Goal: Task Accomplishment & Management: Use online tool/utility

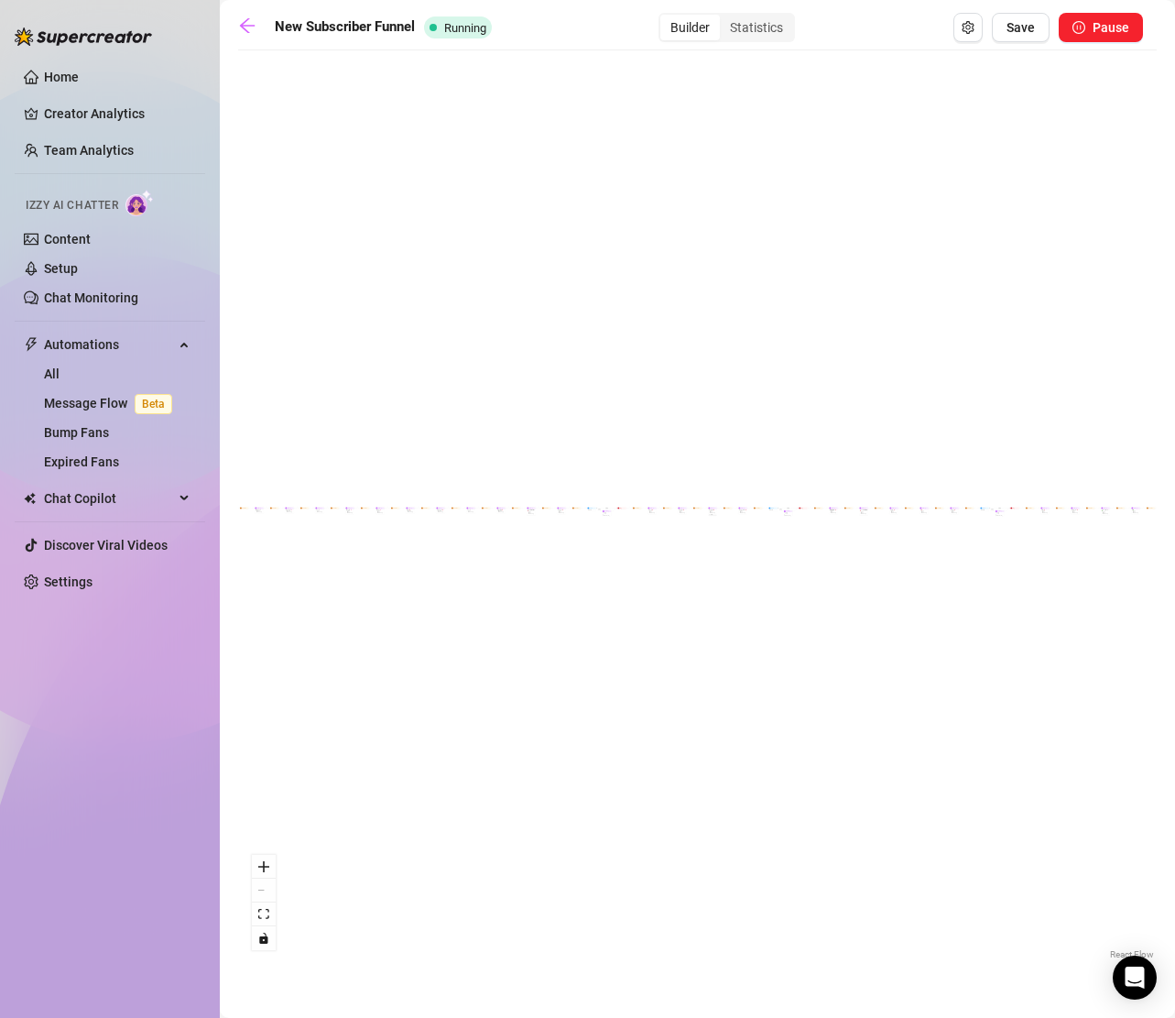
scroll to position [0, 76]
click at [1029, 34] on span "Save" at bounding box center [1021, 27] width 28 height 15
click at [241, 21] on icon "arrow-left" at bounding box center [247, 25] width 18 height 18
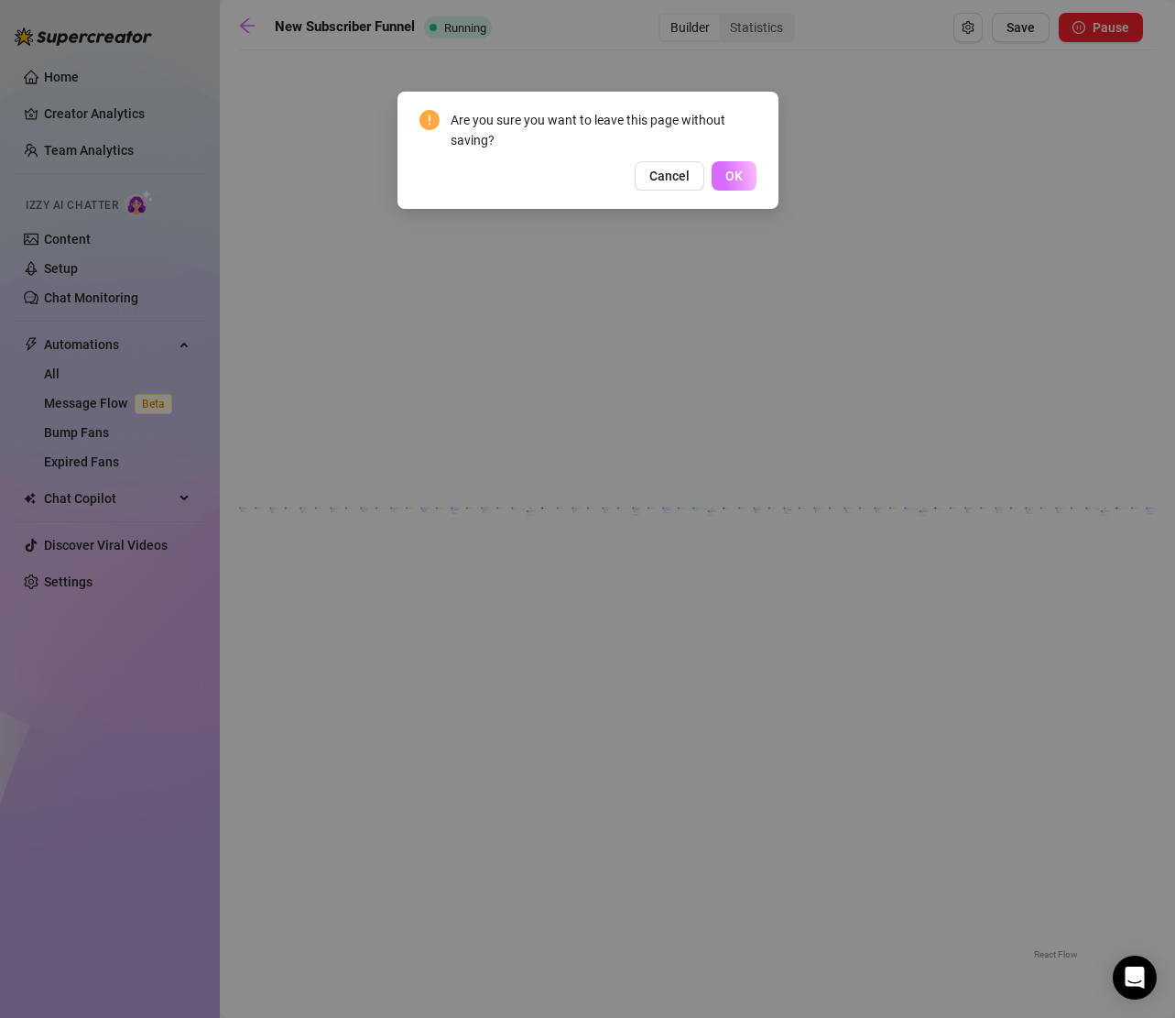
click at [731, 184] on button "OK" at bounding box center [734, 175] width 45 height 29
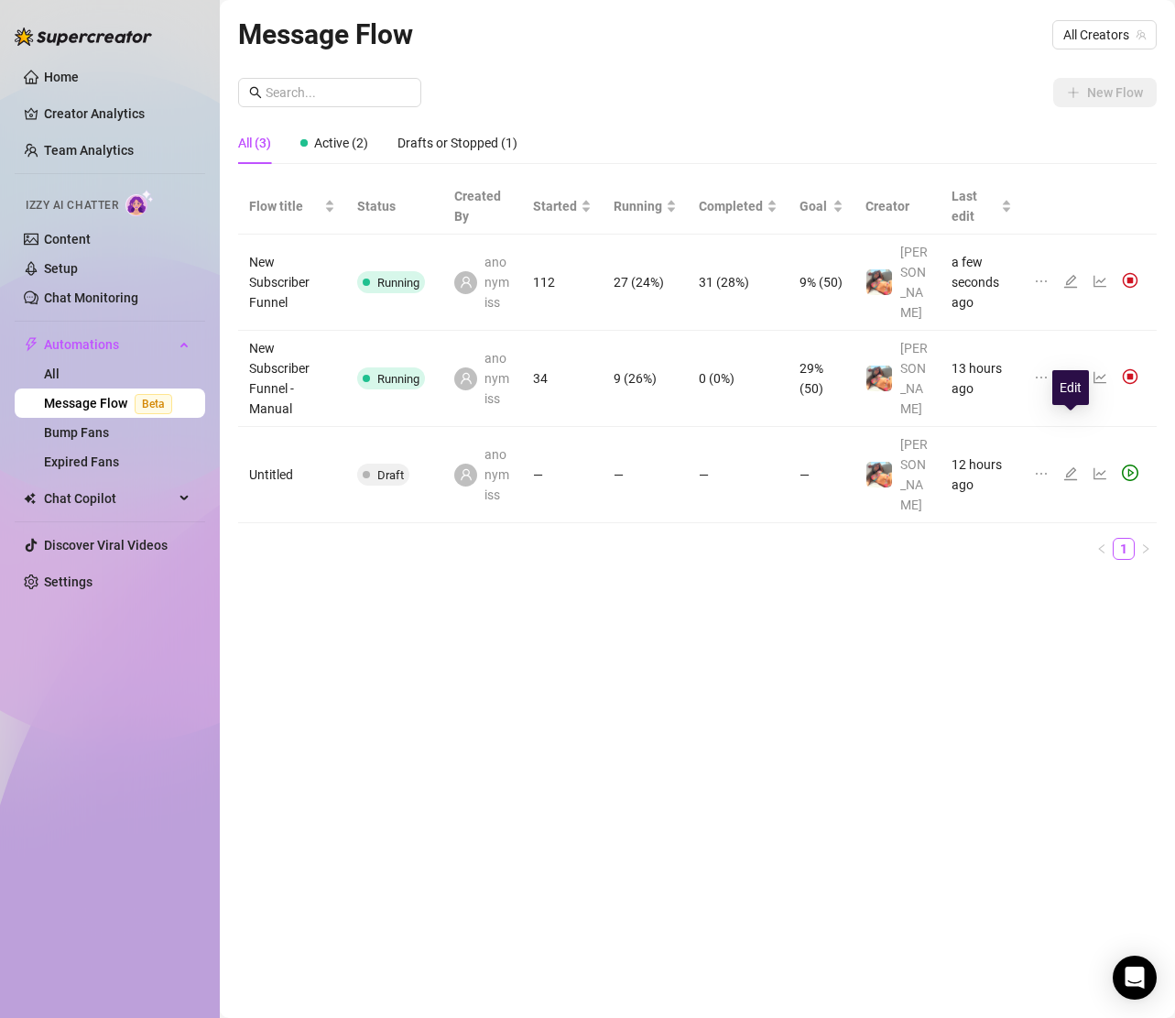
click at [1072, 467] on icon "edit" at bounding box center [1070, 473] width 13 height 13
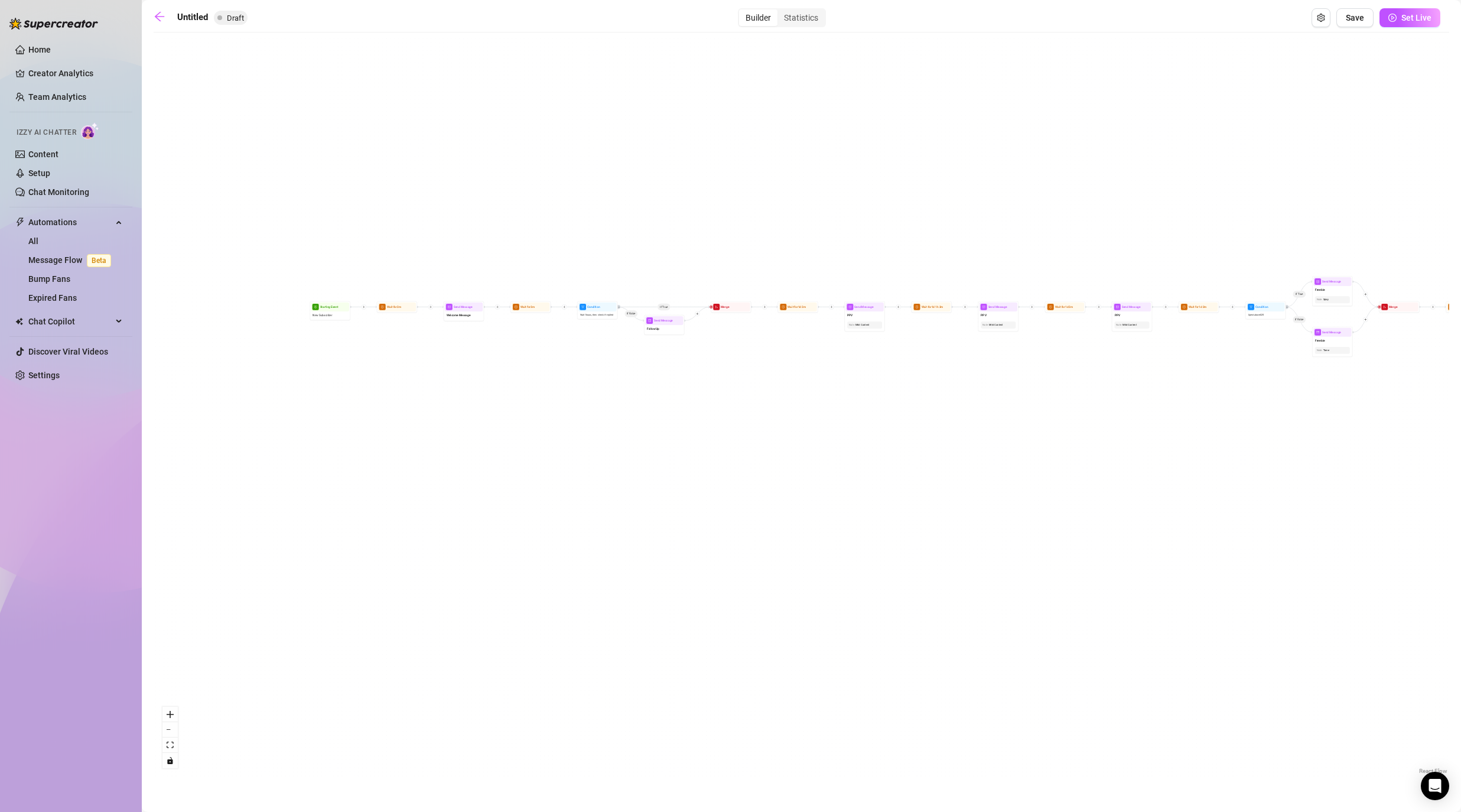
drag, startPoint x: 364, startPoint y: 337, endPoint x: 748, endPoint y: 436, distance: 396.6
click at [748, 436] on div "If True If False If False If True If True If False If True If False If True If …" at bounding box center [801, 408] width 1296 height 738
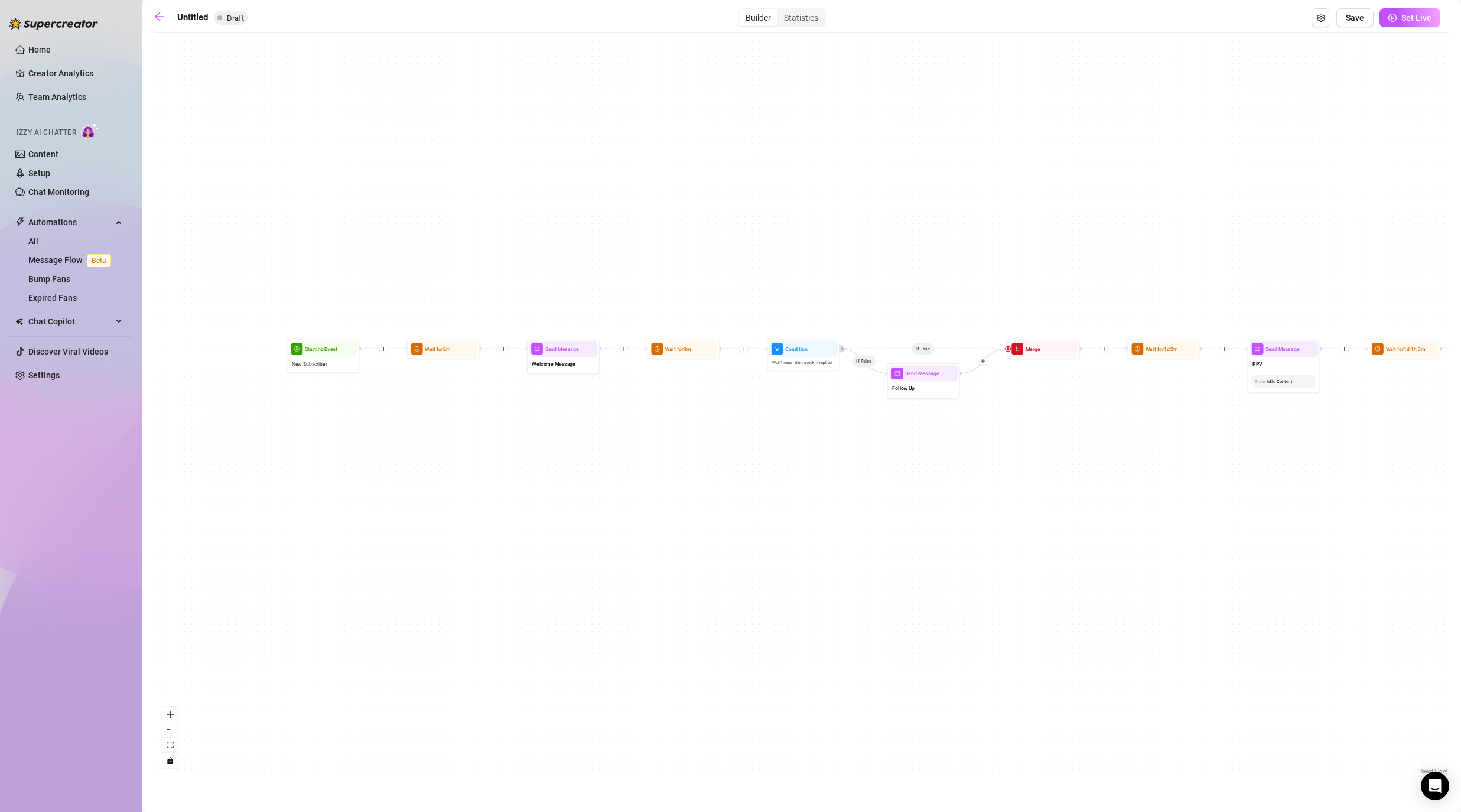
drag, startPoint x: 357, startPoint y: 362, endPoint x: 526, endPoint y: 519, distance: 230.7
click at [524, 519] on div "If True If False If False If True If True If False If True If False If True If …" at bounding box center [801, 408] width 1296 height 738
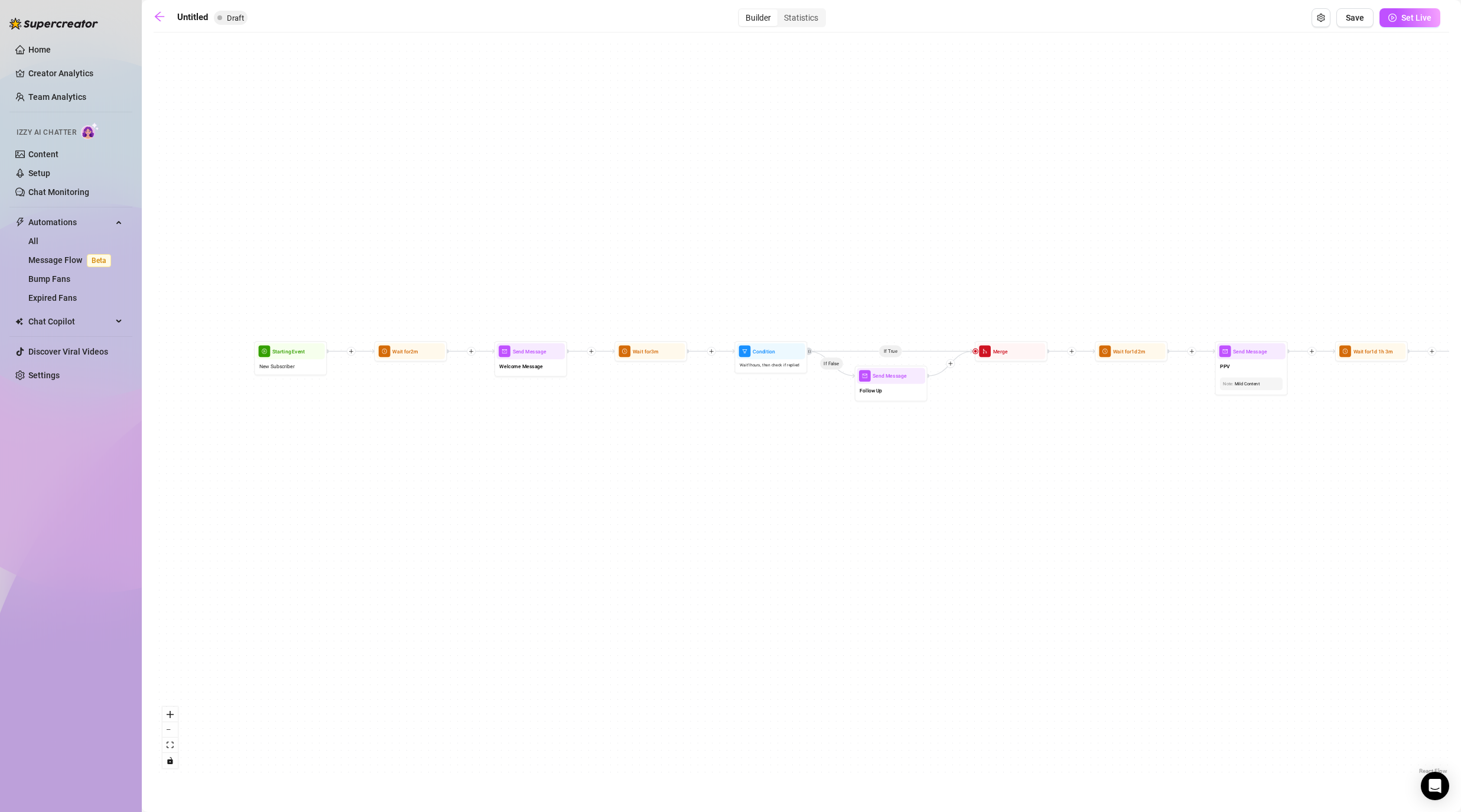
drag, startPoint x: 641, startPoint y: 584, endPoint x: 599, endPoint y: 569, distance: 44.6
click at [601, 573] on div "If True If False If False If True If True If False If True If False If True If …" at bounding box center [801, 408] width 1296 height 738
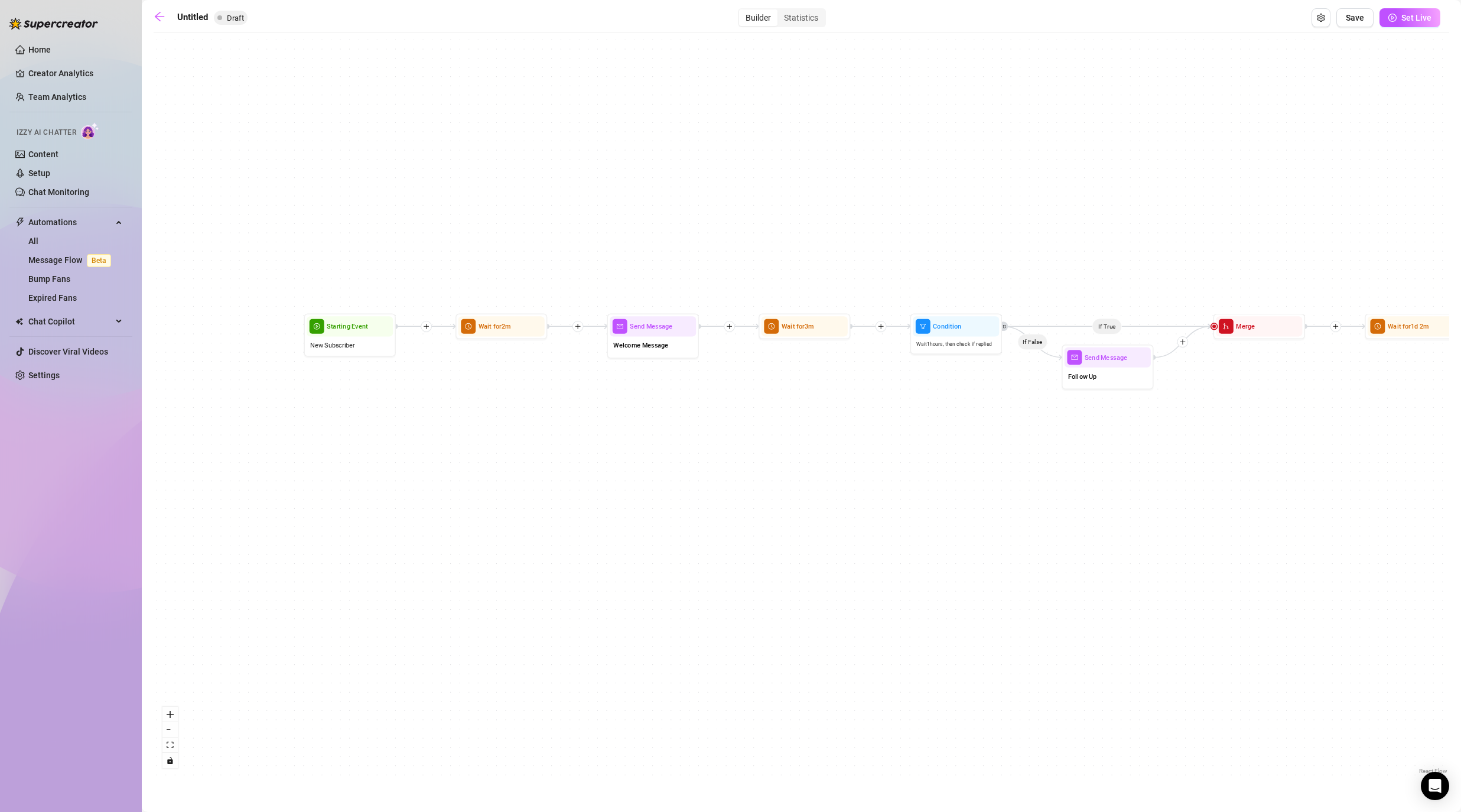
drag, startPoint x: 375, startPoint y: 466, endPoint x: 550, endPoint y: 541, distance: 190.4
click at [550, 541] on div "If True If False If False If True If True If False If True If False If True If …" at bounding box center [801, 408] width 1296 height 738
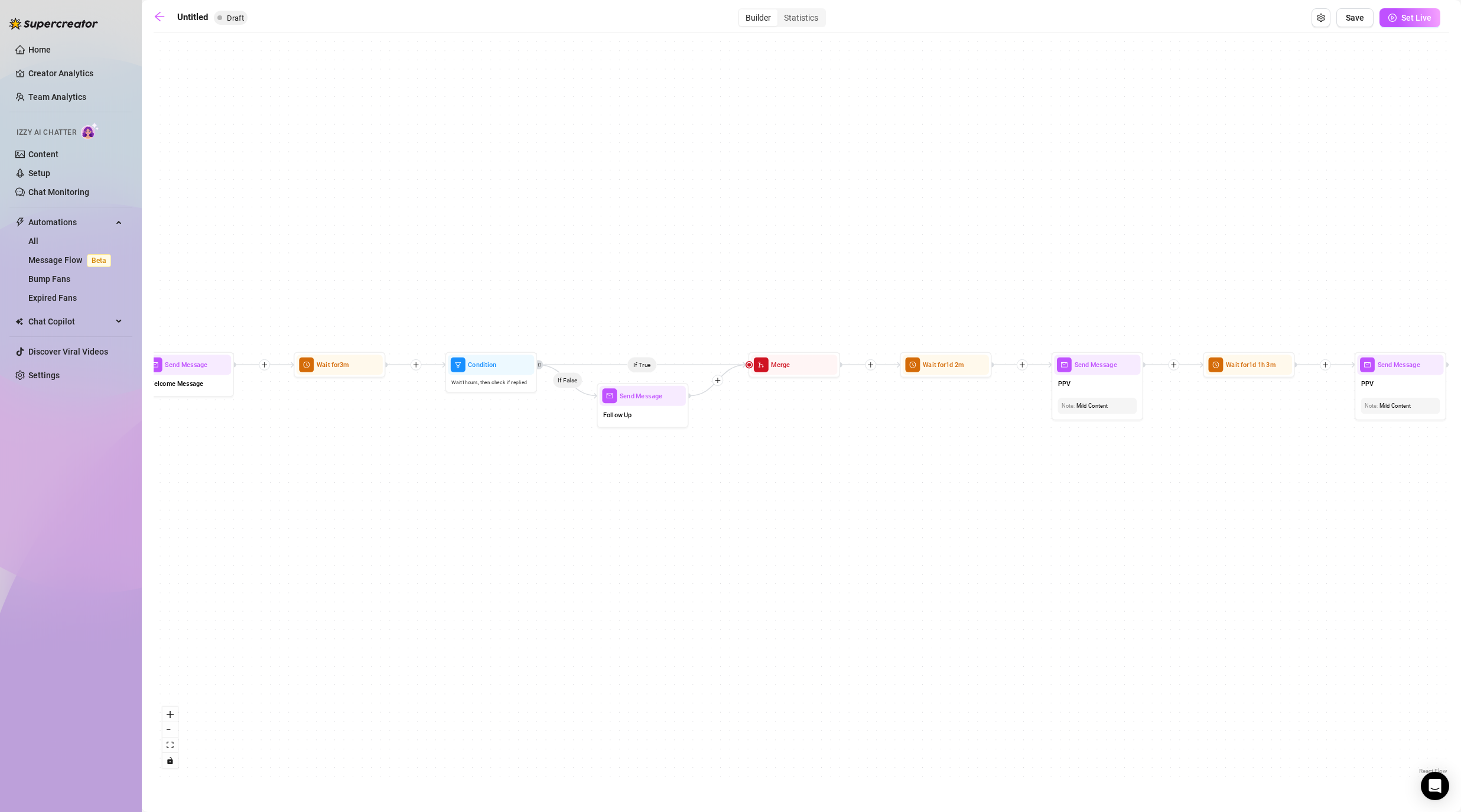
drag, startPoint x: 1290, startPoint y: 495, endPoint x: 764, endPoint y: 495, distance: 526.0
click at [757, 495] on div "If True If False If False If True If True If False If True If False If True If …" at bounding box center [801, 408] width 1296 height 738
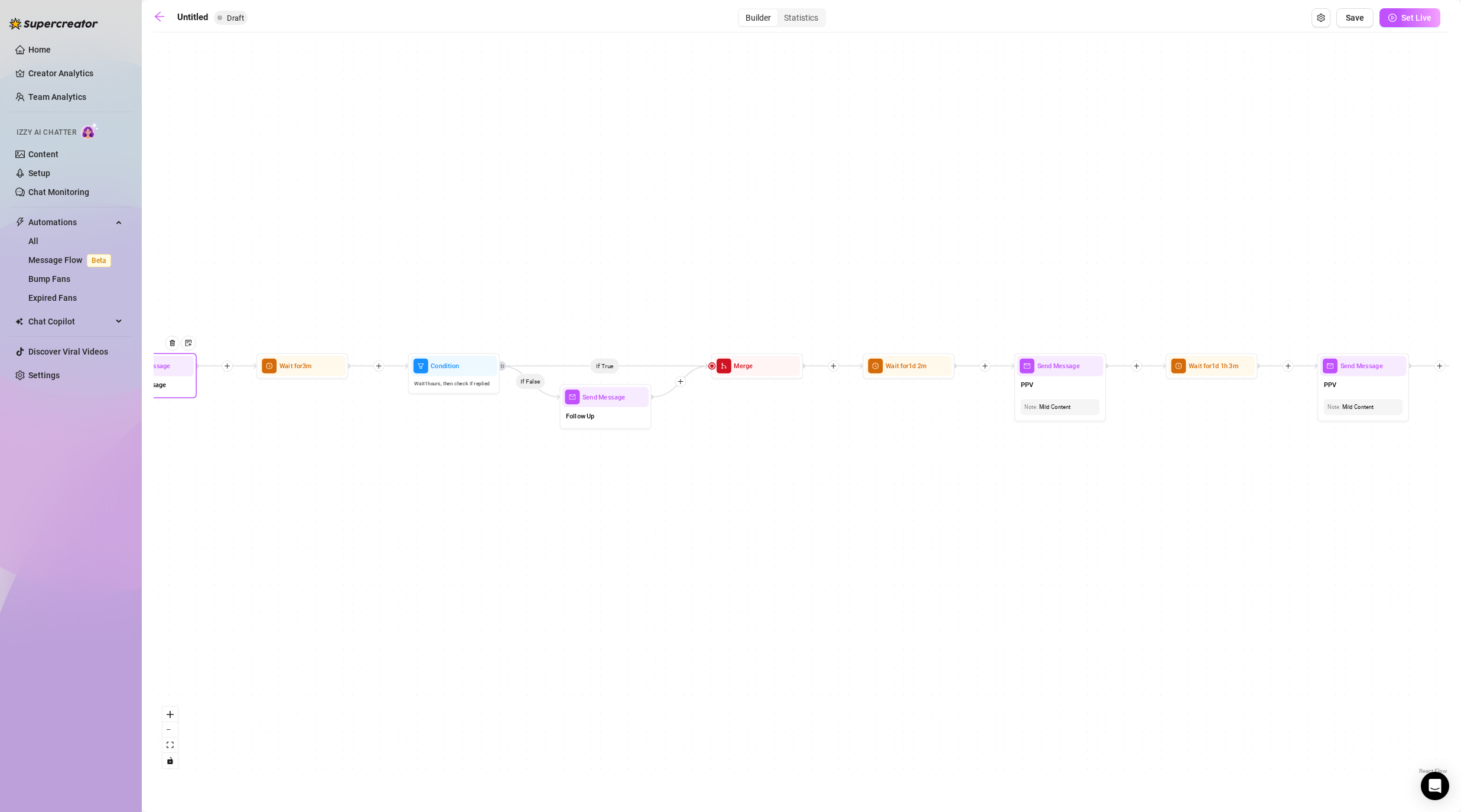
click at [175, 384] on div "Welcome Message" at bounding box center [151, 386] width 86 height 19
type textarea "-"
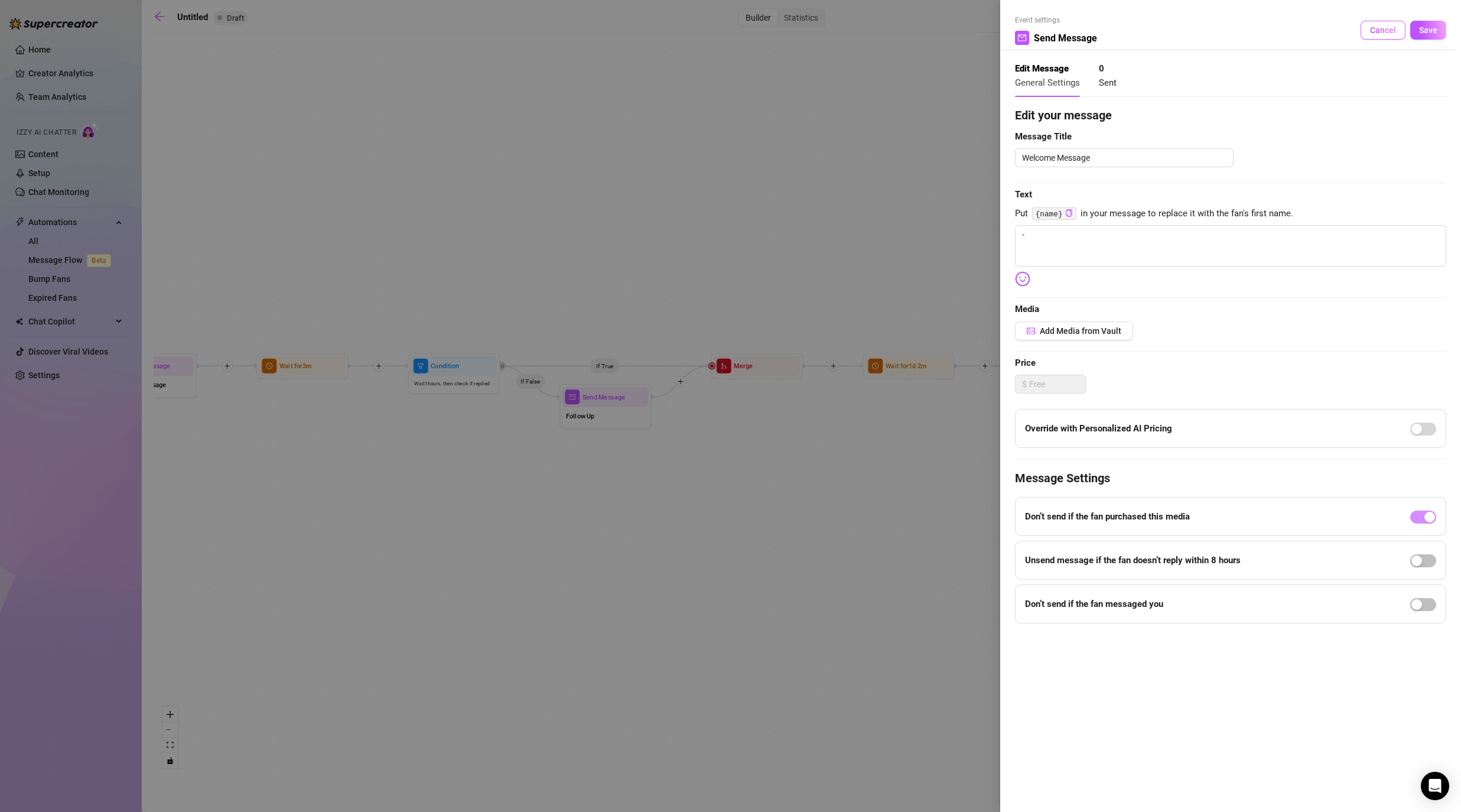
click at [757, 30] on span "Cancel" at bounding box center [1383, 30] width 26 height 10
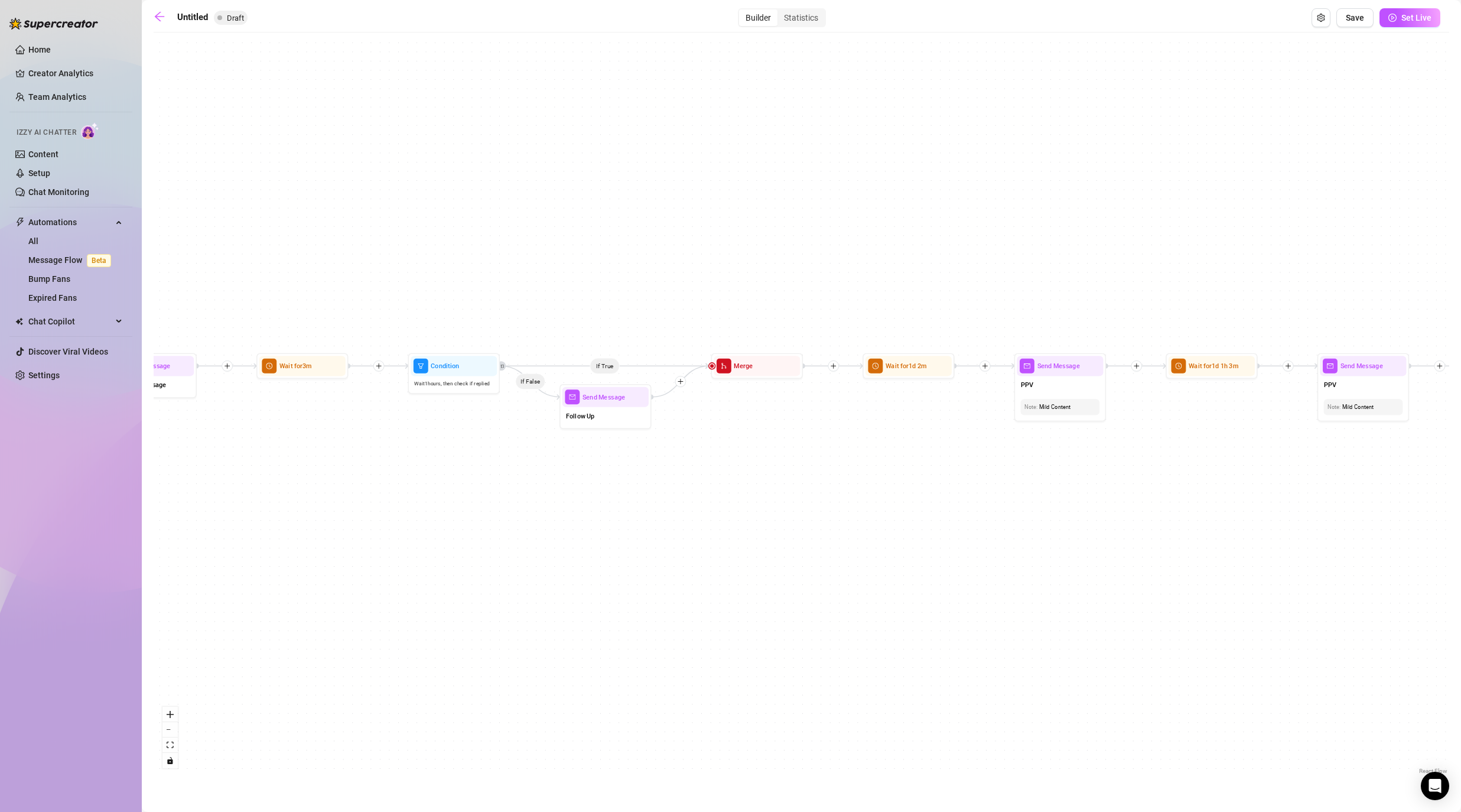
drag, startPoint x: 961, startPoint y: 502, endPoint x: 913, endPoint y: 502, distance: 48.0
click at [757, 502] on div "If True If False If False If True If True If False If True If False If True If …" at bounding box center [801, 408] width 1296 height 738
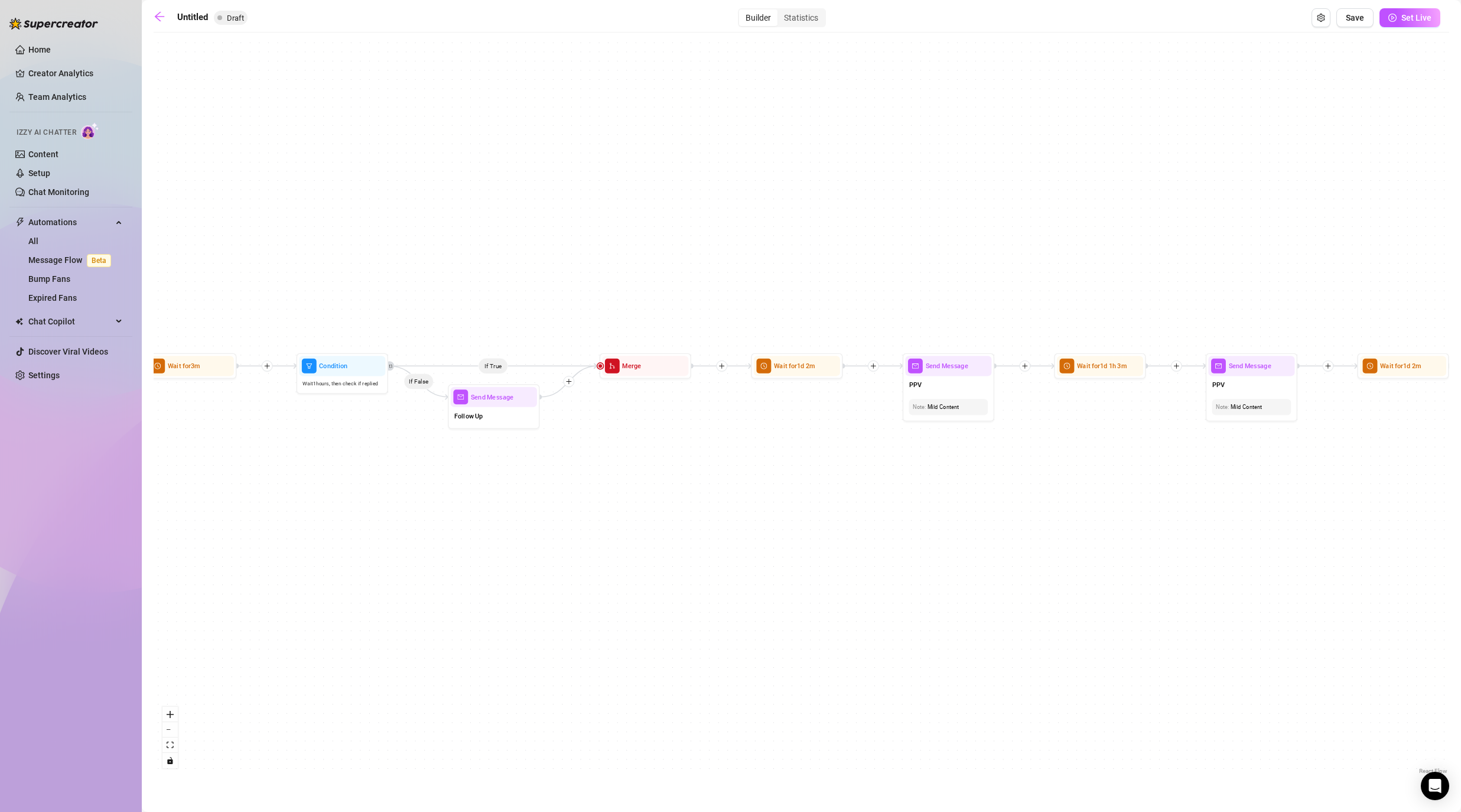
drag, startPoint x: 1142, startPoint y: 524, endPoint x: 938, endPoint y: 524, distance: 204.0
click at [757, 524] on div "If True If False If False If True If True If False If True If False If True If …" at bounding box center [801, 408] width 1296 height 738
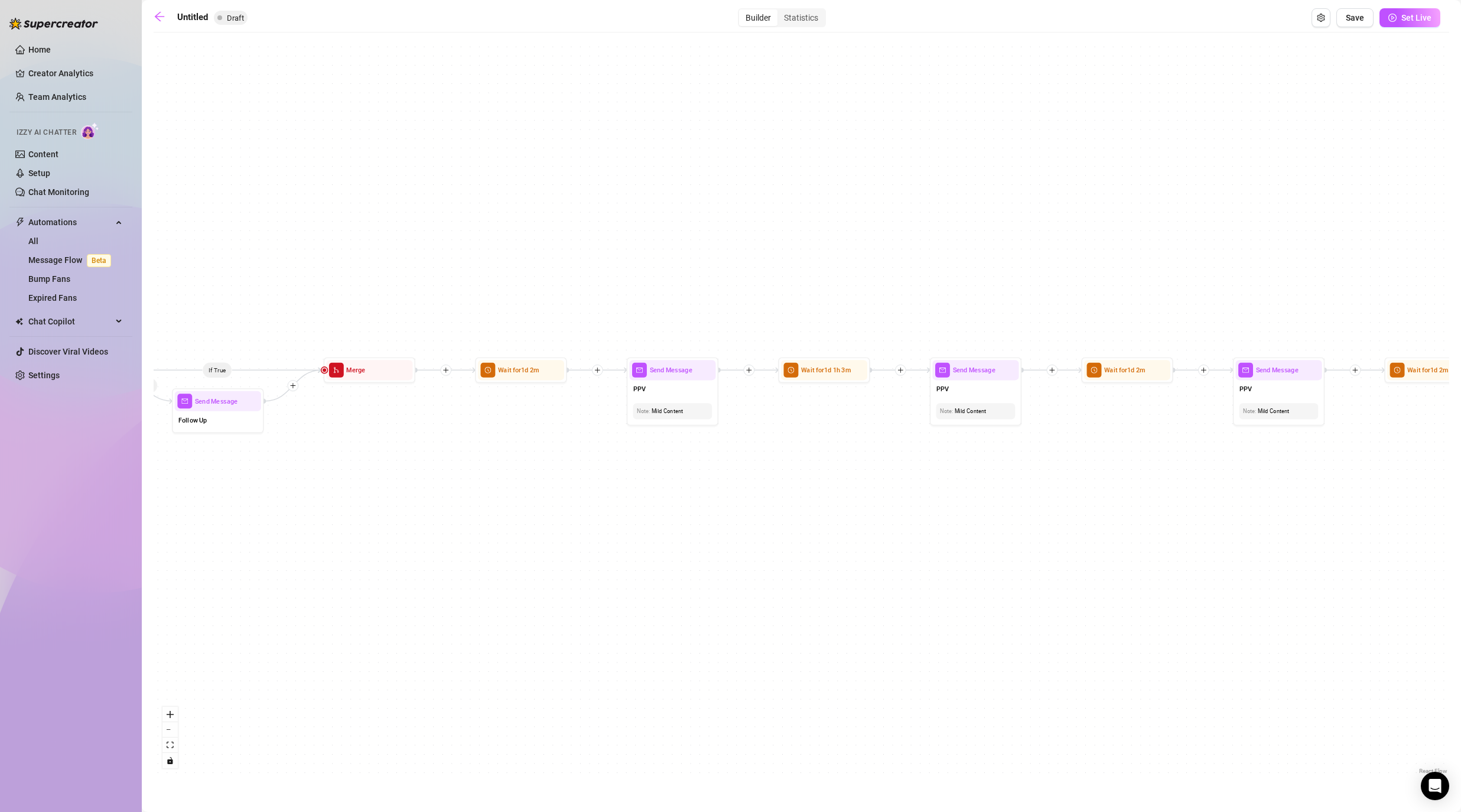
drag, startPoint x: 1080, startPoint y: 535, endPoint x: 868, endPoint y: 539, distance: 212.0
click at [757, 539] on div "If True If False If False If True If True If False If True If False If True If …" at bounding box center [801, 408] width 1296 height 738
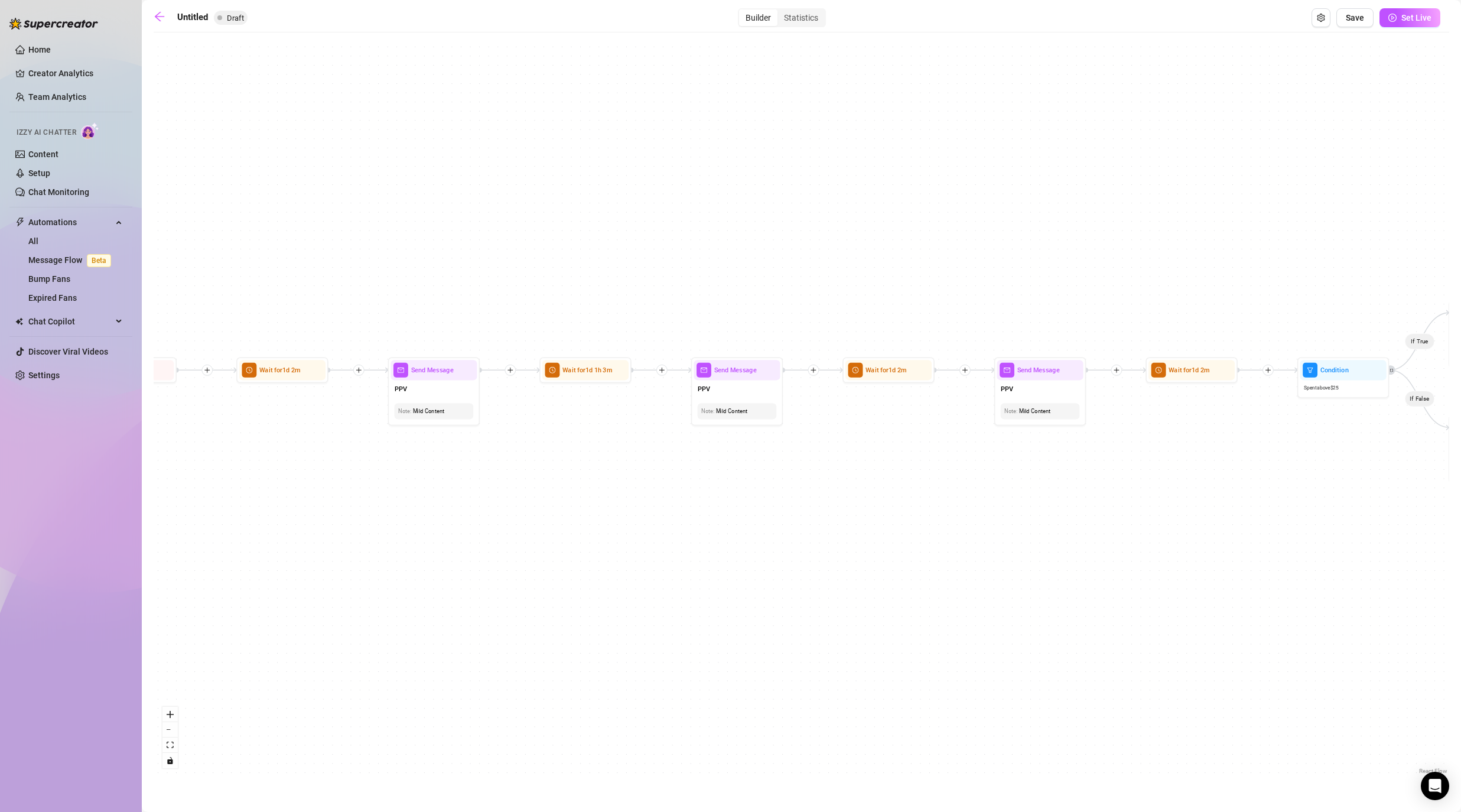
drag, startPoint x: 1089, startPoint y: 624, endPoint x: 909, endPoint y: 620, distance: 180.0
click at [757, 620] on div "If True If False If False If True If True If False If True If False If True If …" at bounding box center [801, 408] width 1296 height 738
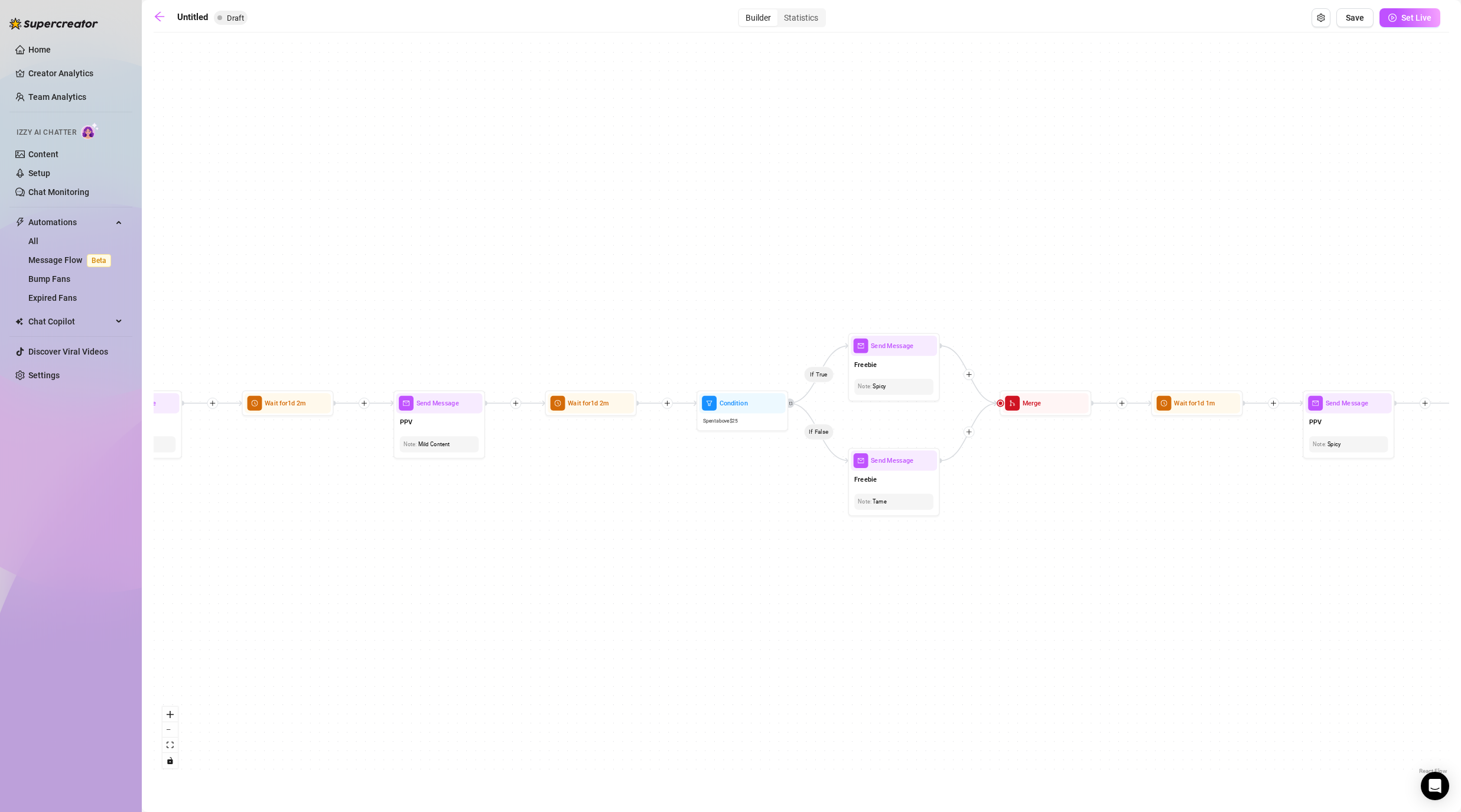
drag, startPoint x: 1197, startPoint y: 497, endPoint x: 597, endPoint y: 533, distance: 601.1
click at [597, 533] on div "If True If False If False If True If True If False If True If False If True If …" at bounding box center [801, 408] width 1296 height 738
drag, startPoint x: 766, startPoint y: 511, endPoint x: 722, endPoint y: 502, distance: 44.9
click at [724, 502] on div "If True If False If False If True If True If False If True If False If True If …" at bounding box center [801, 408] width 1296 height 738
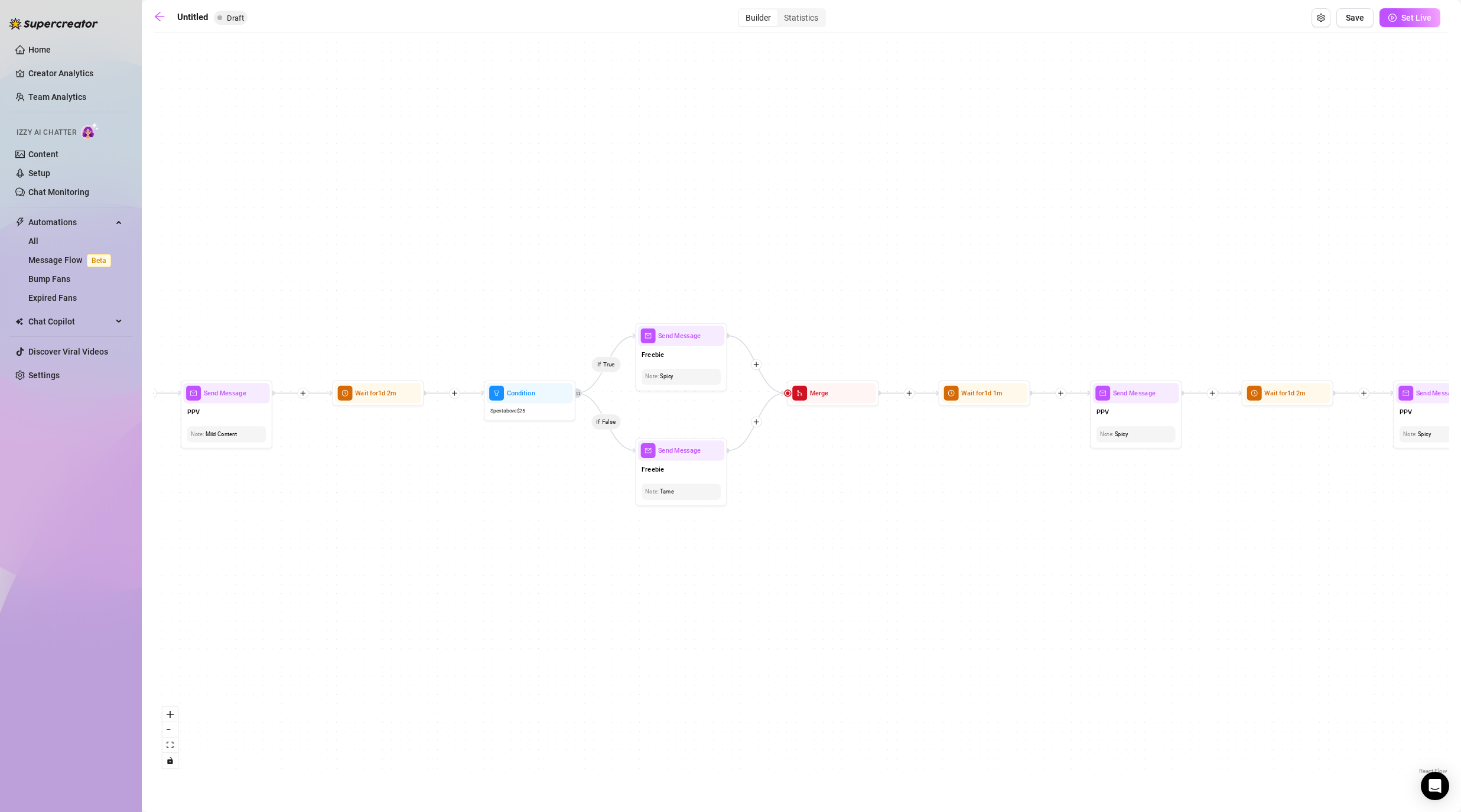
drag, startPoint x: 1165, startPoint y: 597, endPoint x: 779, endPoint y: 597, distance: 386.0
click at [757, 597] on div "If True If False If False If True If True If False If True If False If True If …" at bounding box center [801, 408] width 1296 height 738
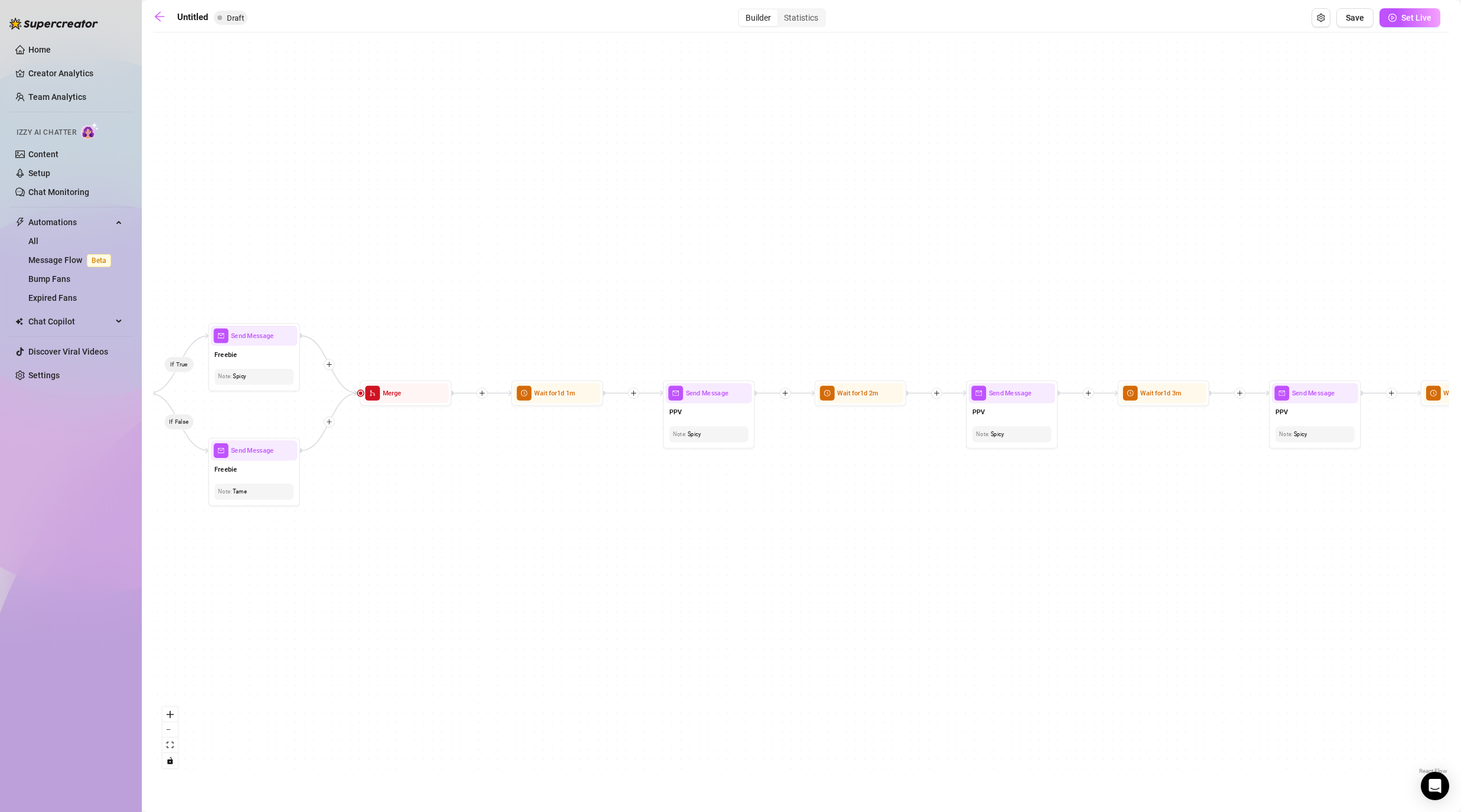
drag, startPoint x: 1135, startPoint y: 528, endPoint x: 864, endPoint y: 528, distance: 271.0
click at [757, 528] on div "If True If False If False If True If True If False If True If False If True If …" at bounding box center [801, 408] width 1296 height 738
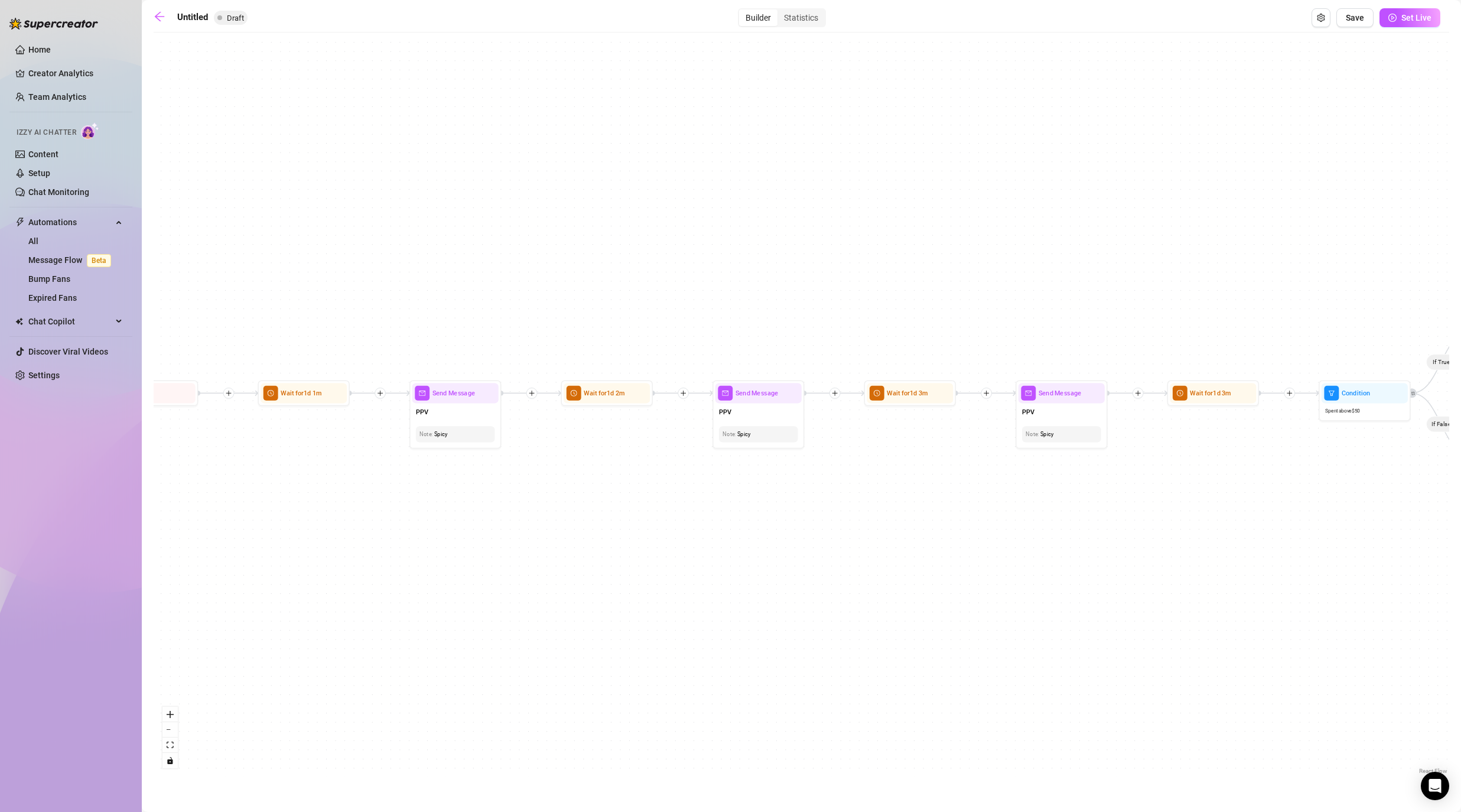
drag, startPoint x: 1283, startPoint y: 488, endPoint x: 848, endPoint y: 479, distance: 435.1
click at [757, 479] on div "If True If False If False If True If True If False If True If False If True If …" at bounding box center [801, 408] width 1296 height 738
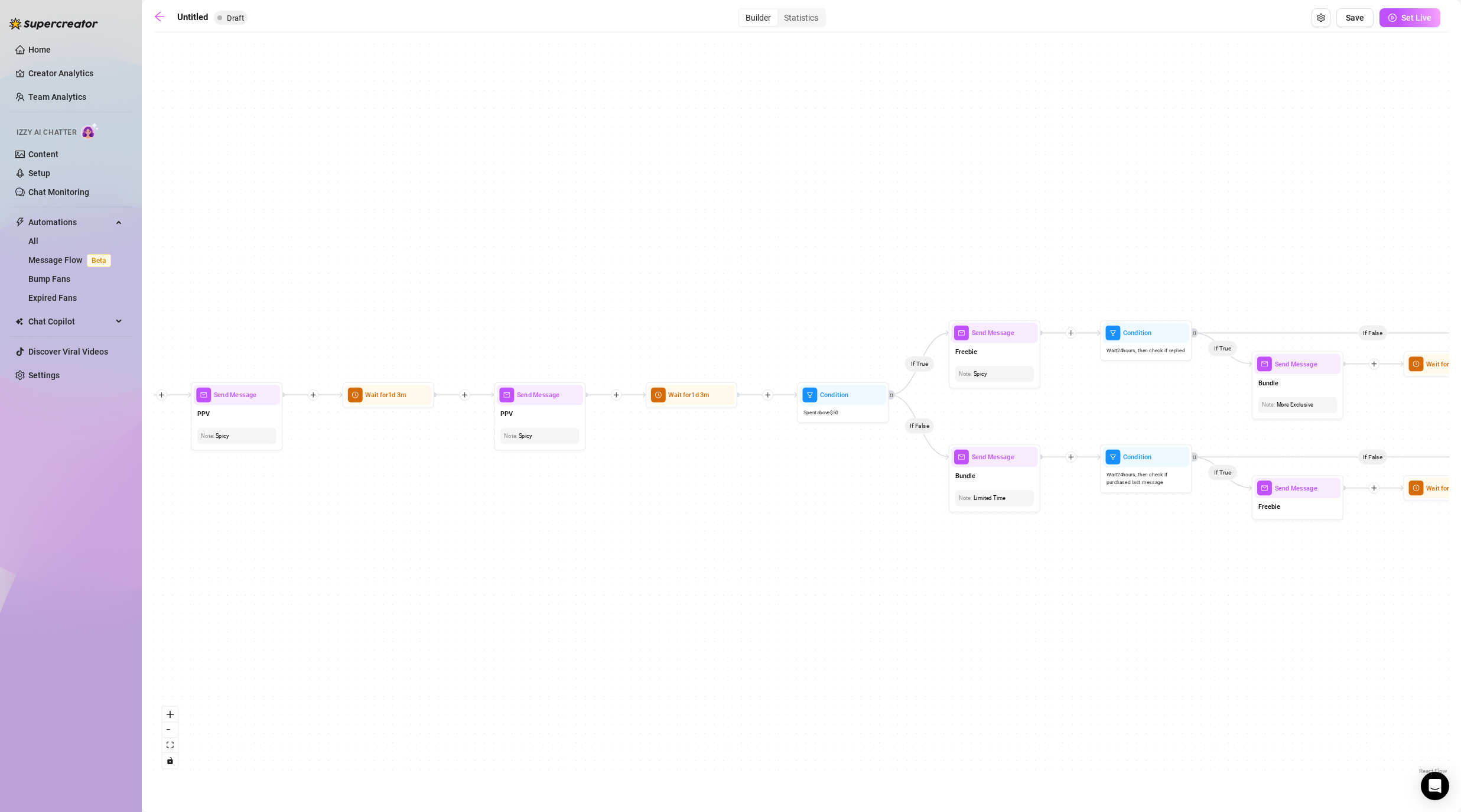
drag, startPoint x: 1169, startPoint y: 483, endPoint x: 887, endPoint y: 495, distance: 282.3
click at [757, 495] on div "If True If False If False If True If True If False If True If False If True If …" at bounding box center [801, 408] width 1296 height 738
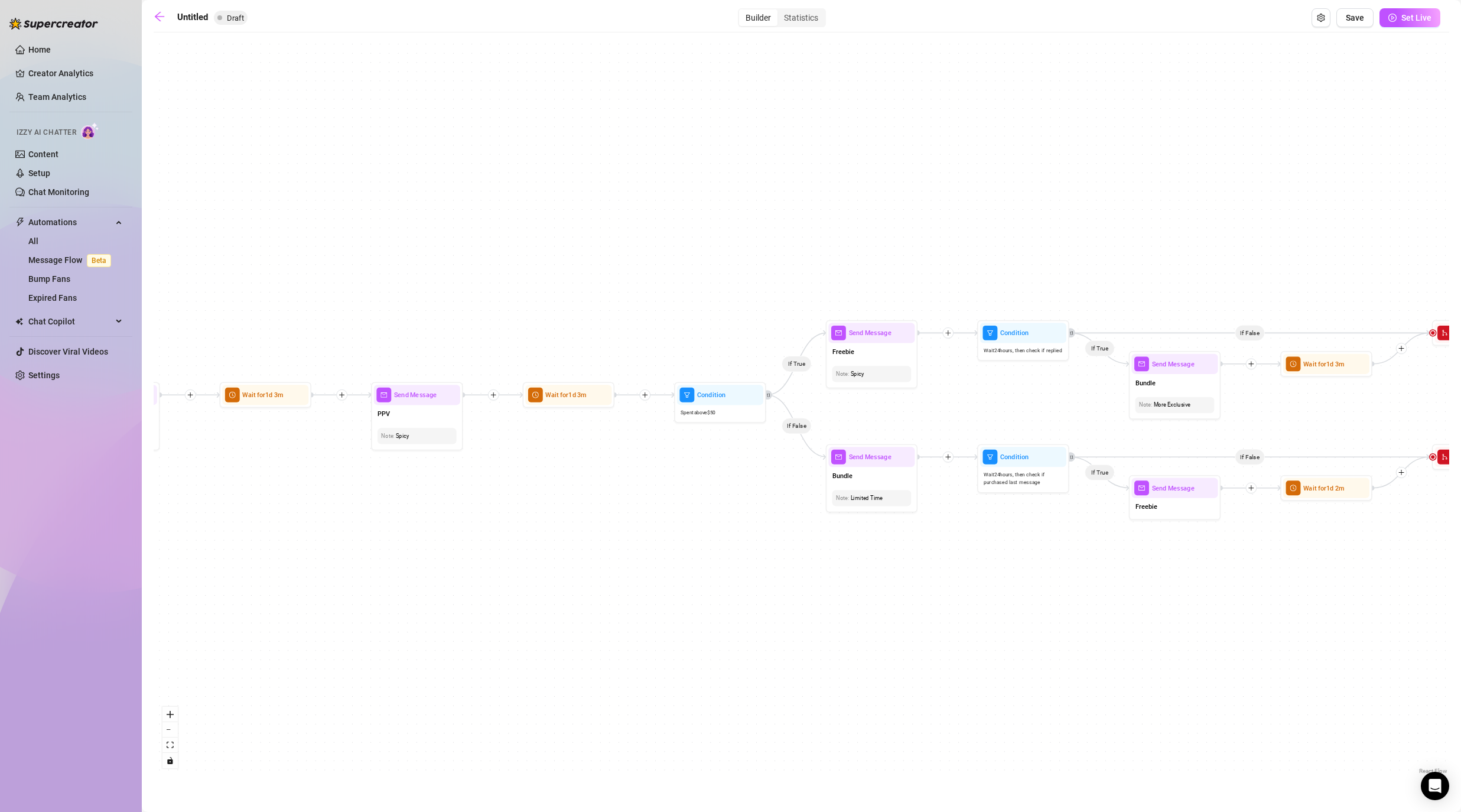
drag, startPoint x: 1211, startPoint y: 575, endPoint x: 931, endPoint y: 578, distance: 280.0
click at [757, 578] on div "If True If False If False If True If True If False If True If False If True If …" at bounding box center [801, 408] width 1296 height 738
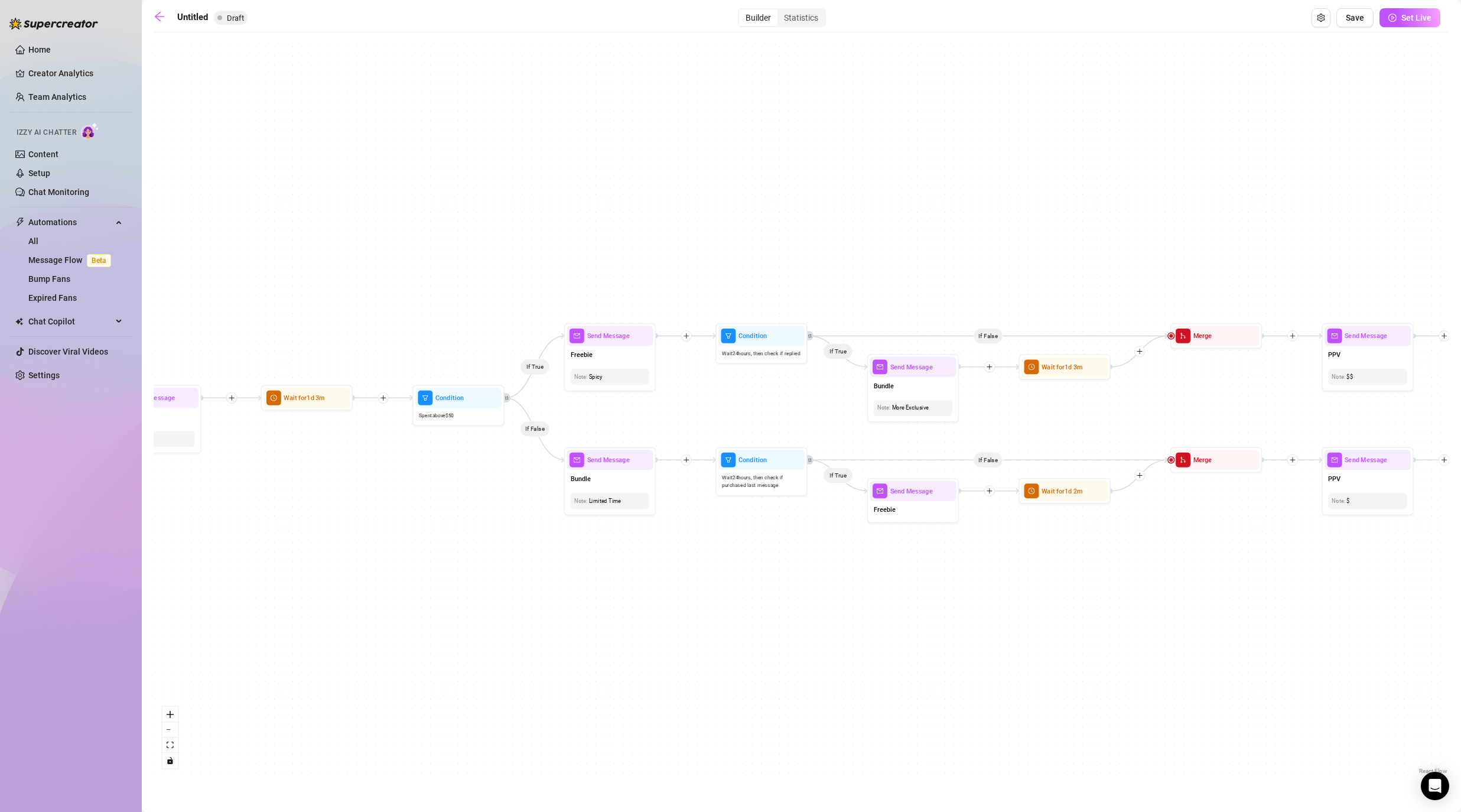
drag, startPoint x: 963, startPoint y: 606, endPoint x: 847, endPoint y: 606, distance: 116.0
click at [757, 606] on div "If True If False If False If True If True If False If True If False If True If …" at bounding box center [801, 408] width 1296 height 738
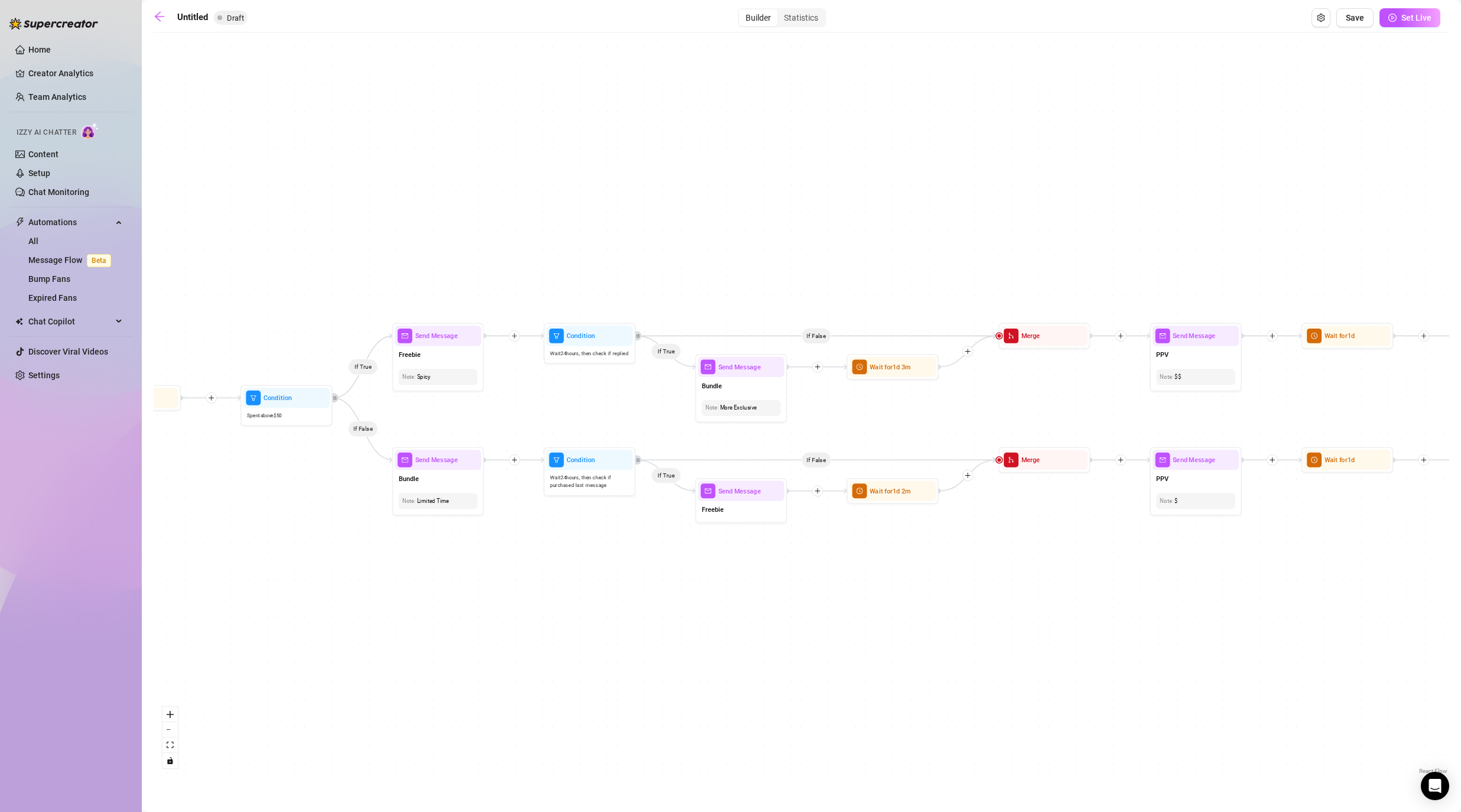
drag, startPoint x: 1211, startPoint y: 601, endPoint x: 815, endPoint y: 607, distance: 396.0
click at [757, 607] on div "If True If False If False If True If True If False If True If False If True If …" at bounding box center [801, 408] width 1296 height 738
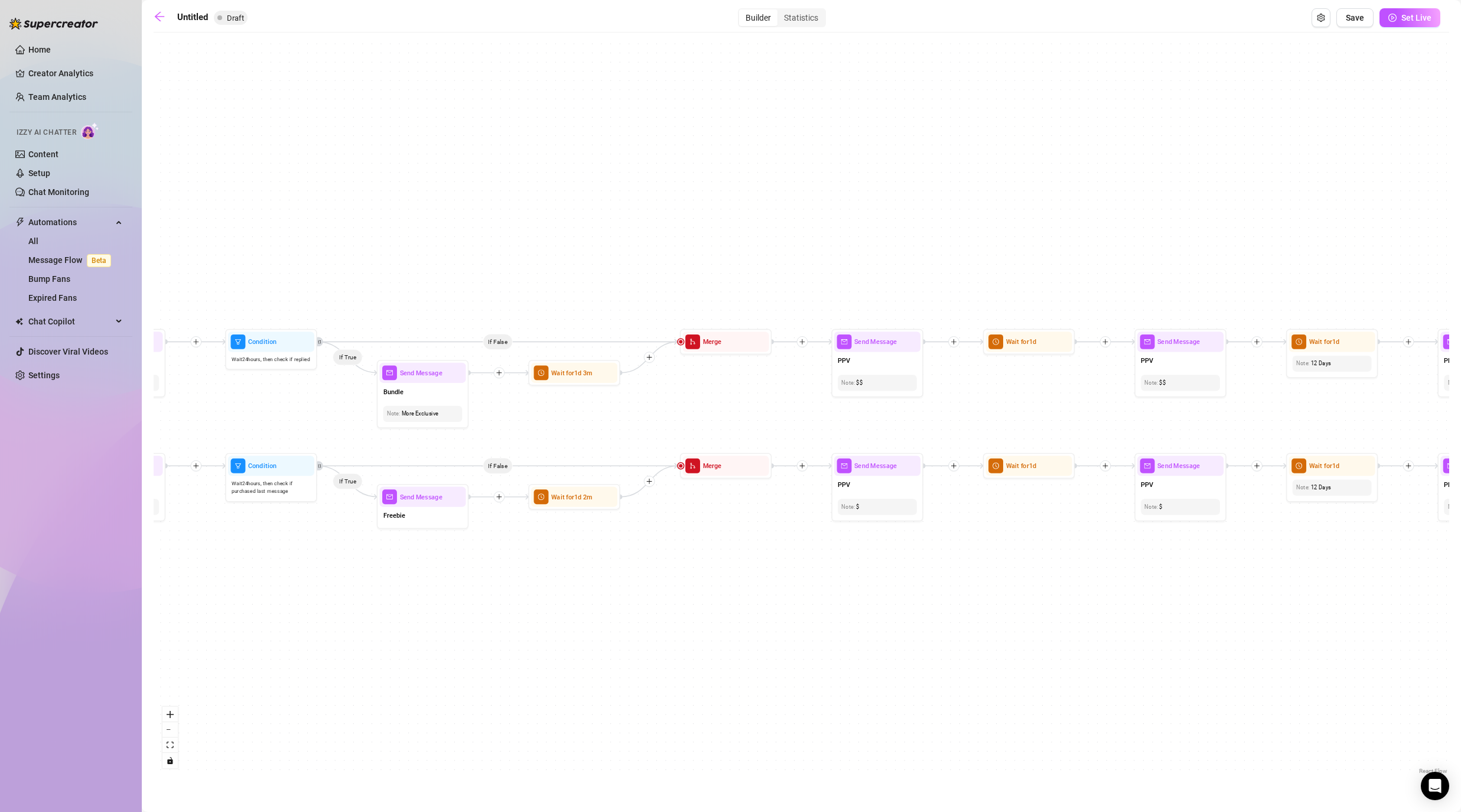
drag, startPoint x: 1275, startPoint y: 597, endPoint x: 906, endPoint y: 597, distance: 369.0
click at [757, 597] on div "If True If False If False If True If True If False If True If False If True If …" at bounding box center [801, 408] width 1296 height 738
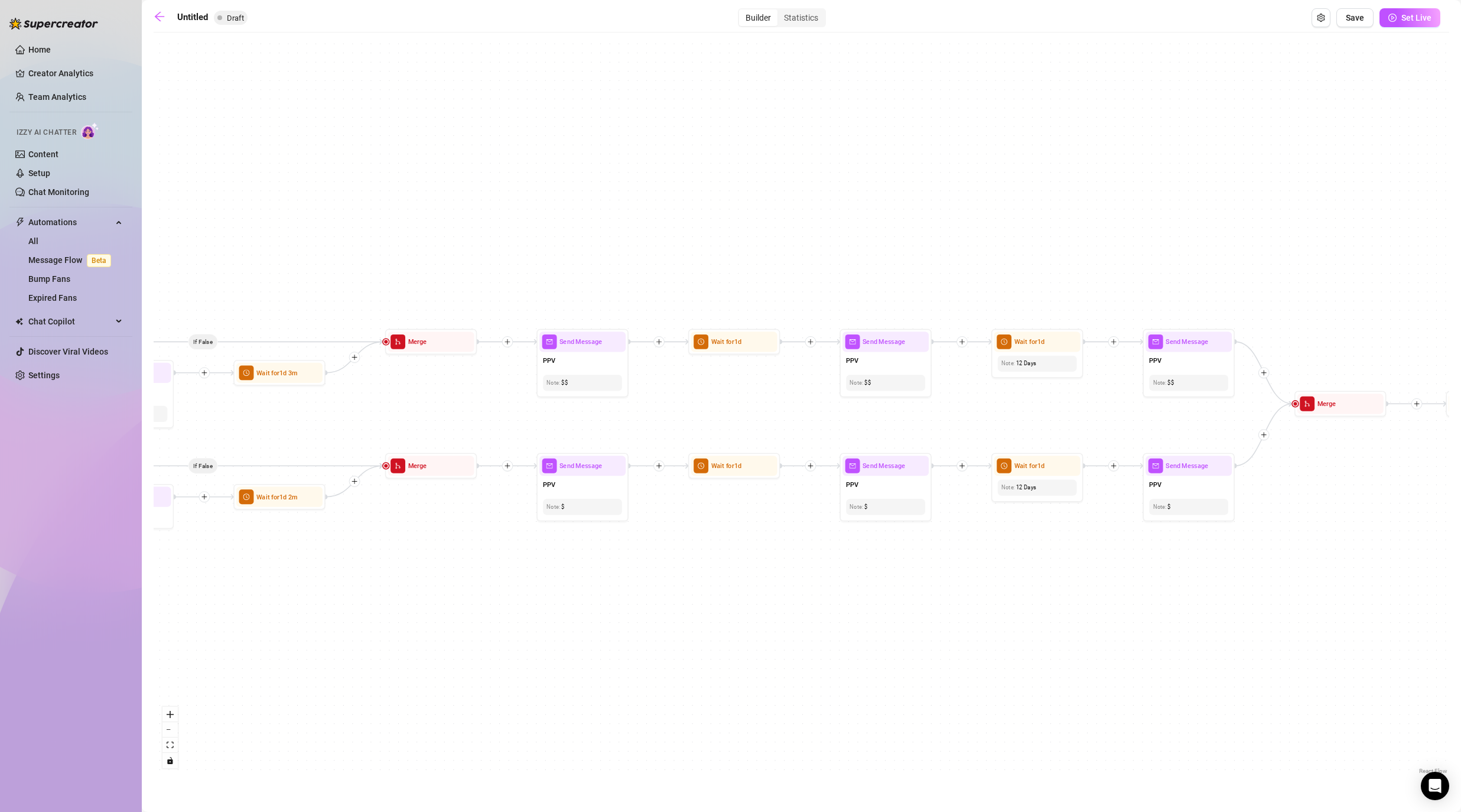
drag, startPoint x: 1292, startPoint y: 606, endPoint x: 997, endPoint y: 606, distance: 295.0
click at [757, 606] on div "If True If False If False If True If True If False If True If False If True If …" at bounding box center [801, 408] width 1296 height 738
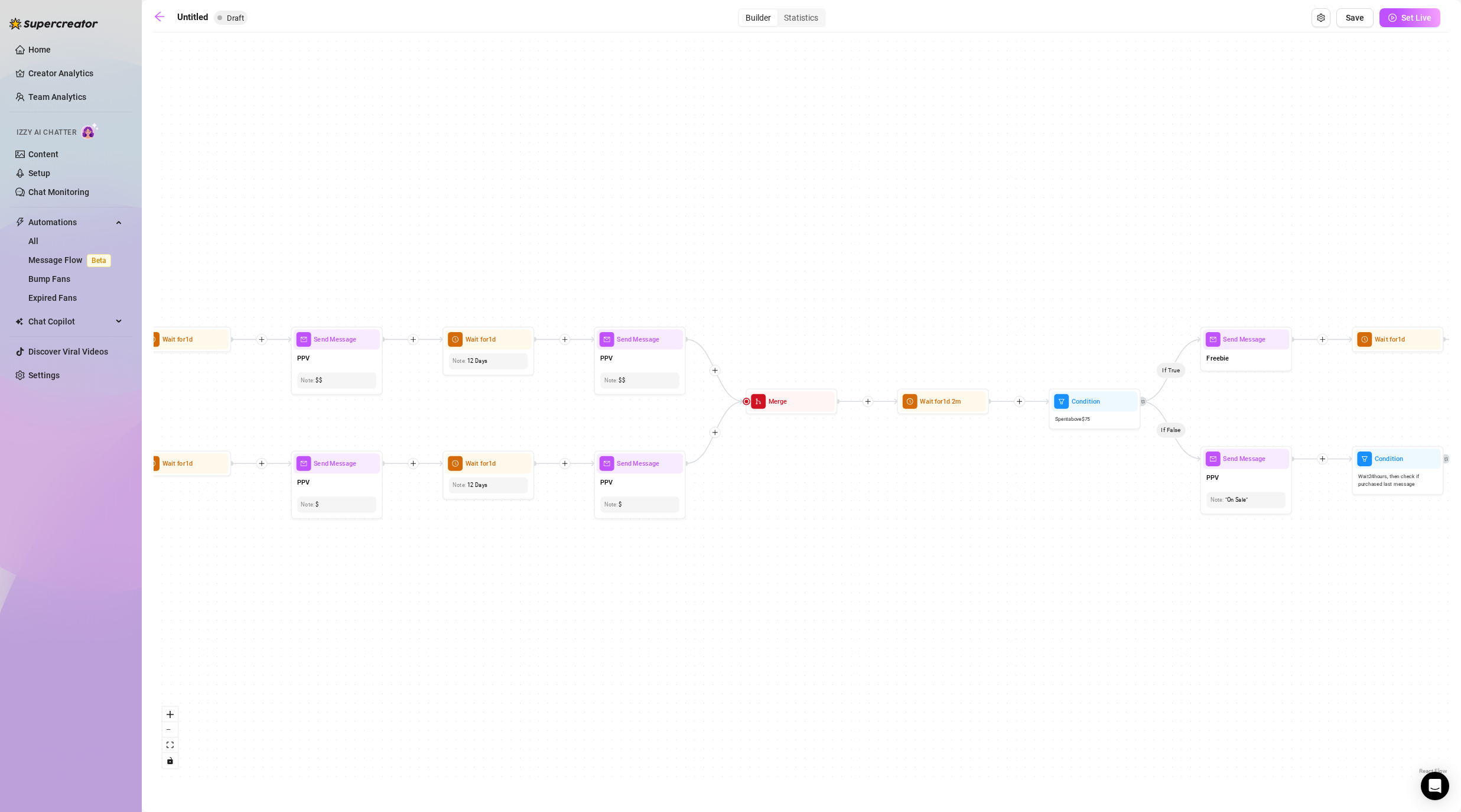
drag, startPoint x: 1252, startPoint y: 559, endPoint x: 977, endPoint y: 557, distance: 275.0
click at [757, 557] on div "If True If False If False If True If True If False If True If False If True If …" at bounding box center [801, 408] width 1296 height 738
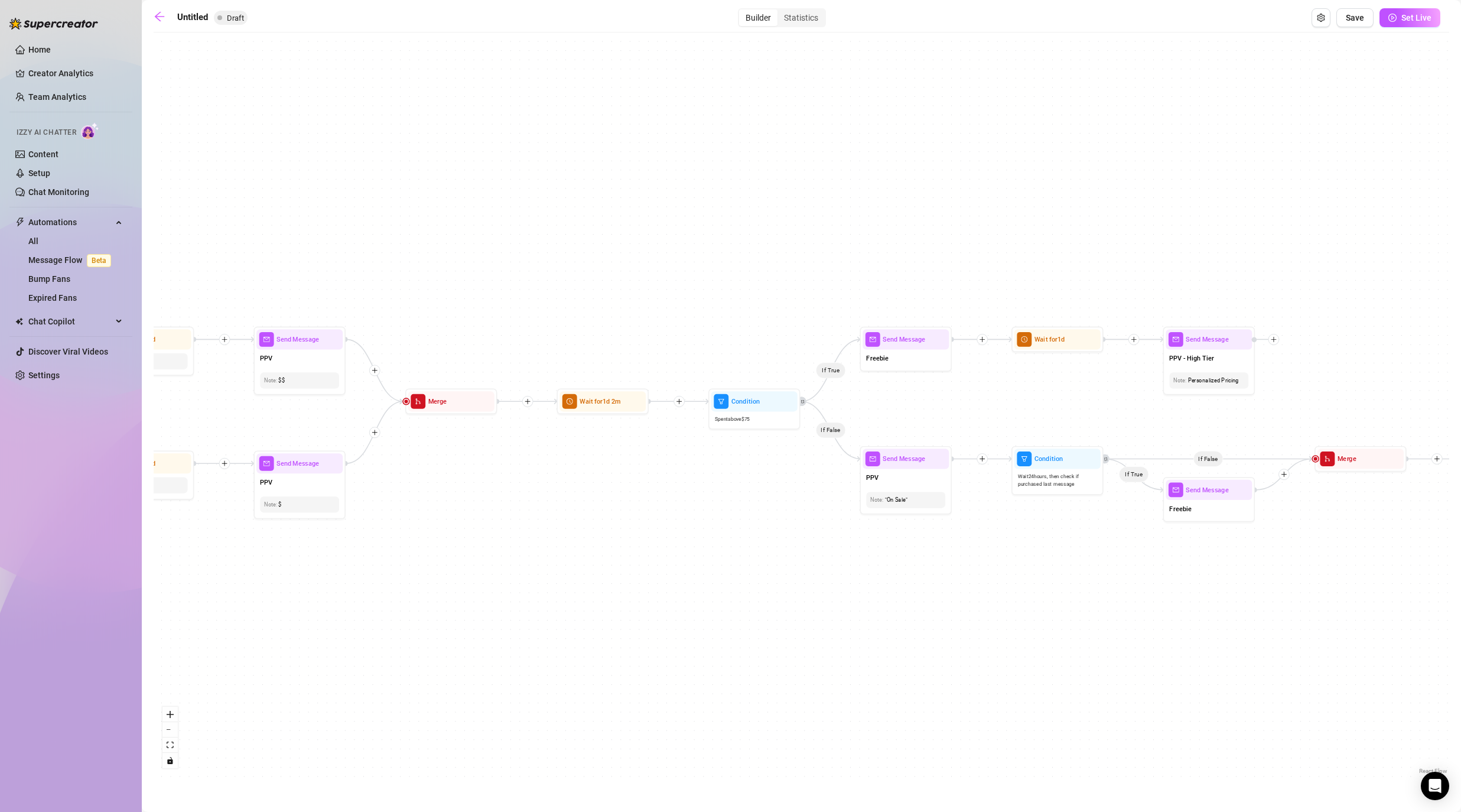
drag, startPoint x: 1149, startPoint y: 495, endPoint x: 803, endPoint y: 495, distance: 346.0
click at [757, 495] on div "If True If False If False If True If True If False If True If False If True If …" at bounding box center [801, 408] width 1296 height 738
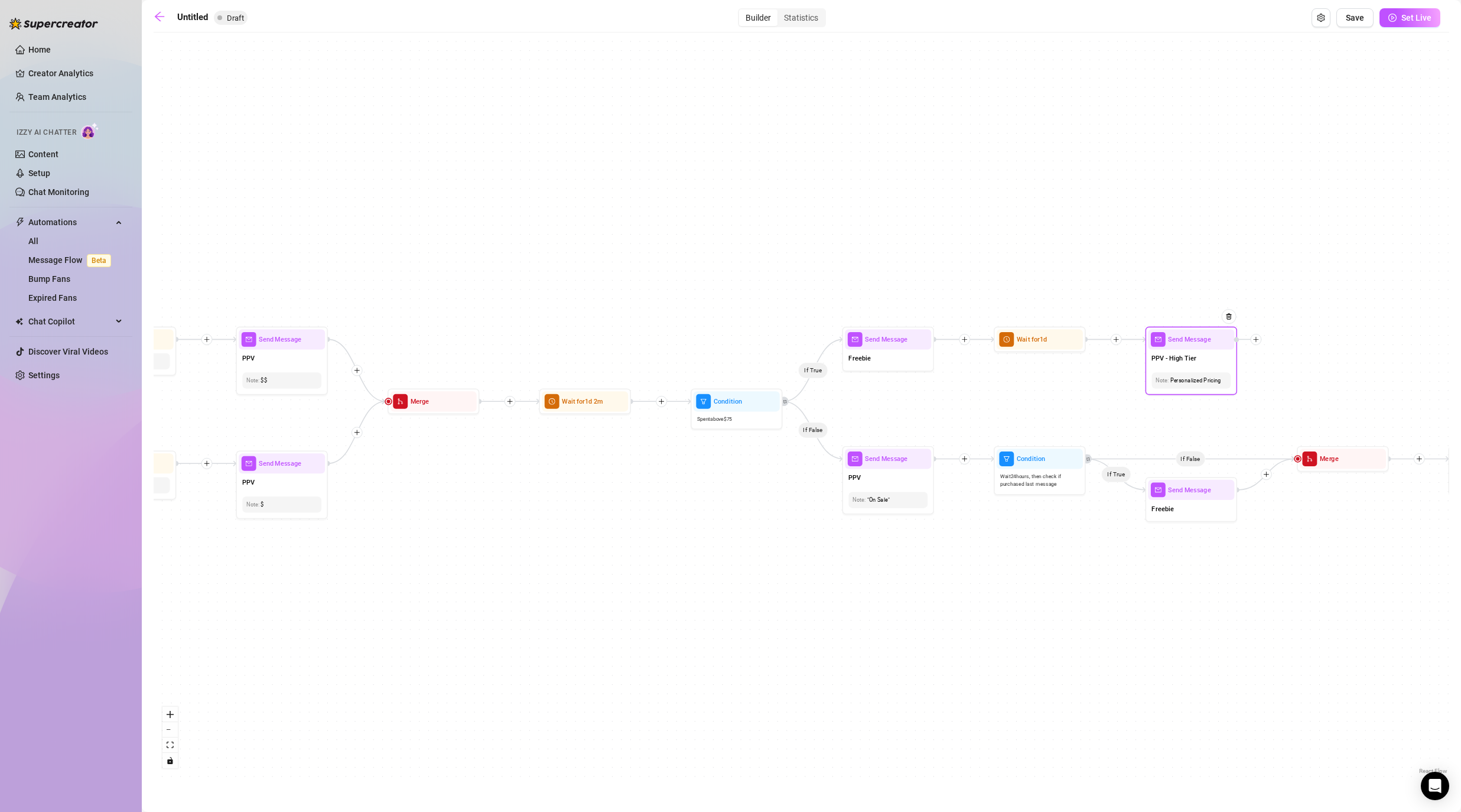
click at [757, 379] on div "Personalized Pricing" at bounding box center [1191, 381] width 72 height 9
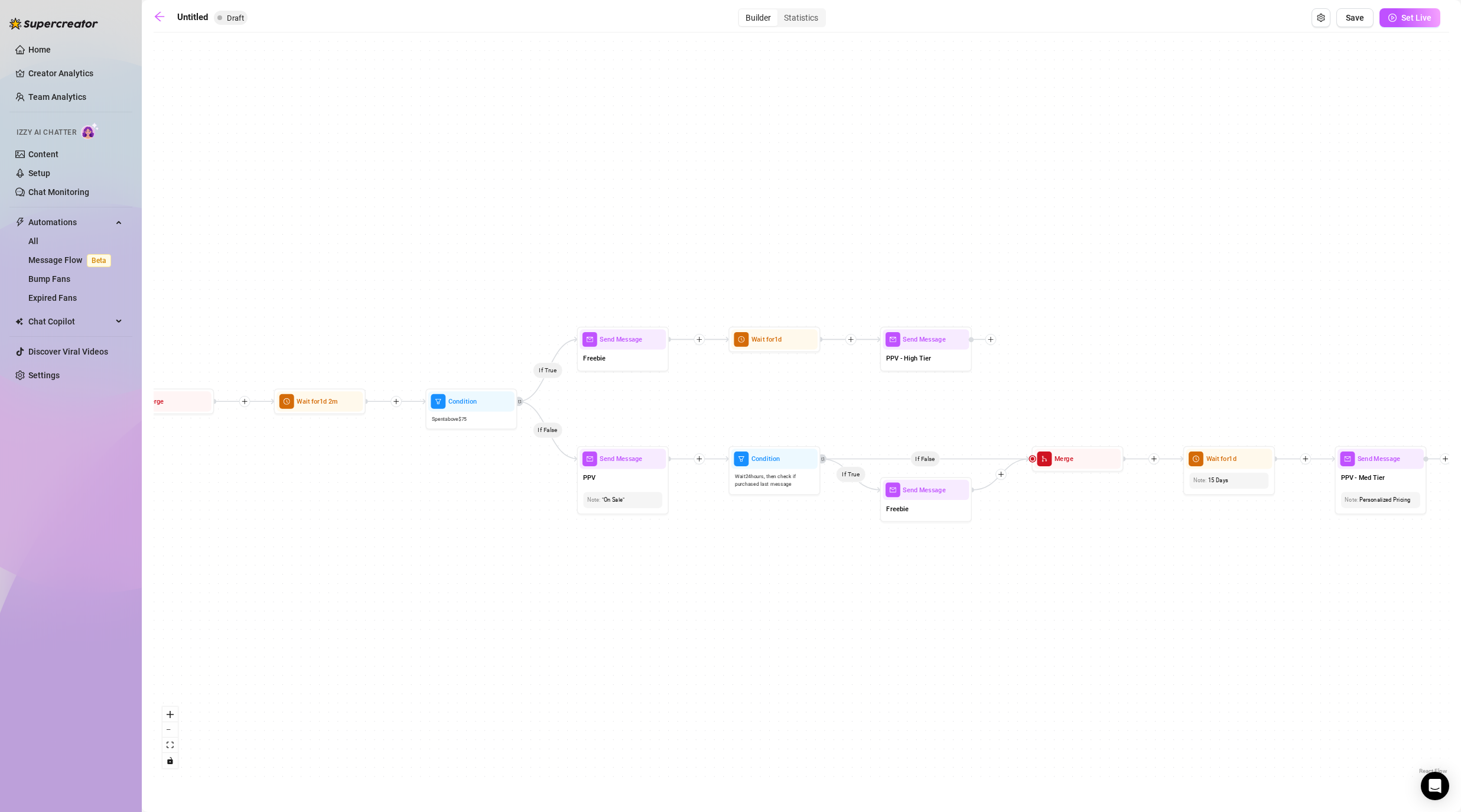
drag, startPoint x: 1406, startPoint y: 406, endPoint x: 1140, endPoint y: 406, distance: 266.0
click at [757, 406] on div "If True If False If False If True If True If False If True If False If True If …" at bounding box center [801, 408] width 1296 height 738
click at [757, 502] on div "Personalized Pricing" at bounding box center [1379, 500] width 72 height 9
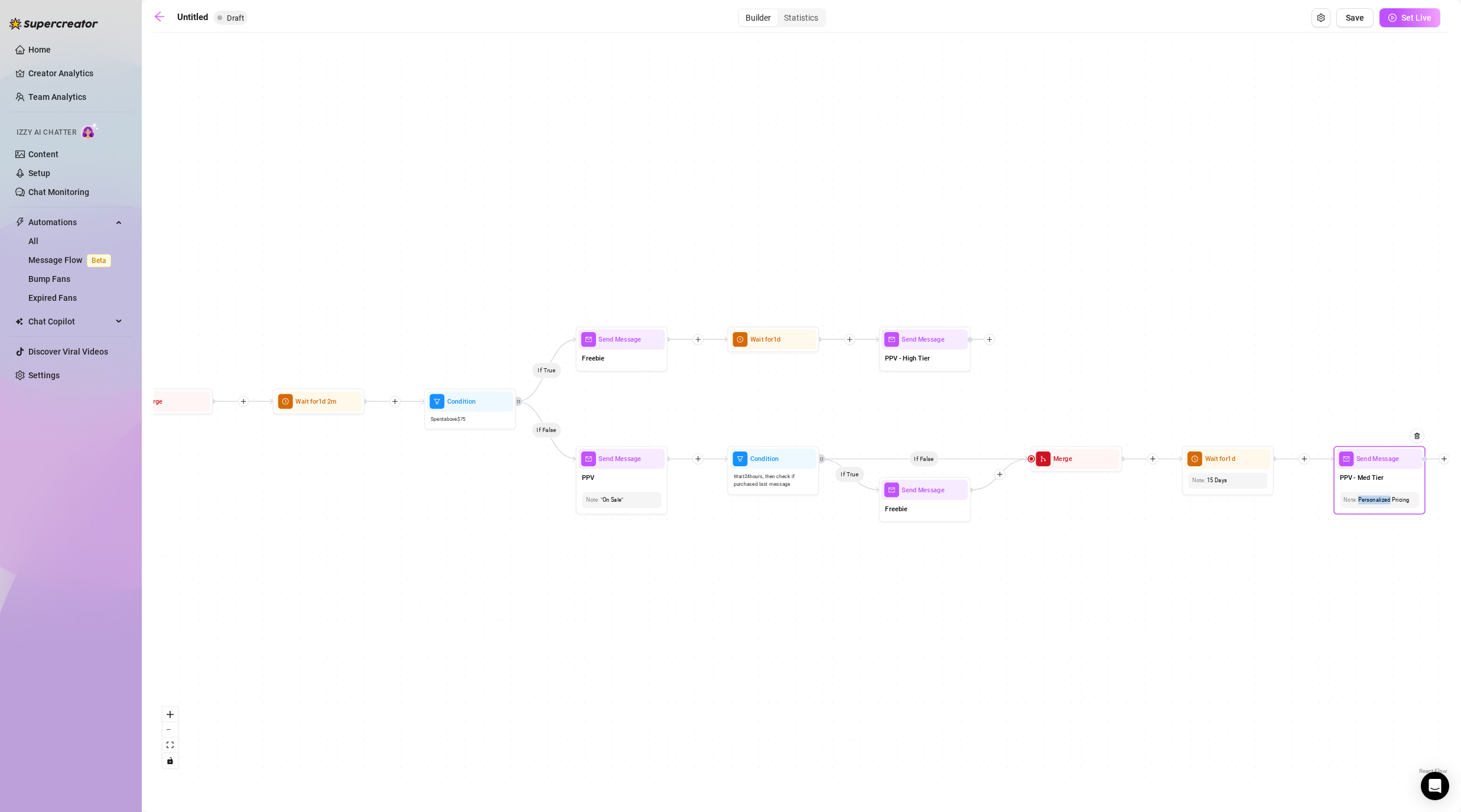
click at [757, 502] on div "Personalized Pricing" at bounding box center [1379, 500] width 72 height 9
click at [757, 564] on div "If True If False If False If True If True If False If True If False If True If …" at bounding box center [801, 408] width 1296 height 738
click at [757, 353] on div "PPV - High Tier" at bounding box center [925, 359] width 86 height 19
type textarea "-"
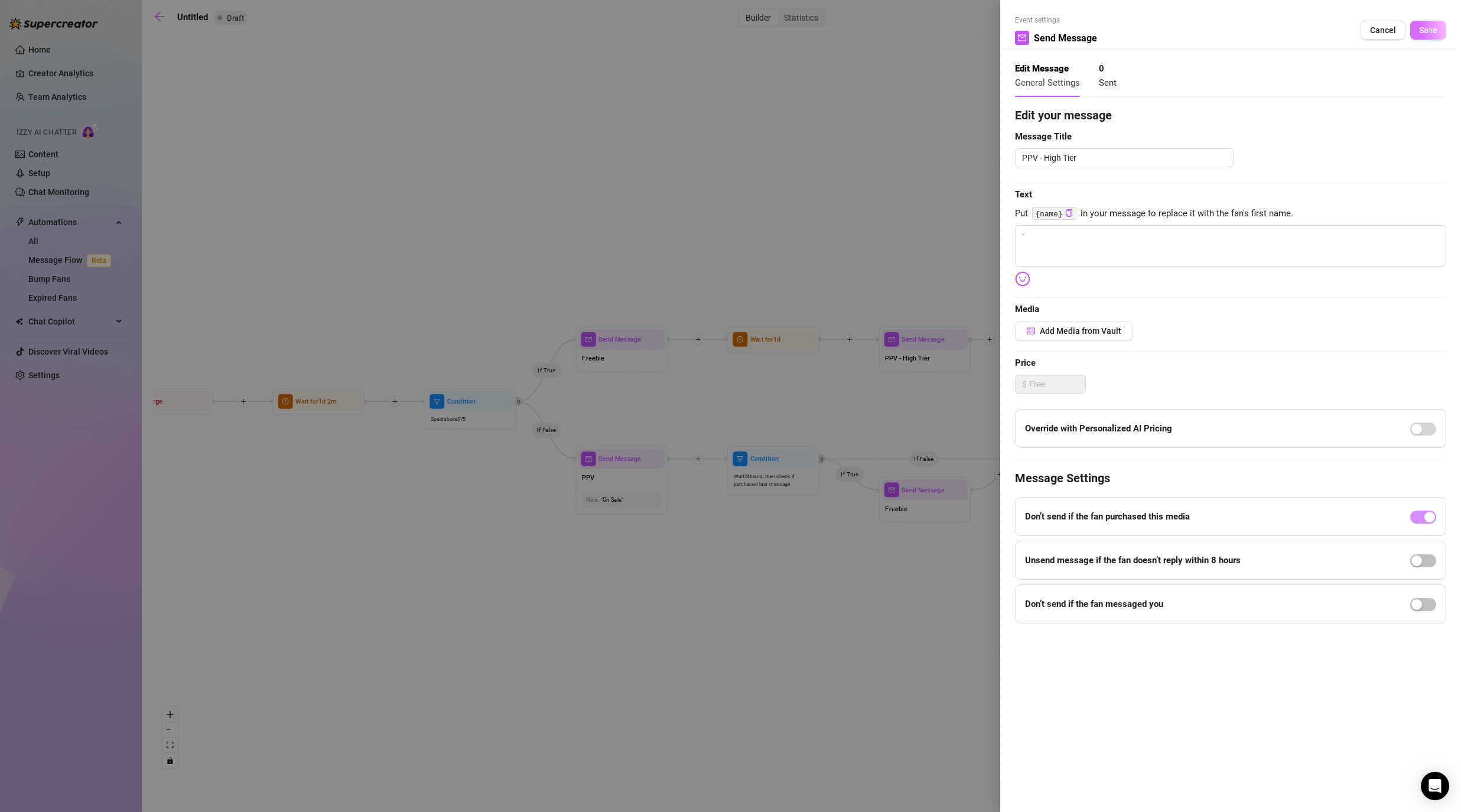
click at [757, 26] on button "Save" at bounding box center [1428, 30] width 36 height 19
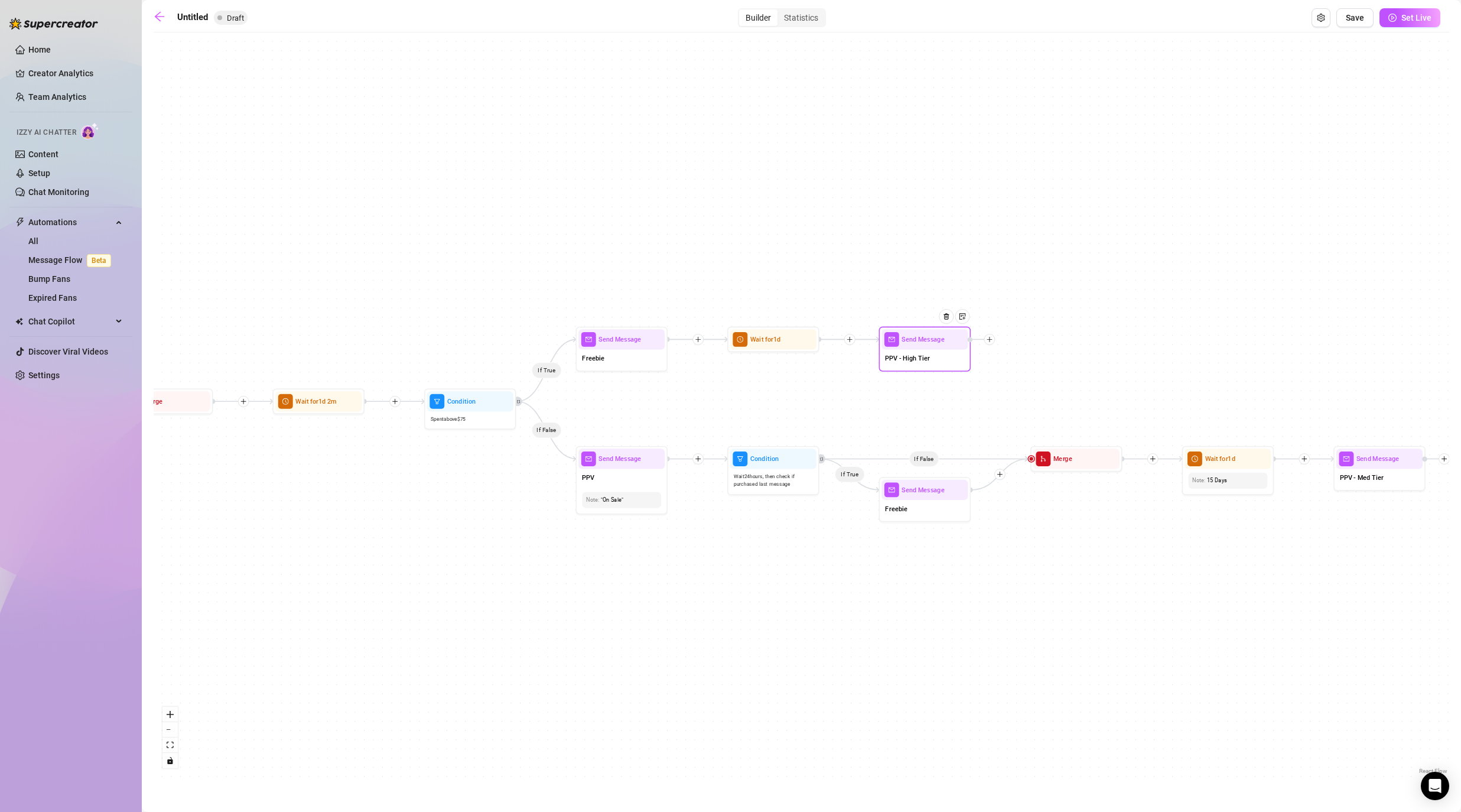
click at [757, 368] on div "PPV - High Tier" at bounding box center [925, 359] width 86 height 19
type textarea "-"
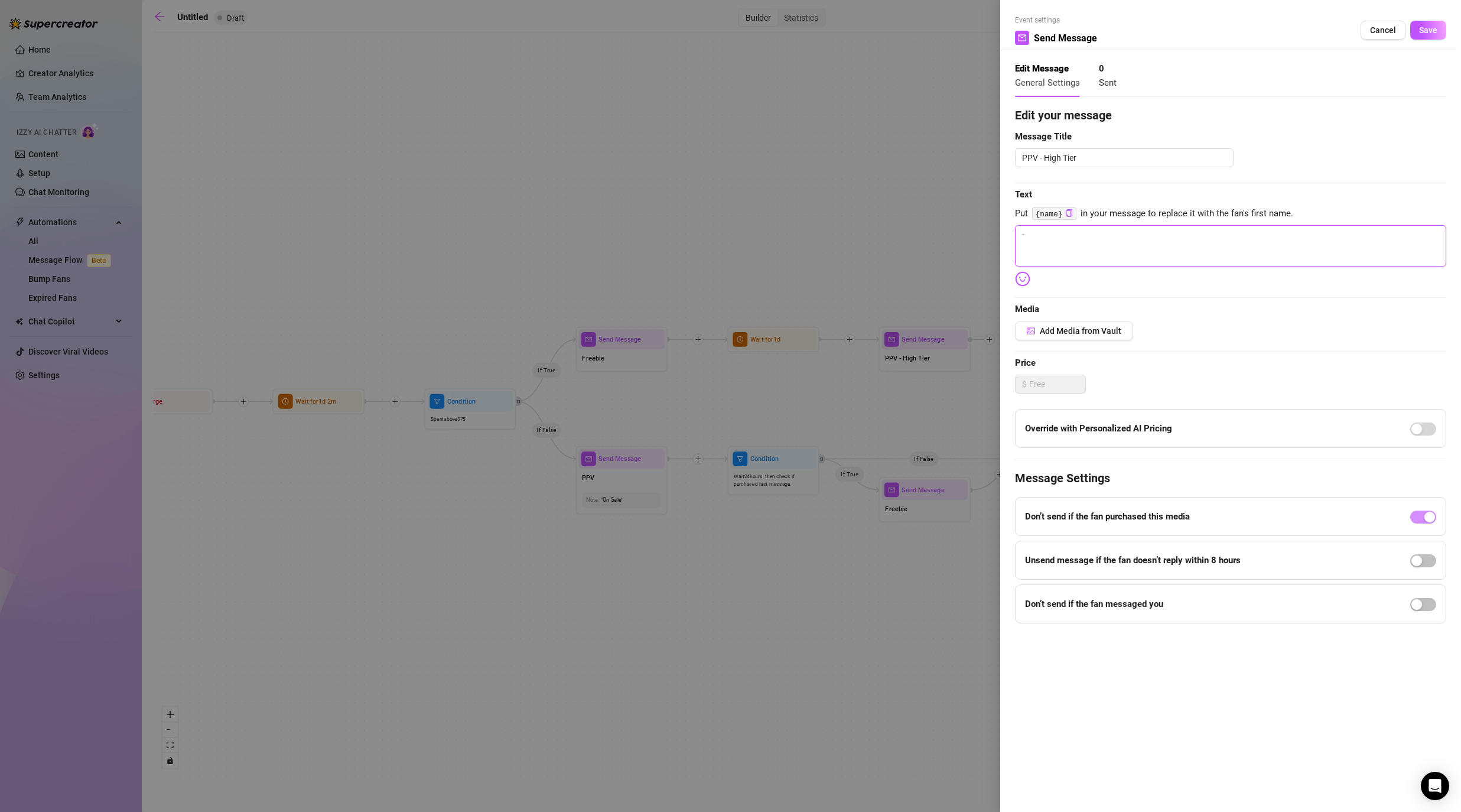
drag, startPoint x: 1067, startPoint y: 233, endPoint x: 969, endPoint y: 213, distance: 100.0
click at [757, 213] on div "Event settings Send Message Cancel Save Edit Message General Settings 0 Sent Ed…" at bounding box center [730, 406] width 1461 height 812
type textarea "P"
type textarea "Write your message here"
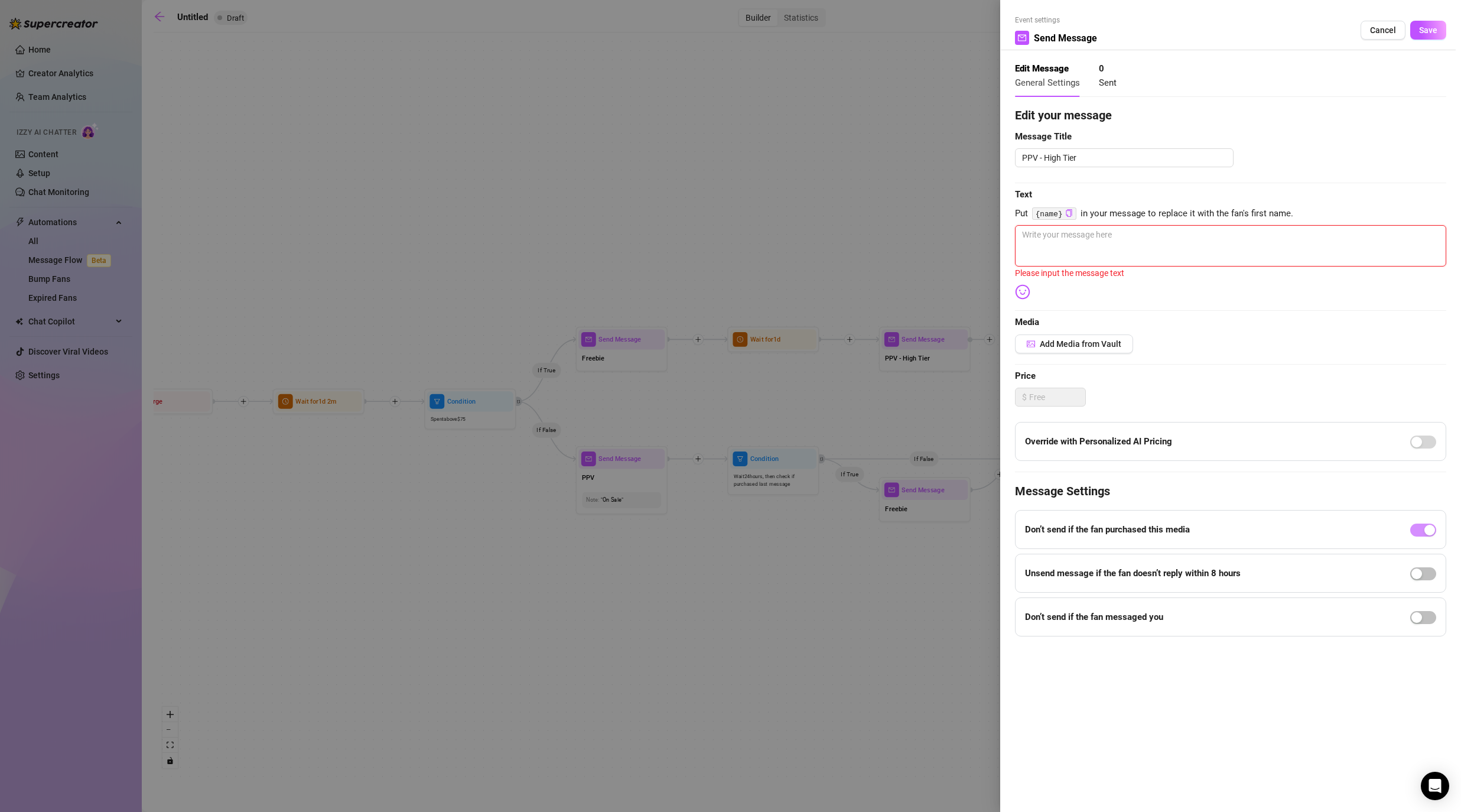
type textarea "-"
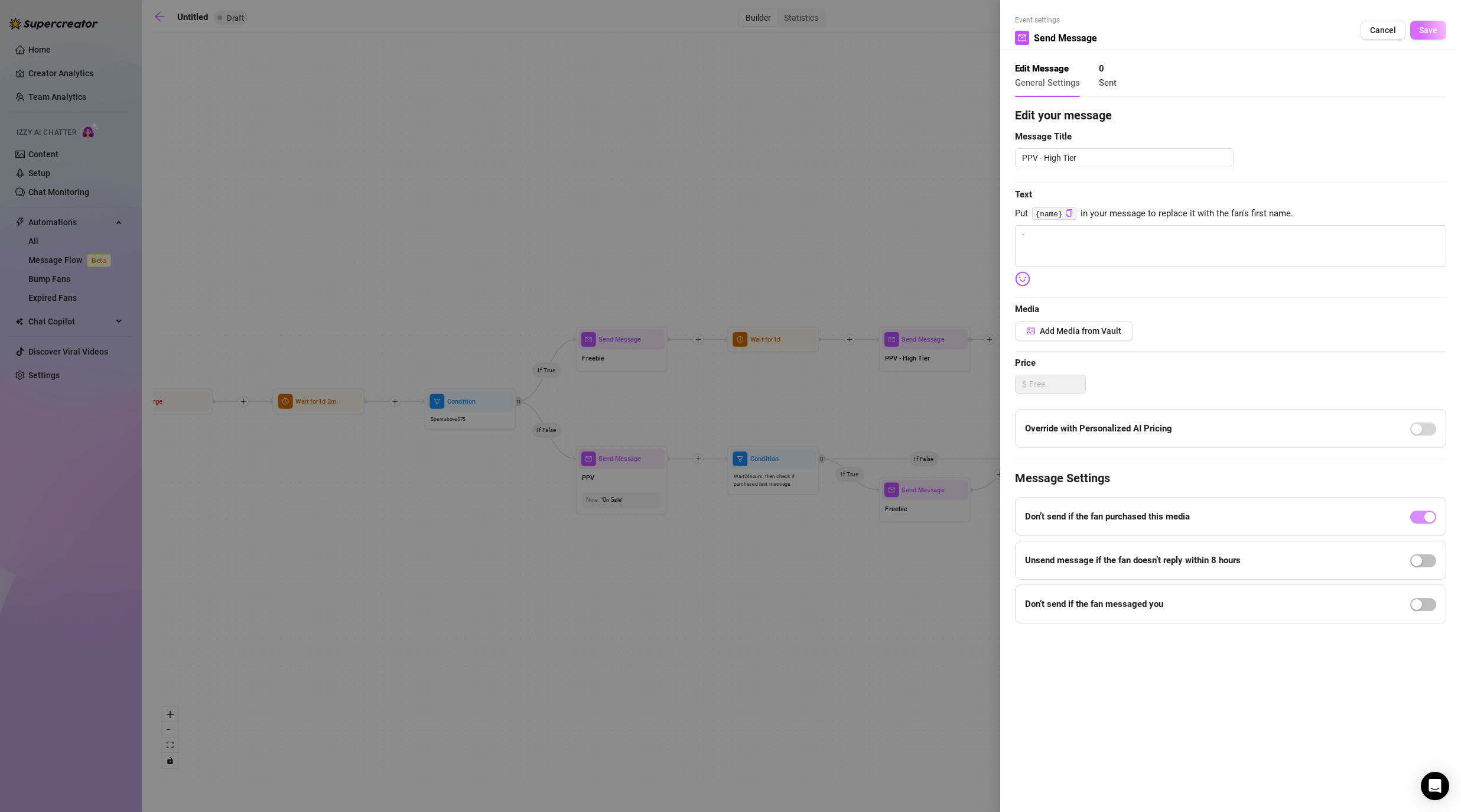
click at [757, 30] on span "Save" at bounding box center [1428, 30] width 18 height 10
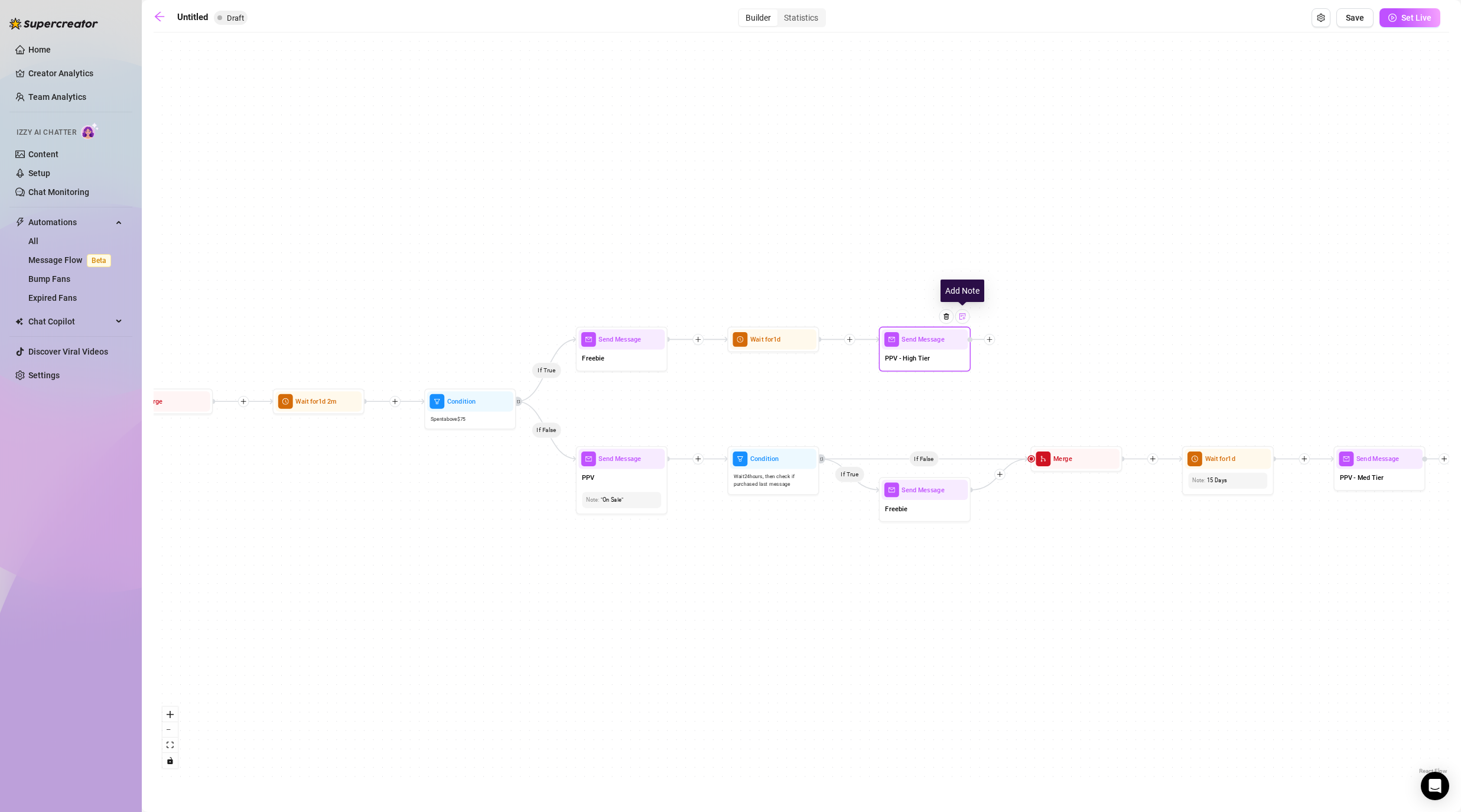
click at [757, 314] on img at bounding box center [962, 316] width 7 height 7
click at [757, 321] on div at bounding box center [962, 316] width 15 height 15
click at [757, 382] on div "If True If False If False If True If True If False If True If False If True If …" at bounding box center [801, 408] width 1296 height 738
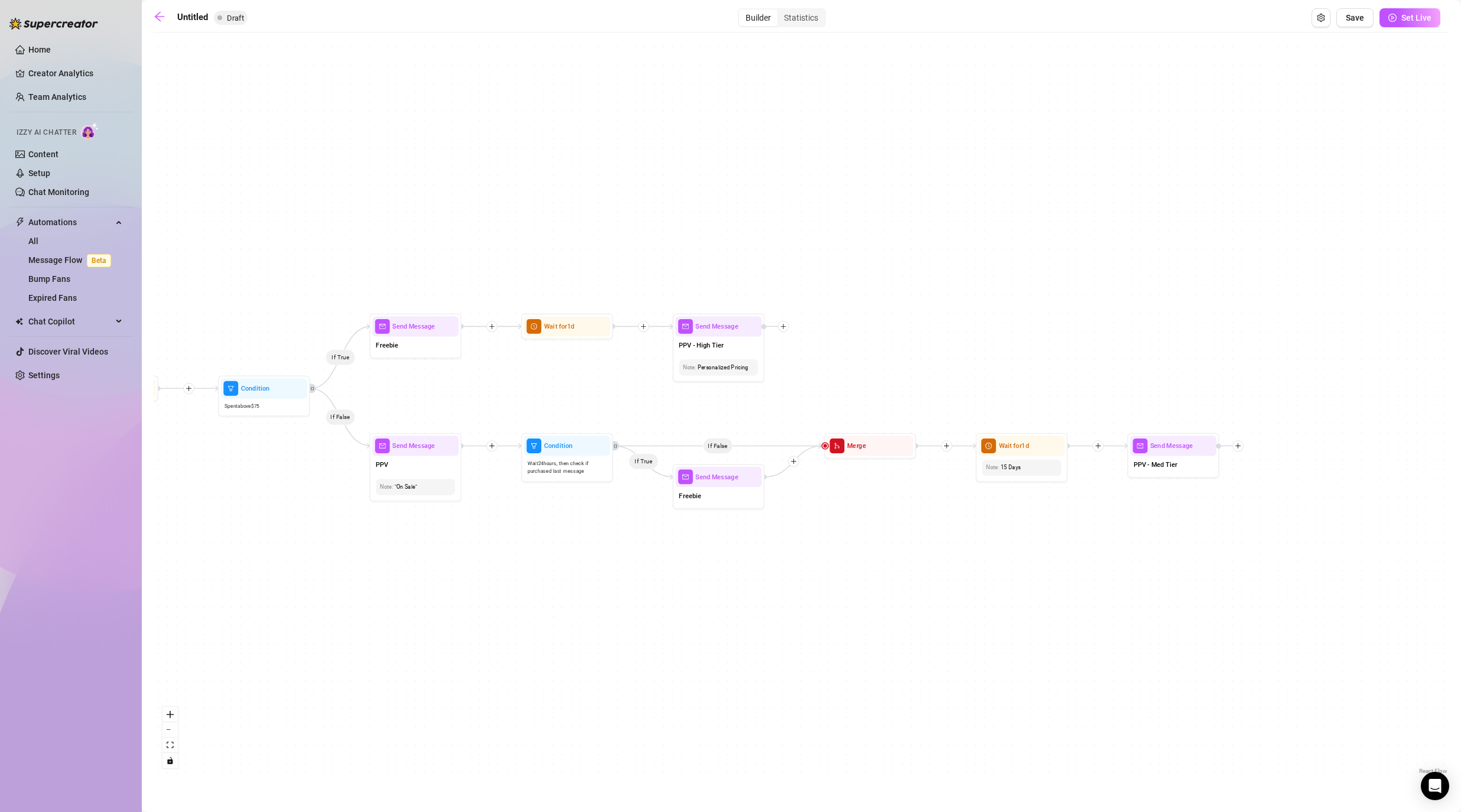
drag, startPoint x: 1199, startPoint y: 377, endPoint x: 979, endPoint y: 364, distance: 220.4
click at [757, 364] on div "If True If False If False If True If True If False If True If False If True If …" at bounding box center [801, 408] width 1296 height 738
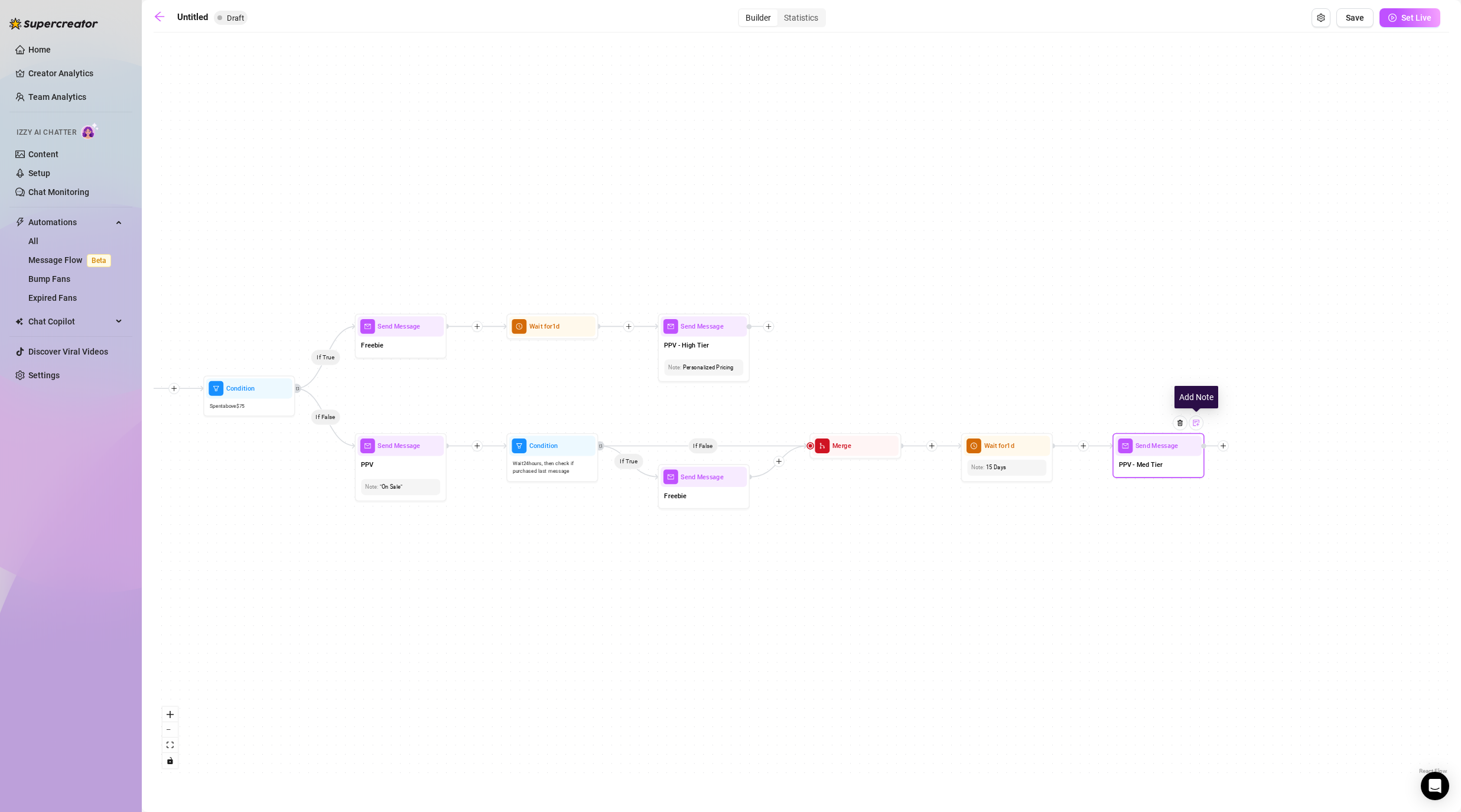
click at [757, 427] on div at bounding box center [1196, 422] width 15 height 15
click at [757, 486] on div at bounding box center [1158, 487] width 72 height 9
click at [757, 546] on div "If True If False If False If True If True If False If True If False If True If …" at bounding box center [801, 408] width 1296 height 738
click at [708, 344] on div "PPV - High Tier" at bounding box center [704, 346] width 86 height 19
type textarea "-"
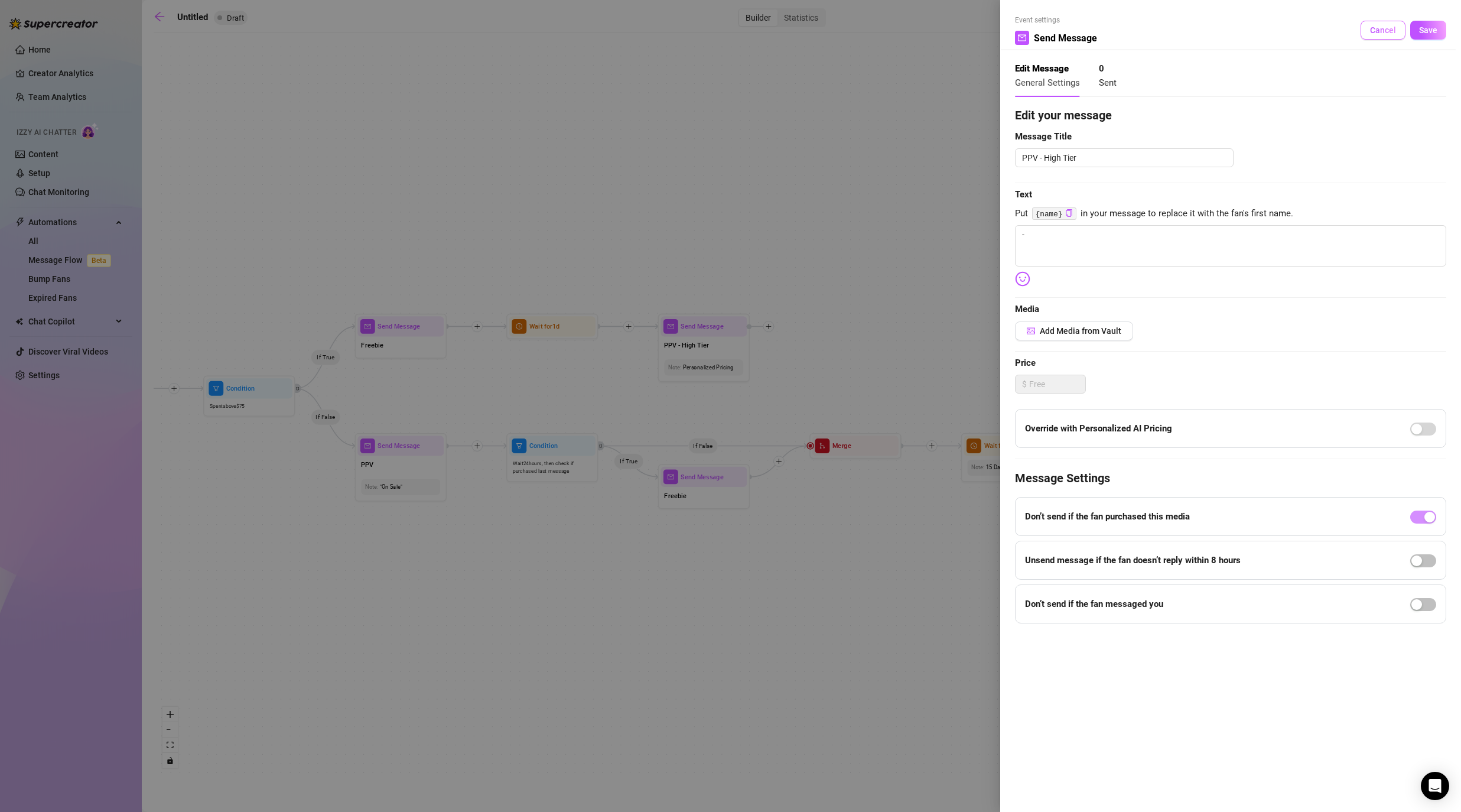
click at [757, 31] on span "Cancel" at bounding box center [1383, 30] width 26 height 10
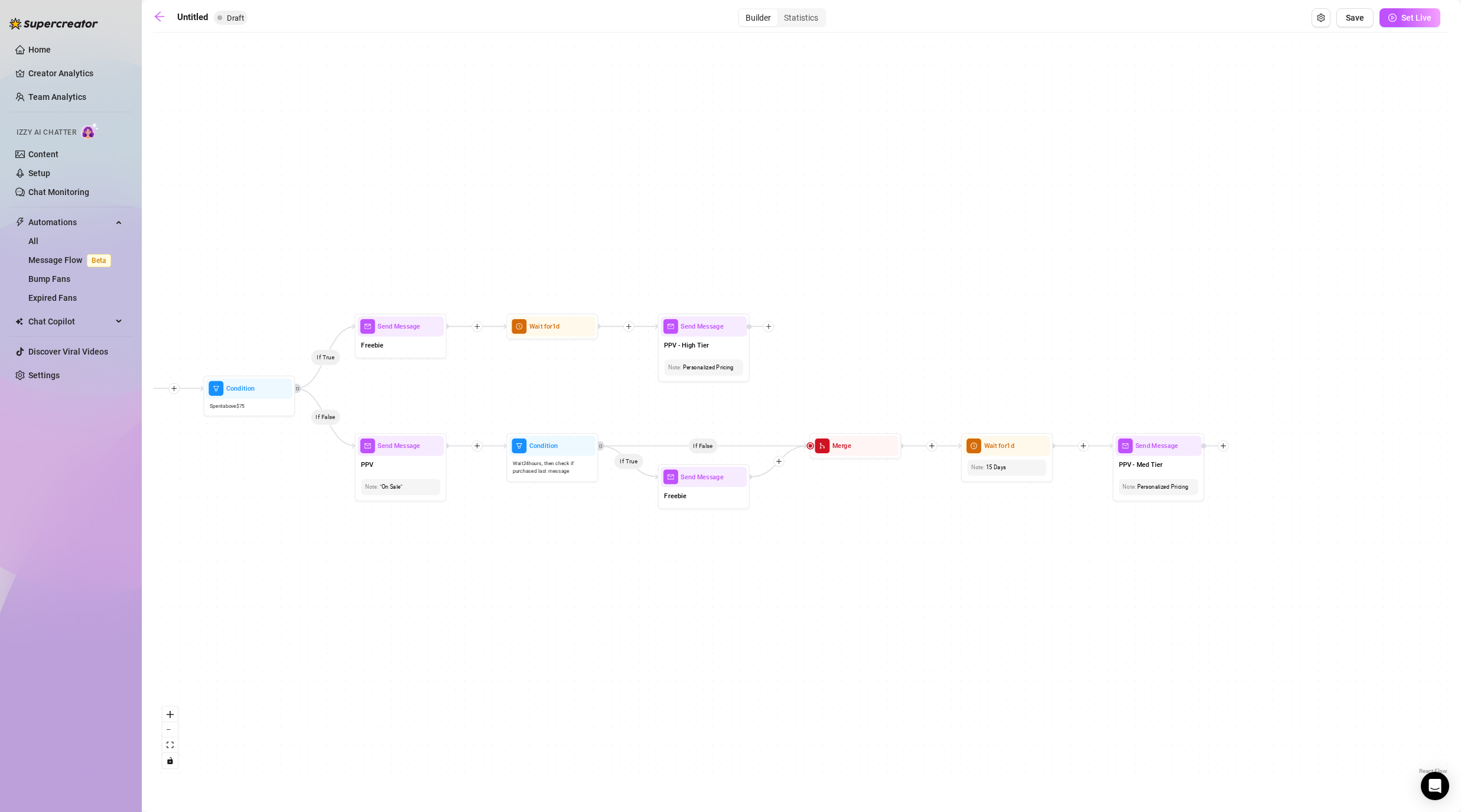
click at [757, 244] on div "If True If False If False If True If True If False If True If False If True If …" at bounding box center [801, 408] width 1296 height 738
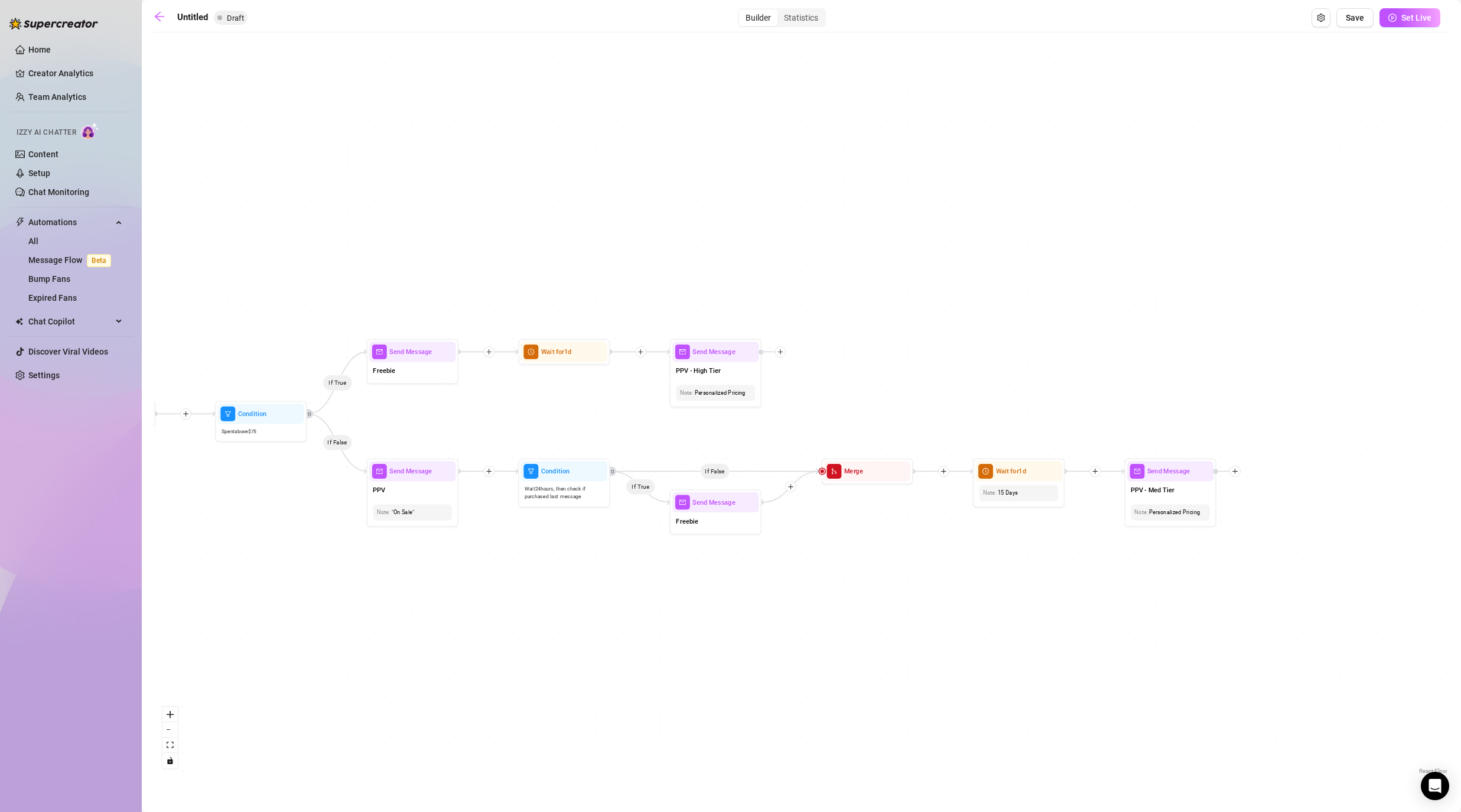
drag, startPoint x: 812, startPoint y: 583, endPoint x: 820, endPoint y: 608, distance: 26.2
click at [757, 608] on div "If True If False If False If True If True If False If True If False If True If …" at bounding box center [801, 408] width 1296 height 738
click at [688, 365] on span "PPV - High Tier" at bounding box center [694, 370] width 45 height 10
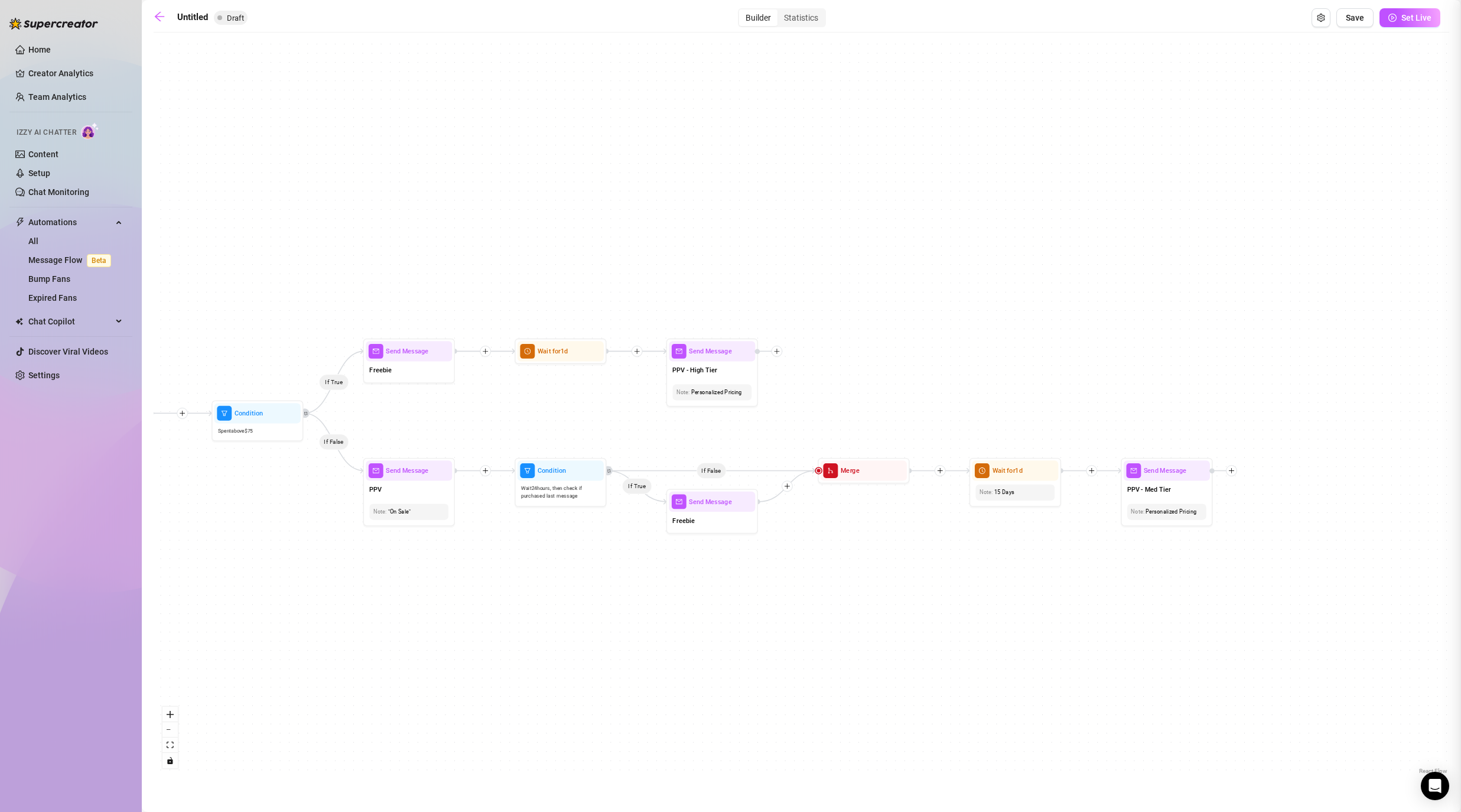
type textarea "-"
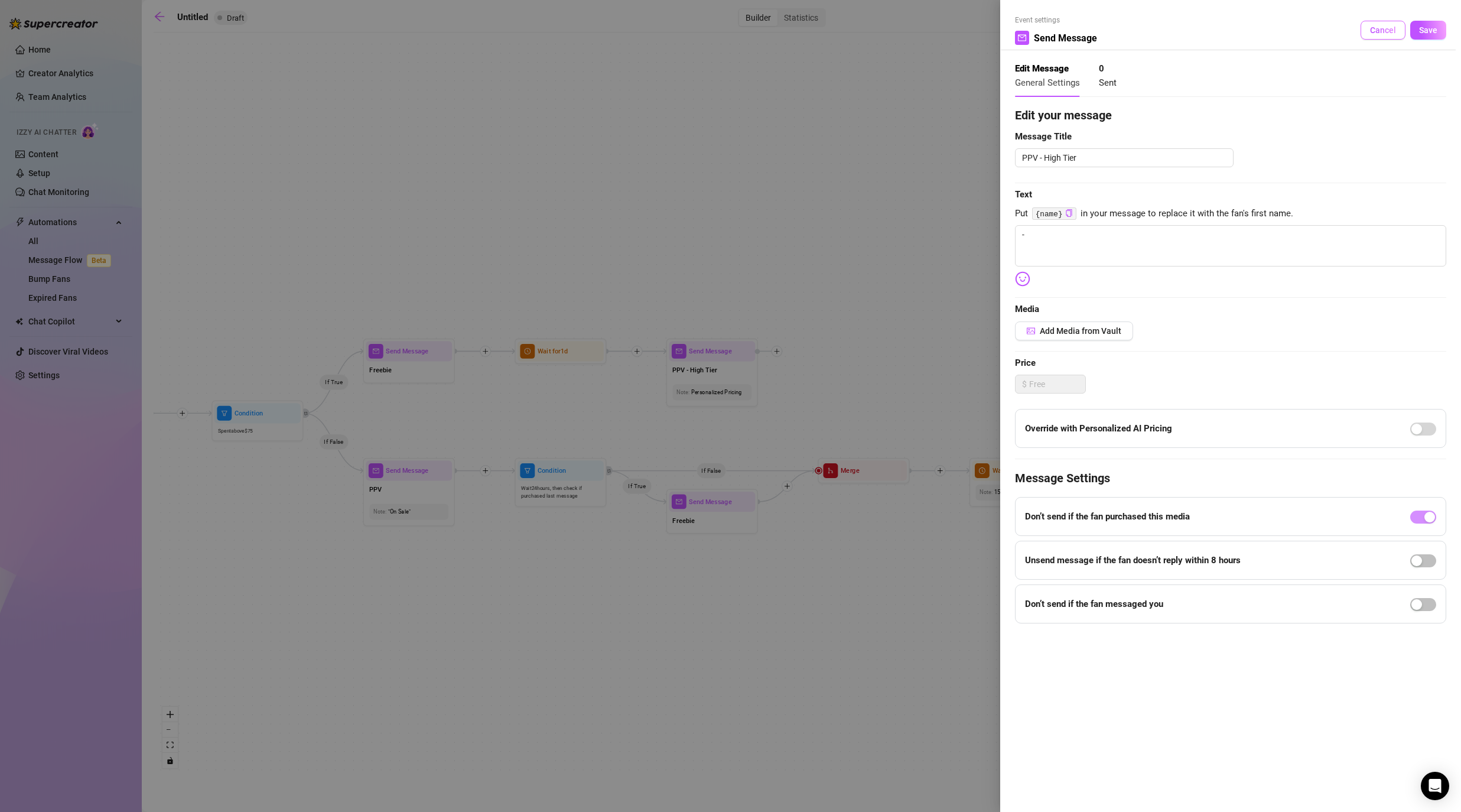
click at [757, 28] on button "Cancel" at bounding box center [1383, 30] width 45 height 19
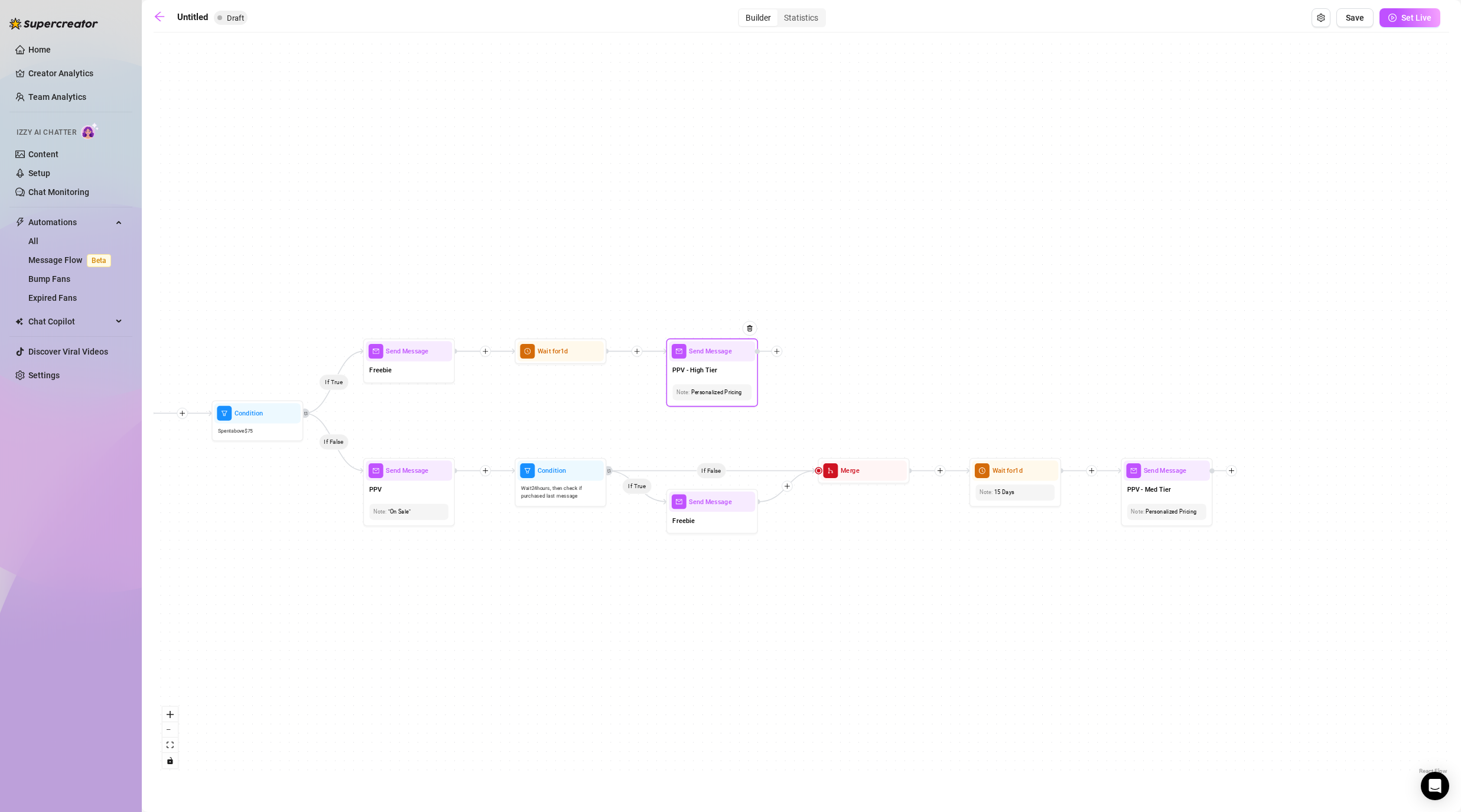
click at [757, 352] on icon "plus" at bounding box center [777, 351] width 6 height 6
click at [757, 347] on div "Time Delay" at bounding box center [822, 352] width 67 height 15
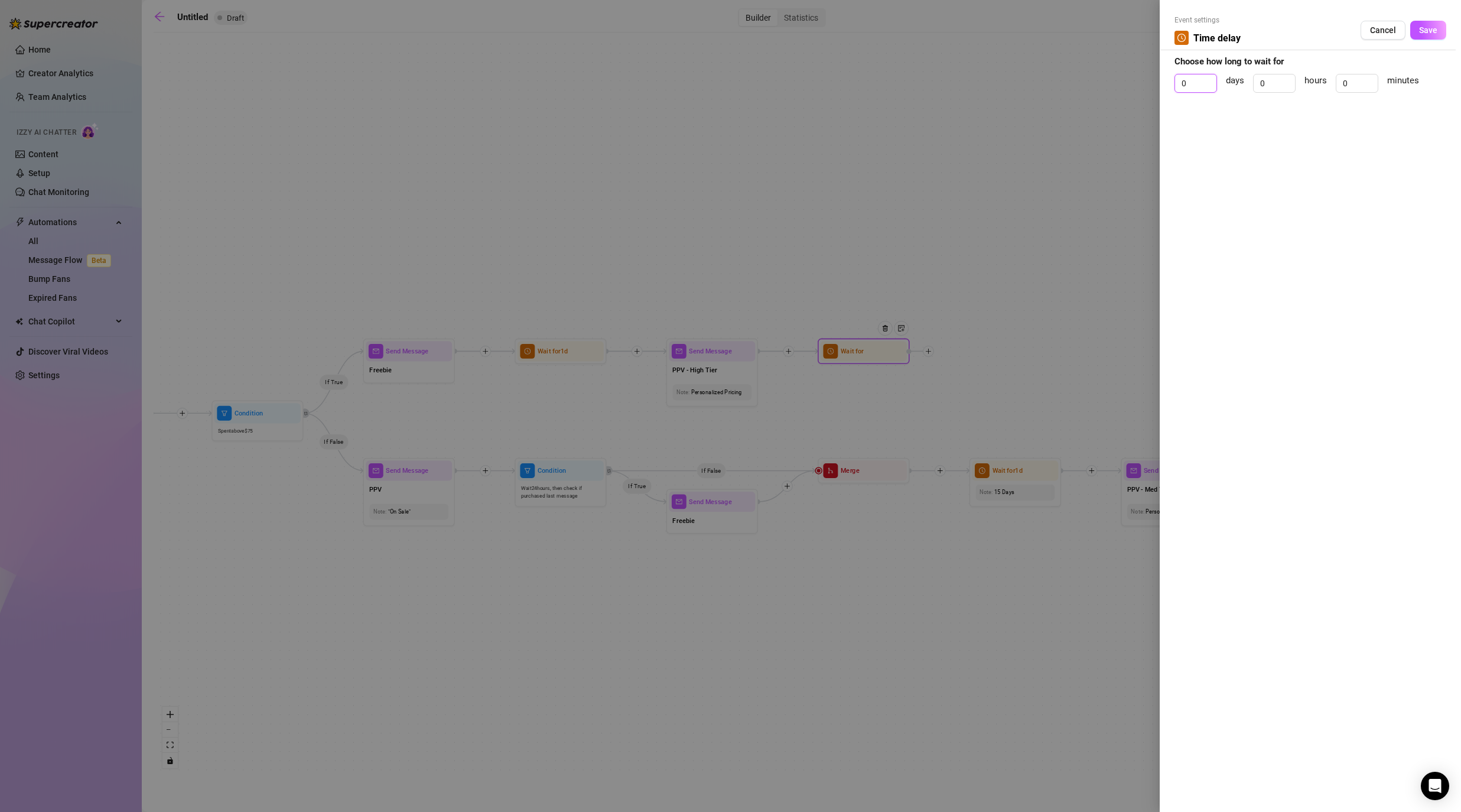
drag, startPoint x: 1195, startPoint y: 84, endPoint x: 1171, endPoint y: 84, distance: 24.0
click at [757, 84] on div "0" at bounding box center [1196, 83] width 43 height 19
type input "1"
drag, startPoint x: 1353, startPoint y: 86, endPoint x: 1324, endPoint y: 81, distance: 29.4
click at [757, 81] on div "1 days 0 hours 0 minutes" at bounding box center [1310, 88] width 272 height 30
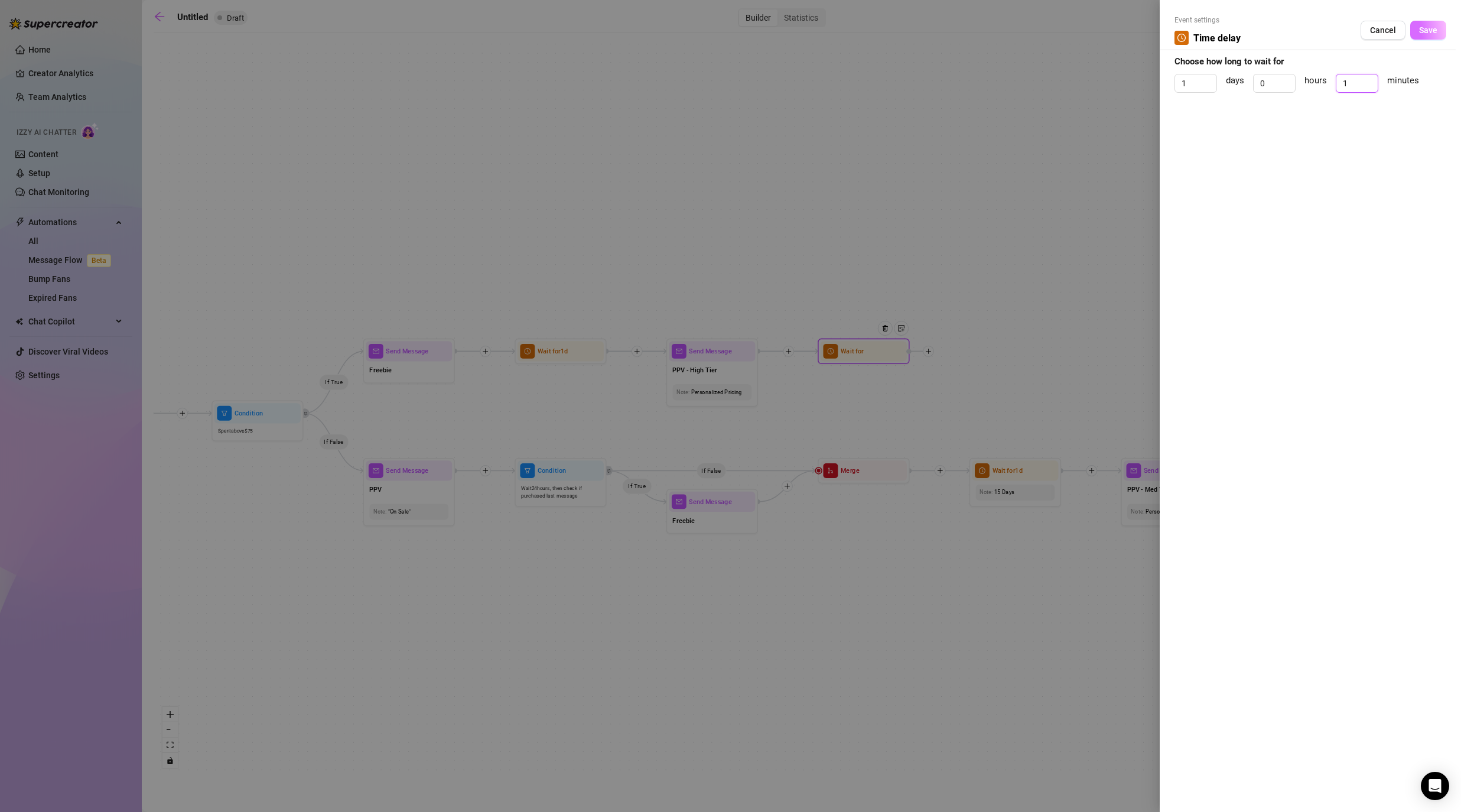
type input "1"
click at [757, 34] on span "Save" at bounding box center [1428, 30] width 18 height 10
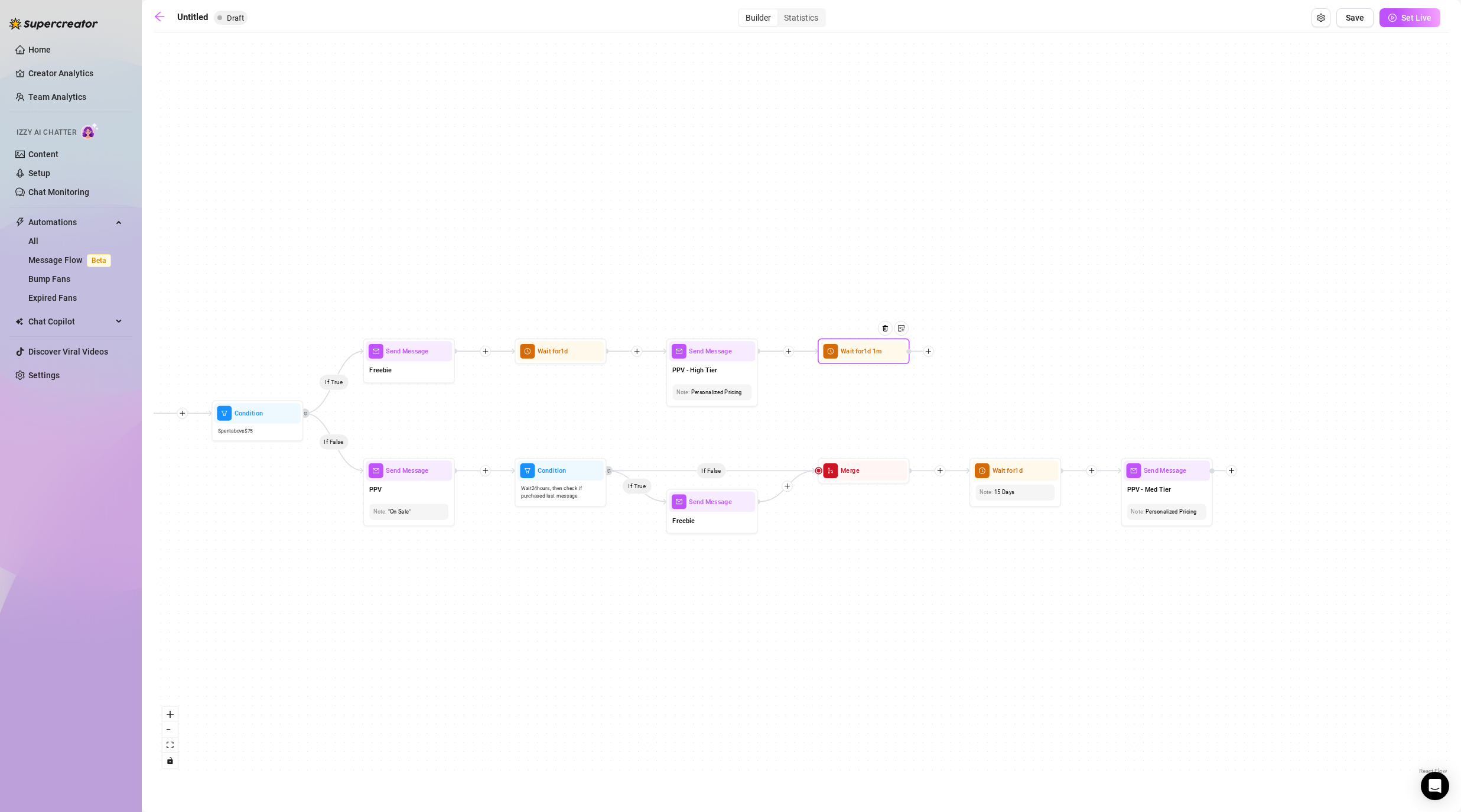
click at [757, 352] on icon "plus" at bounding box center [928, 351] width 6 height 6
click at [757, 385] on div "Message" at bounding box center [974, 384] width 67 height 15
type textarea "Write your message here"
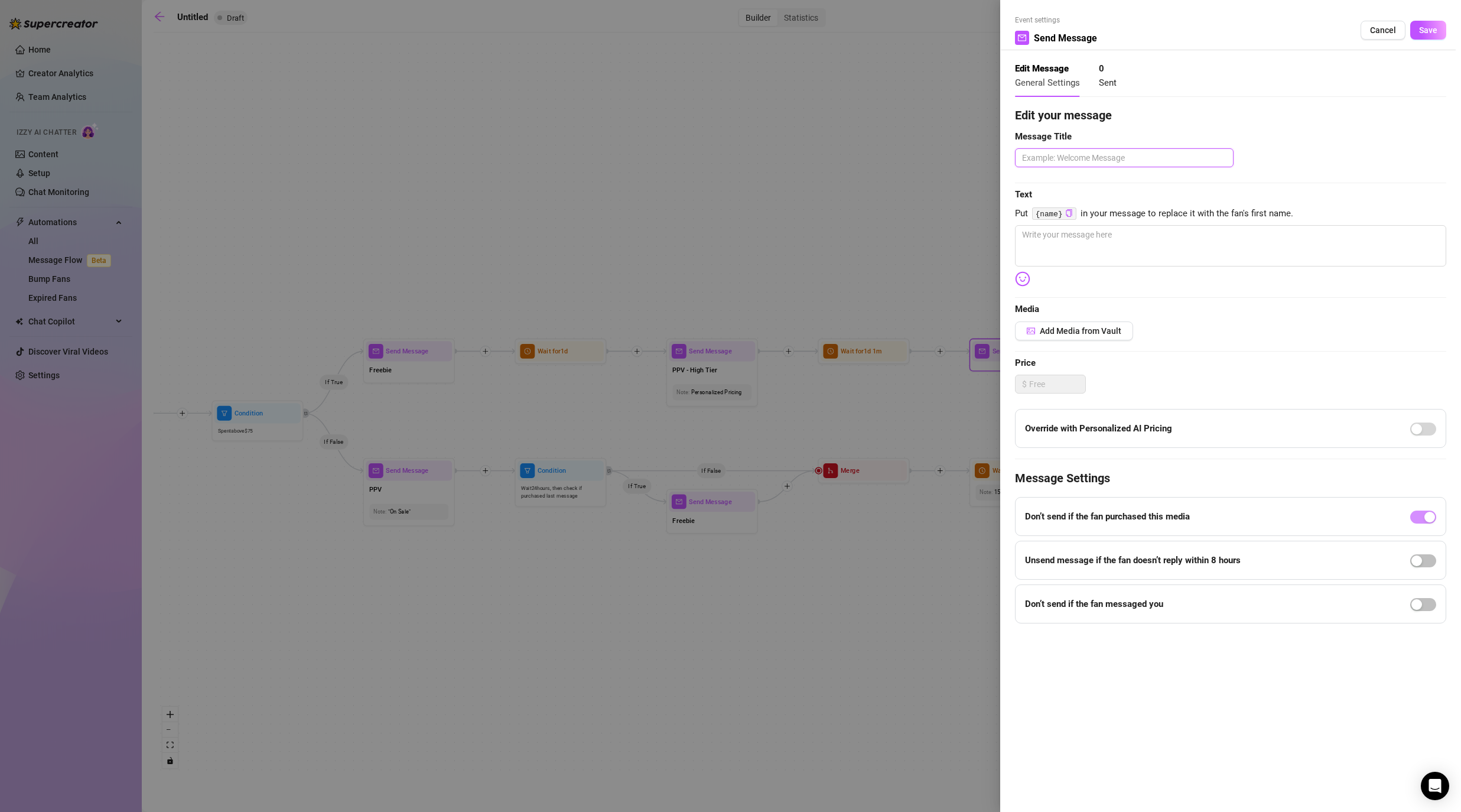
click at [757, 152] on textarea at bounding box center [1124, 157] width 219 height 19
type textarea "P"
type textarea "PP"
type textarea "PPV"
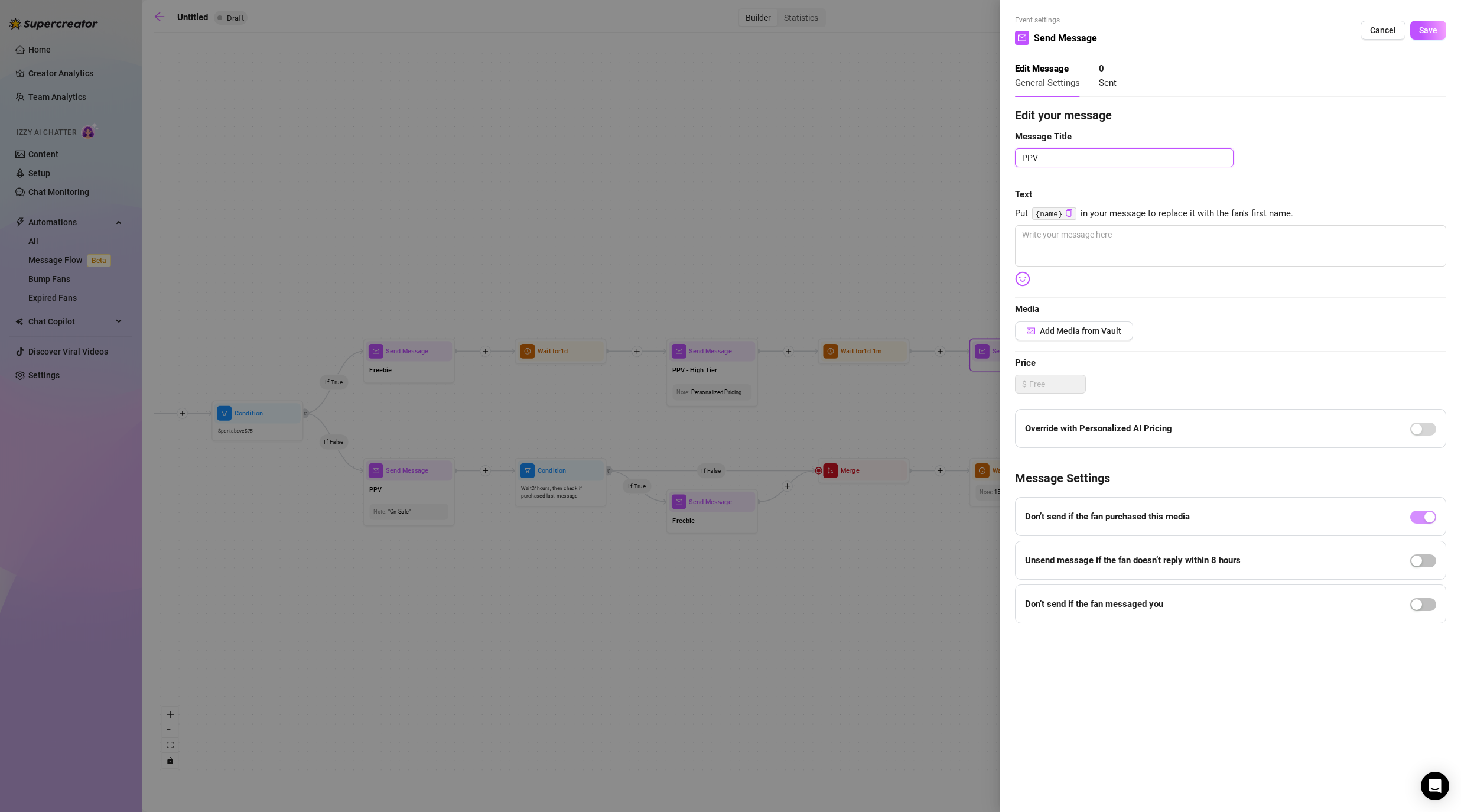
type textarea "PPV -"
type textarea "PPV - H"
type textarea "PPV - Hi"
type textarea "PPV - Hig"
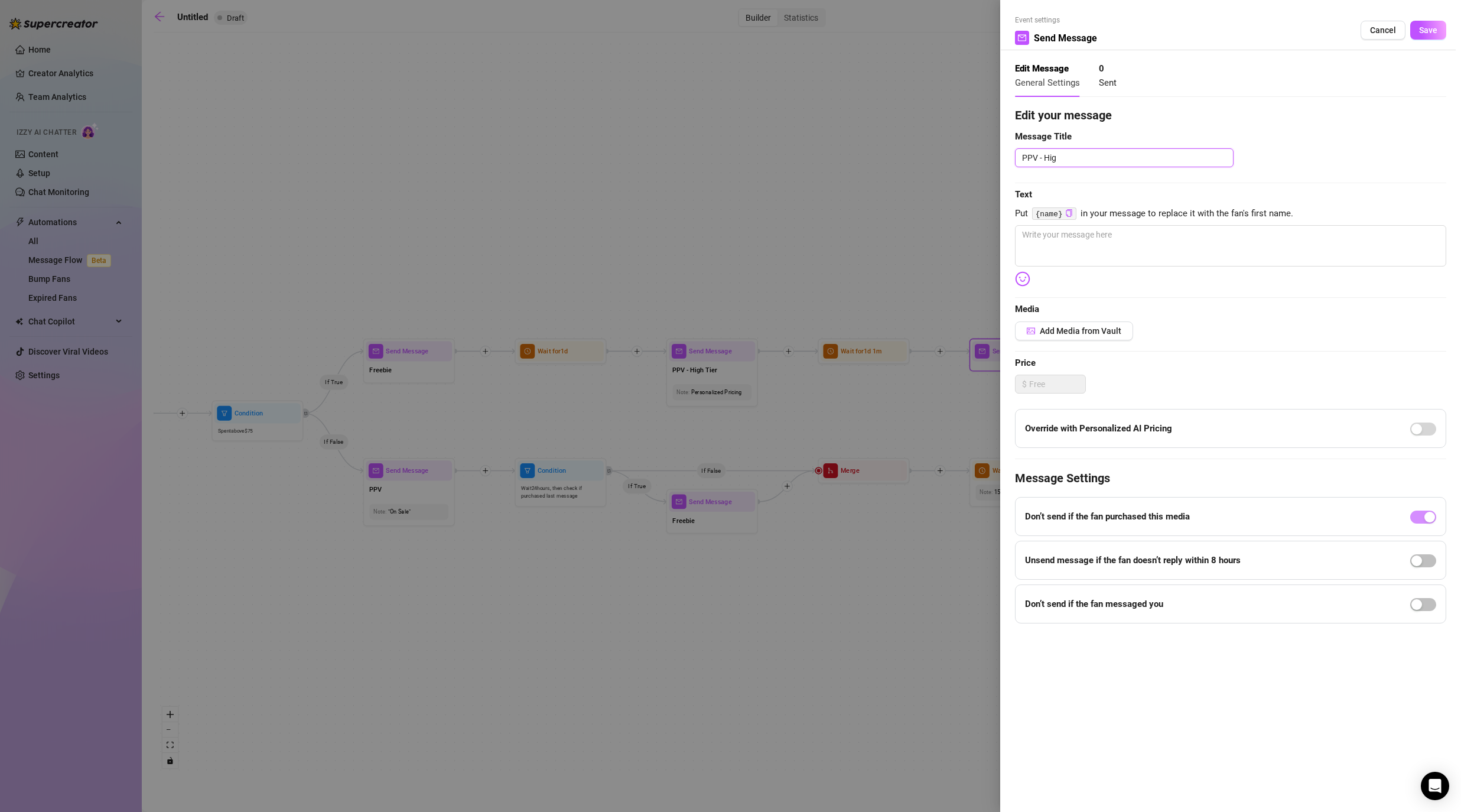
type textarea "PPV - High"
type textarea "PPV - High T"
type textarea "PPV - High Ti"
type textarea "PPV - High Tie"
type textarea "PPV - High Tier"
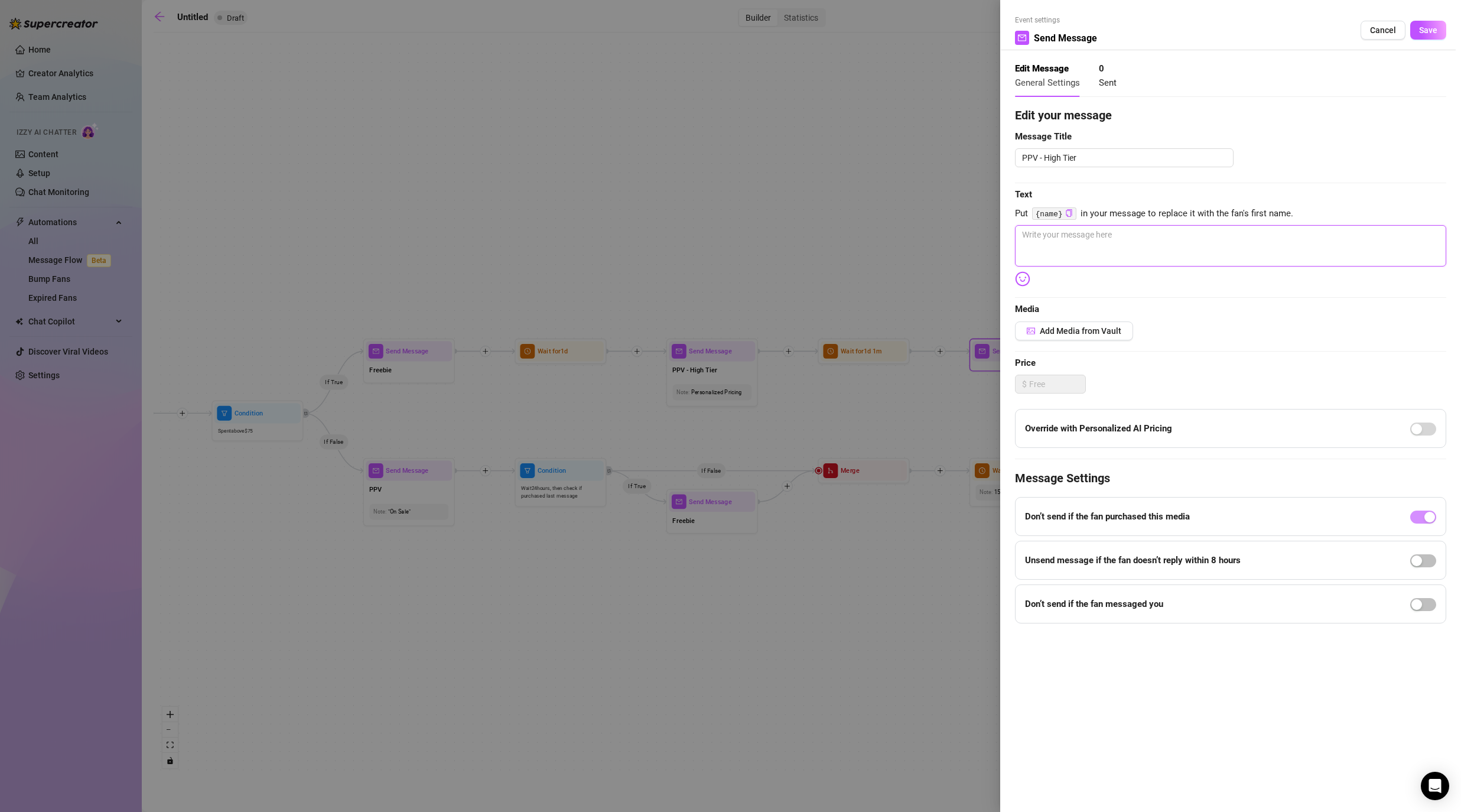
click at [757, 253] on textarea at bounding box center [1231, 246] width 432 height 41
type textarea "-"
click at [757, 37] on button "Save" at bounding box center [1428, 30] width 36 height 19
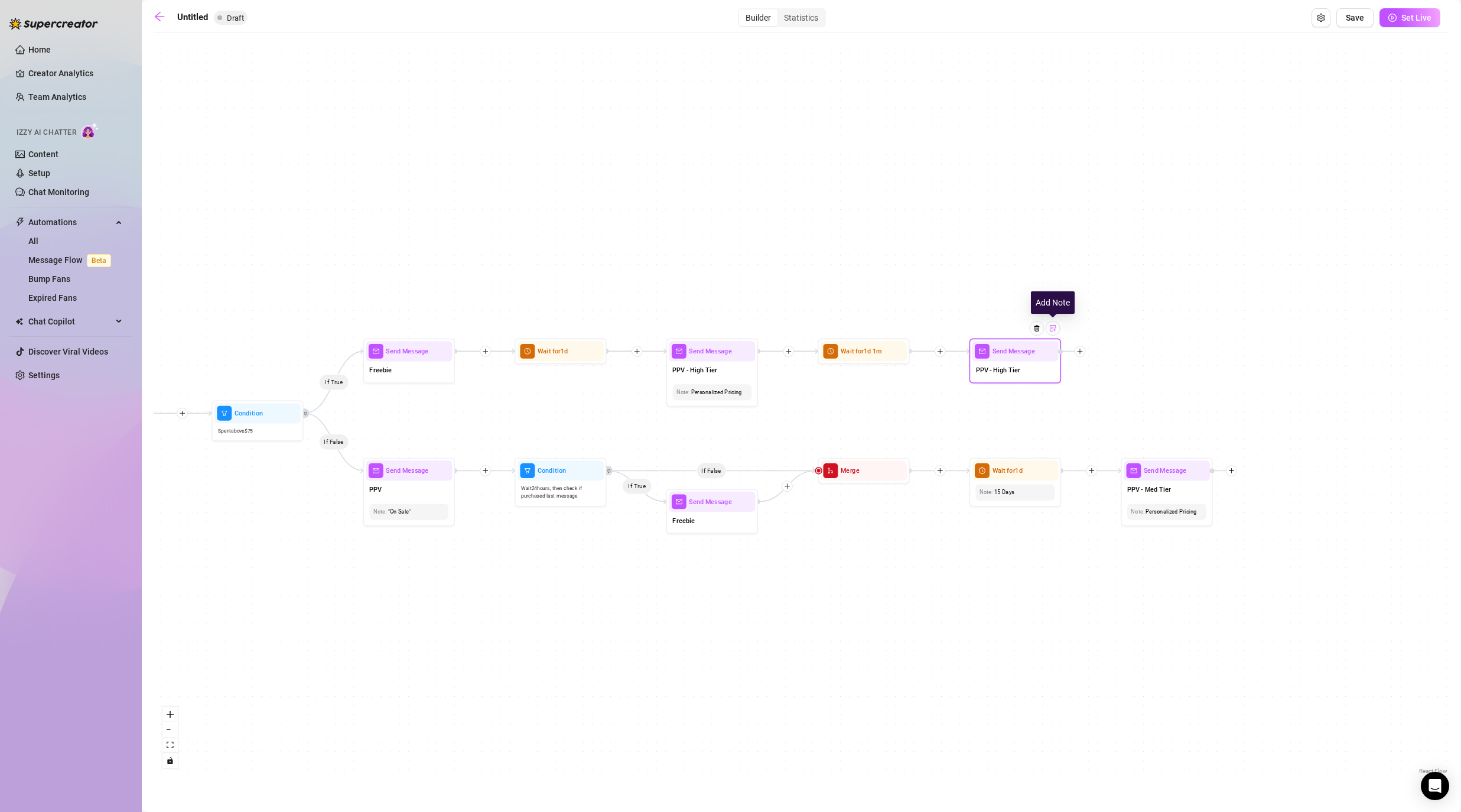
click at [757, 332] on img at bounding box center [1053, 328] width 7 height 7
click at [757, 404] on div "If True If False If False If True If True If False If True If False If True If …" at bounding box center [801, 408] width 1296 height 738
click at [757, 353] on icon "plus" at bounding box center [1080, 351] width 6 height 6
click at [757, 353] on div "Time Delay" at bounding box center [1126, 352] width 67 height 15
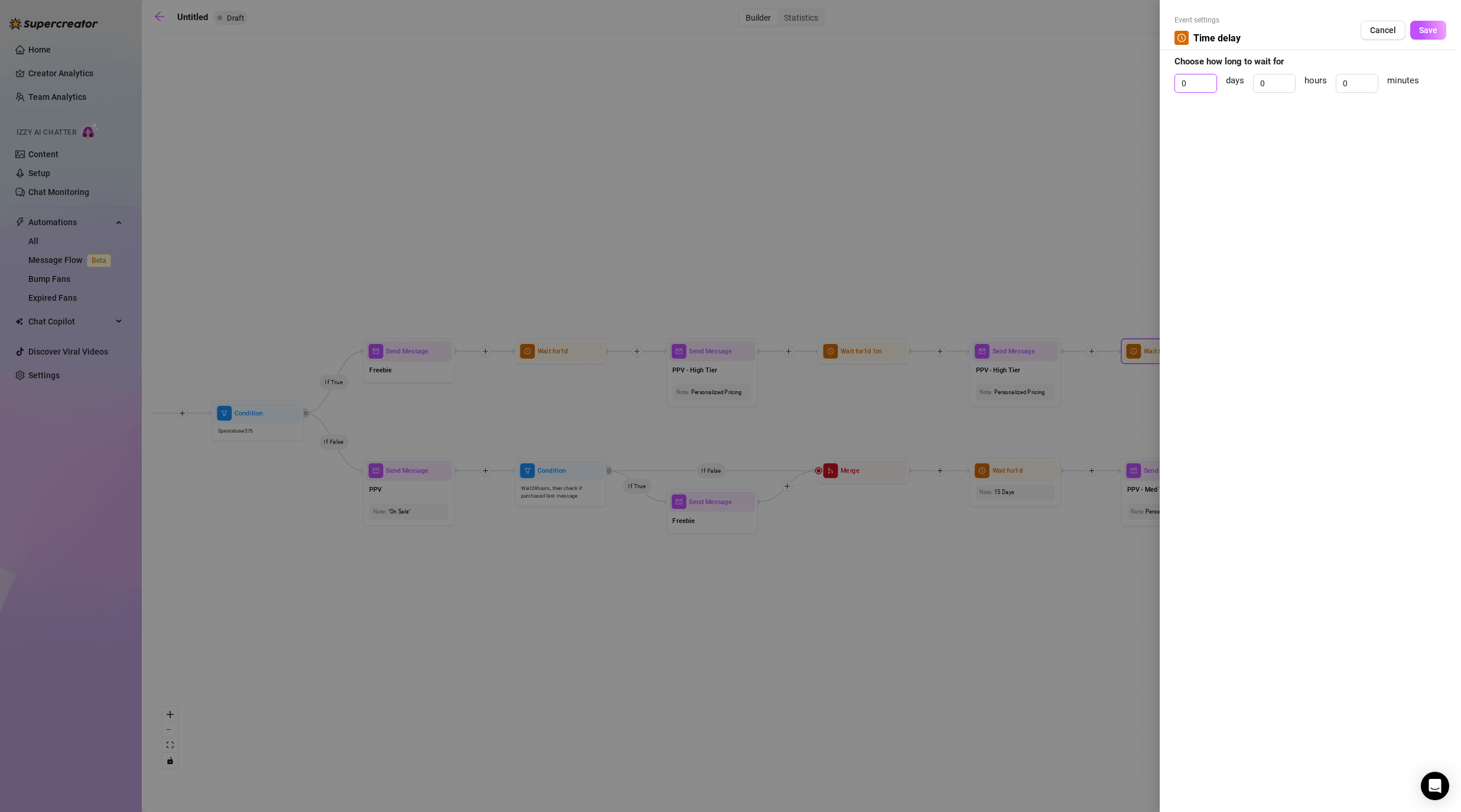
drag, startPoint x: 1193, startPoint y: 88, endPoint x: 1162, endPoint y: 84, distance: 31.3
click at [757, 88] on input "0" at bounding box center [1196, 83] width 41 height 17
type input "1"
drag, startPoint x: 1349, startPoint y: 78, endPoint x: 1318, endPoint y: 78, distance: 31.0
click at [757, 78] on div "1 days 0 hours 0 minutes" at bounding box center [1310, 88] width 272 height 30
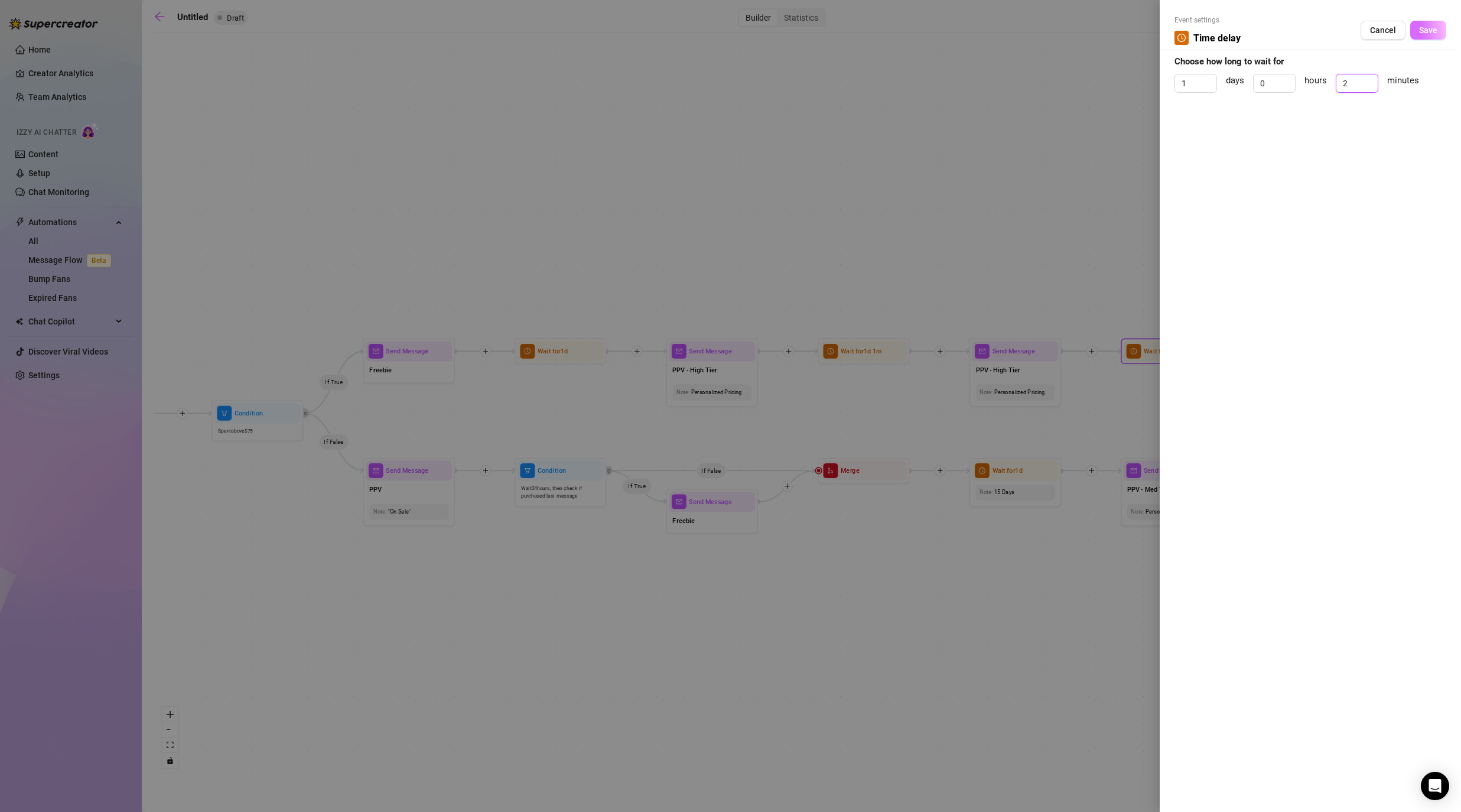
type input "2"
click at [757, 25] on span "Save" at bounding box center [1428, 30] width 18 height 10
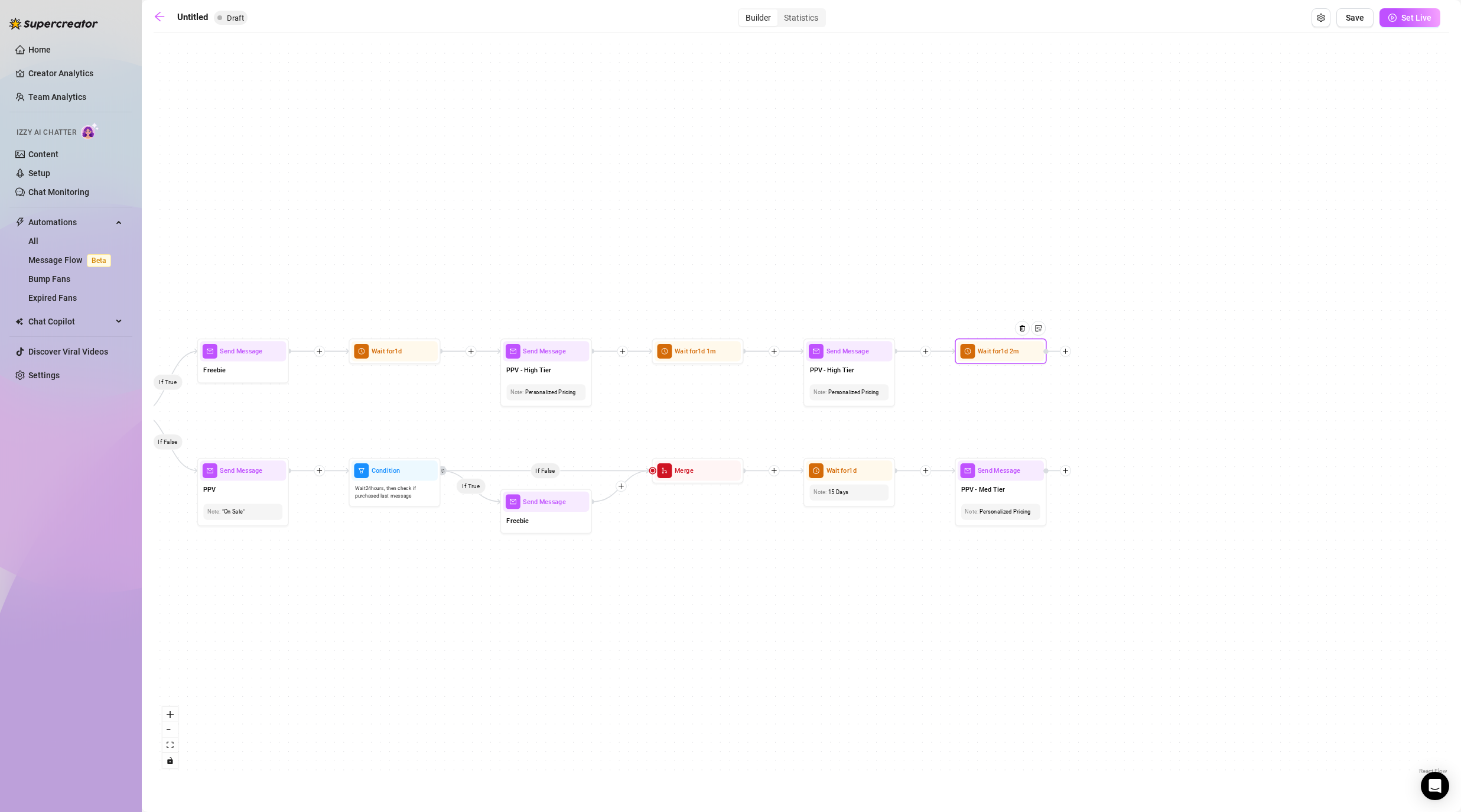
drag, startPoint x: 1329, startPoint y: 471, endPoint x: 1142, endPoint y: 471, distance: 187.0
click at [757, 471] on div "If True If False If False If True If True If False If True If False If True If …" at bounding box center [801, 408] width 1296 height 738
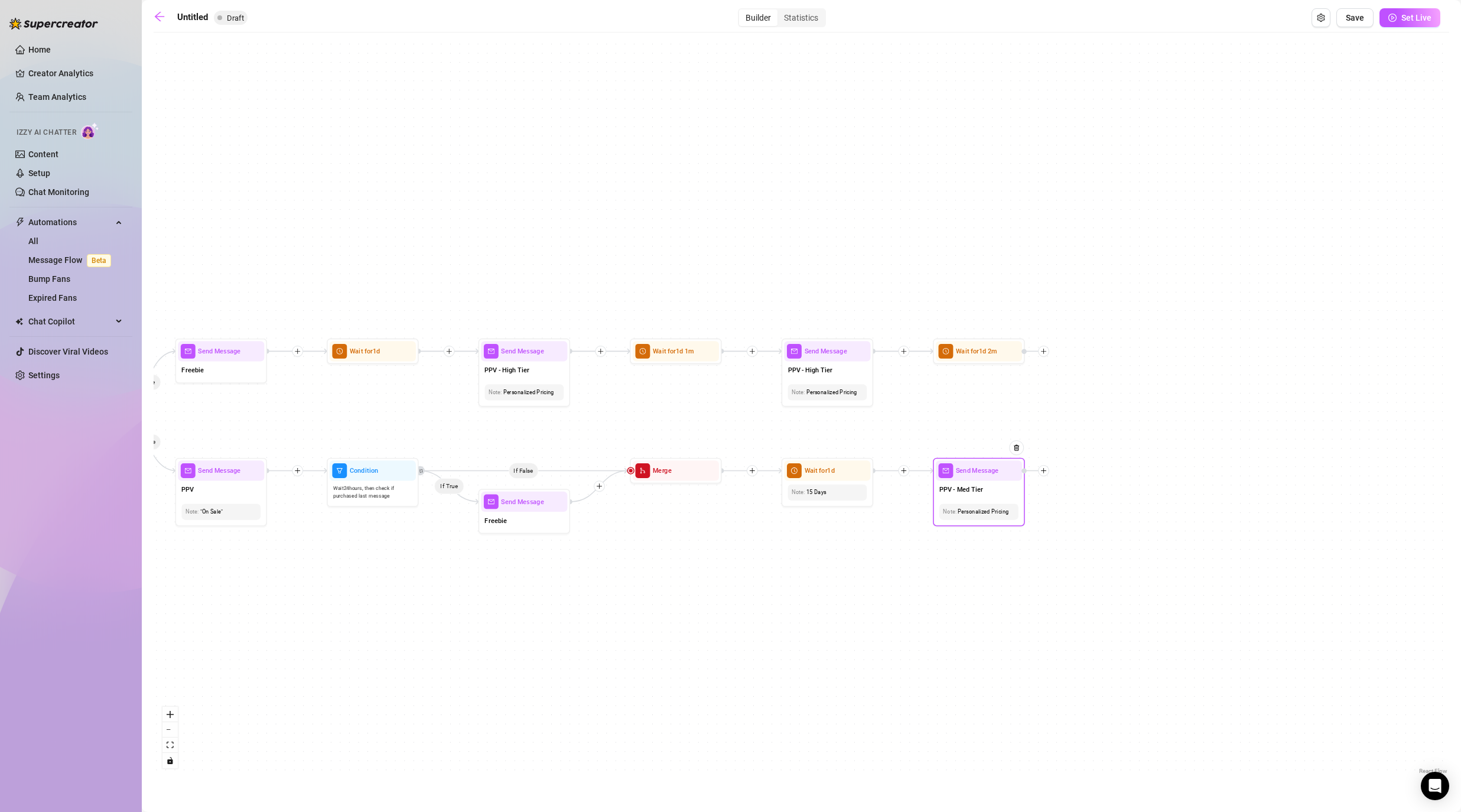
click at [757, 471] on icon "plus" at bounding box center [1044, 471] width 6 height 6
click at [757, 470] on div "Time Delay" at bounding box center [1089, 471] width 67 height 15
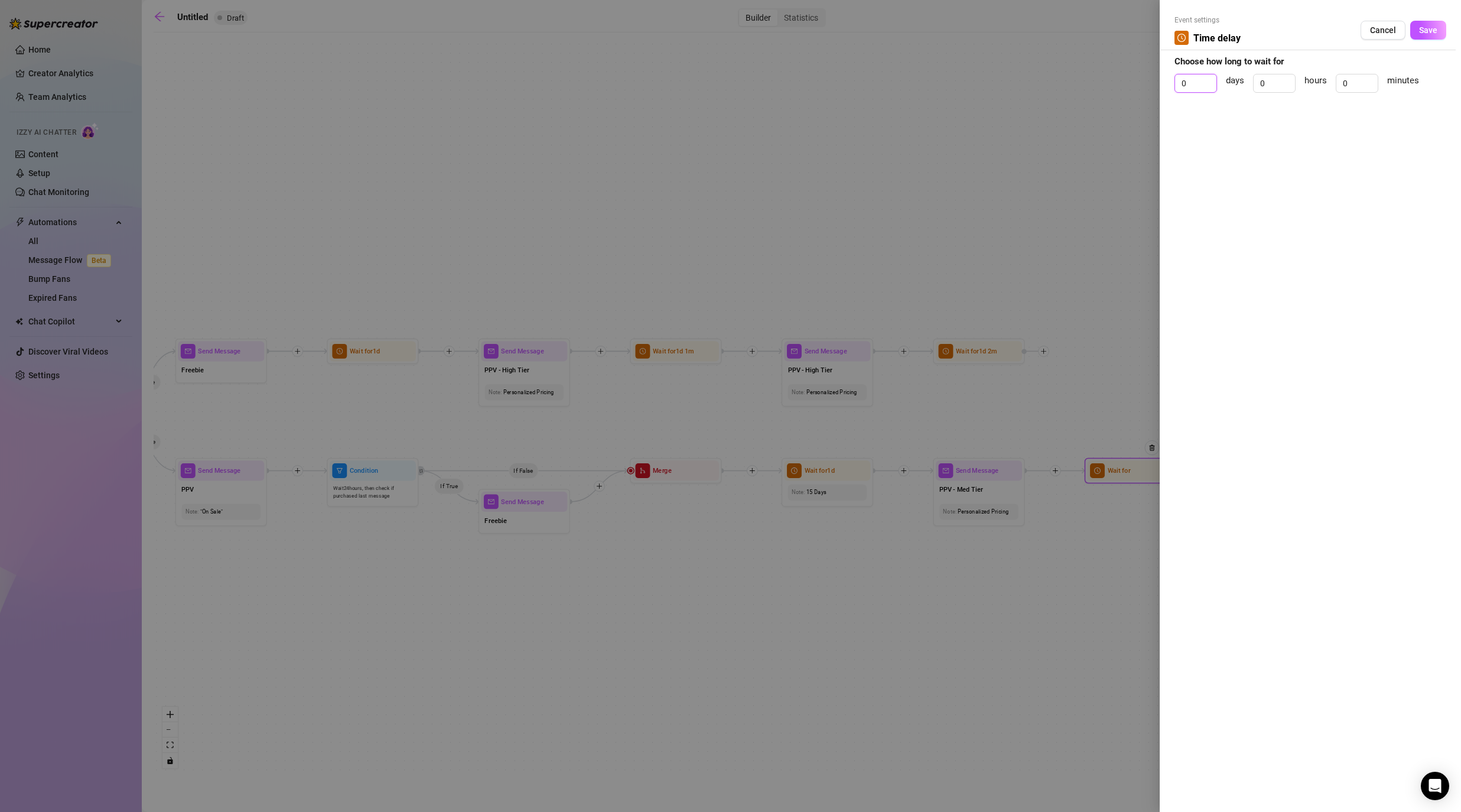
drag, startPoint x: 1195, startPoint y: 77, endPoint x: 1153, endPoint y: 77, distance: 42.0
click at [757, 77] on div "Event settings Time delay Cancel Save Choose how long to wait for 0 days 0 hour…" at bounding box center [1310, 406] width 301 height 812
type input "`"
click at [757, 77] on div at bounding box center [730, 406] width 1461 height 812
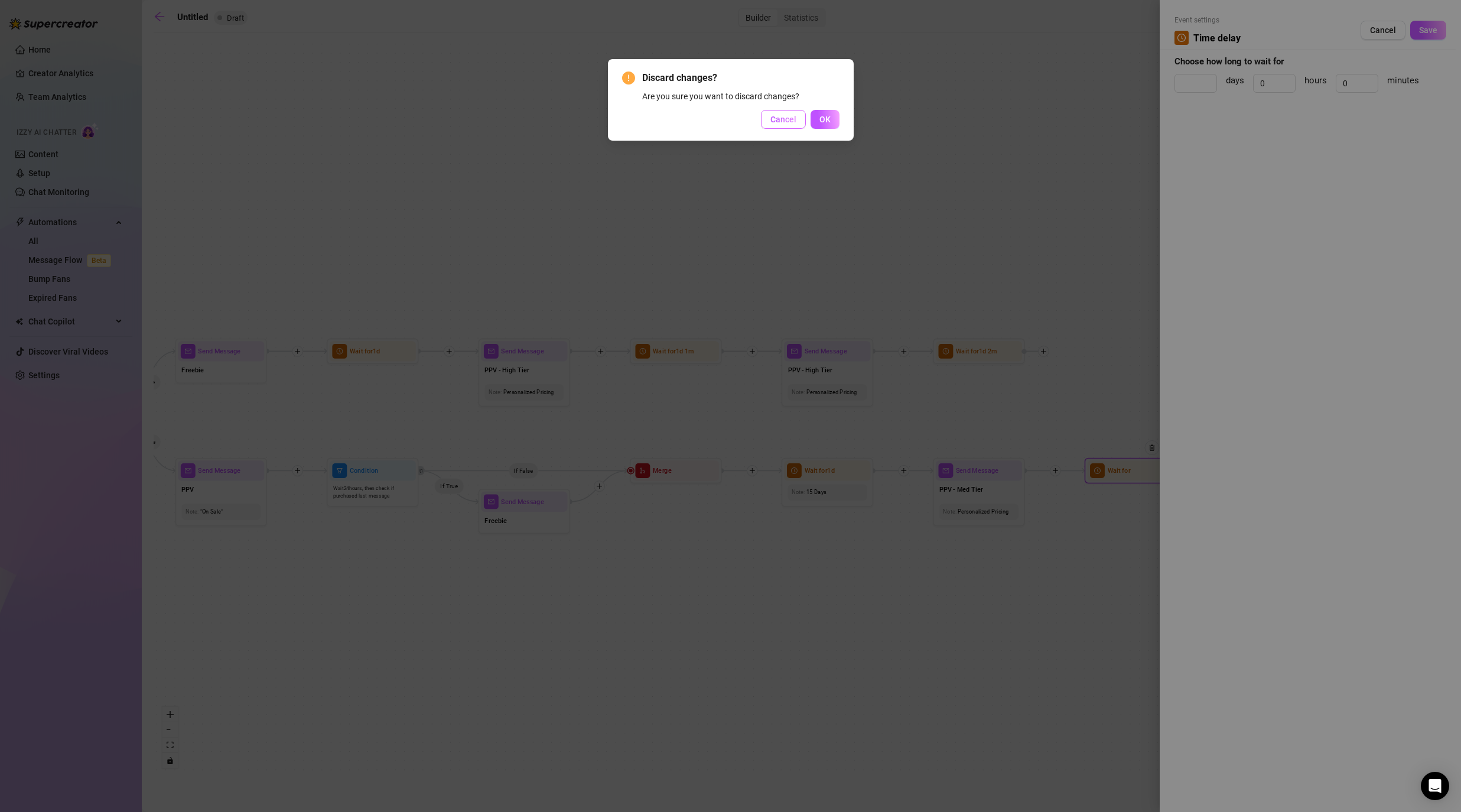
click at [757, 118] on span "Cancel" at bounding box center [783, 119] width 26 height 10
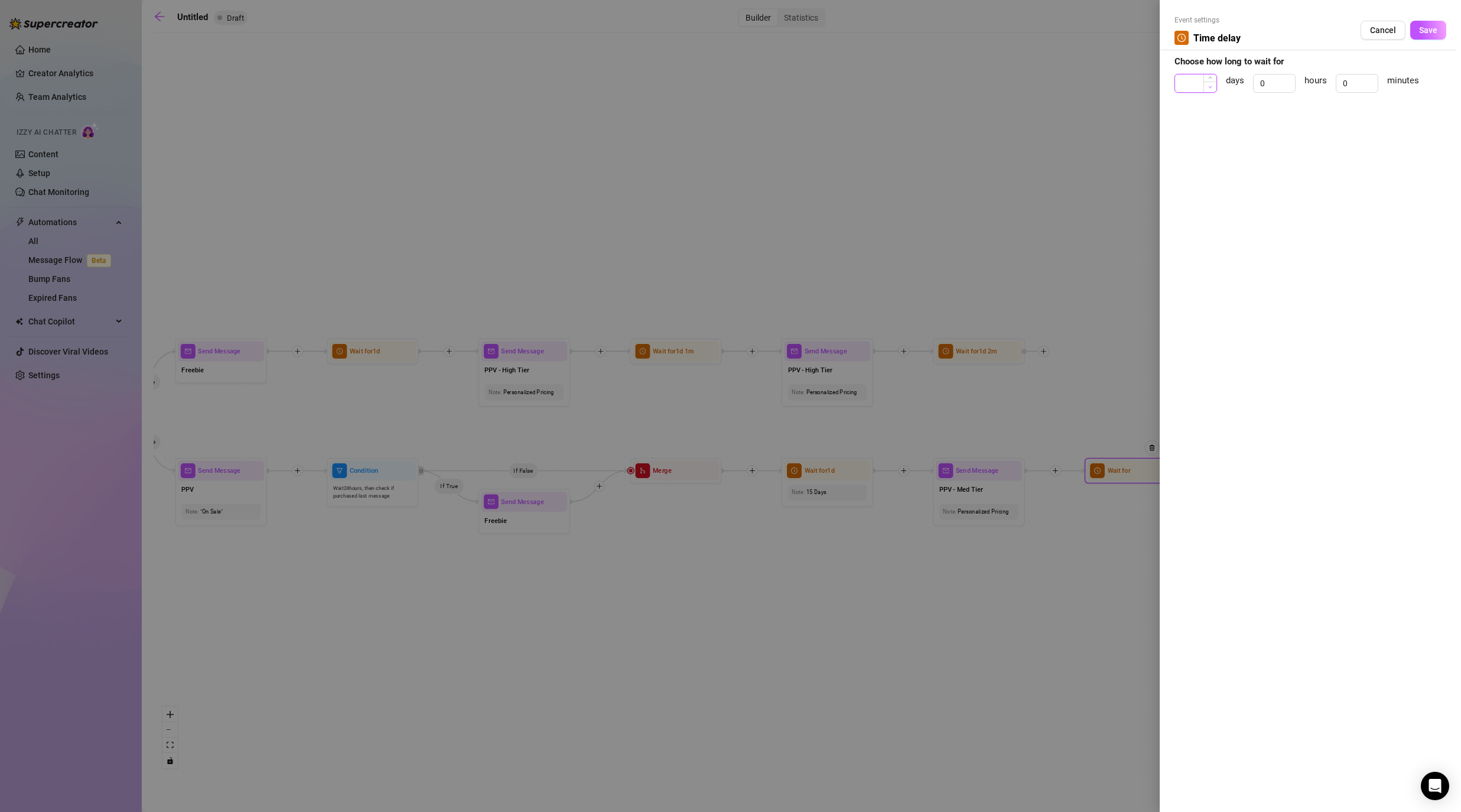
click at [757, 83] on span "Decrease Value" at bounding box center [1210, 86] width 13 height 10
drag, startPoint x: 1186, startPoint y: 83, endPoint x: 1169, endPoint y: 83, distance: 17.0
click at [757, 83] on div "Event settings Time delay Cancel Save Choose how long to wait for 0 days 0 hour…" at bounding box center [1310, 406] width 301 height 812
type input "1"
drag, startPoint x: 1353, startPoint y: 85, endPoint x: 1317, endPoint y: 82, distance: 36.1
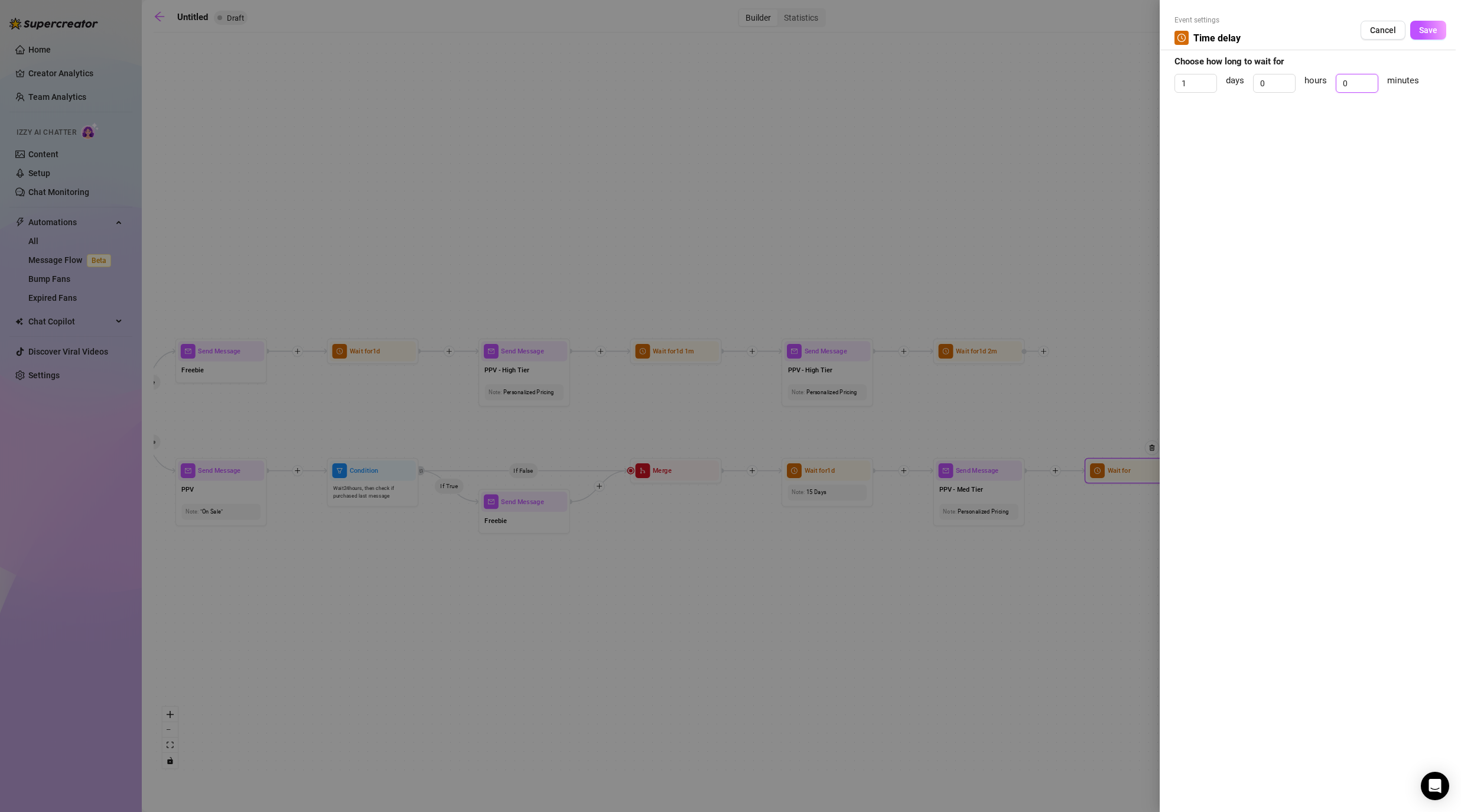
click at [757, 83] on div "1 days 0 hours 0 minutes" at bounding box center [1310, 88] width 272 height 30
type input "1"
click at [757, 32] on span "Save" at bounding box center [1428, 30] width 18 height 10
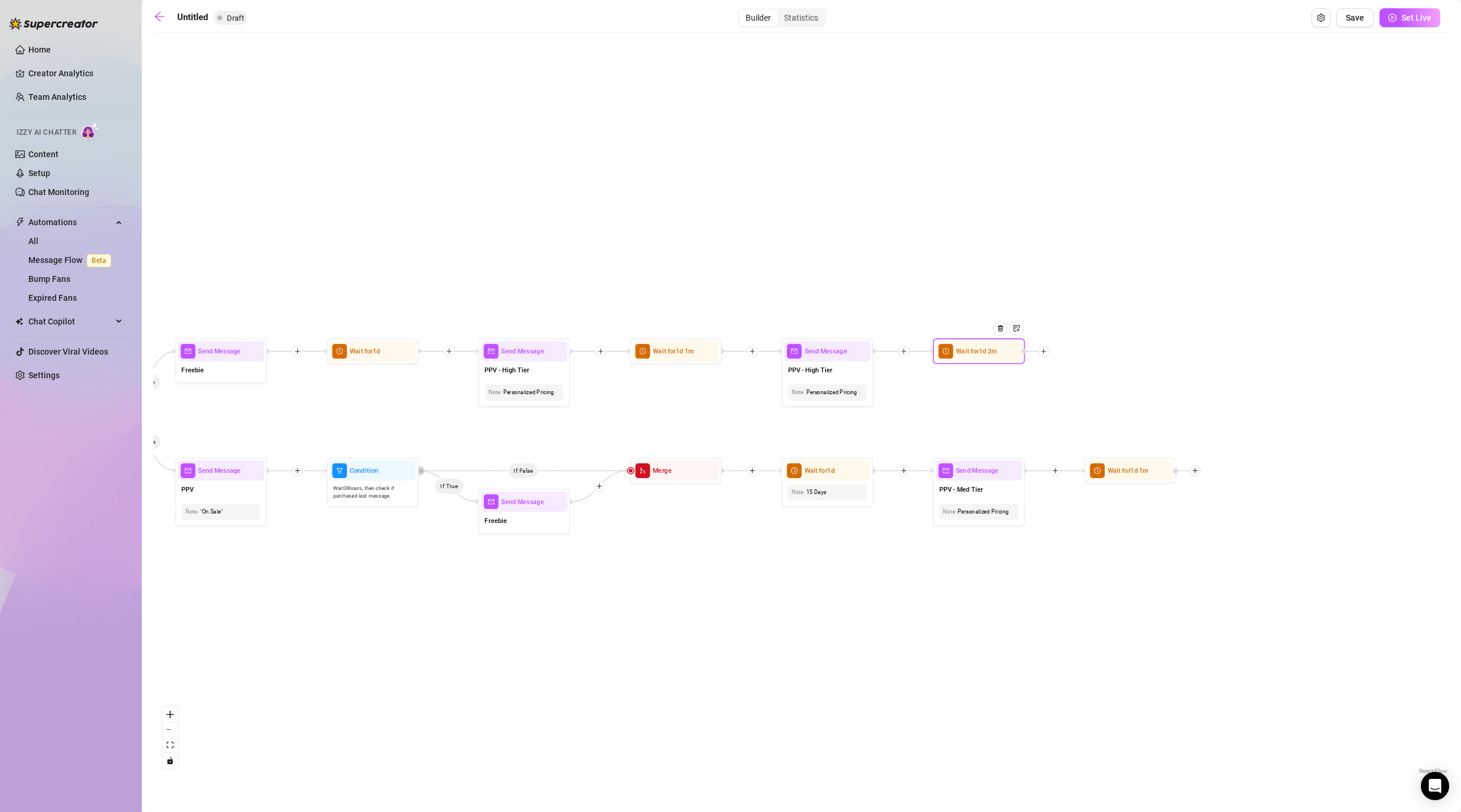
click at [757, 355] on div at bounding box center [1043, 351] width 11 height 11
click at [757, 384] on div "Message" at bounding box center [1089, 384] width 67 height 15
type textarea "Write your message here"
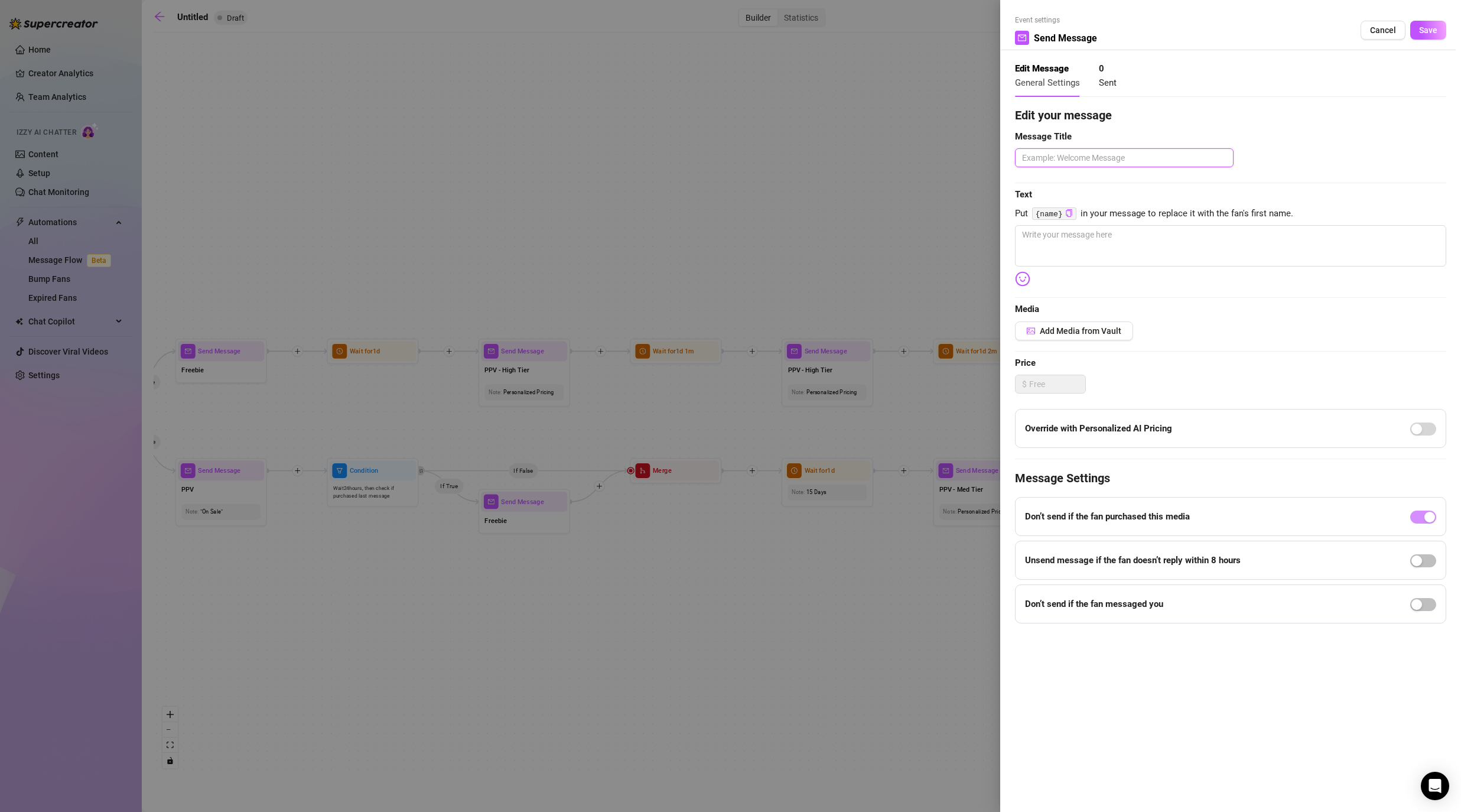
click at [757, 157] on textarea at bounding box center [1124, 157] width 219 height 19
type textarea "P"
type textarea "PP"
type textarea "PPV"
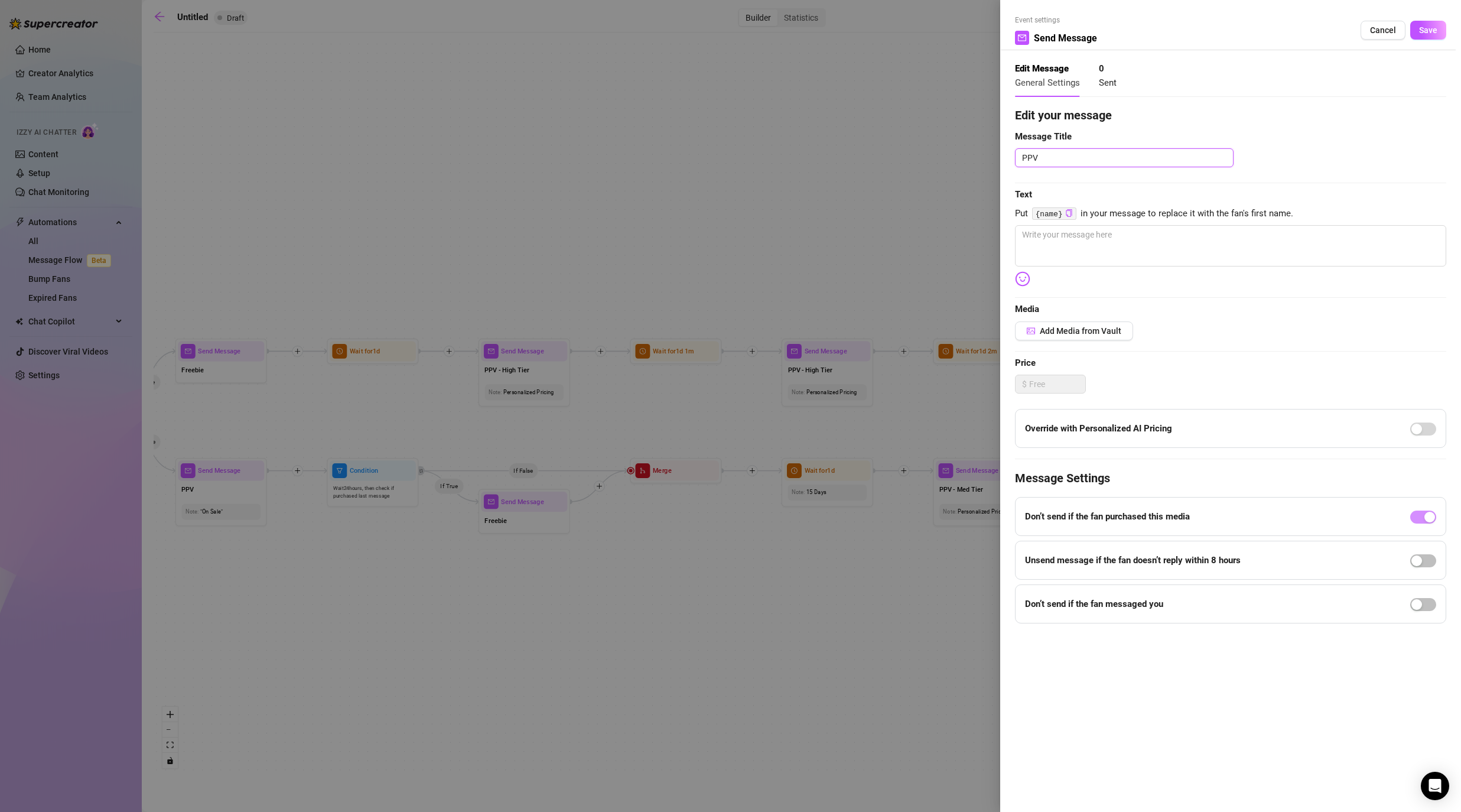
type textarea "PPV -"
type textarea "PPV - H"
type textarea "PPV - Hi"
type textarea "PPV - High"
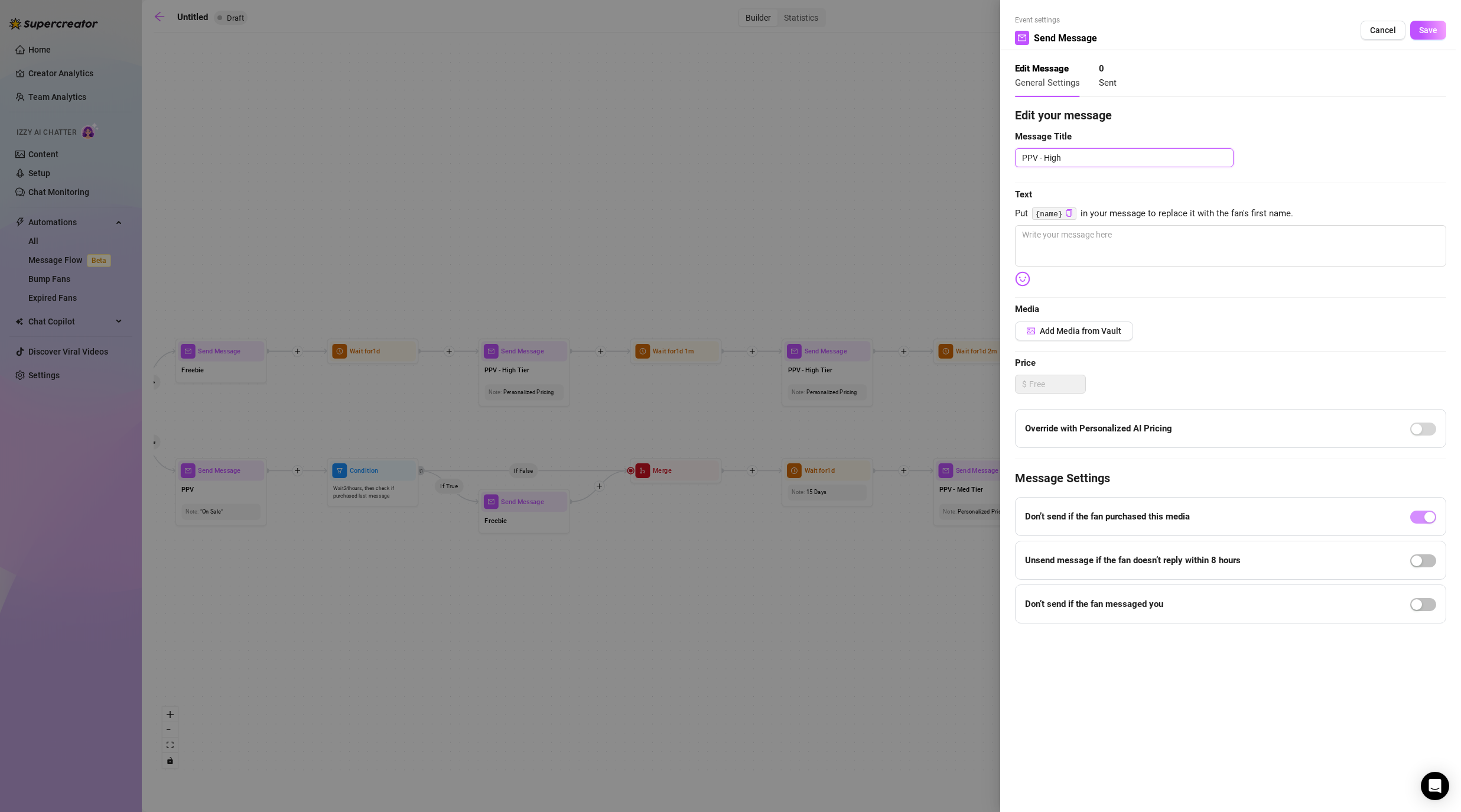
type textarea "PPV - High"
type textarea "PPV - High t"
type textarea "PPV - High ti"
type textarea "PPV - High tie"
type textarea "PPV - High tier"
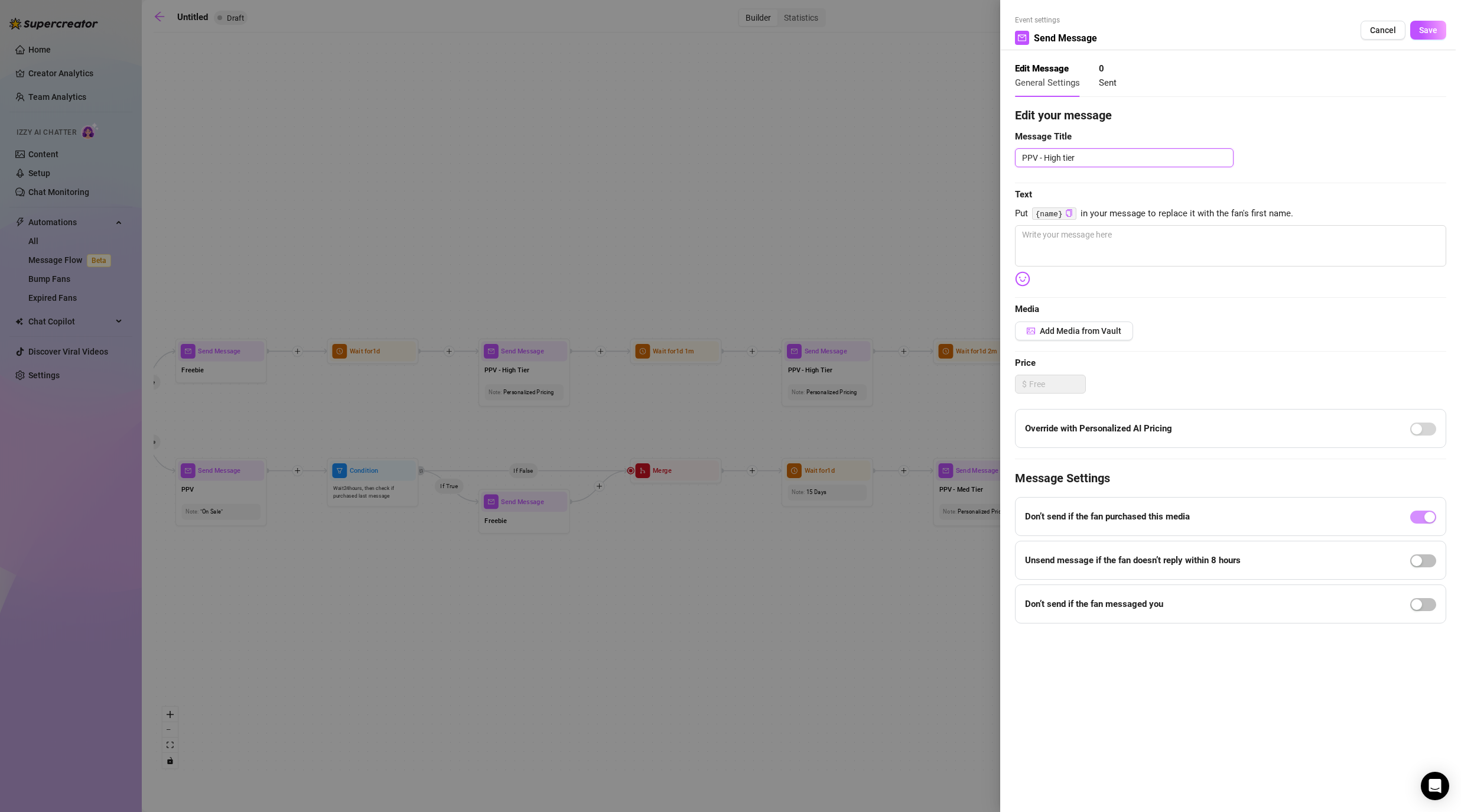
type textarea "PPV - High tie"
type textarea "PPV - High ti"
type textarea "PPV - High t"
type textarea "PPV - High"
type textarea "PPV - High T"
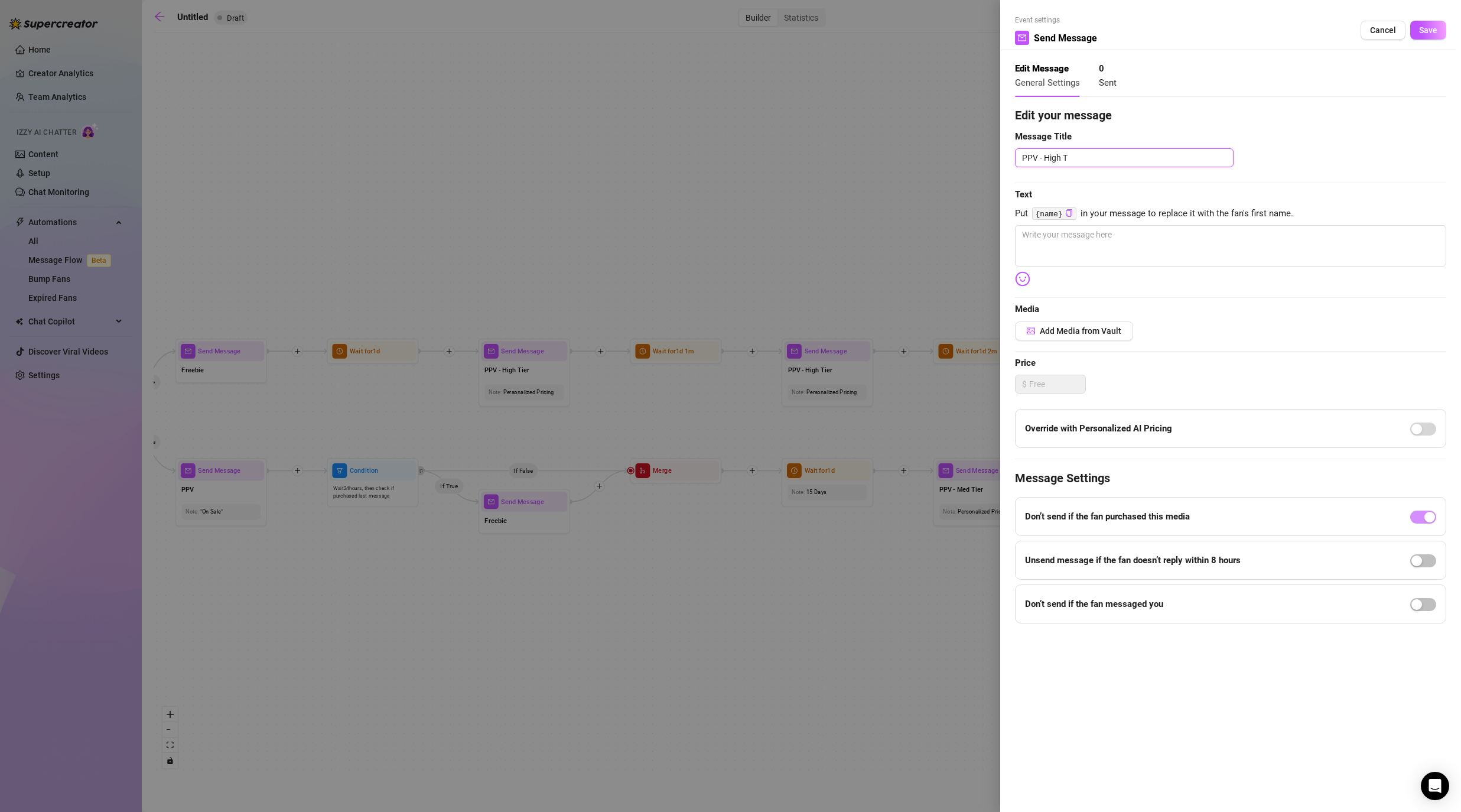
type textarea "PPV - High Ti"
type textarea "PPV - High Tie"
type textarea "PPV - High Tier"
click at [757, 235] on textarea at bounding box center [1231, 246] width 432 height 41
type textarea "-"
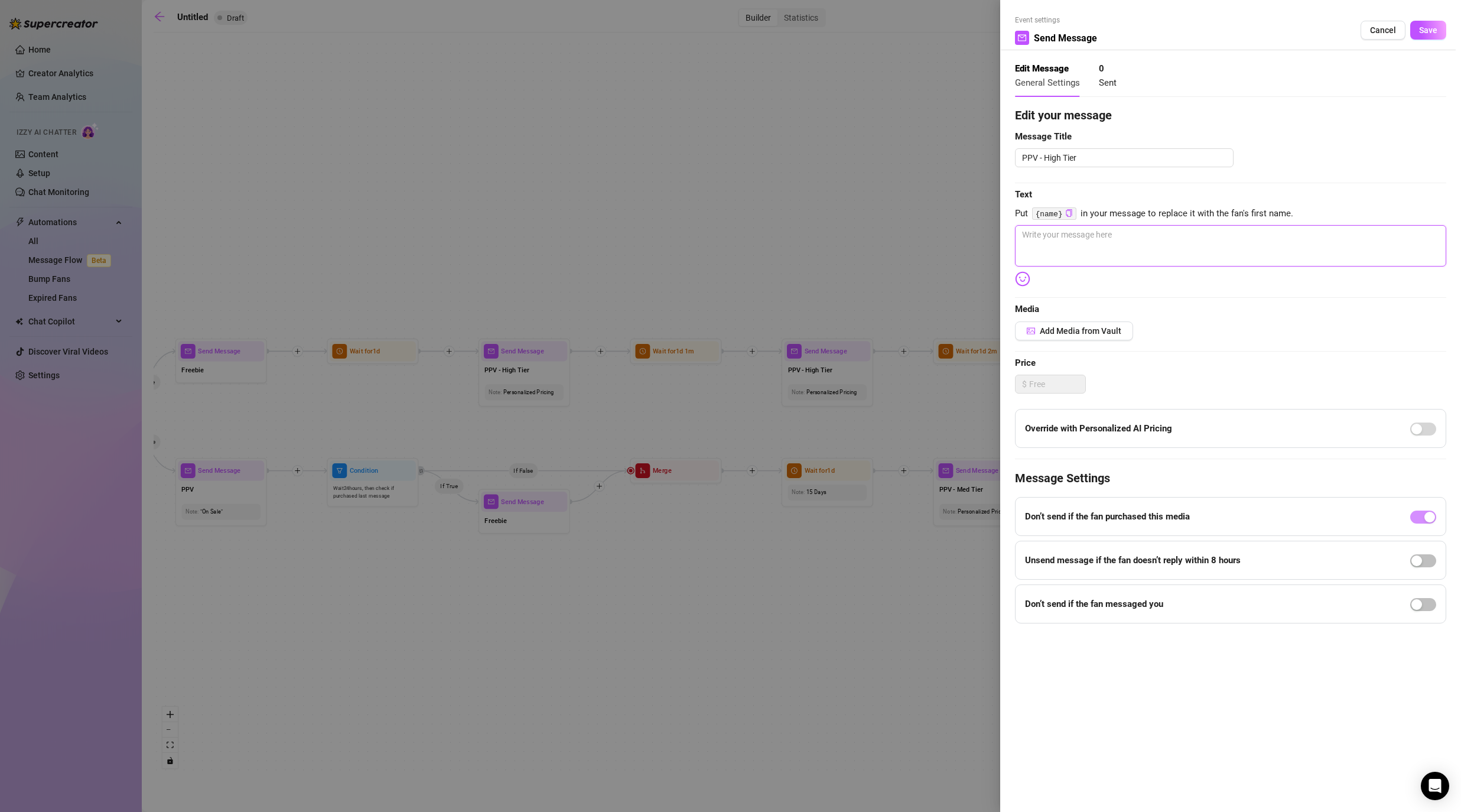
type textarea "-"
click at [757, 37] on button "Save" at bounding box center [1428, 30] width 36 height 19
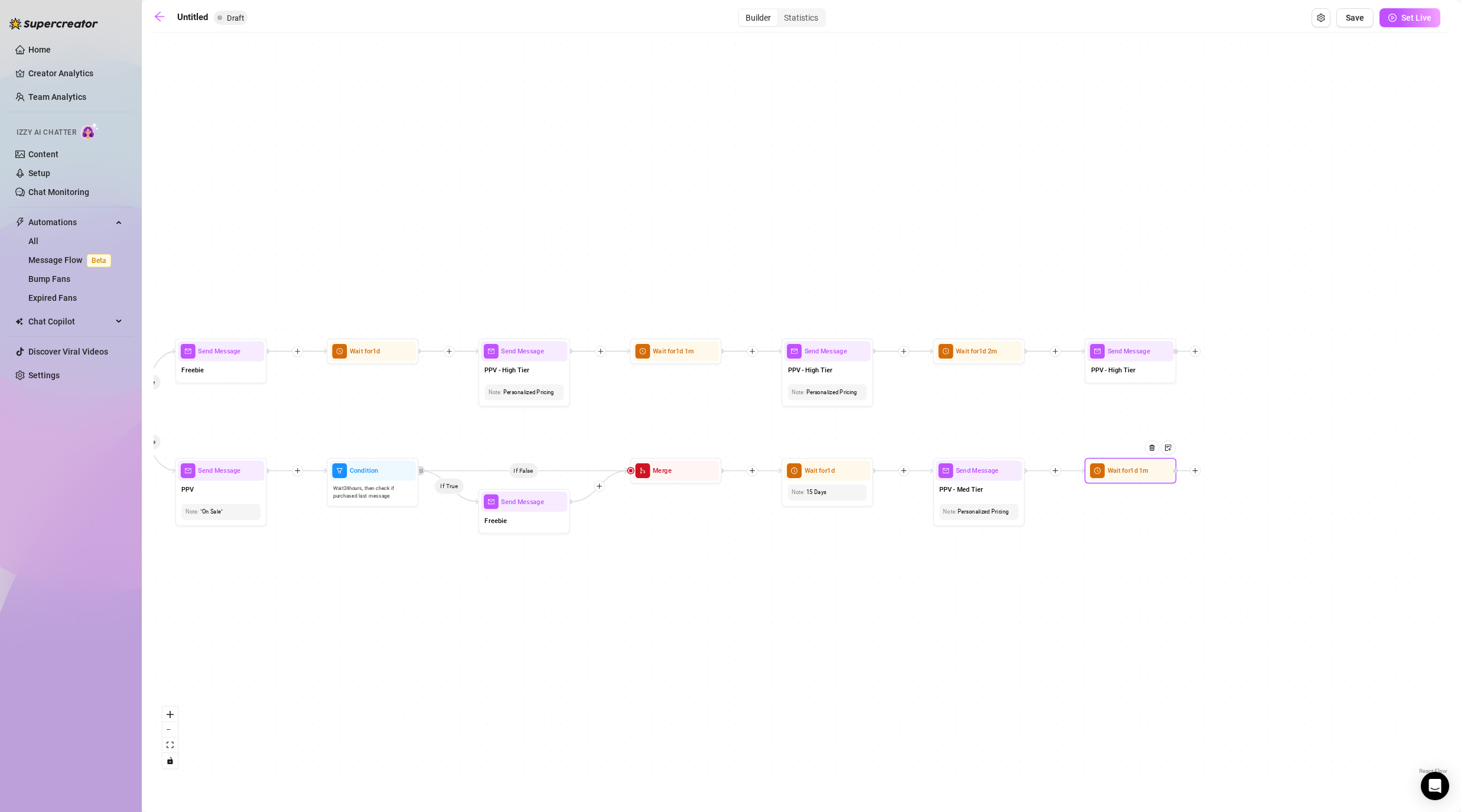
click at [757, 474] on div at bounding box center [1195, 470] width 11 height 11
click at [757, 501] on div "Message" at bounding box center [1240, 503] width 67 height 15
type textarea "Write your message here"
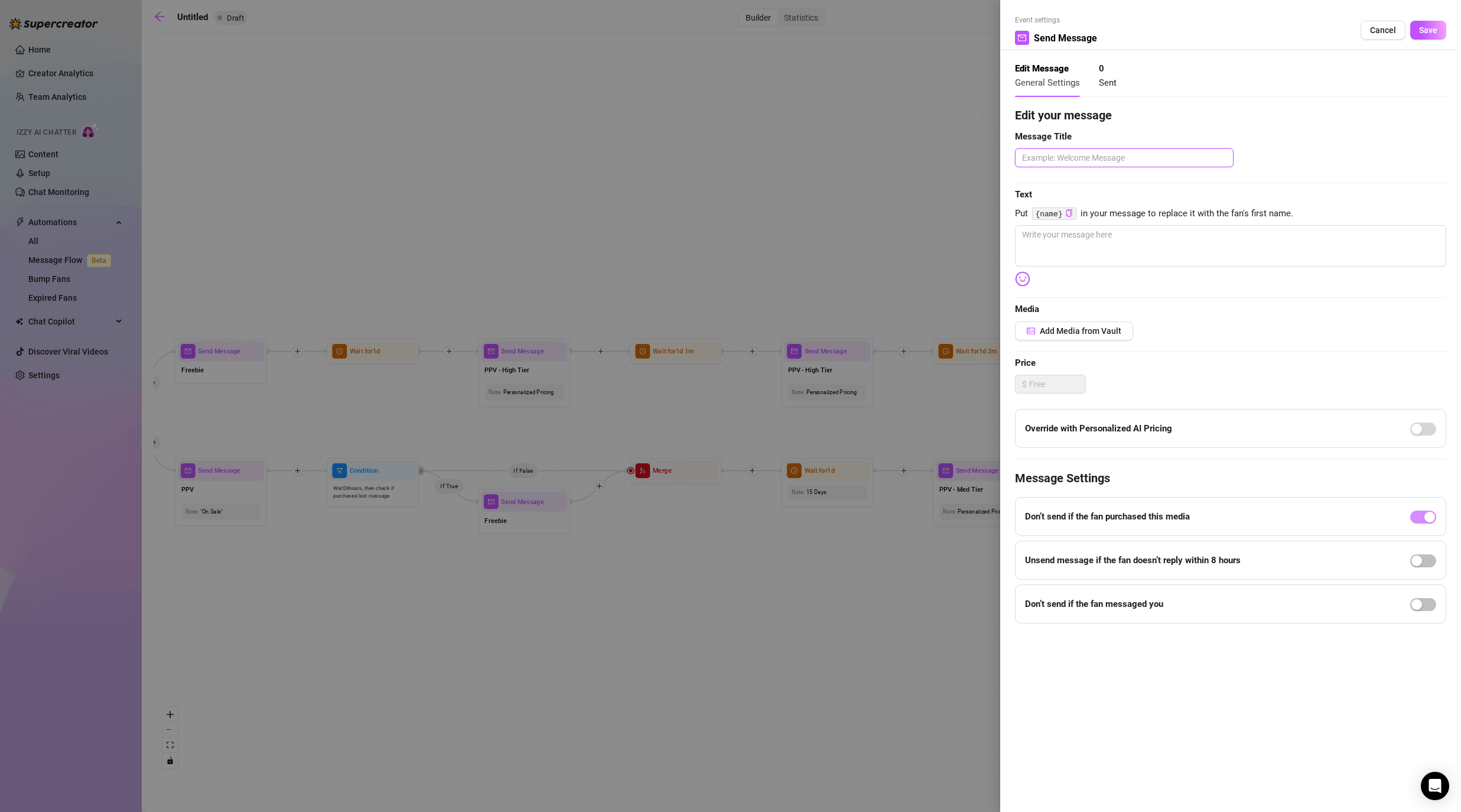
click at [757, 157] on textarea at bounding box center [1124, 157] width 219 height 19
type textarea "P"
type textarea "PP"
type textarea "PPV"
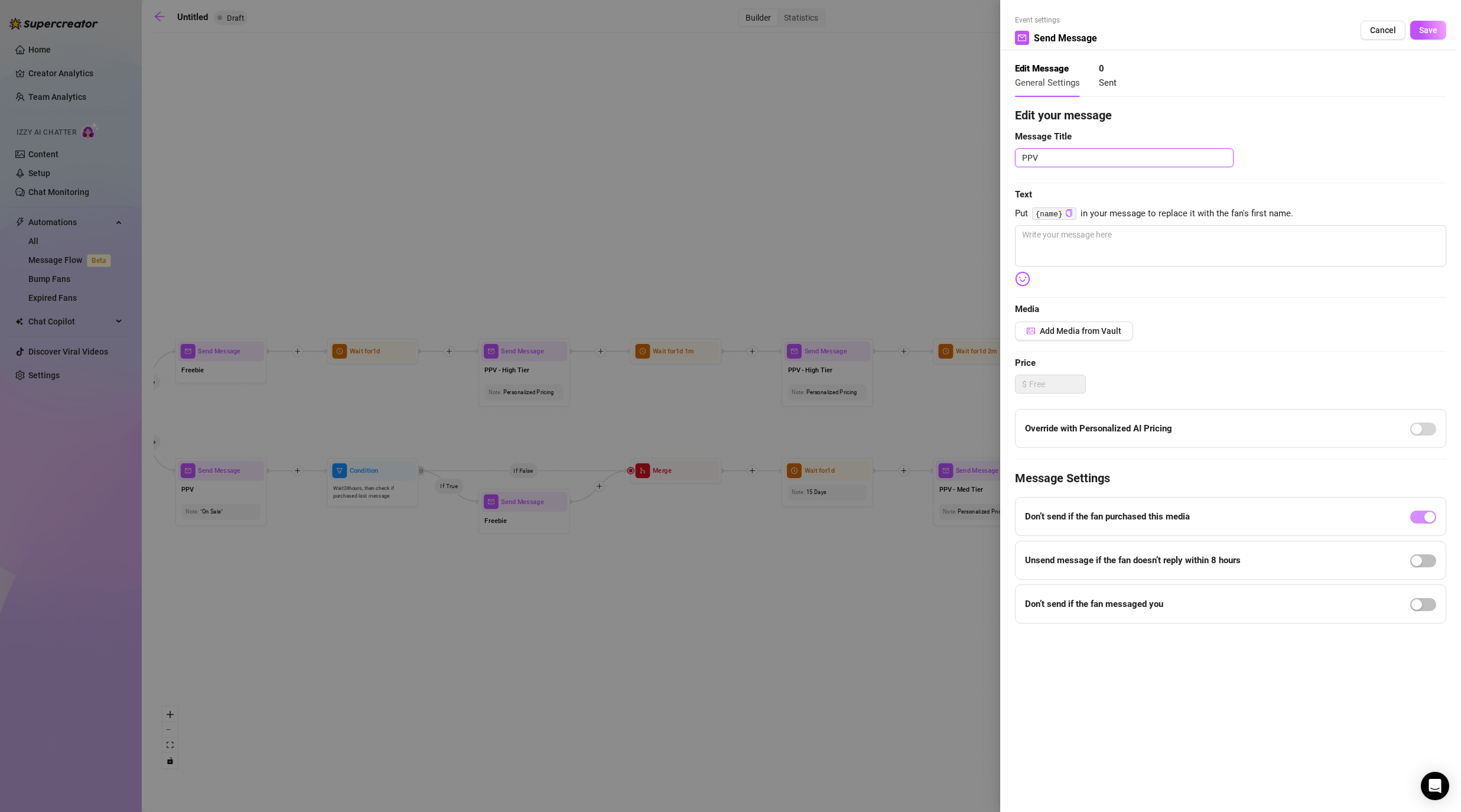
type textarea "PPV -"
type textarea "PPV - M"
type textarea "PPV - Me"
type textarea "PPV - Med"
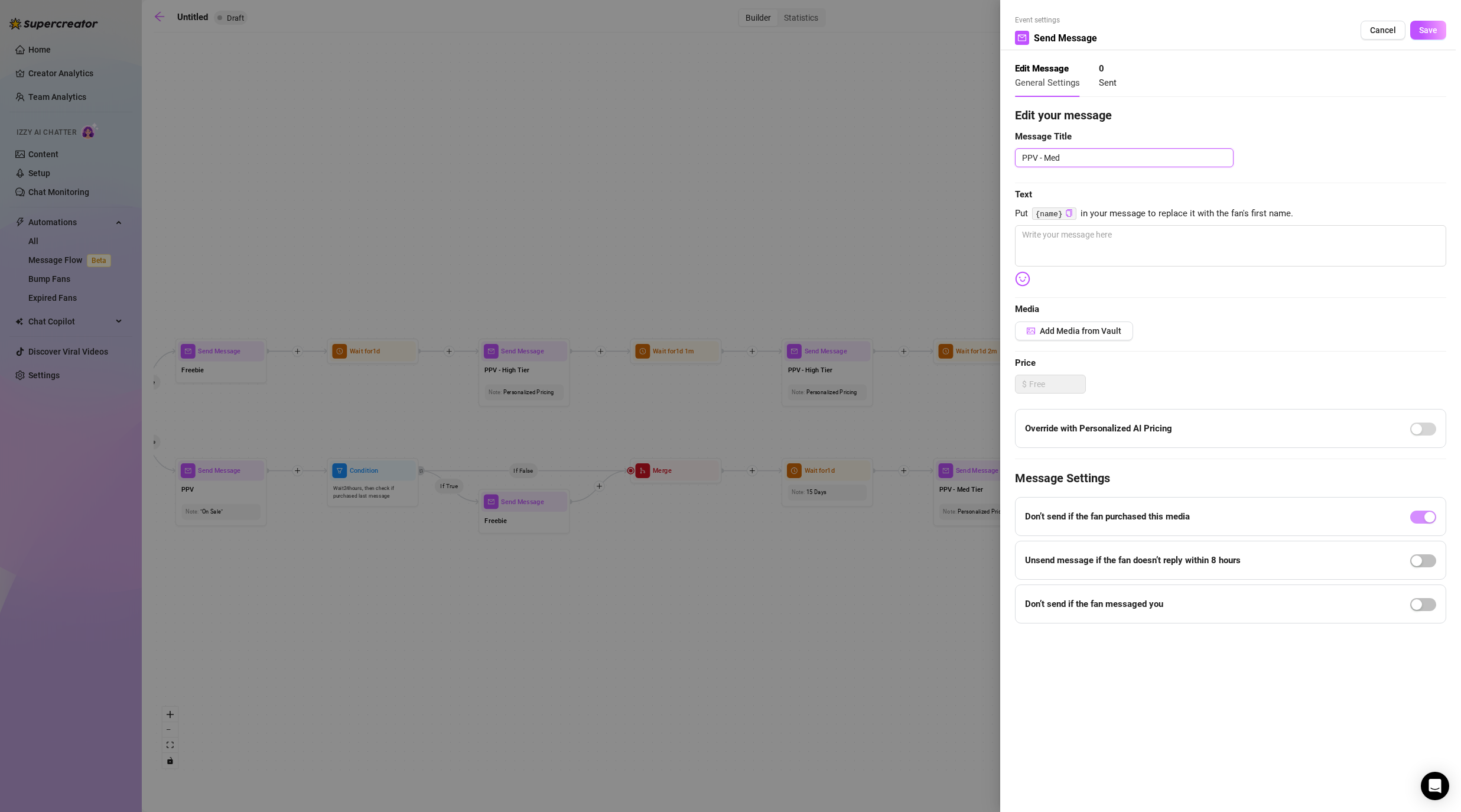
type textarea "PPV - Med T"
type textarea "PPV - Med Ti"
type textarea "PPV - Med Tie"
type textarea "PPV - Med Tier"
click at [757, 238] on textarea at bounding box center [1231, 246] width 432 height 41
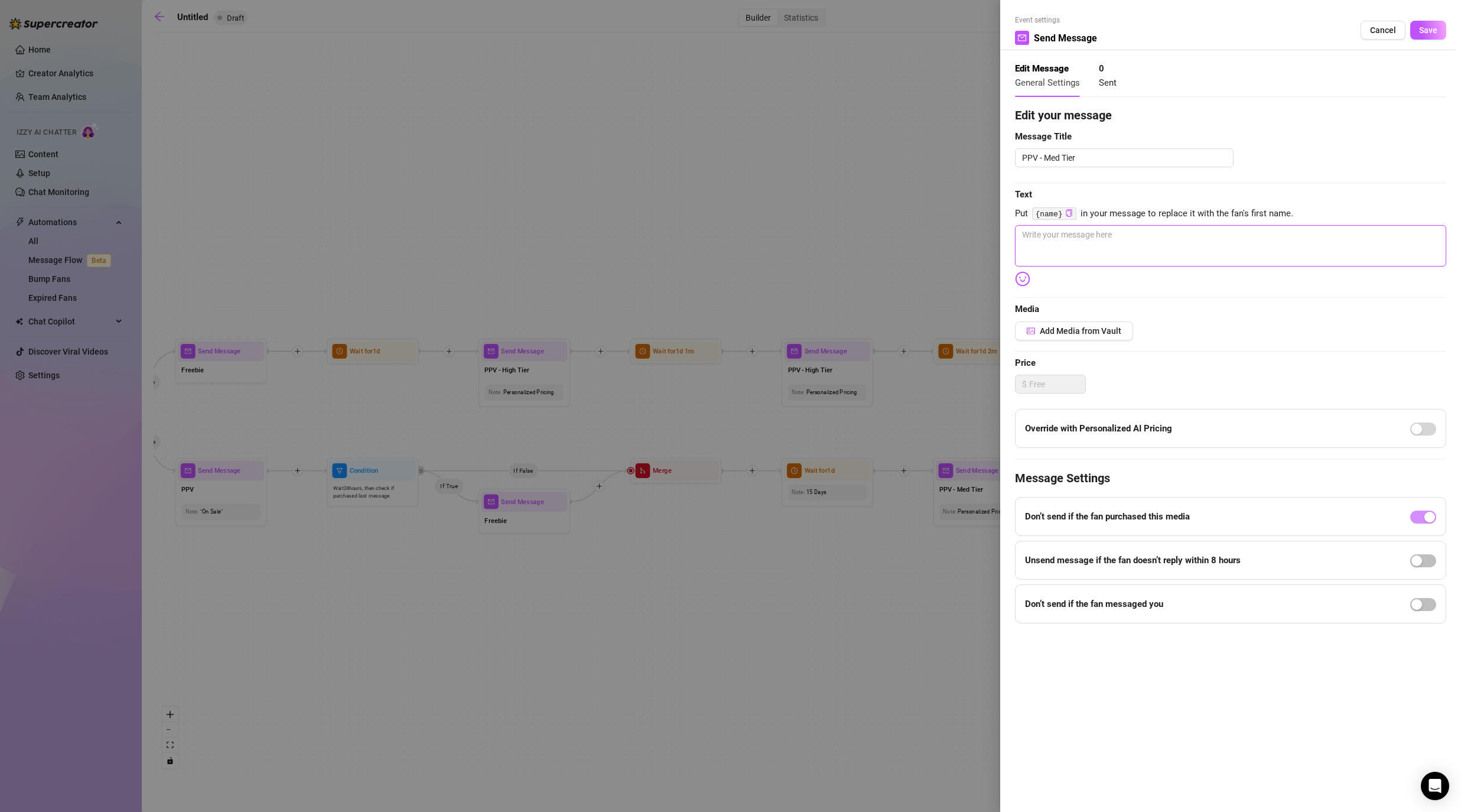
type textarea "-"
click at [757, 25] on span "Save" at bounding box center [1428, 30] width 18 height 10
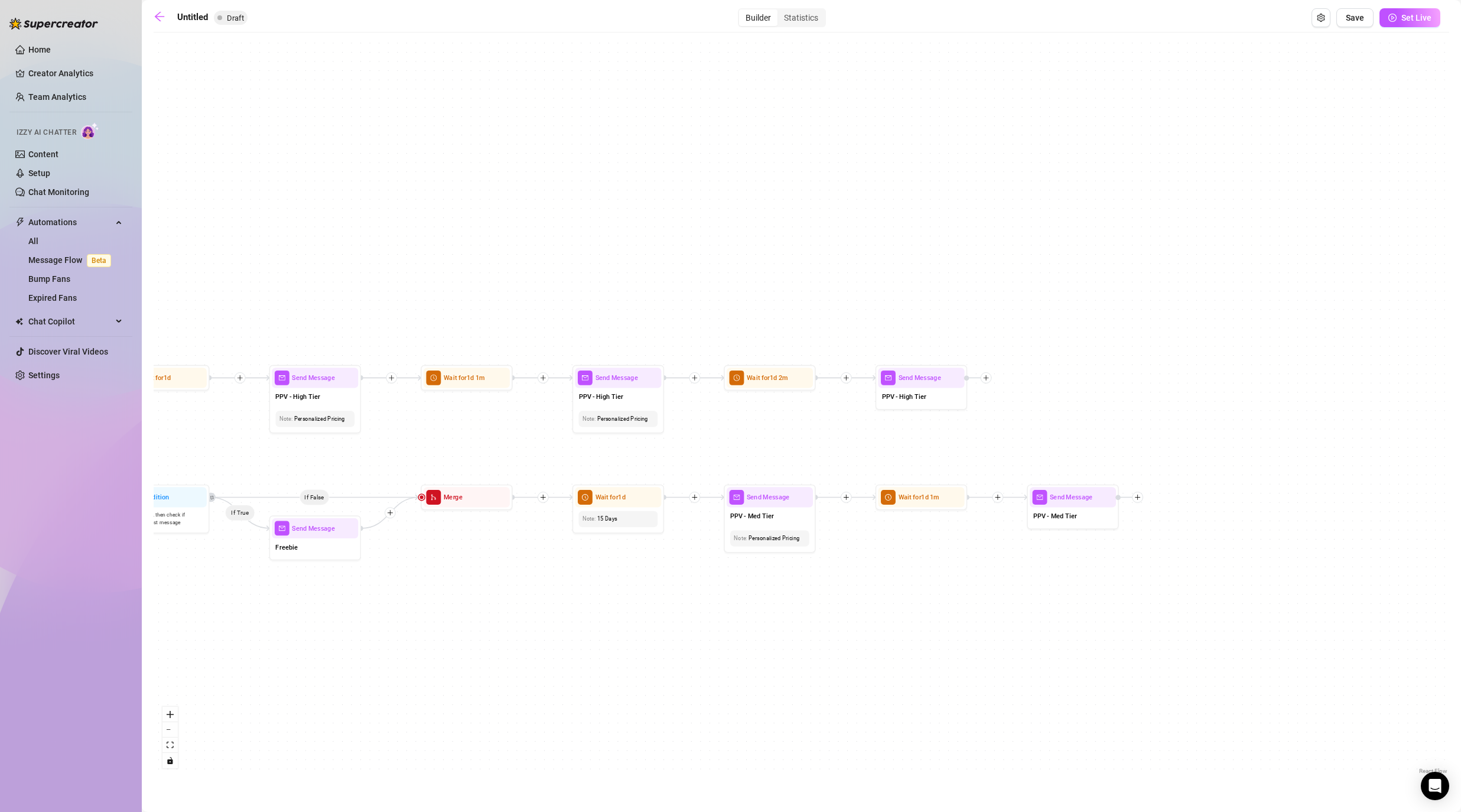
drag, startPoint x: 1302, startPoint y: 569, endPoint x: 1064, endPoint y: 601, distance: 240.1
click at [757, 601] on div "If True If False If False If True If True If False If True If False If True If …" at bounding box center [801, 408] width 1296 height 738
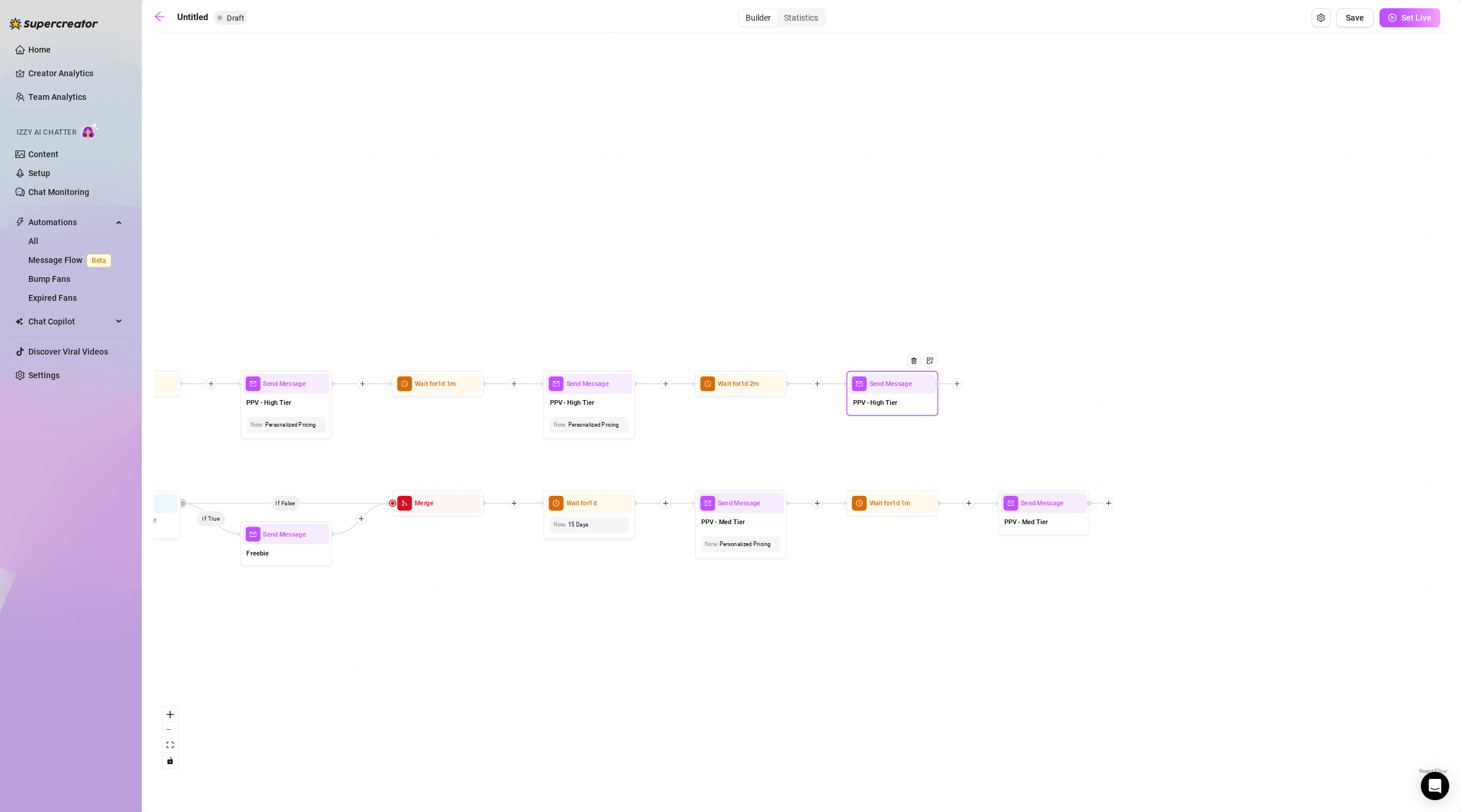
click at [757, 383] on icon "plus" at bounding box center [957, 384] width 6 height 6
click at [757, 386] on div "Time Delay" at bounding box center [1002, 384] width 67 height 15
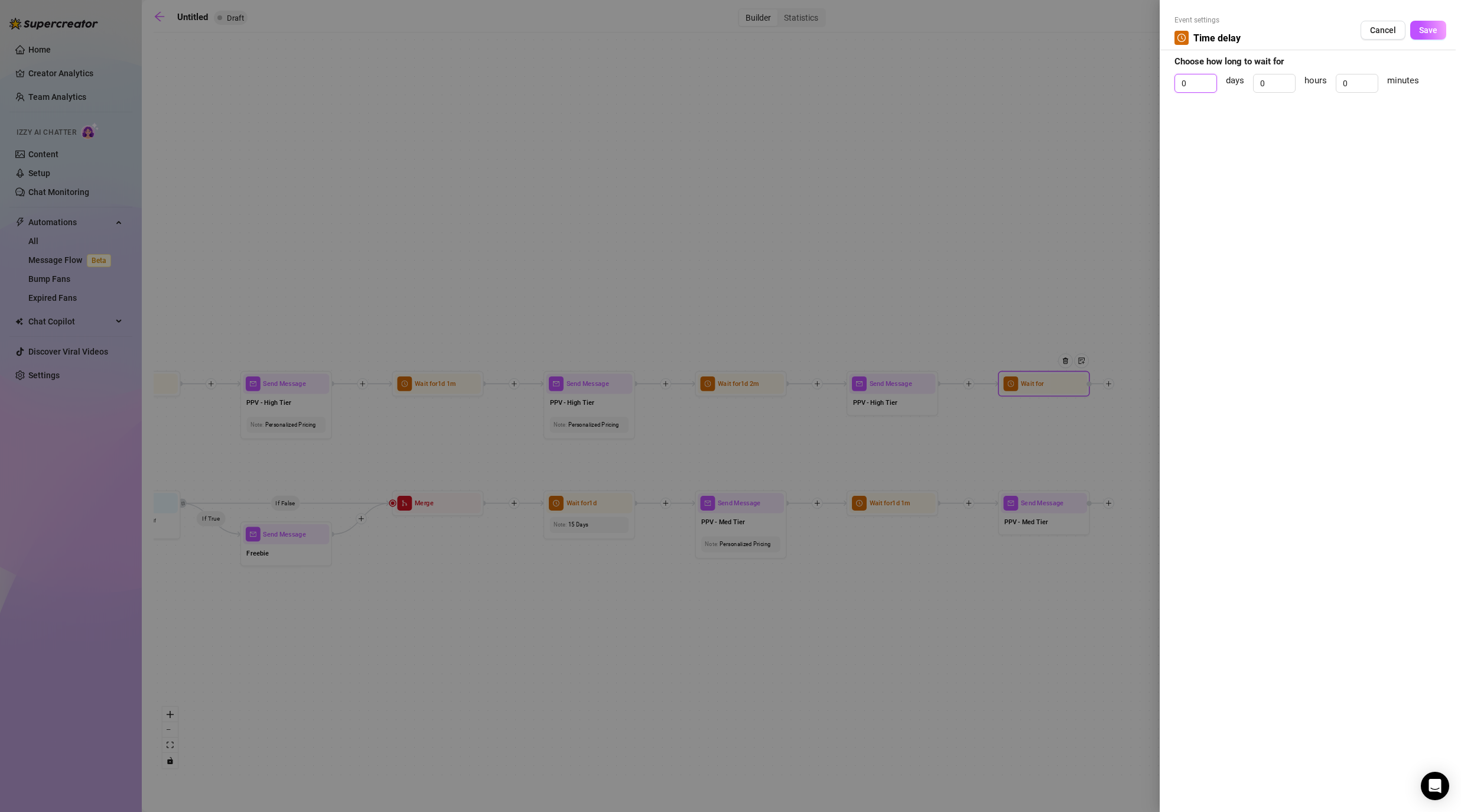
drag, startPoint x: 1186, startPoint y: 81, endPoint x: 1169, endPoint y: 81, distance: 17.0
click at [757, 81] on div "Event settings Time delay Cancel Save Choose how long to wait for 0 days 0 hour…" at bounding box center [1310, 406] width 301 height 812
type input "1"
drag, startPoint x: 1352, startPoint y: 83, endPoint x: 1286, endPoint y: 80, distance: 66.1
click at [757, 82] on div "1 days 0 hours 0 minutes" at bounding box center [1310, 88] width 272 height 30
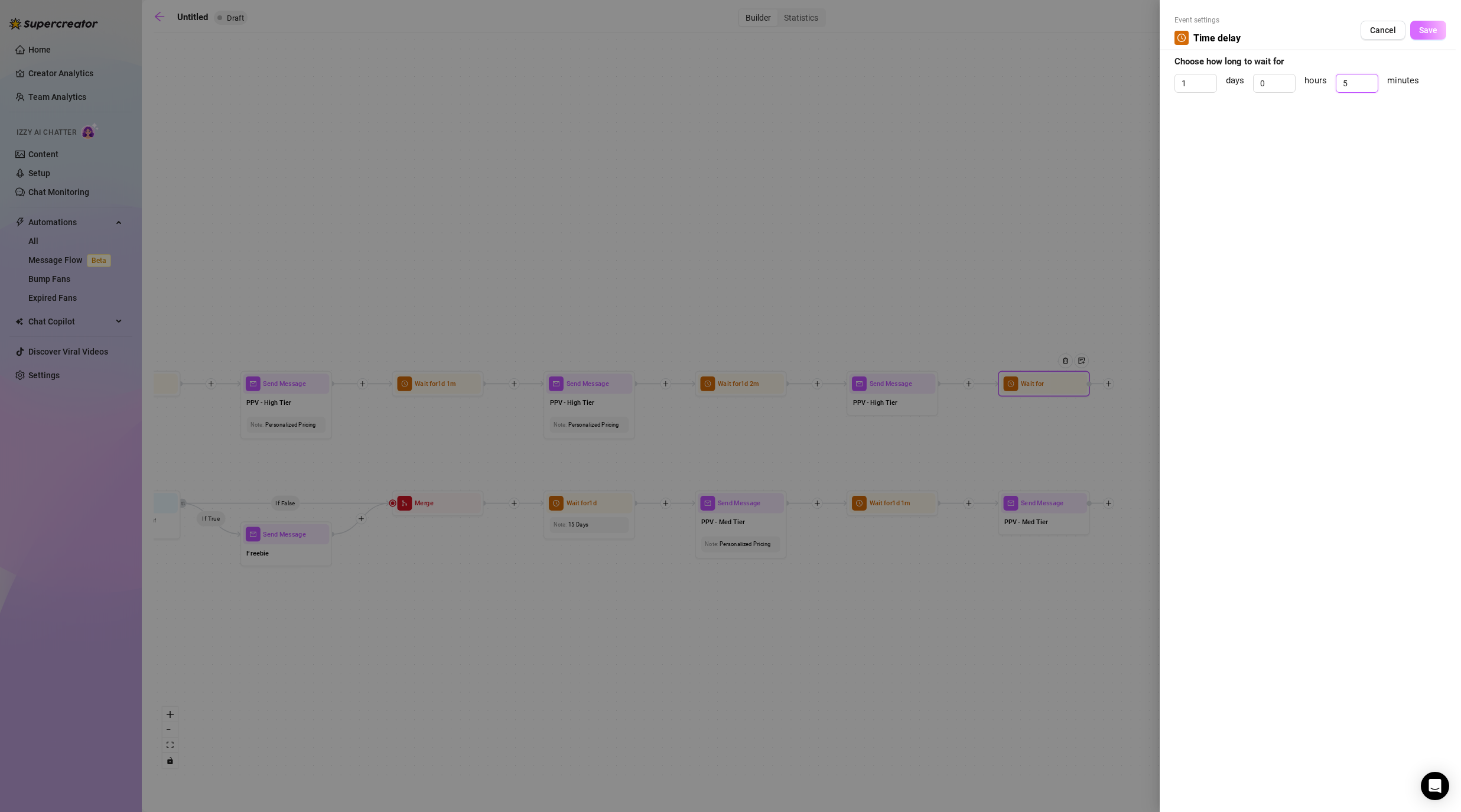
type input "5"
click at [757, 32] on span "Save" at bounding box center [1428, 30] width 18 height 10
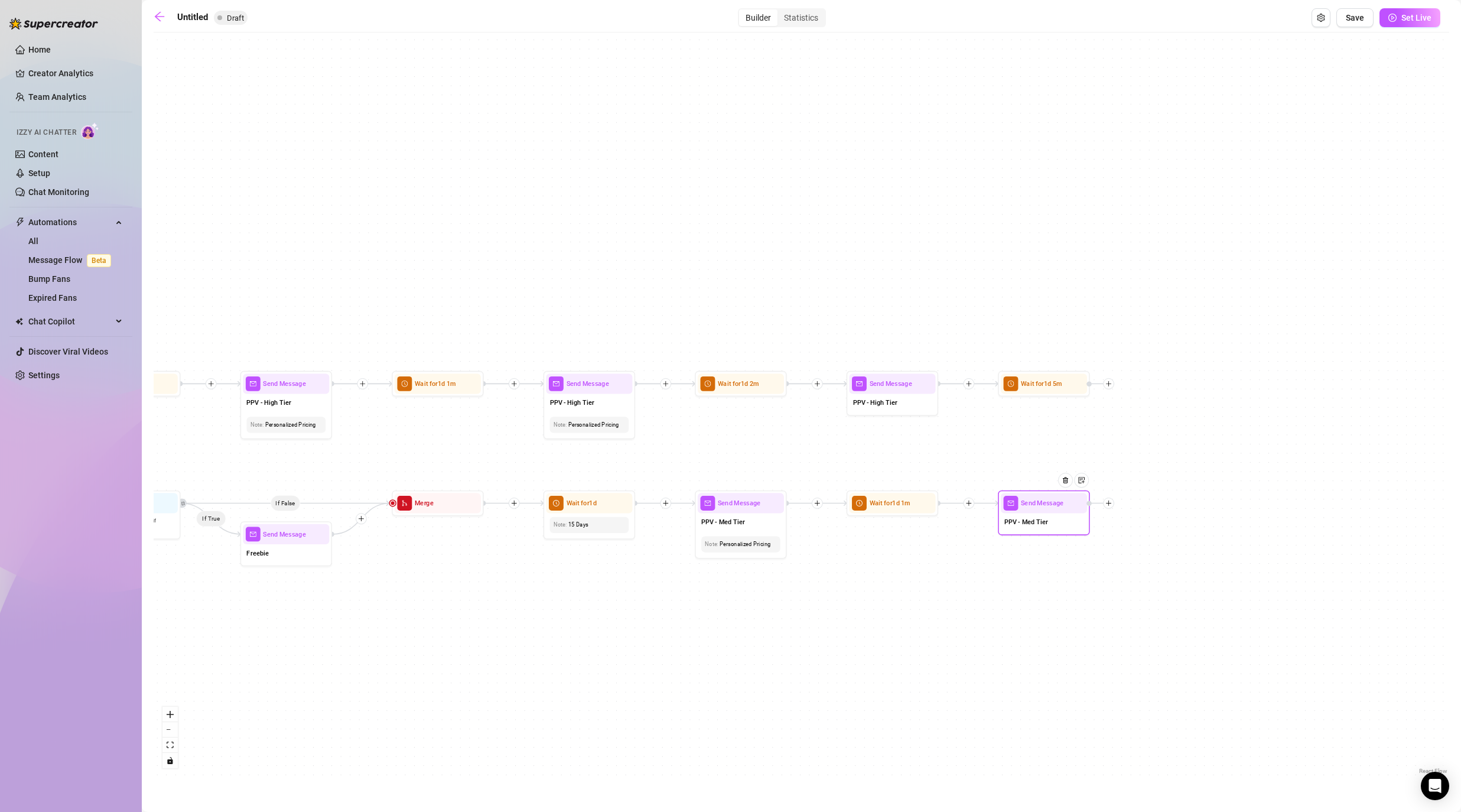
click at [757, 508] on div at bounding box center [1108, 502] width 11 height 11
click at [757, 506] on div "Time Delay" at bounding box center [1155, 504] width 67 height 15
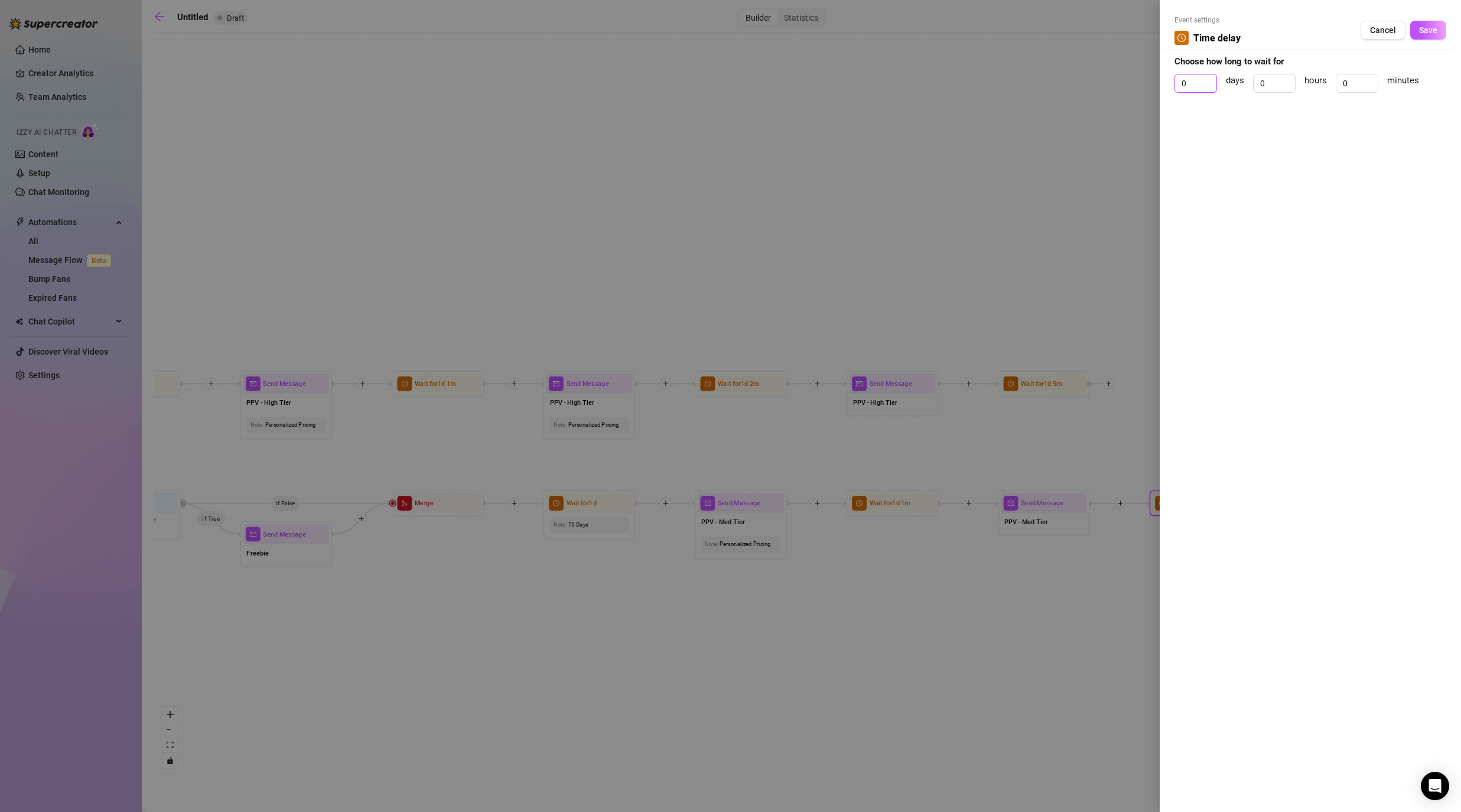
drag, startPoint x: 1197, startPoint y: 80, endPoint x: 1166, endPoint y: 80, distance: 31.0
click at [757, 80] on input "0" at bounding box center [1196, 83] width 41 height 17
type input "1"
drag, startPoint x: 1357, startPoint y: 83, endPoint x: 1283, endPoint y: 67, distance: 75.7
click at [757, 73] on form "Event settings Time delay Cancel Save Choose how long to wait for 1 days 0 hour…" at bounding box center [1310, 59] width 272 height 88
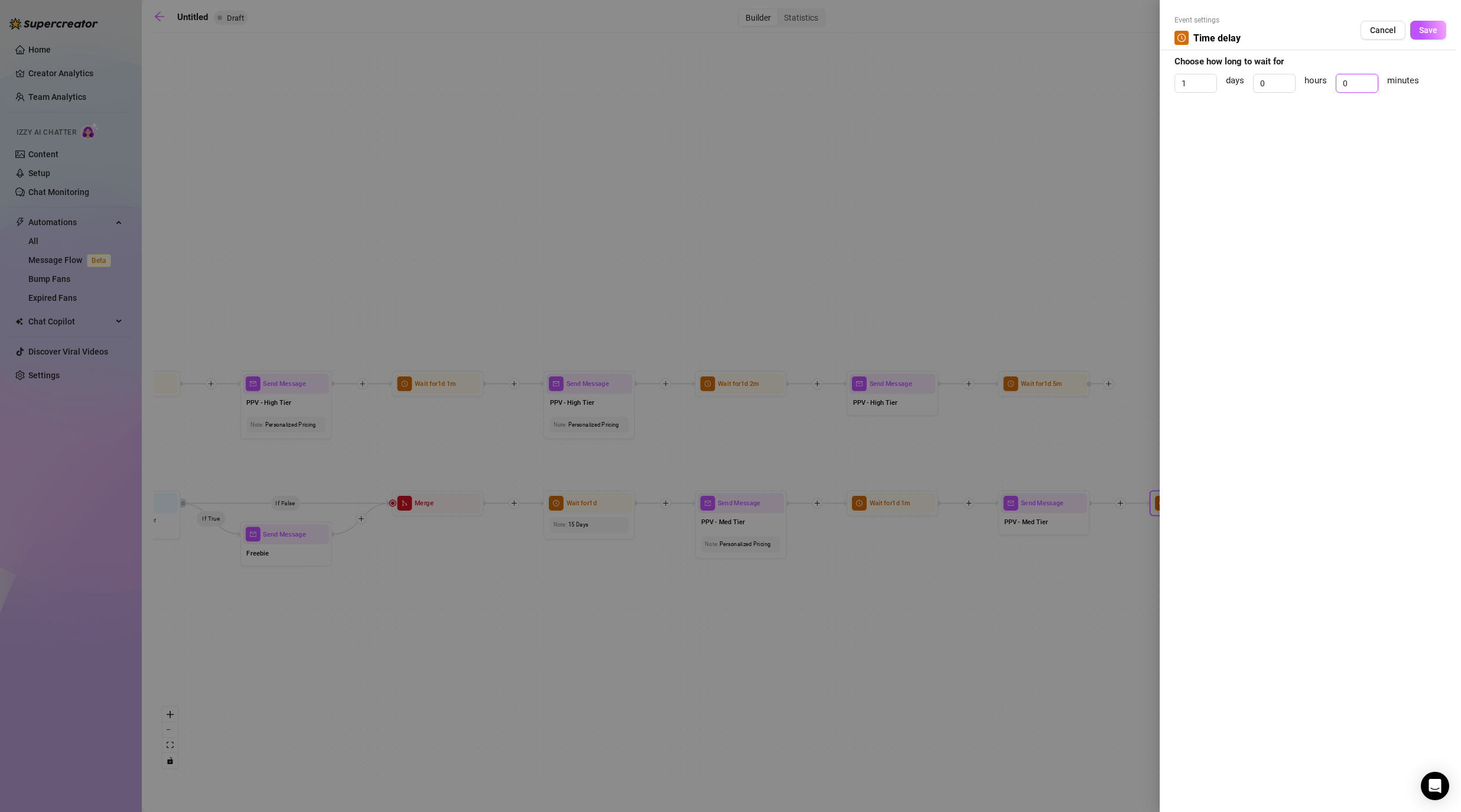
type input "5"
click at [757, 30] on button "Save" at bounding box center [1428, 30] width 36 height 19
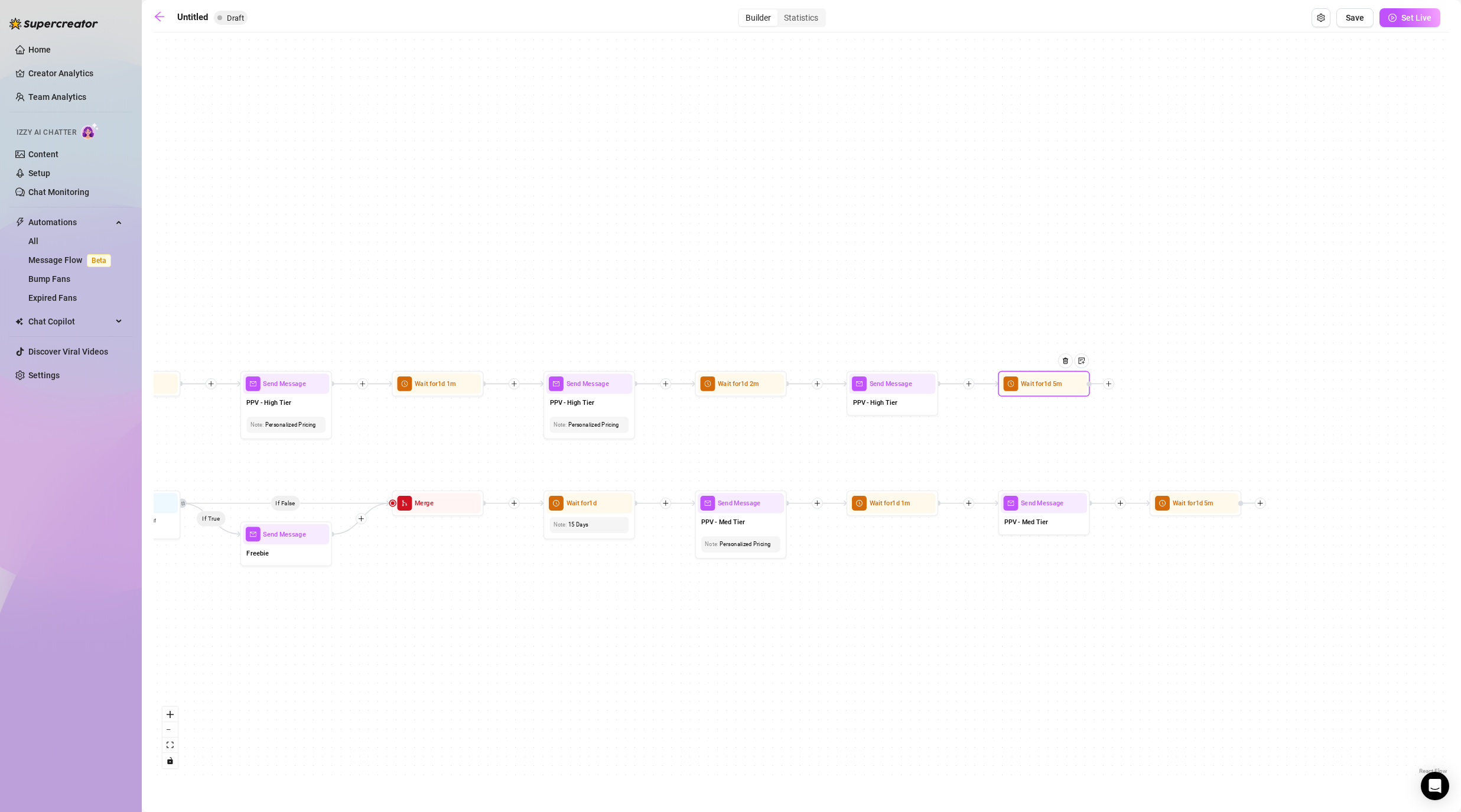
click at [757, 378] on div at bounding box center [1108, 383] width 11 height 11
click at [757, 417] on div "Message" at bounding box center [1155, 416] width 67 height 15
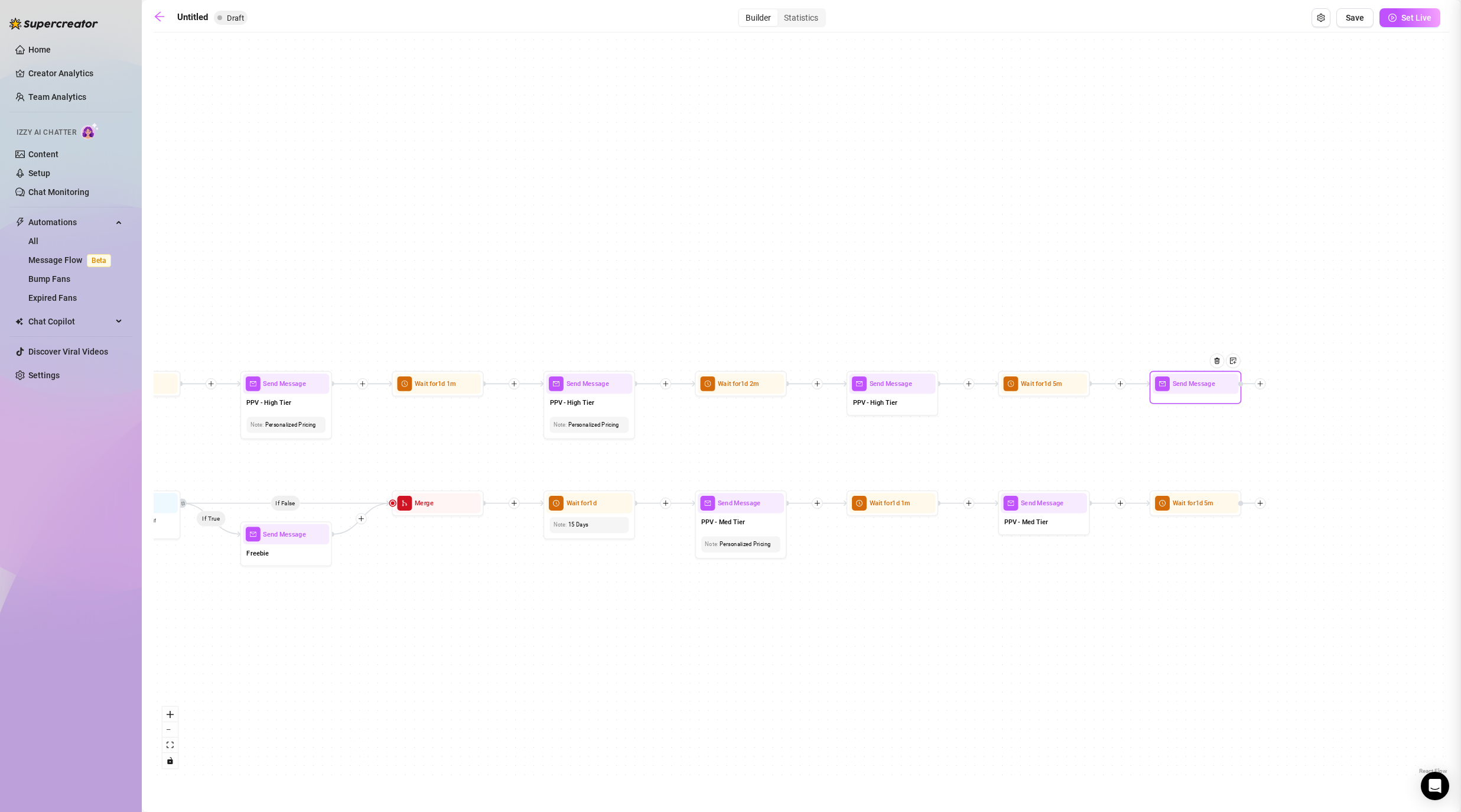
type textarea "Write your message here"
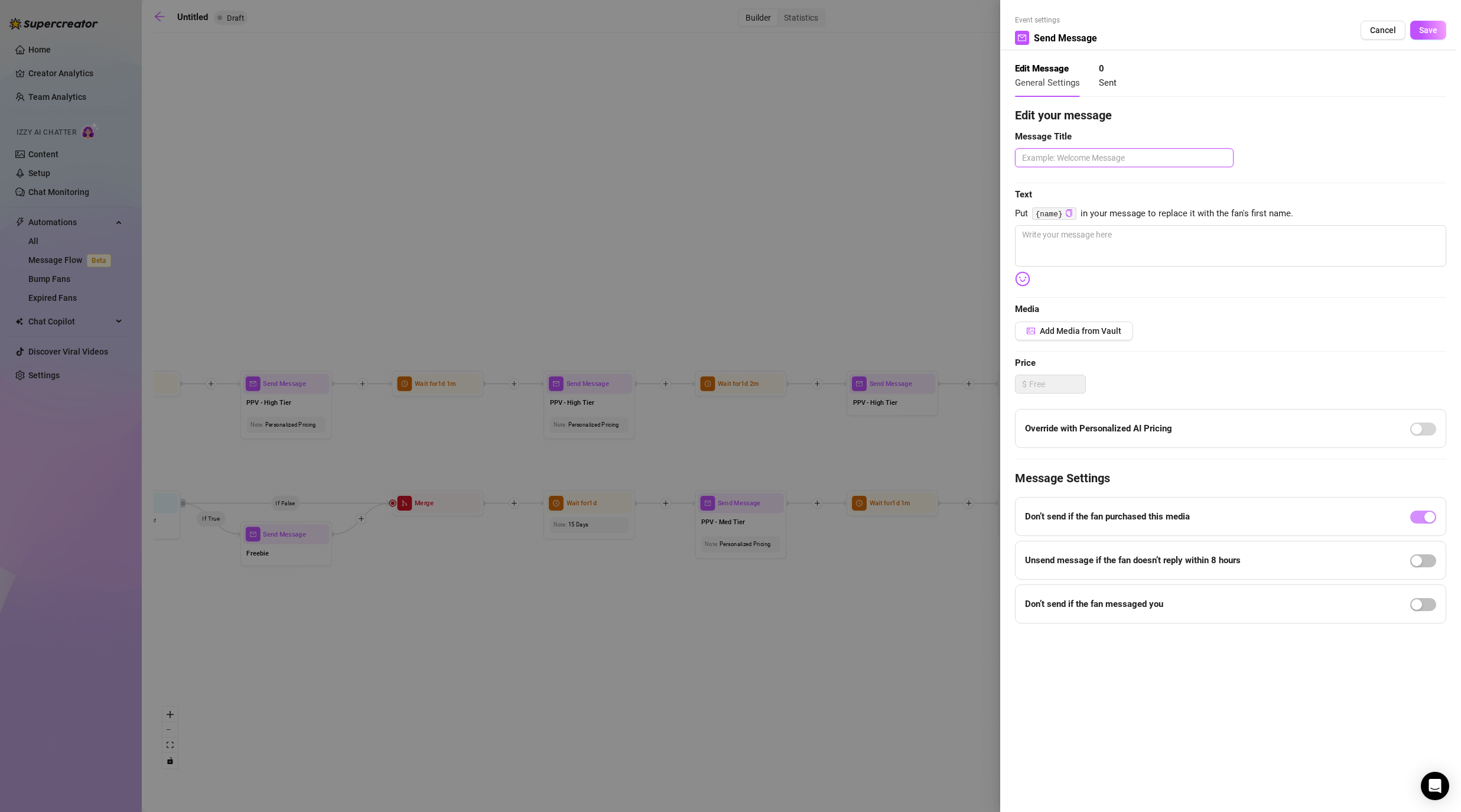
click at [757, 160] on textarea at bounding box center [1124, 157] width 219 height 19
type textarea "P"
type textarea "PP"
type textarea "PPV"
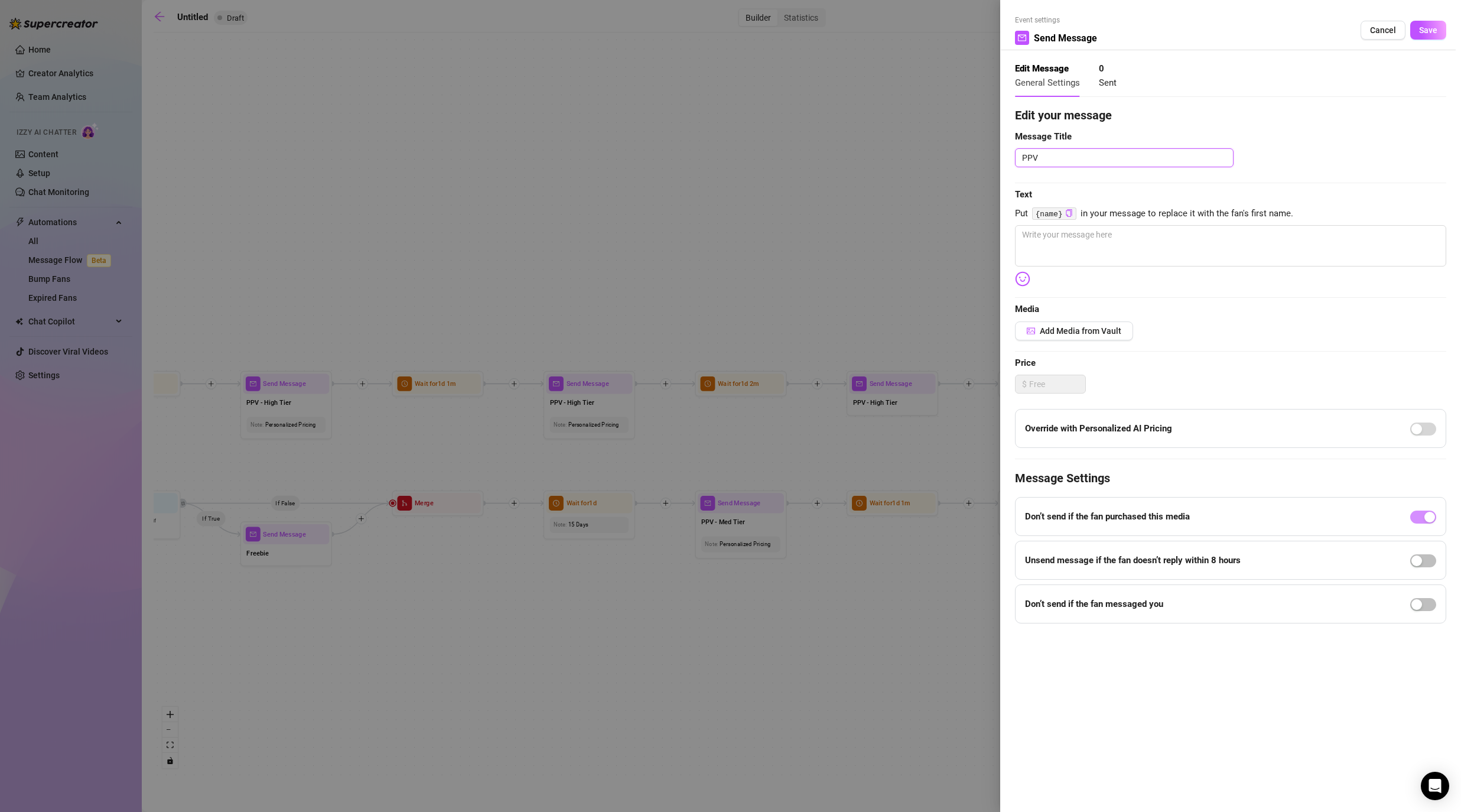
type textarea "PPV -"
type textarea "PPV - H"
type textarea "PPV - Hi"
type textarea "PPV - Hig"
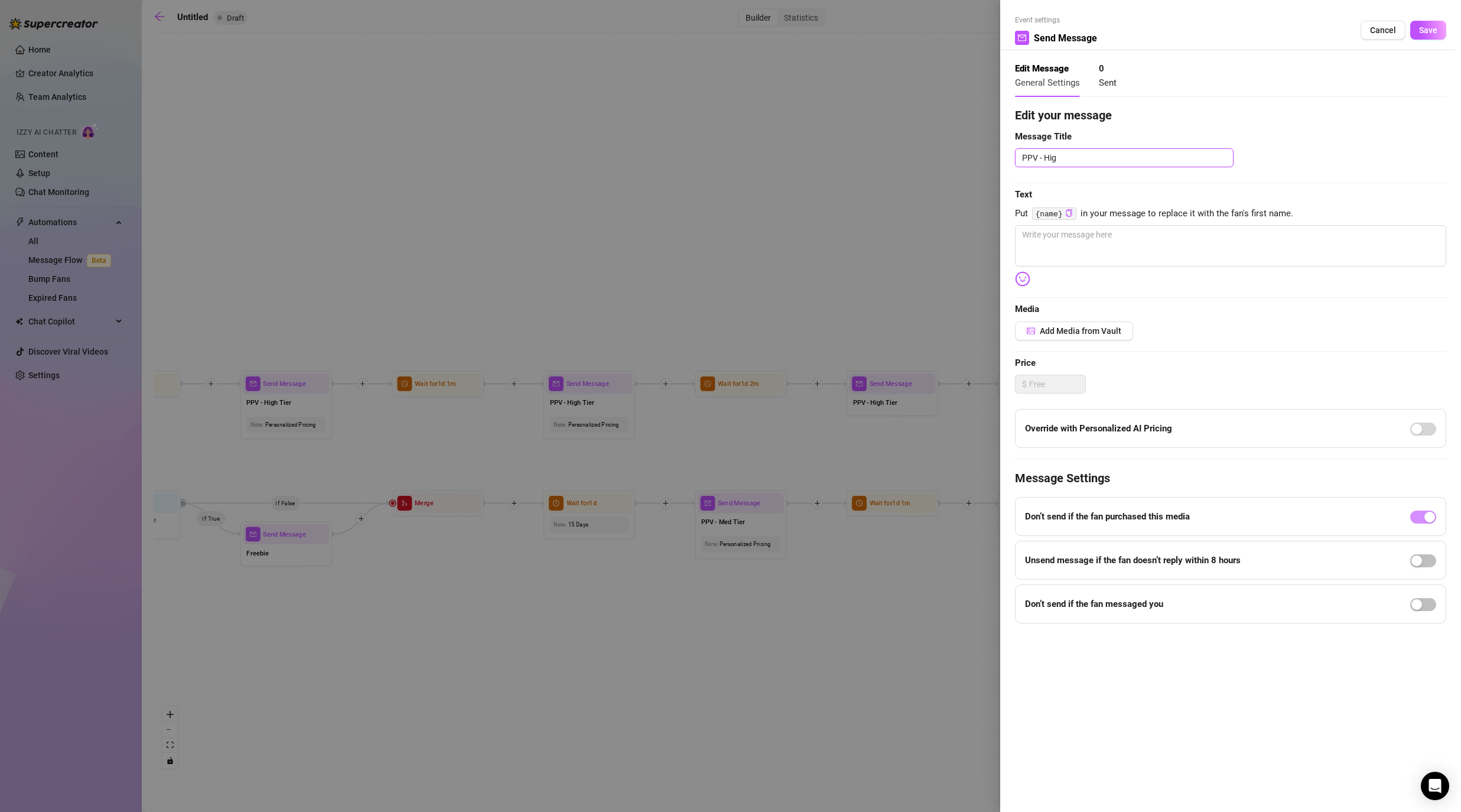
type textarea "PPV - High"
type textarea "PPV - High T"
type textarea "PPV - High Ti"
type textarea "PPV - High Tie"
type textarea "PPV - High Tier"
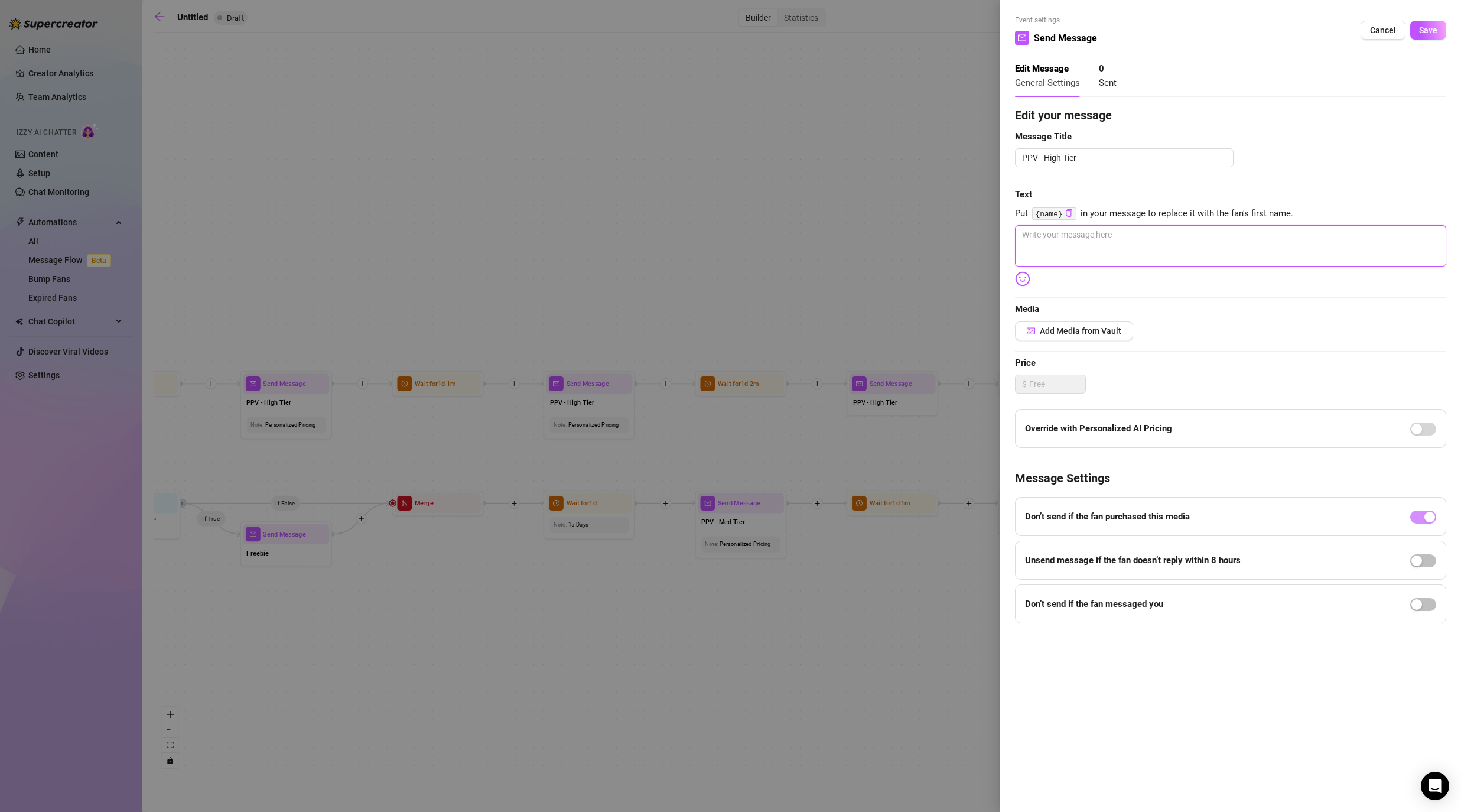
click at [757, 251] on textarea at bounding box center [1231, 246] width 432 height 41
type textarea "-"
click at [757, 31] on span "Save" at bounding box center [1428, 30] width 18 height 10
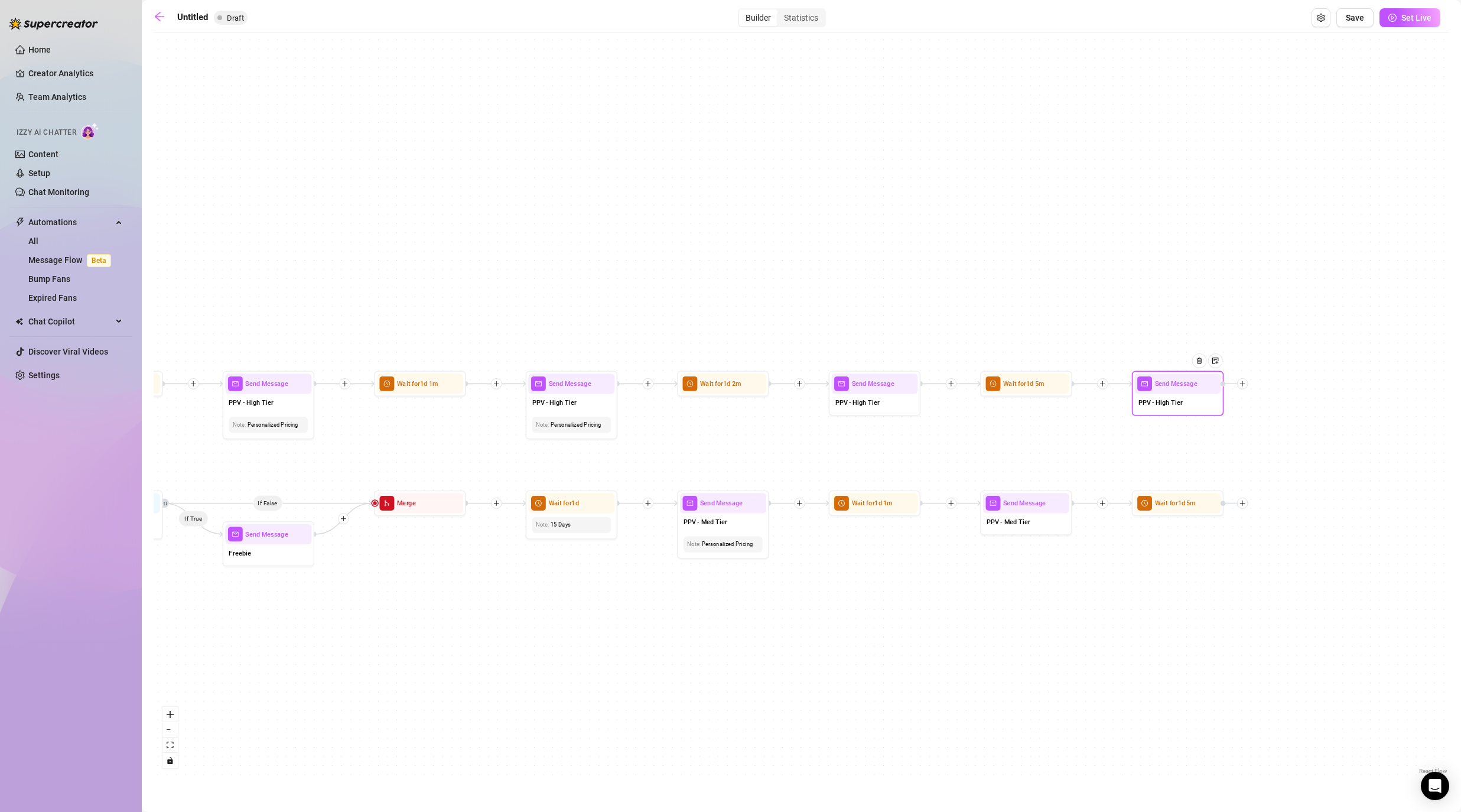
drag, startPoint x: 1330, startPoint y: 431, endPoint x: 1210, endPoint y: 431, distance: 120.0
click at [757, 431] on div "If True If False If False If True If True If False If True If False If True If …" at bounding box center [801, 408] width 1296 height 738
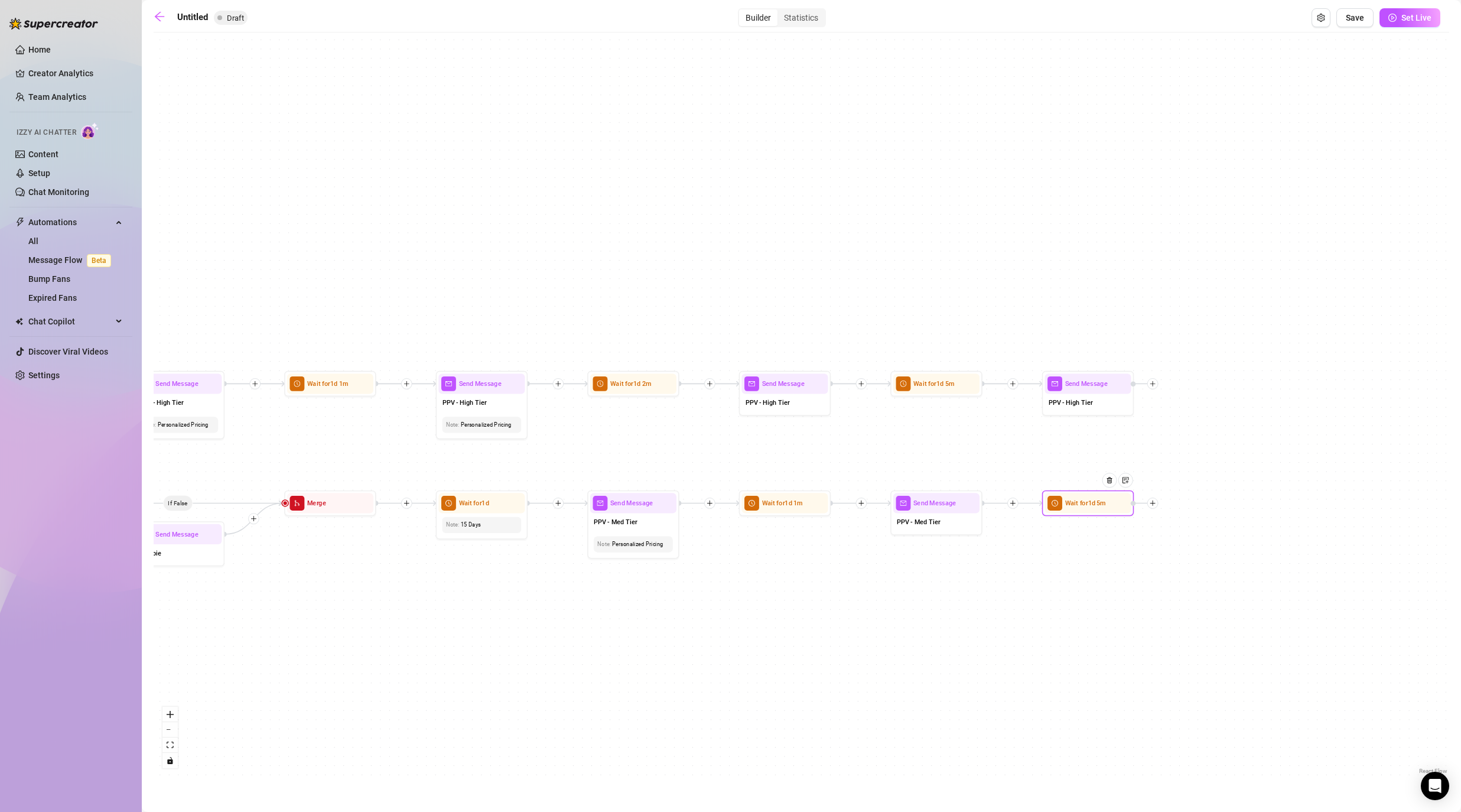
click at [757, 504] on icon "plus" at bounding box center [1153, 503] width 6 height 6
click at [757, 537] on div "Message" at bounding box center [1198, 535] width 67 height 15
type textarea "Write your message here"
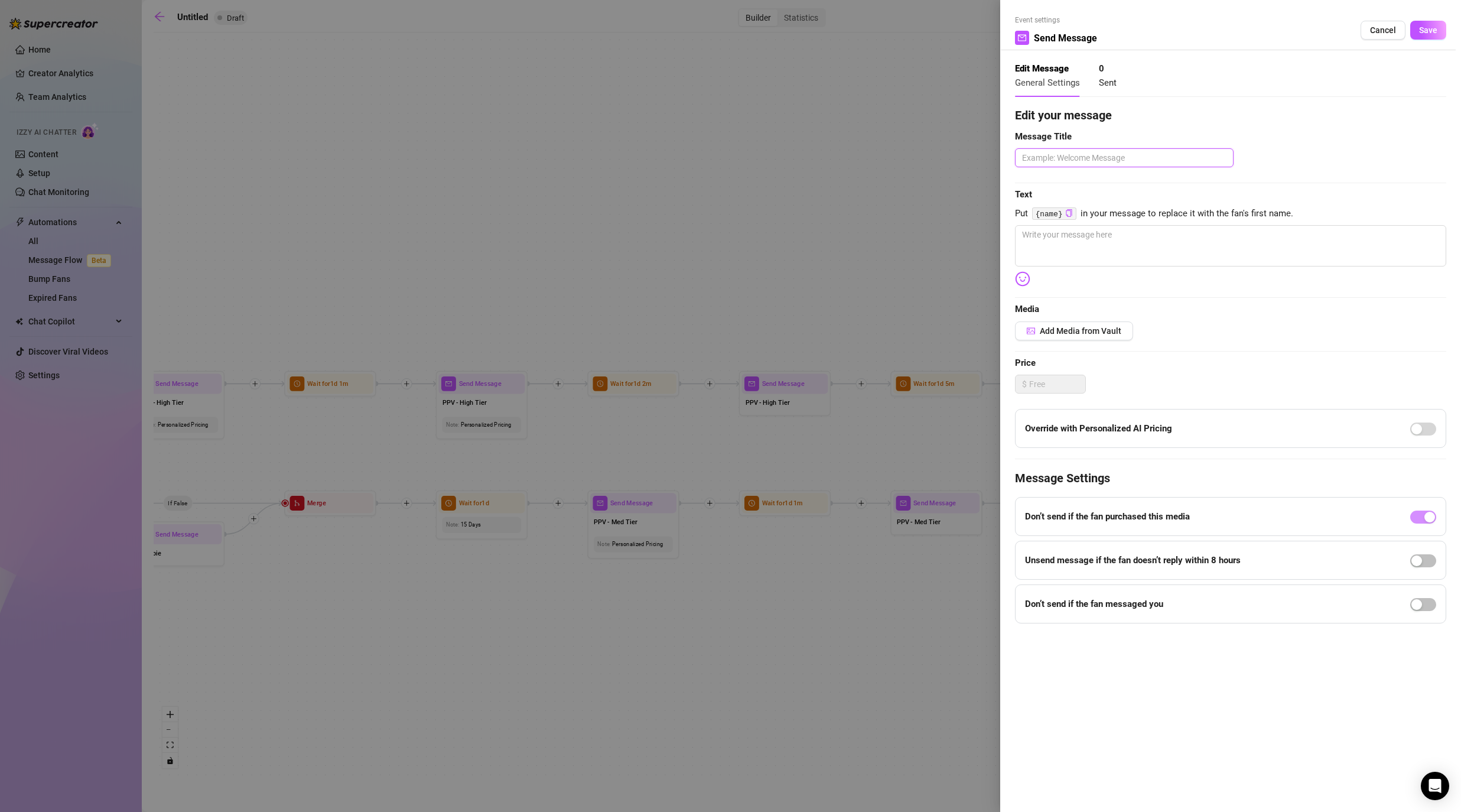
click at [757, 164] on textarea at bounding box center [1124, 157] width 219 height 19
type textarea "P"
type textarea "PP"
type textarea "PPV"
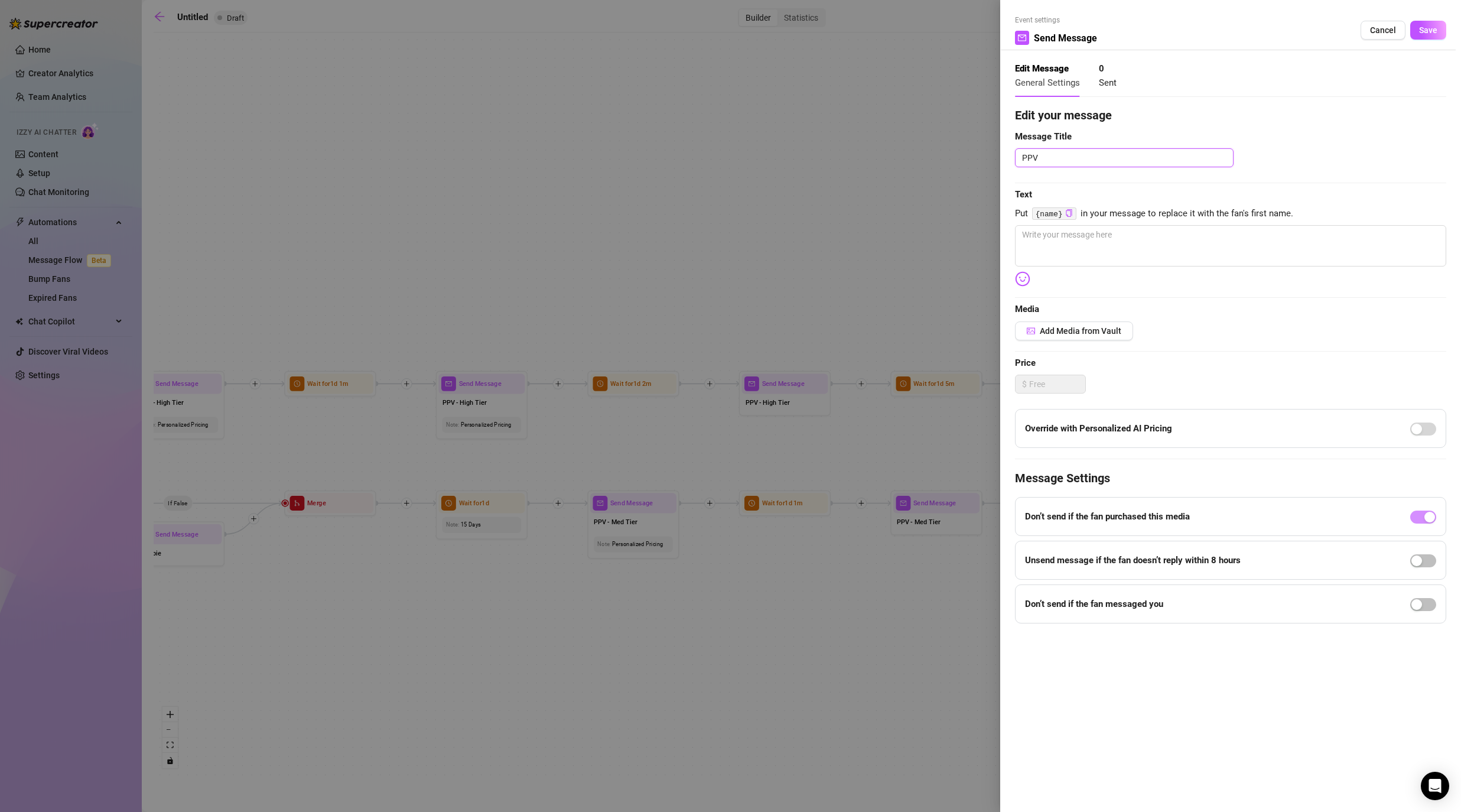
type textarea "PPV -"
type textarea "PPV - M"
type textarea "PPV - Me"
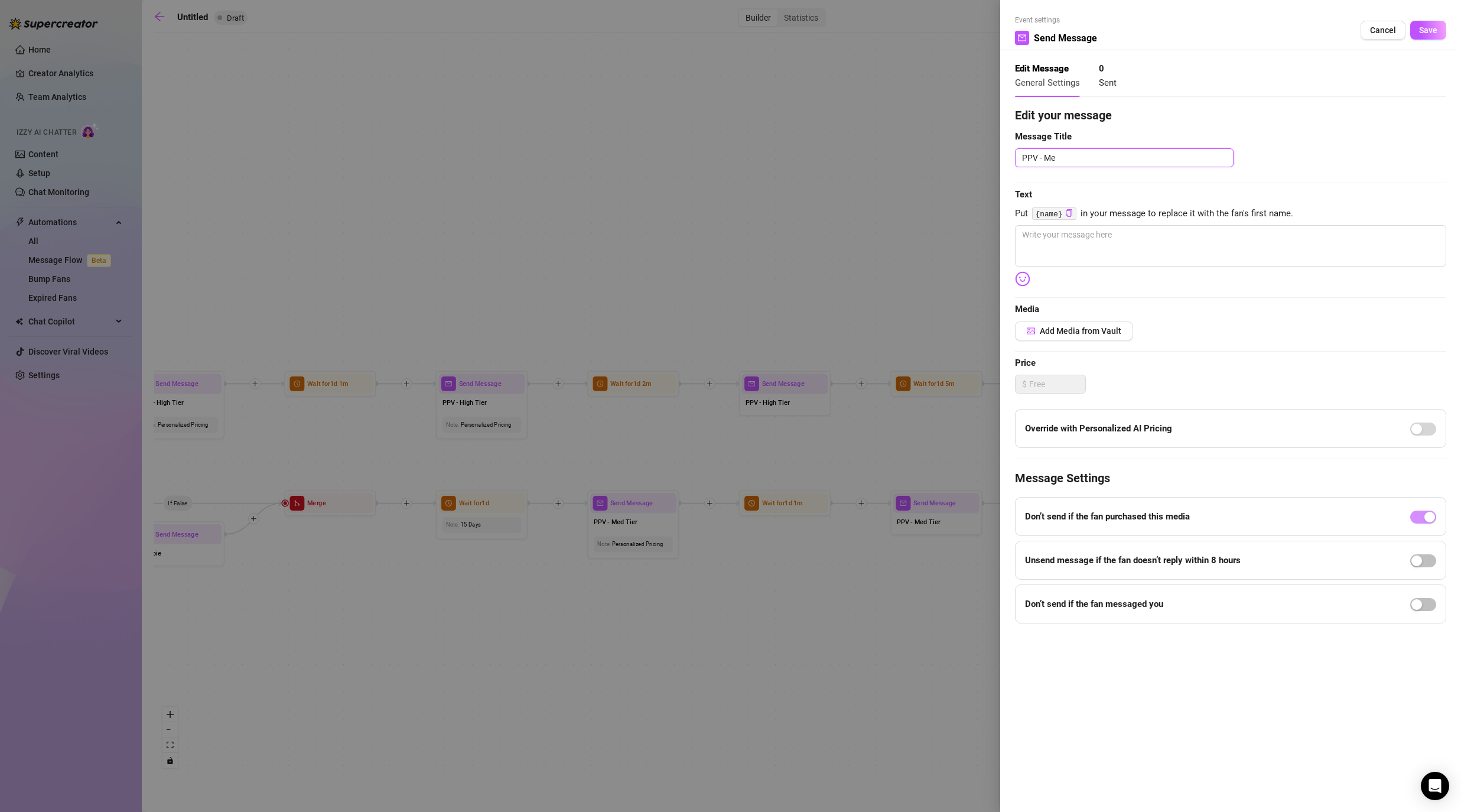
type textarea "PPV - Me"
type textarea "PPV - Med"
type textarea "PPV - Med T"
type textarea "PPV - Med T9"
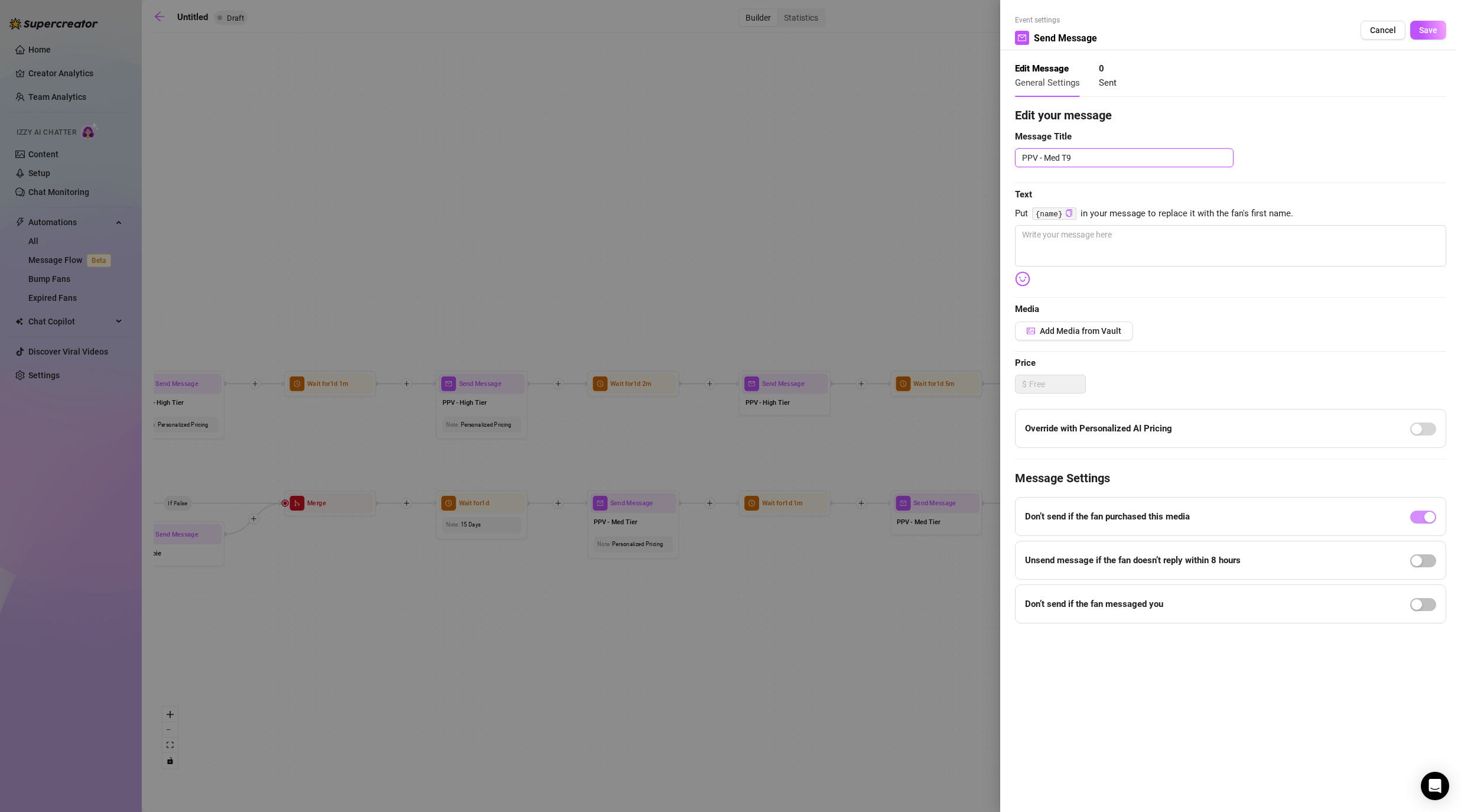
type textarea "PPV - Med T"
type textarea "PPV - Med Ti"
click at [757, 241] on textarea at bounding box center [1231, 246] width 432 height 41
click at [757, 25] on span "Save" at bounding box center [1428, 30] width 18 height 10
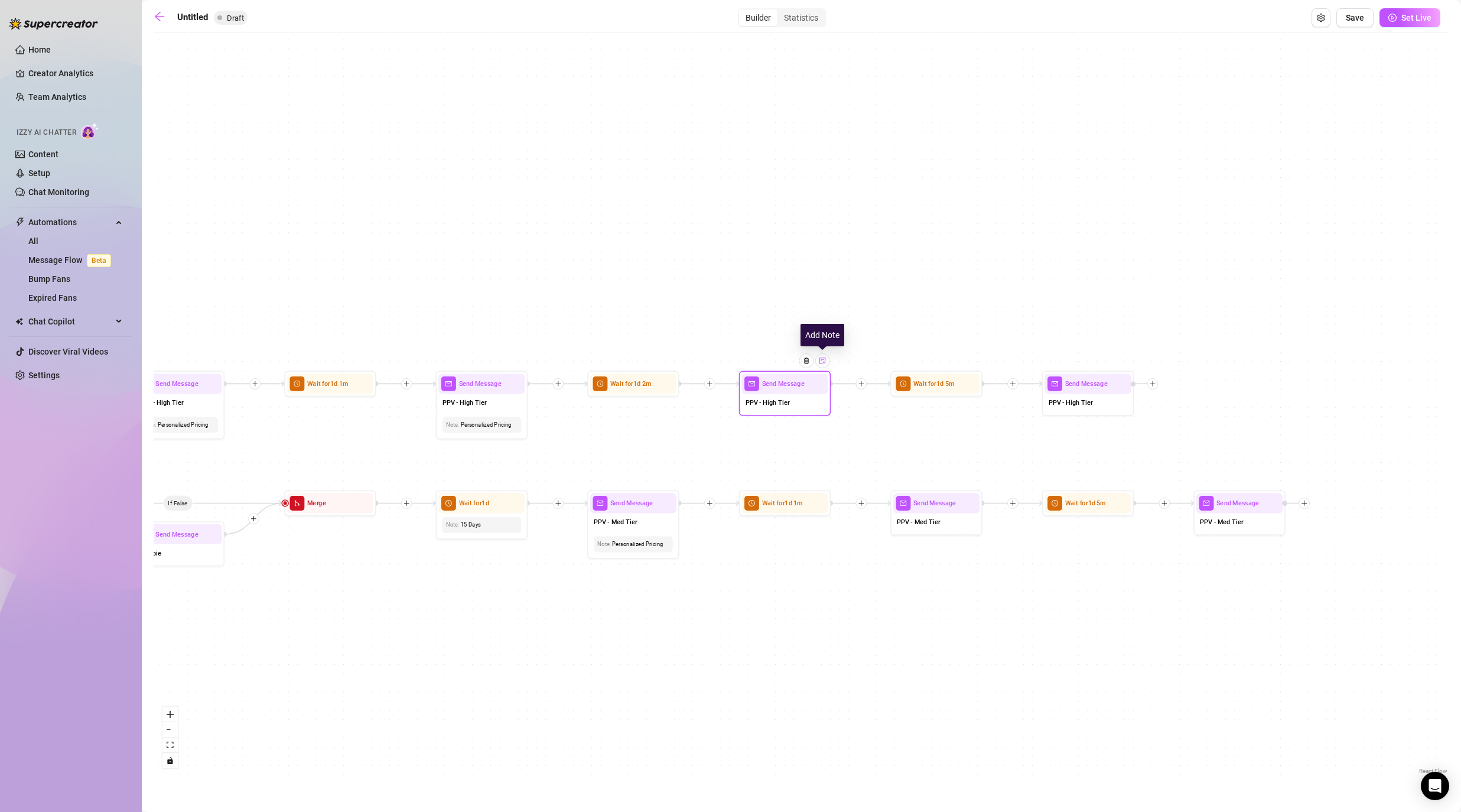
click at [757, 362] on img at bounding box center [822, 360] width 7 height 7
click at [757, 426] on div at bounding box center [784, 425] width 72 height 9
click at [757, 504] on span "Send Message" at bounding box center [935, 503] width 43 height 10
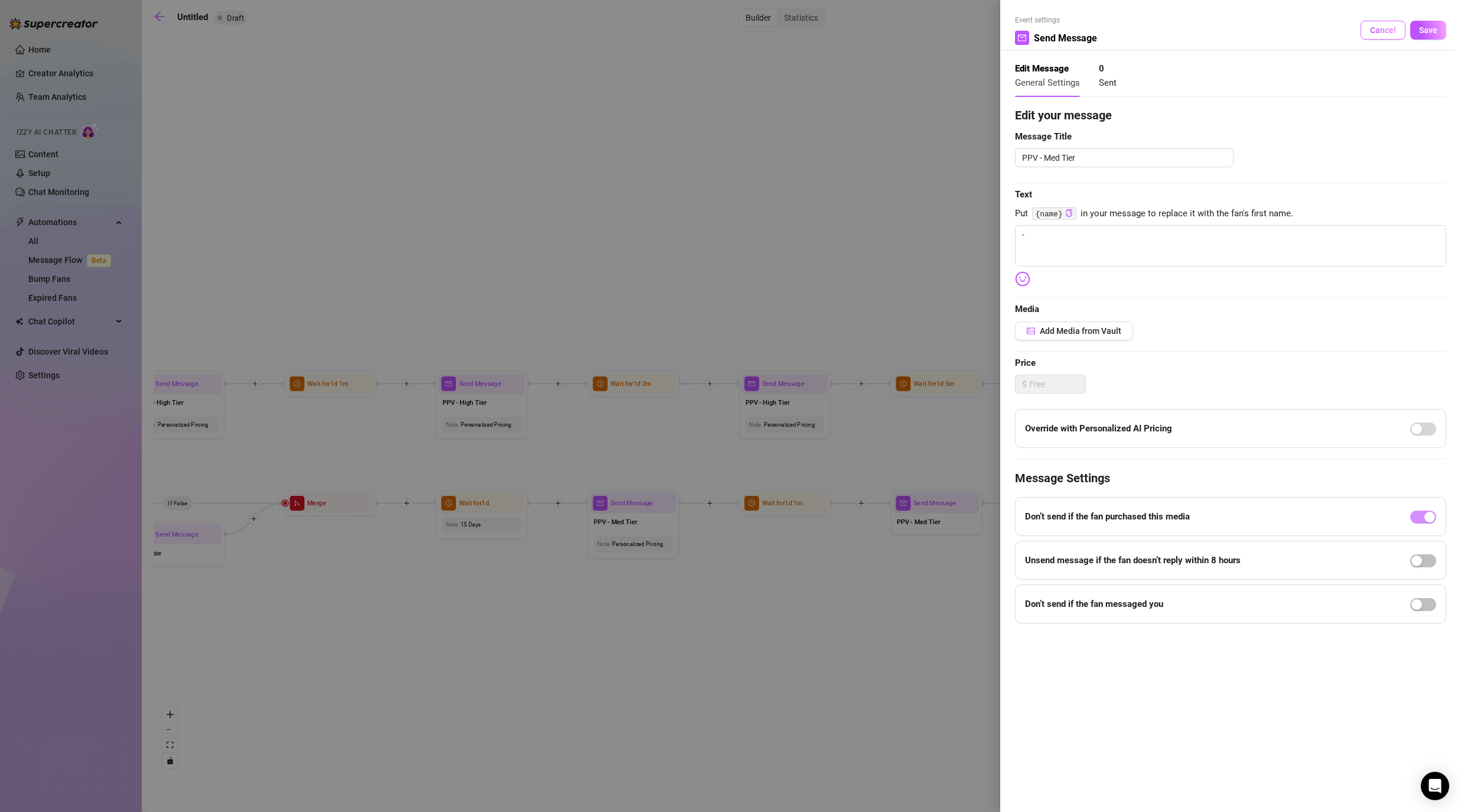
click at [757, 37] on button "Cancel" at bounding box center [1383, 30] width 45 height 19
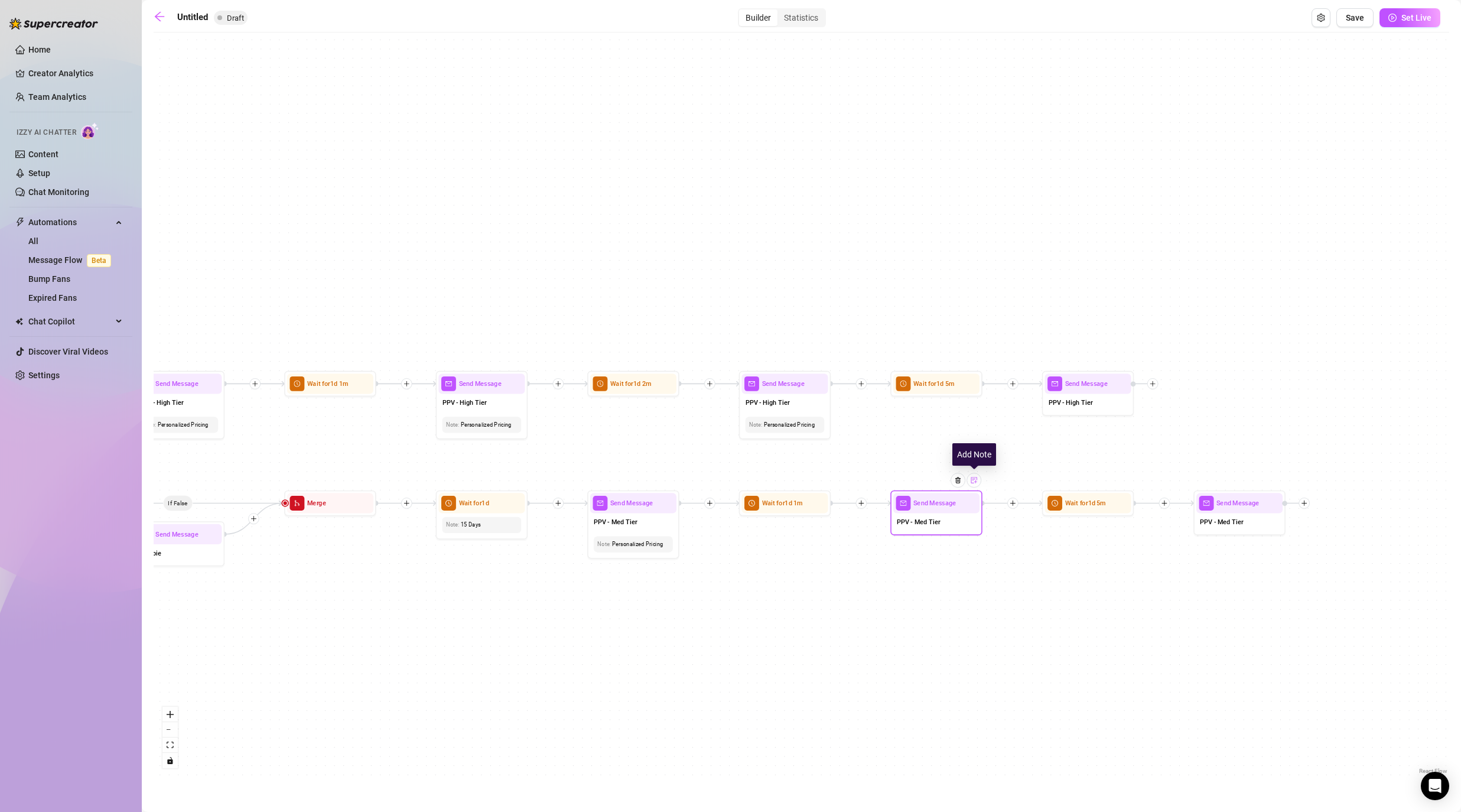
click at [757, 479] on div at bounding box center [973, 480] width 15 height 15
click at [757, 366] on div at bounding box center [1126, 361] width 15 height 15
click at [757, 477] on img at bounding box center [1277, 479] width 7 height 7
click at [757, 574] on div "If True If False If False If True If True If False If True If False If True If …" at bounding box center [801, 408] width 1296 height 738
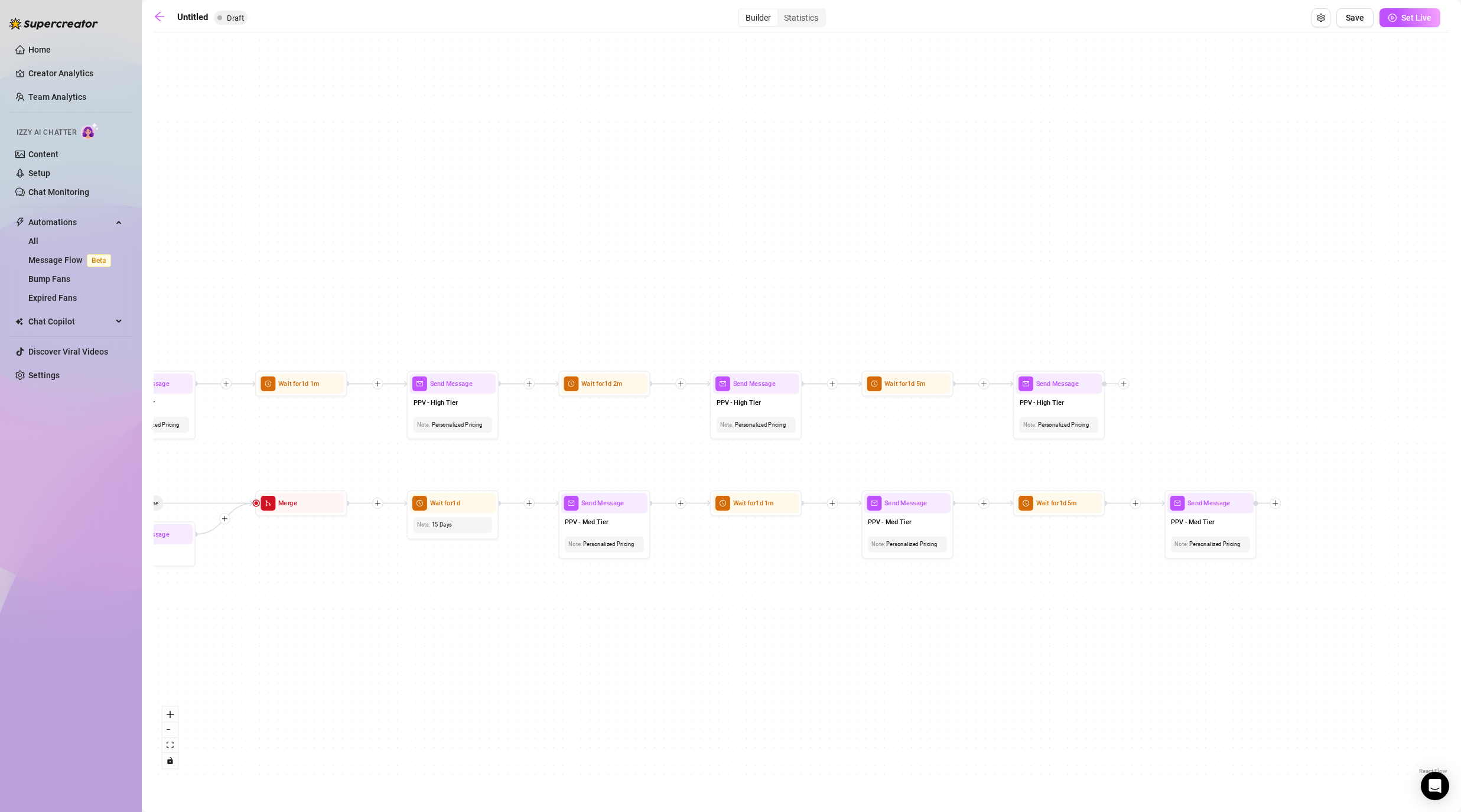
drag, startPoint x: 1285, startPoint y: 663, endPoint x: 1054, endPoint y: 663, distance: 231.0
click at [757, 656] on div "If True If False If False If True If True If False If True If False If True If …" at bounding box center [801, 408] width 1296 height 738
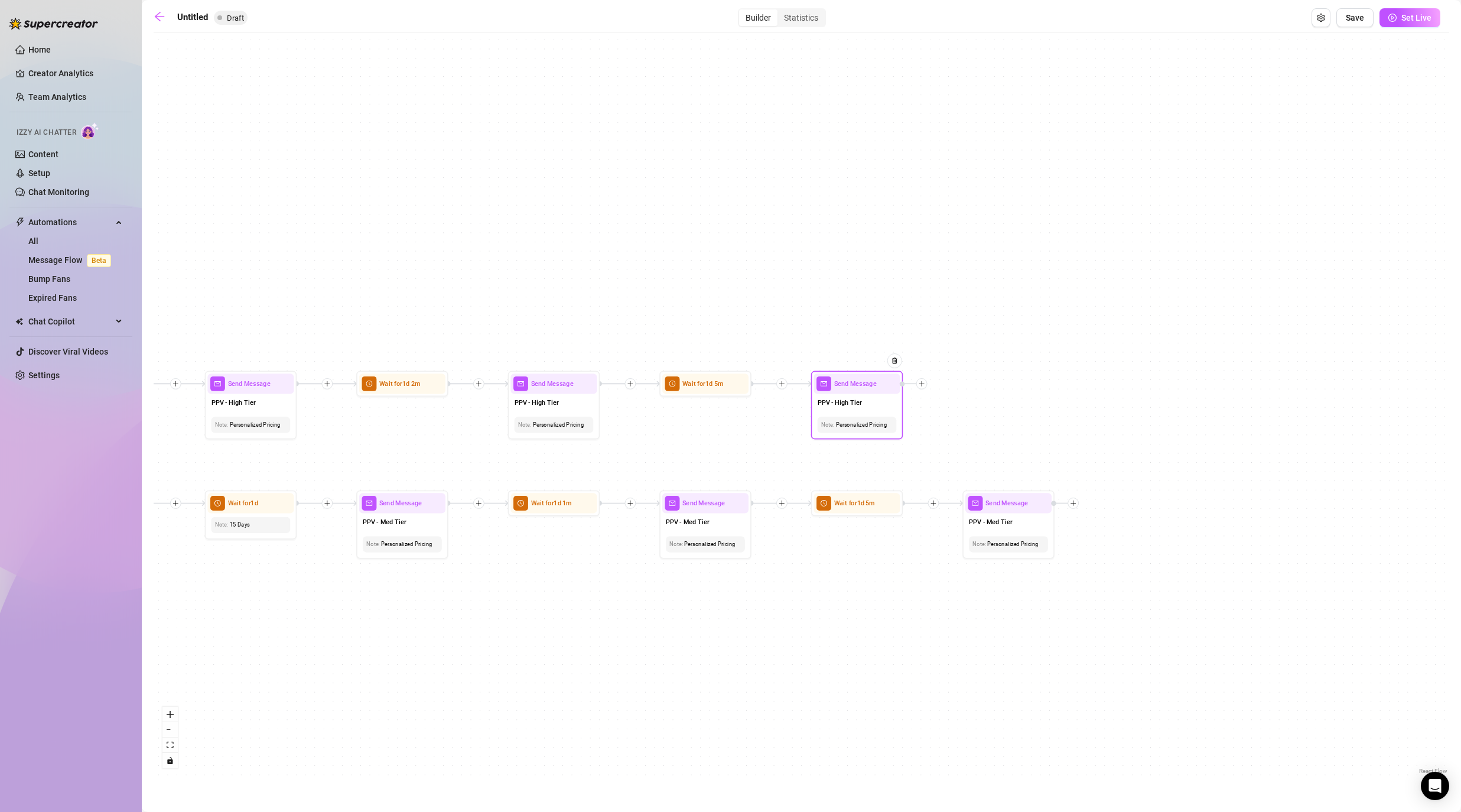
click at [757, 381] on icon "plus" at bounding box center [922, 384] width 1 height 5
click at [757, 382] on div "Time Delay" at bounding box center [967, 384] width 67 height 15
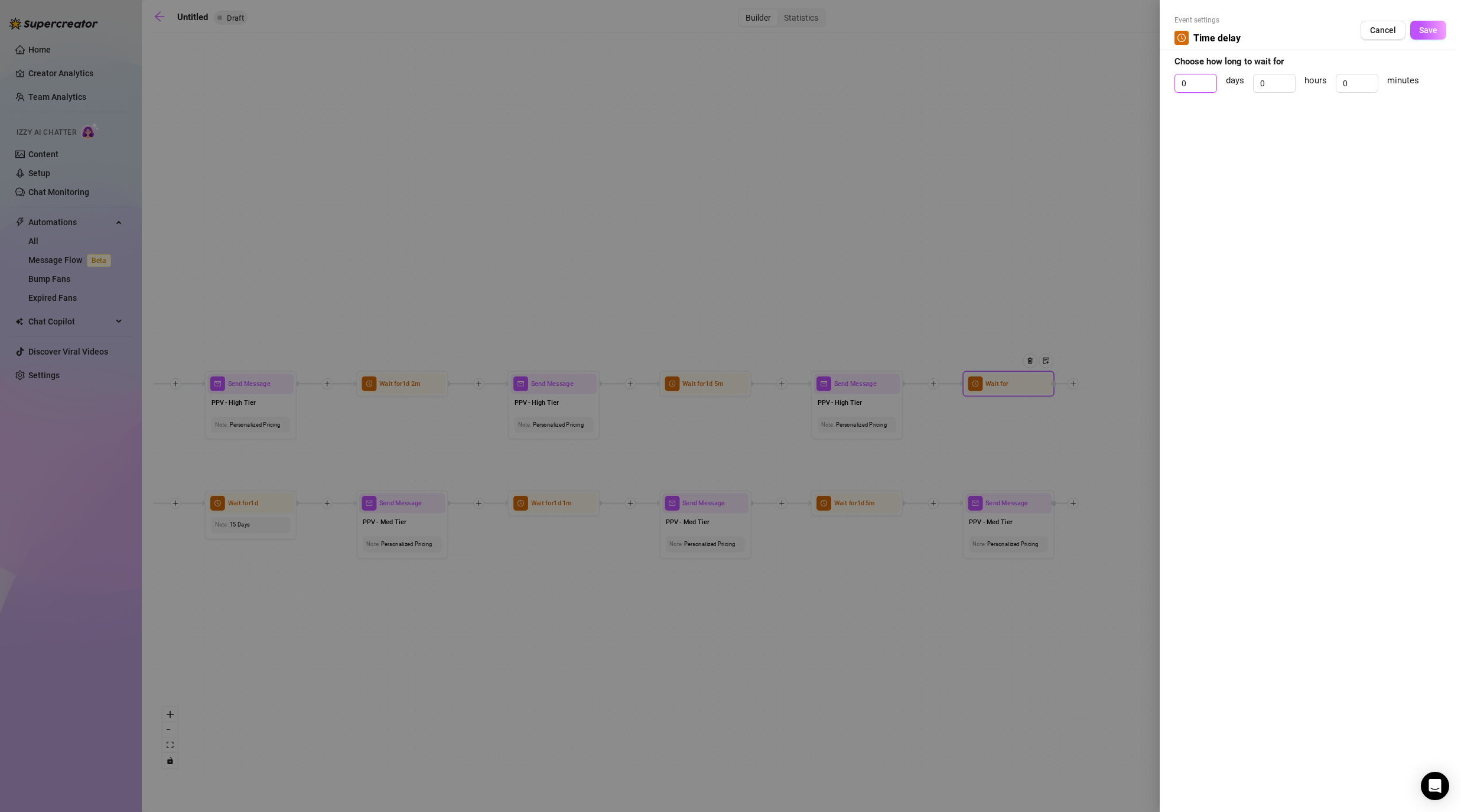
drag, startPoint x: 1195, startPoint y: 83, endPoint x: 1169, endPoint y: 79, distance: 26.3
click at [757, 83] on input "0" at bounding box center [1196, 83] width 41 height 17
drag, startPoint x: 1353, startPoint y: 84, endPoint x: 1325, endPoint y: 84, distance: 28.0
click at [757, 84] on div "1 days 0 hours 0 minutes" at bounding box center [1310, 88] width 272 height 30
click at [757, 19] on div "Event settings Time delay Cancel Save" at bounding box center [1310, 32] width 272 height 35
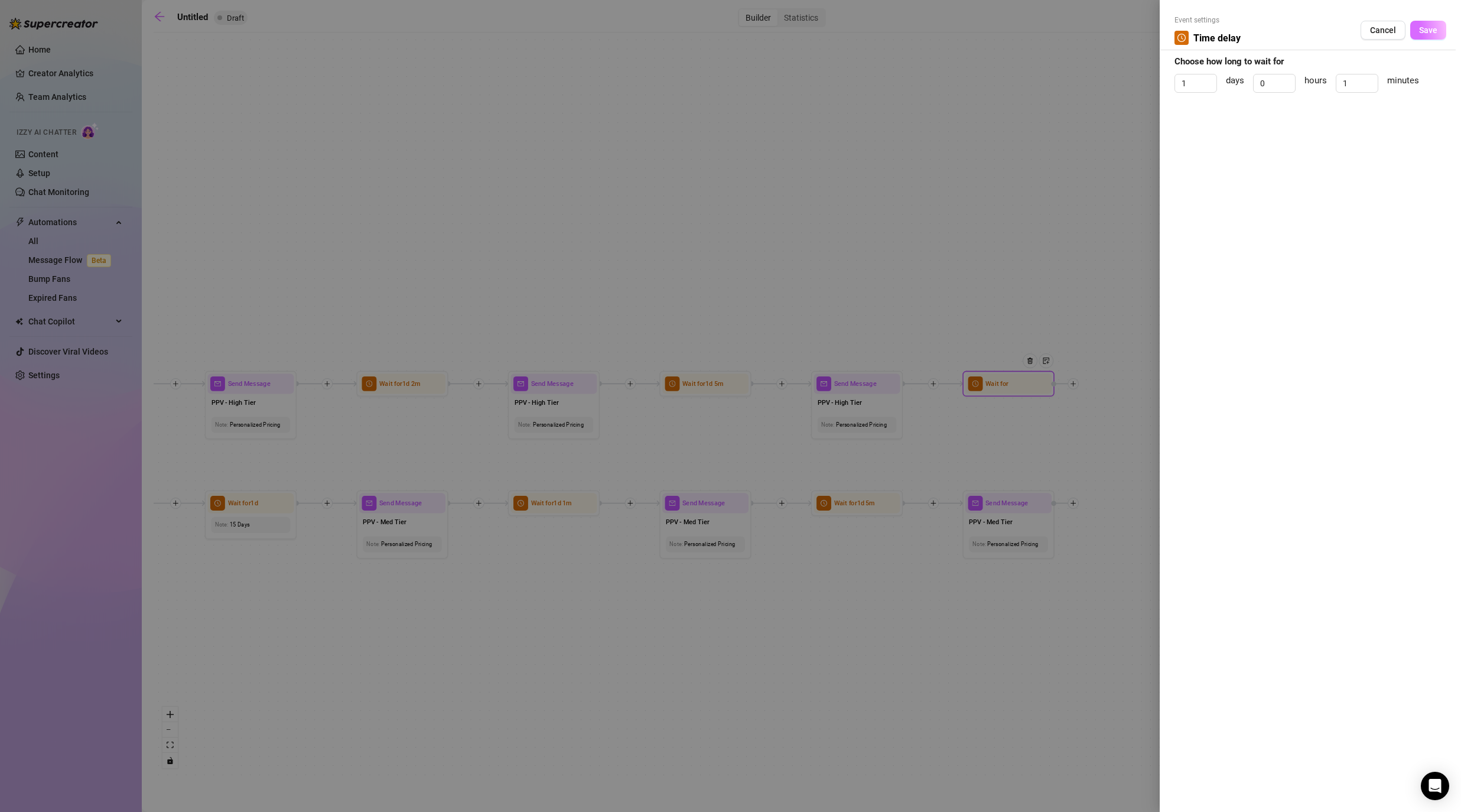
click at [757, 27] on span "Save" at bounding box center [1428, 30] width 18 height 10
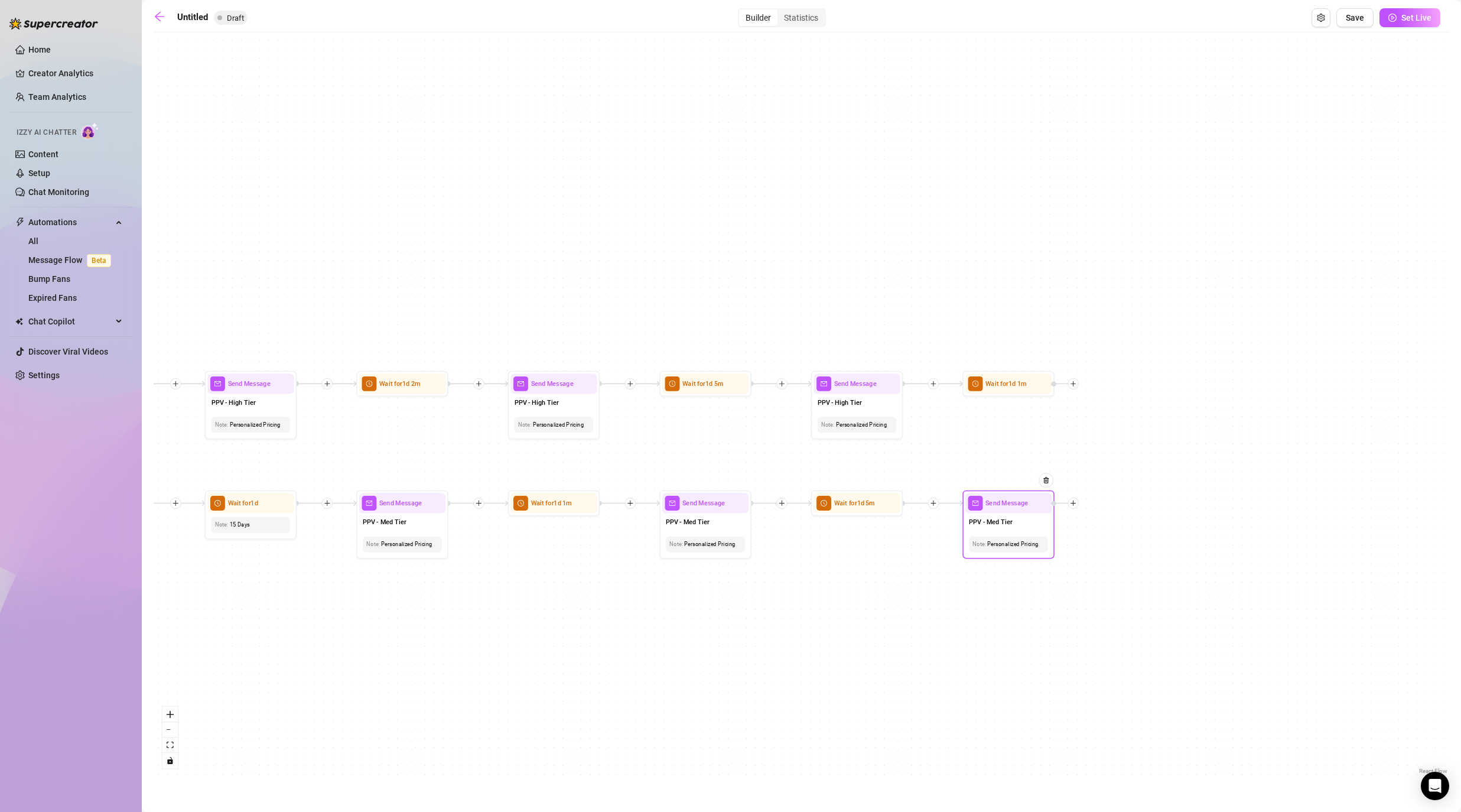
click at [757, 502] on icon "plus" at bounding box center [1073, 503] width 6 height 6
click at [757, 501] on div "Time Delay" at bounding box center [1119, 504] width 67 height 15
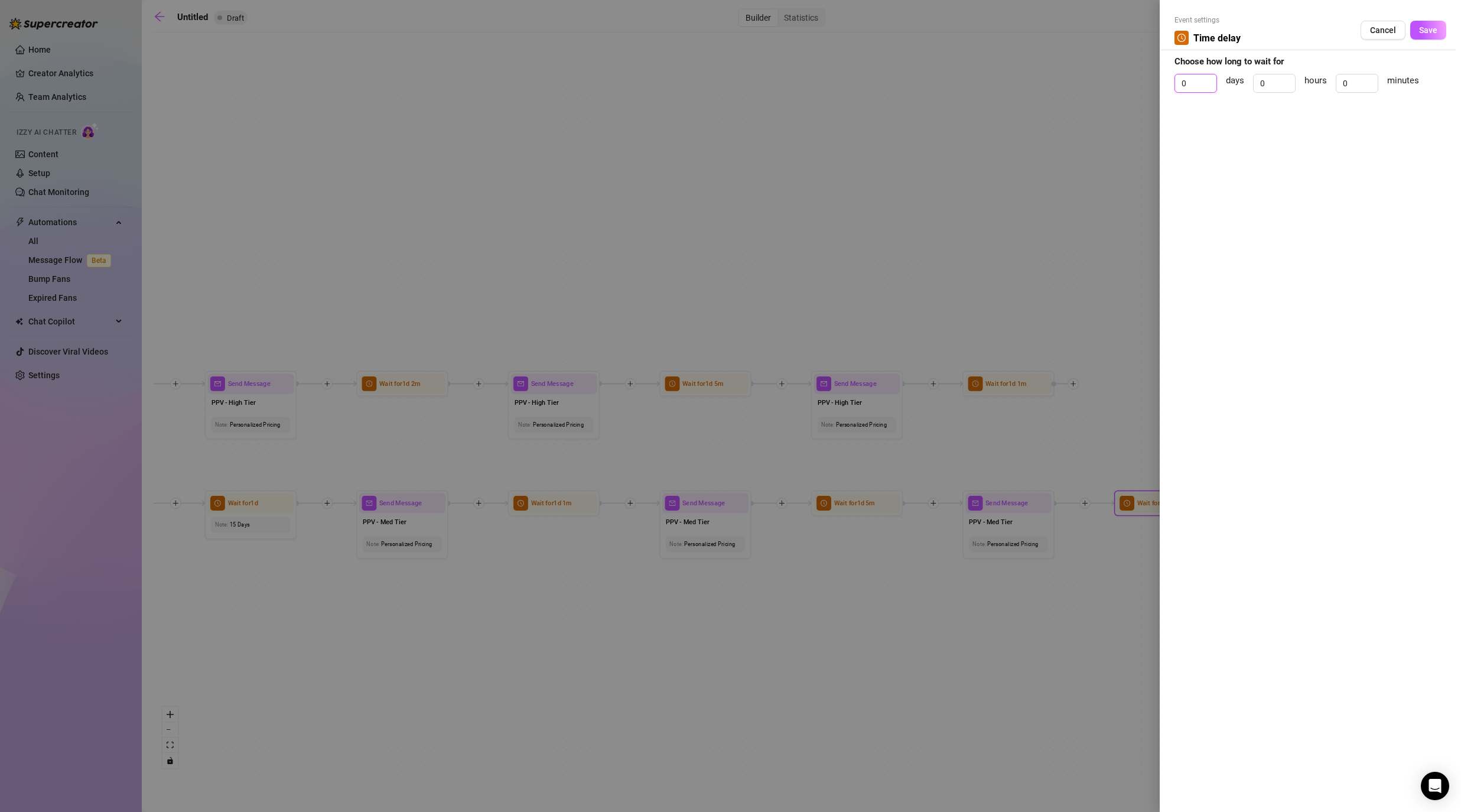
drag, startPoint x: 1194, startPoint y: 79, endPoint x: 1173, endPoint y: 79, distance: 21.0
click at [757, 79] on div "Event settings Time delay Cancel Save Choose how long to wait for 0 days 0 hour…" at bounding box center [1310, 406] width 301 height 812
drag, startPoint x: 1349, startPoint y: 81, endPoint x: 1335, endPoint y: 79, distance: 14.1
click at [757, 81] on input "0" at bounding box center [1357, 83] width 41 height 17
click at [757, 29] on span "Save" at bounding box center [1428, 30] width 18 height 10
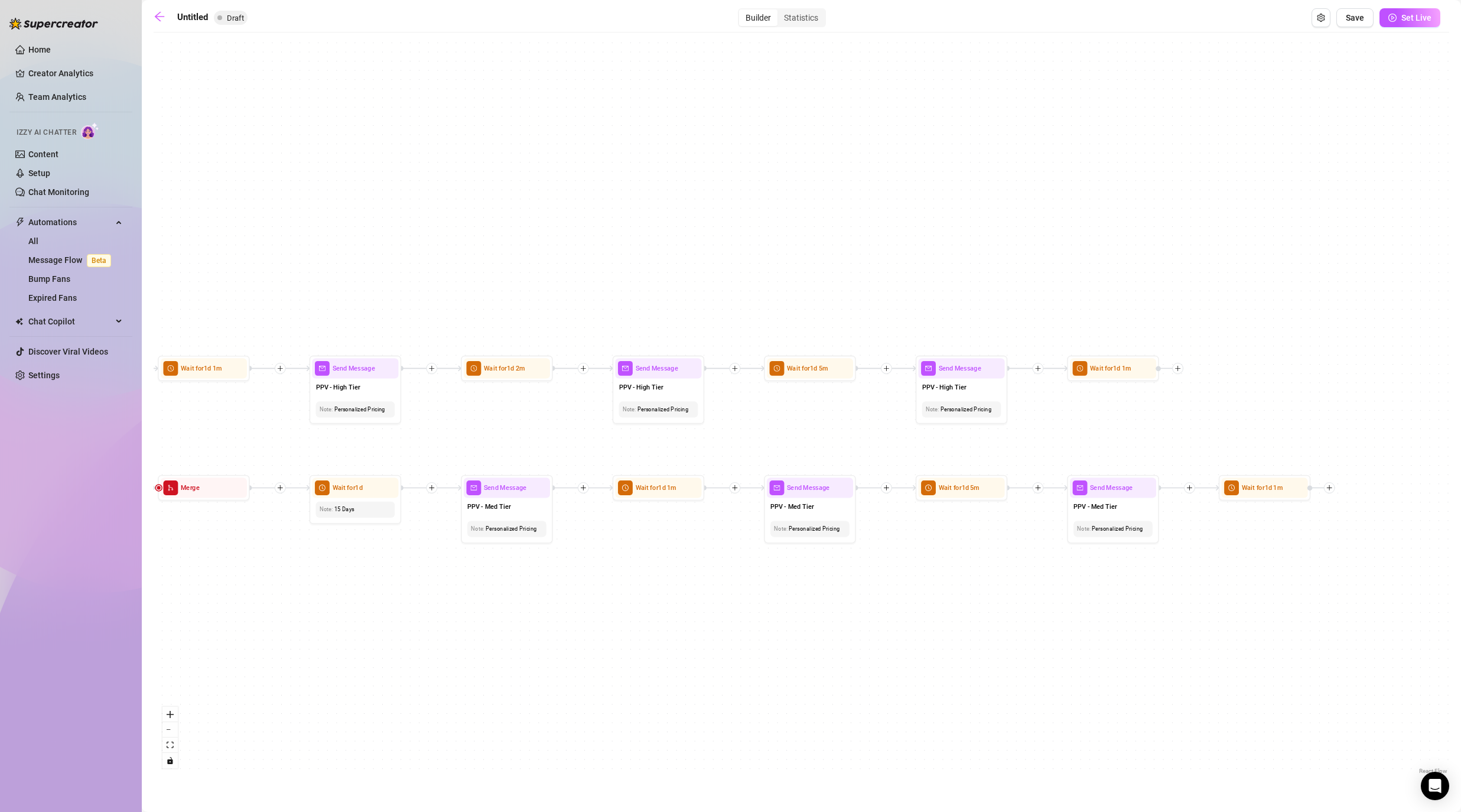
drag, startPoint x: 381, startPoint y: 604, endPoint x: 475, endPoint y: 591, distance: 94.9
click at [475, 591] on div "If True If False If False If True If True If False If True If False If True If …" at bounding box center [801, 408] width 1296 height 738
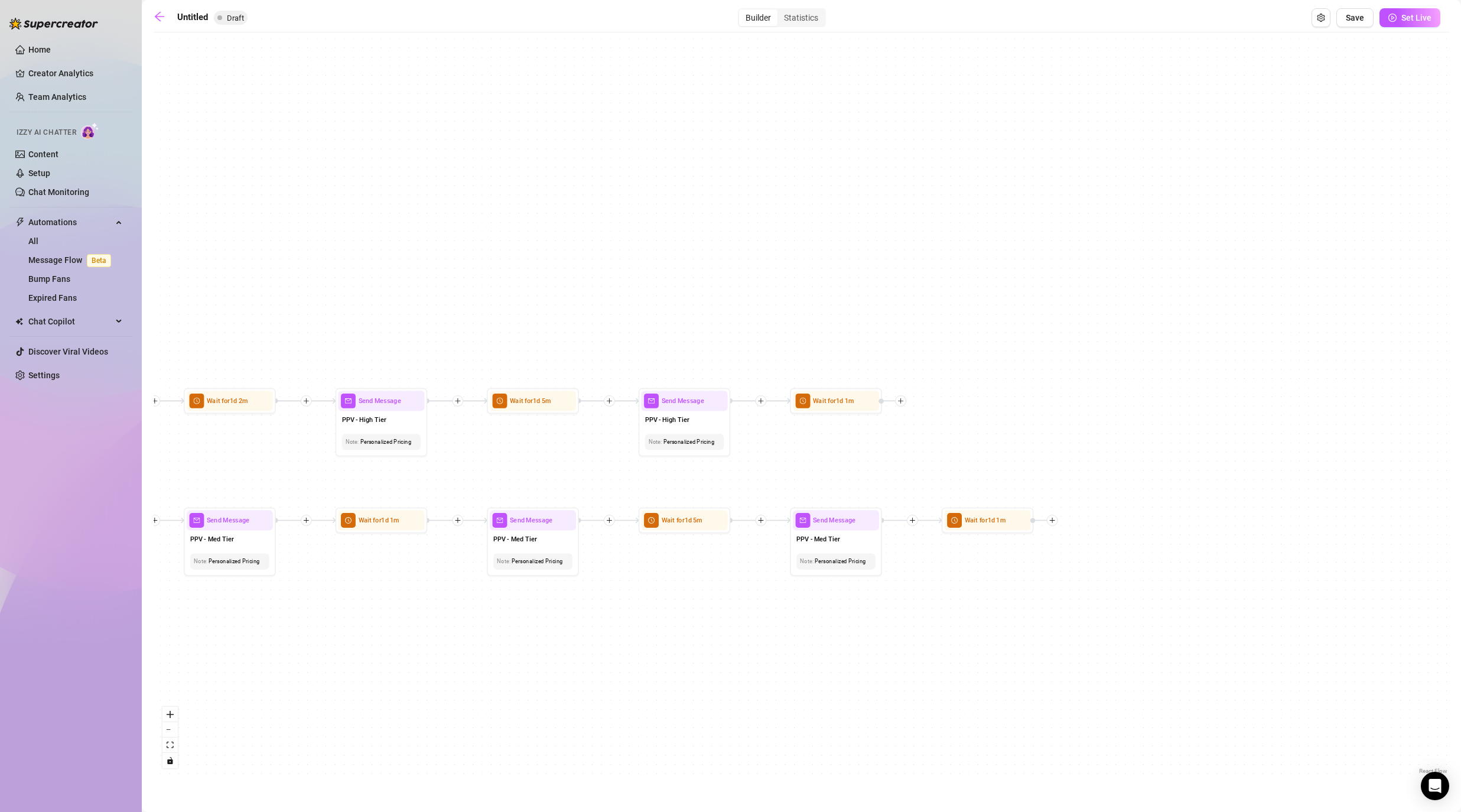
drag, startPoint x: 1429, startPoint y: 598, endPoint x: 1086, endPoint y: 639, distance: 345.4
click at [757, 639] on div "If True If False If False If True If True If False If True If False If True If …" at bounding box center [801, 408] width 1296 height 738
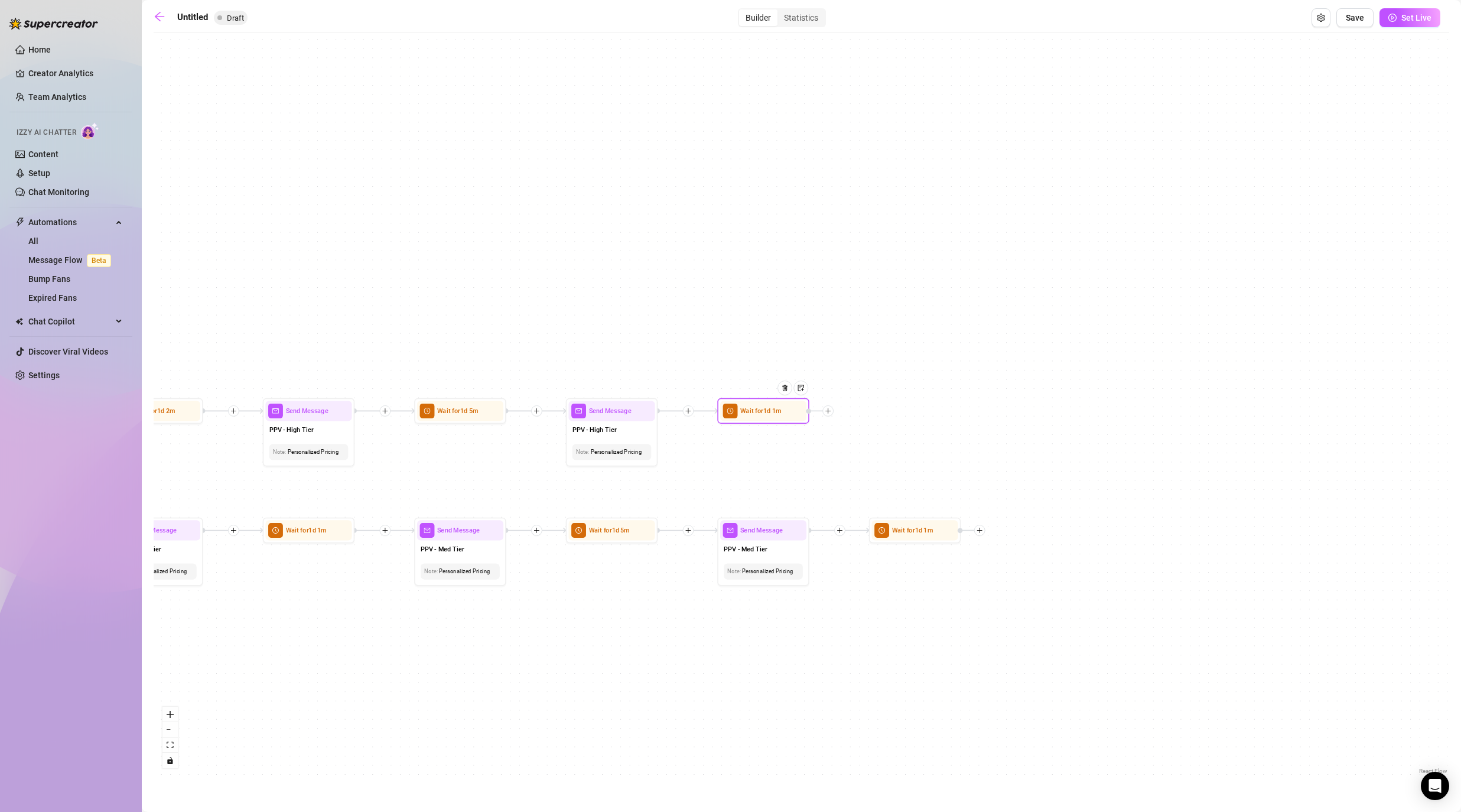
click at [757, 411] on icon "plus" at bounding box center [828, 411] width 1 height 5
click at [757, 444] on div "Message" at bounding box center [873, 443] width 67 height 15
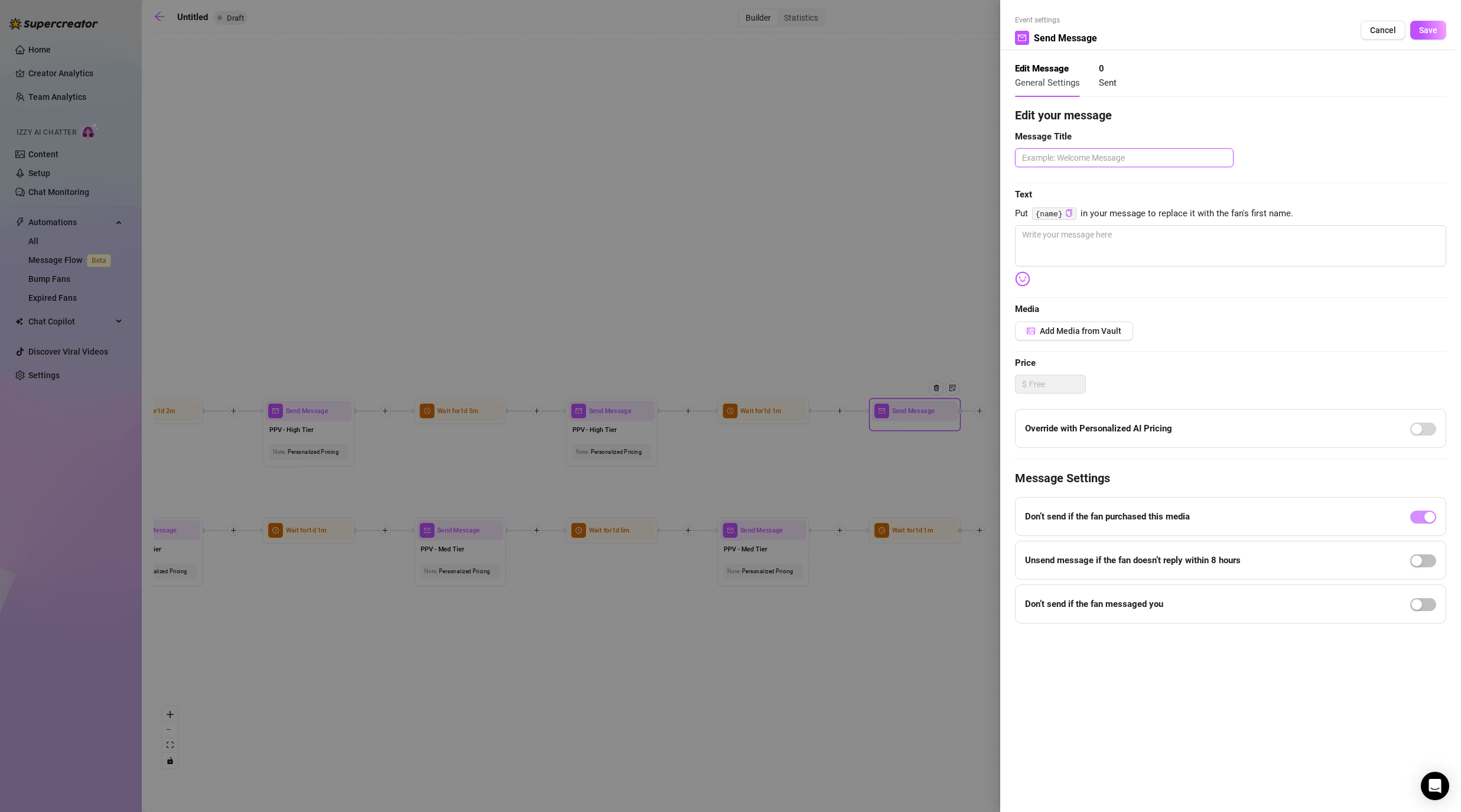
click at [757, 153] on textarea at bounding box center [1124, 157] width 219 height 19
click at [757, 34] on span "Save" at bounding box center [1428, 30] width 18 height 10
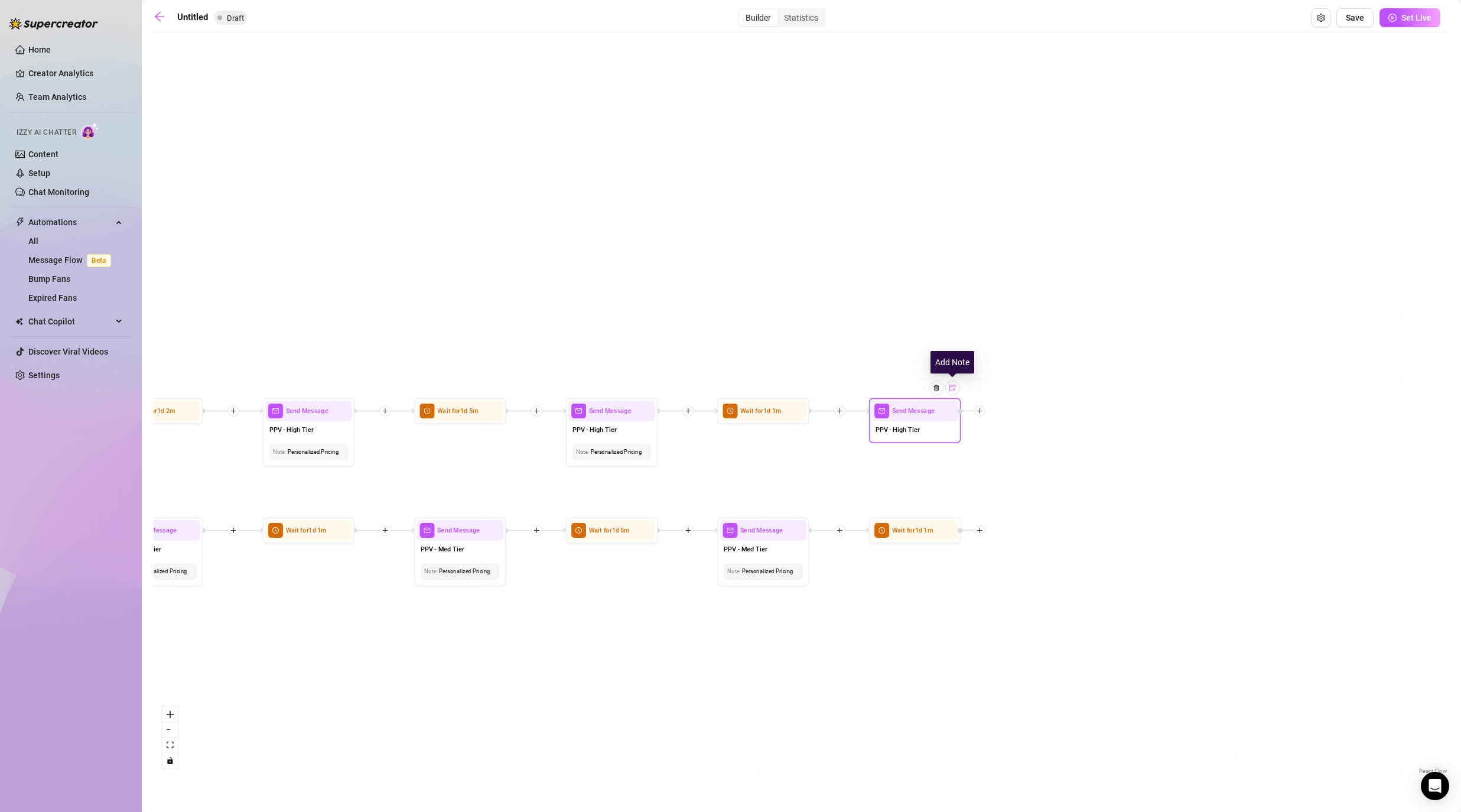
click at [757, 390] on img at bounding box center [952, 387] width 7 height 7
click at [757, 450] on div at bounding box center [915, 452] width 72 height 9
click at [757, 481] on div "If True If False If False If True If True If False If True If False If True If …" at bounding box center [801, 408] width 1296 height 738
click at [757, 534] on div at bounding box center [979, 530] width 11 height 11
click at [757, 559] on div "Message" at bounding box center [1025, 562] width 67 height 15
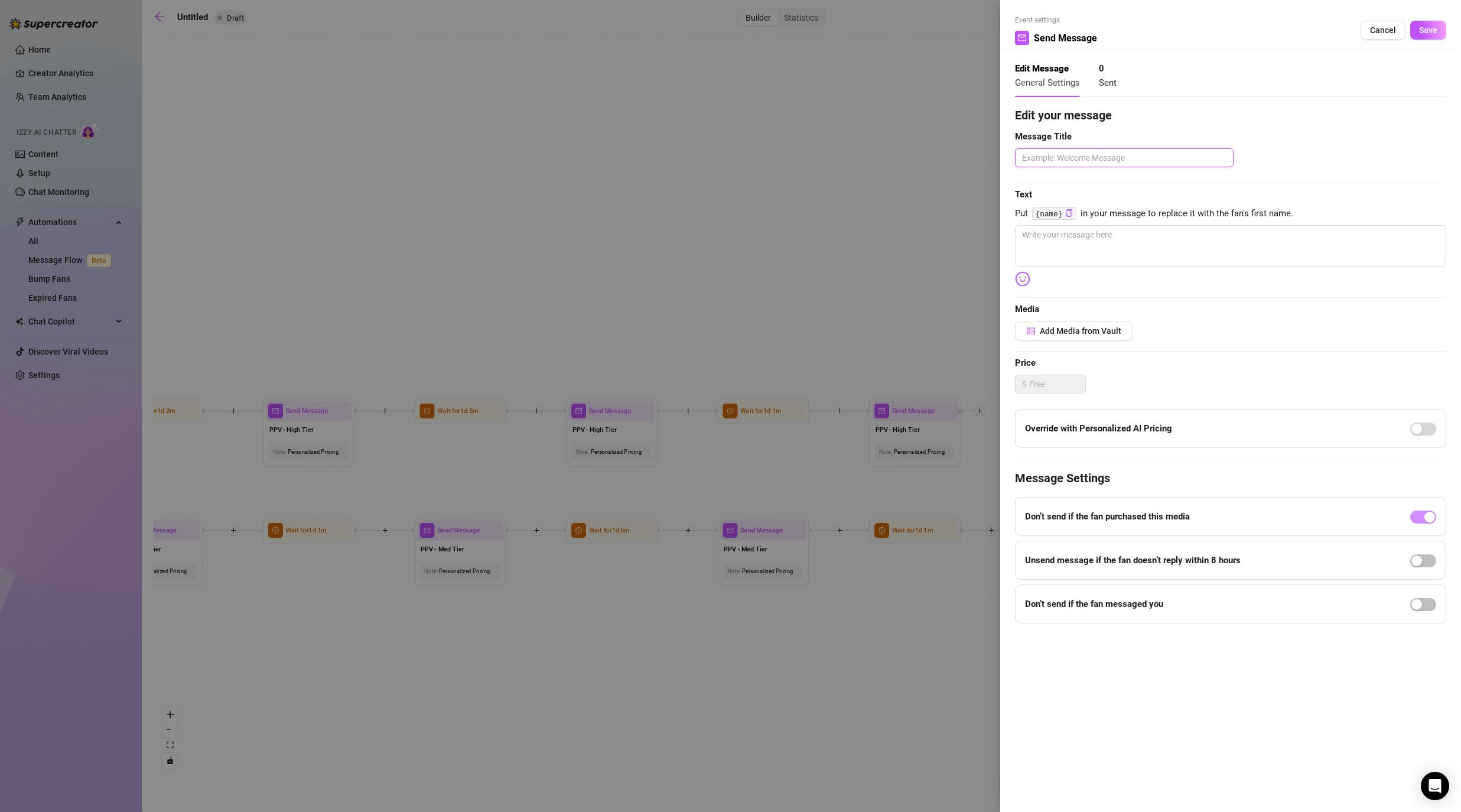
click at [757, 164] on textarea at bounding box center [1124, 157] width 219 height 19
click at [757, 33] on span "Save" at bounding box center [1428, 30] width 18 height 10
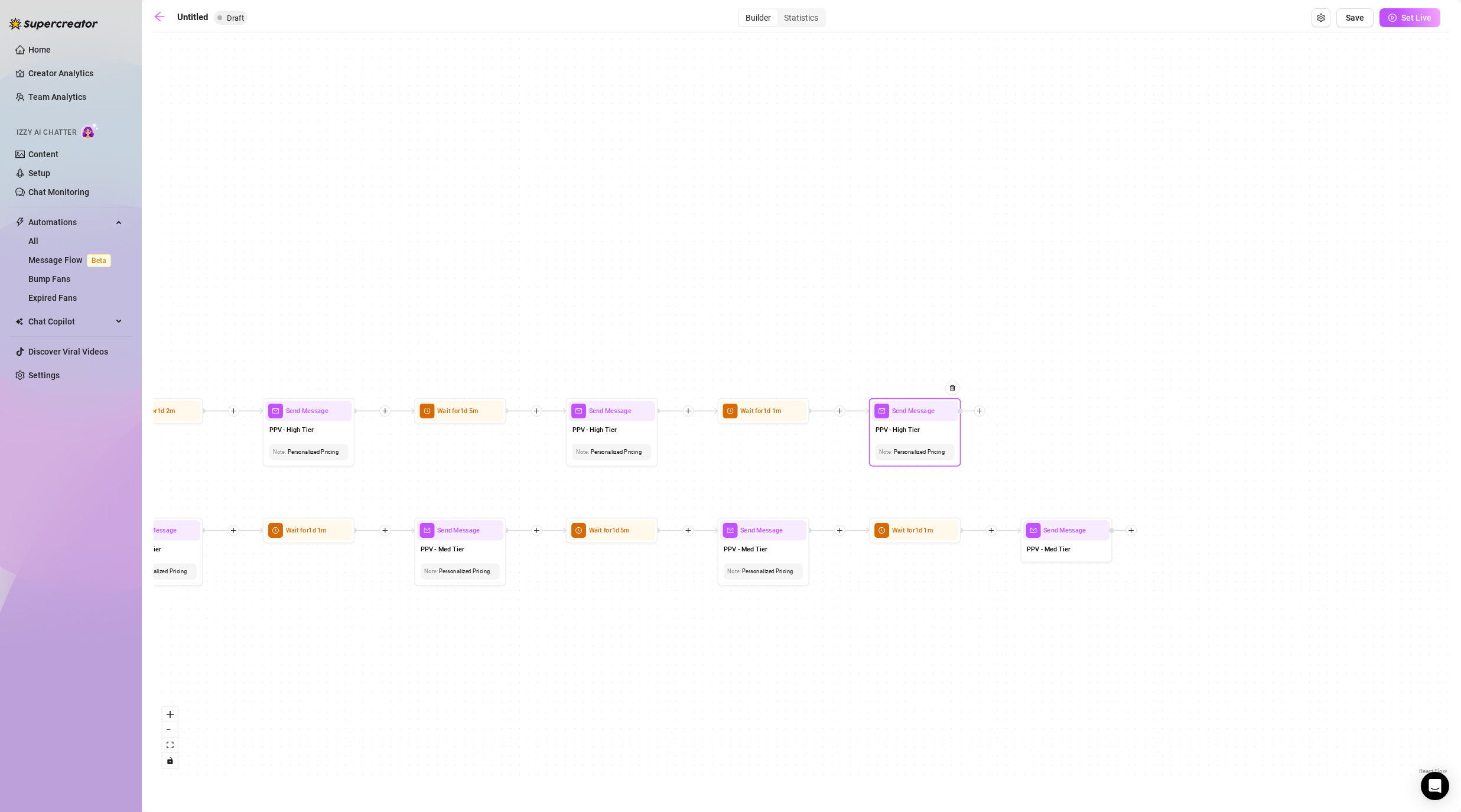
click at [757, 406] on div at bounding box center [979, 410] width 11 height 11
click at [757, 406] on div "Time Delay" at bounding box center [1025, 412] width 67 height 15
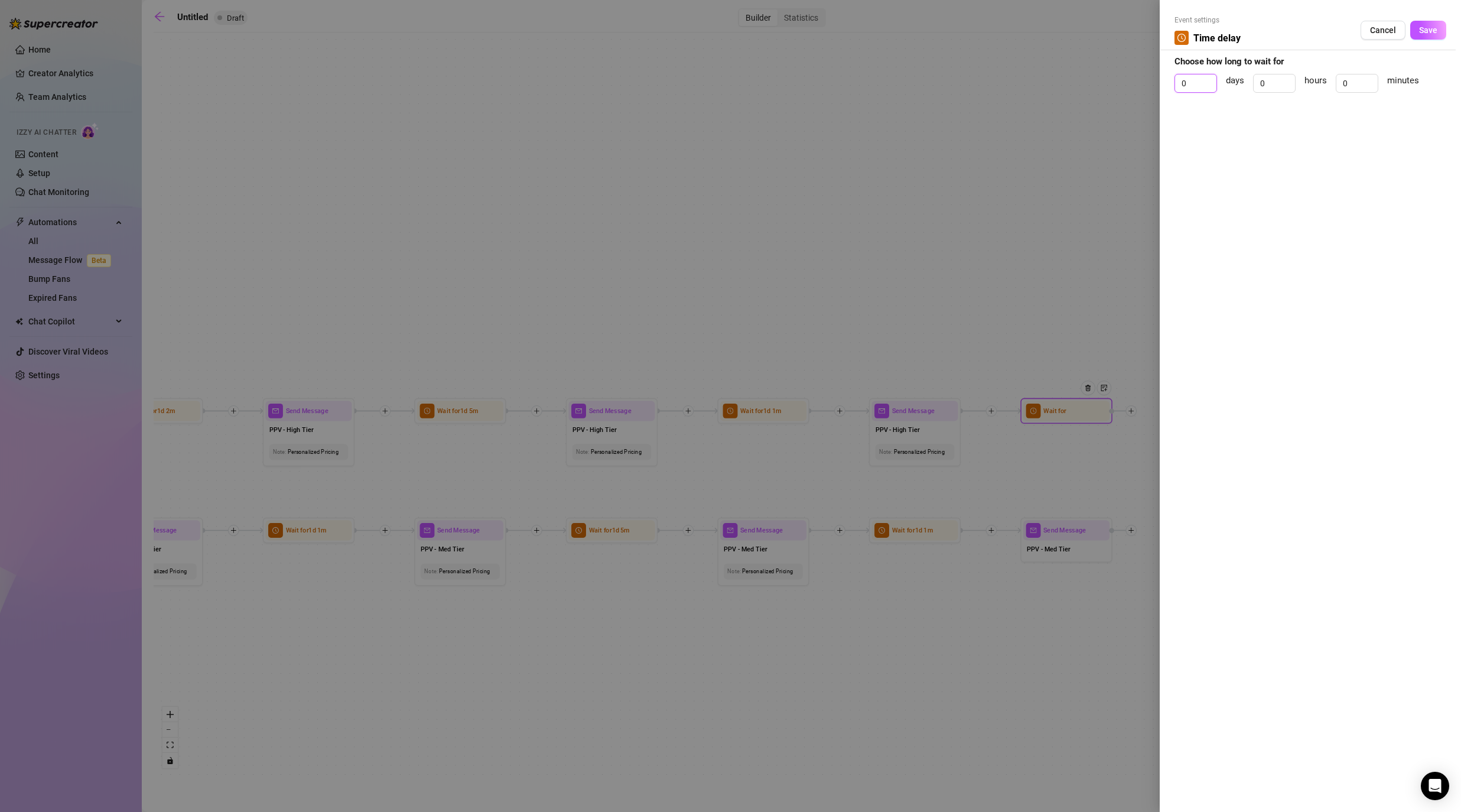
drag, startPoint x: 1191, startPoint y: 86, endPoint x: 1171, endPoint y: 84, distance: 20.1
click at [757, 86] on input "0" at bounding box center [1196, 83] width 41 height 17
drag, startPoint x: 1356, startPoint y: 81, endPoint x: 1343, endPoint y: 77, distance: 13.6
click at [757, 81] on input "0" at bounding box center [1357, 83] width 41 height 17
drag, startPoint x: 1344, startPoint y: 87, endPoint x: 1331, endPoint y: 83, distance: 13.6
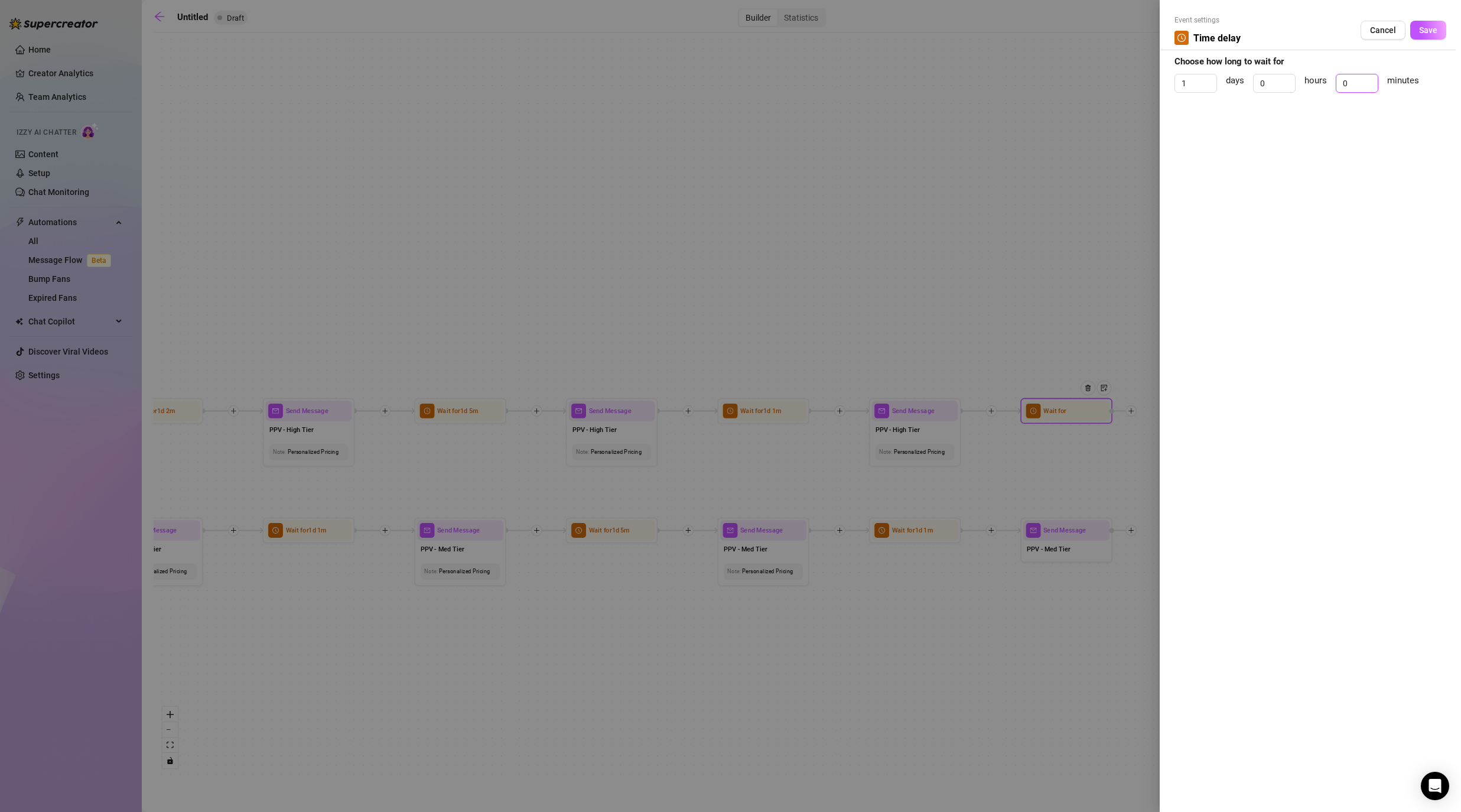
click at [757, 84] on div "1 days 0 hours 0 minutes" at bounding box center [1310, 88] width 272 height 30
click at [757, 34] on button "Save" at bounding box center [1428, 30] width 36 height 19
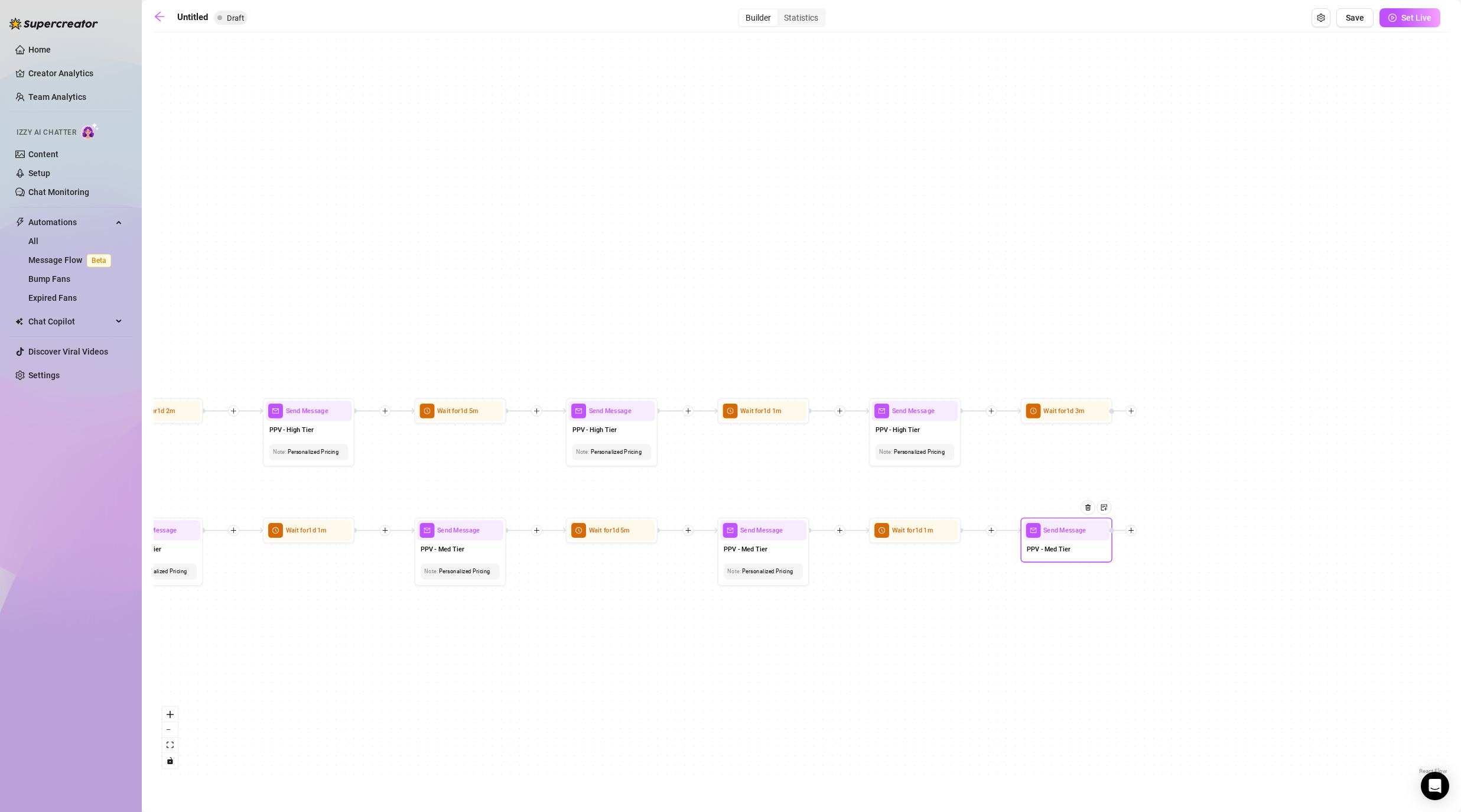
click at [757, 533] on icon "plus" at bounding box center [1131, 530] width 6 height 6
click at [757, 527] on div "Time Delay" at bounding box center [1177, 531] width 67 height 15
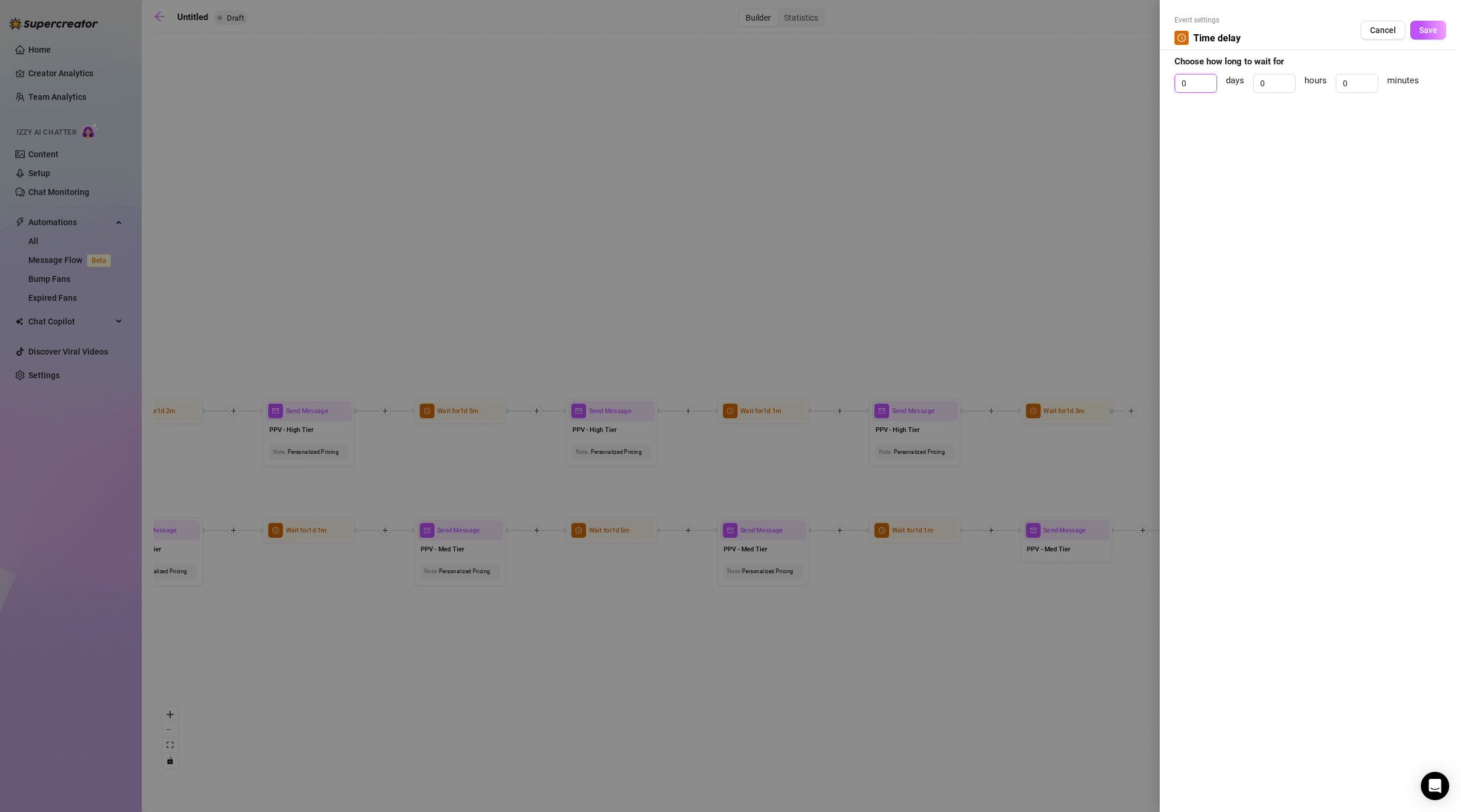
drag, startPoint x: 1193, startPoint y: 83, endPoint x: 1139, endPoint y: 73, distance: 54.9
click at [757, 81] on div "Event settings Time delay Cancel Save Choose how long to wait for 0 days 0 hour…" at bounding box center [730, 406] width 1461 height 812
drag, startPoint x: 1349, startPoint y: 83, endPoint x: 1335, endPoint y: 81, distance: 14.1
click at [757, 81] on input "0" at bounding box center [1357, 83] width 41 height 17
click at [757, 34] on span "Save" at bounding box center [1428, 30] width 18 height 10
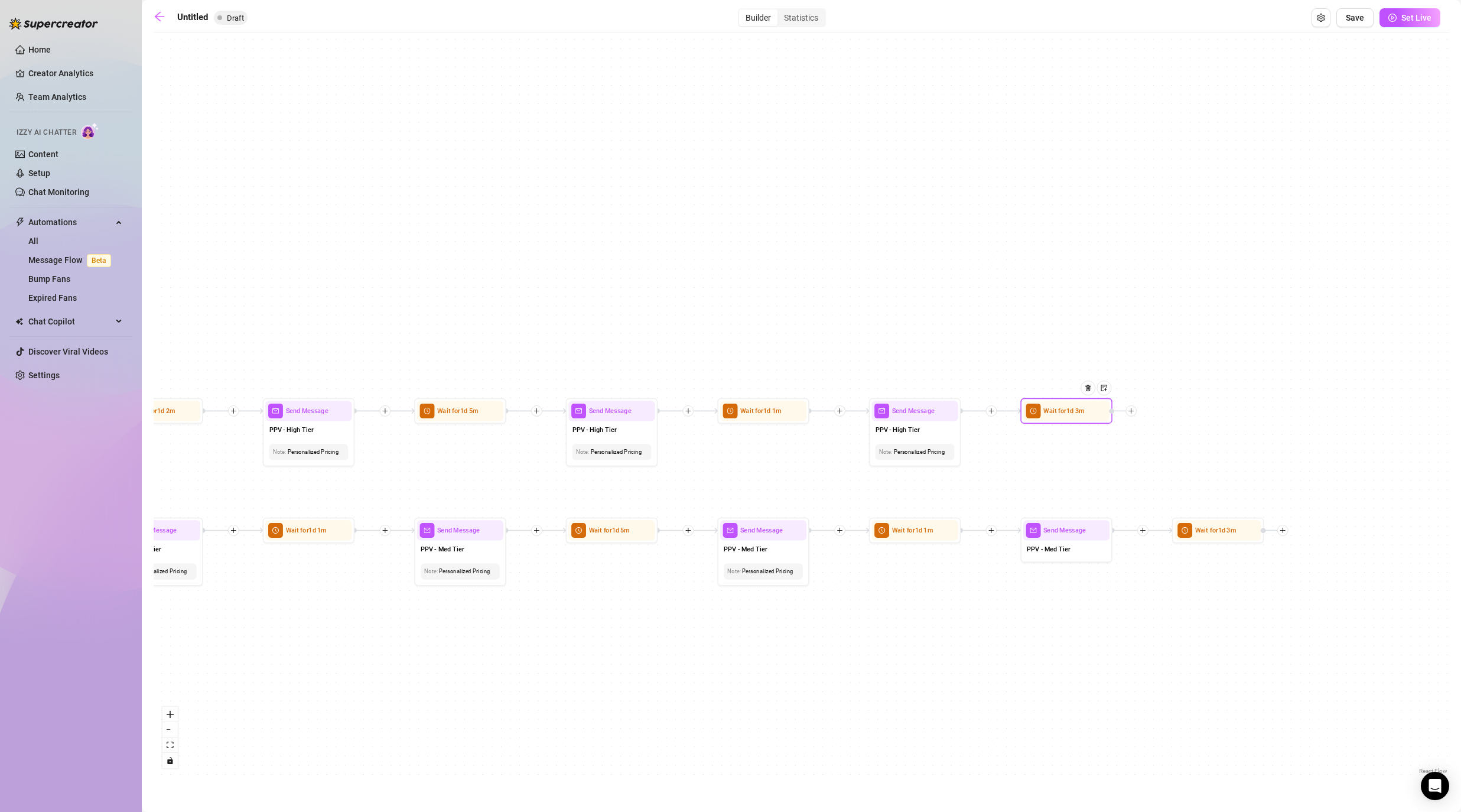
click at [757, 410] on icon "plus" at bounding box center [1131, 411] width 6 height 6
click at [757, 439] on div "Message" at bounding box center [1177, 443] width 67 height 15
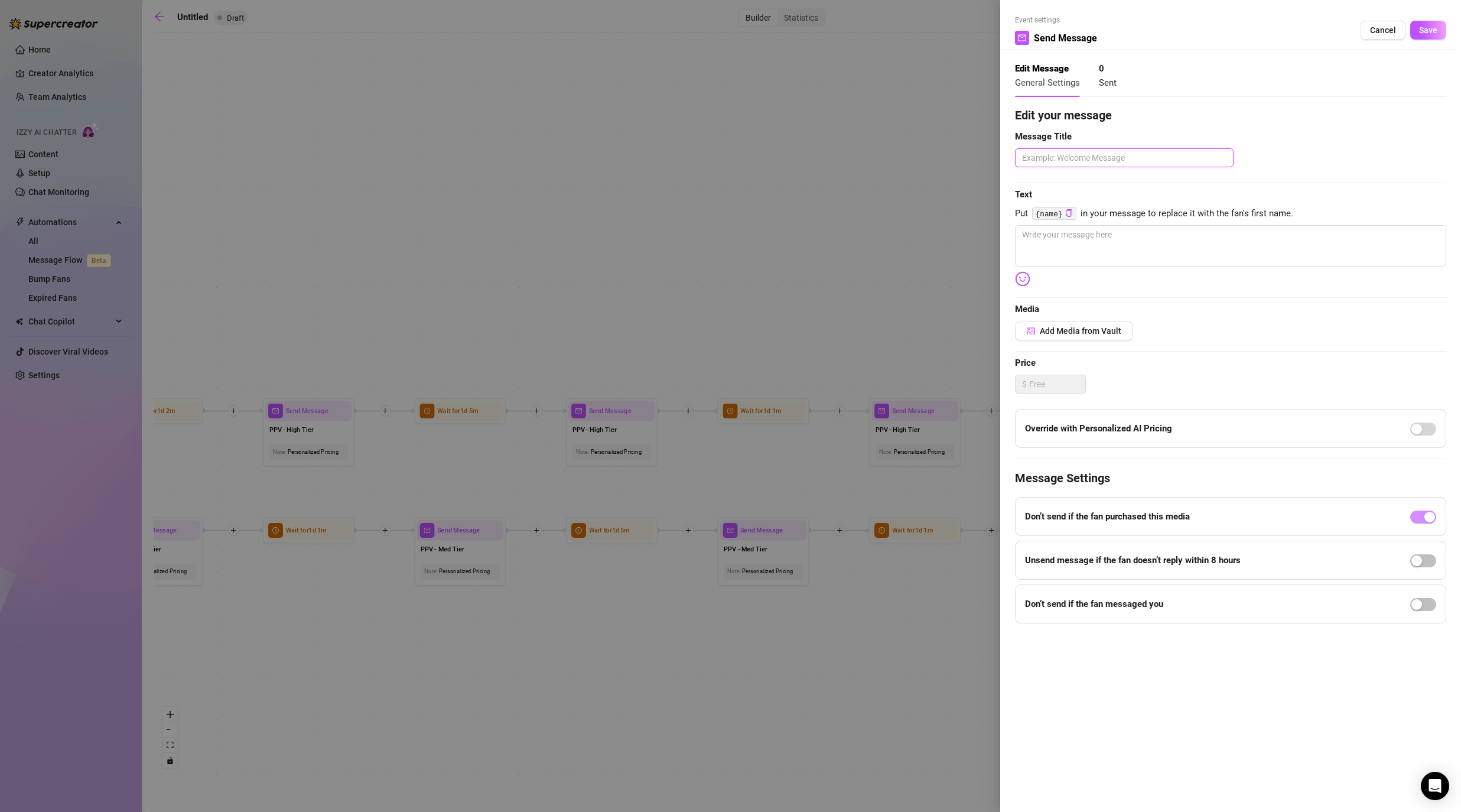
click at [757, 160] on textarea at bounding box center [1124, 157] width 219 height 19
click at [757, 37] on button "Save" at bounding box center [1428, 30] width 36 height 19
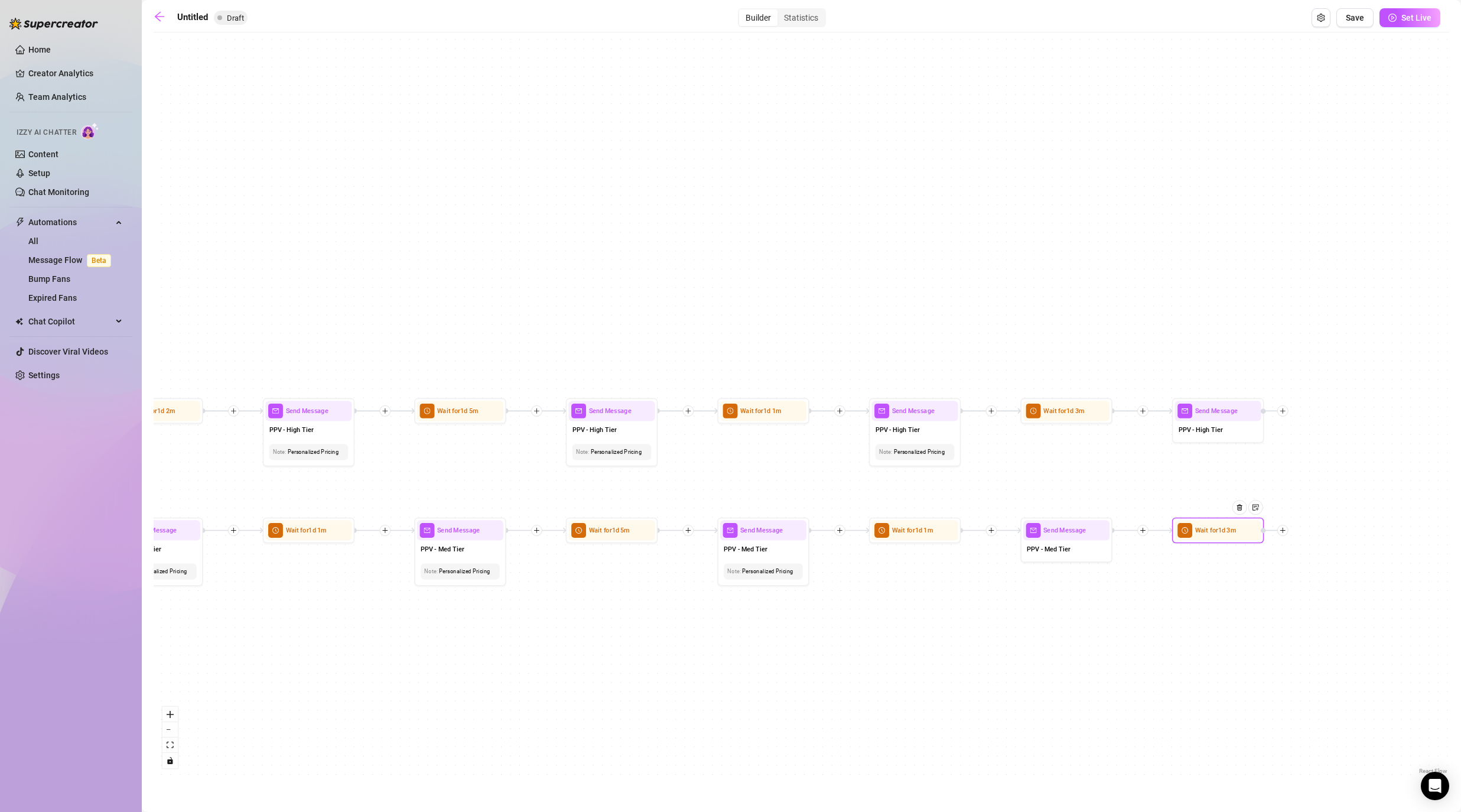
click at [757, 530] on icon "plus" at bounding box center [1283, 530] width 5 height 1
click at [757, 564] on div "Message" at bounding box center [1328, 562] width 67 height 15
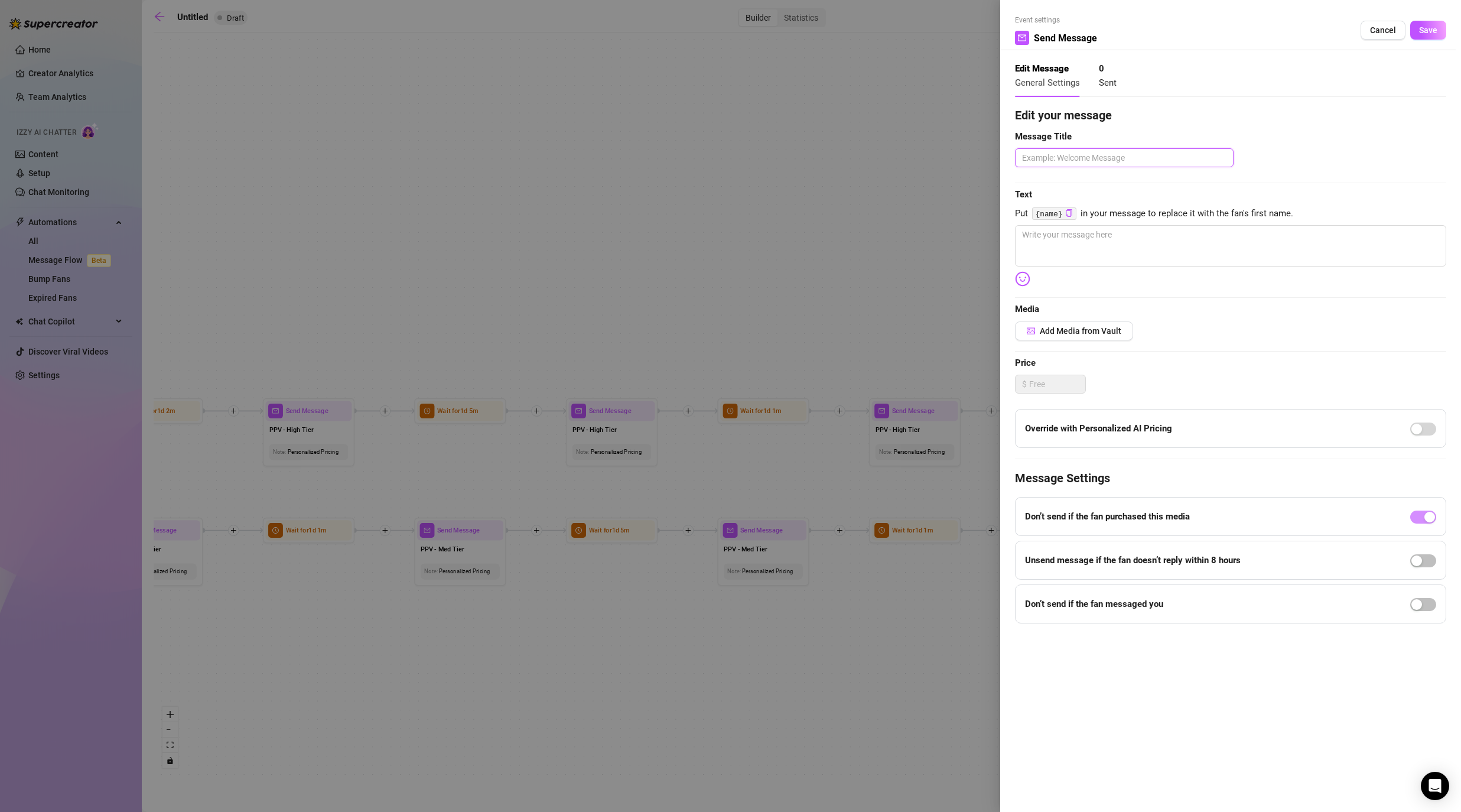
click at [757, 159] on textarea at bounding box center [1124, 157] width 219 height 19
click at [757, 244] on textarea at bounding box center [1231, 246] width 432 height 41
click at [757, 32] on span "Save" at bounding box center [1428, 30] width 18 height 10
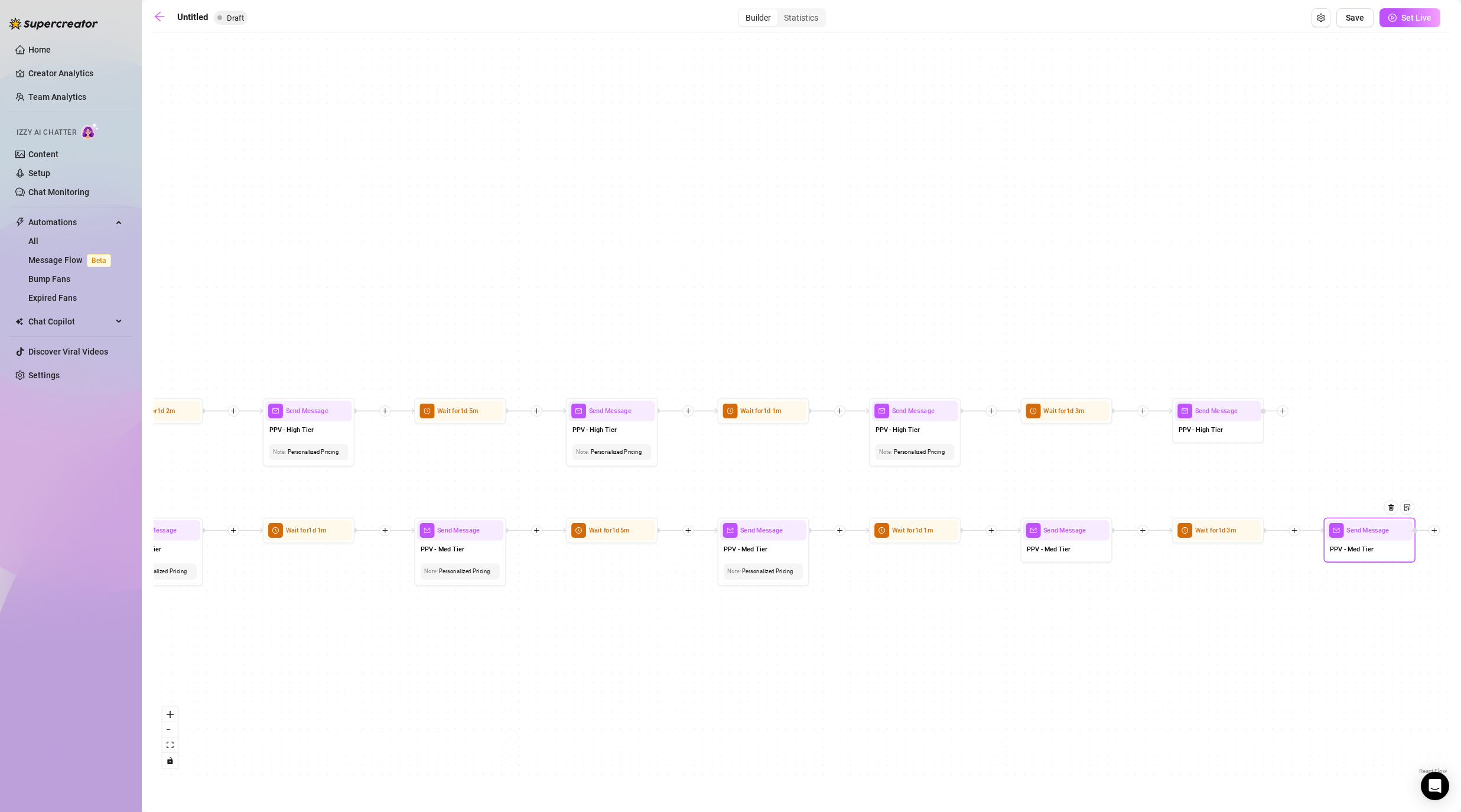
click at [757, 390] on div "If True If False If False If True If True If False If True If False If True If …" at bounding box center [801, 408] width 1296 height 738
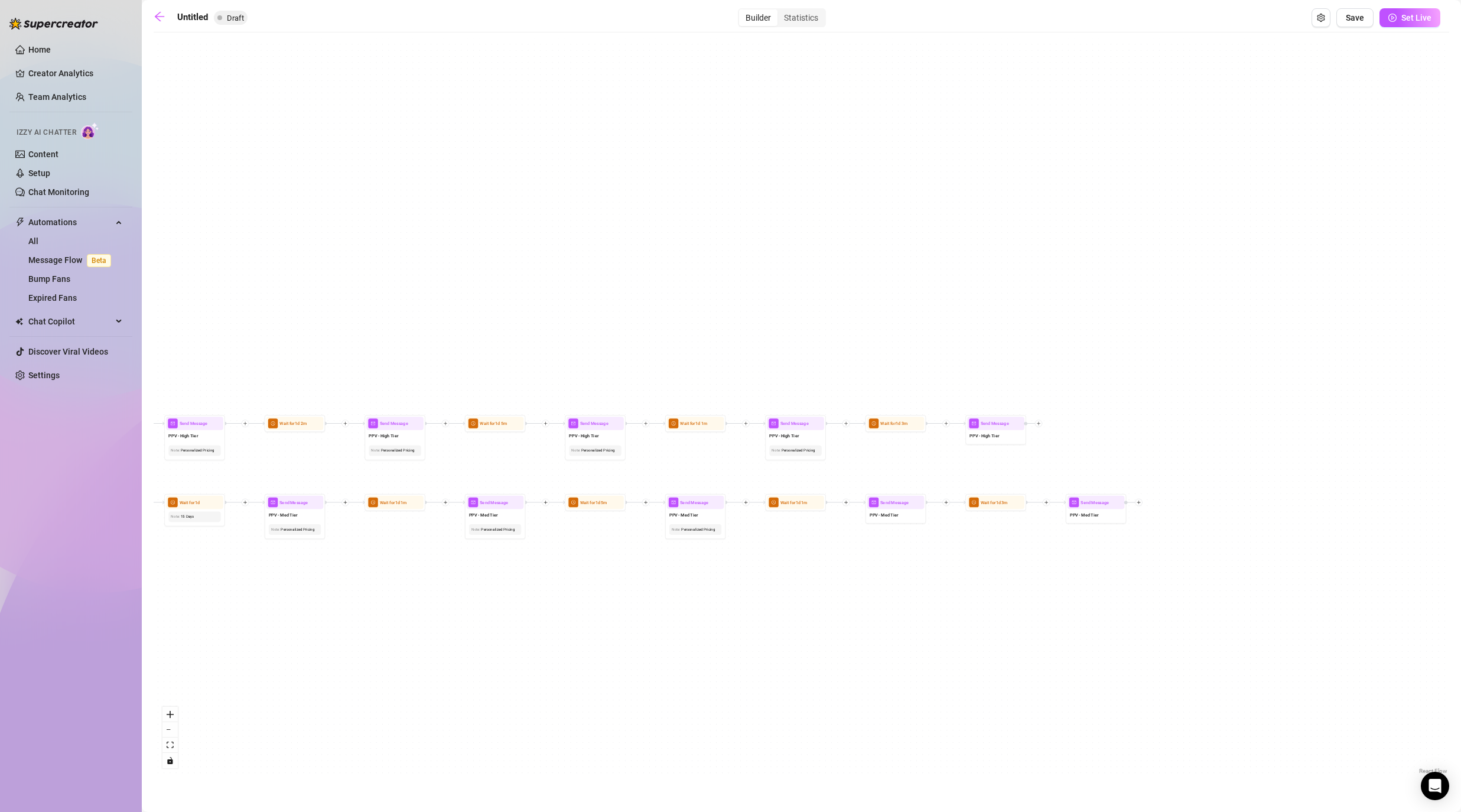
drag, startPoint x: 1381, startPoint y: 599, endPoint x: 1033, endPoint y: 591, distance: 348.1
click at [757, 591] on div "If True If False If False If True If True If False If True If False If True If …" at bounding box center [801, 408] width 1296 height 738
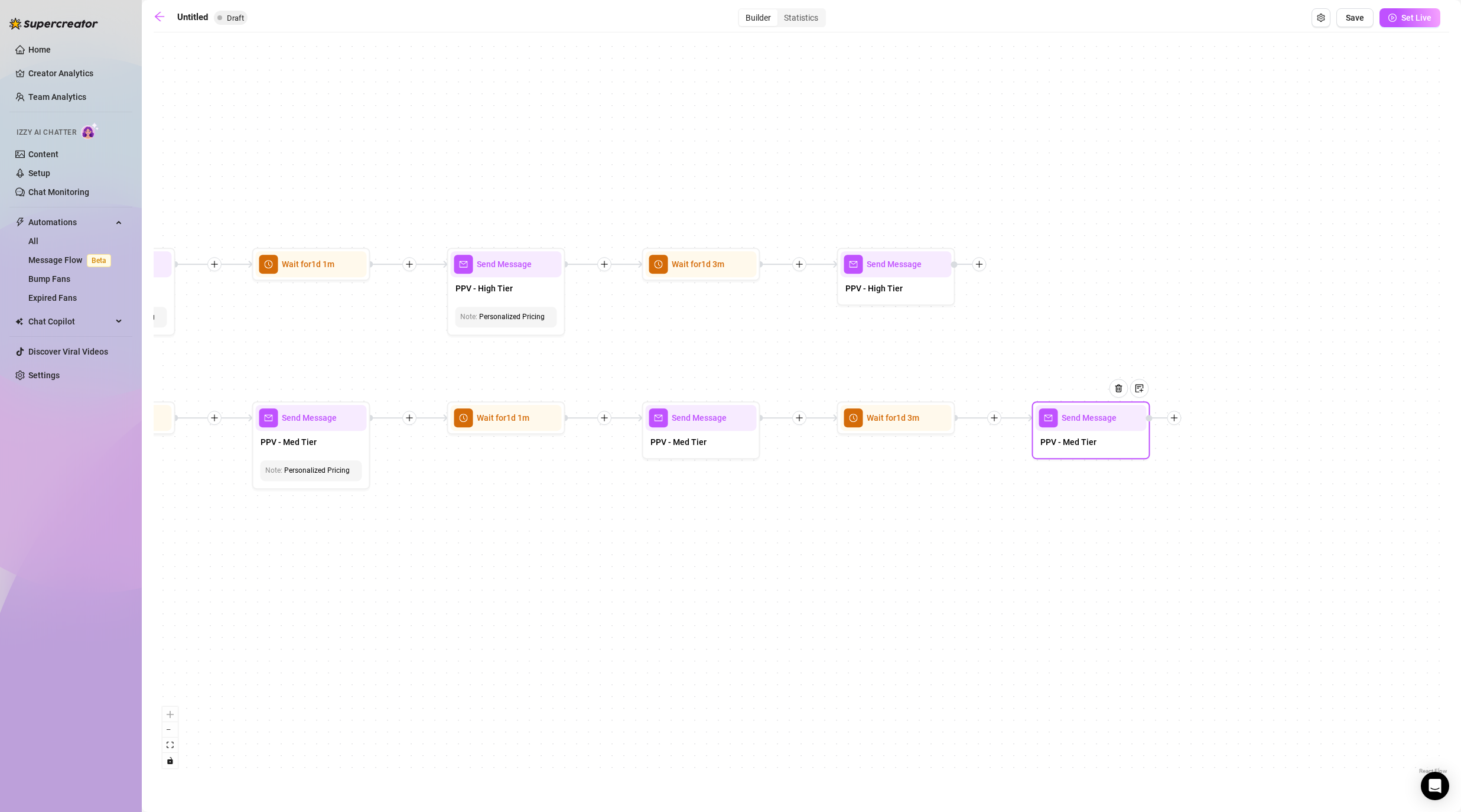
click at [757, 417] on icon "plus" at bounding box center [1174, 417] width 8 height 8
click at [757, 417] on div "Time Delay" at bounding box center [1233, 419] width 86 height 20
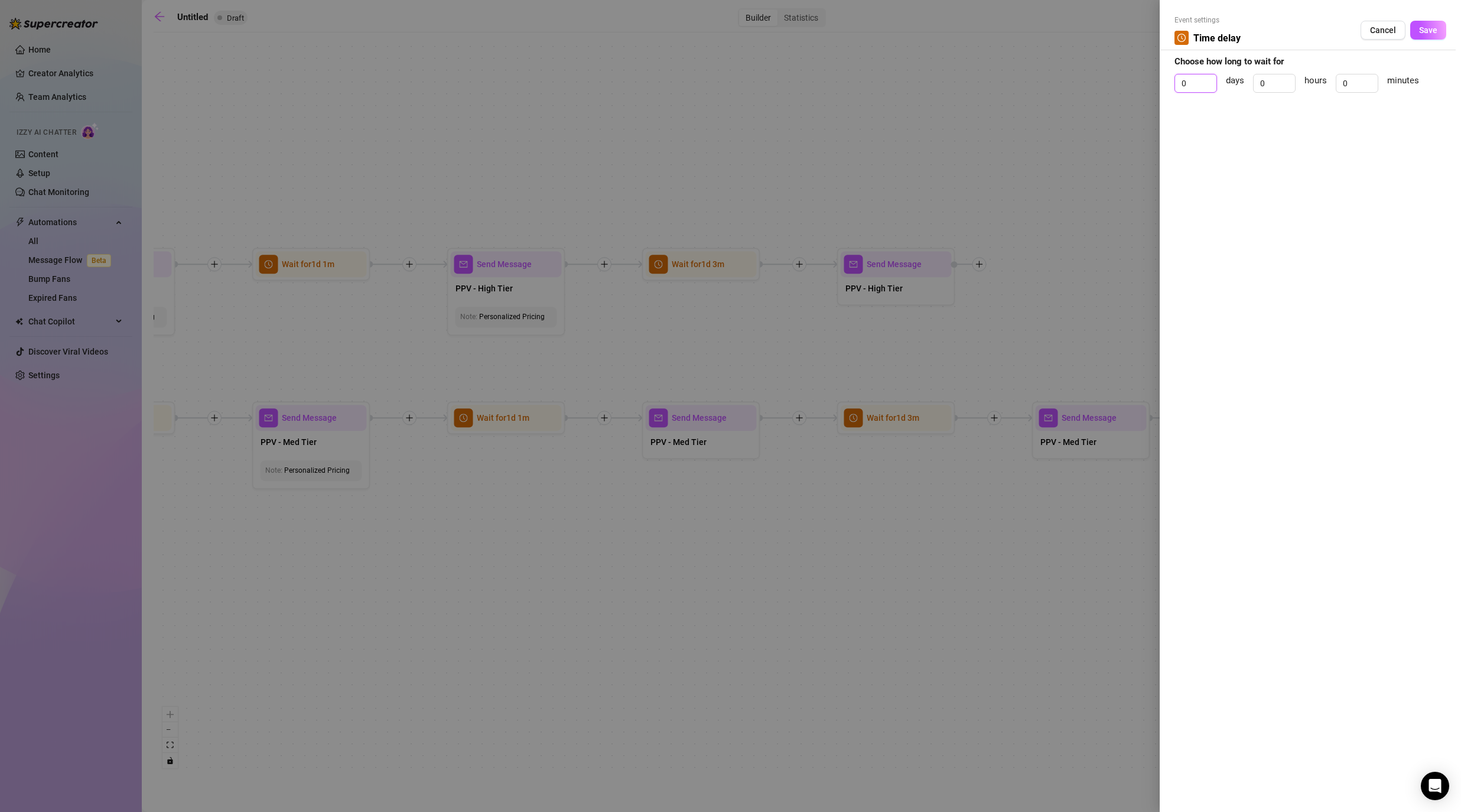
drag, startPoint x: 1197, startPoint y: 80, endPoint x: 1153, endPoint y: 69, distance: 45.4
click at [757, 75] on div "Event settings Time delay Cancel Save Choose how long to wait for 0 days 0 hour…" at bounding box center [1310, 406] width 301 height 812
drag, startPoint x: 1350, startPoint y: 80, endPoint x: 1303, endPoint y: 76, distance: 47.2
click at [757, 76] on div "1 days 0 hours 0 minutes" at bounding box center [1310, 88] width 272 height 30
click at [757, 35] on button "Save" at bounding box center [1428, 30] width 36 height 19
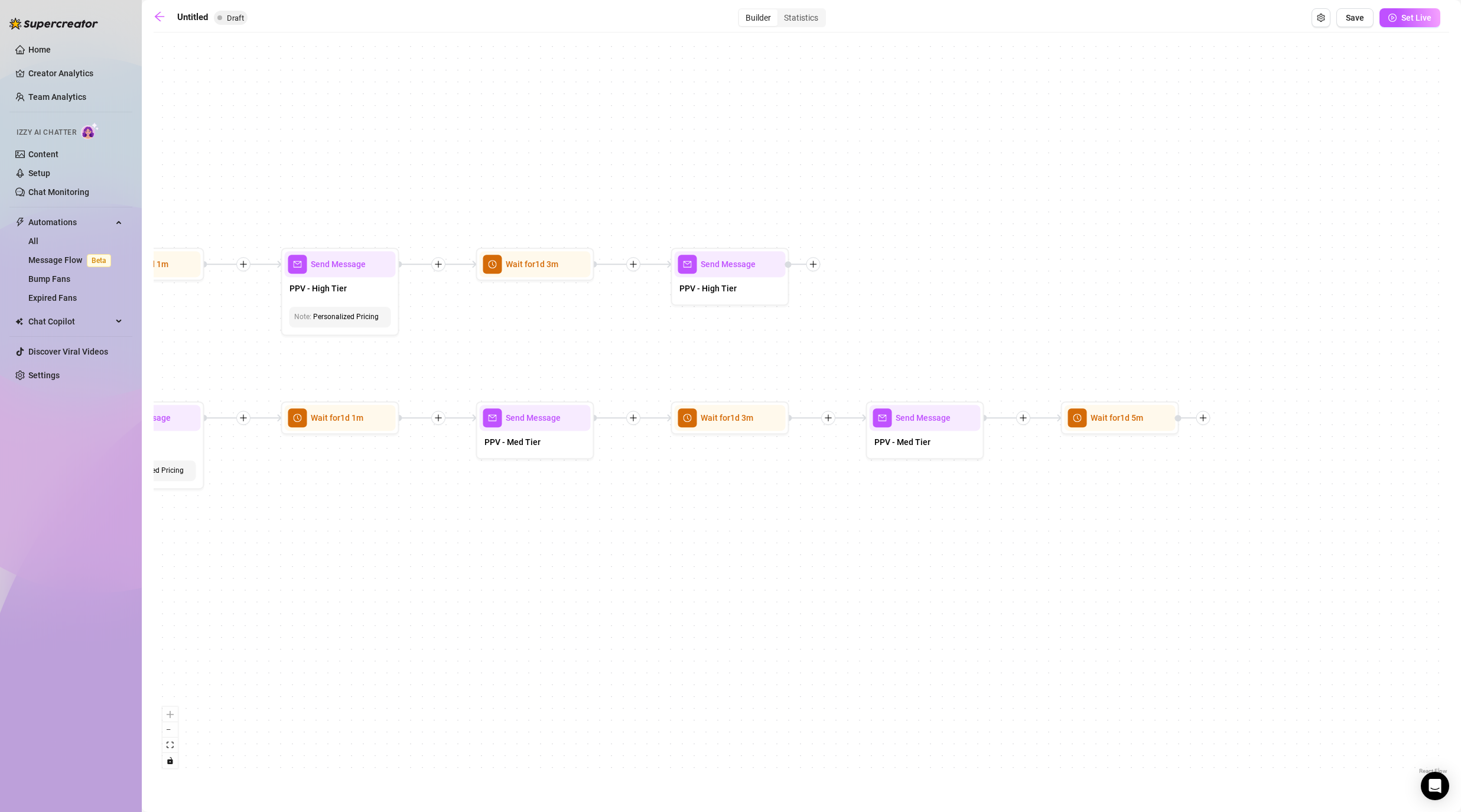
drag, startPoint x: 1330, startPoint y: 565, endPoint x: 1158, endPoint y: 565, distance: 172.0
click at [757, 565] on div "If True If False If False If True If True If False If True If False If True If …" at bounding box center [801, 408] width 1296 height 738
click at [757, 418] on div at bounding box center [1198, 418] width 14 height 14
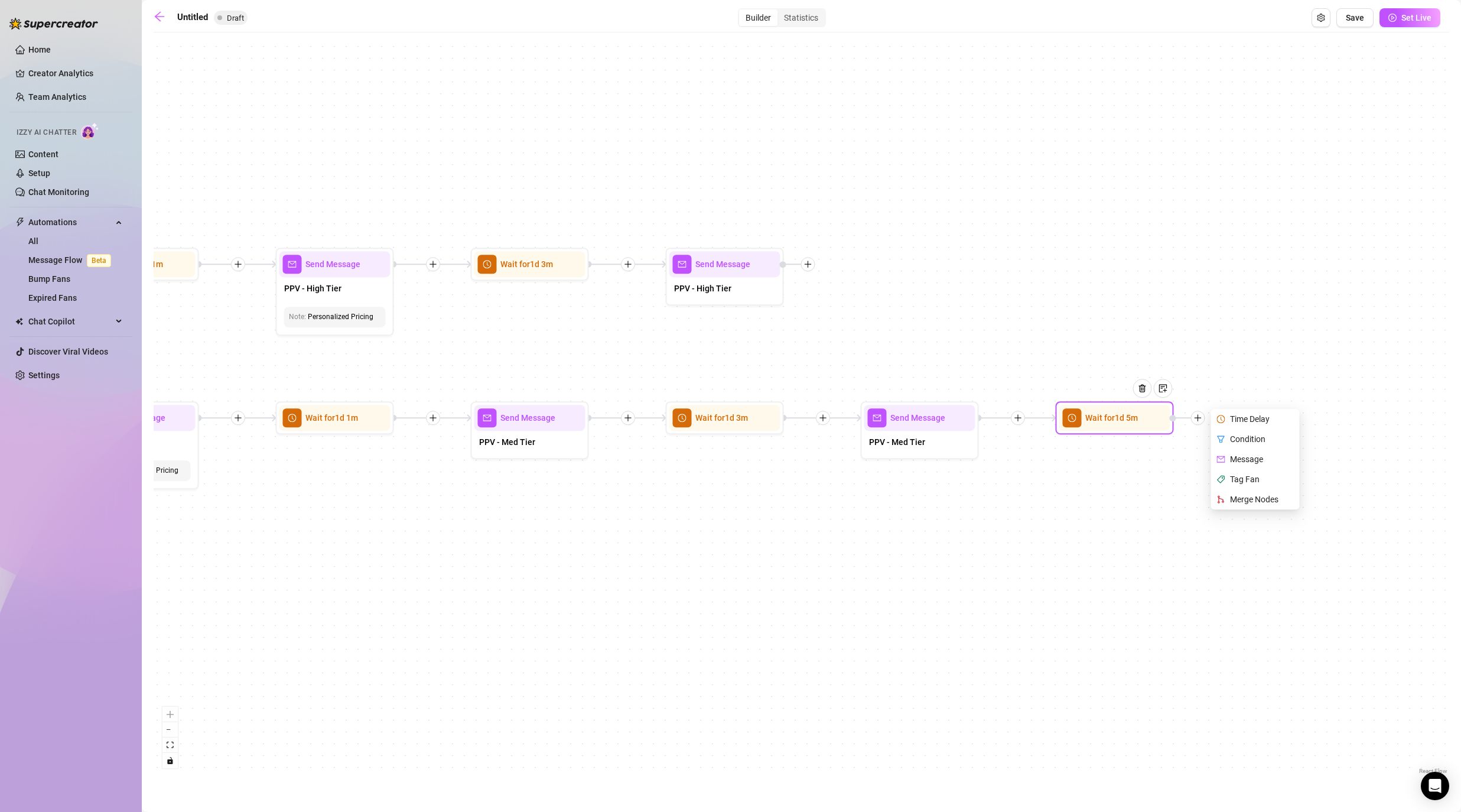
click at [757, 504] on div "Merge Nodes" at bounding box center [1257, 499] width 86 height 20
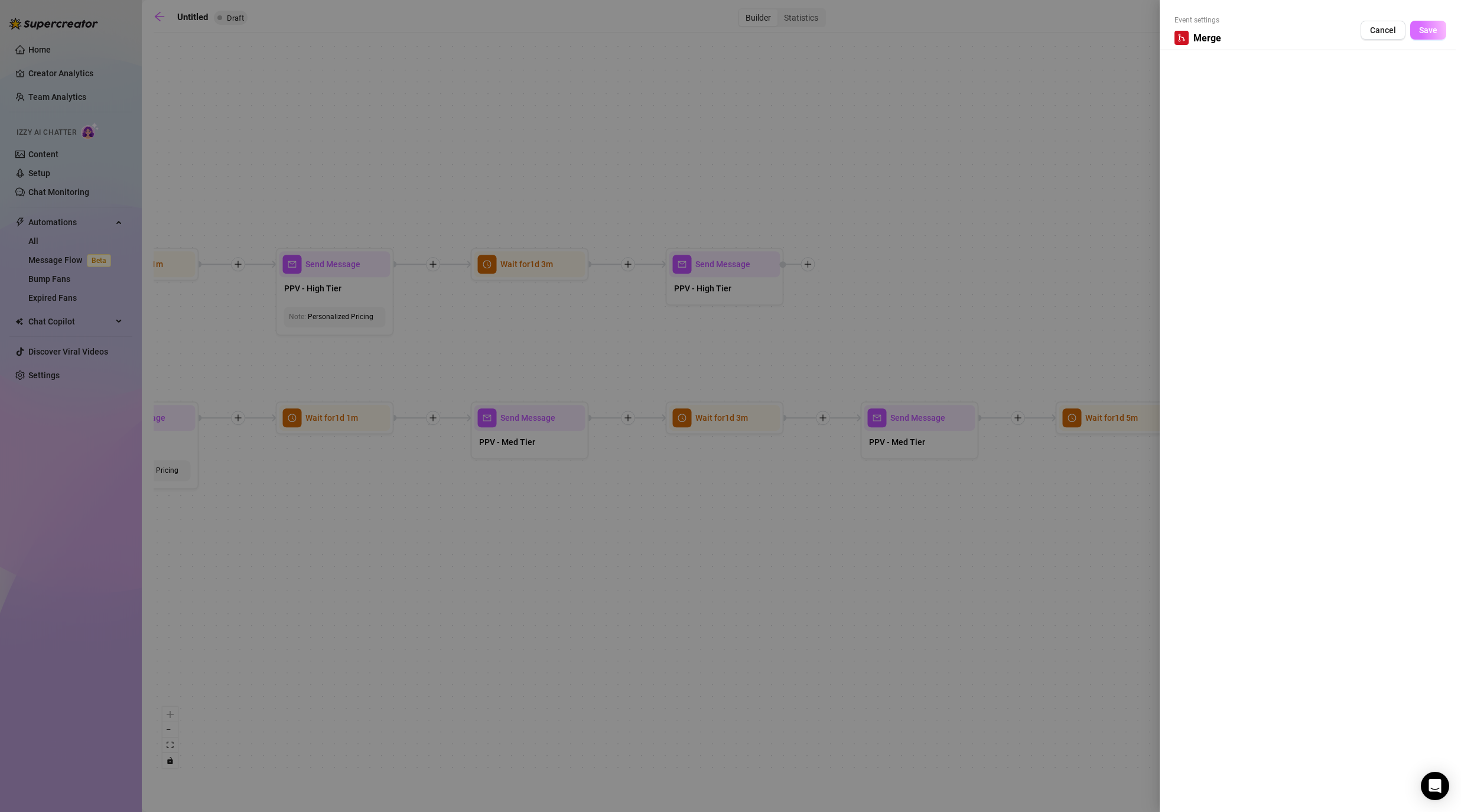
click at [757, 38] on button "Save" at bounding box center [1428, 30] width 36 height 19
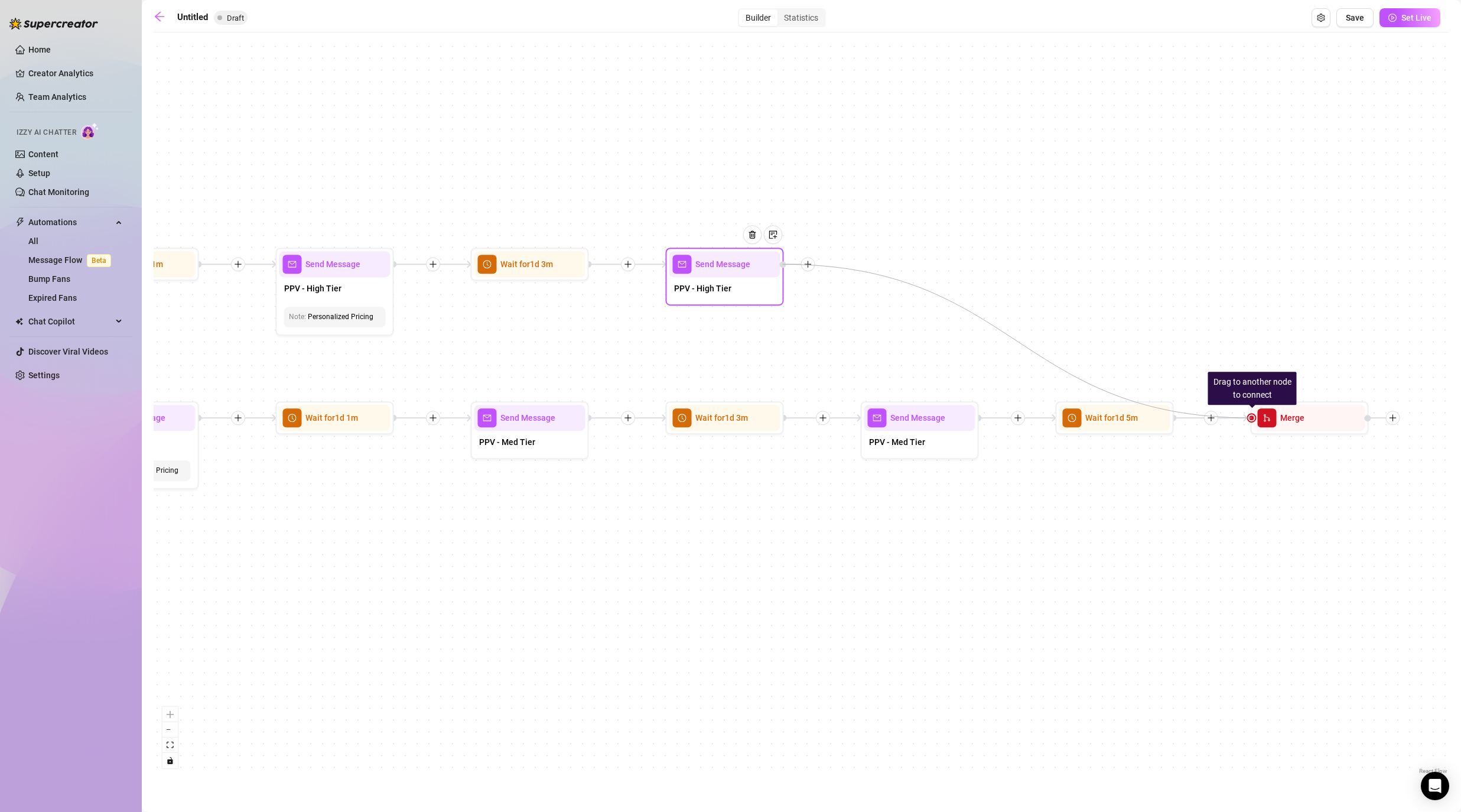
drag, startPoint x: 1251, startPoint y: 414, endPoint x: 789, endPoint y: 270, distance: 483.9
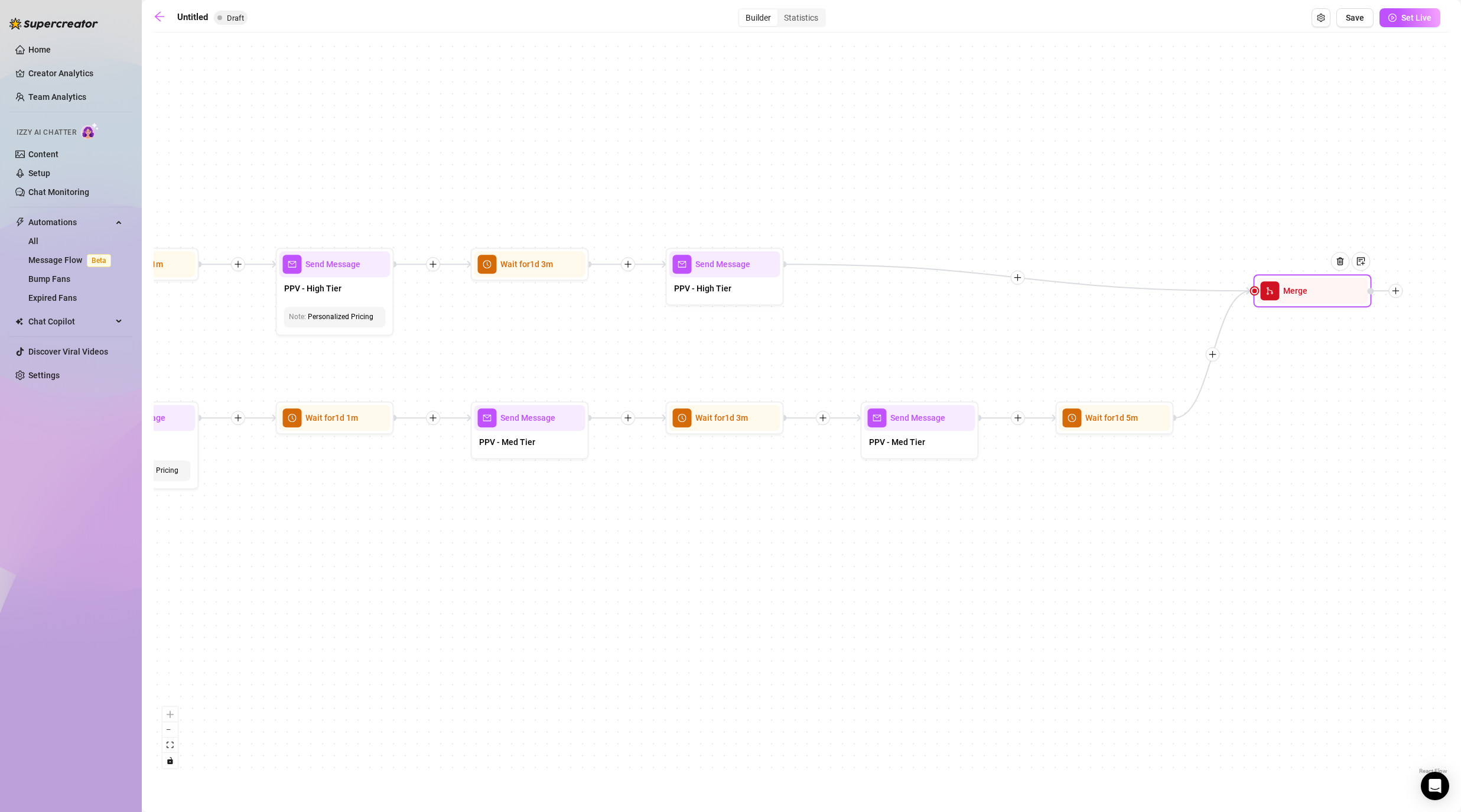
drag, startPoint x: 1297, startPoint y: 428, endPoint x: 1300, endPoint y: 301, distance: 127.0
click at [757, 301] on div "Merge" at bounding box center [1313, 290] width 111 height 26
drag, startPoint x: 744, startPoint y: 279, endPoint x: 1126, endPoint y: 248, distance: 383.3
click at [757, 248] on div "PPV - High Tier" at bounding box center [1106, 258] width 111 height 25
click at [757, 440] on div "If True If False If False If True If True If False If True If False If True If …" at bounding box center [801, 408] width 1296 height 738
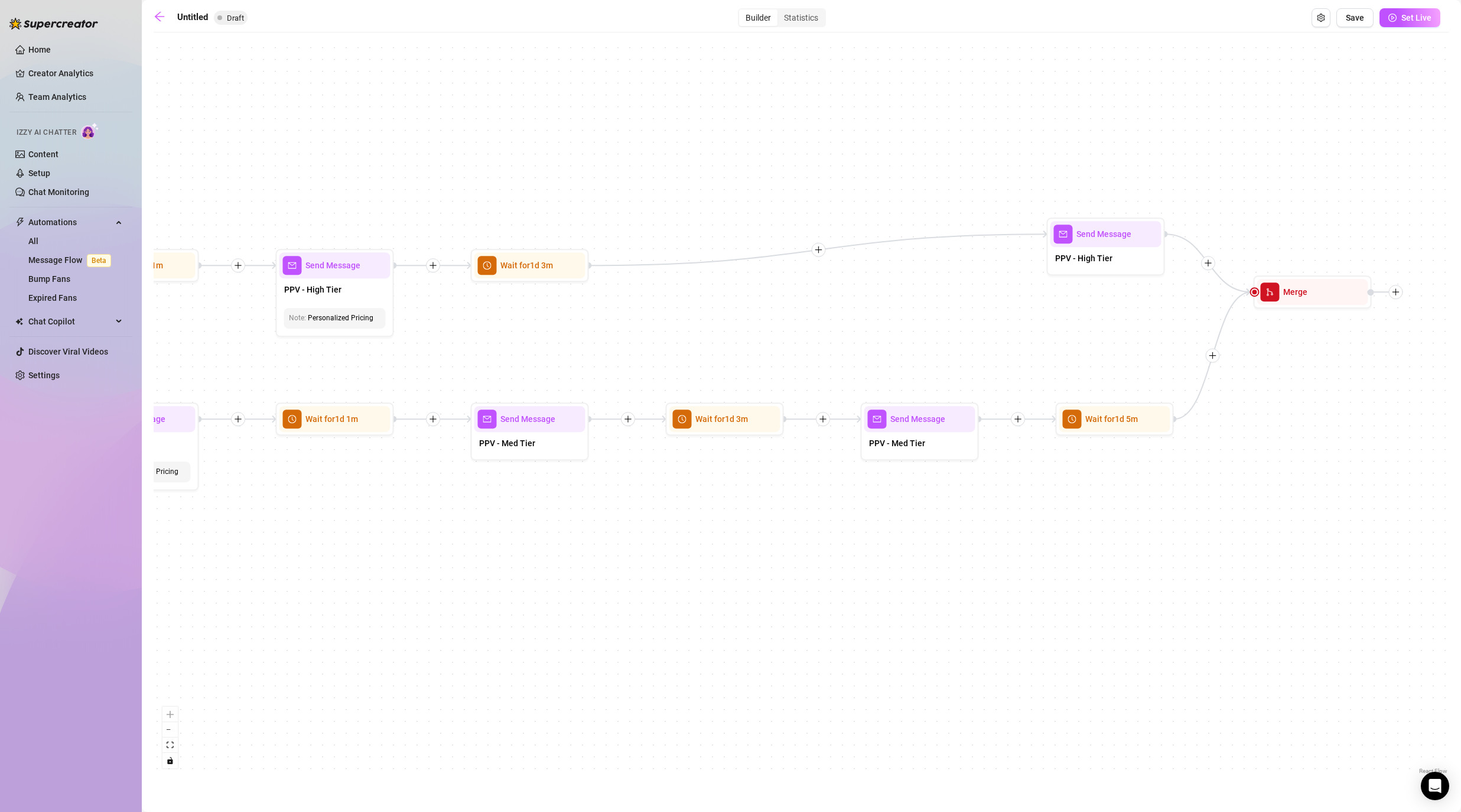
click at [757, 446] on div "If True If False If False If True If True If False If True If False If True If …" at bounding box center [801, 408] width 1296 height 738
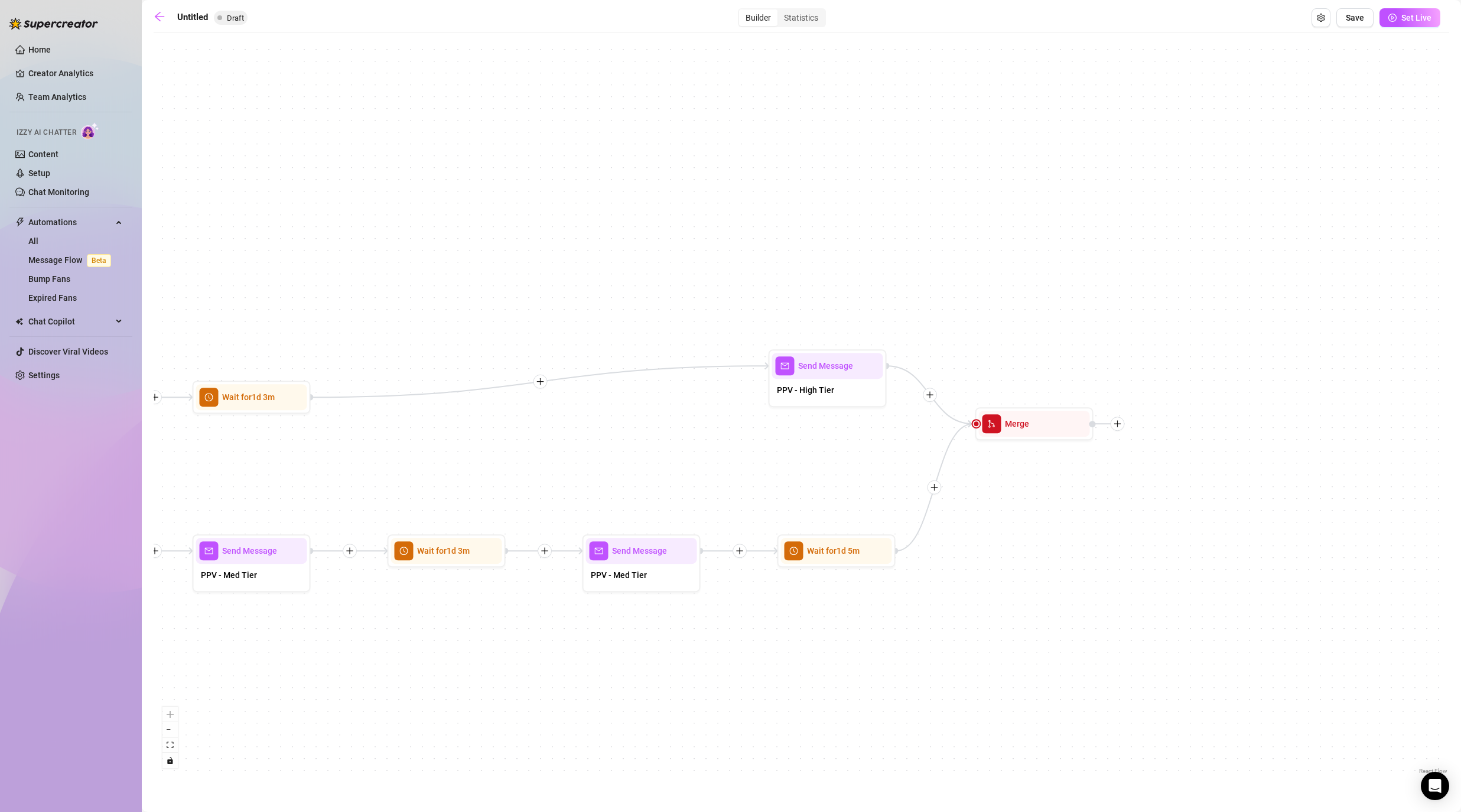
drag, startPoint x: 1306, startPoint y: 446, endPoint x: 1015, endPoint y: 562, distance: 313.3
click at [757, 567] on div "If True If False If False If True If True If False If True If False If True If …" at bounding box center [801, 408] width 1296 height 738
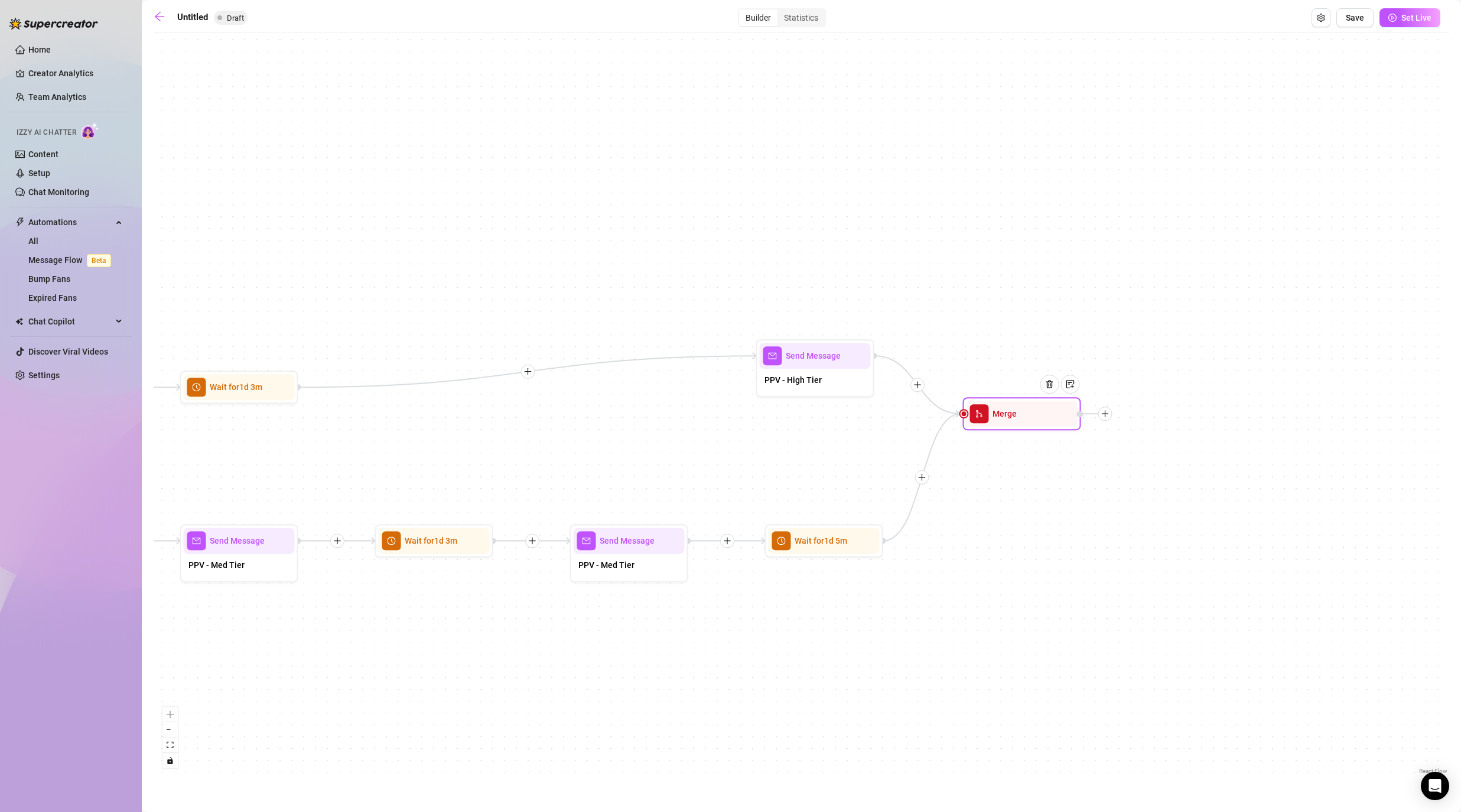
click at [757, 413] on icon "plus" at bounding box center [1105, 413] width 8 height 8
click at [757, 424] on div "If True If False If False If True If True If False If True If False If True If …" at bounding box center [801, 408] width 1296 height 738
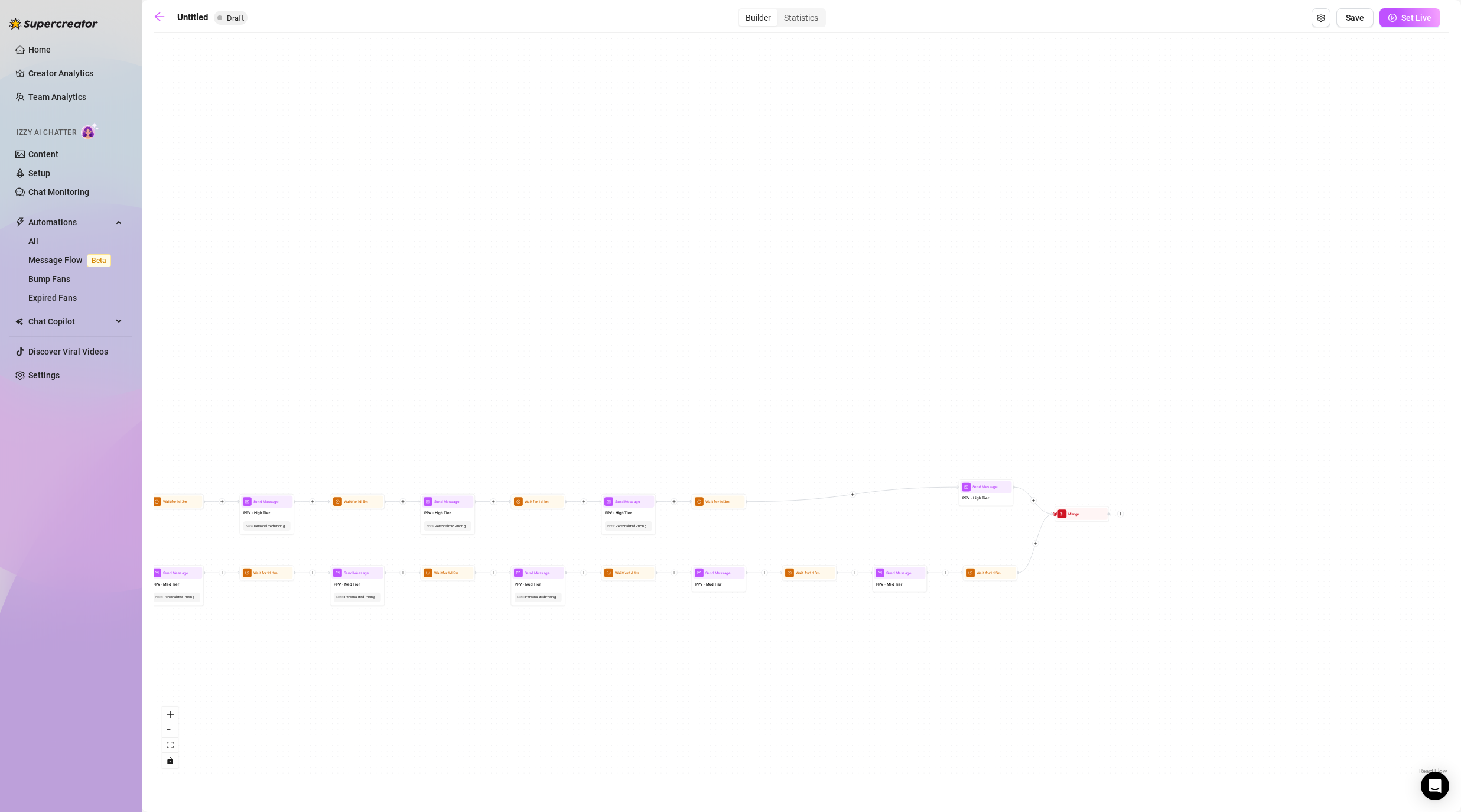
drag, startPoint x: 528, startPoint y: 622, endPoint x: 1189, endPoint y: 622, distance: 661.0
click at [757, 622] on div "If True If False If False If True If True If False If True If False If True If …" at bounding box center [801, 408] width 1296 height 738
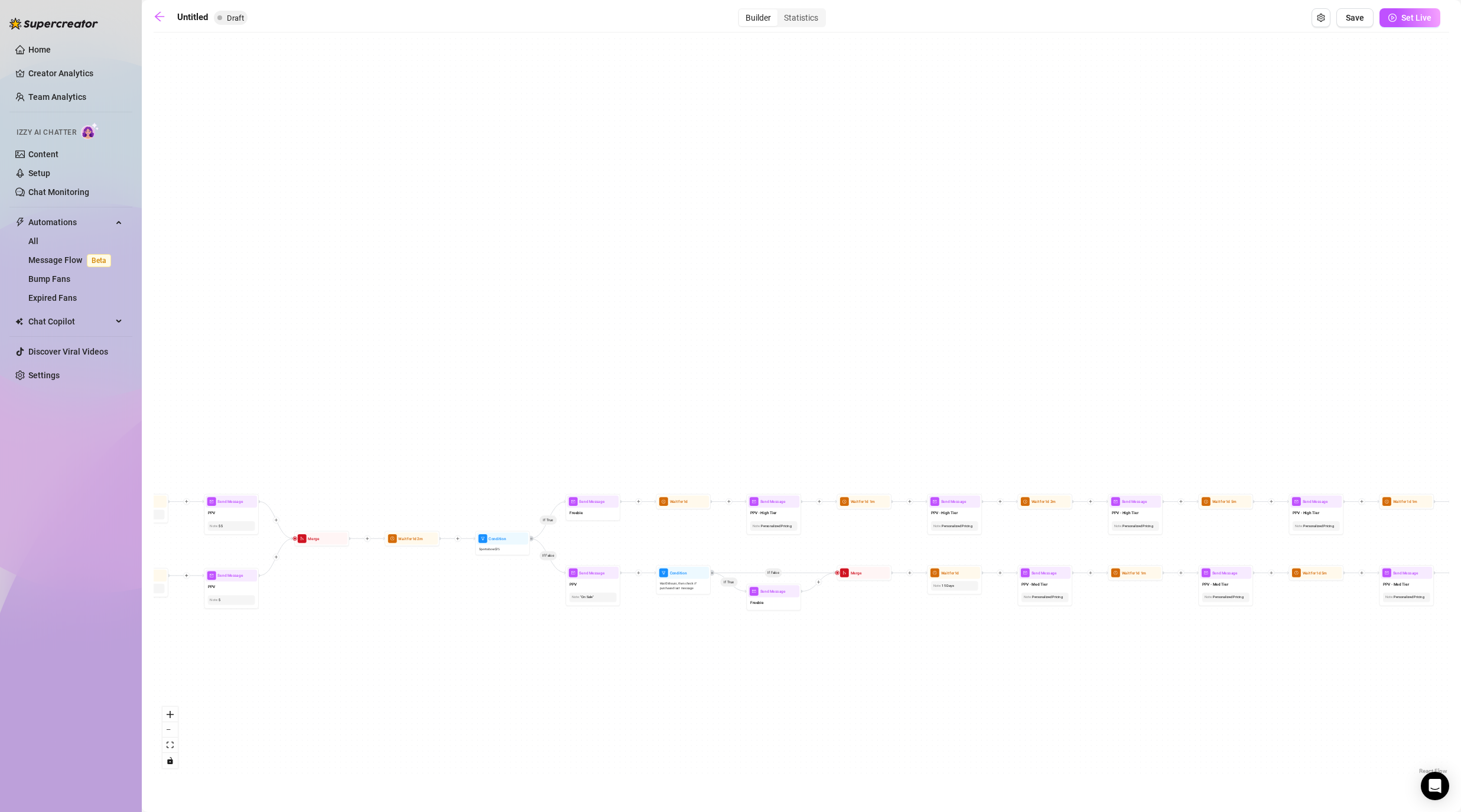
drag, startPoint x: 603, startPoint y: 648, endPoint x: 1054, endPoint y: 648, distance: 451.0
click at [757, 648] on div "If True If False If False If True If True If False If True If False If True If …" at bounding box center [801, 408] width 1296 height 738
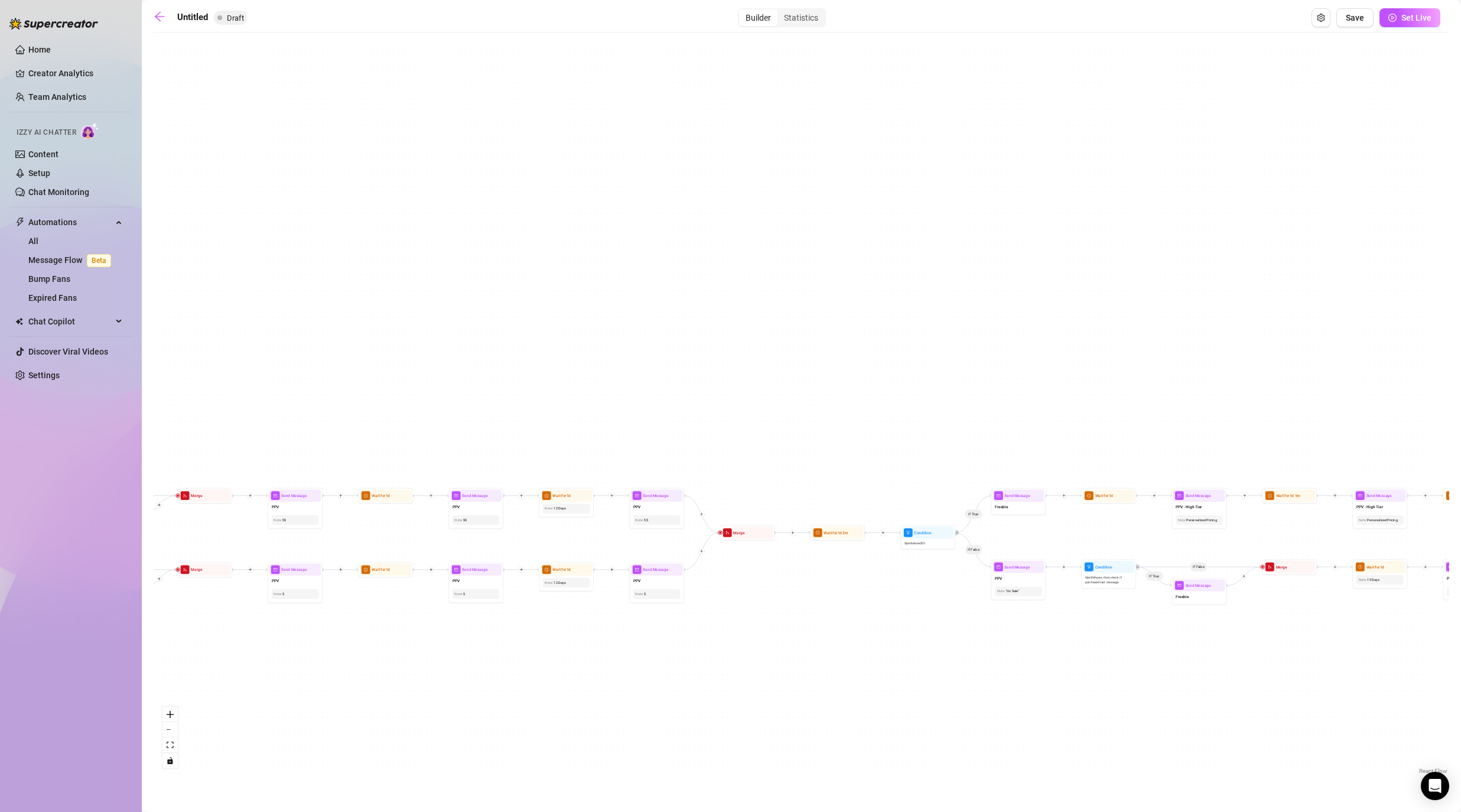
drag, startPoint x: 622, startPoint y: 653, endPoint x: 927, endPoint y: 648, distance: 305.0
click at [757, 648] on div "If True If False If False If True If True If False If True If False If True If …" at bounding box center [801, 408] width 1296 height 738
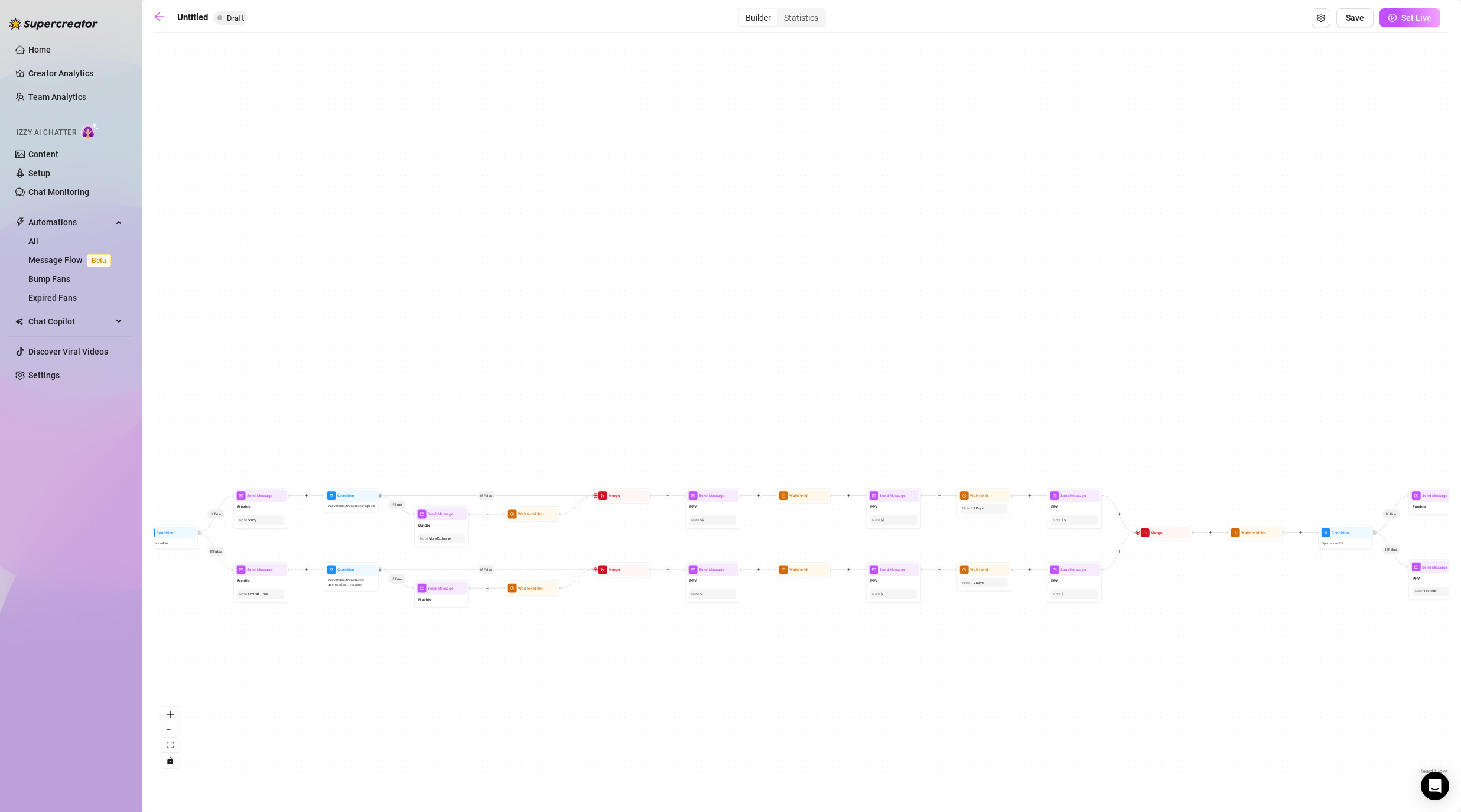
drag, startPoint x: 552, startPoint y: 653, endPoint x: 970, endPoint y: 653, distance: 418.0
click at [757, 653] on div "If True If False If False If True If True If False If True If False If True If …" at bounding box center [801, 408] width 1296 height 738
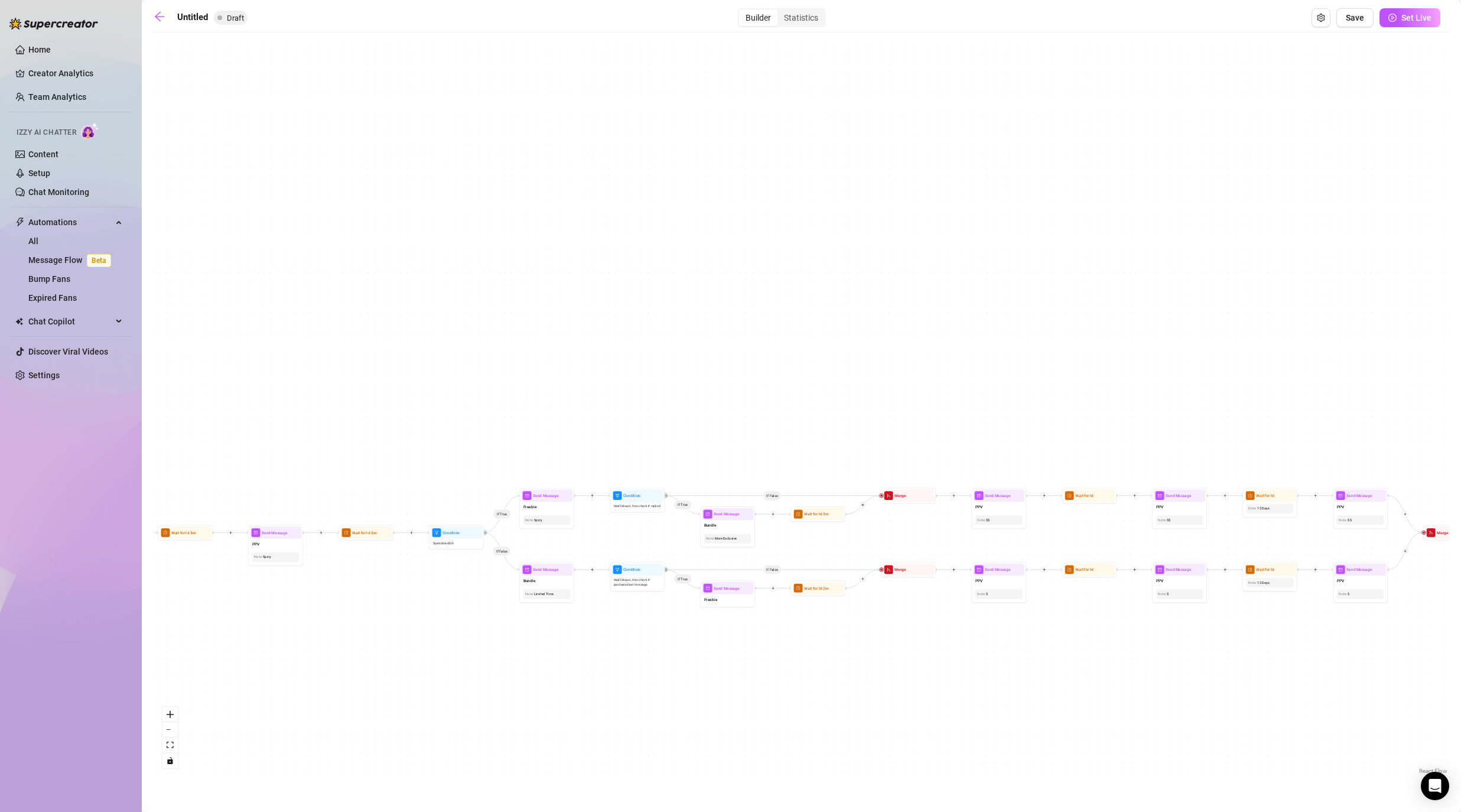
drag, startPoint x: 707, startPoint y: 655, endPoint x: 1033, endPoint y: 655, distance: 326.0
click at [757, 655] on div "If True If False If False If True If True If False If True If False If True If …" at bounding box center [801, 408] width 1296 height 738
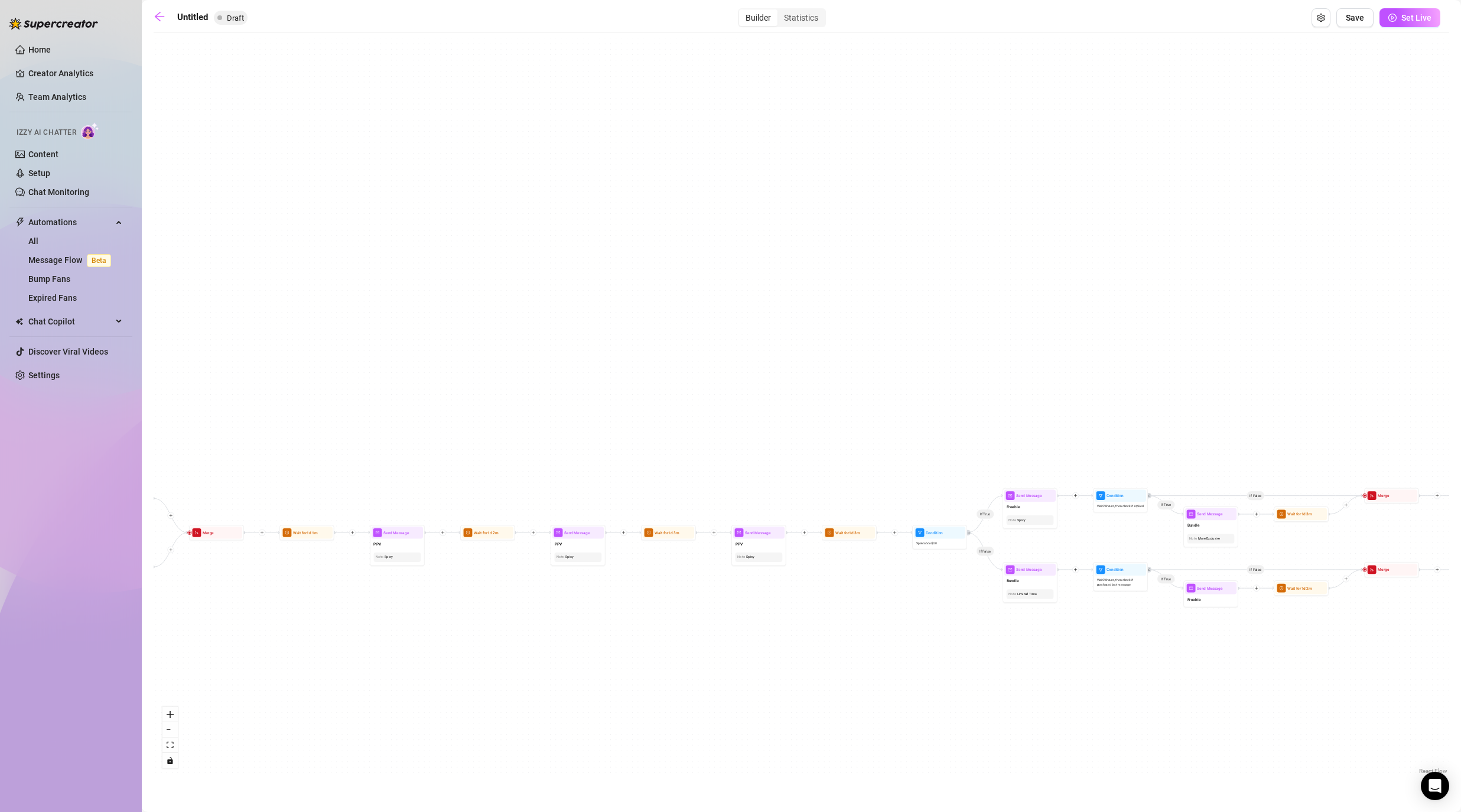
drag, startPoint x: 571, startPoint y: 668, endPoint x: 1023, endPoint y: 668, distance: 452.0
click at [757, 656] on div "If True If False If False If True If True If False If True If False If True If …" at bounding box center [801, 408] width 1296 height 738
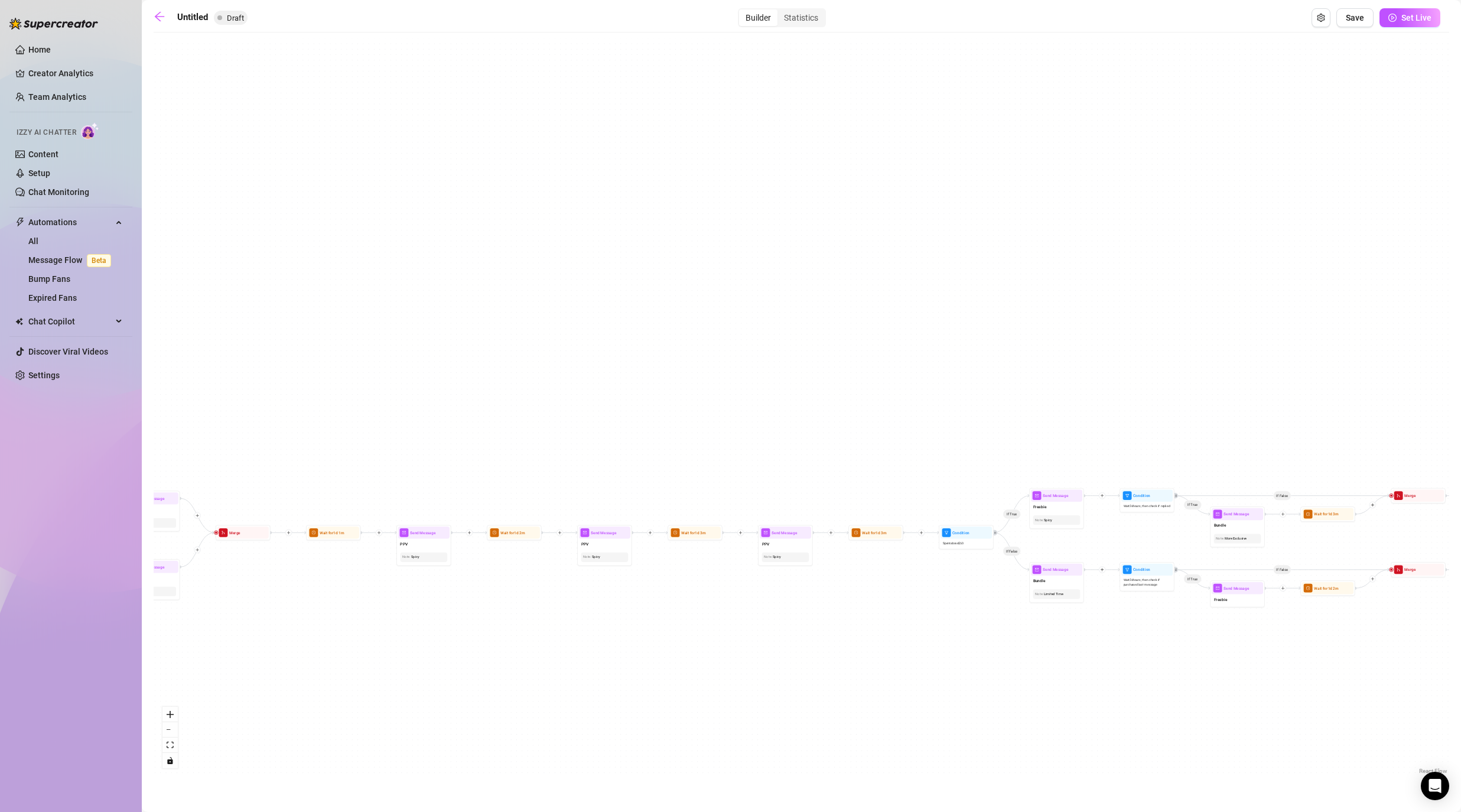
drag, startPoint x: 671, startPoint y: 668, endPoint x: 1002, endPoint y: 668, distance: 331.0
click at [757, 656] on div "If True If False If False If True If True If False If True If False If True If …" at bounding box center [801, 408] width 1296 height 738
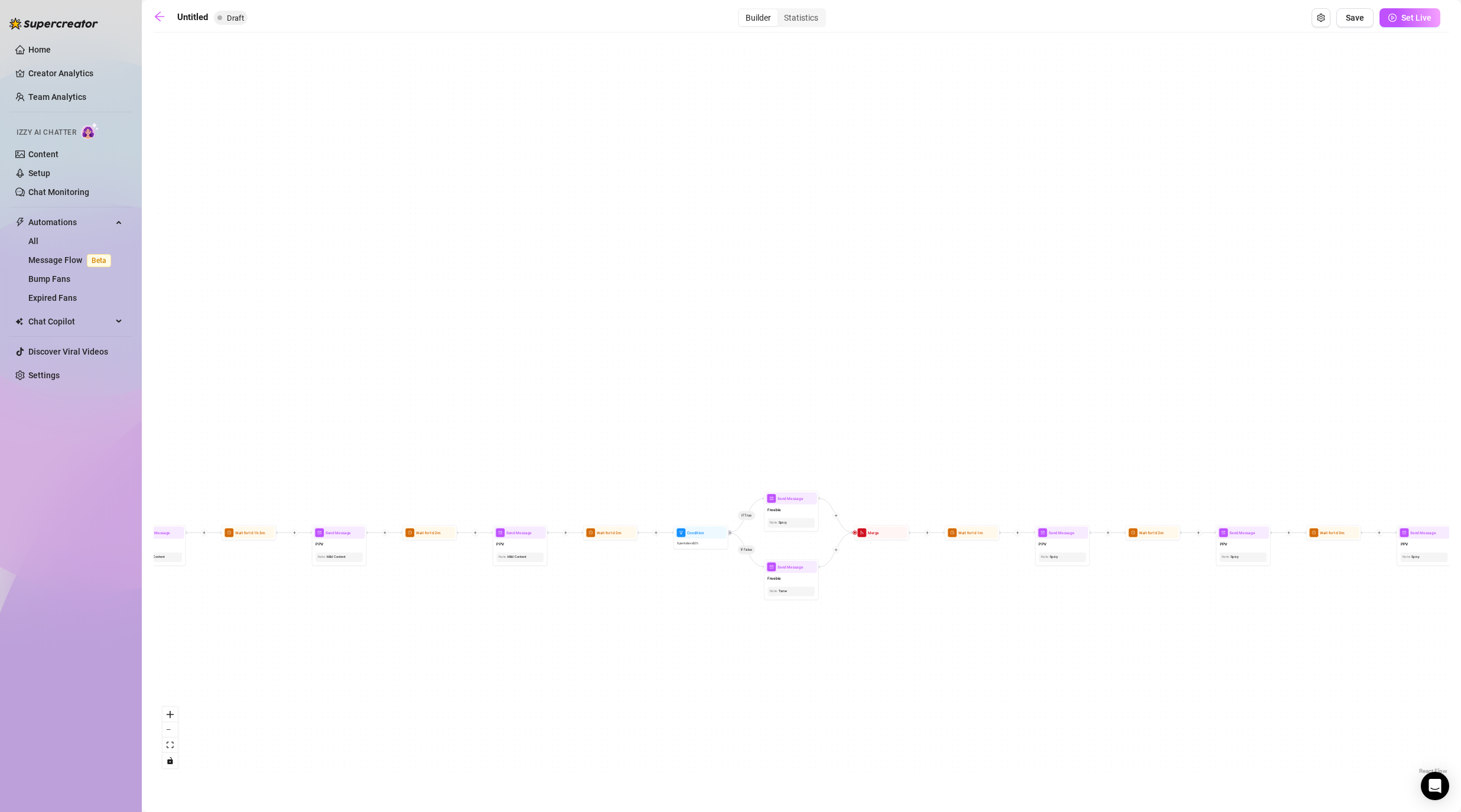
drag, startPoint x: 629, startPoint y: 668, endPoint x: 962, endPoint y: 668, distance: 333.0
click at [757, 656] on div "If True If False If False If True If True If False If True If False If True If …" at bounding box center [801, 408] width 1296 height 738
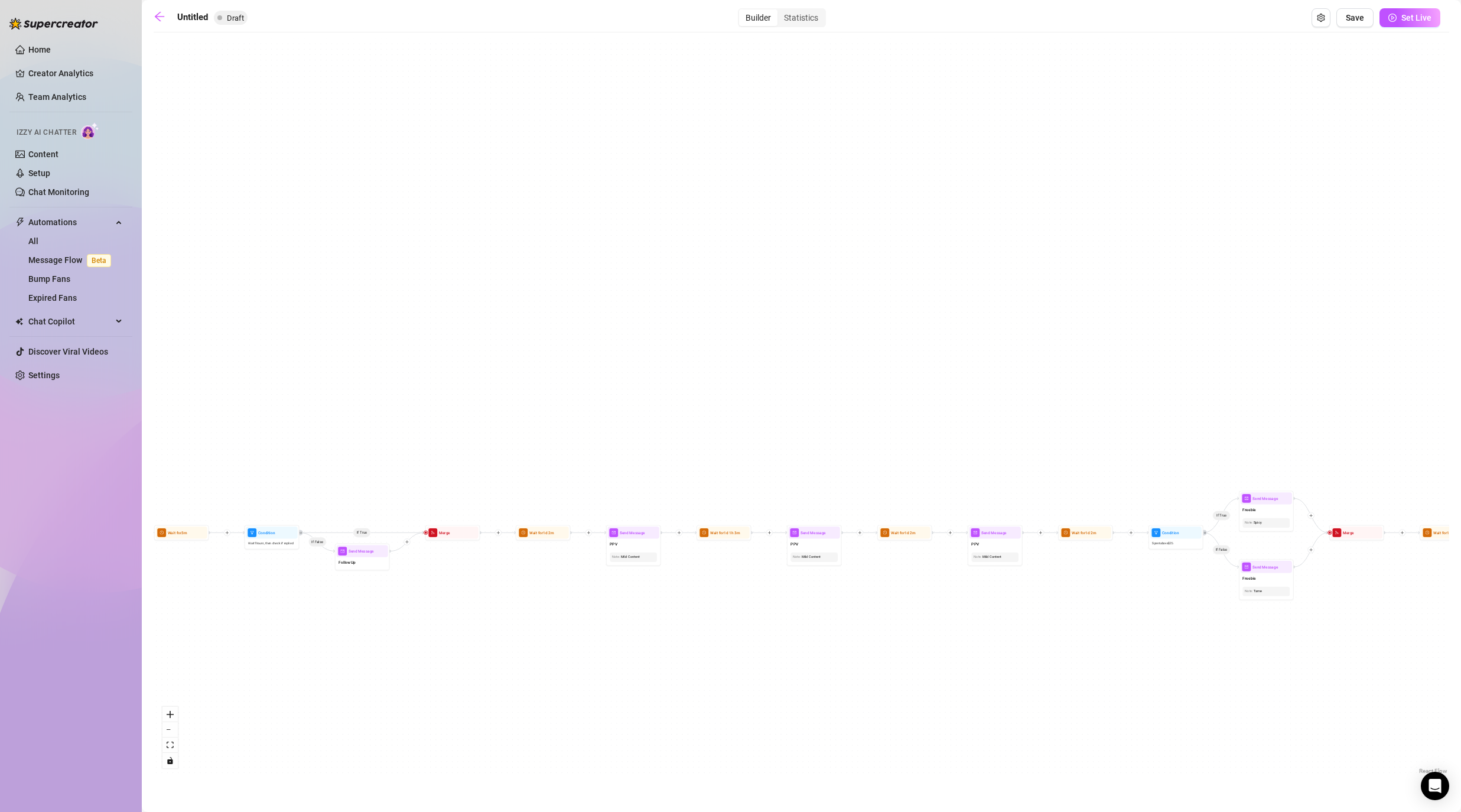
click at [757, 656] on div "If True If False If False If True If True If False If True If False If True If …" at bounding box center [801, 408] width 1296 height 738
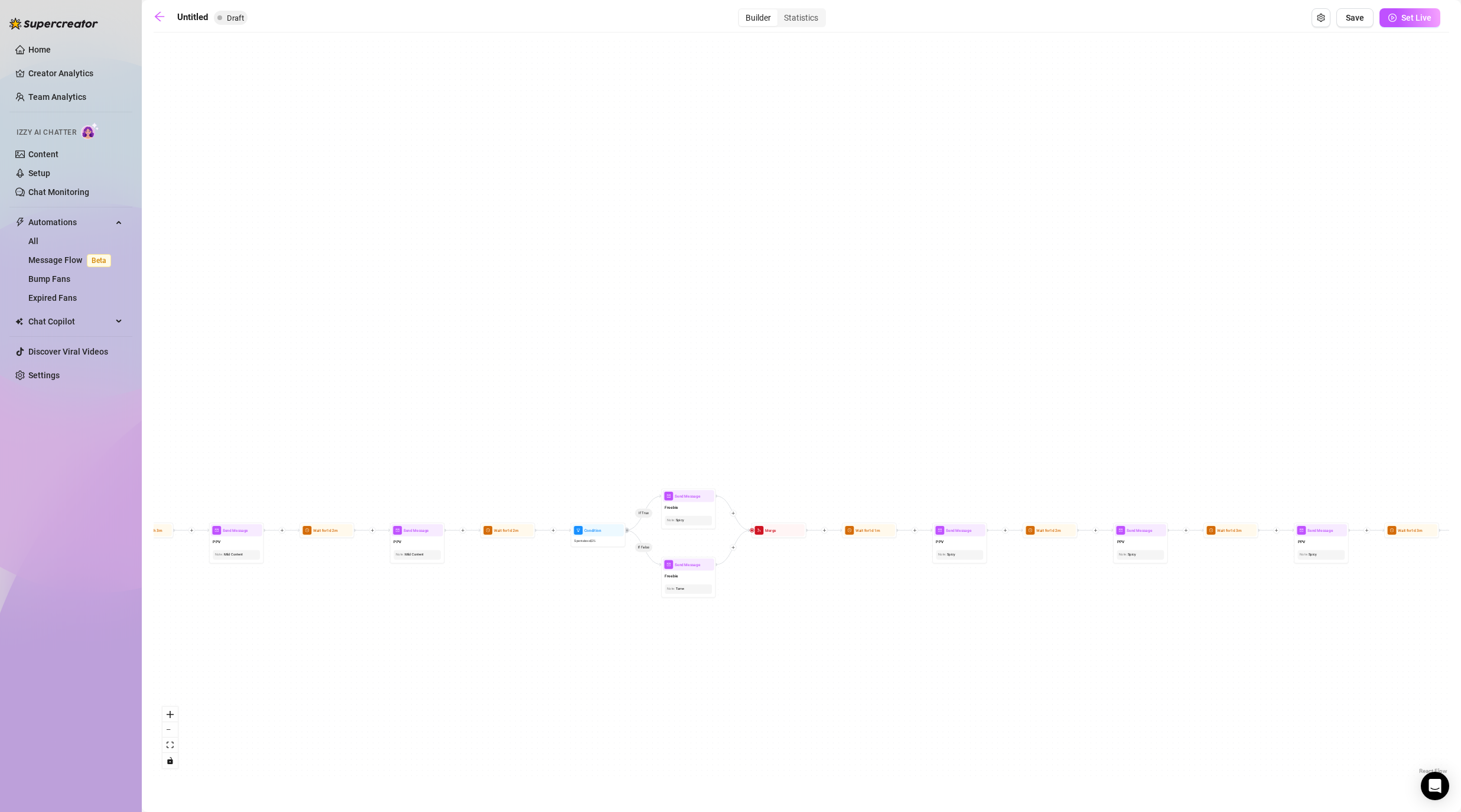
drag, startPoint x: 1125, startPoint y: 651, endPoint x: 890, endPoint y: 651, distance: 235.0
click at [757, 651] on div "If True If False If False If True If True If False If True If False If True If …" at bounding box center [801, 408] width 1296 height 738
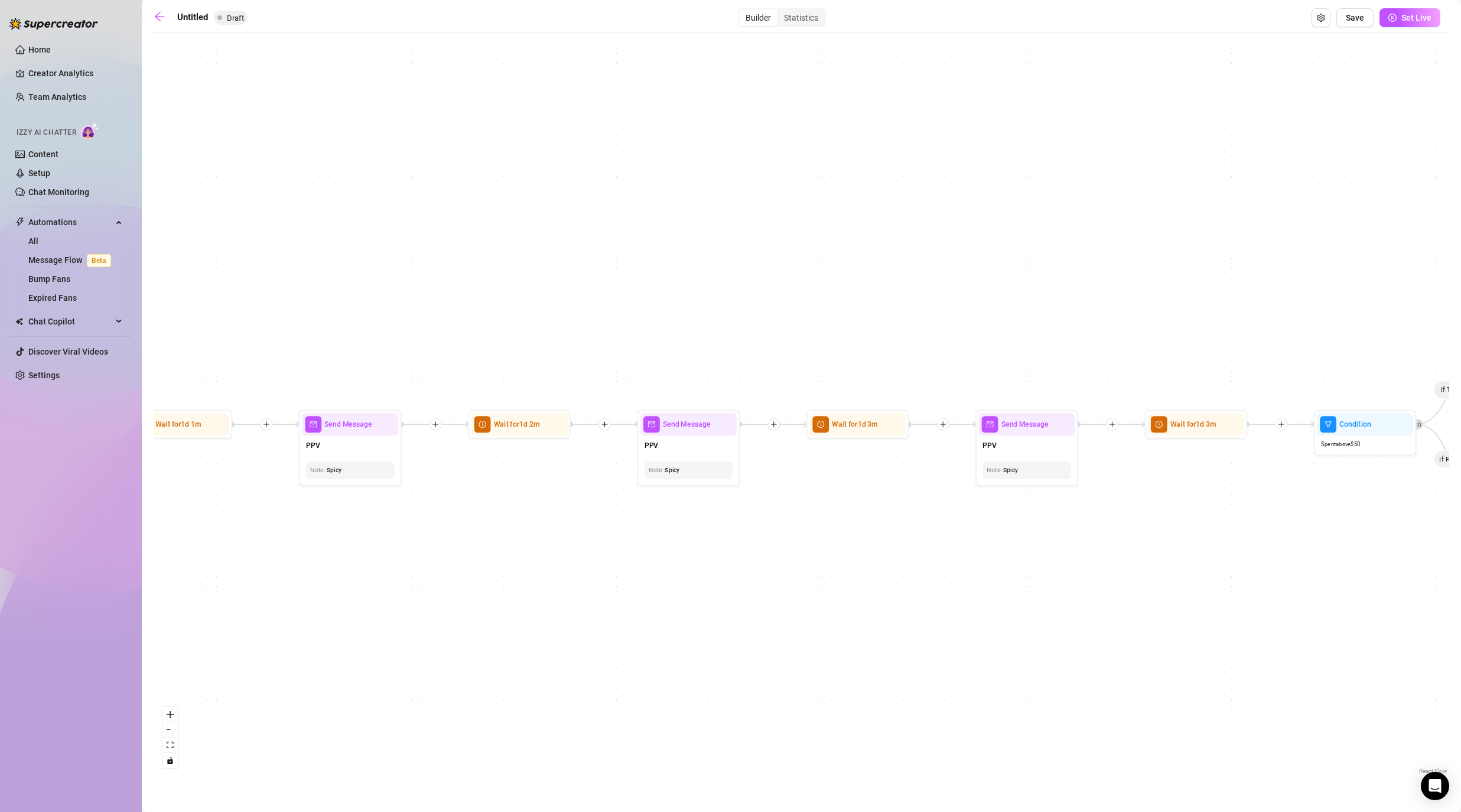
drag, startPoint x: 1184, startPoint y: 651, endPoint x: 521, endPoint y: 651, distance: 663.0
click at [521, 651] on div "If True If False If False If True If True If False If True If False If True If …" at bounding box center [801, 408] width 1296 height 738
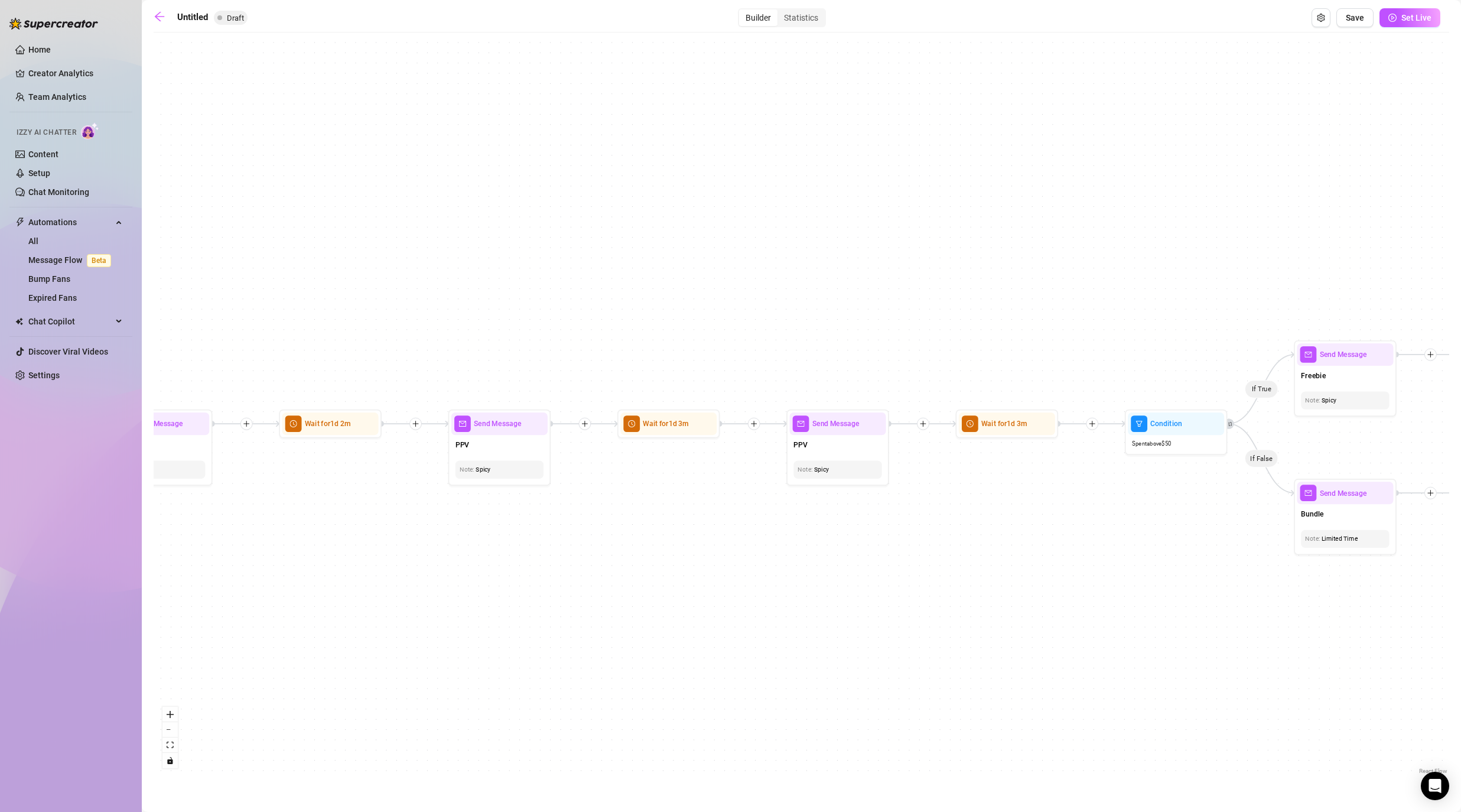
drag, startPoint x: 1216, startPoint y: 632, endPoint x: 651, endPoint y: 632, distance: 565.0
click at [651, 632] on div "If True If False If False If True If True If False If True If False If True If …" at bounding box center [801, 408] width 1296 height 738
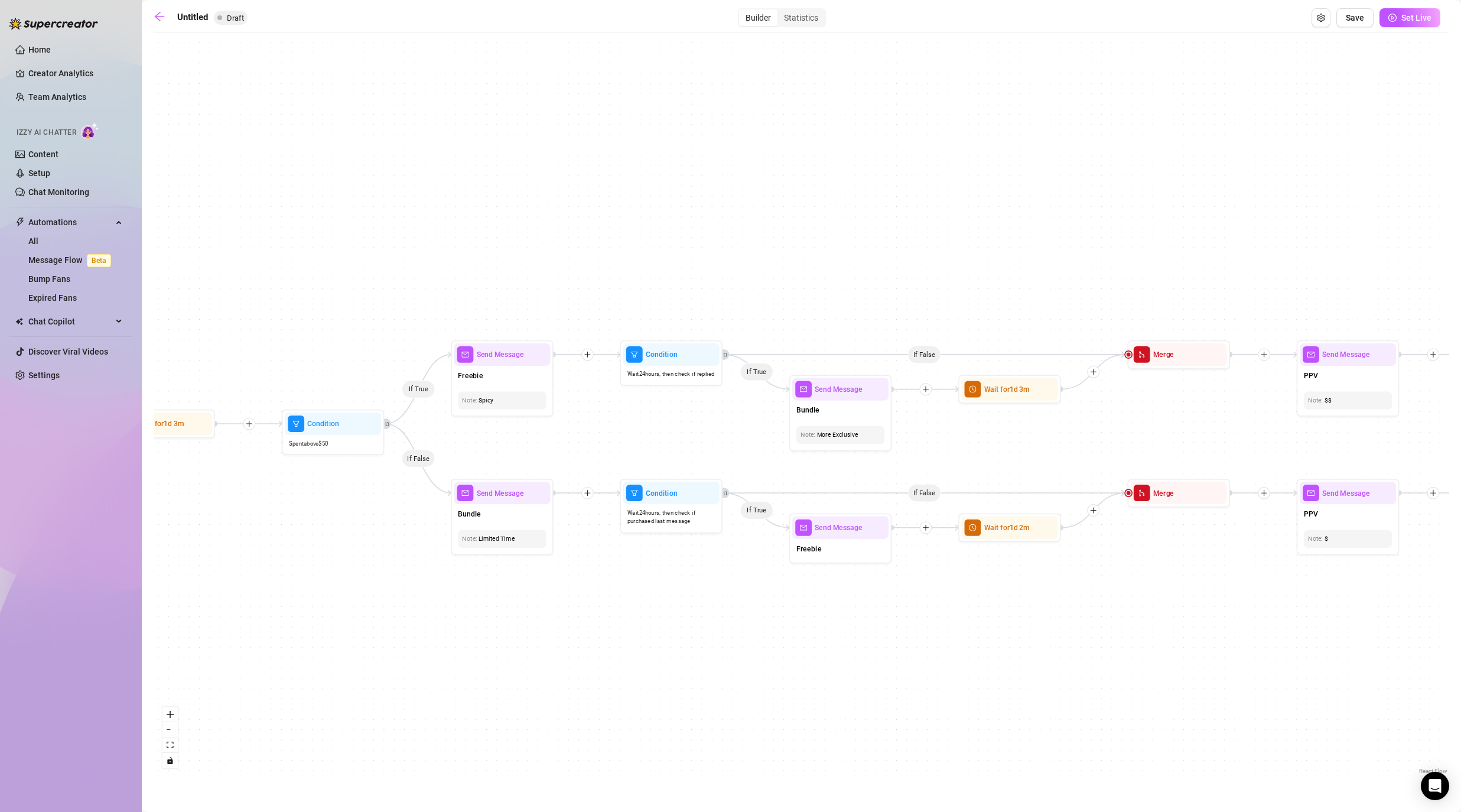
drag, startPoint x: 1138, startPoint y: 658, endPoint x: 677, endPoint y: 657, distance: 461.0
click at [677, 656] on div "If True If False If False If True If True If False If True If False If True If …" at bounding box center [801, 408] width 1296 height 738
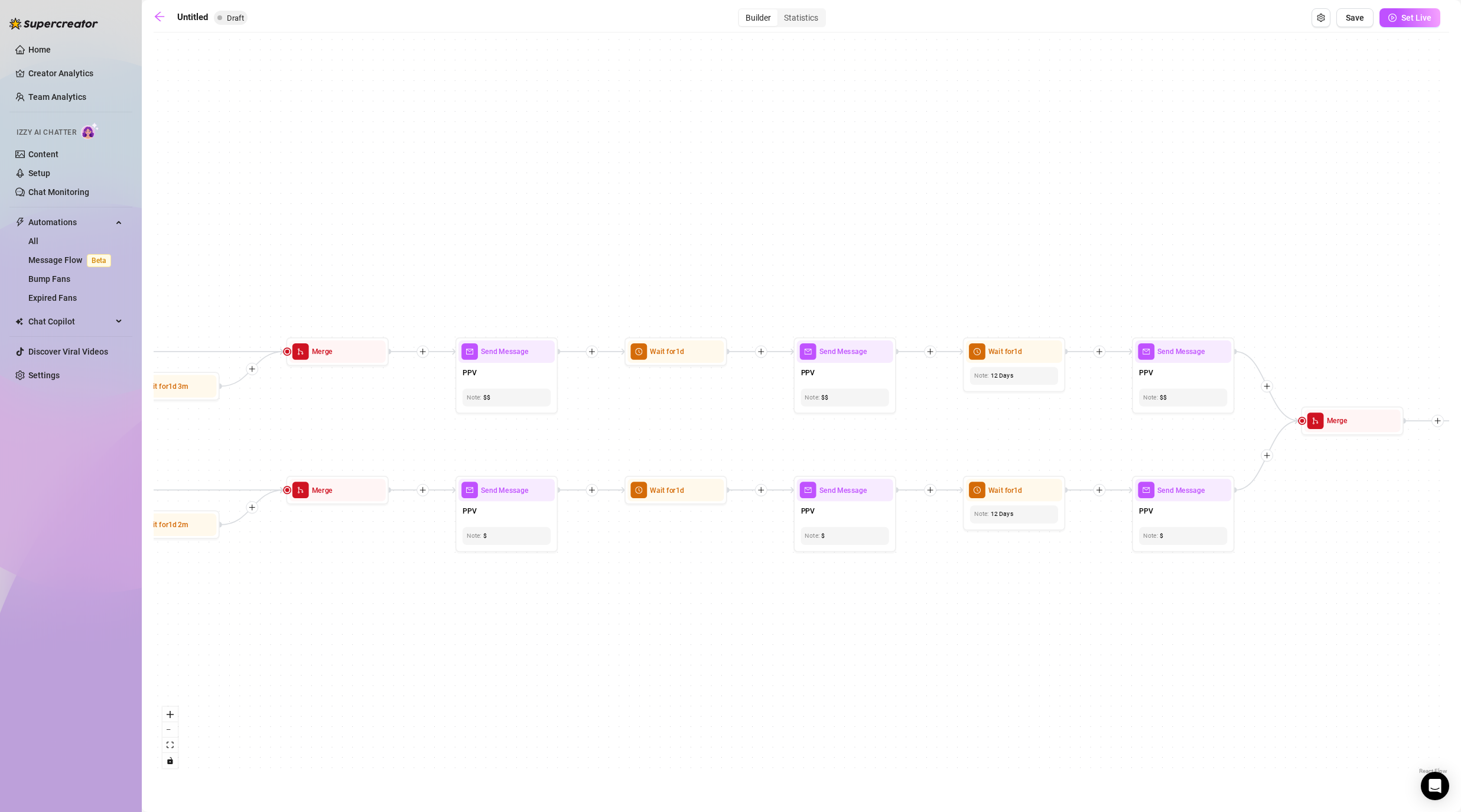
drag, startPoint x: 1409, startPoint y: 617, endPoint x: 573, endPoint y: 616, distance: 836.0
click at [573, 616] on div "If True If False If False If True If True If False If True If False If True If …" at bounding box center [801, 408] width 1296 height 738
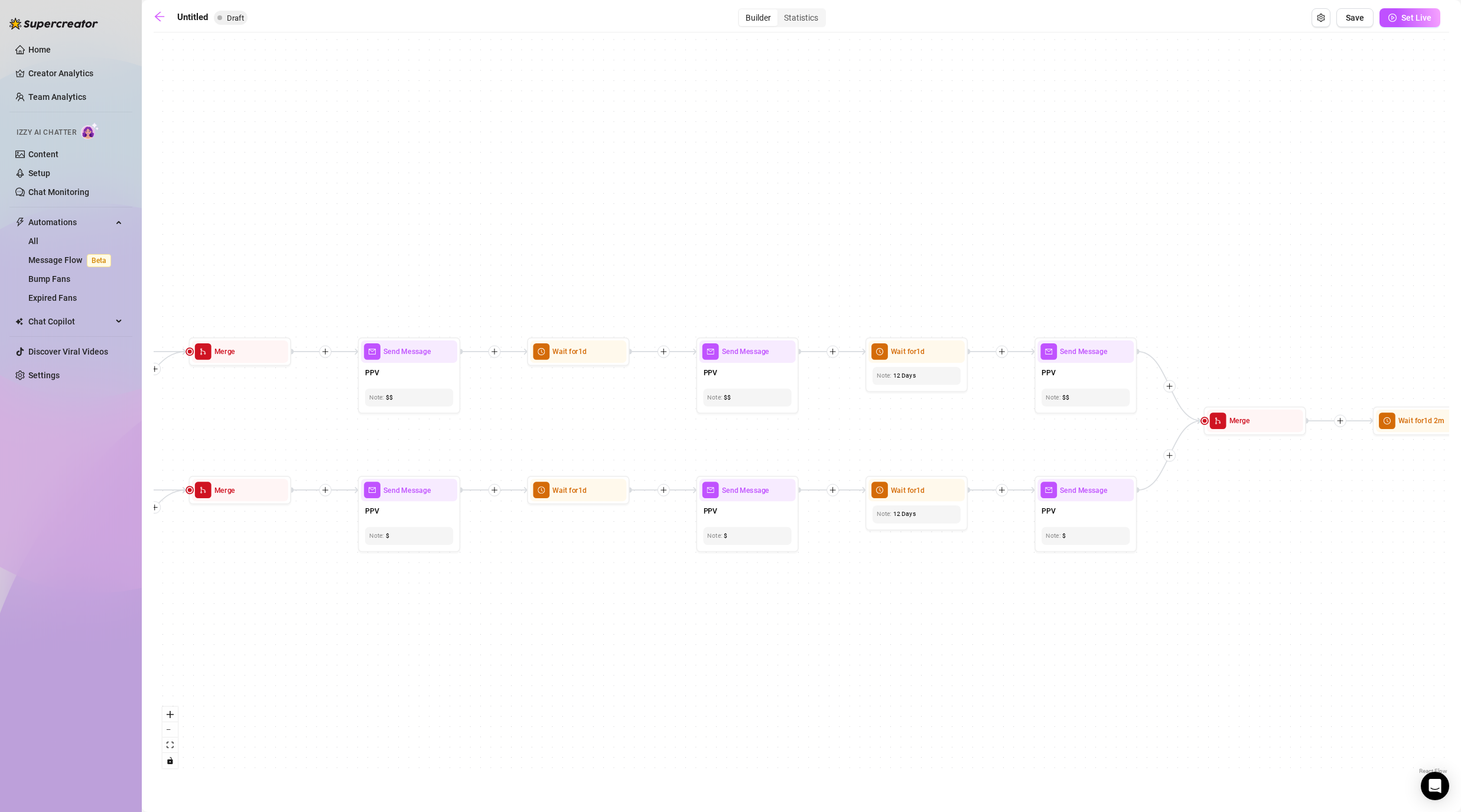
drag, startPoint x: 1316, startPoint y: 616, endPoint x: 812, endPoint y: 616, distance: 504.0
click at [757, 616] on div "If True If False If False If True If True If False If True If False If True If …" at bounding box center [801, 408] width 1296 height 738
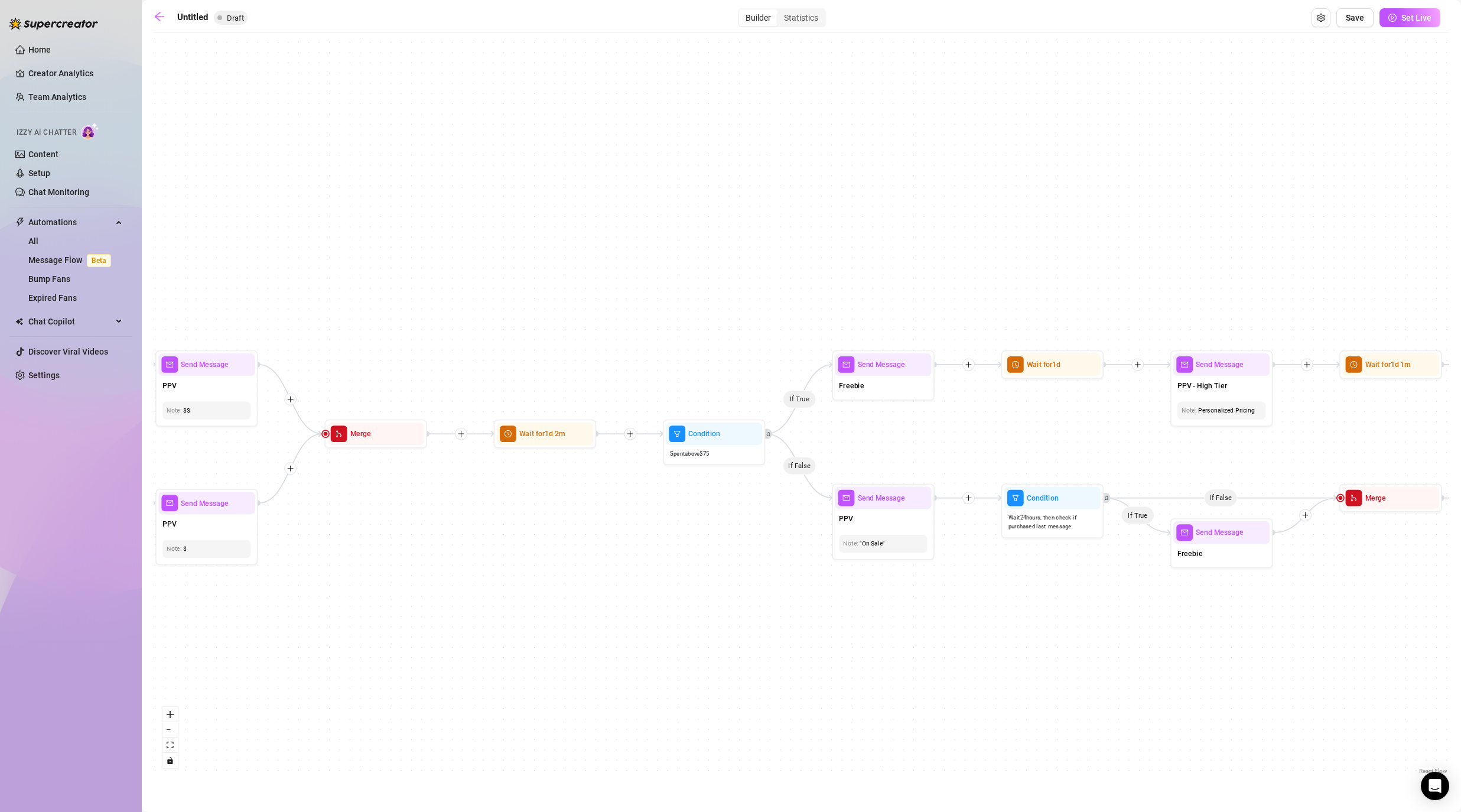
drag, startPoint x: 1241, startPoint y: 559, endPoint x: 728, endPoint y: 580, distance: 513.4
click at [728, 580] on div "If True If False If False If True If True If False If True If False If True If …" at bounding box center [801, 408] width 1296 height 738
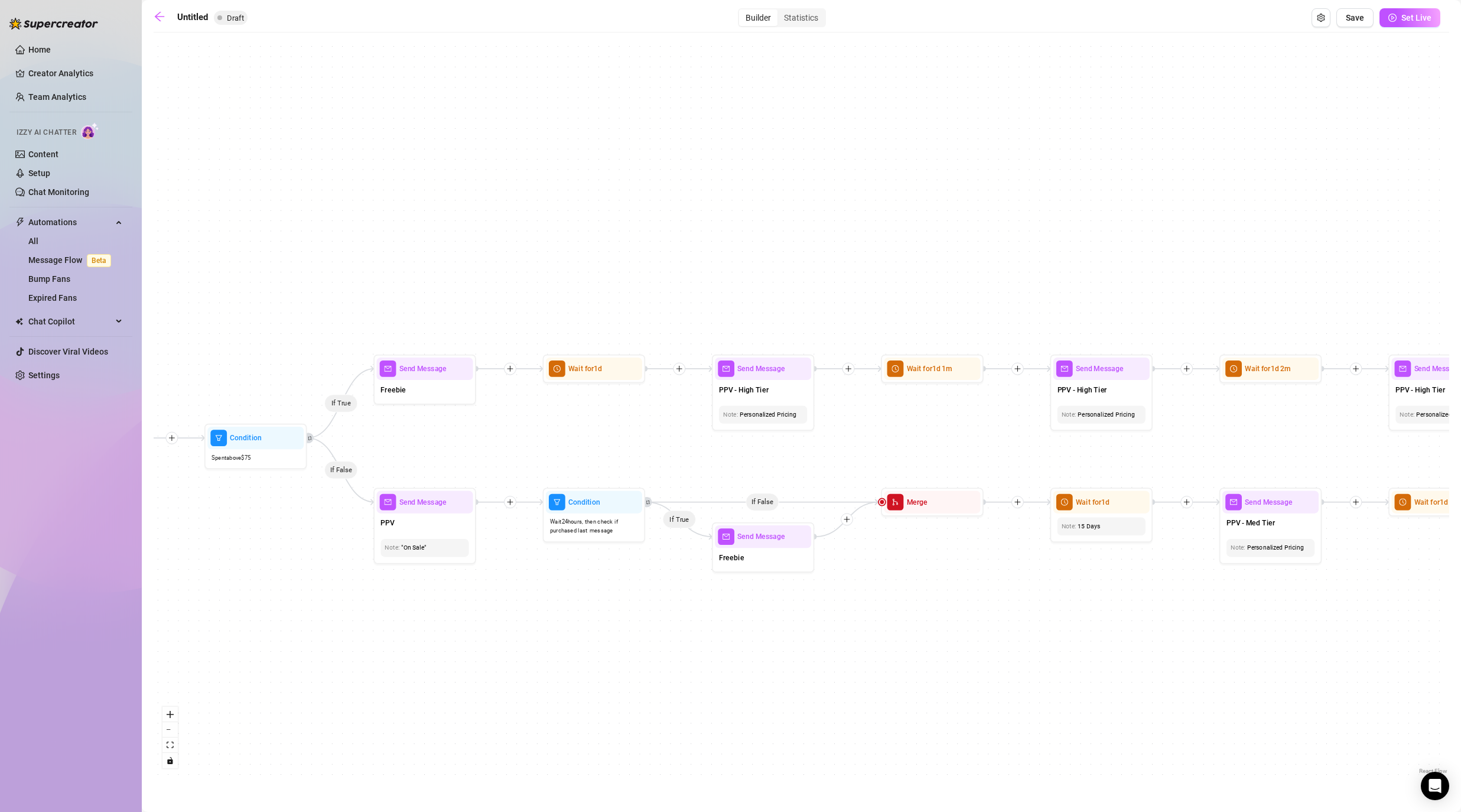
drag, startPoint x: 1348, startPoint y: 637, endPoint x: 912, endPoint y: 635, distance: 436.0
click at [757, 635] on div "If True If False If False If True If True If False If True If False If True If …" at bounding box center [801, 408] width 1296 height 738
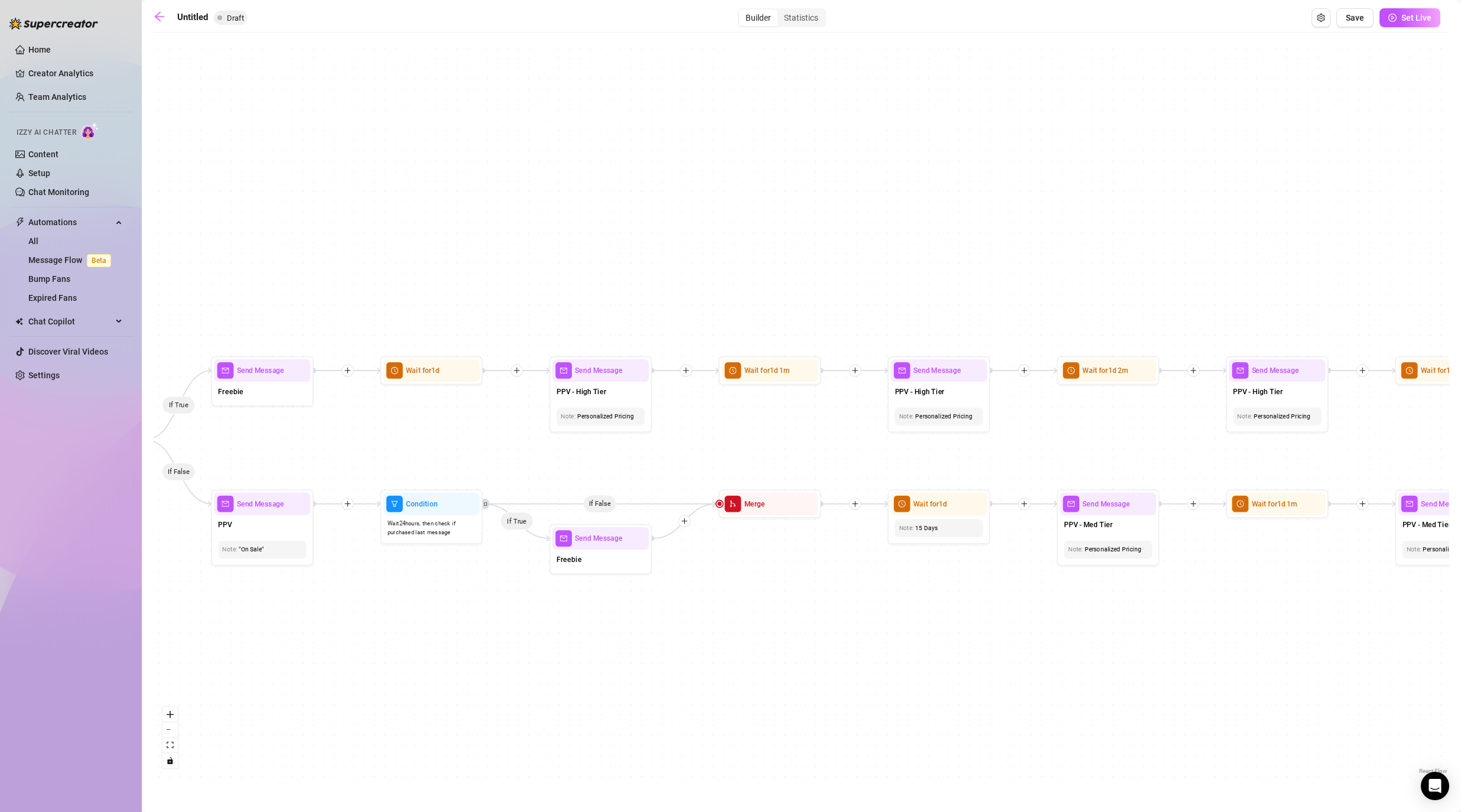
drag, startPoint x: 1259, startPoint y: 665, endPoint x: 928, endPoint y: 665, distance: 331.0
click at [757, 656] on div "If True If False If False If True If True If False If True If False If True If …" at bounding box center [801, 408] width 1296 height 738
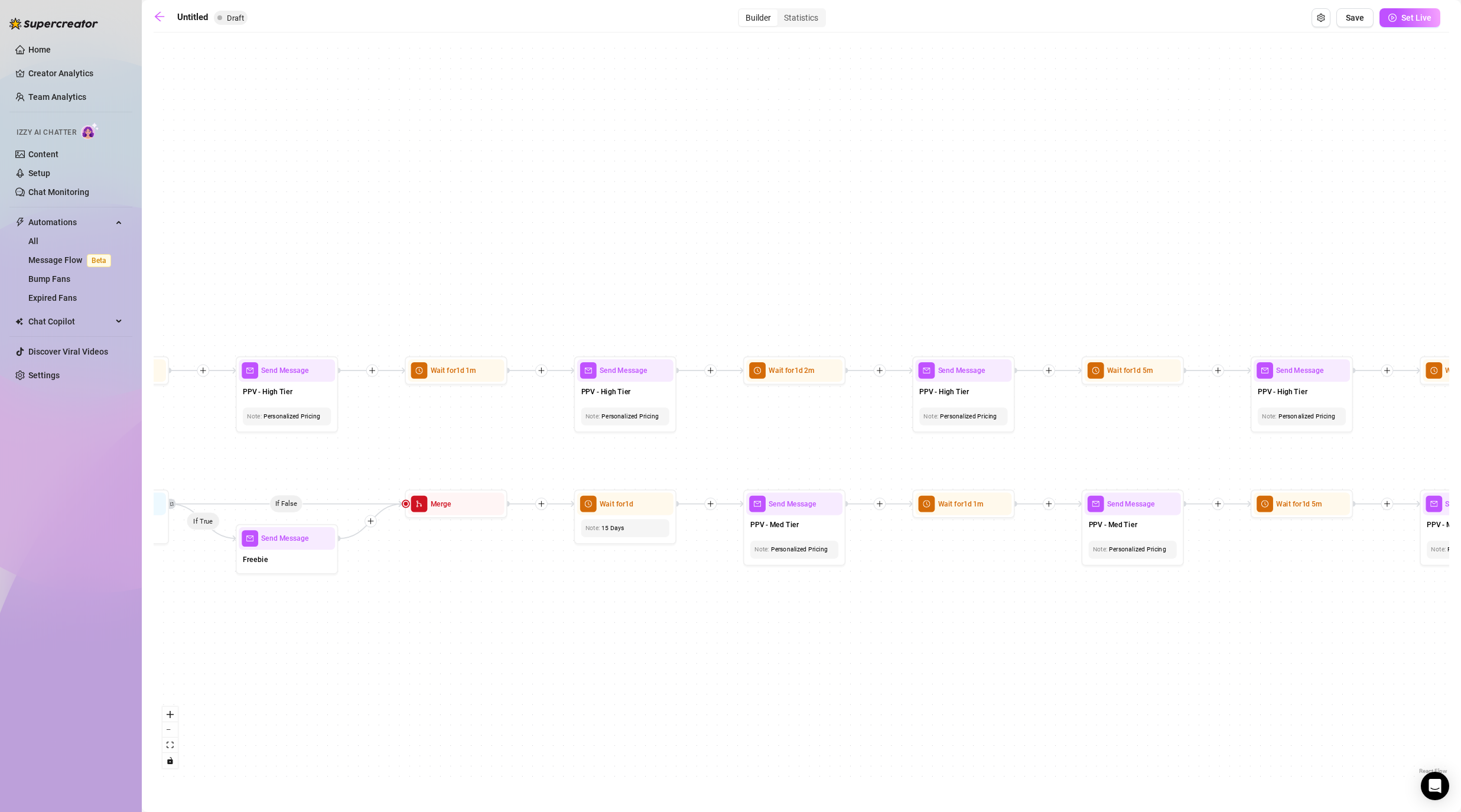
drag, startPoint x: 1267, startPoint y: 637, endPoint x: 948, endPoint y: 637, distance: 319.0
click at [757, 637] on div "If True If False If False If True If True If False If True If False If True If …" at bounding box center [801, 408] width 1296 height 738
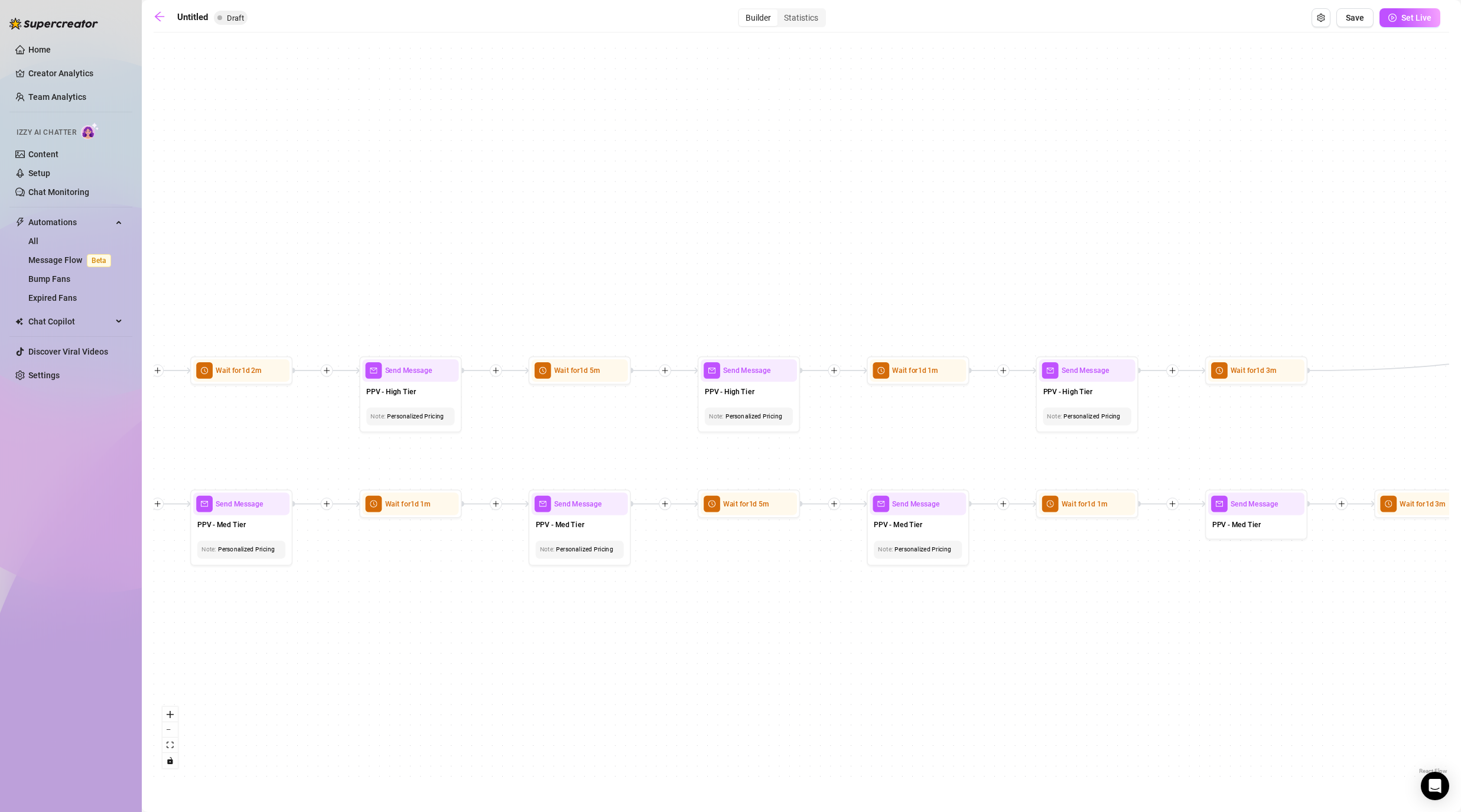
drag, startPoint x: 1295, startPoint y: 666, endPoint x: 908, endPoint y: 667, distance: 387.0
click at [757, 656] on div "If True If False If False If True If True If False If True If False If True If …" at bounding box center [801, 408] width 1296 height 738
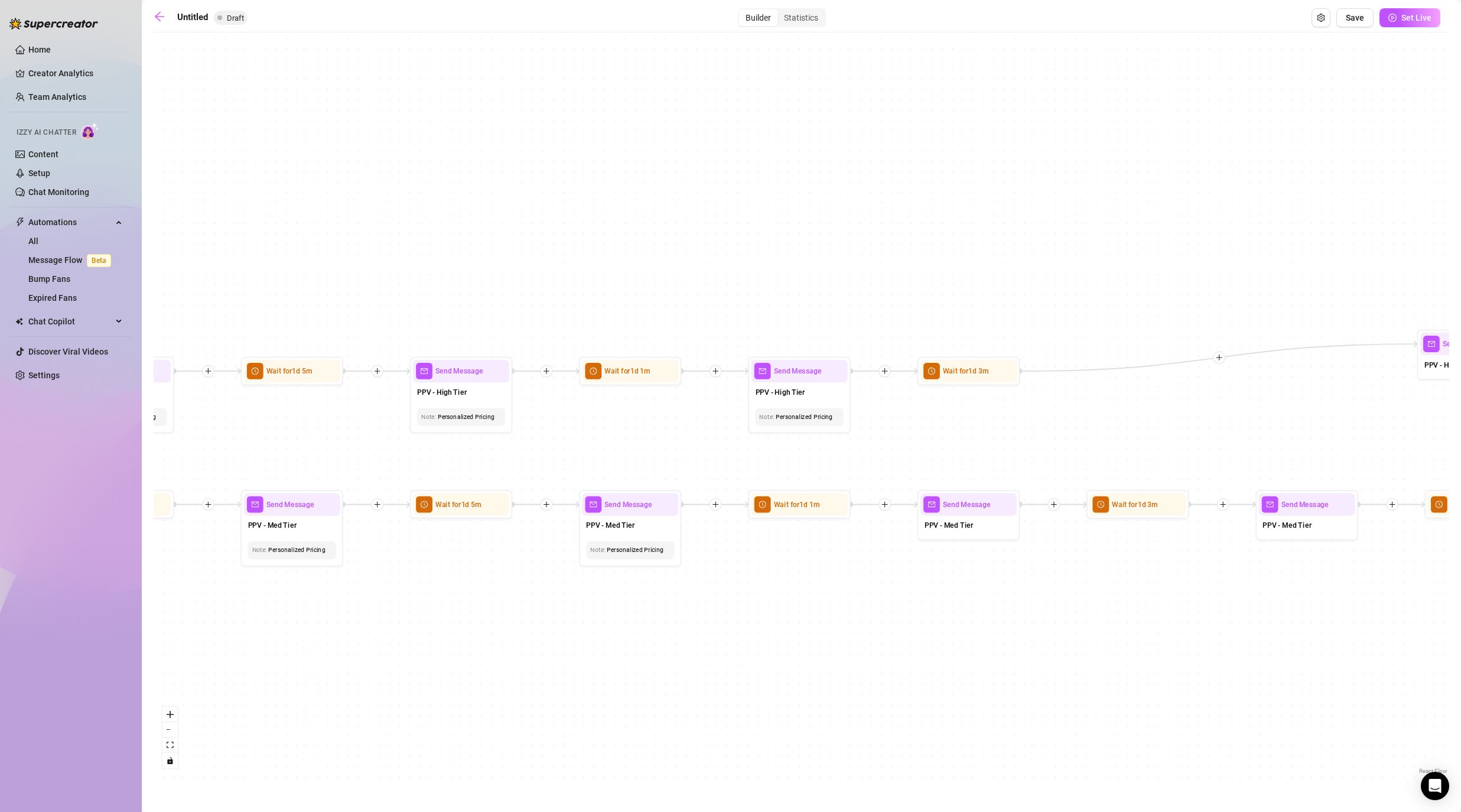
drag, startPoint x: 1295, startPoint y: 641, endPoint x: 930, endPoint y: 641, distance: 365.0
click at [757, 641] on div "If True If False If False If True If True If False If True If False If True If …" at bounding box center [801, 408] width 1296 height 738
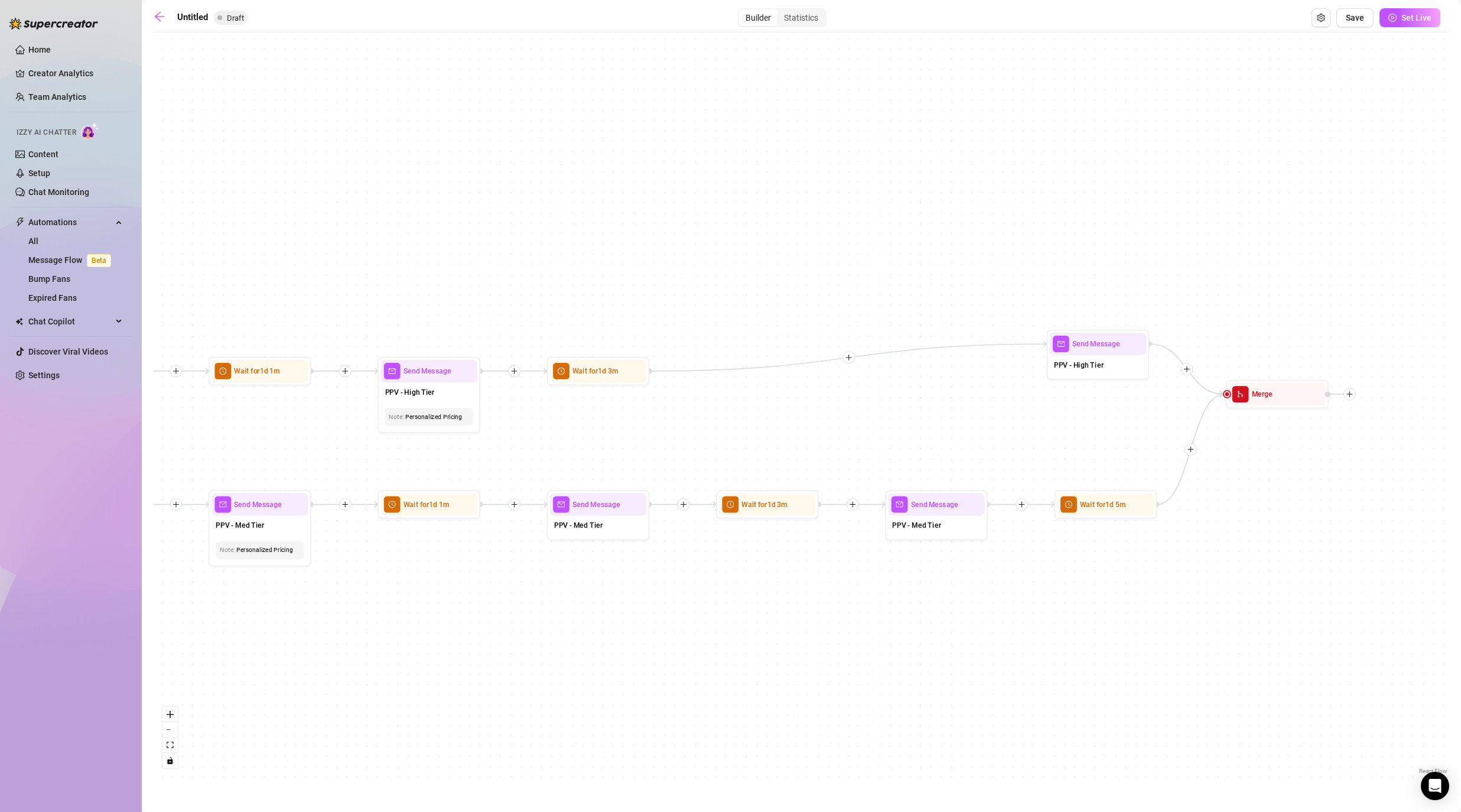
drag, startPoint x: 1186, startPoint y: 606, endPoint x: 806, endPoint y: 606, distance: 380.0
click at [757, 606] on div "If True If False If False If True If True If False If True If False If True If …" at bounding box center [801, 408] width 1296 height 738
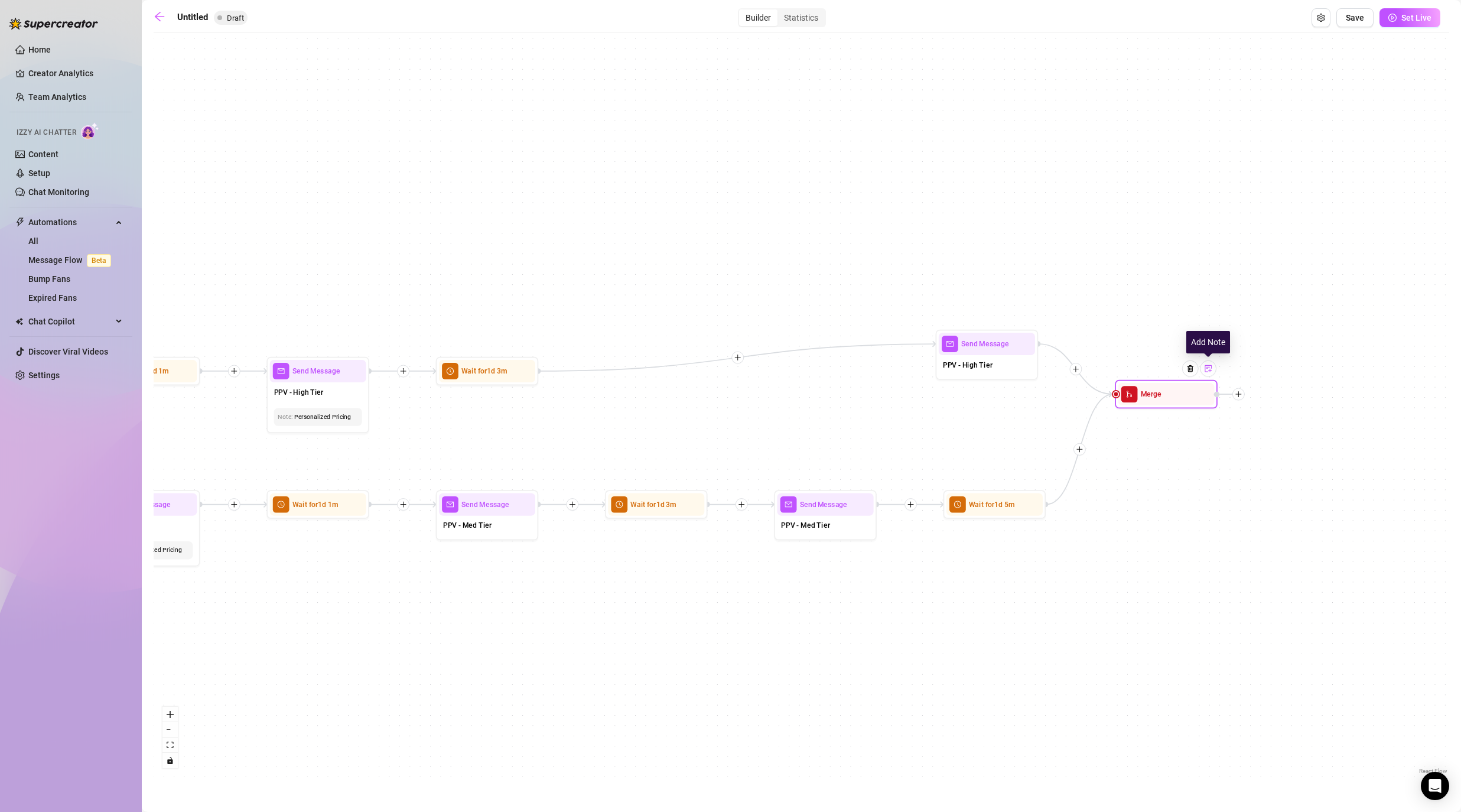
click at [757, 370] on img at bounding box center [1208, 368] width 8 height 8
click at [757, 475] on div "If True If False If False If True If True If False If True If False If True If …" at bounding box center [801, 408] width 1296 height 738
click at [757, 497] on div "If True If False If False If True If True If False If True If False If True If …" at bounding box center [801, 408] width 1296 height 738
drag, startPoint x: 1280, startPoint y: 517, endPoint x: 1031, endPoint y: 572, distance: 255.0
click at [757, 572] on div "If True If False If False If True If True If False If True If False If True If …" at bounding box center [801, 408] width 1296 height 738
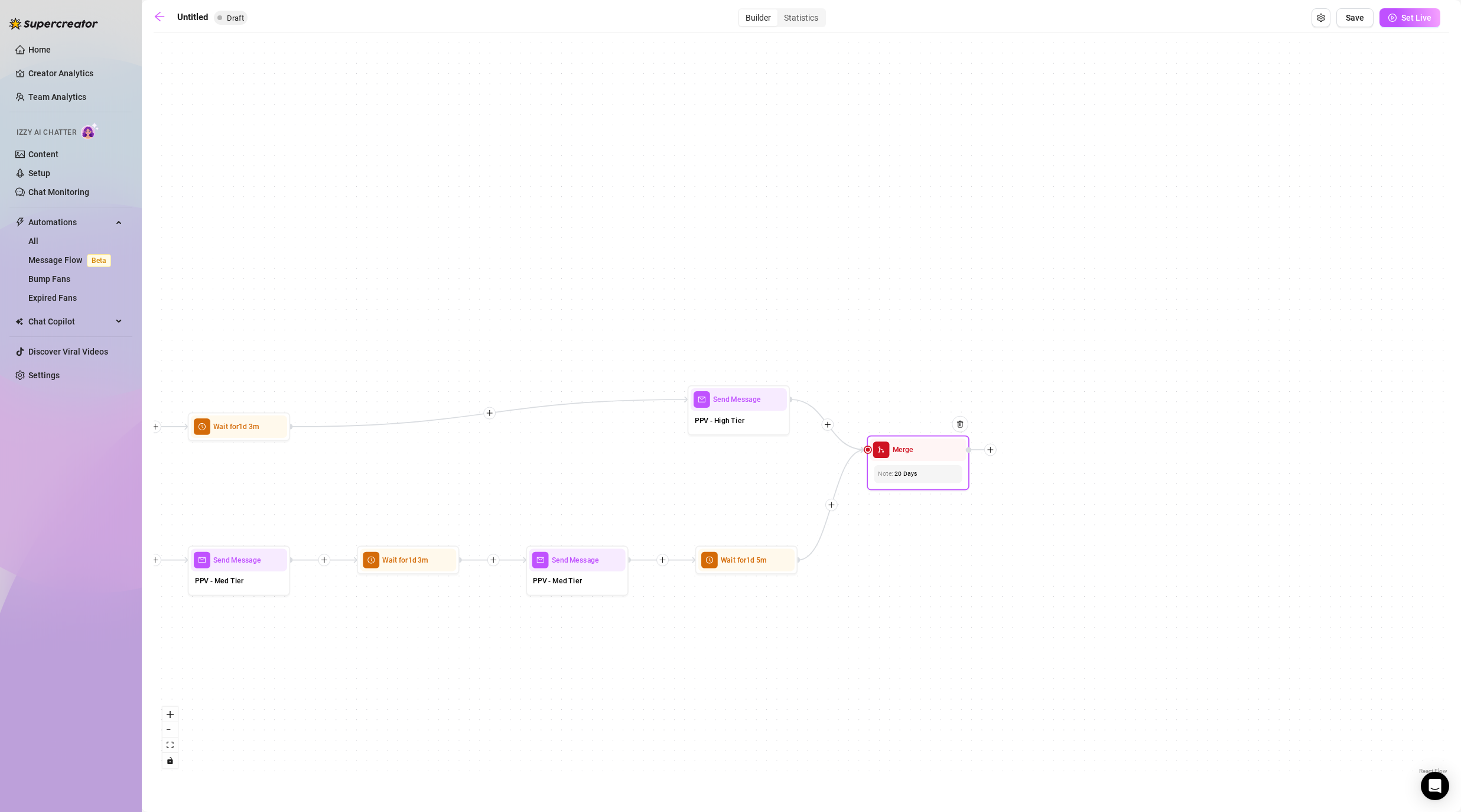
click at [757, 450] on icon "plus" at bounding box center [990, 450] width 6 height 1
click at [757, 472] on div "Condition" at bounding box center [1041, 468] width 75 height 17
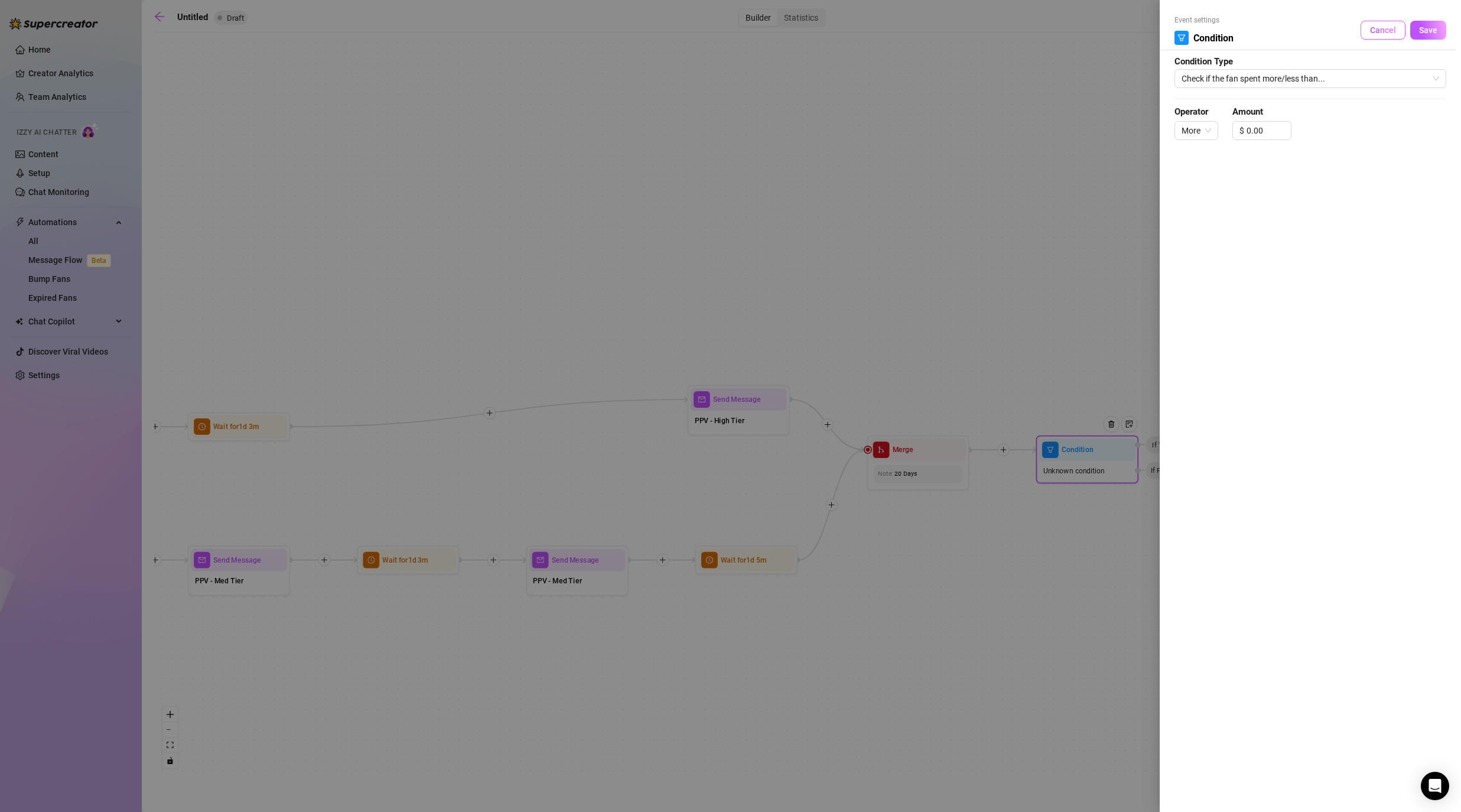
click at [757, 30] on span "Cancel" at bounding box center [1383, 30] width 26 height 10
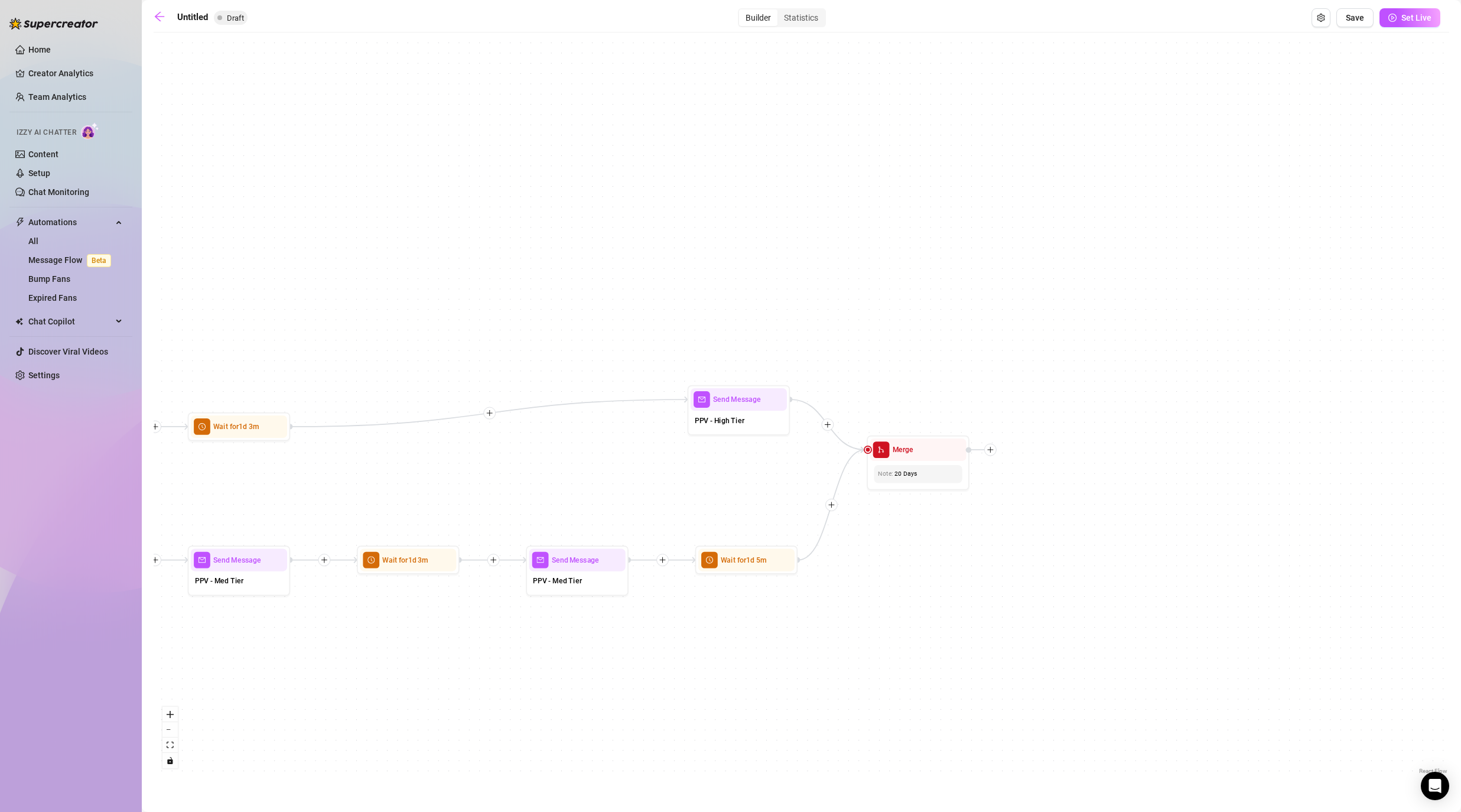
click at [757, 423] on icon "plus" at bounding box center [828, 424] width 7 height 7
click at [757, 430] on div "Time Delay" at bounding box center [877, 425] width 75 height 17
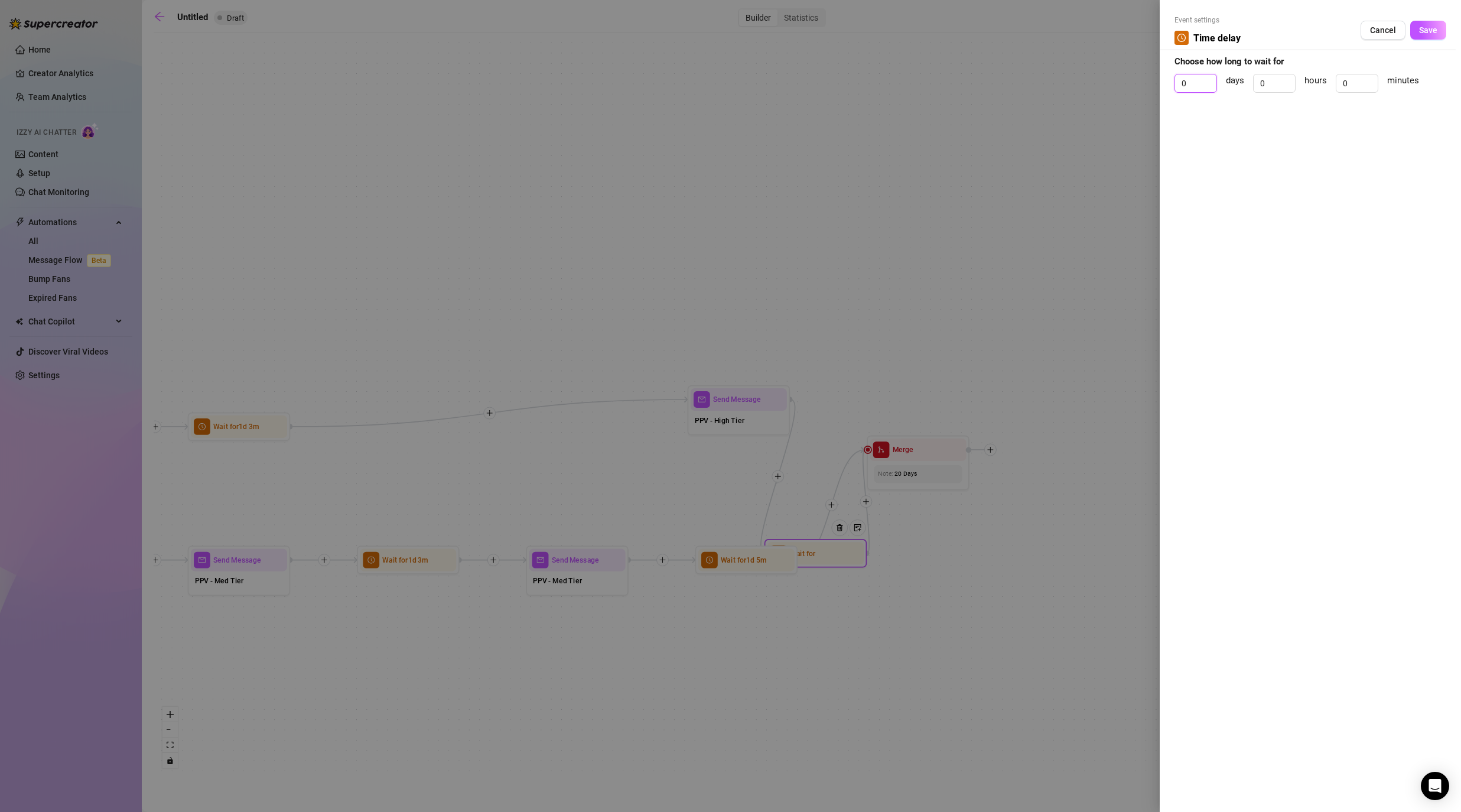
drag, startPoint x: 1195, startPoint y: 81, endPoint x: 1146, endPoint y: 65, distance: 51.5
click at [757, 81] on div "Event settings Time delay Cancel Save Choose how long to wait for 0 days 0 hour…" at bounding box center [1310, 406] width 301 height 812
drag, startPoint x: 1355, startPoint y: 80, endPoint x: 1274, endPoint y: 74, distance: 81.2
click at [757, 80] on div "1 days 0 hours 0 minutes" at bounding box center [1310, 88] width 272 height 30
click at [757, 31] on span "Save" at bounding box center [1428, 30] width 18 height 10
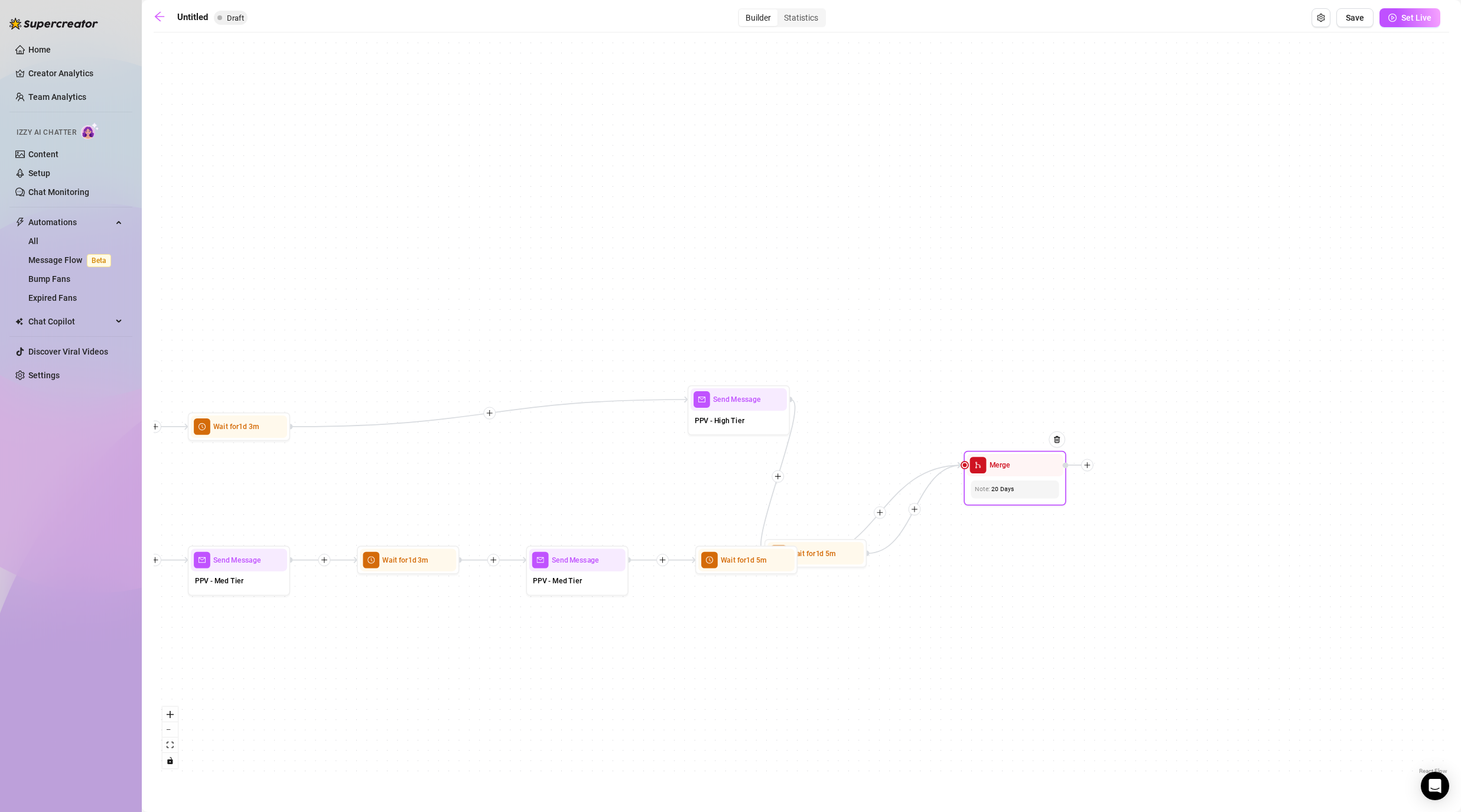
drag, startPoint x: 929, startPoint y: 455, endPoint x: 1035, endPoint y: 471, distance: 107.2
click at [757, 471] on div "Merge" at bounding box center [1014, 464] width 96 height 23
drag, startPoint x: 848, startPoint y: 548, endPoint x: 924, endPoint y: 365, distance: 198.2
click at [757, 365] on div at bounding box center [919, 357] width 45 height 52
drag, startPoint x: 1196, startPoint y: 574, endPoint x: 986, endPoint y: 574, distance: 210.0
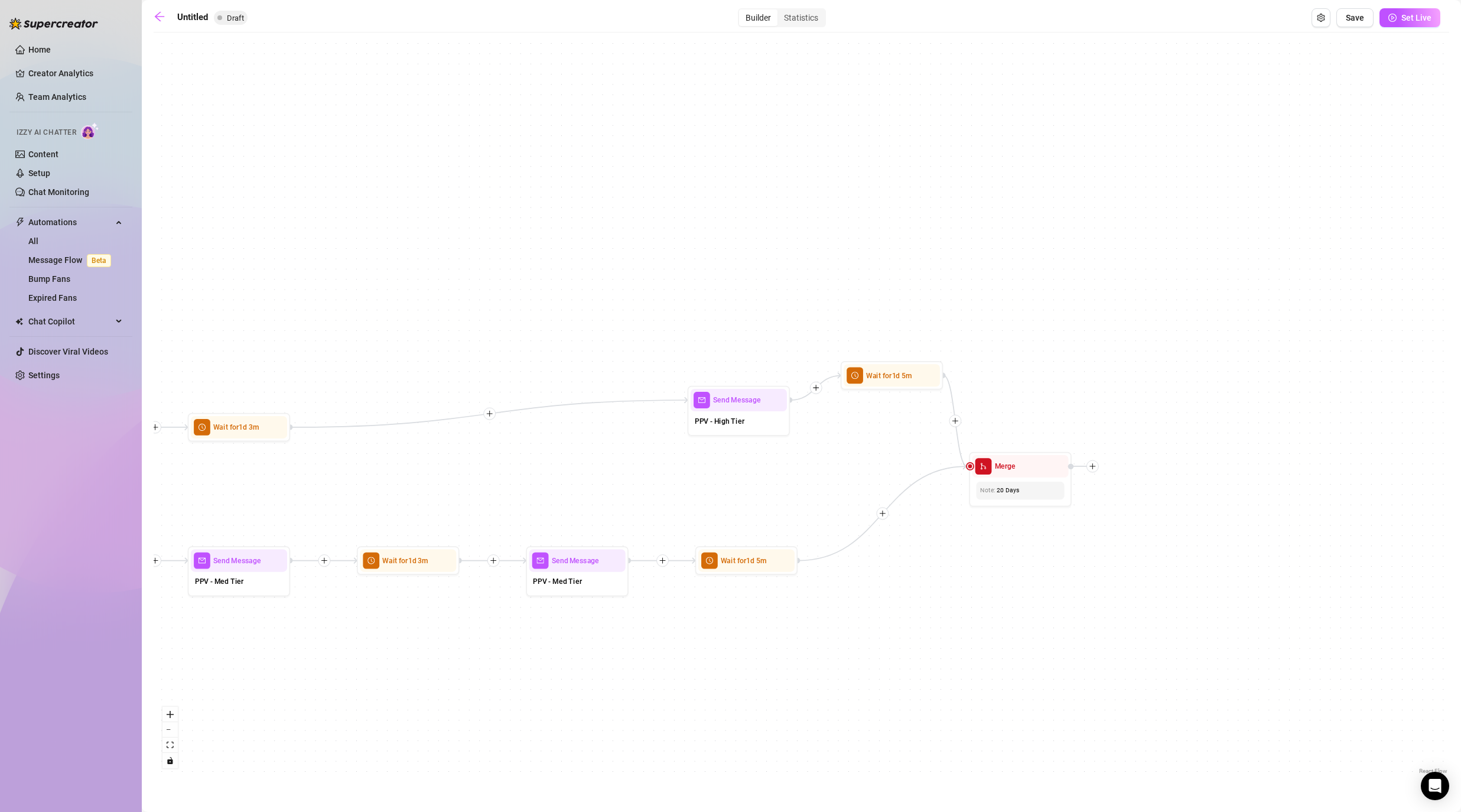
click at [757, 574] on div "If True If False If False If True If True If False If True If False If True If …" at bounding box center [801, 408] width 1296 height 738
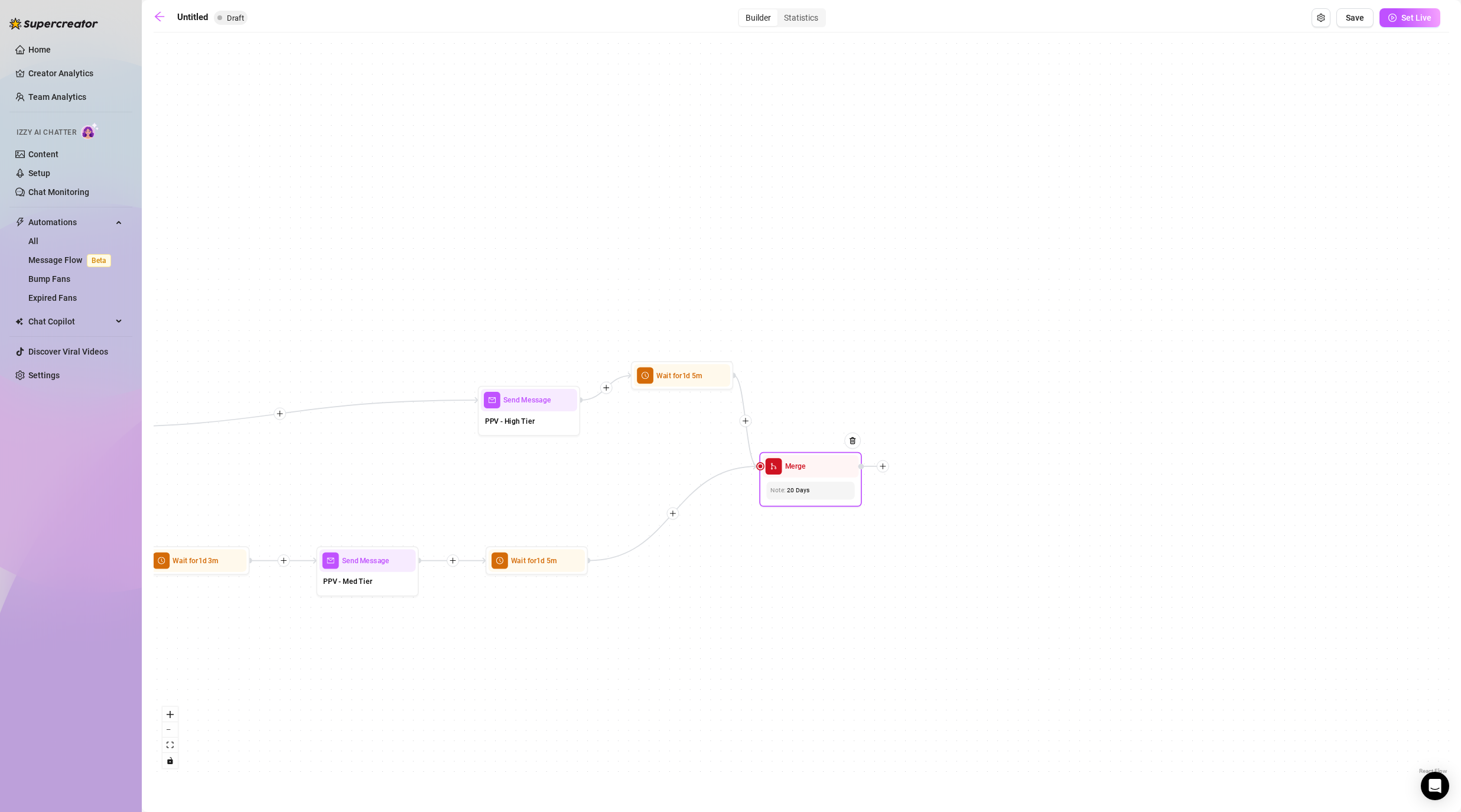
click at [757, 466] on icon "plus" at bounding box center [882, 466] width 6 height 1
click at [757, 485] on div "Condition" at bounding box center [933, 484] width 75 height 17
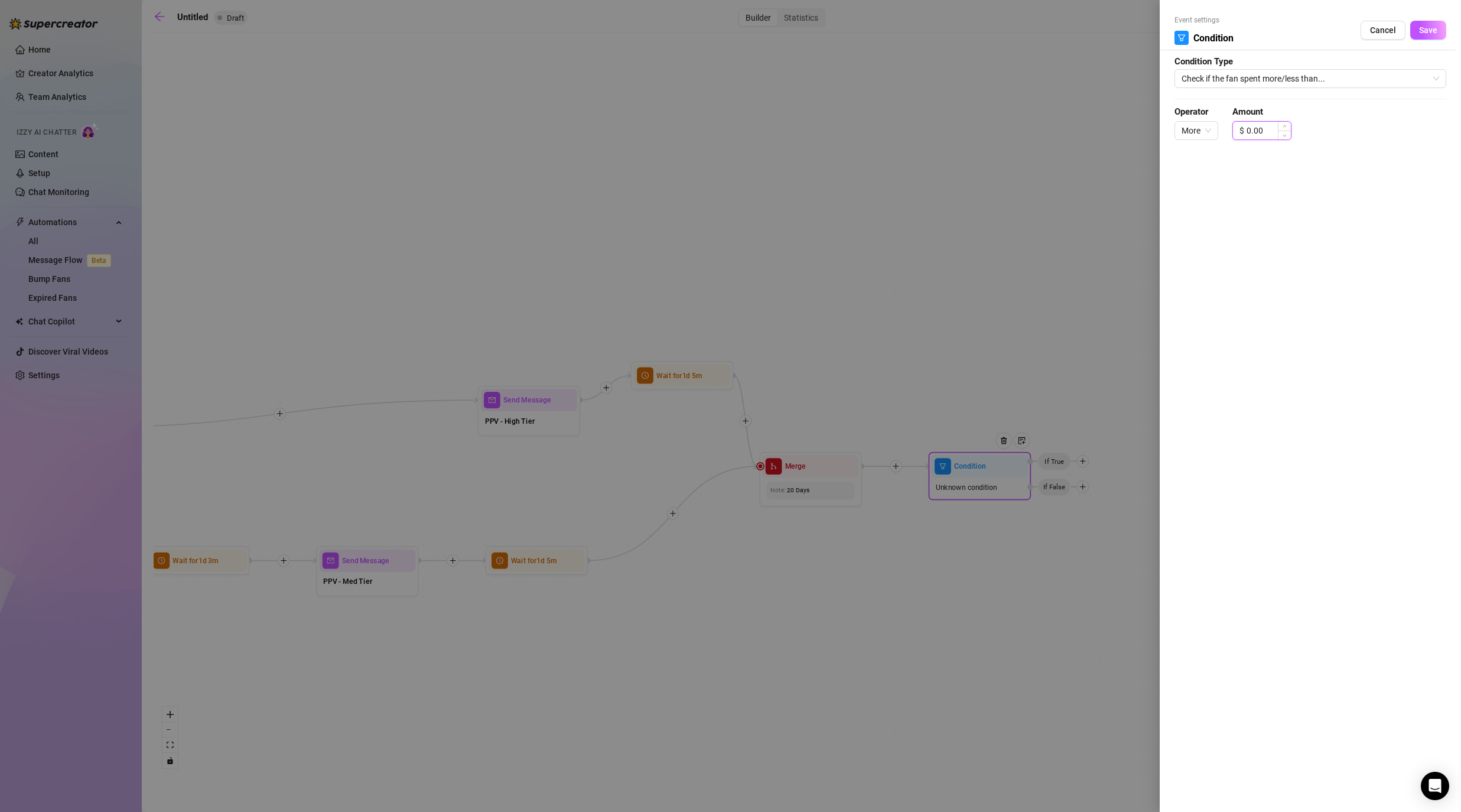
click at [757, 131] on input "0.00" at bounding box center [1269, 130] width 45 height 17
click at [757, 34] on button "Save" at bounding box center [1428, 30] width 36 height 19
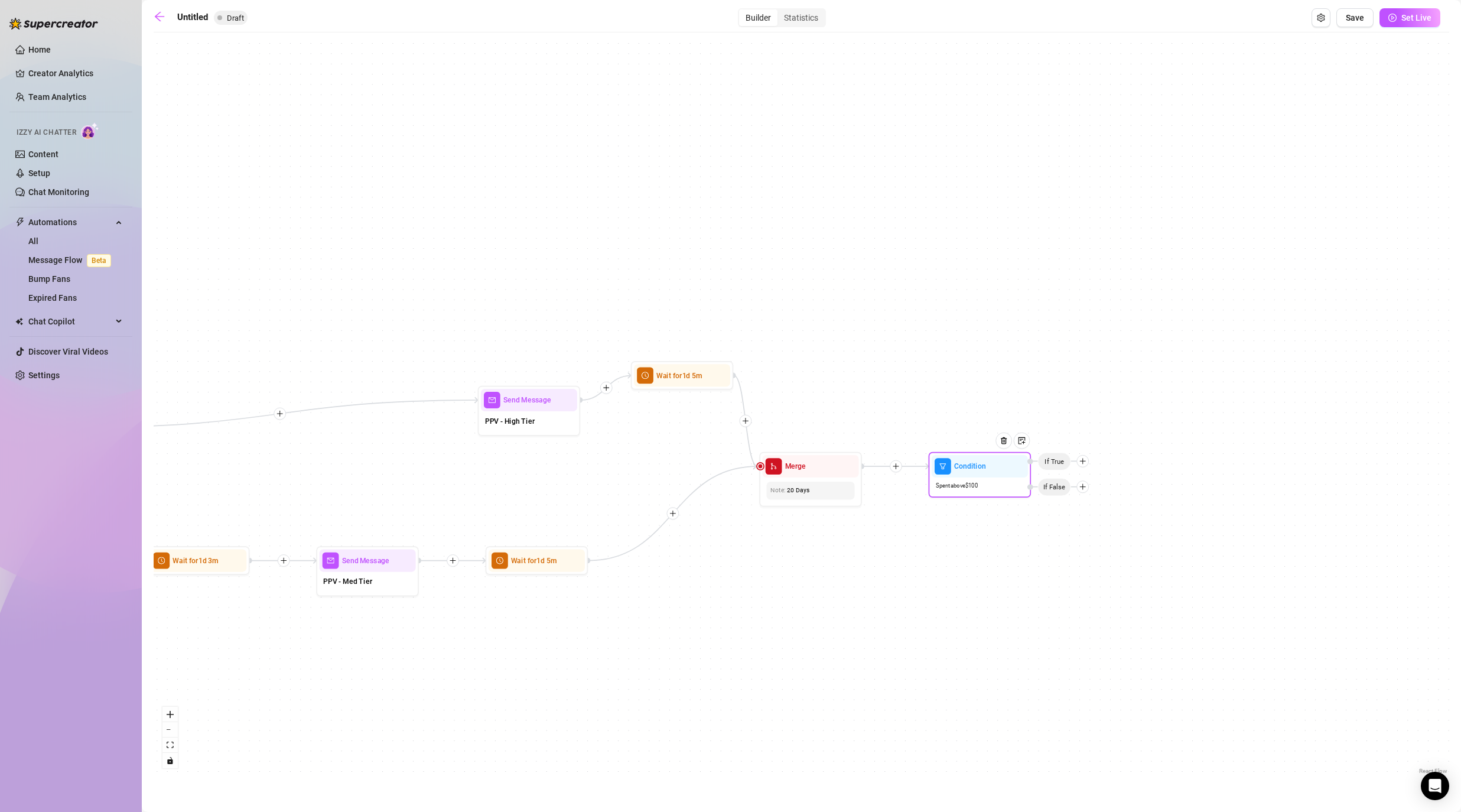
click at [757, 460] on icon "plus" at bounding box center [1082, 460] width 7 height 7
click at [757, 497] on div "Message" at bounding box center [1102, 497] width 75 height 17
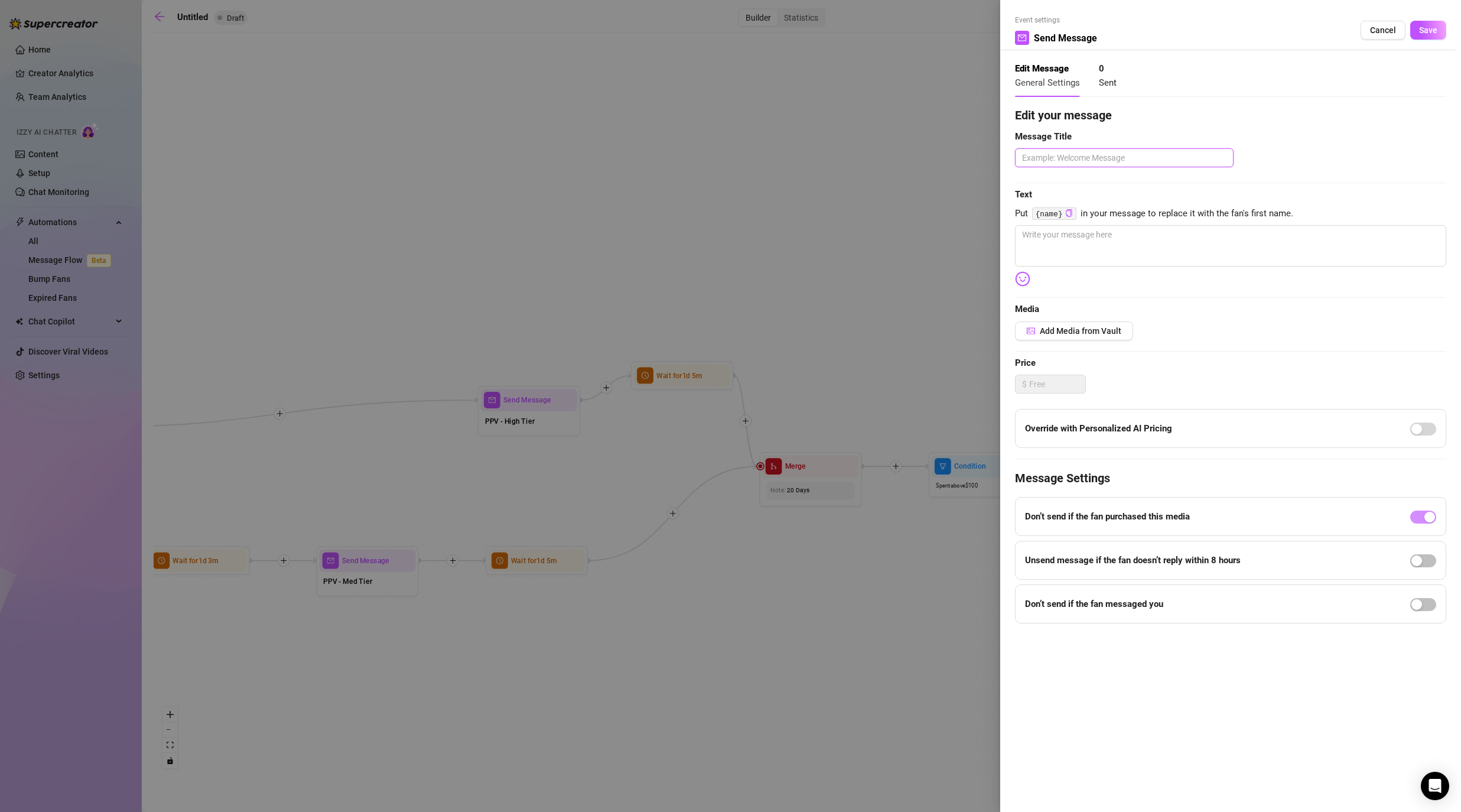
click at [757, 158] on textarea at bounding box center [1124, 157] width 219 height 19
click at [757, 246] on textarea at bounding box center [1231, 246] width 432 height 41
click at [757, 29] on span "Save" at bounding box center [1428, 30] width 18 height 10
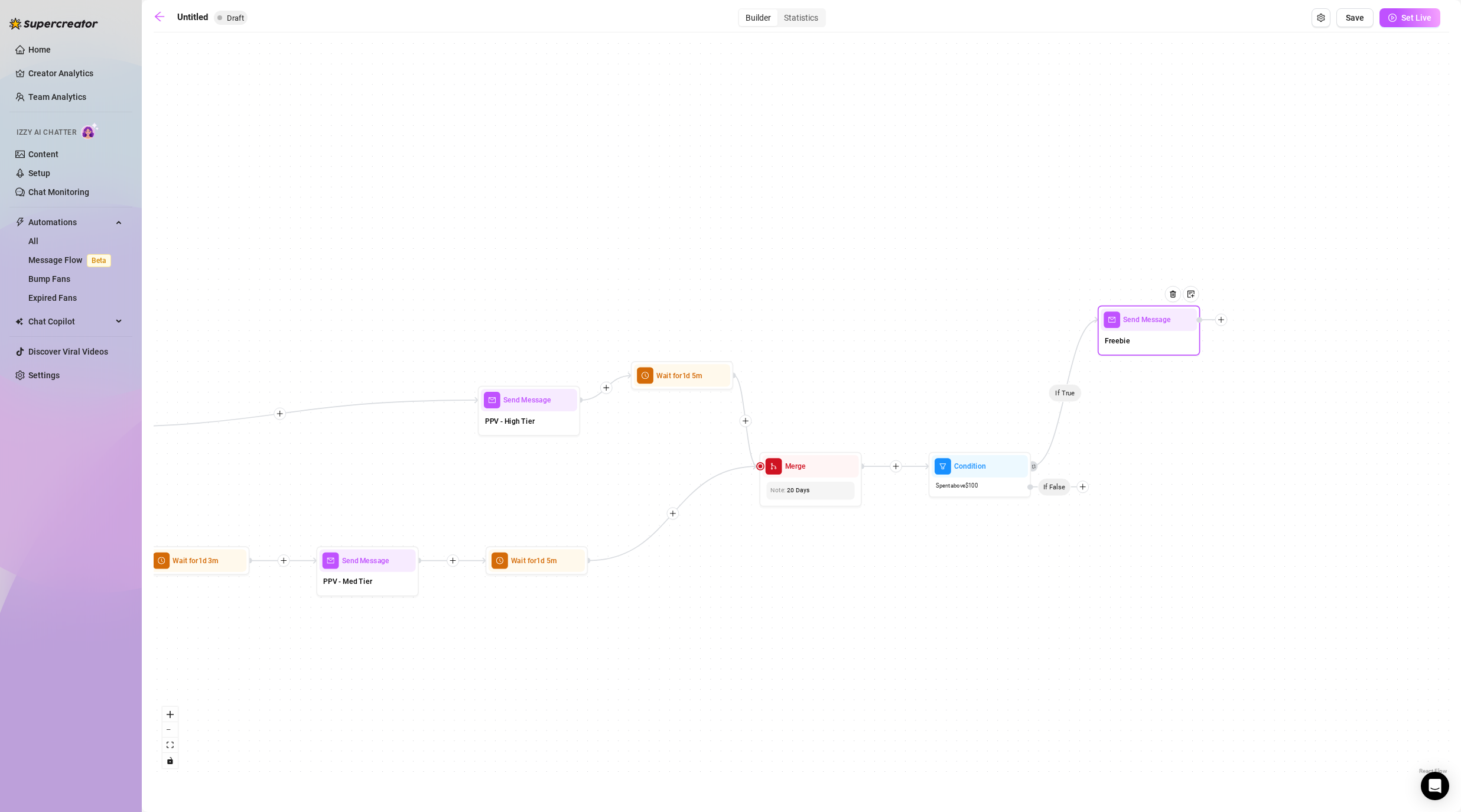
drag, startPoint x: 1149, startPoint y: 473, endPoint x: 1149, endPoint y: 318, distance: 155.0
click at [757, 318] on div "Send Message" at bounding box center [1148, 319] width 96 height 23
click at [757, 490] on div at bounding box center [1082, 486] width 12 height 12
click at [757, 519] on div "Message" at bounding box center [1102, 522] width 75 height 17
click at [757, 523] on div "Message" at bounding box center [1102, 522] width 75 height 17
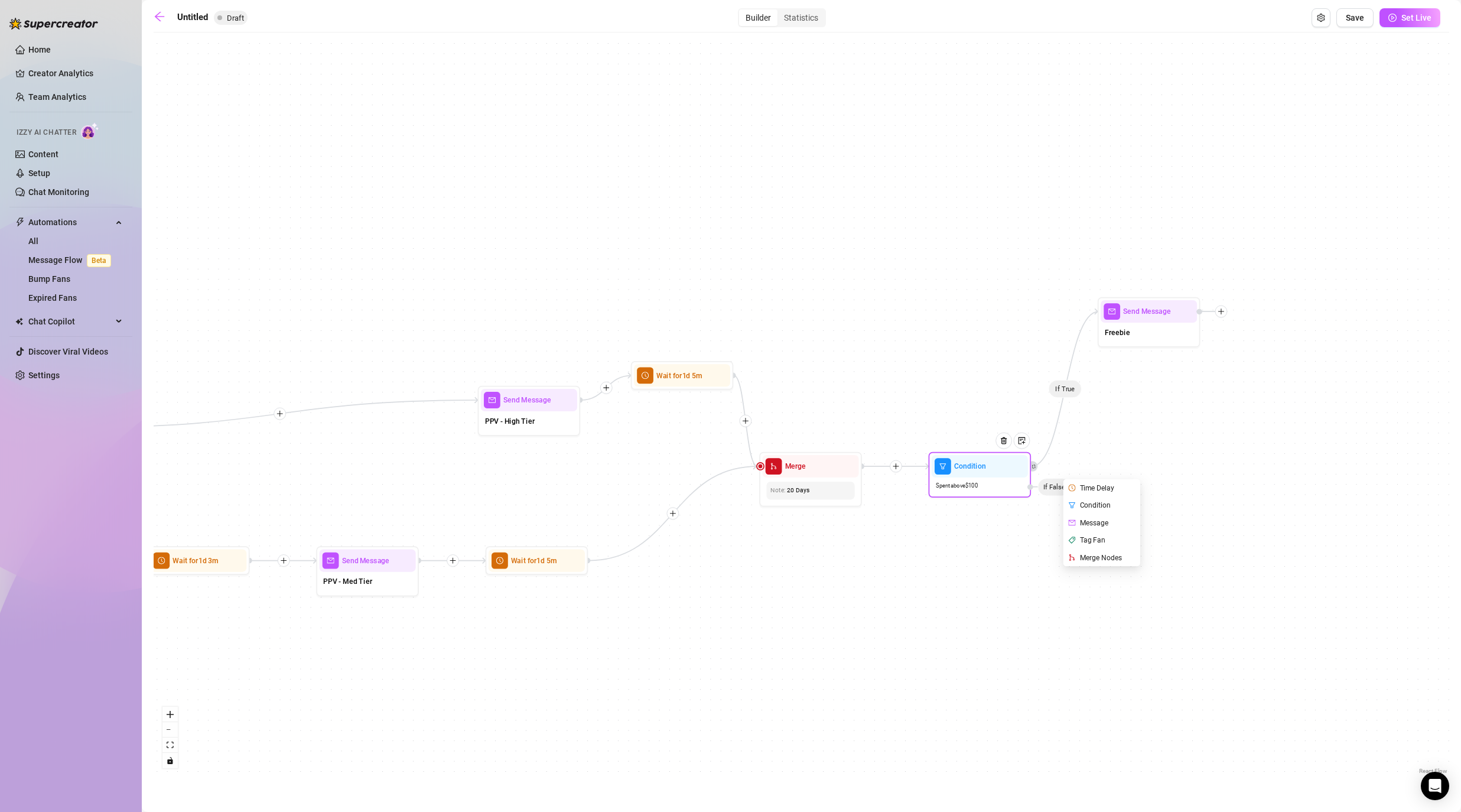
click at [757, 522] on div "Message" at bounding box center [1102, 522] width 75 height 17
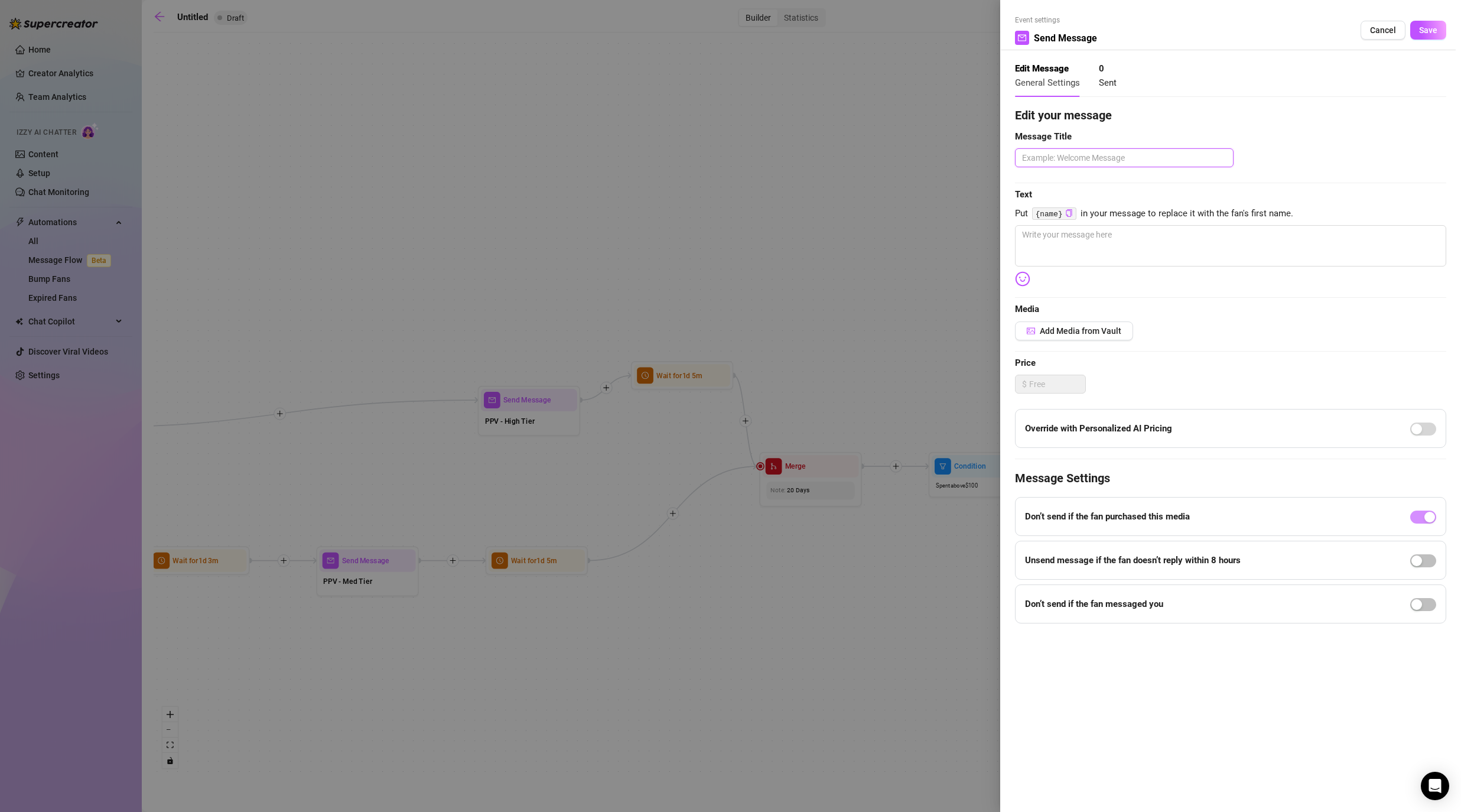
click at [757, 150] on textarea at bounding box center [1124, 157] width 219 height 19
click at [757, 232] on textarea at bounding box center [1231, 246] width 432 height 41
click at [757, 34] on button "Save" at bounding box center [1428, 30] width 36 height 19
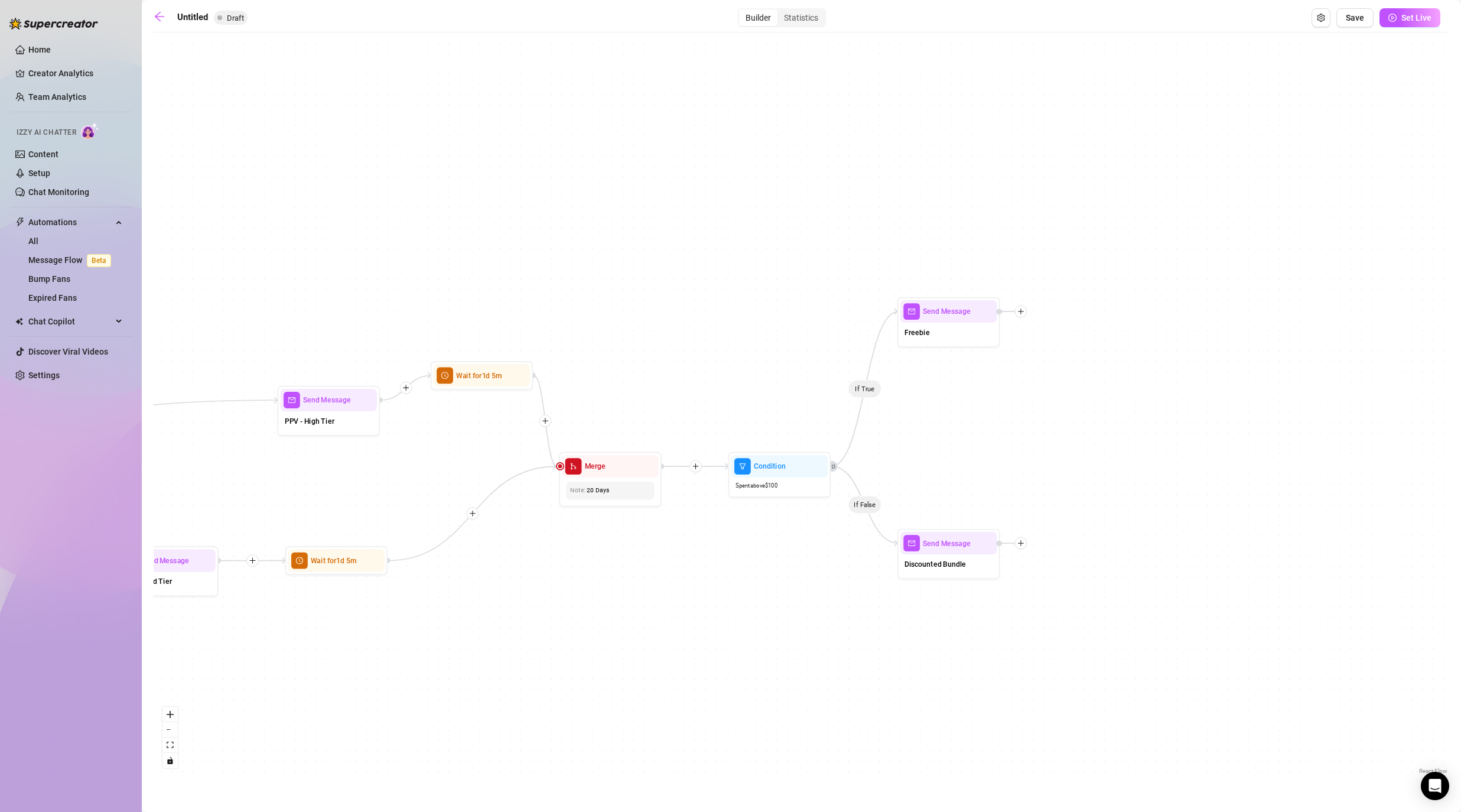
drag, startPoint x: 1320, startPoint y: 594, endPoint x: 1086, endPoint y: 597, distance: 234.0
click at [757, 597] on div "If True If False If False If True If True If False If True If False If True If …" at bounding box center [801, 408] width 1296 height 738
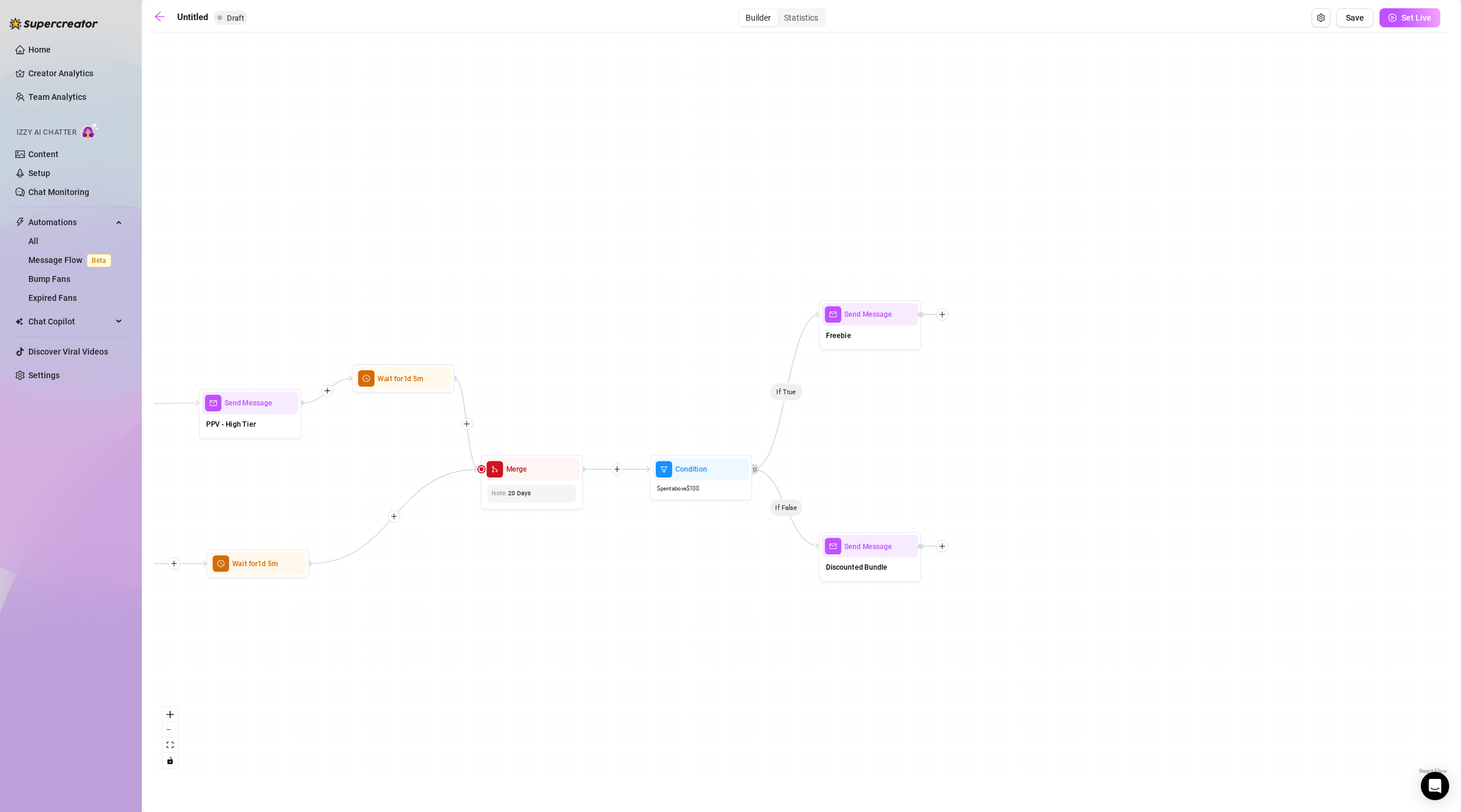
drag, startPoint x: 1217, startPoint y: 457, endPoint x: 1029, endPoint y: 457, distance: 188.0
click at [757, 457] on div "If True If False If False If True If True If False If True If False If True If …" at bounding box center [801, 408] width 1296 height 738
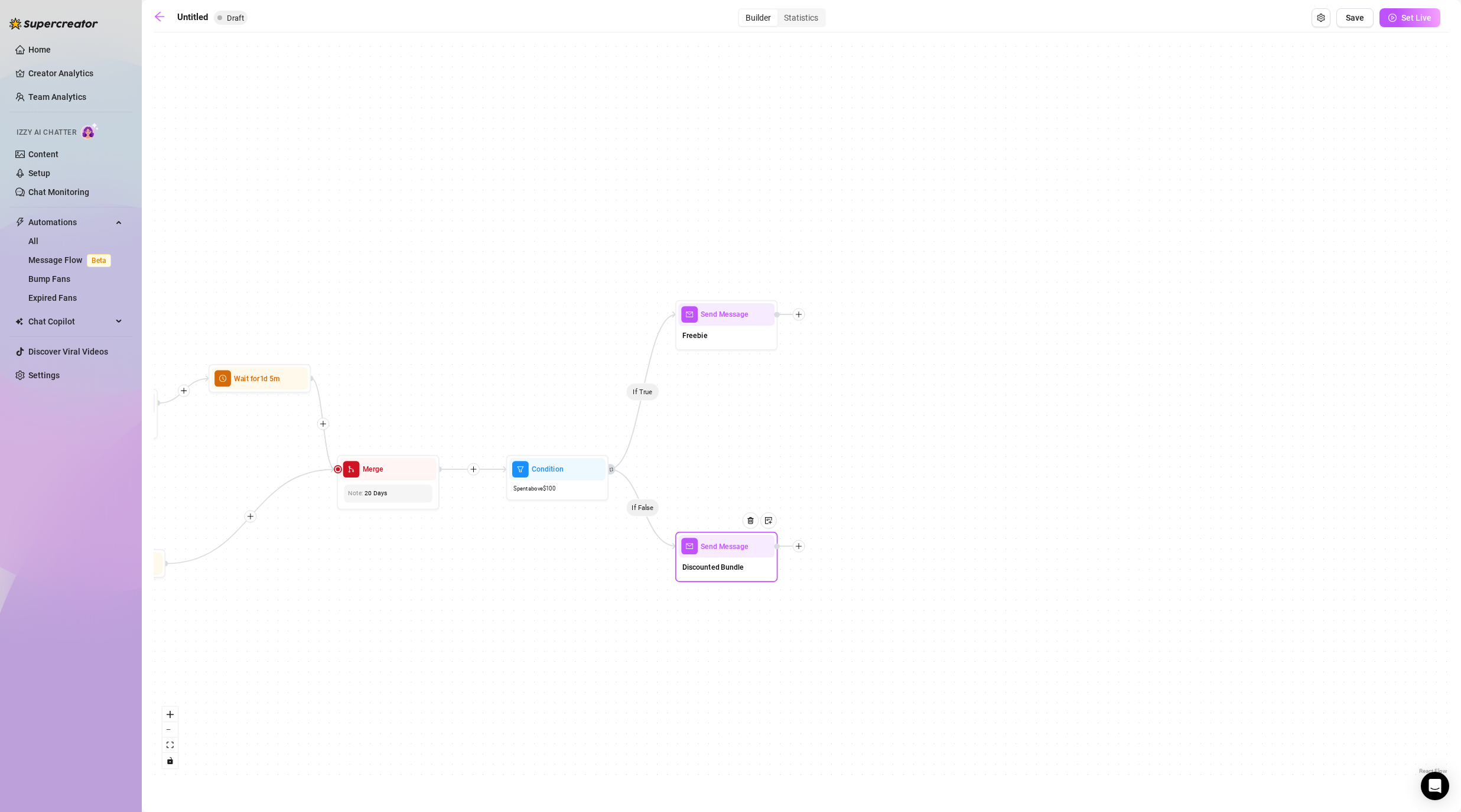
click at [736, 571] on span "Discounted Bundle" at bounding box center [713, 566] width 61 height 11
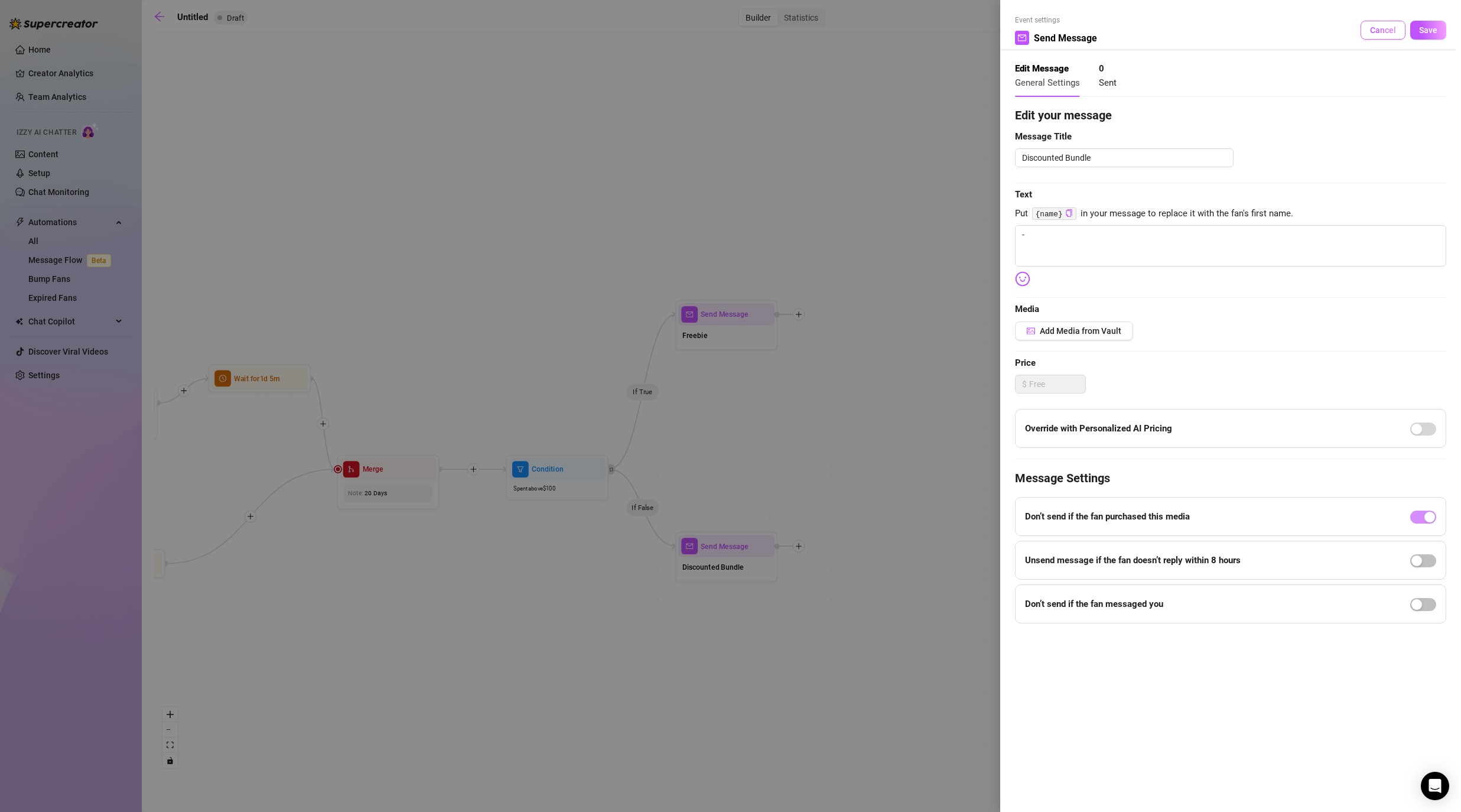
click at [757, 32] on span "Cancel" at bounding box center [1383, 30] width 26 height 10
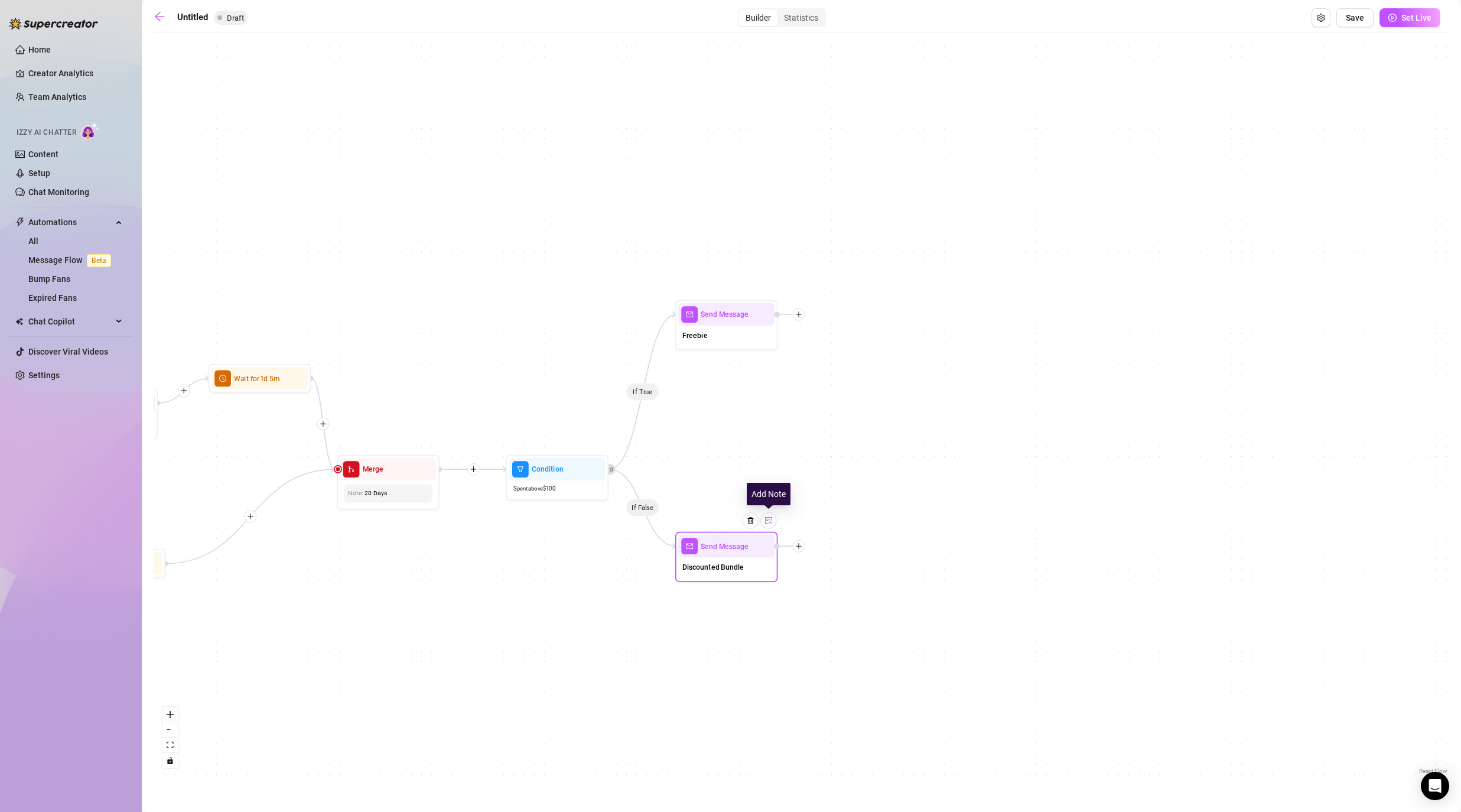
click at [757, 523] on img at bounding box center [768, 520] width 8 height 8
click at [757, 619] on div "If True If False If False If True If True If False If True If False If True If …" at bounding box center [801, 408] width 1296 height 738
click at [745, 566] on div "Discounted Bundle" at bounding box center [726, 568] width 96 height 21
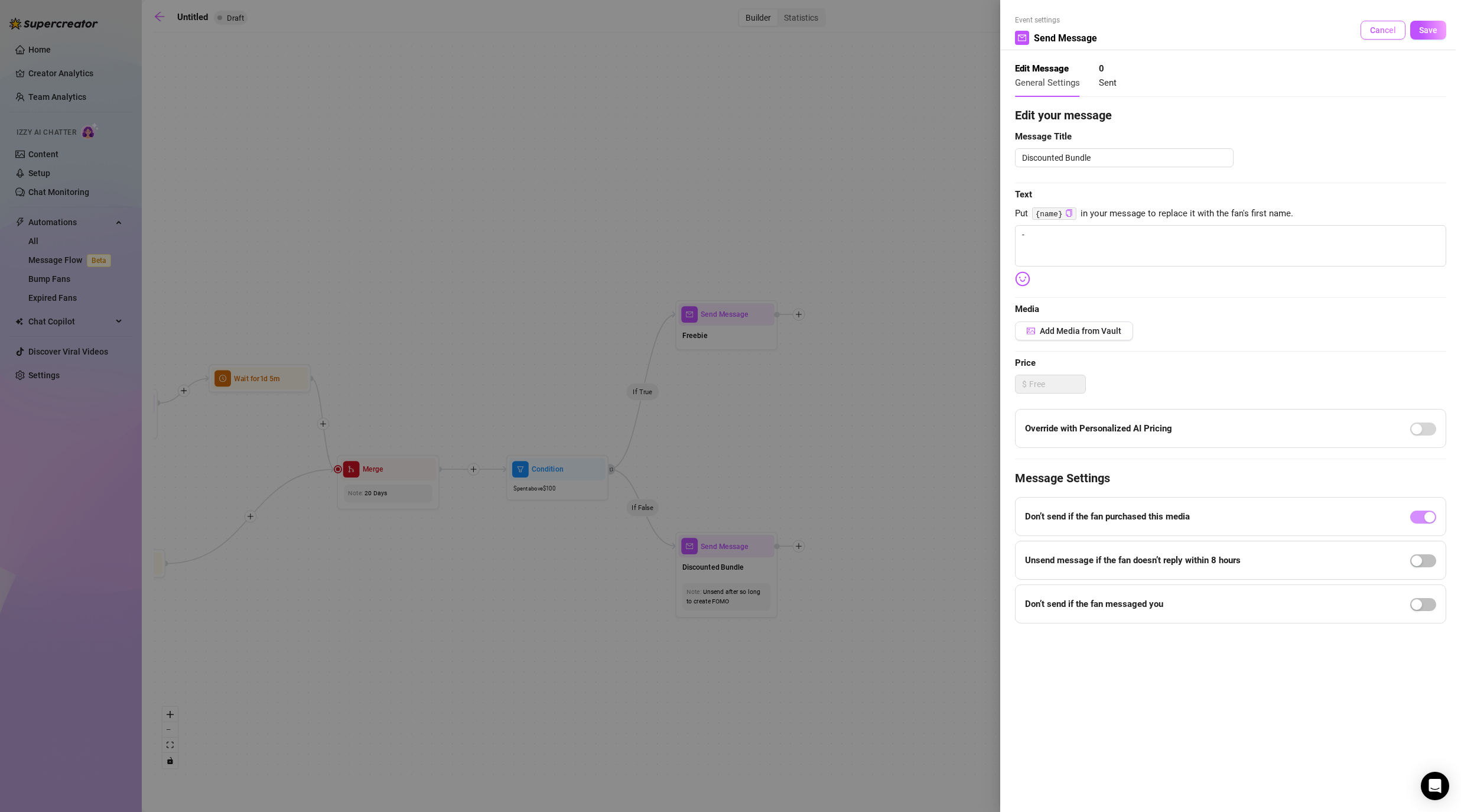
click at [757, 30] on span "Cancel" at bounding box center [1383, 30] width 26 height 10
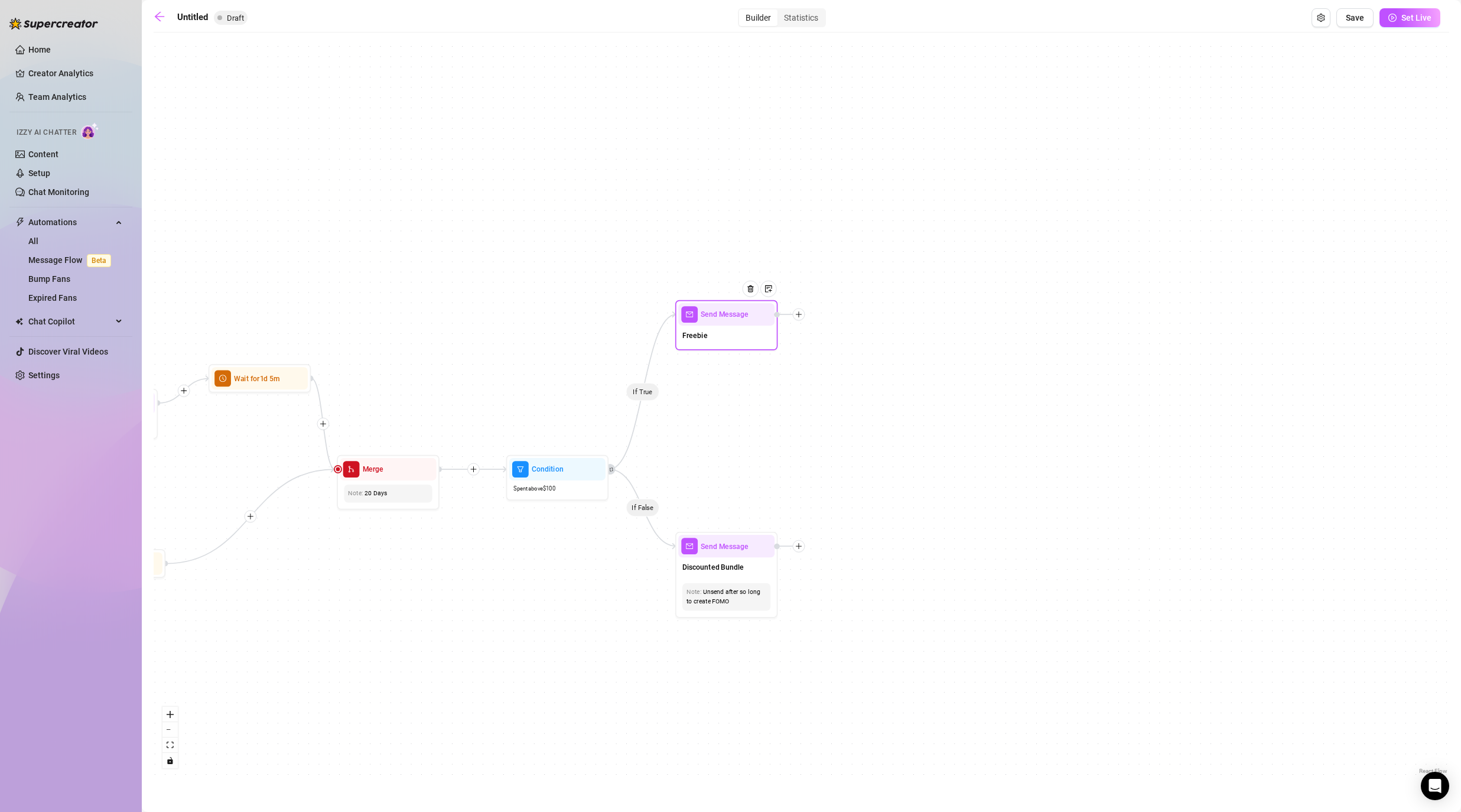
click at [757, 313] on icon "plus" at bounding box center [799, 314] width 7 height 7
click at [757, 313] on div "Time Delay" at bounding box center [850, 315] width 75 height 17
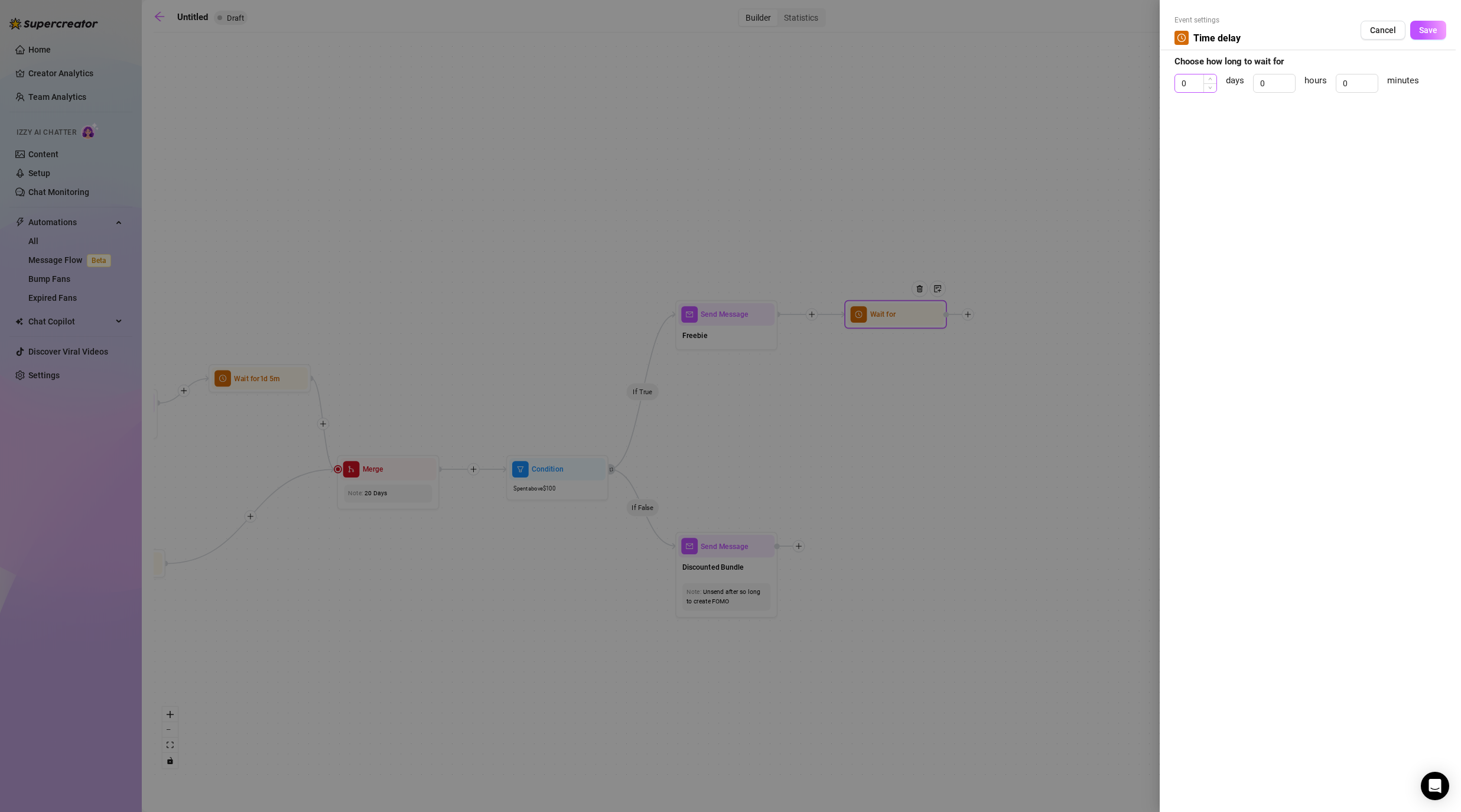
click at [757, 88] on span "Decrease Value" at bounding box center [1210, 88] width 13 height 9
drag, startPoint x: 1189, startPoint y: 88, endPoint x: 1166, endPoint y: 84, distance: 23.3
click at [757, 88] on div "Event settings Time delay Cancel Save Choose how long to wait for 0 days 0 hour…" at bounding box center [1310, 406] width 301 height 812
drag, startPoint x: 1355, startPoint y: 81, endPoint x: 1339, endPoint y: 81, distance: 16.0
click at [757, 81] on input "0" at bounding box center [1357, 83] width 41 height 17
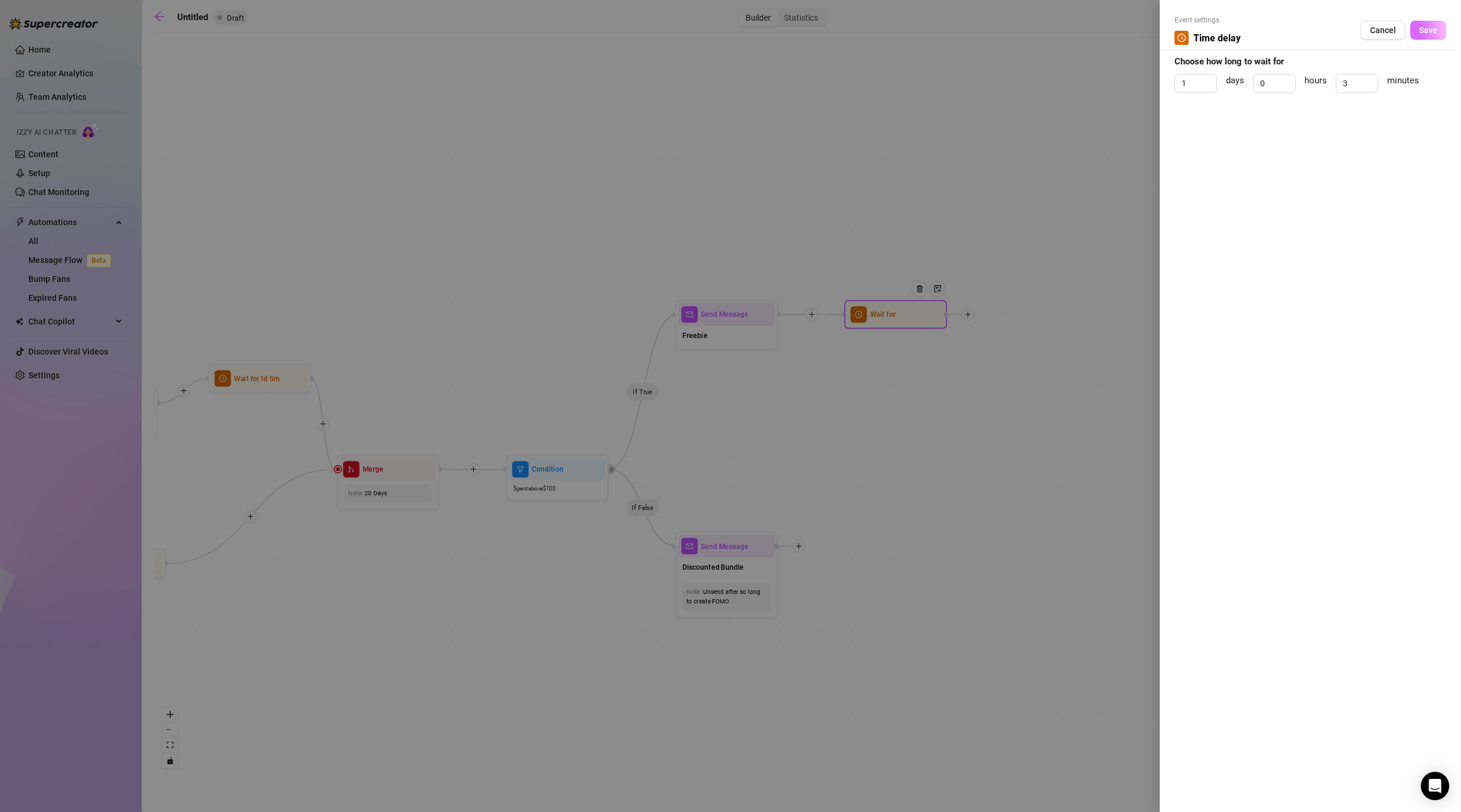
click at [757, 30] on span "Save" at bounding box center [1428, 30] width 18 height 10
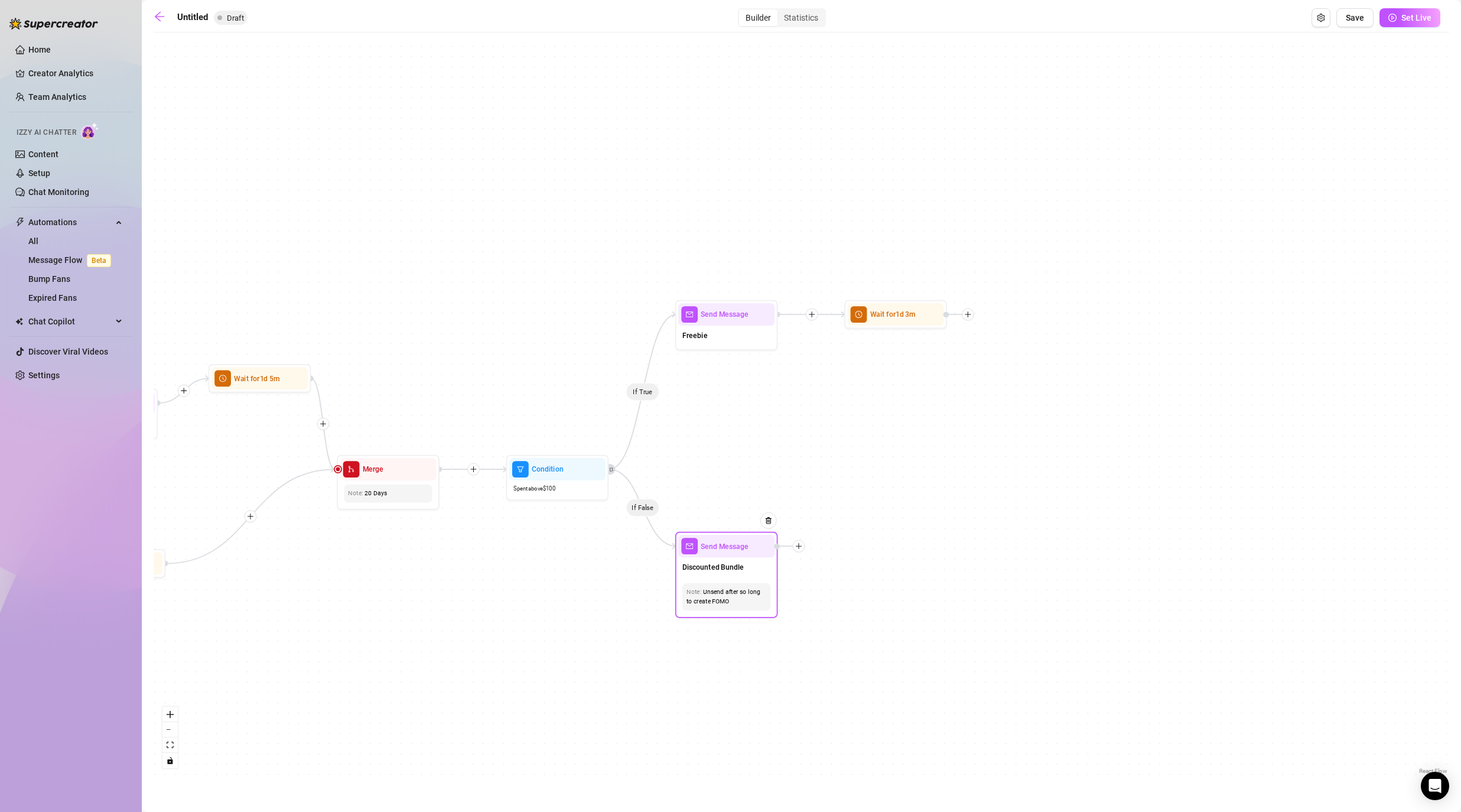
click at [757, 547] on icon "plus" at bounding box center [799, 546] width 7 height 7
click at [757, 564] on div "Condition" at bounding box center [850, 564] width 75 height 17
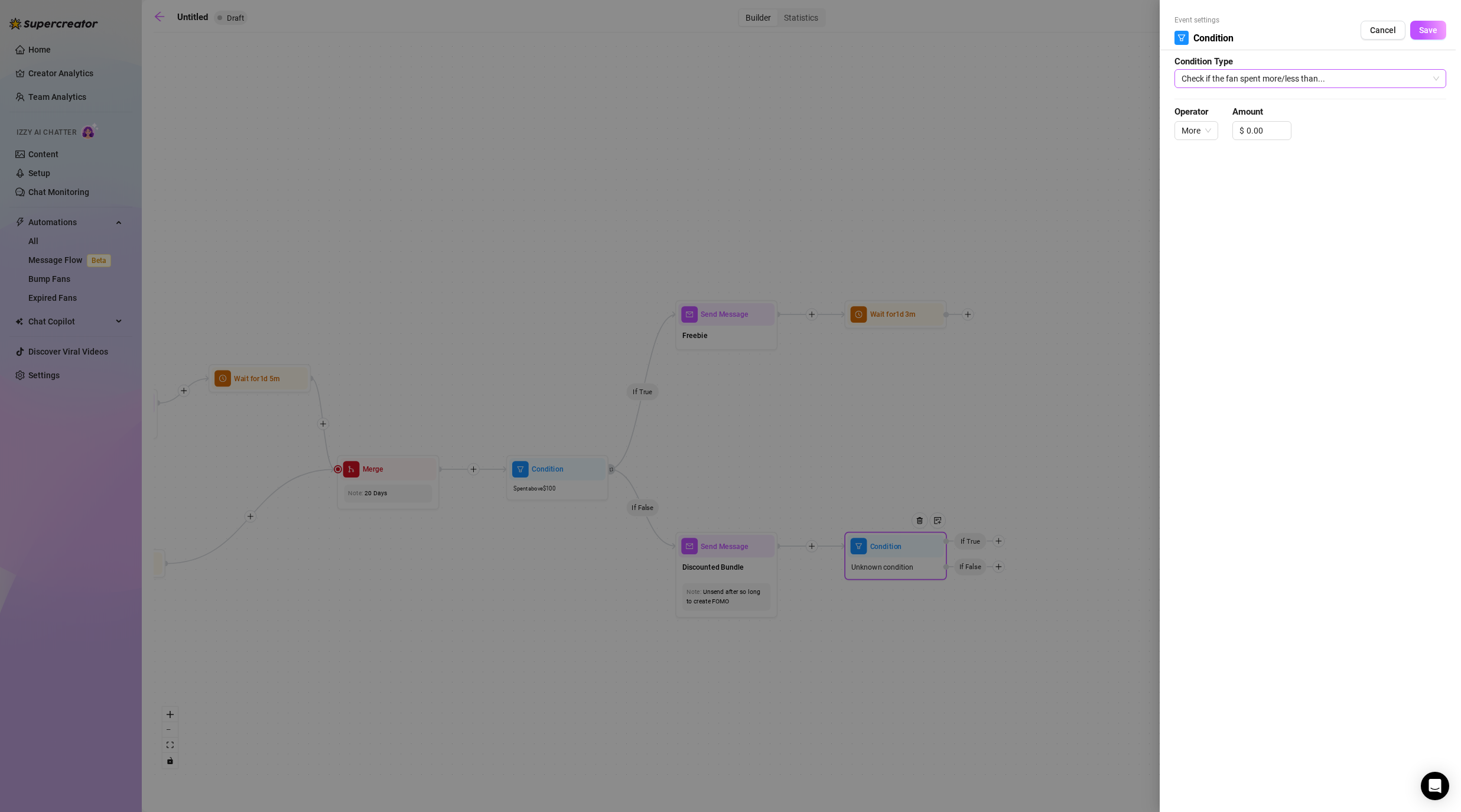
click at [757, 75] on span "Check if the fan spent more/less than..." at bounding box center [1310, 78] width 257 height 17
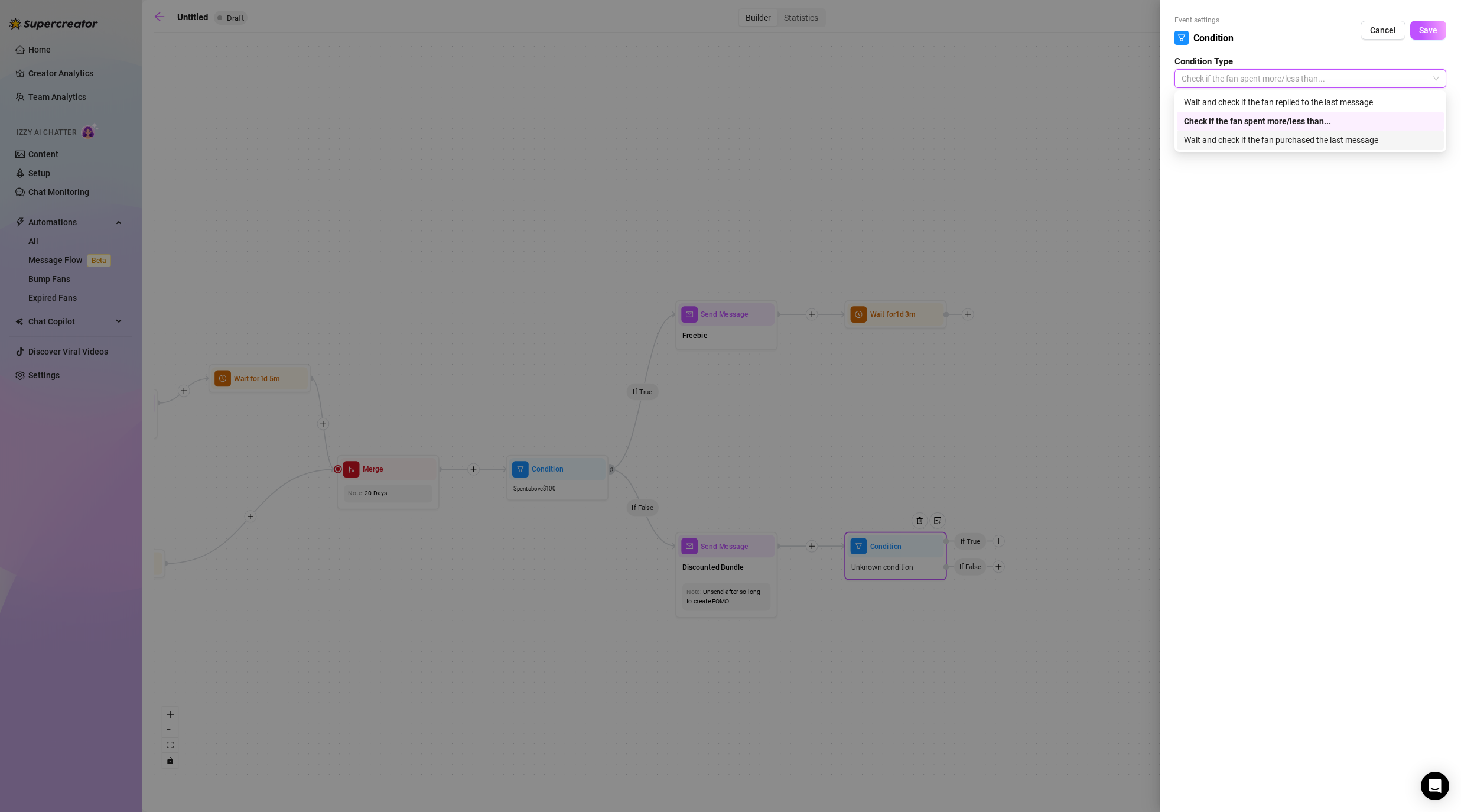
click at [757, 144] on div "Wait and check if the fan purchased the last message" at bounding box center [1311, 140] width 253 height 13
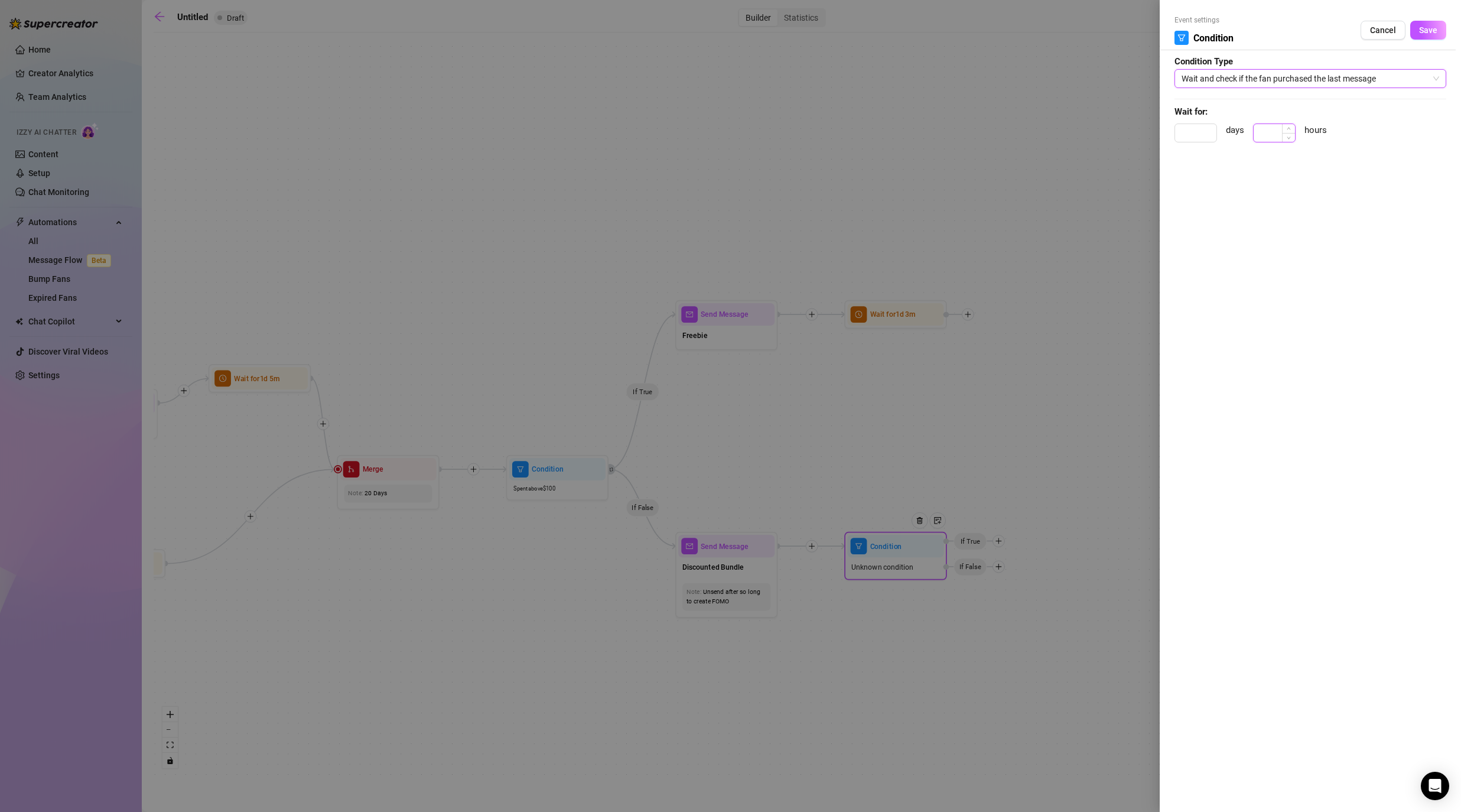
click at [757, 135] on input at bounding box center [1275, 132] width 41 height 17
click at [757, 38] on button "Save" at bounding box center [1428, 30] width 36 height 19
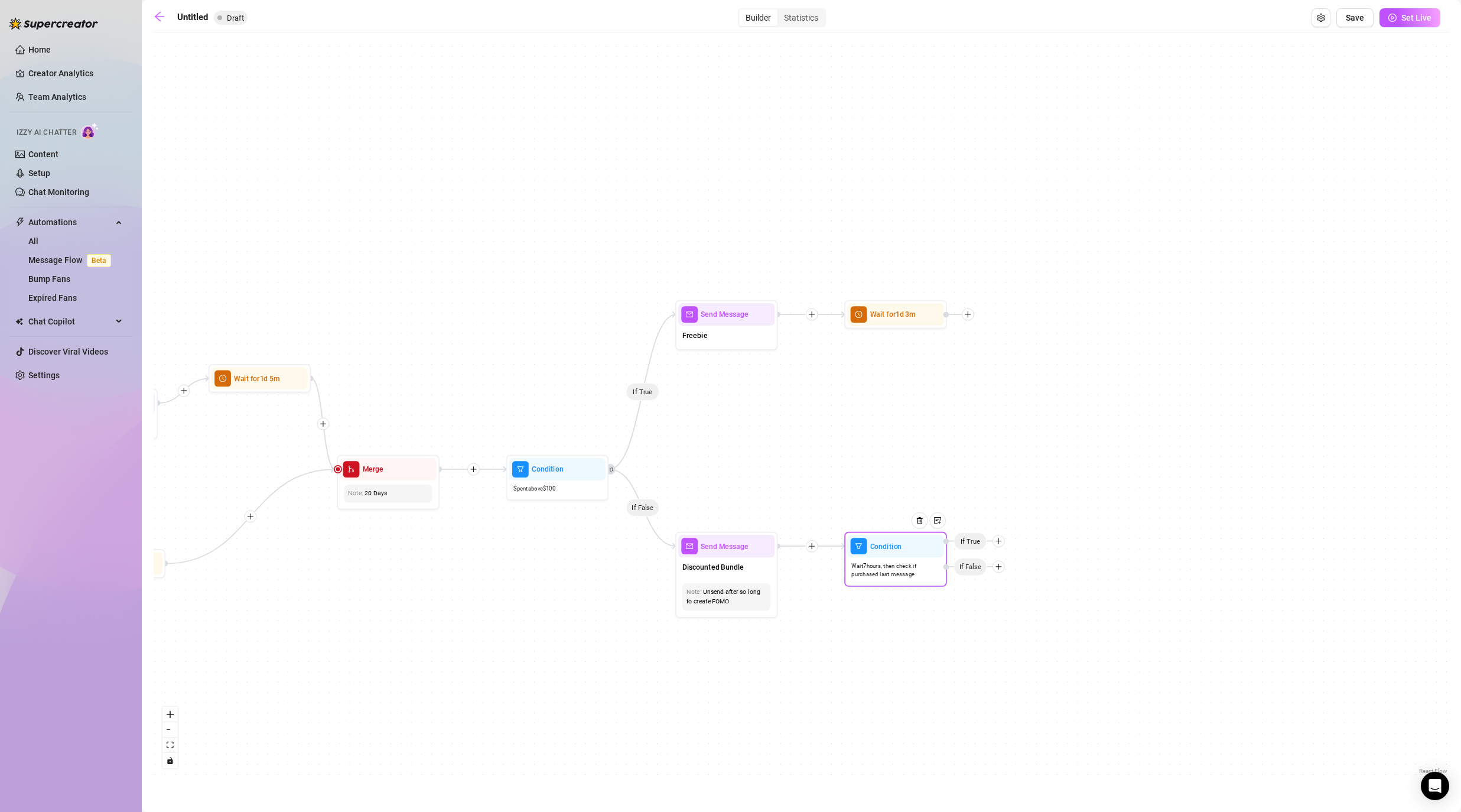
click at [757, 539] on icon "plus" at bounding box center [998, 540] width 7 height 7
click at [757, 541] on icon "plus" at bounding box center [998, 540] width 7 height 7
click at [757, 538] on div "Time Delay" at bounding box center [1019, 541] width 75 height 17
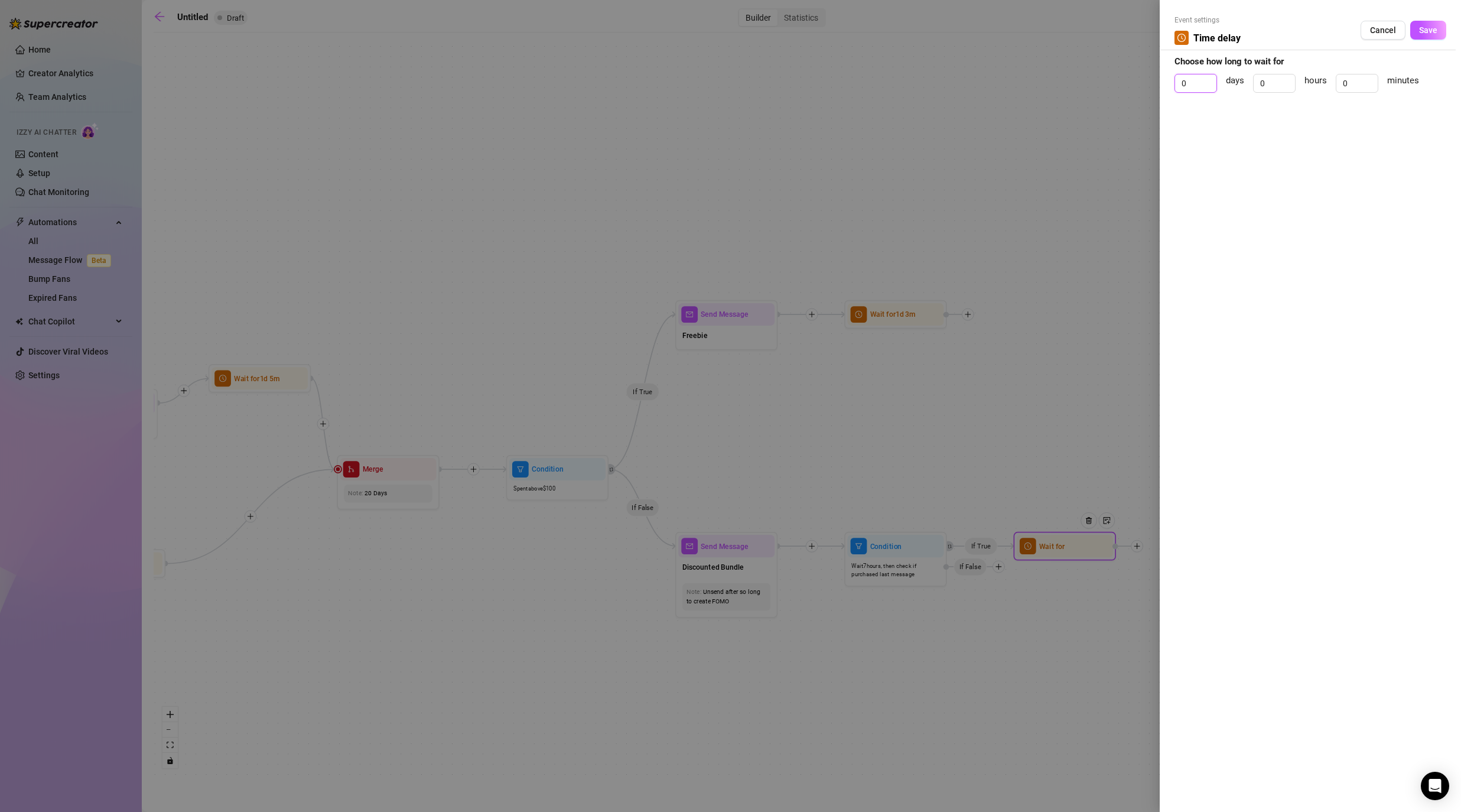
drag, startPoint x: 1196, startPoint y: 84, endPoint x: 1141, endPoint y: 81, distance: 55.1
click at [757, 84] on div "Event settings Time delay Cancel Save Choose how long to wait for 0 days 0 hour…" at bounding box center [730, 406] width 1461 height 812
click at [757, 32] on button "Cancel" at bounding box center [1383, 30] width 45 height 19
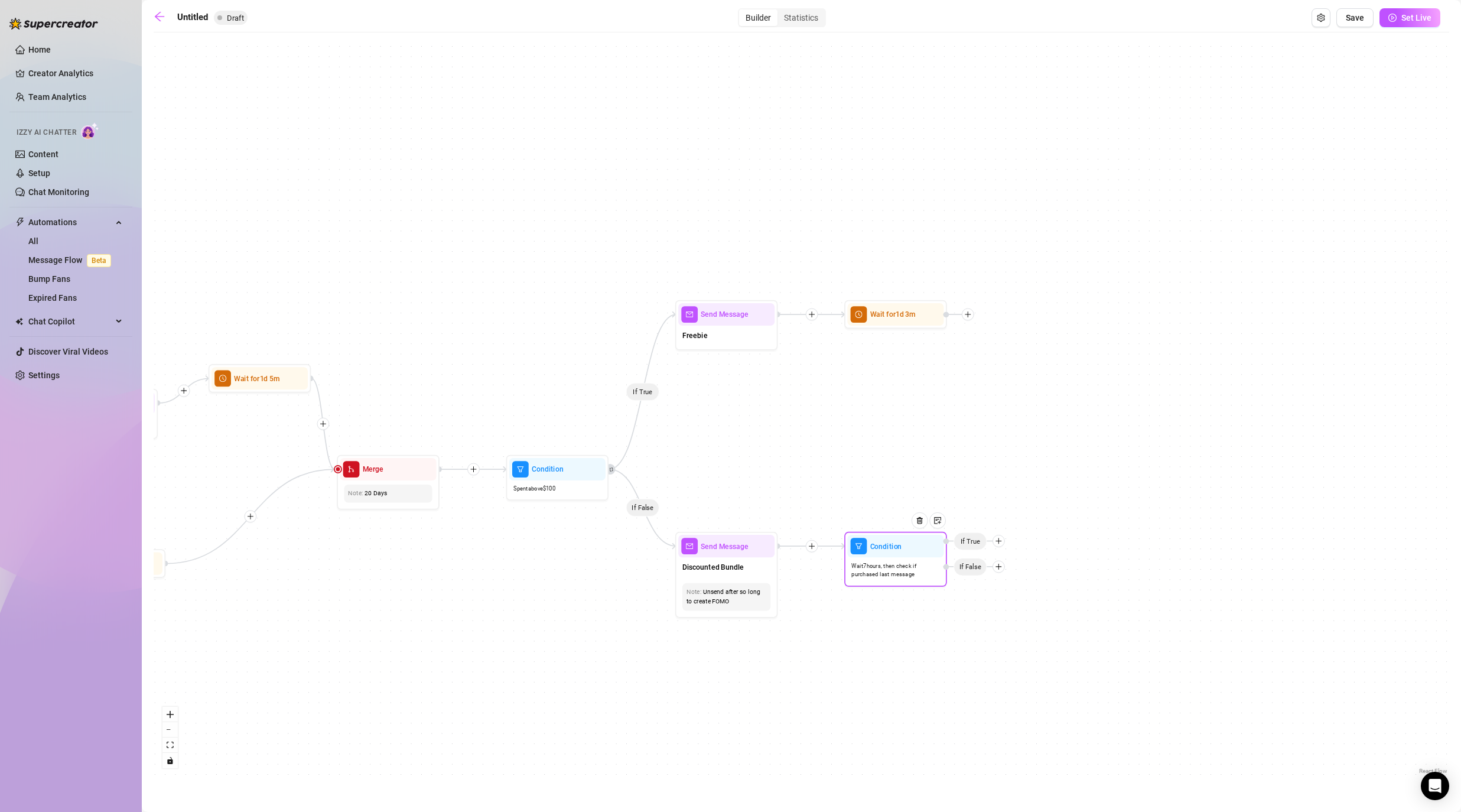
click at [757, 540] on icon "plus" at bounding box center [998, 540] width 6 height 1
click at [757, 576] on div "Message" at bounding box center [1019, 576] width 75 height 17
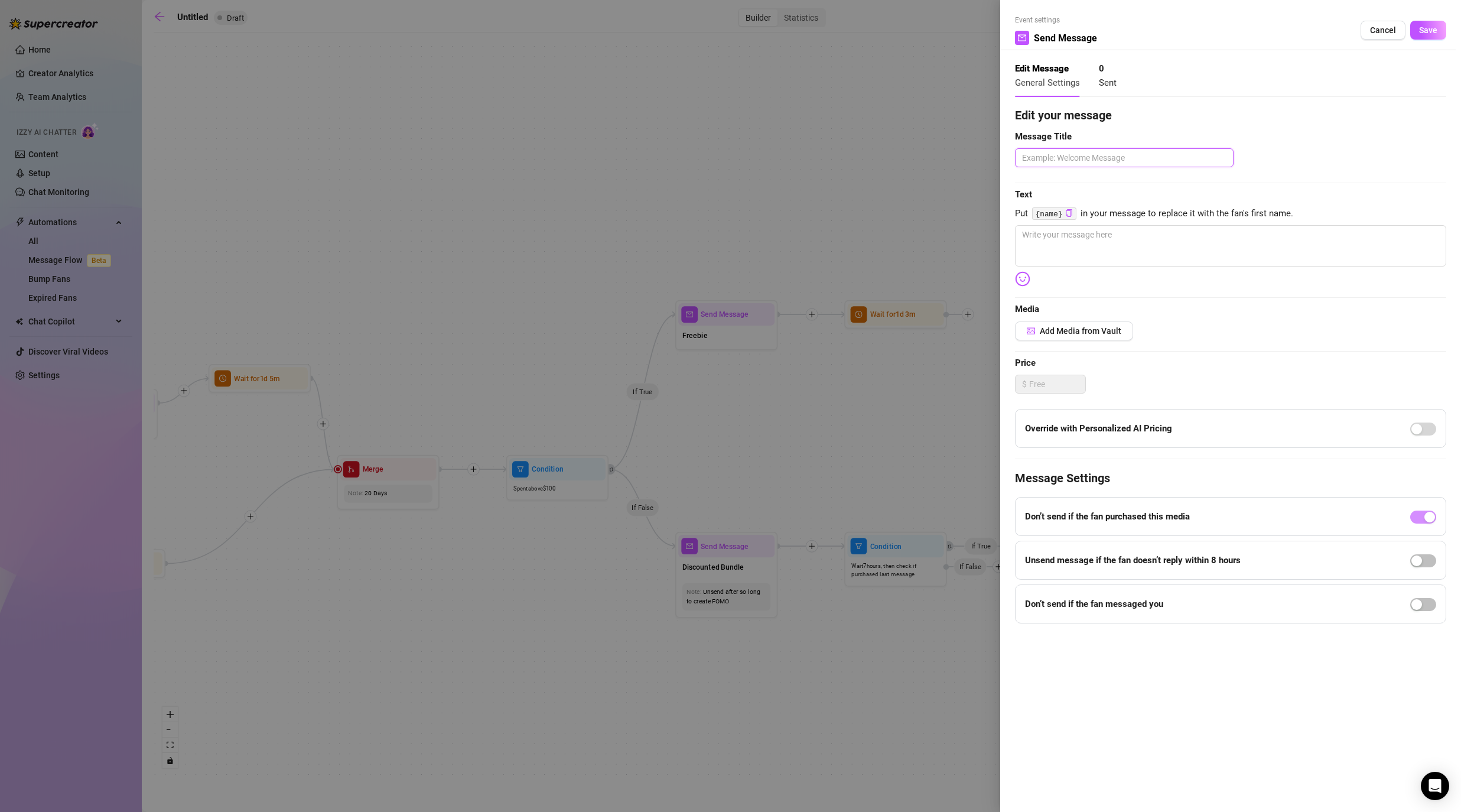
click at [757, 161] on textarea at bounding box center [1124, 157] width 219 height 19
click at [757, 32] on button "Save" at bounding box center [1428, 30] width 36 height 19
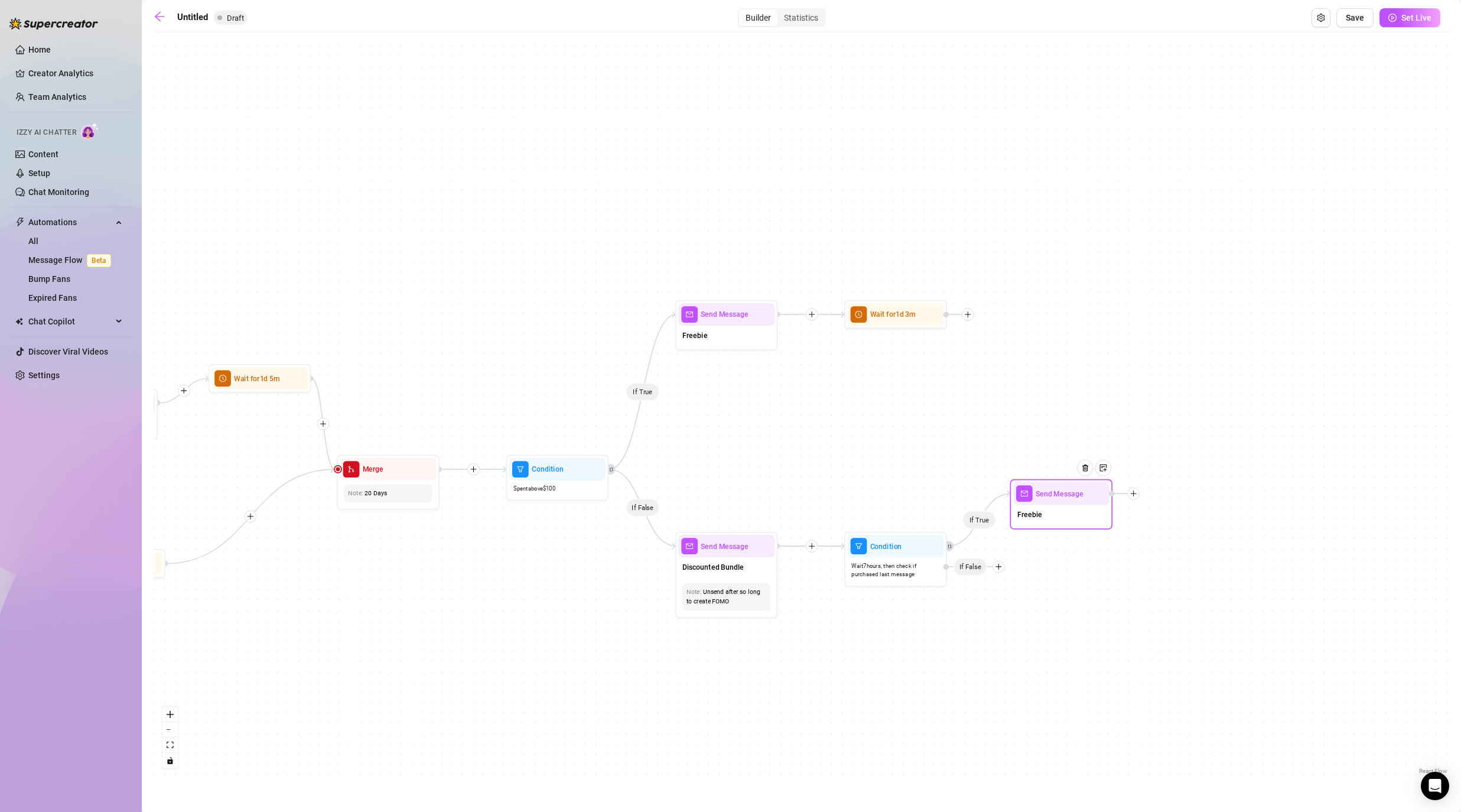
drag, startPoint x: 1045, startPoint y: 565, endPoint x: 1041, endPoint y: 493, distance: 72.1
click at [757, 504] on div "Freebie" at bounding box center [1061, 515] width 96 height 21
click at [757, 569] on icon "plus" at bounding box center [998, 566] width 7 height 7
click at [757, 604] on div "Message" at bounding box center [1019, 602] width 75 height 17
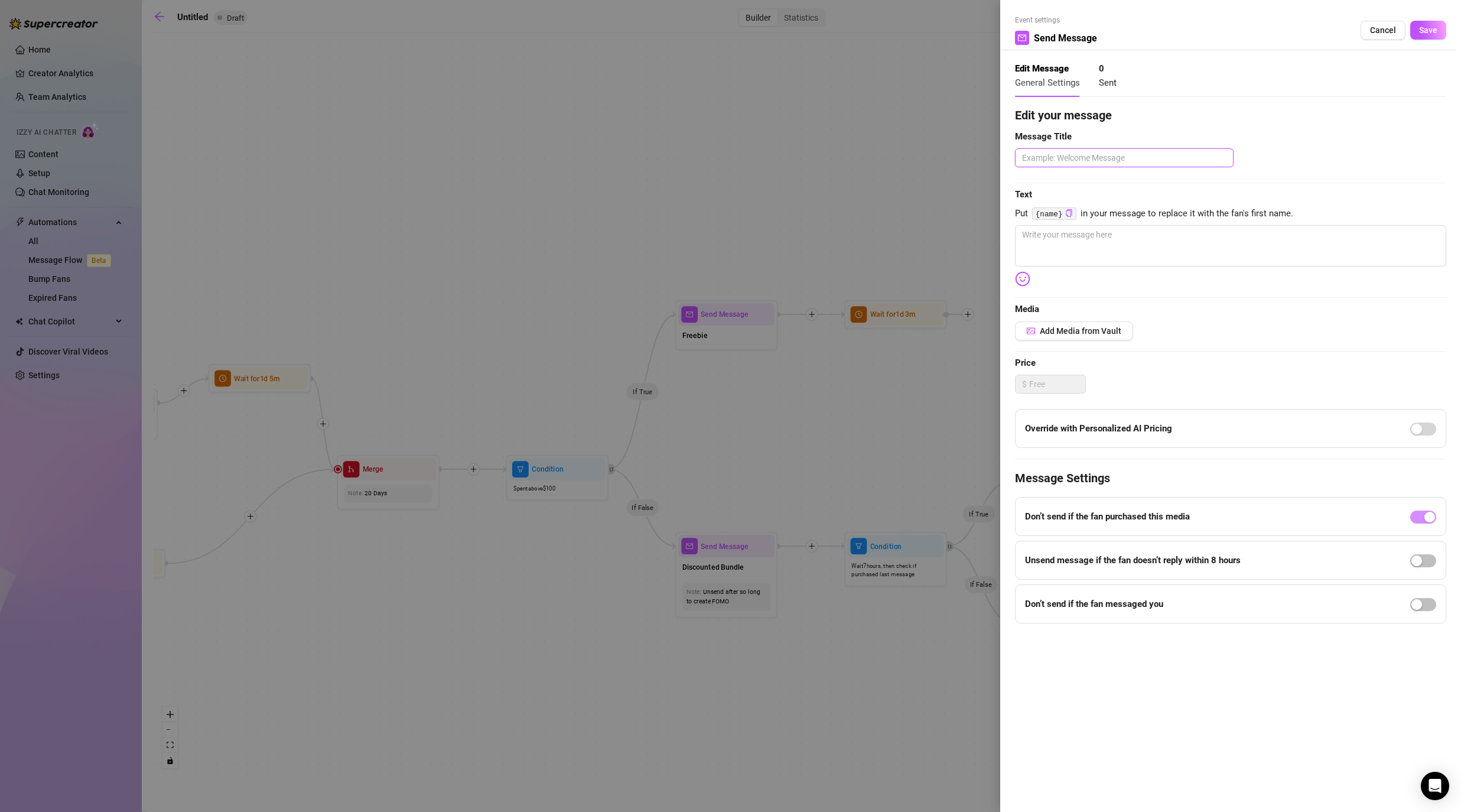
click at [757, 159] on textarea at bounding box center [1124, 157] width 219 height 19
click at [757, 27] on span "Save" at bounding box center [1428, 30] width 18 height 10
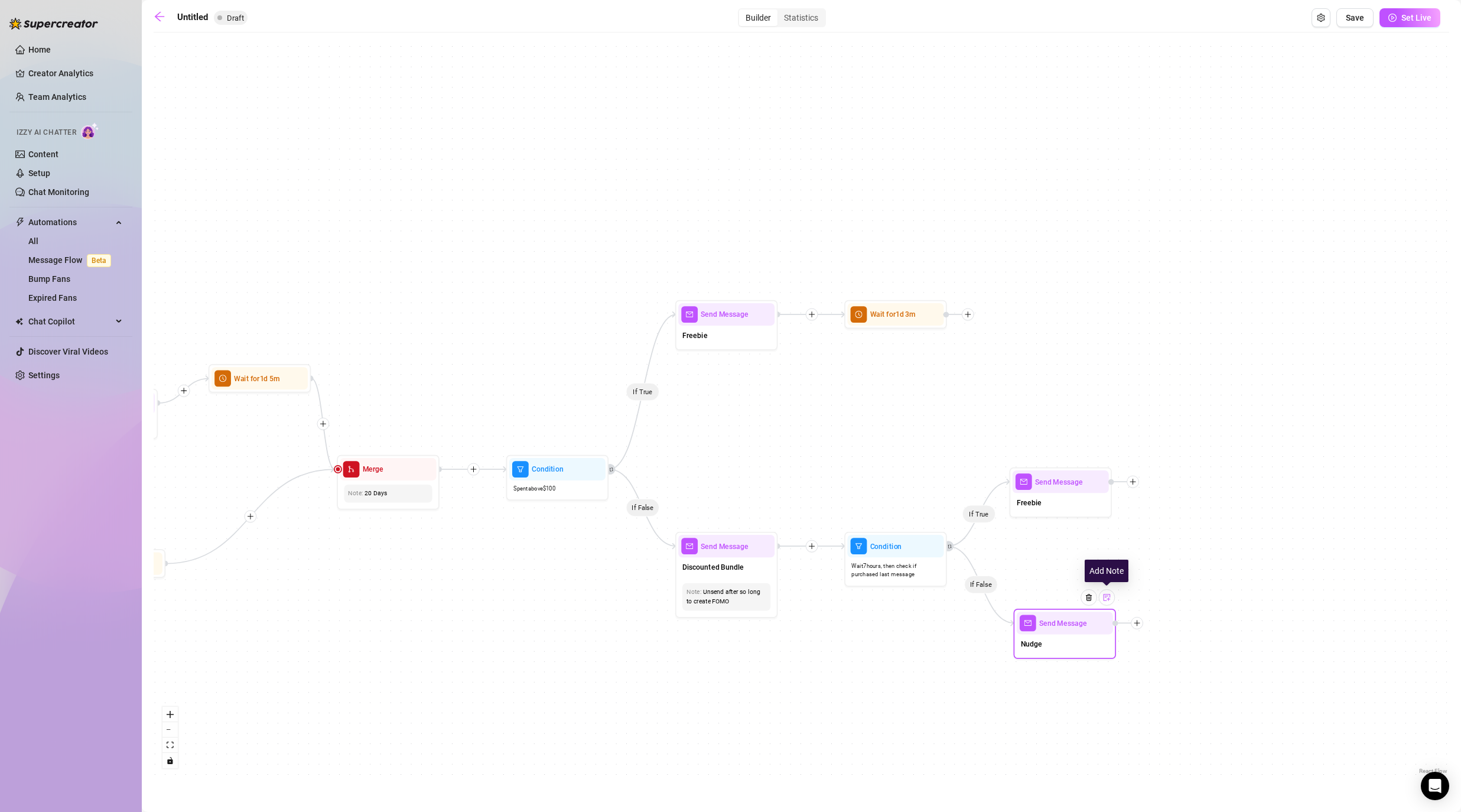
click at [757, 600] on img at bounding box center [1106, 597] width 8 height 8
click at [757, 656] on div "If True If False If False If True If True If False If True If False If True If …" at bounding box center [801, 408] width 1296 height 738
click at [757, 480] on icon "plus" at bounding box center [1133, 481] width 7 height 7
click at [757, 546] on div "Merge Nodes" at bounding box center [1184, 552] width 75 height 17
click at [757, 551] on div "Merge Nodes" at bounding box center [1184, 552] width 75 height 17
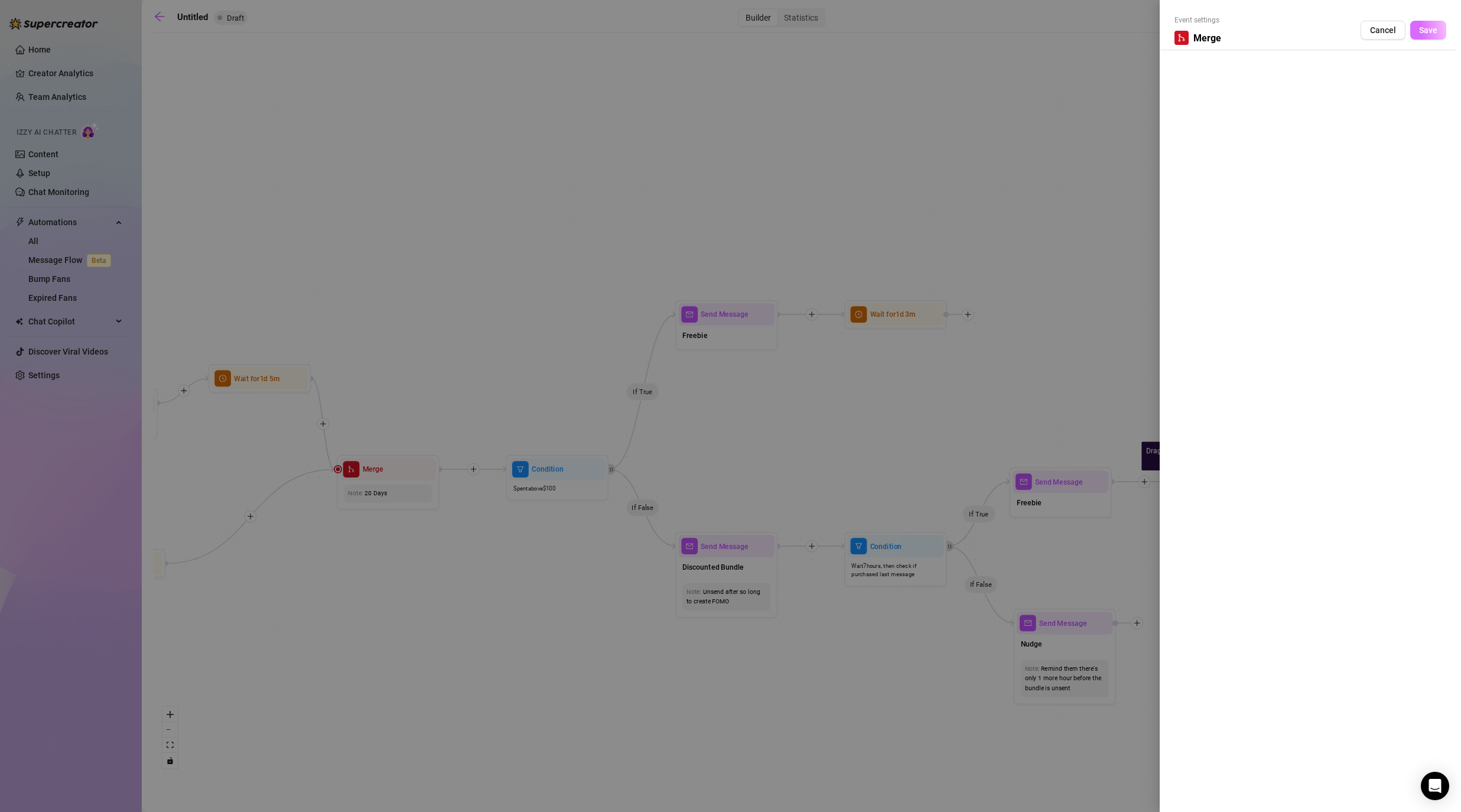
click at [757, 37] on button "Save" at bounding box center [1428, 30] width 36 height 19
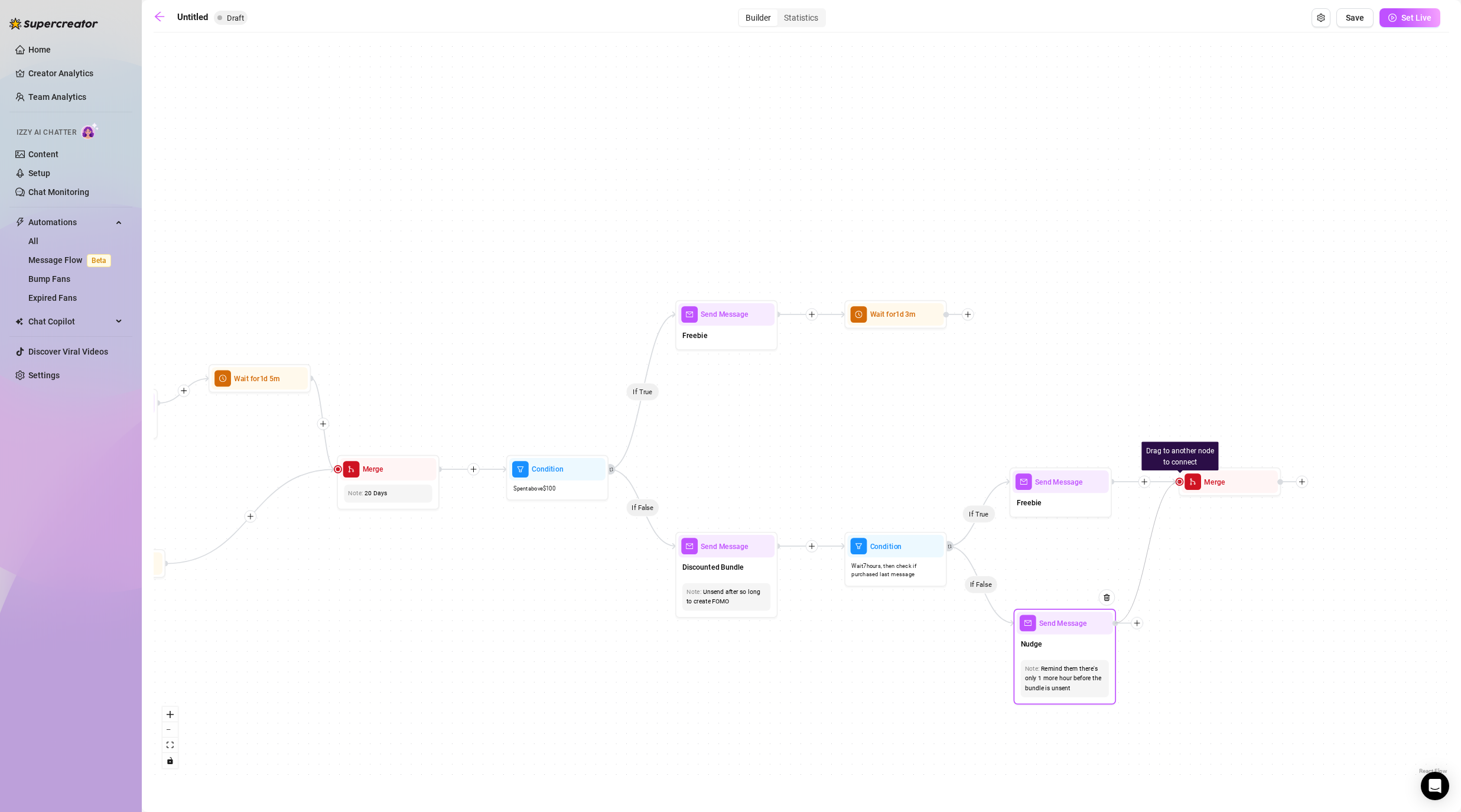
drag, startPoint x: 1180, startPoint y: 484, endPoint x: 1109, endPoint y: 629, distance: 161.4
drag, startPoint x: 1214, startPoint y: 490, endPoint x: 1202, endPoint y: 562, distance: 73.0
click at [757, 562] on div "Merge" at bounding box center [1218, 553] width 96 height 23
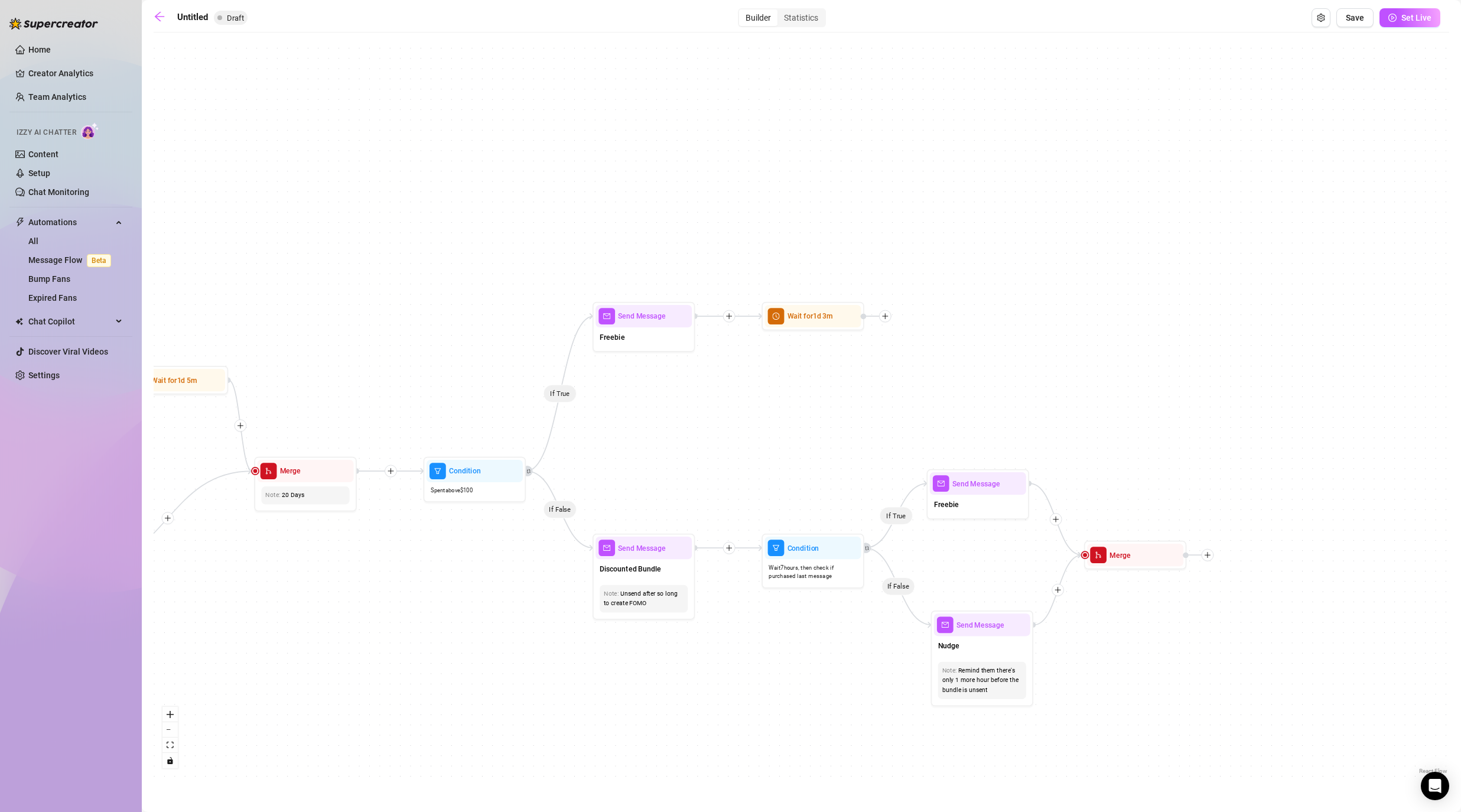
drag, startPoint x: 1274, startPoint y: 631, endPoint x: 1191, endPoint y: 632, distance: 83.0
click at [757, 632] on div "If True If False If False If True If True If False If True If False If True If …" at bounding box center [801, 408] width 1296 height 738
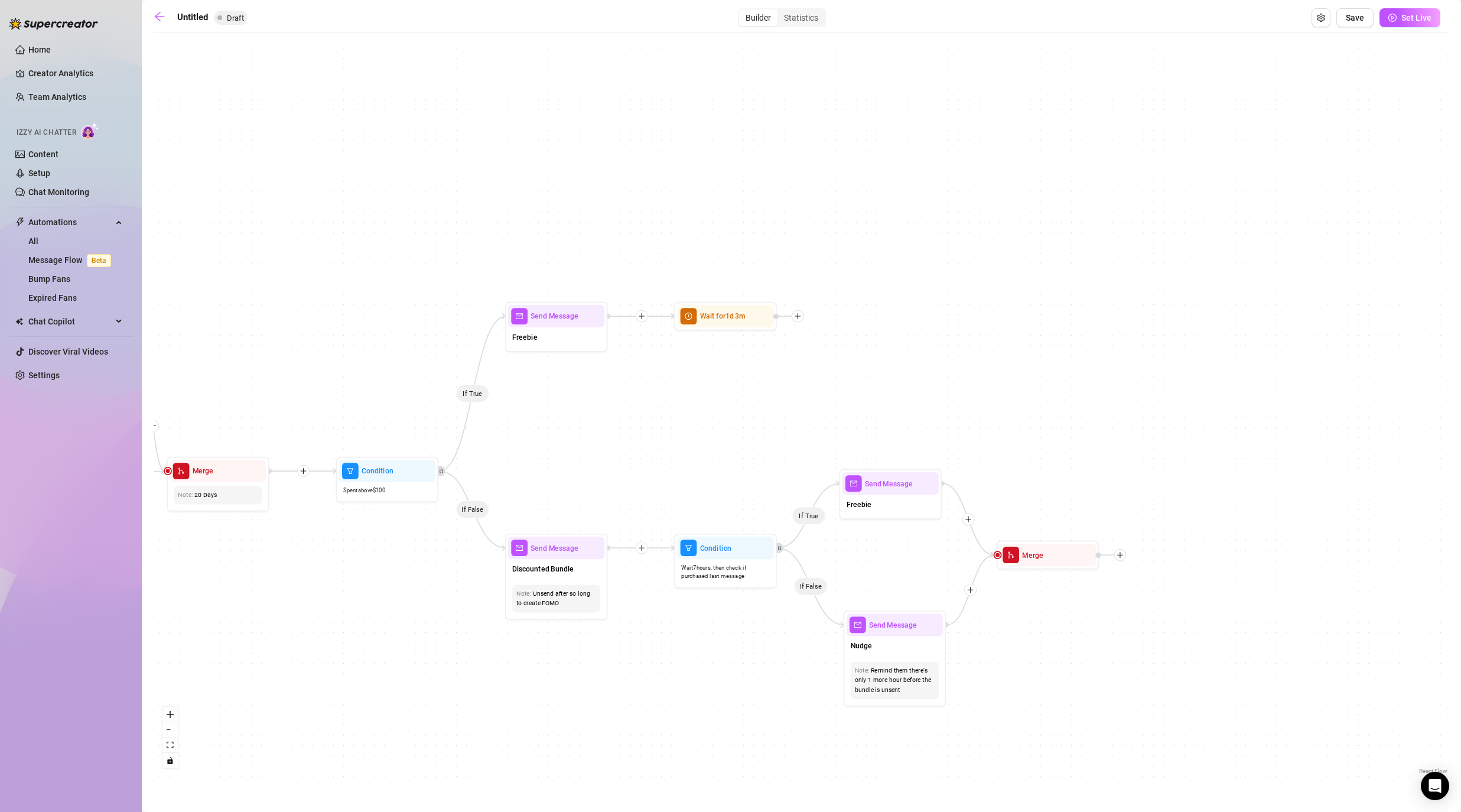
drag, startPoint x: 1236, startPoint y: 401, endPoint x: 1001, endPoint y: 401, distance: 235.0
click at [757, 401] on div "If True If False If False If True If True If False If True If False If True If …" at bounding box center [801, 408] width 1296 height 738
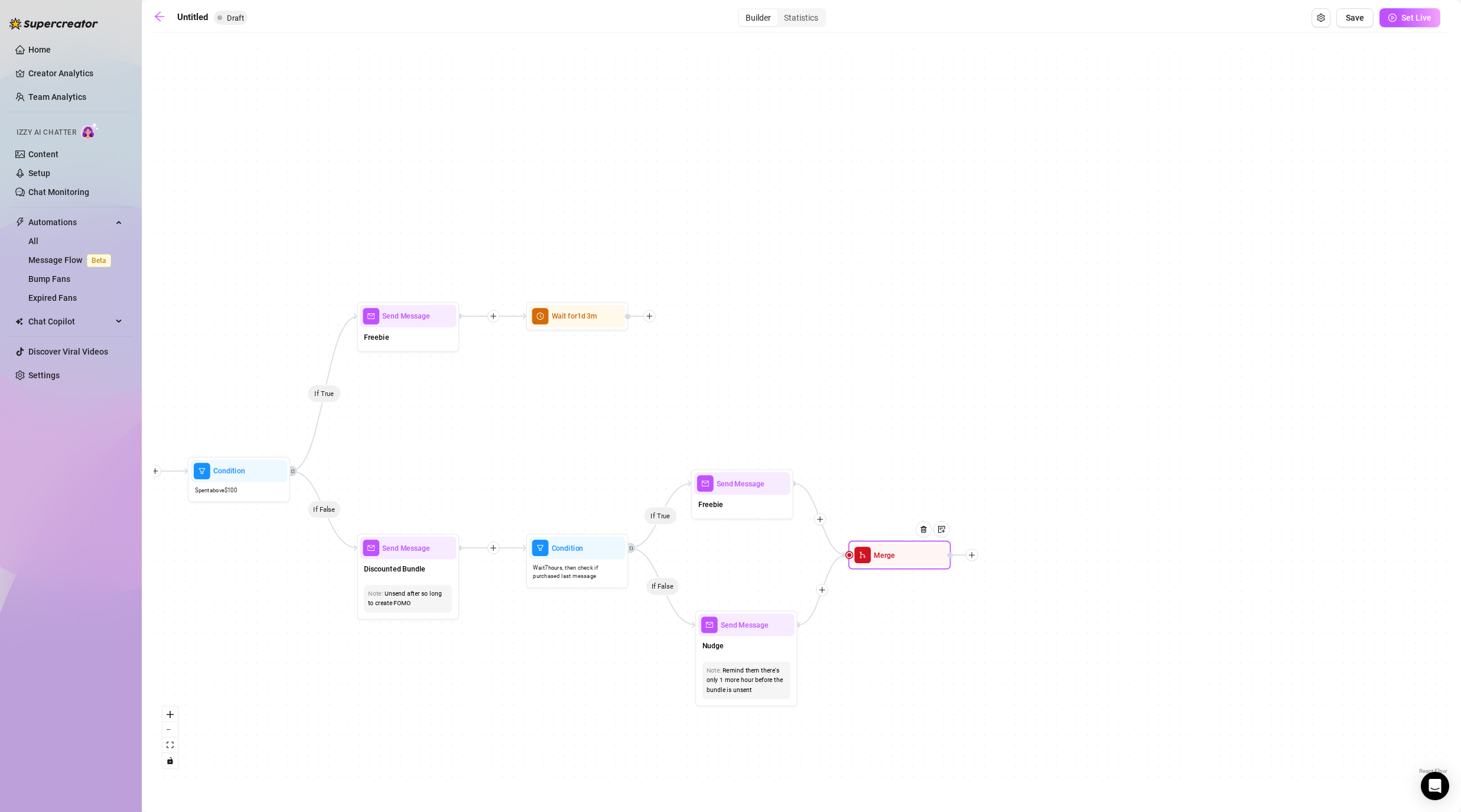
click at [757, 551] on icon "plus" at bounding box center [971, 555] width 7 height 7
click at [757, 527] on img at bounding box center [923, 529] width 8 height 8
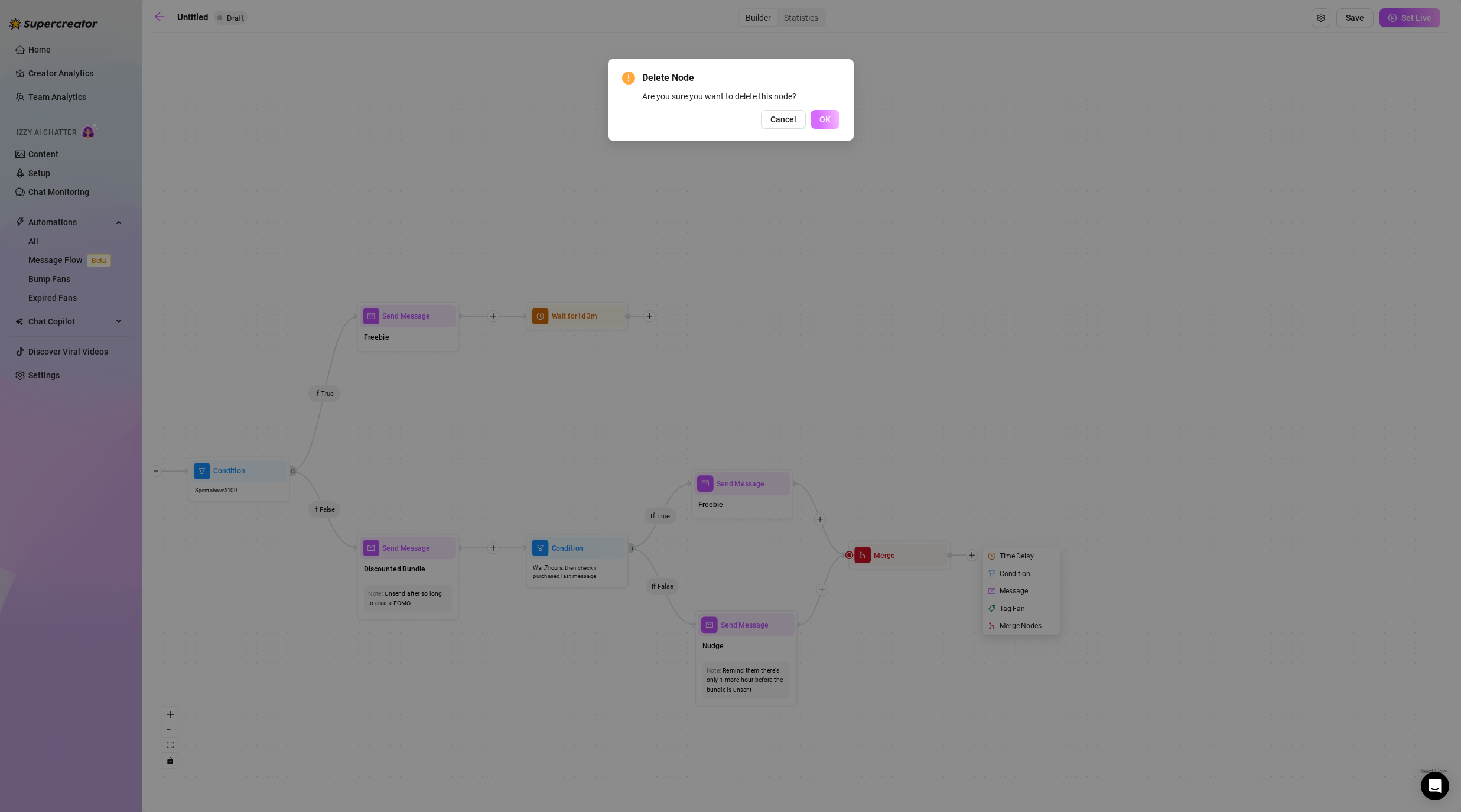
click at [757, 110] on button "OK" at bounding box center [825, 119] width 29 height 19
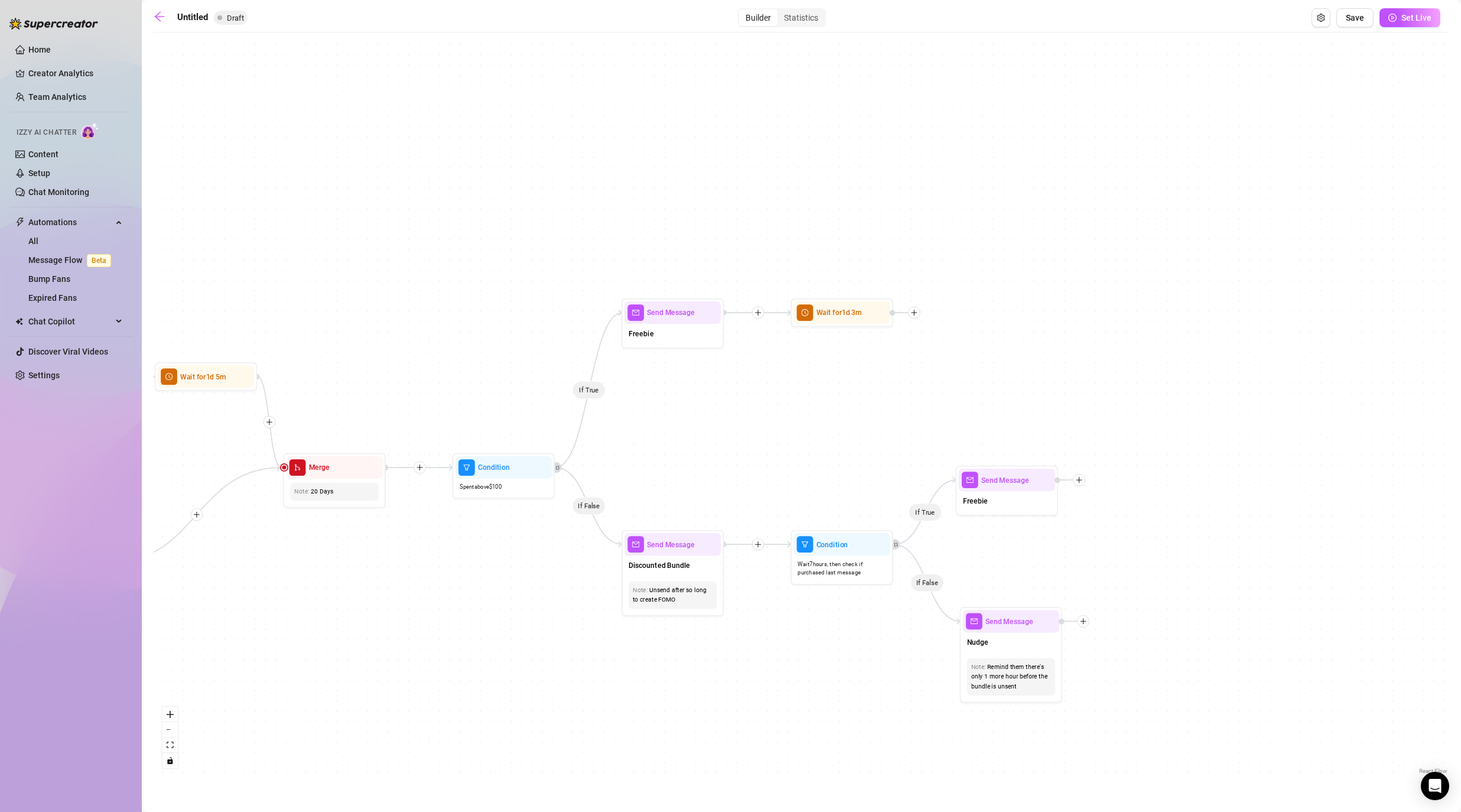
drag, startPoint x: 514, startPoint y: 451, endPoint x: 779, endPoint y: 448, distance: 265.0
click at [757, 448] on div "If True If False If False If True If True If False If True If False If True If …" at bounding box center [801, 408] width 1296 height 738
click at [757, 312] on icon "plus" at bounding box center [913, 312] width 7 height 7
click at [757, 348] on div "Message" at bounding box center [965, 348] width 75 height 17
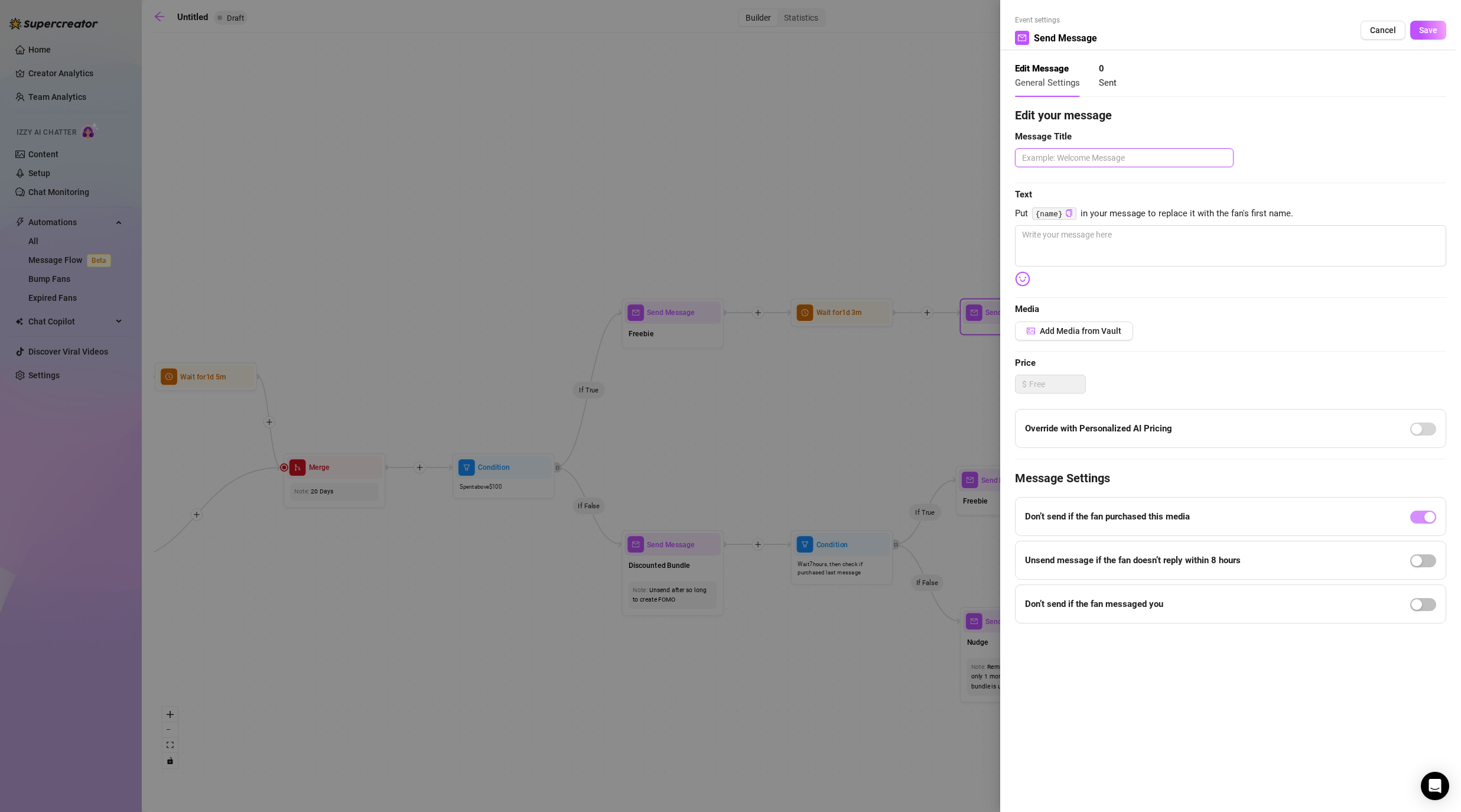
click at [757, 159] on textarea at bounding box center [1124, 157] width 219 height 19
click at [757, 241] on textarea at bounding box center [1231, 246] width 432 height 41
click at [757, 34] on span "Save" at bounding box center [1428, 30] width 18 height 10
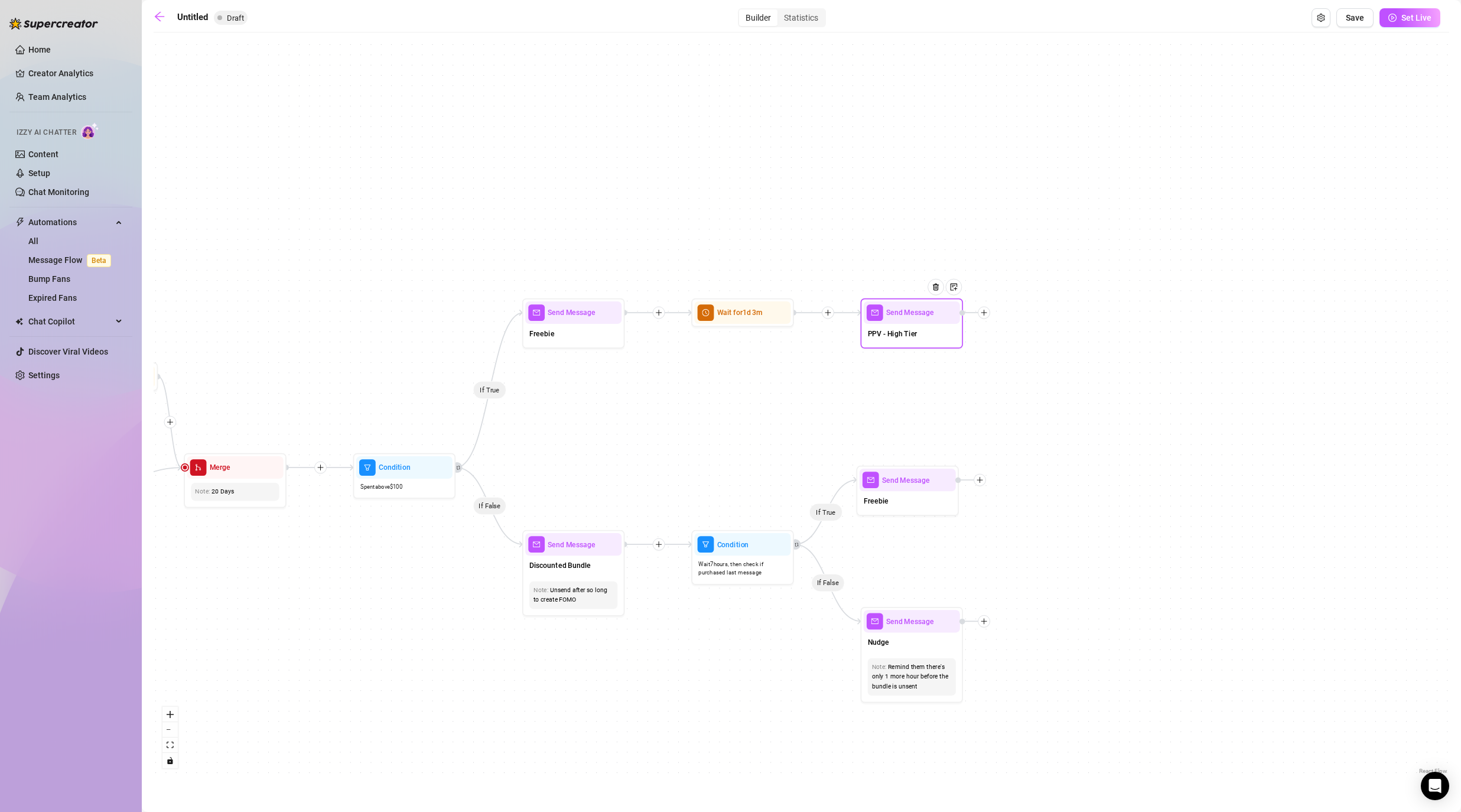
drag, startPoint x: 1198, startPoint y: 524, endPoint x: 1086, endPoint y: 524, distance: 112.0
click at [757, 524] on div "If True If False If False If True If True If False If True If False If True If …" at bounding box center [801, 408] width 1296 height 738
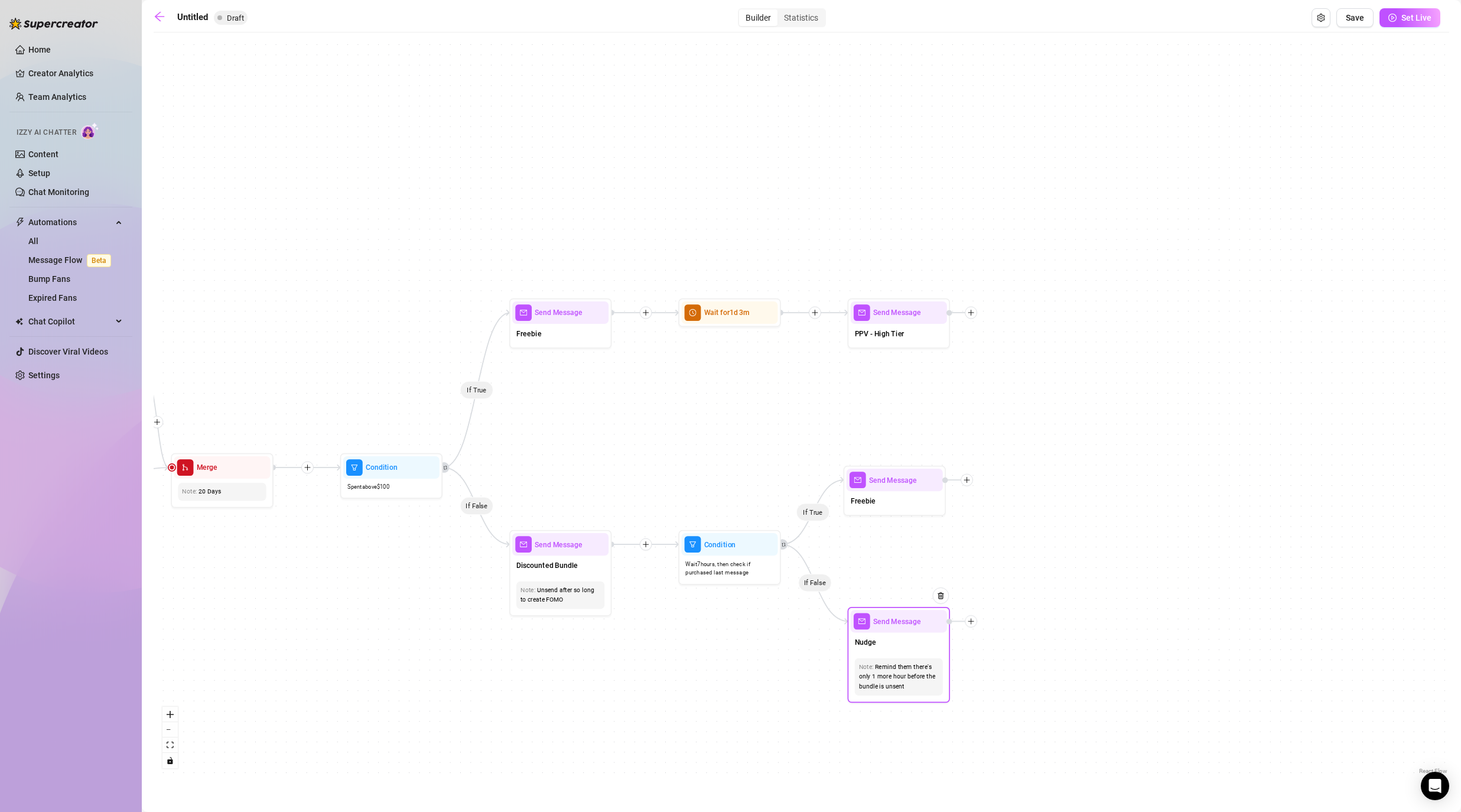
click at [757, 622] on icon "plus" at bounding box center [971, 620] width 7 height 7
click at [757, 622] on div "Time Delay" at bounding box center [1022, 622] width 75 height 17
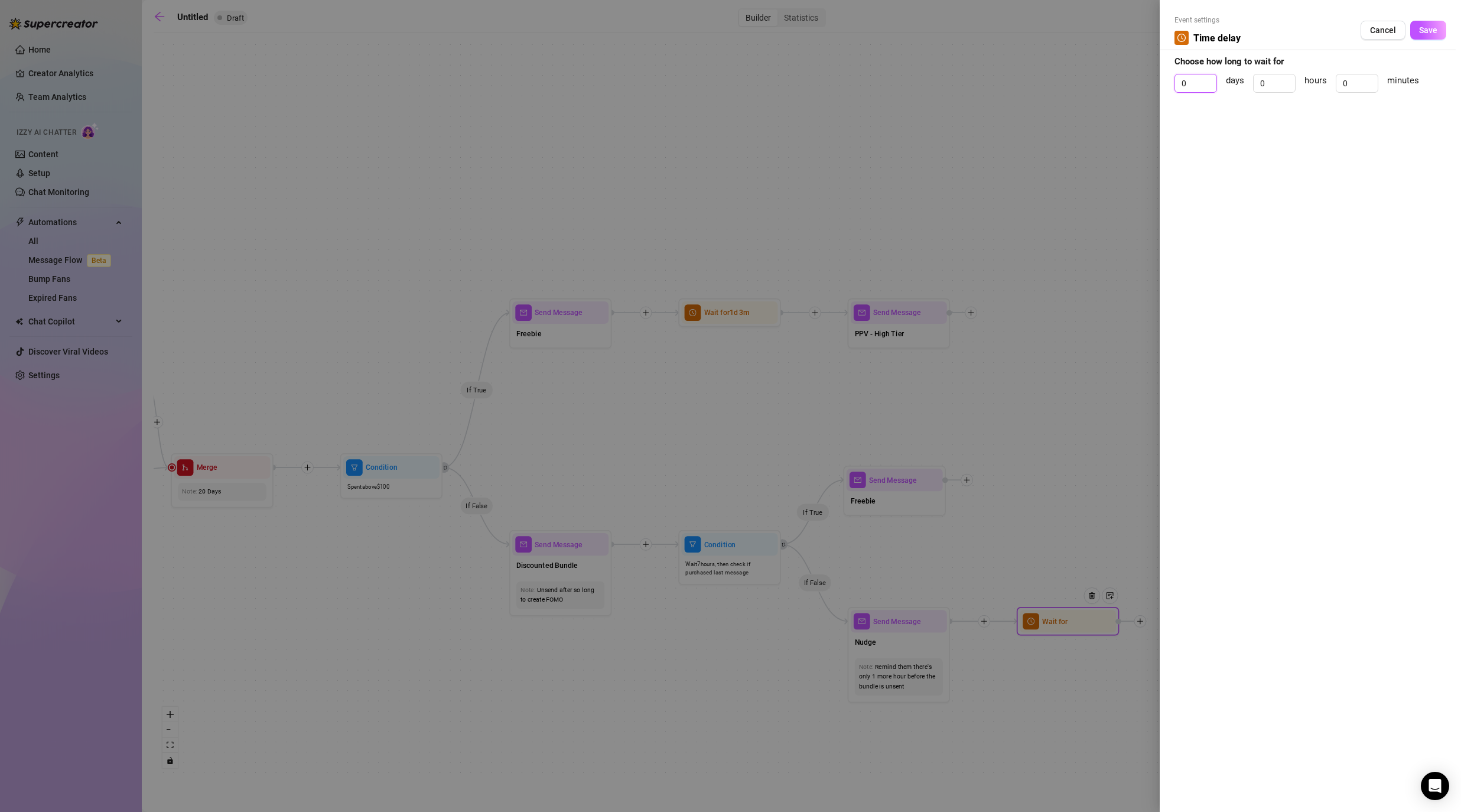
drag, startPoint x: 1185, startPoint y: 83, endPoint x: 1158, endPoint y: 82, distance: 27.0
click at [757, 83] on div "Event settings Time delay Cancel Save Choose how long to wait for 0 days 0 hour…" at bounding box center [1310, 406] width 301 height 812
drag, startPoint x: 1356, startPoint y: 82, endPoint x: 1341, endPoint y: 79, distance: 15.3
click at [757, 81] on input "0" at bounding box center [1357, 83] width 41 height 17
click at [757, 21] on button "Save" at bounding box center [1428, 30] width 36 height 19
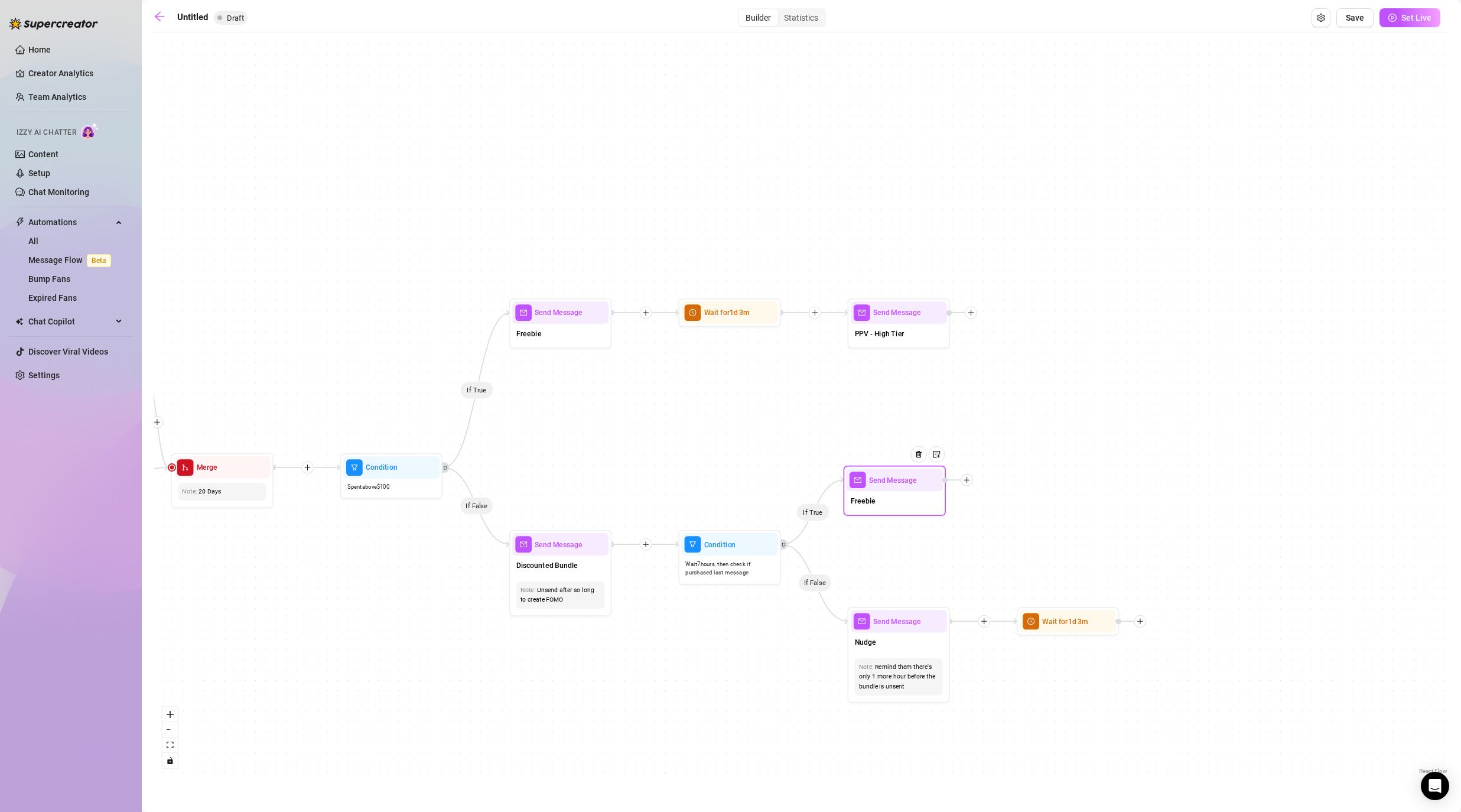
click at [757, 480] on icon "plus" at bounding box center [967, 479] width 7 height 7
click at [757, 480] on div "Time Delay" at bounding box center [1018, 480] width 75 height 17
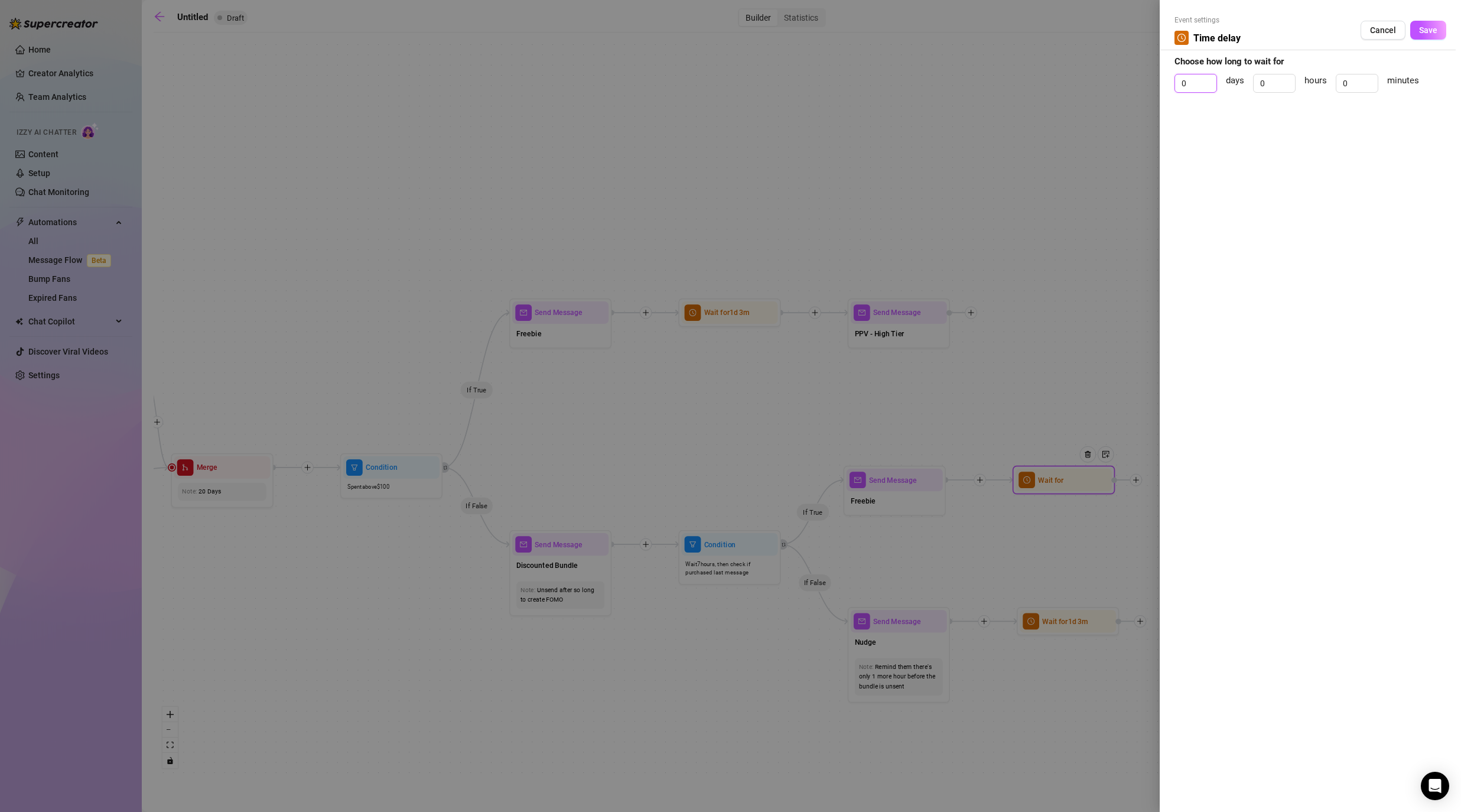
drag, startPoint x: 1193, startPoint y: 83, endPoint x: 1157, endPoint y: 74, distance: 37.1
click at [757, 83] on div "Event settings Time delay Cancel Save Choose how long to wait for 0 days 0 hour…" at bounding box center [1310, 406] width 301 height 812
drag, startPoint x: 1267, startPoint y: 81, endPoint x: 1258, endPoint y: 81, distance: 9.0
click at [757, 81] on input "0" at bounding box center [1275, 83] width 41 height 17
drag, startPoint x: 1266, startPoint y: 77, endPoint x: 1253, endPoint y: 77, distance: 13.0
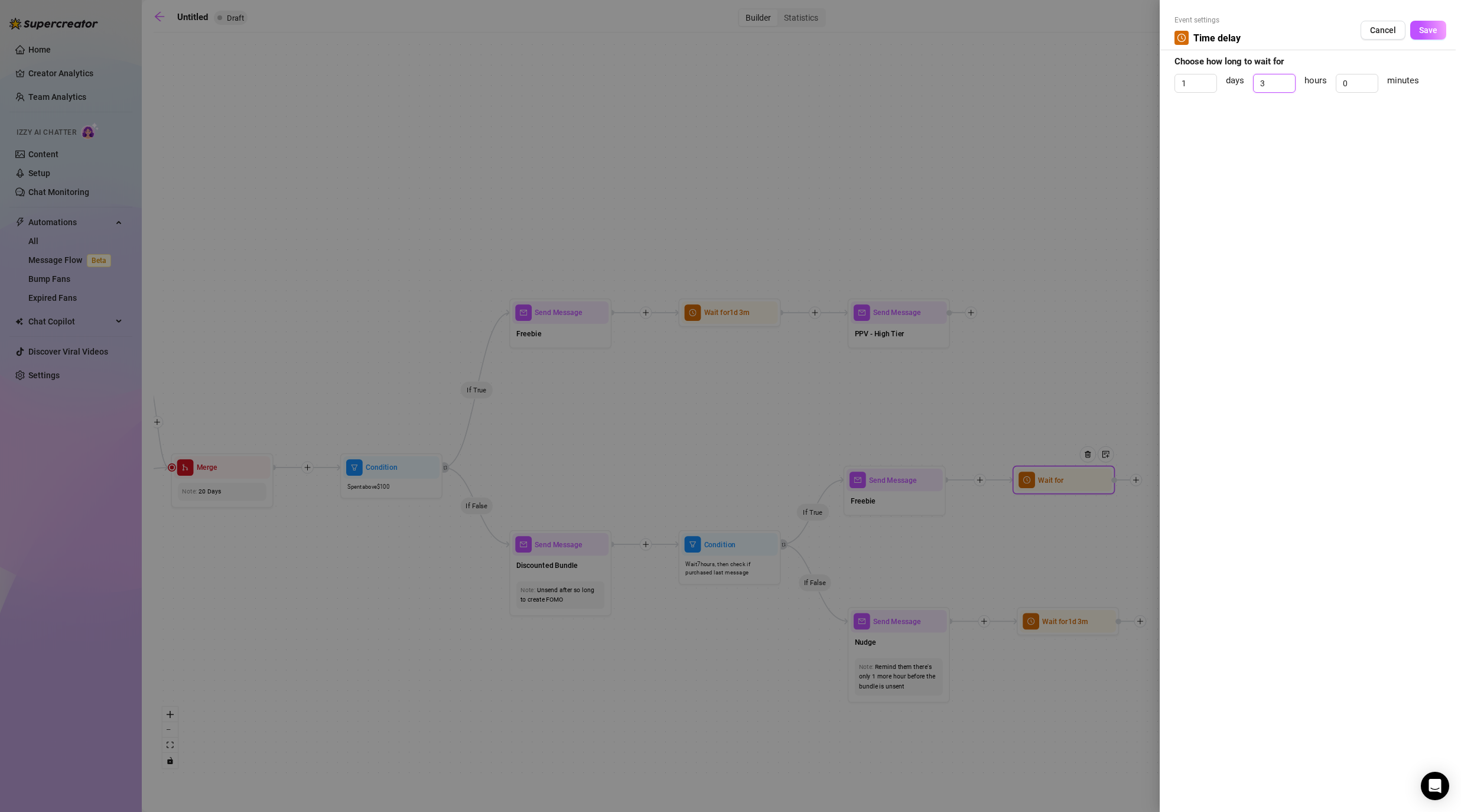
click at [757, 77] on input "3" at bounding box center [1275, 83] width 41 height 17
drag, startPoint x: 1352, startPoint y: 81, endPoint x: 1328, endPoint y: 81, distance: 24.0
click at [757, 81] on div "1 days hours 0 minutes" at bounding box center [1310, 88] width 272 height 30
click at [757, 27] on span "Save" at bounding box center [1428, 30] width 18 height 10
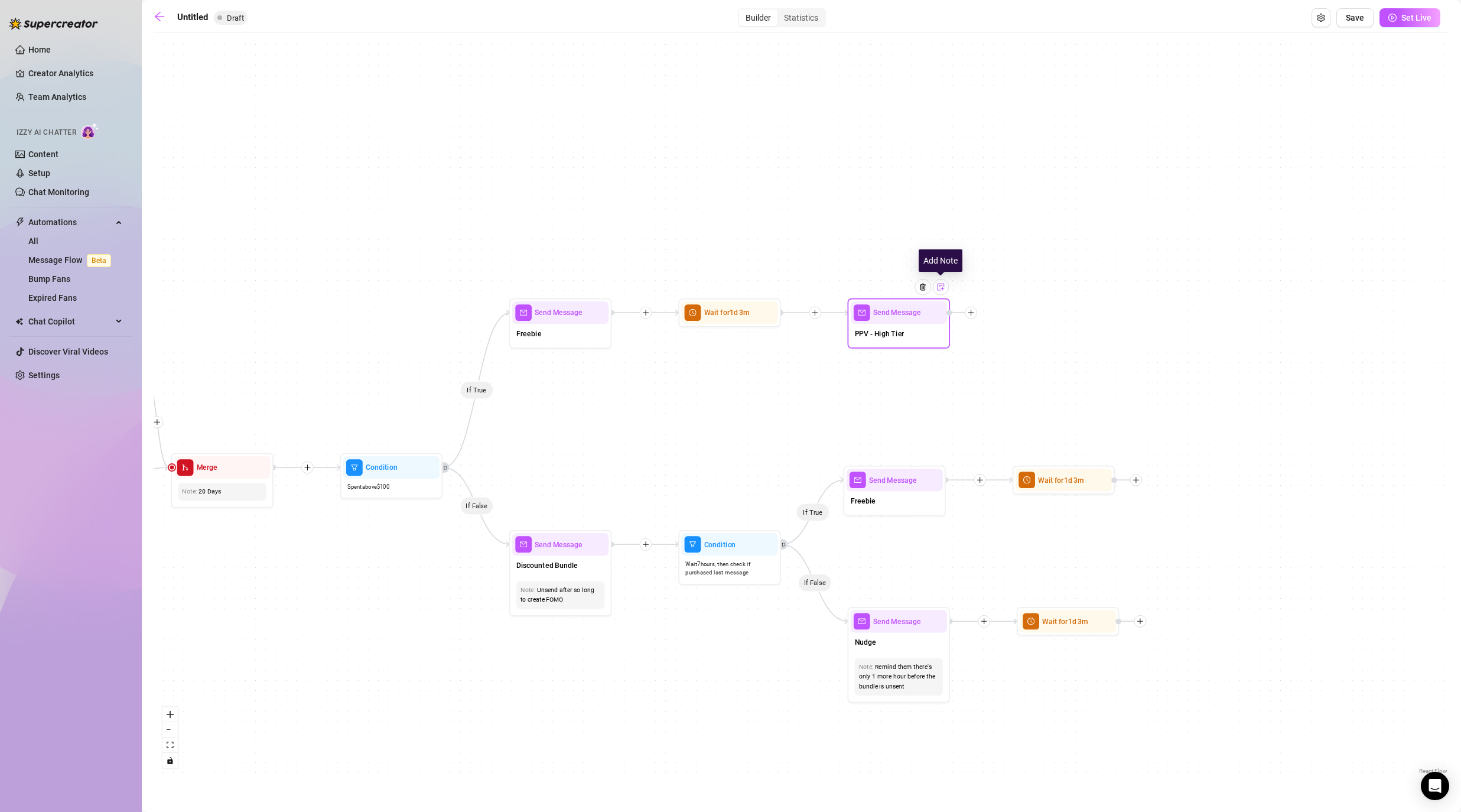
click at [757, 285] on img at bounding box center [940, 287] width 8 height 8
click at [757, 322] on div "Send Message" at bounding box center [899, 312] width 96 height 23
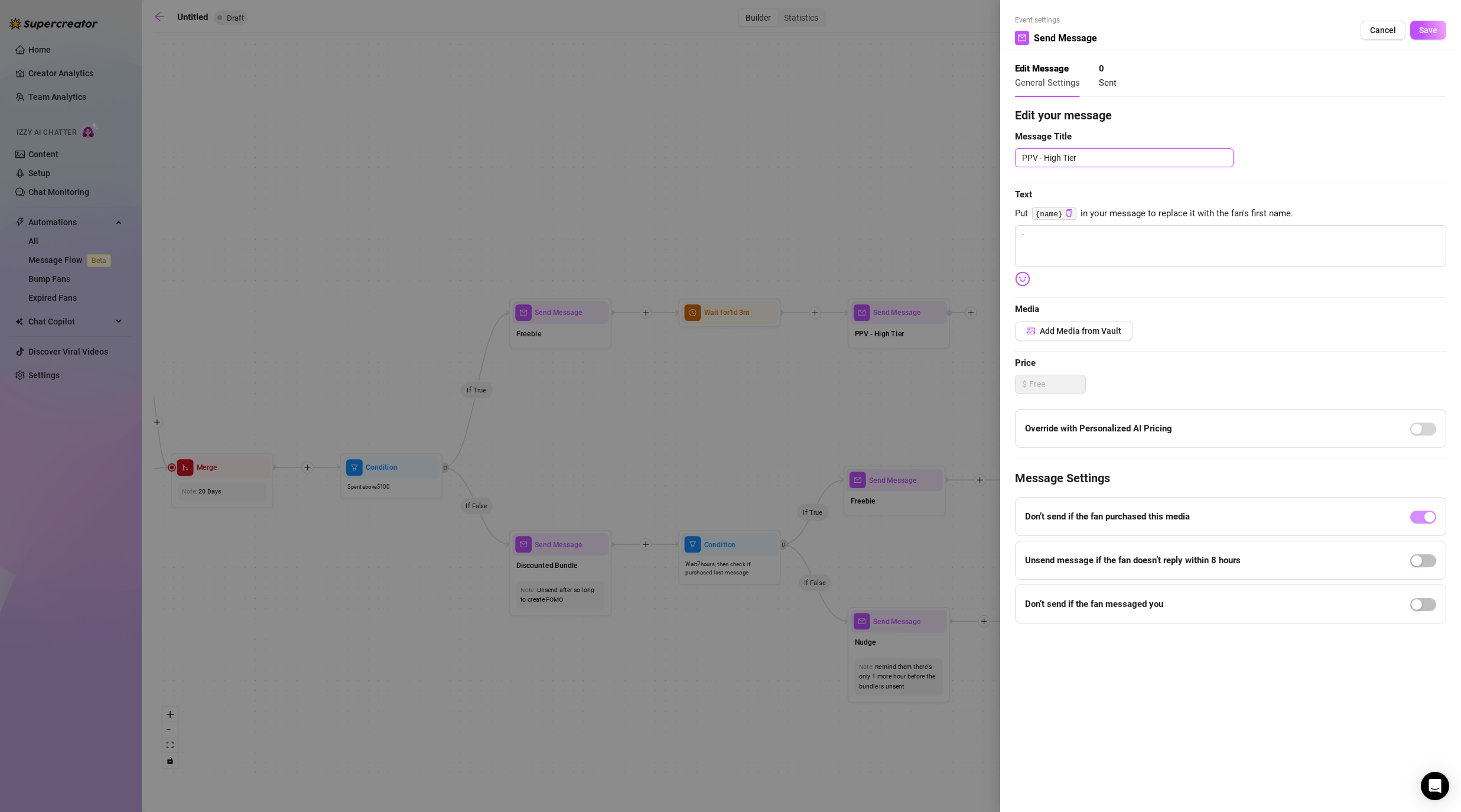
drag, startPoint x: 1042, startPoint y: 154, endPoint x: 1103, endPoint y: 154, distance: 61.0
click at [757, 154] on textarea "PPV - High Tier" at bounding box center [1124, 157] width 219 height 19
click at [757, 28] on span "Save" at bounding box center [1428, 30] width 18 height 10
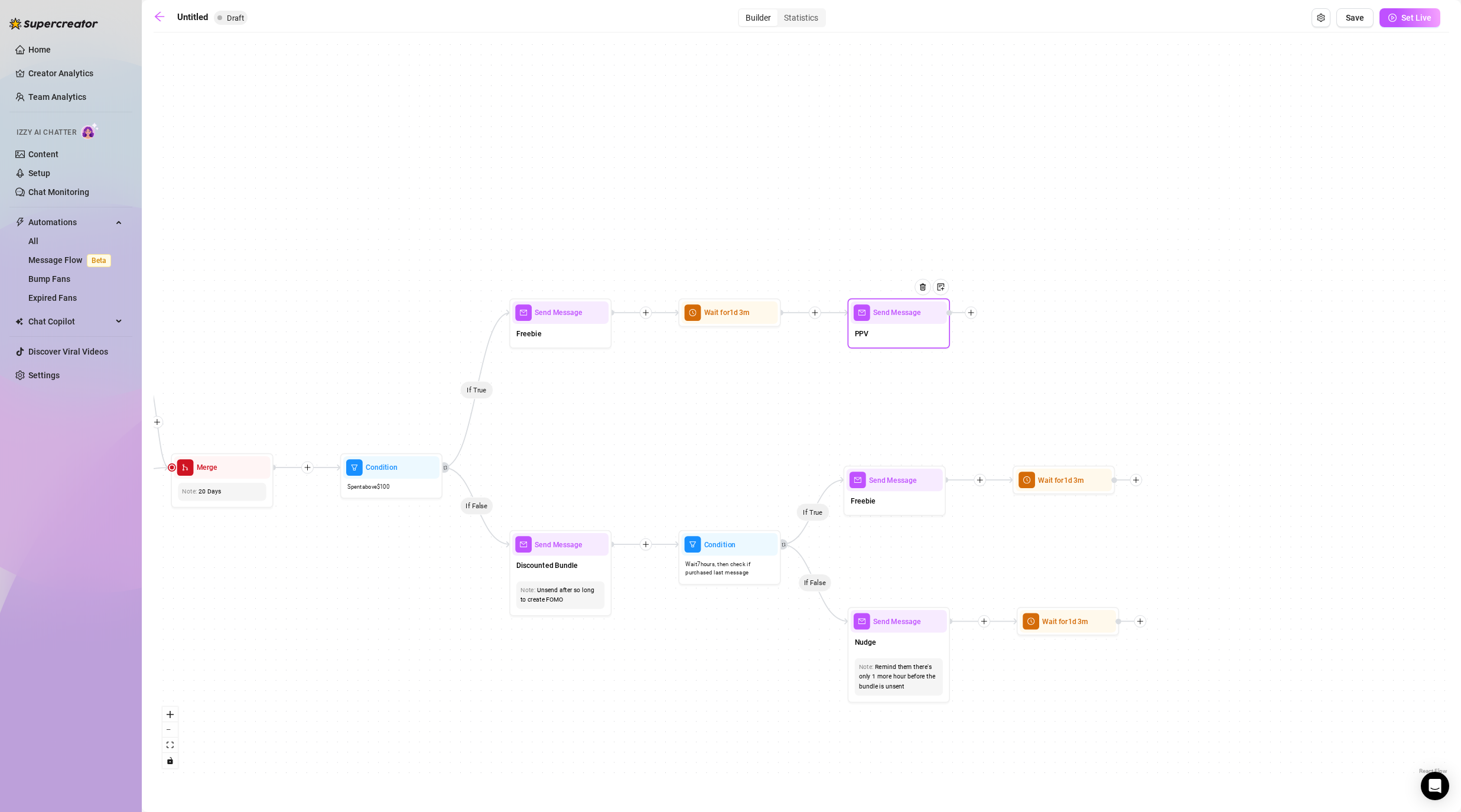
click at [757, 320] on div "Send Message" at bounding box center [899, 312] width 96 height 23
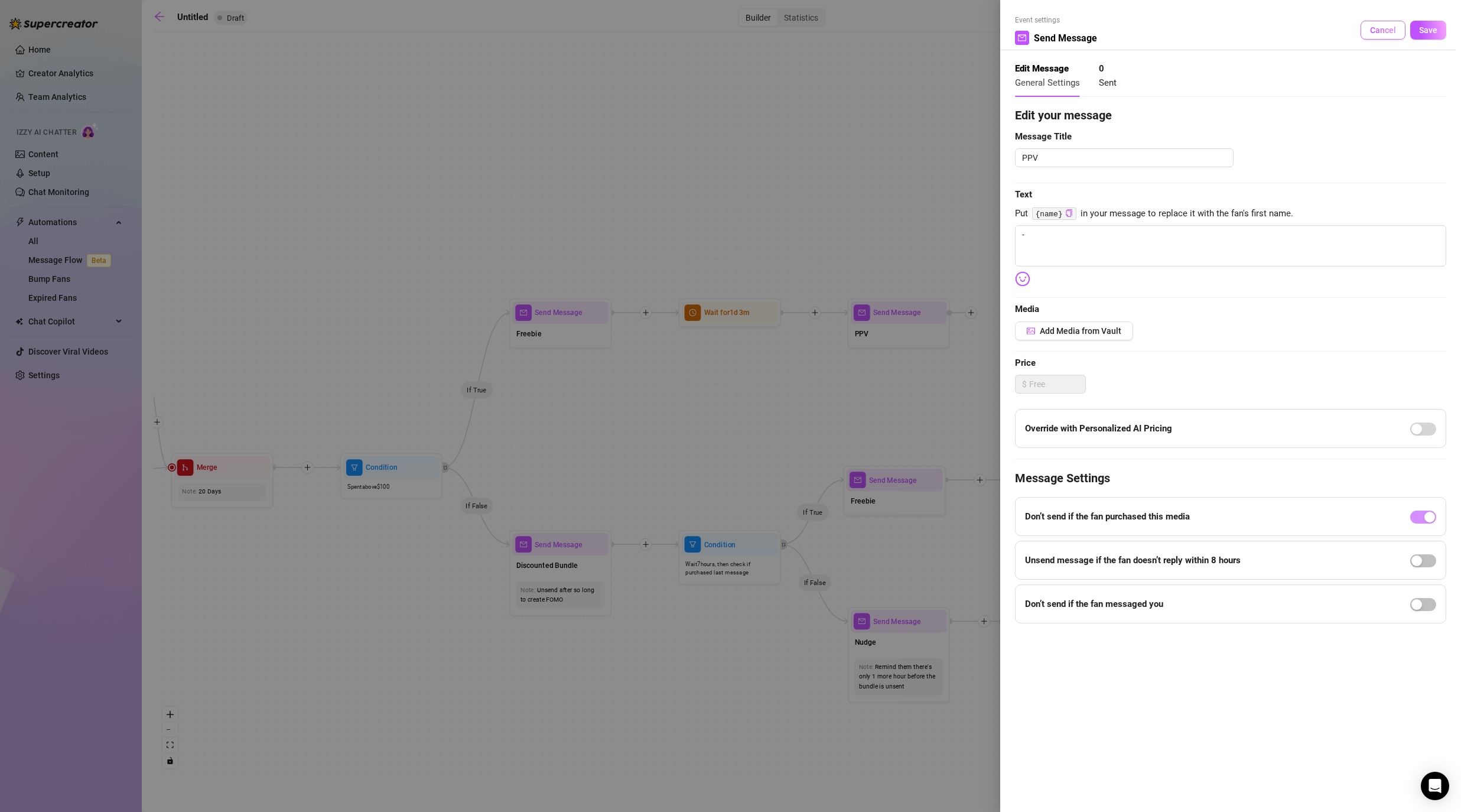
click at [757, 35] on button "Cancel" at bounding box center [1383, 30] width 45 height 19
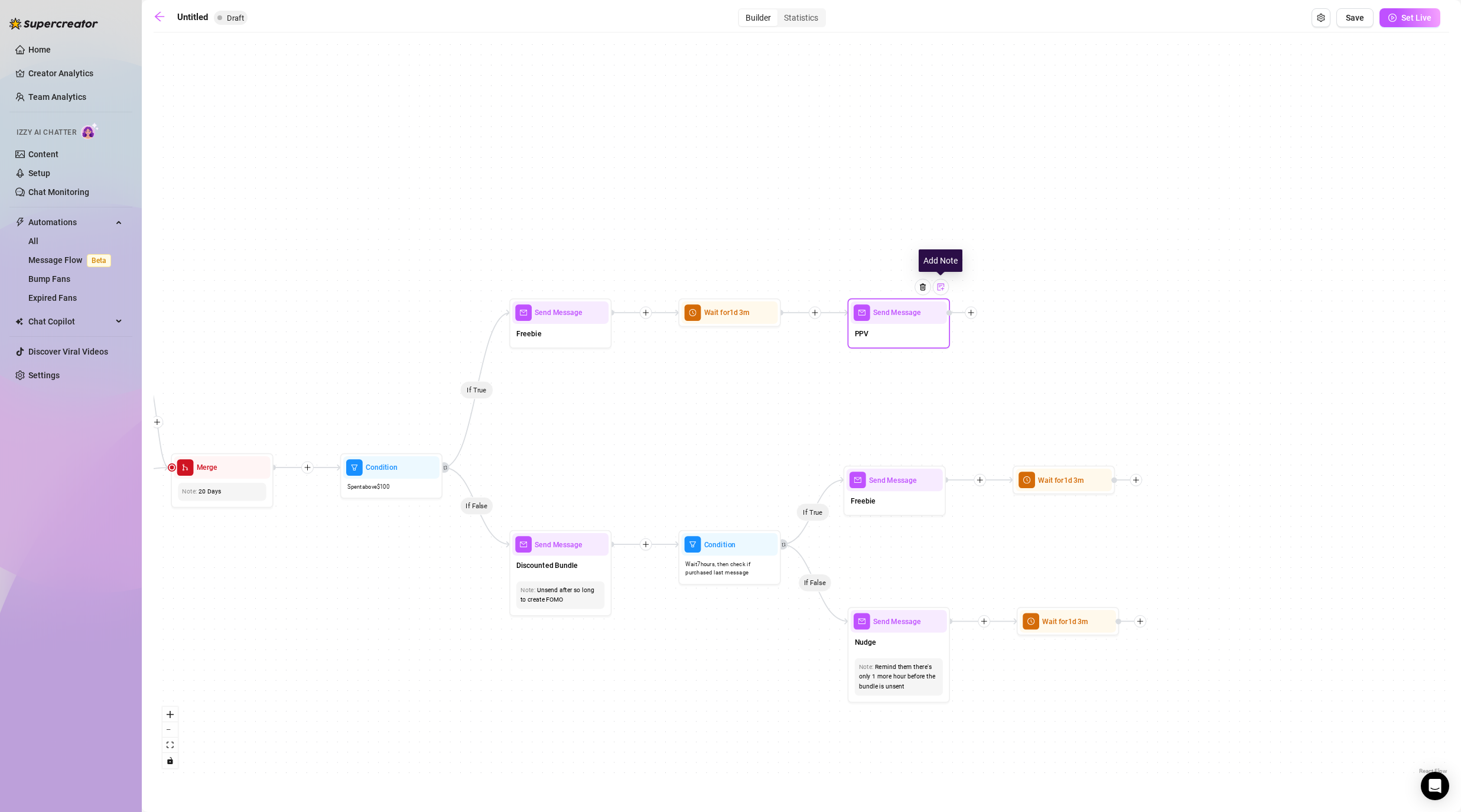
click at [757, 283] on div at bounding box center [941, 287] width 17 height 17
click at [757, 395] on div "If True If False If False If True If True If False If True If False If True If …" at bounding box center [801, 408] width 1296 height 738
click at [757, 411] on div "If True If False If False If True If True If False If True If False If True If …" at bounding box center [801, 408] width 1296 height 738
click at [757, 480] on div at bounding box center [1135, 480] width 12 height 12
click at [757, 516] on div "Message" at bounding box center [1187, 515] width 75 height 17
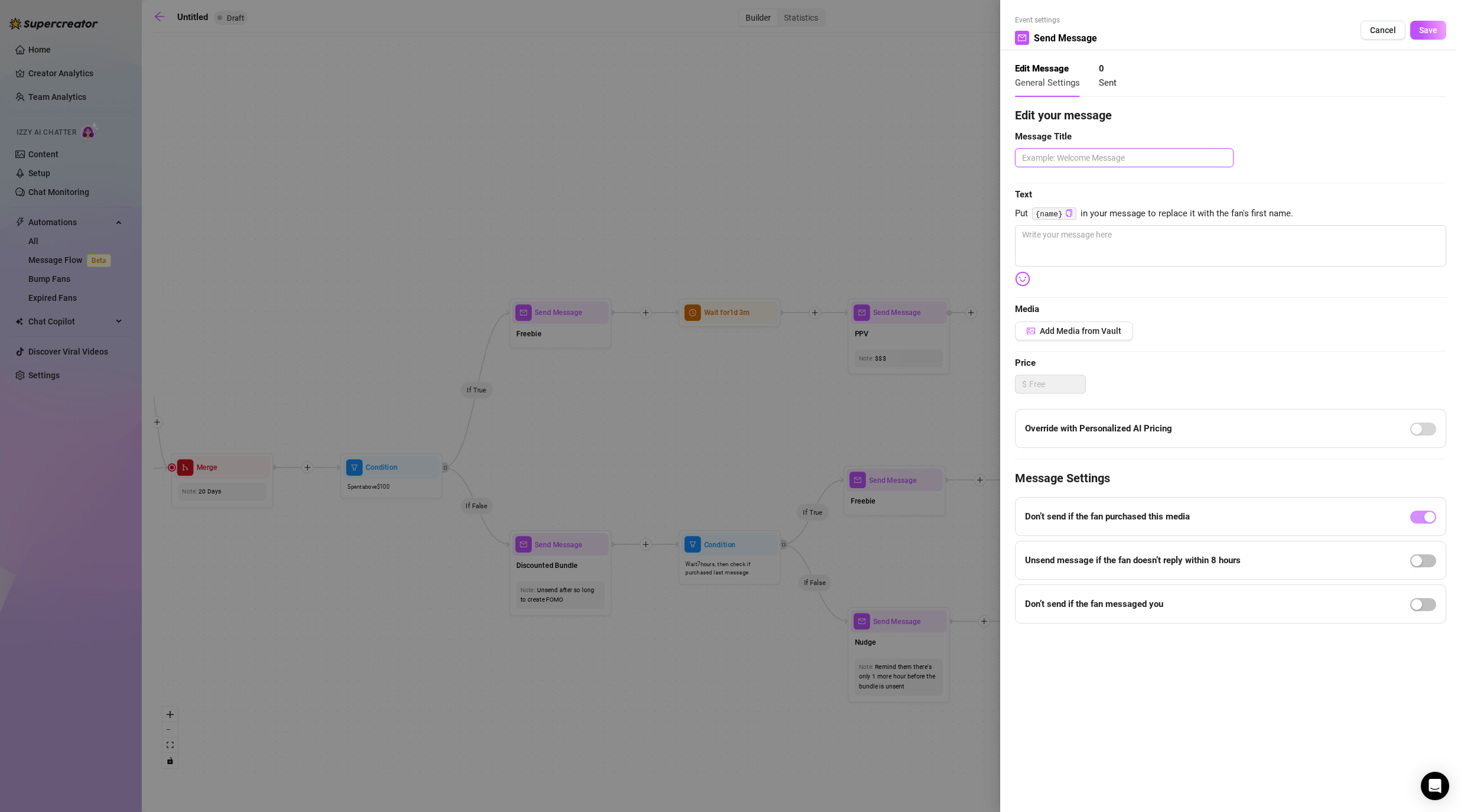
click at [757, 153] on textarea at bounding box center [1124, 157] width 219 height 19
click at [757, 241] on textarea at bounding box center [1231, 246] width 432 height 41
click at [757, 36] on button "Save" at bounding box center [1428, 30] width 36 height 19
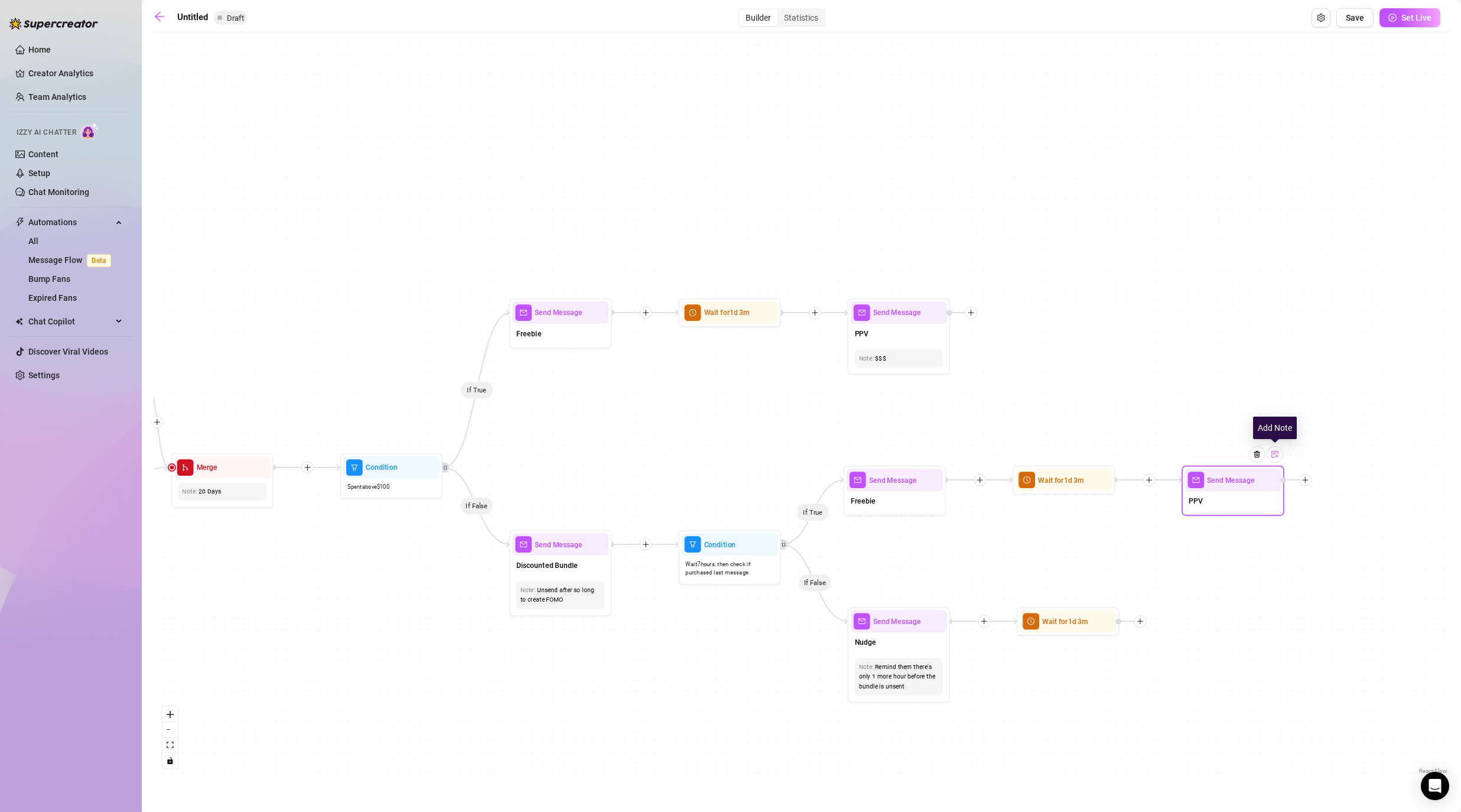
click at [757, 452] on img at bounding box center [1275, 454] width 8 height 8
click at [757, 615] on div "If True If False If False If True If True If False If True If False If True If …" at bounding box center [801, 408] width 1296 height 738
click at [757, 615] on div at bounding box center [1140, 621] width 12 height 12
click at [757, 655] on div "Message" at bounding box center [1191, 657] width 75 height 17
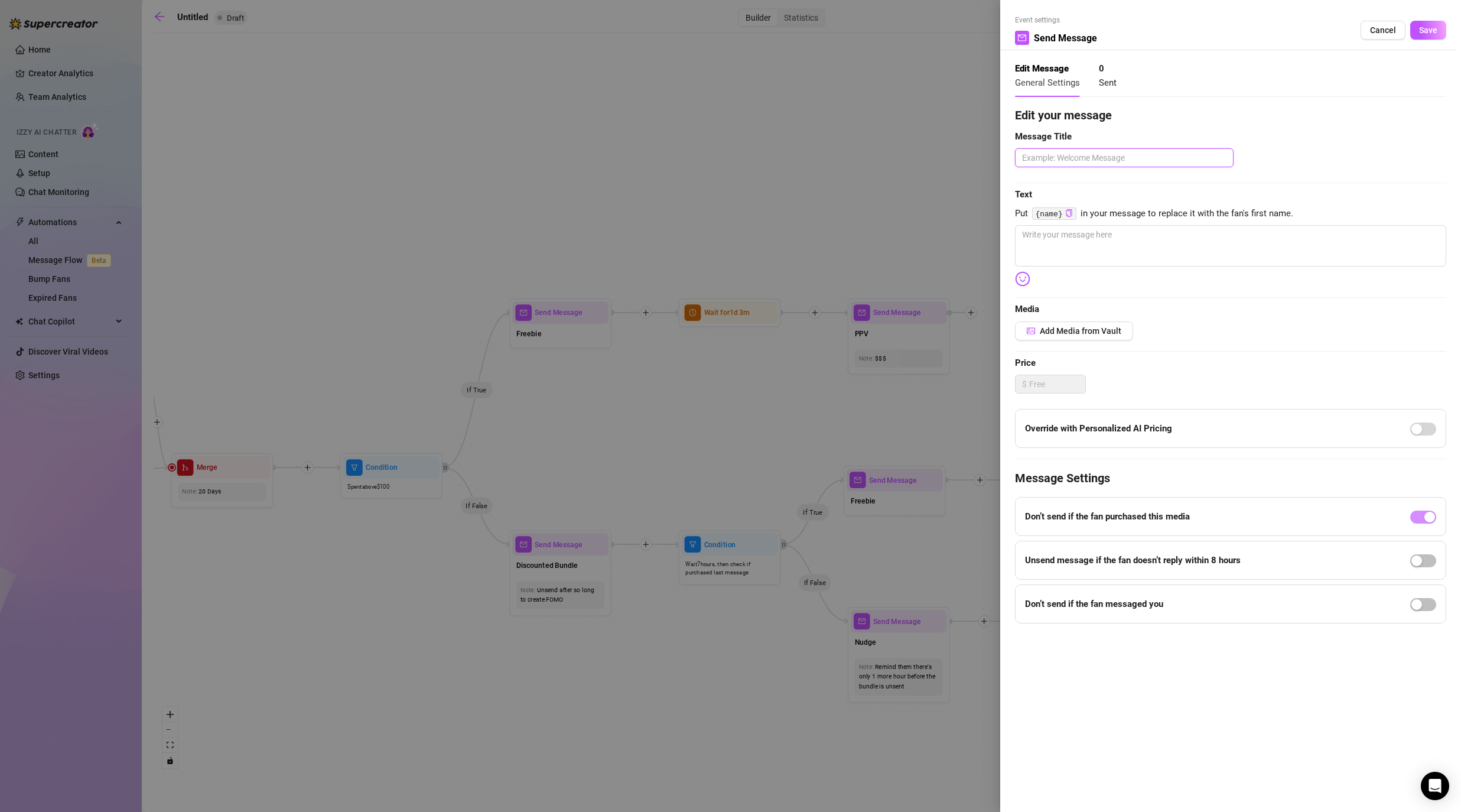
click at [757, 158] on textarea at bounding box center [1124, 157] width 219 height 19
click at [757, 241] on textarea at bounding box center [1231, 246] width 432 height 41
click at [757, 32] on span "Save" at bounding box center [1428, 30] width 18 height 10
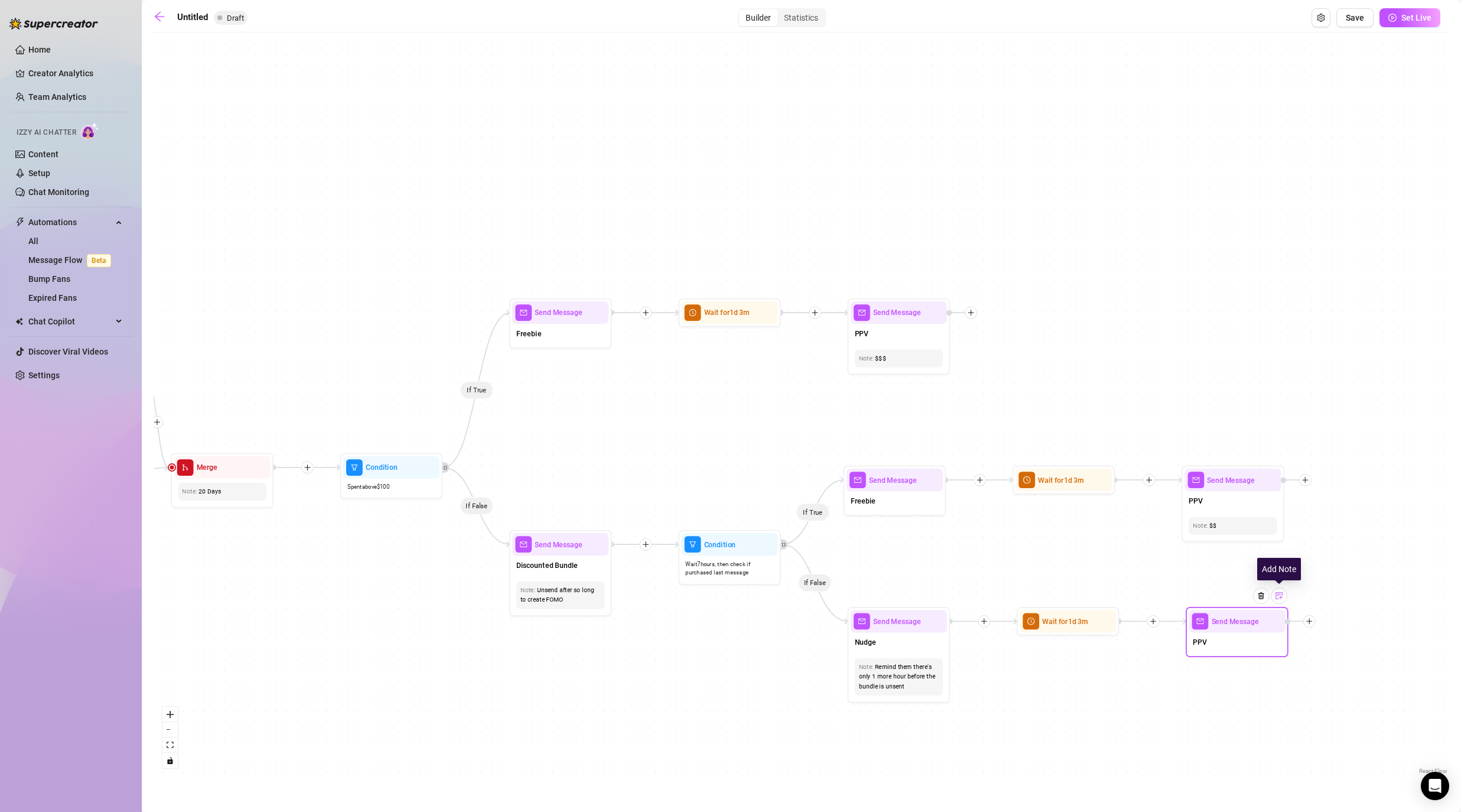
click at [757, 600] on div at bounding box center [1279, 595] width 17 height 17
click at [757, 656] on div "If True If False If False If True If True If False If True If False If True If …" at bounding box center [801, 408] width 1296 height 738
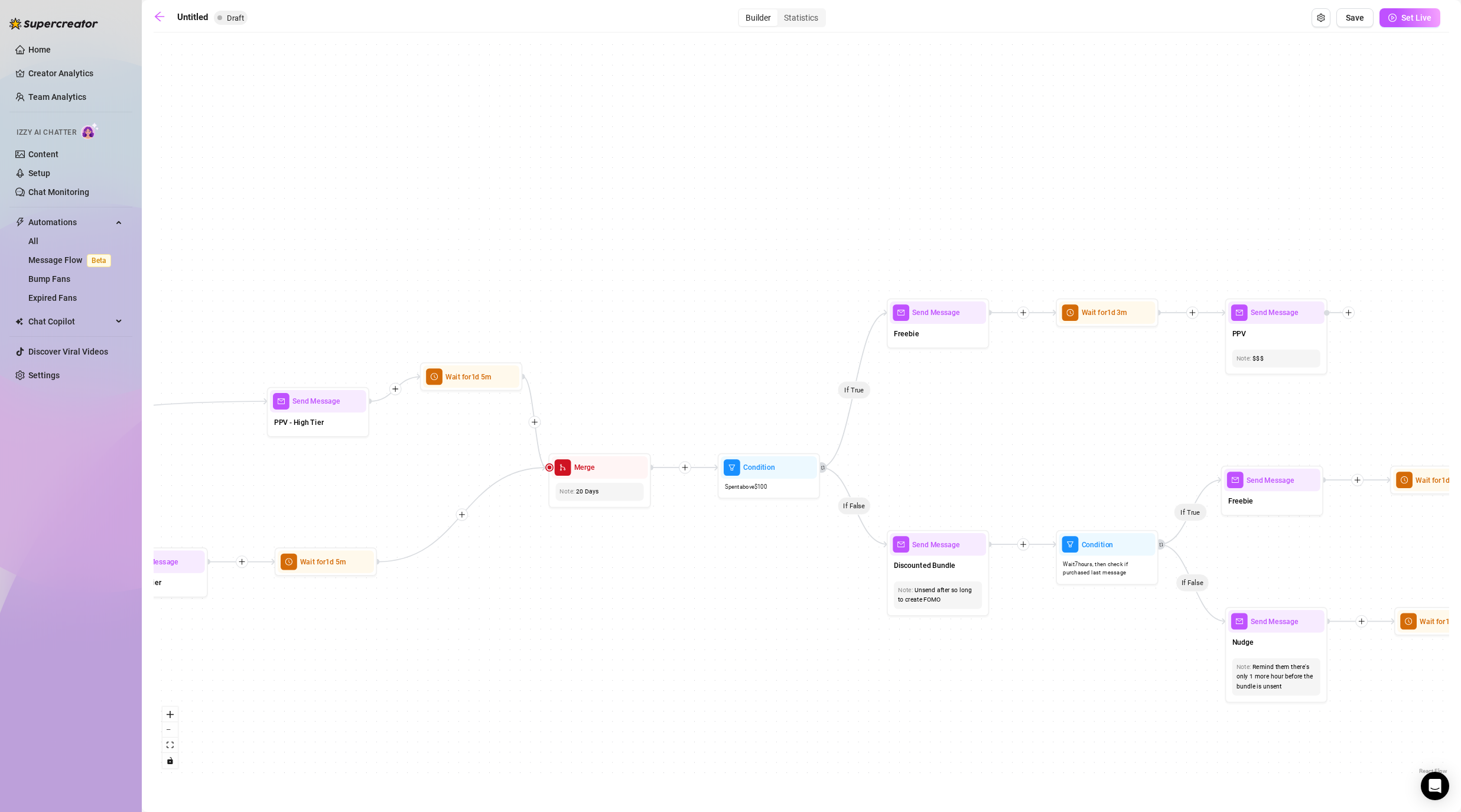
drag, startPoint x: 527, startPoint y: 470, endPoint x: 946, endPoint y: 470, distance: 419.0
click at [757, 470] on div "If True If False If False If True If True If False If True If False If True If …" at bounding box center [801, 408] width 1296 height 738
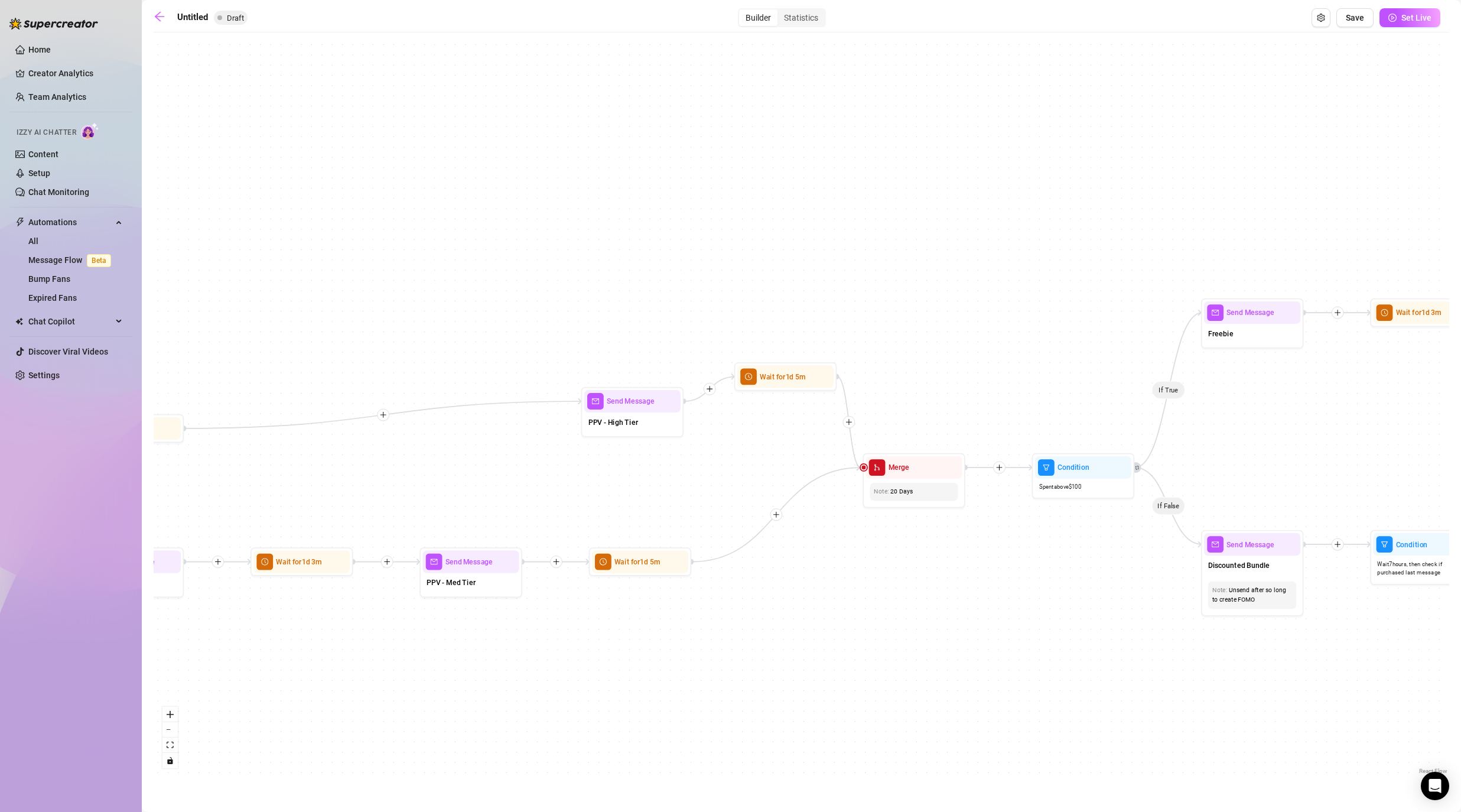
drag, startPoint x: 609, startPoint y: 631, endPoint x: 891, endPoint y: 631, distance: 282.0
click at [757, 631] on div "If True If False If False If True If True If False If True If False If True If …" at bounding box center [801, 408] width 1296 height 738
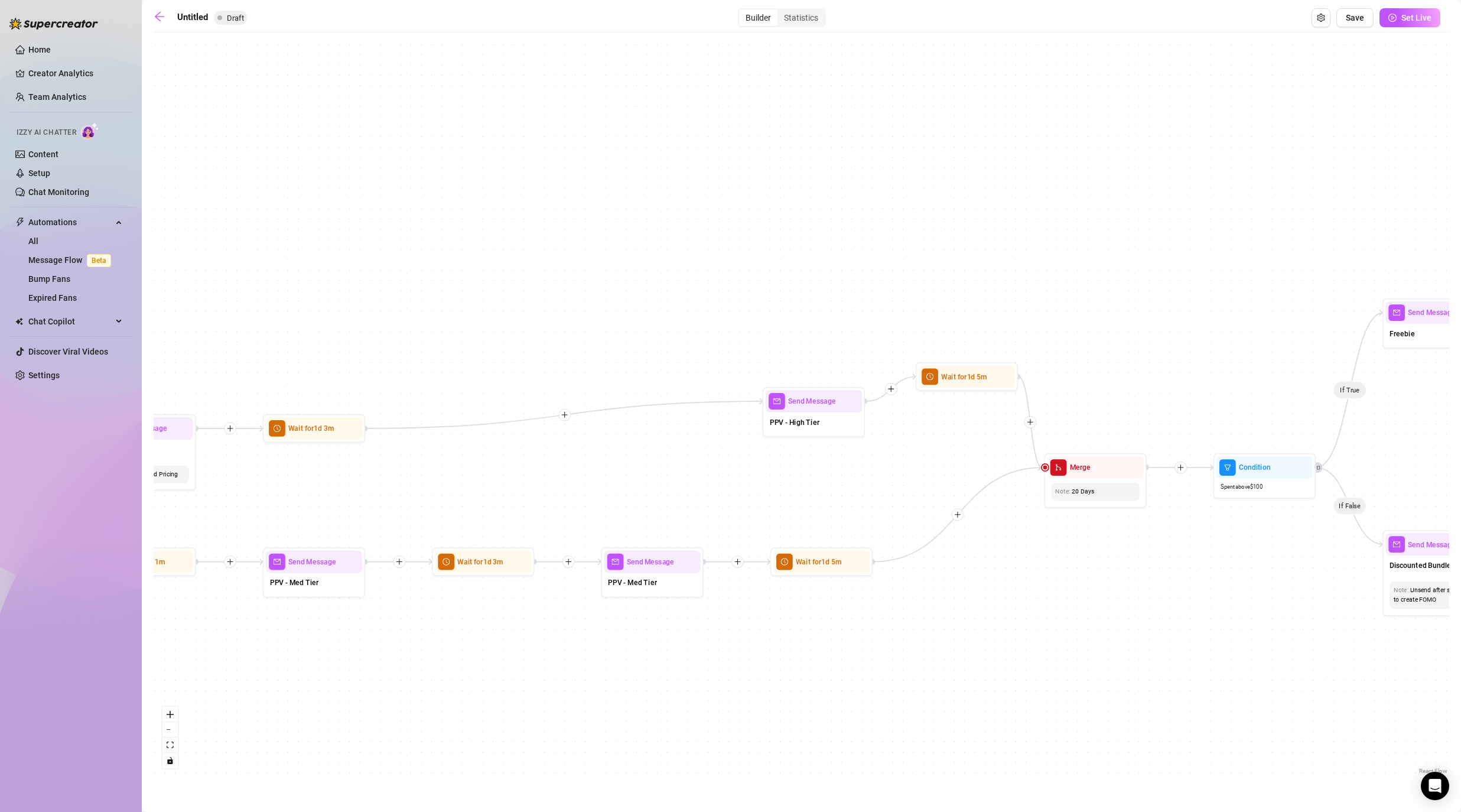
drag, startPoint x: 481, startPoint y: 668, endPoint x: 988, endPoint y: 668, distance: 507.0
click at [757, 656] on div "If True If False If False If True If True If False If True If False If True If …" at bounding box center [801, 408] width 1296 height 738
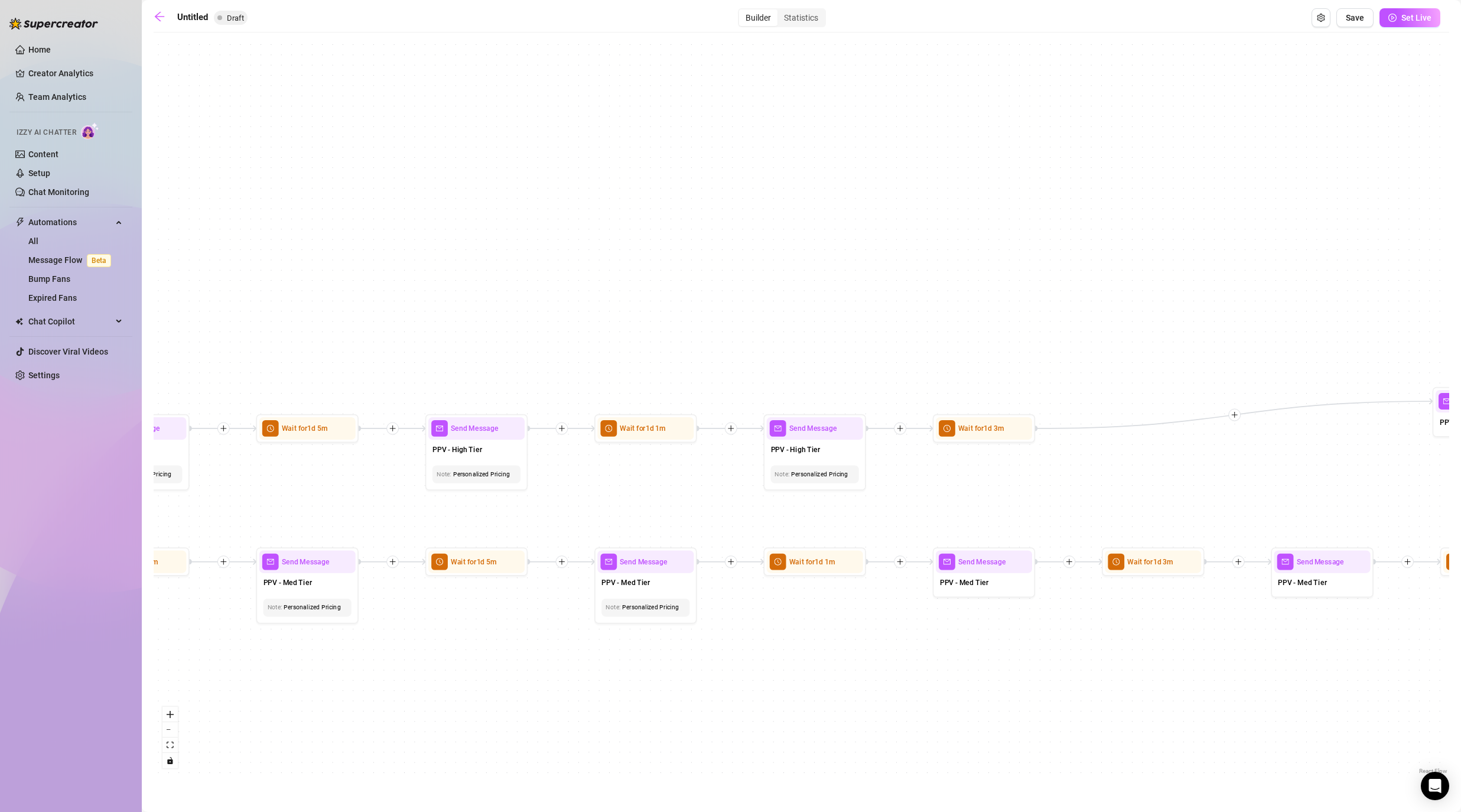
drag, startPoint x: 551, startPoint y: 667, endPoint x: 887, endPoint y: 667, distance: 336.0
click at [757, 656] on div "If True If False If False If True If True If False If True If False If True If …" at bounding box center [801, 408] width 1296 height 738
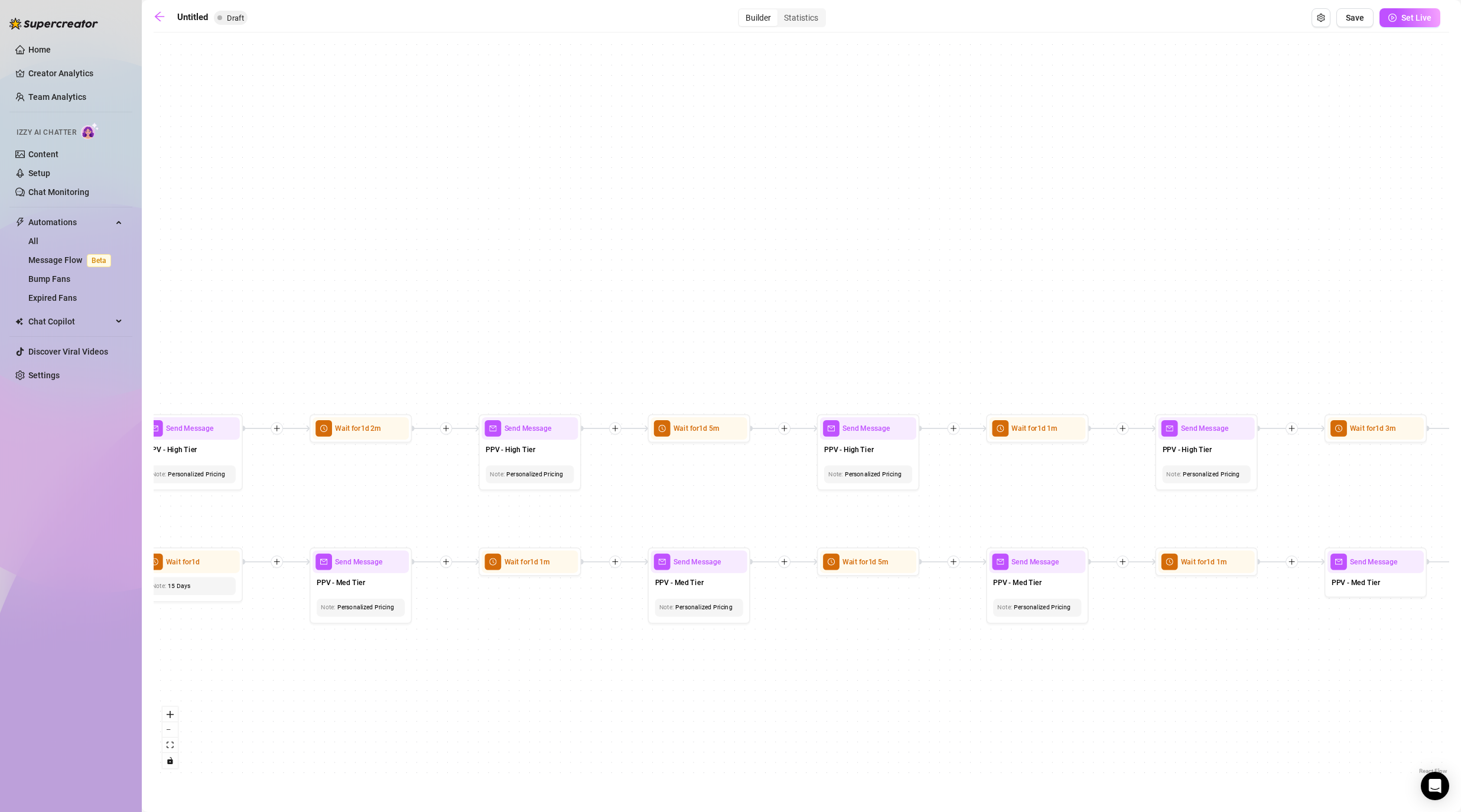
drag, startPoint x: 474, startPoint y: 693, endPoint x: 888, endPoint y: 693, distance: 414.0
click at [757, 656] on div "If True If False If False If True If True If False If True If False If True If …" at bounding box center [801, 408] width 1296 height 738
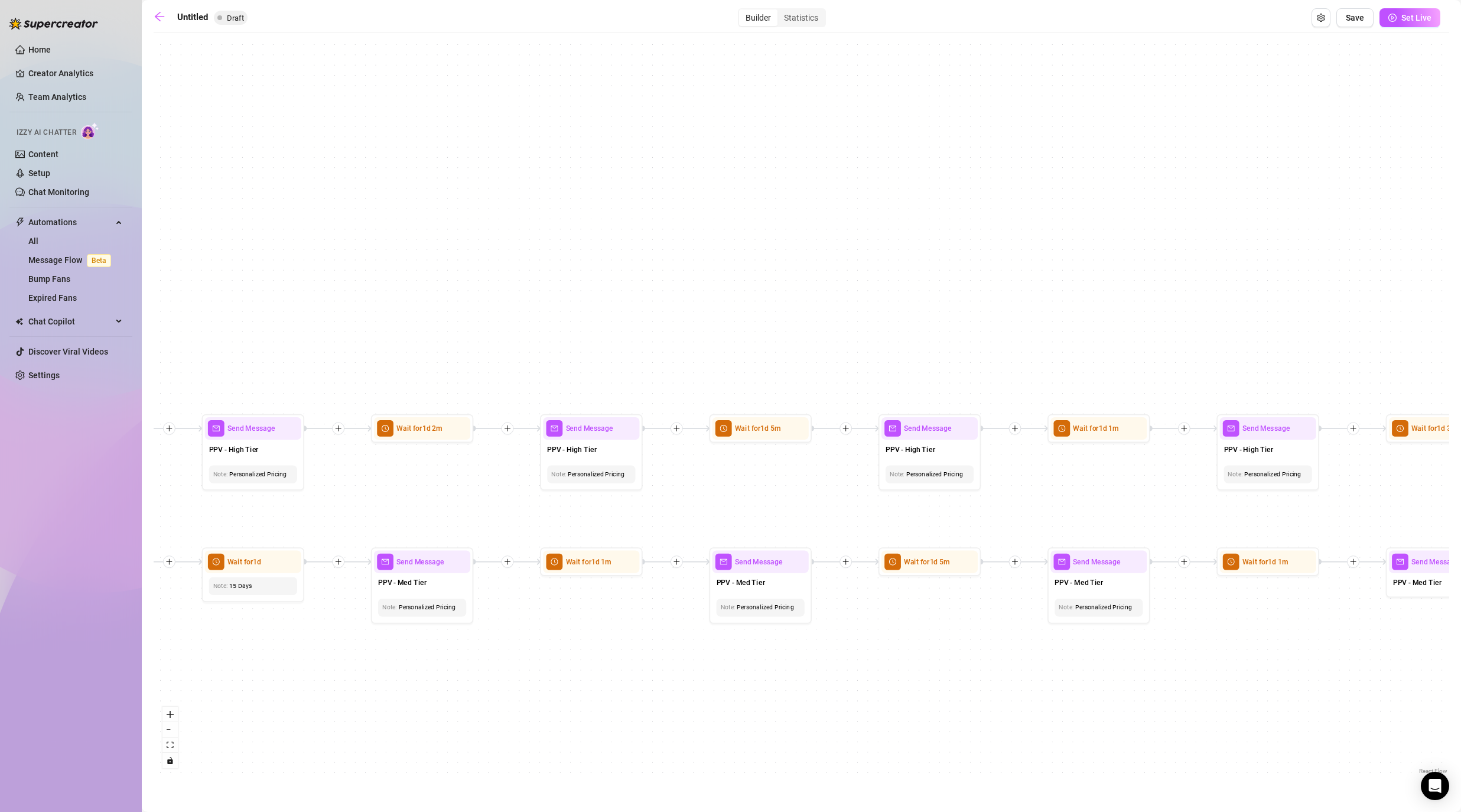
drag, startPoint x: 478, startPoint y: 685, endPoint x: 787, endPoint y: 685, distance: 309.0
click at [757, 656] on div "If True If False If False If True If True If False If True If False If True If …" at bounding box center [801, 408] width 1296 height 738
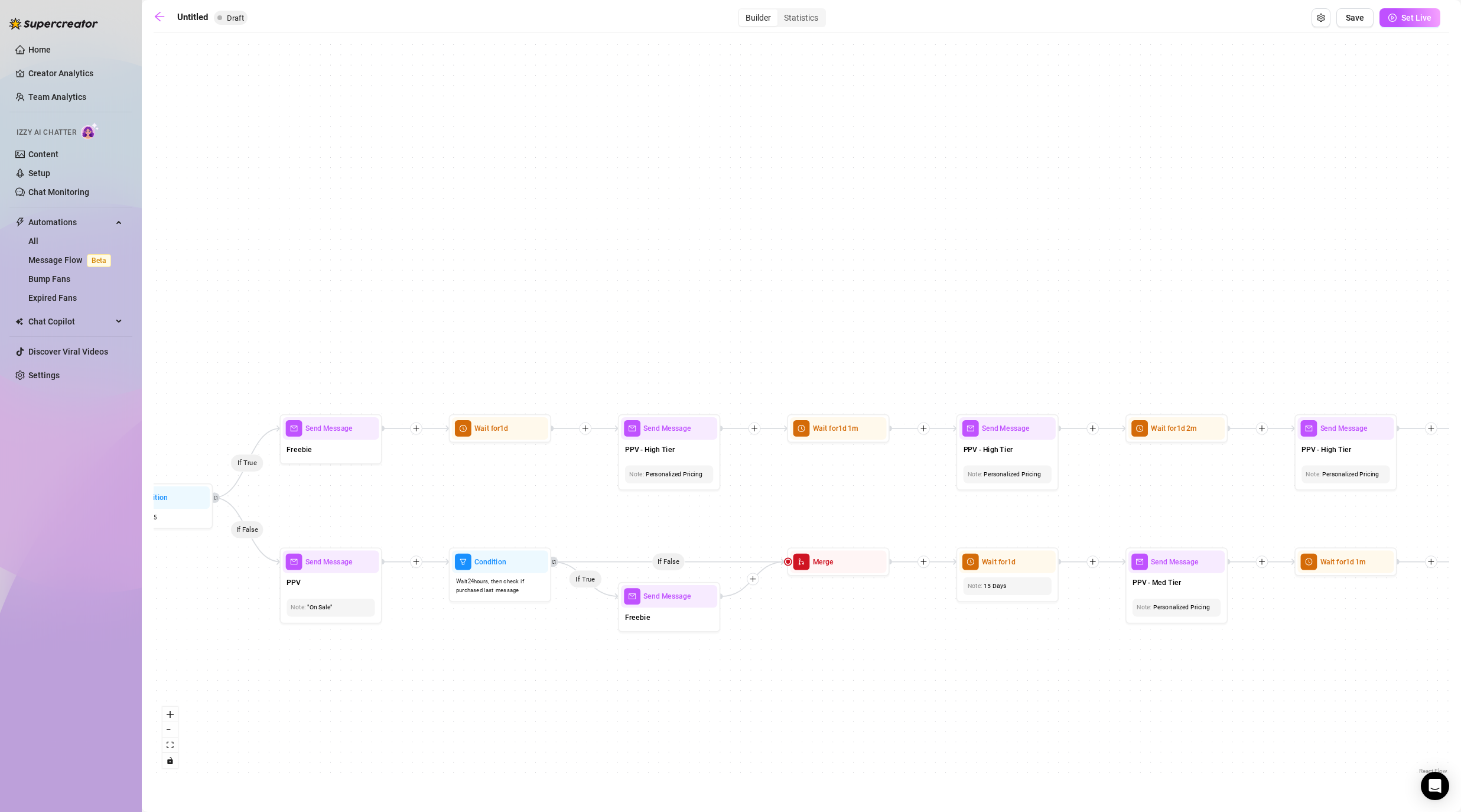
drag, startPoint x: 335, startPoint y: 689, endPoint x: 1037, endPoint y: 688, distance: 702.0
click at [757, 656] on div "If True If False If False If True If True If False If True If False If True If …" at bounding box center [801, 408] width 1296 height 738
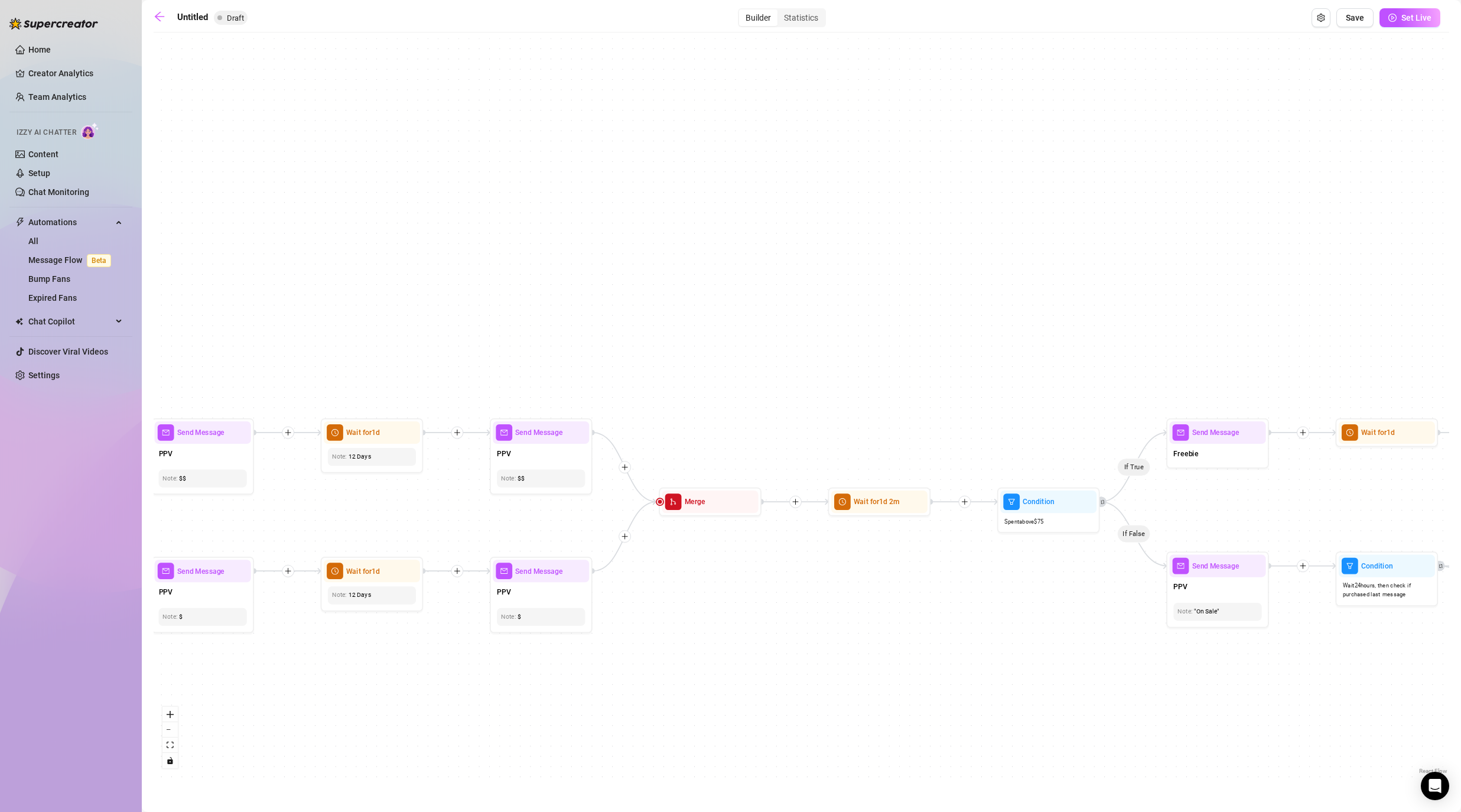
drag, startPoint x: 361, startPoint y: 626, endPoint x: 1044, endPoint y: 633, distance: 683.0
click at [757, 633] on div "If True If False If False If True If True If False If True If False If True If …" at bounding box center [801, 408] width 1296 height 738
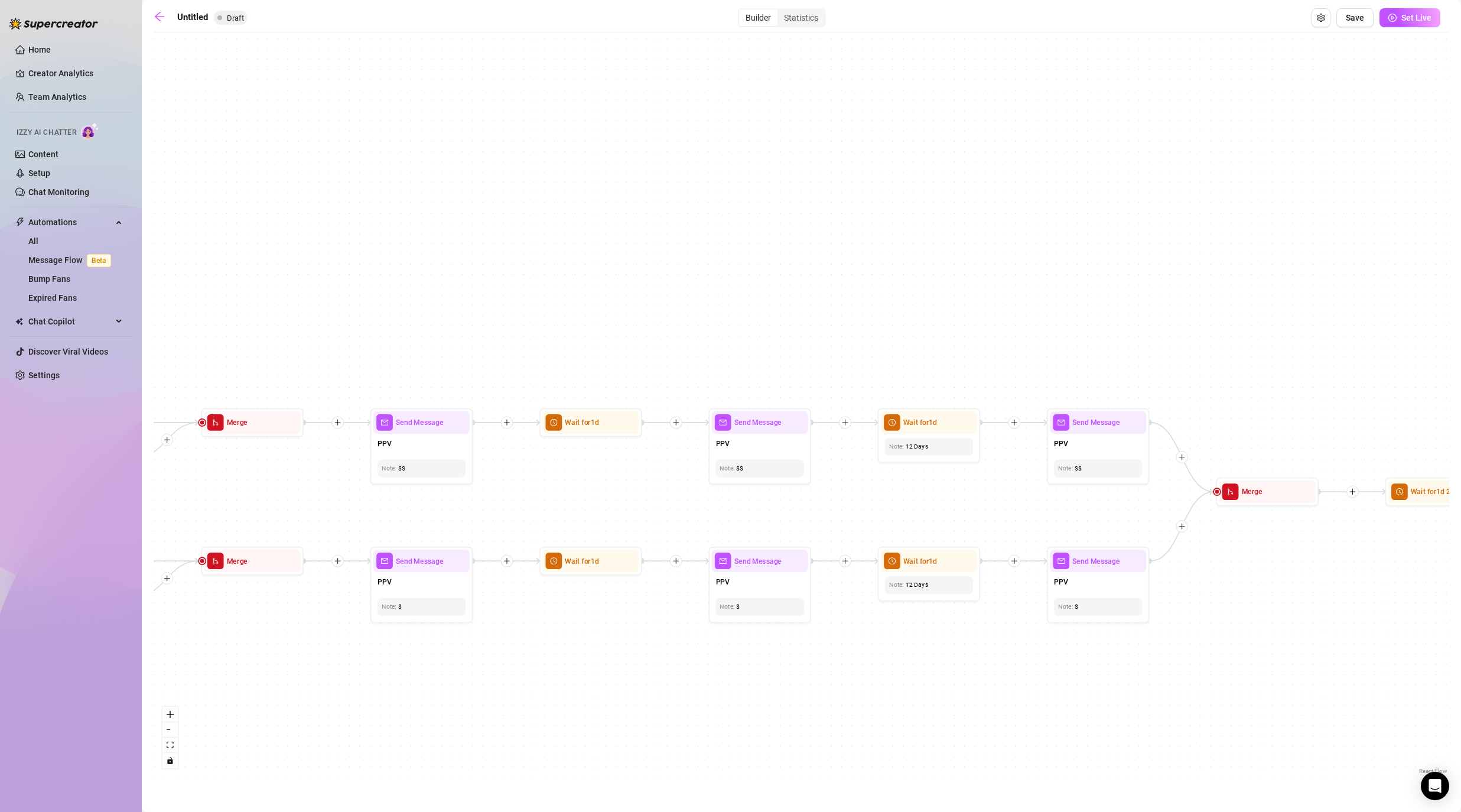
drag, startPoint x: 383, startPoint y: 689, endPoint x: 650, endPoint y: 677, distance: 267.3
click at [650, 656] on div "If True If False If False If True If True If False If True If False If True If …" at bounding box center [801, 408] width 1296 height 738
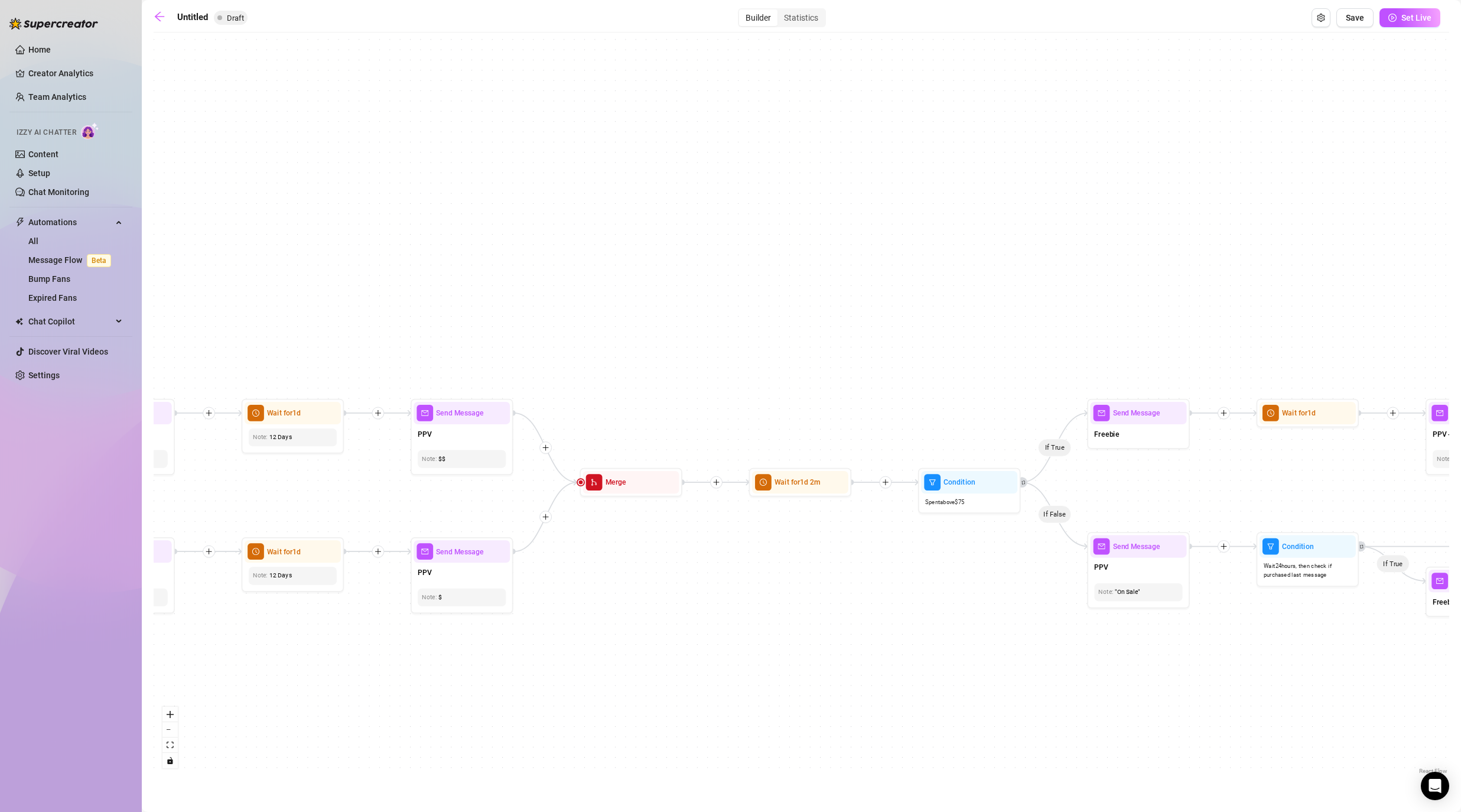
drag, startPoint x: 1141, startPoint y: 688, endPoint x: 635, endPoint y: 678, distance: 506.1
click at [636, 656] on div "If True If False If False If True If True If False If True If False If True If …" at bounding box center [801, 408] width 1296 height 738
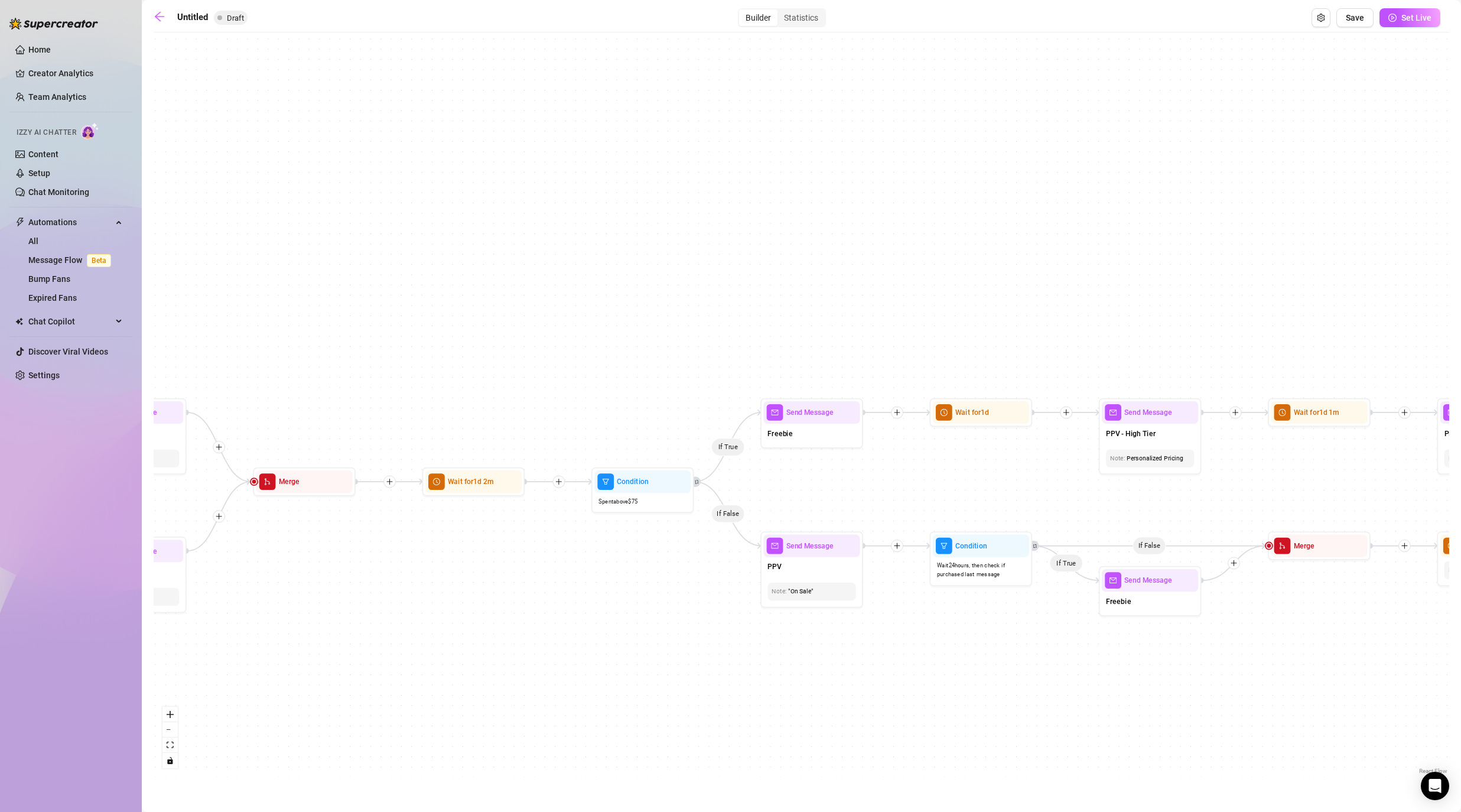
drag, startPoint x: 1068, startPoint y: 678, endPoint x: 719, endPoint y: 684, distance: 349.1
click at [719, 656] on div "If True If False If False If True If True If False If True If False If True If …" at bounding box center [801, 408] width 1296 height 738
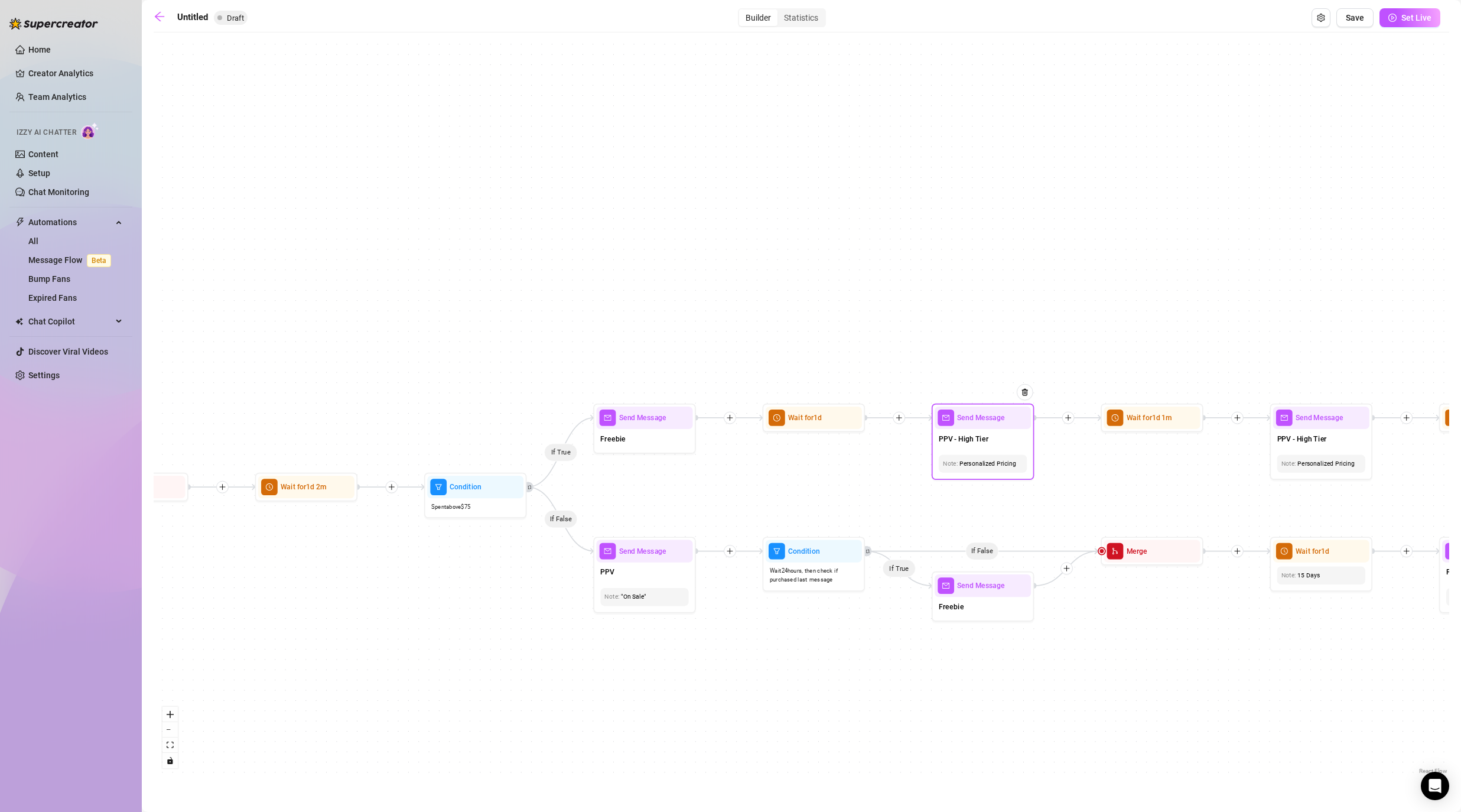
click at [757, 442] on span "PPV - High Tier" at bounding box center [963, 438] width 50 height 11
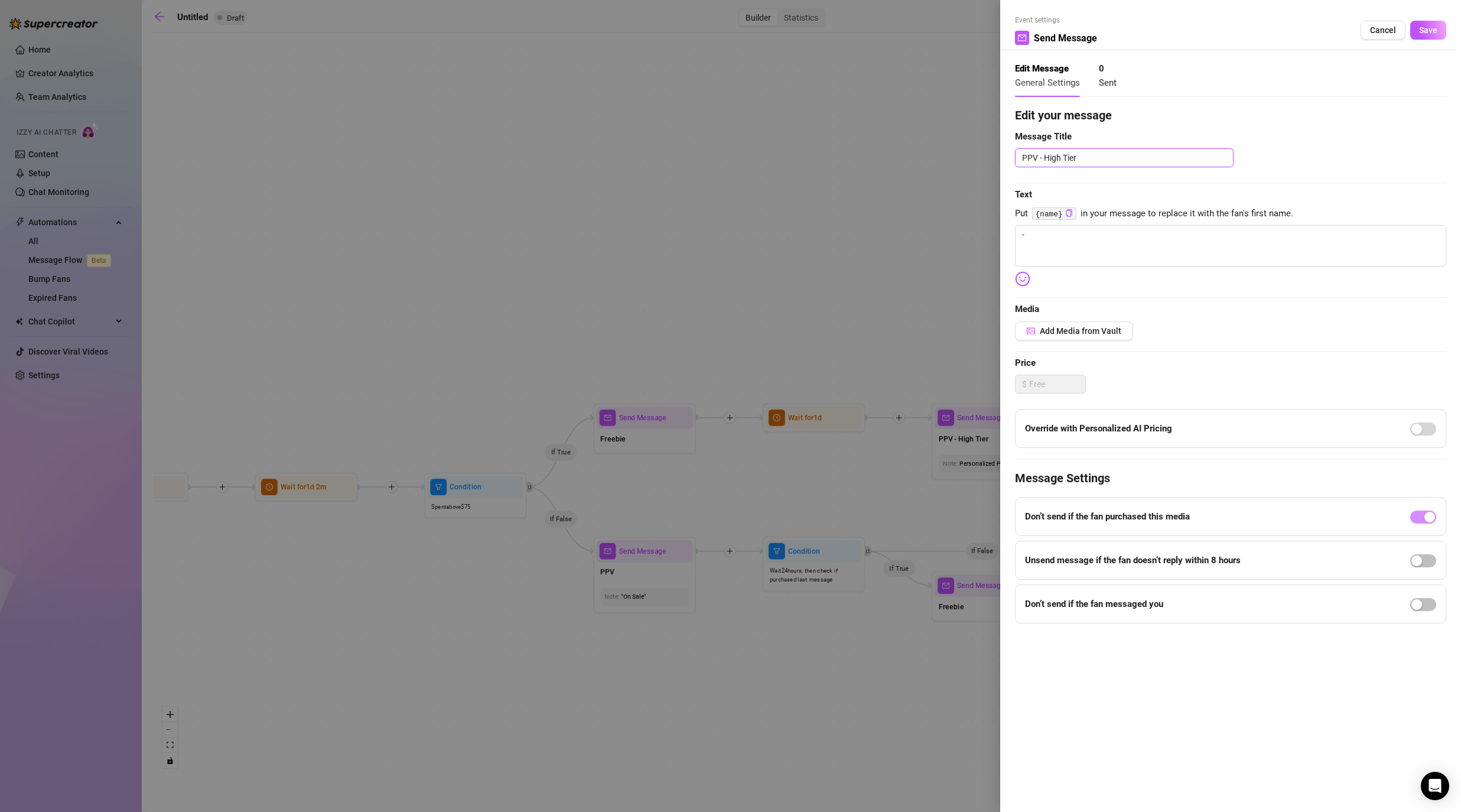
drag, startPoint x: 1041, startPoint y: 159, endPoint x: 1152, endPoint y: 158, distance: 111.0
click at [757, 158] on textarea "PPV - High Tier" at bounding box center [1124, 157] width 219 height 19
click at [757, 30] on button "Save" at bounding box center [1428, 30] width 36 height 19
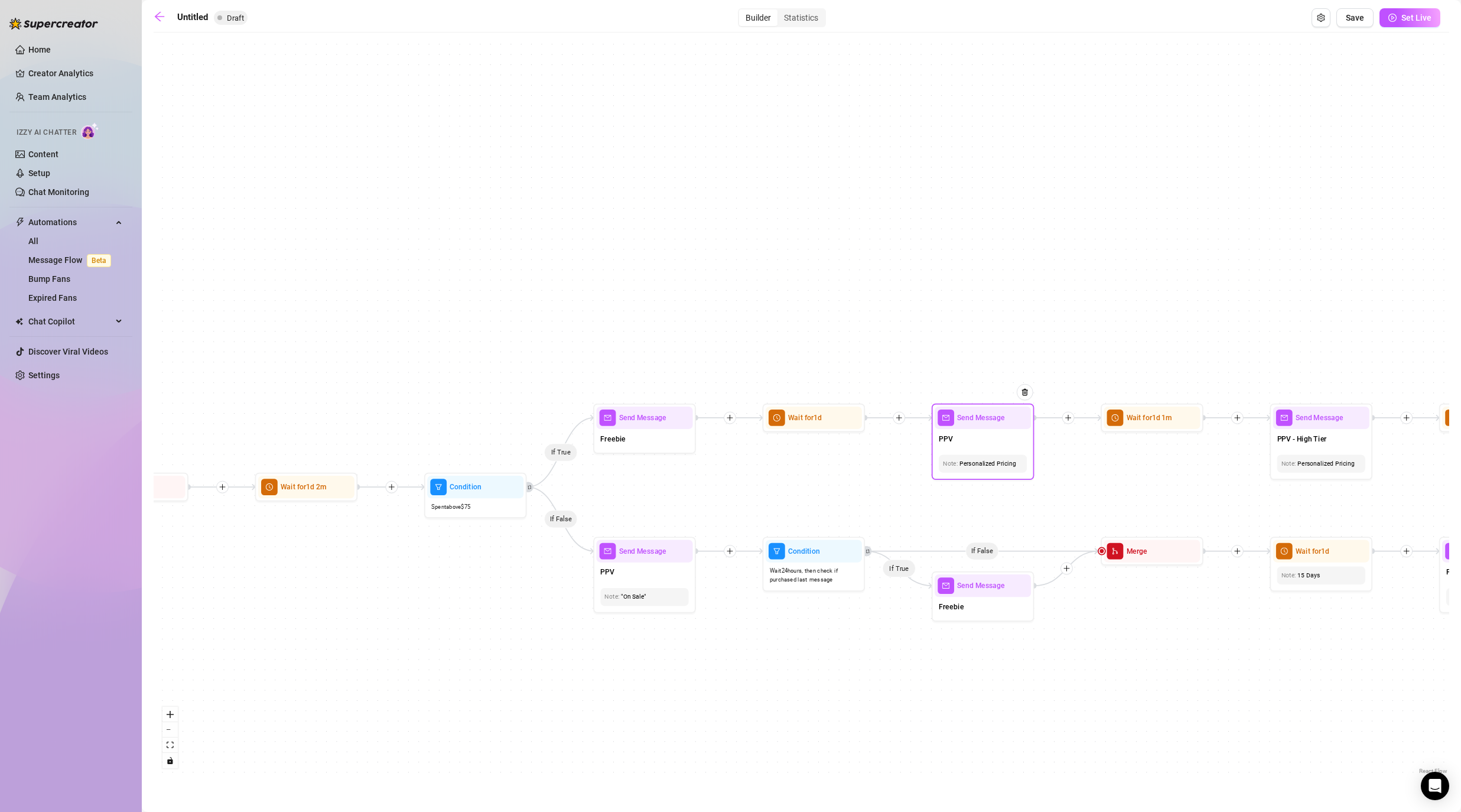
click at [757, 460] on div "Personalized Pricing" at bounding box center [983, 463] width 80 height 10
click at [757, 479] on div "If True If False If False If True If True If False If True If False If True If …" at bounding box center [801, 408] width 1296 height 738
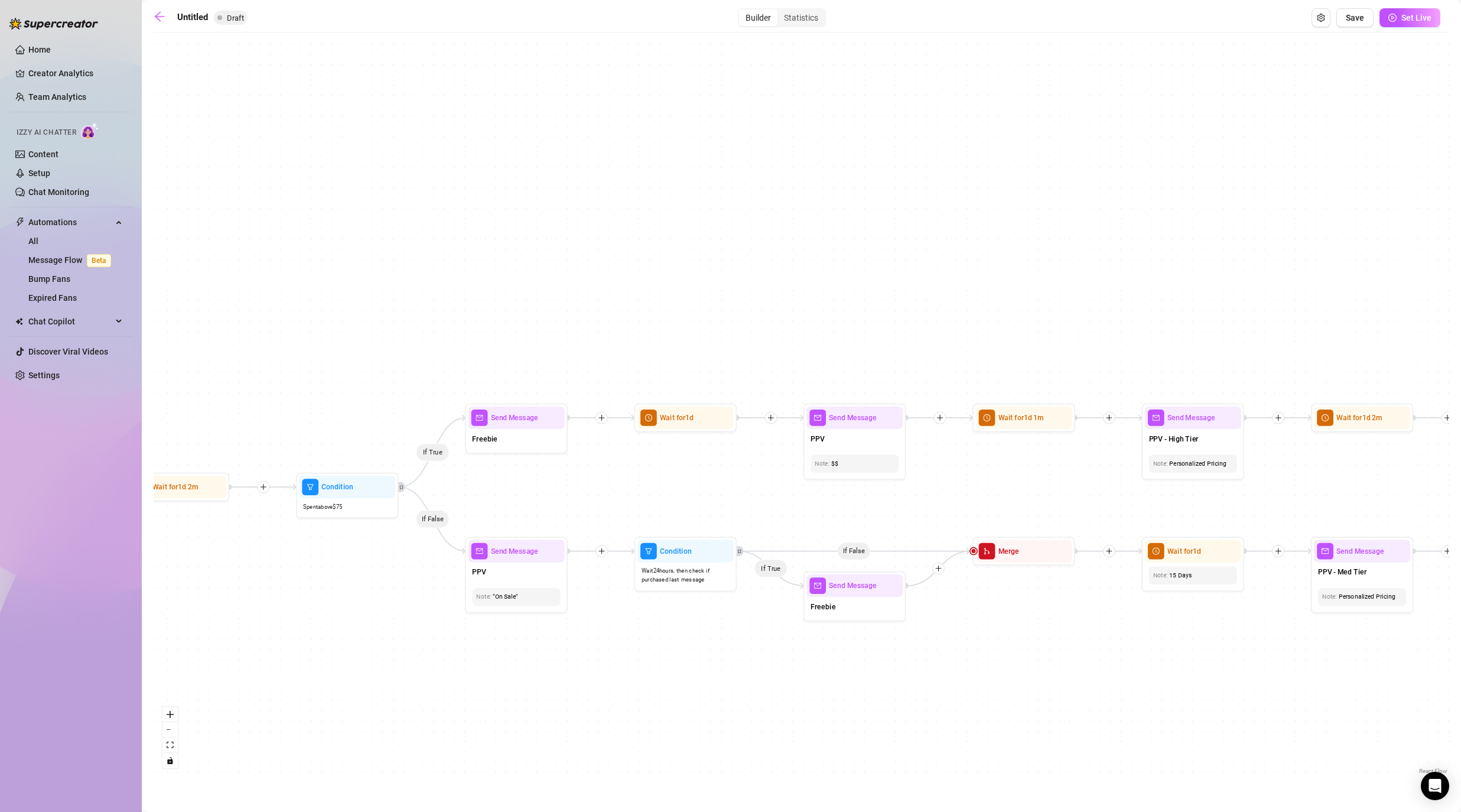
drag, startPoint x: 1186, startPoint y: 661, endPoint x: 935, endPoint y: 661, distance: 251.0
click at [757, 656] on div "If True If False If False If True If True If False If True If False If True If …" at bounding box center [801, 408] width 1296 height 738
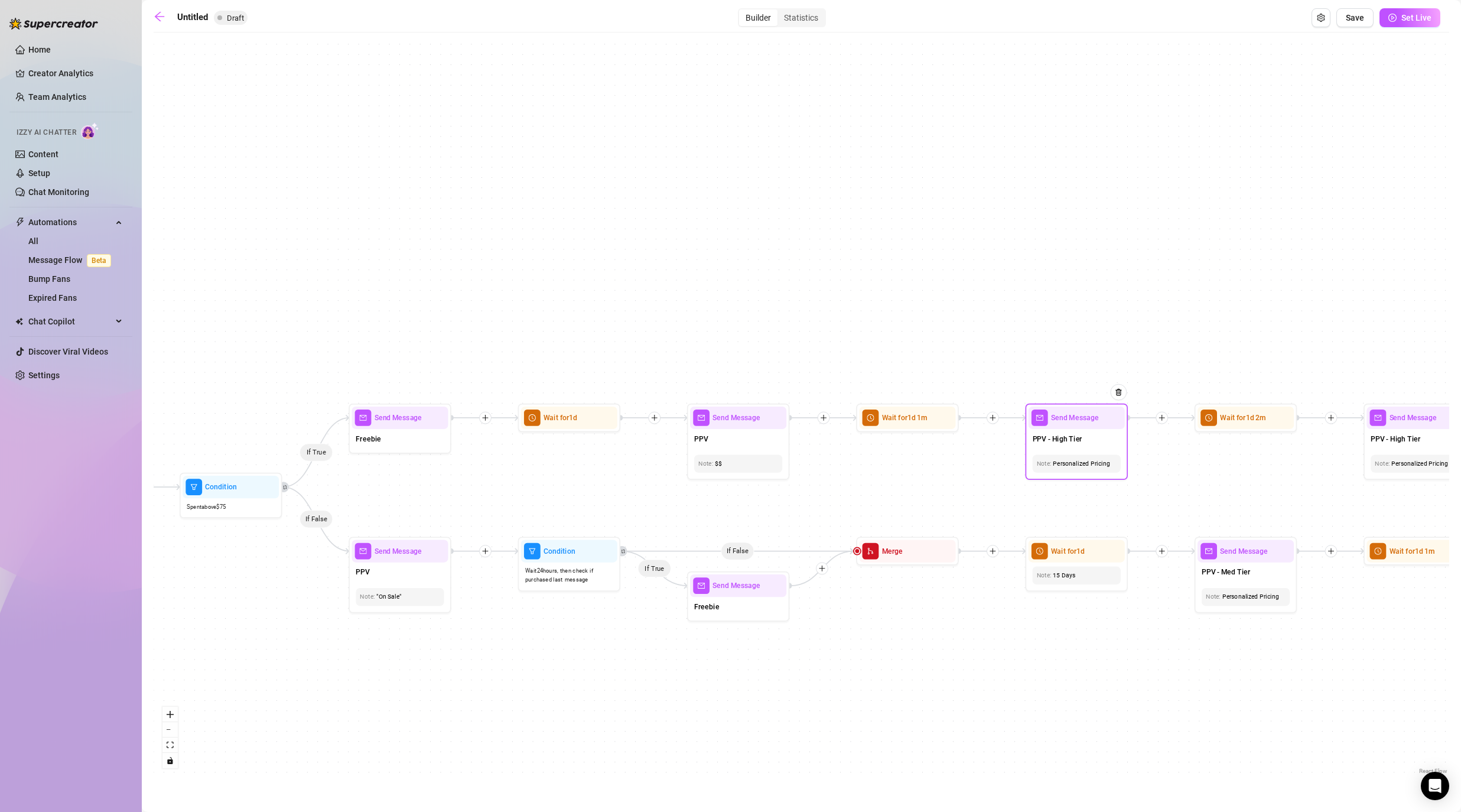
click at [757, 422] on span "Send Message" at bounding box center [1075, 417] width 48 height 11
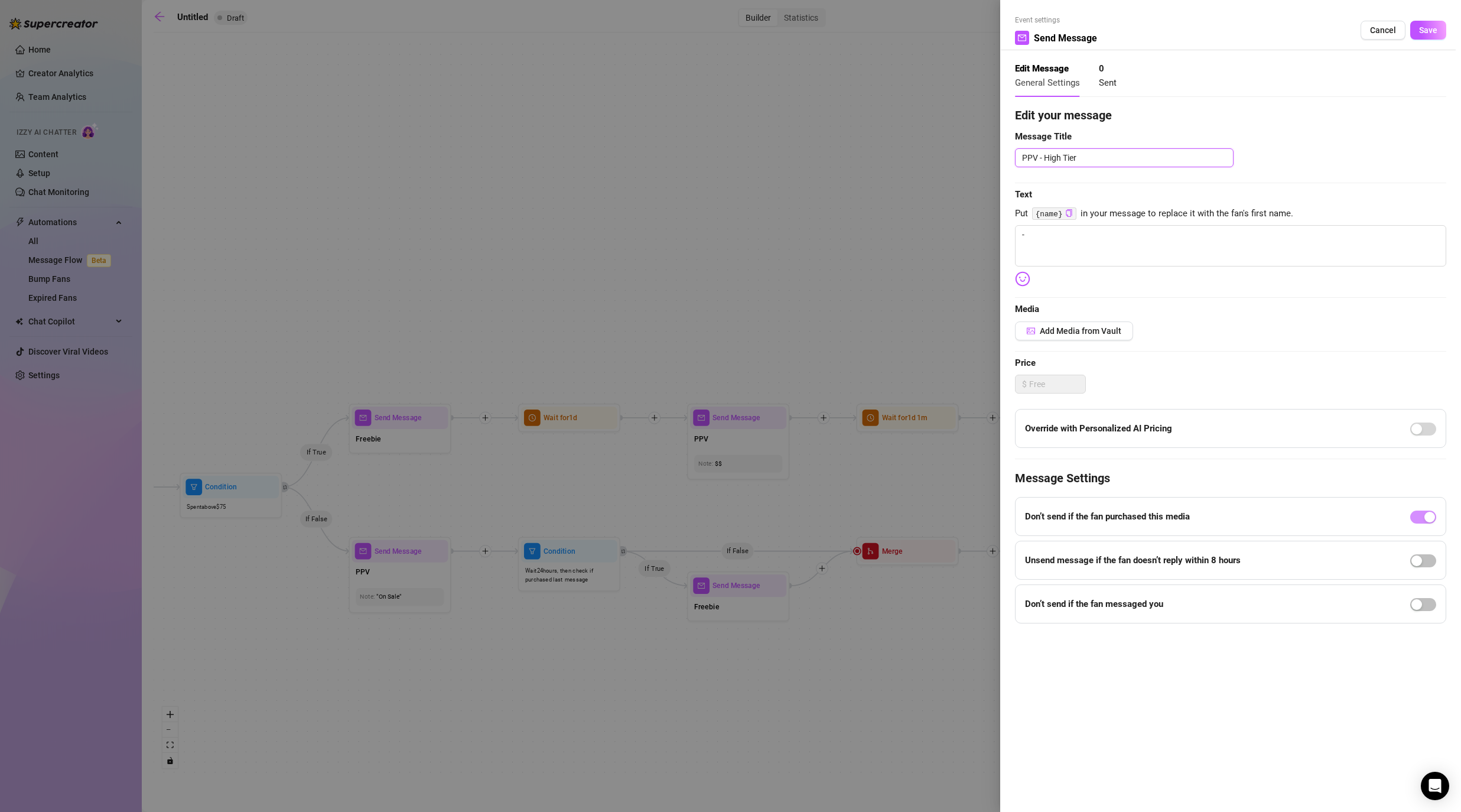
drag, startPoint x: 1039, startPoint y: 157, endPoint x: 1132, endPoint y: 159, distance: 93.0
click at [757, 159] on textarea "PPV - High Tier" at bounding box center [1124, 157] width 219 height 19
click at [757, 29] on button "Save" at bounding box center [1428, 30] width 36 height 19
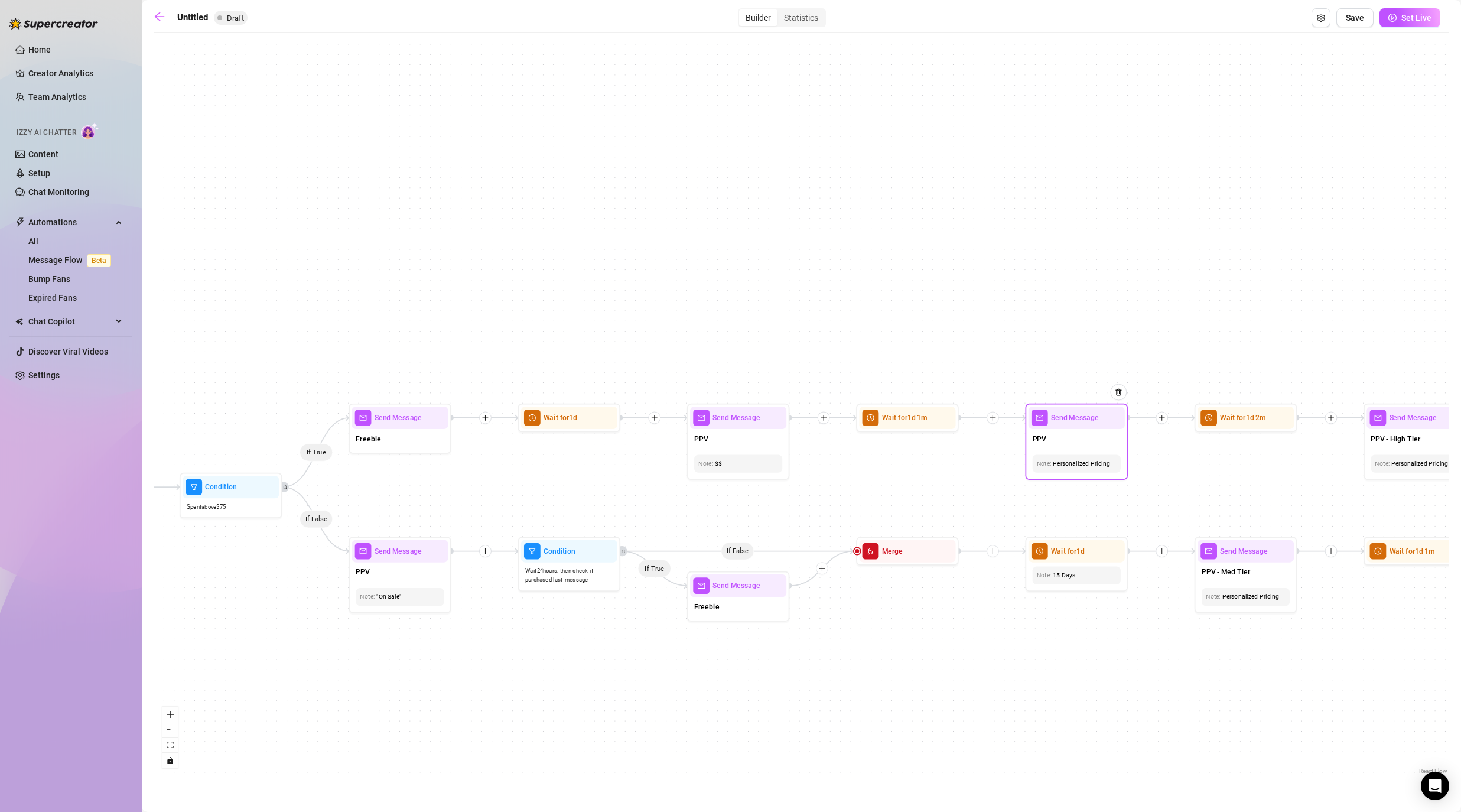
click at [757, 466] on div "Personalized Pricing" at bounding box center [1077, 463] width 80 height 10
click at [757, 482] on div "If True If False If False If True If True If False If True If False If True If …" at bounding box center [801, 408] width 1296 height 738
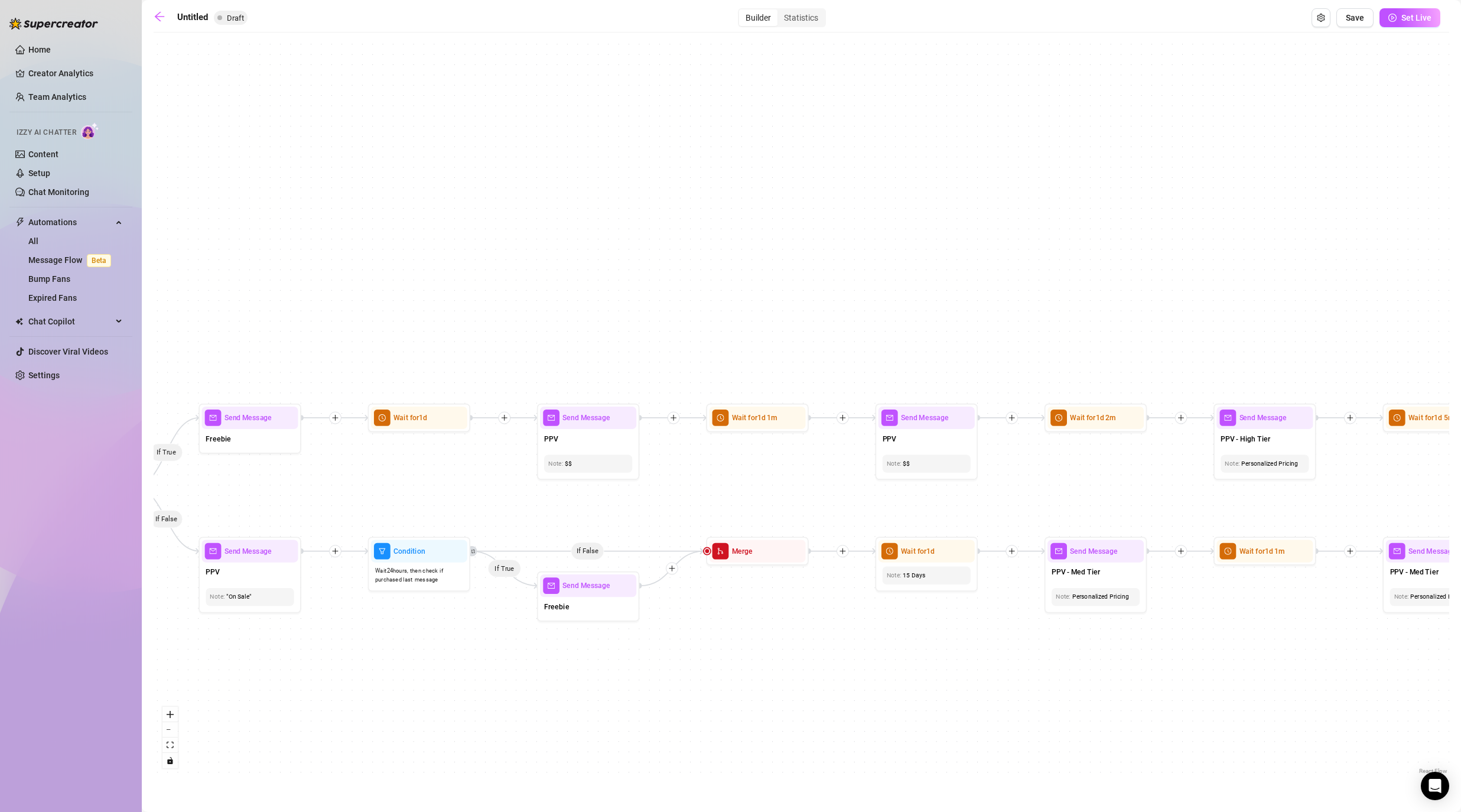
drag, startPoint x: 1231, startPoint y: 491, endPoint x: 1017, endPoint y: 491, distance: 214.0
click at [757, 491] on div "If True If False If False If True If True If False If True If False If True If …" at bounding box center [801, 408] width 1296 height 738
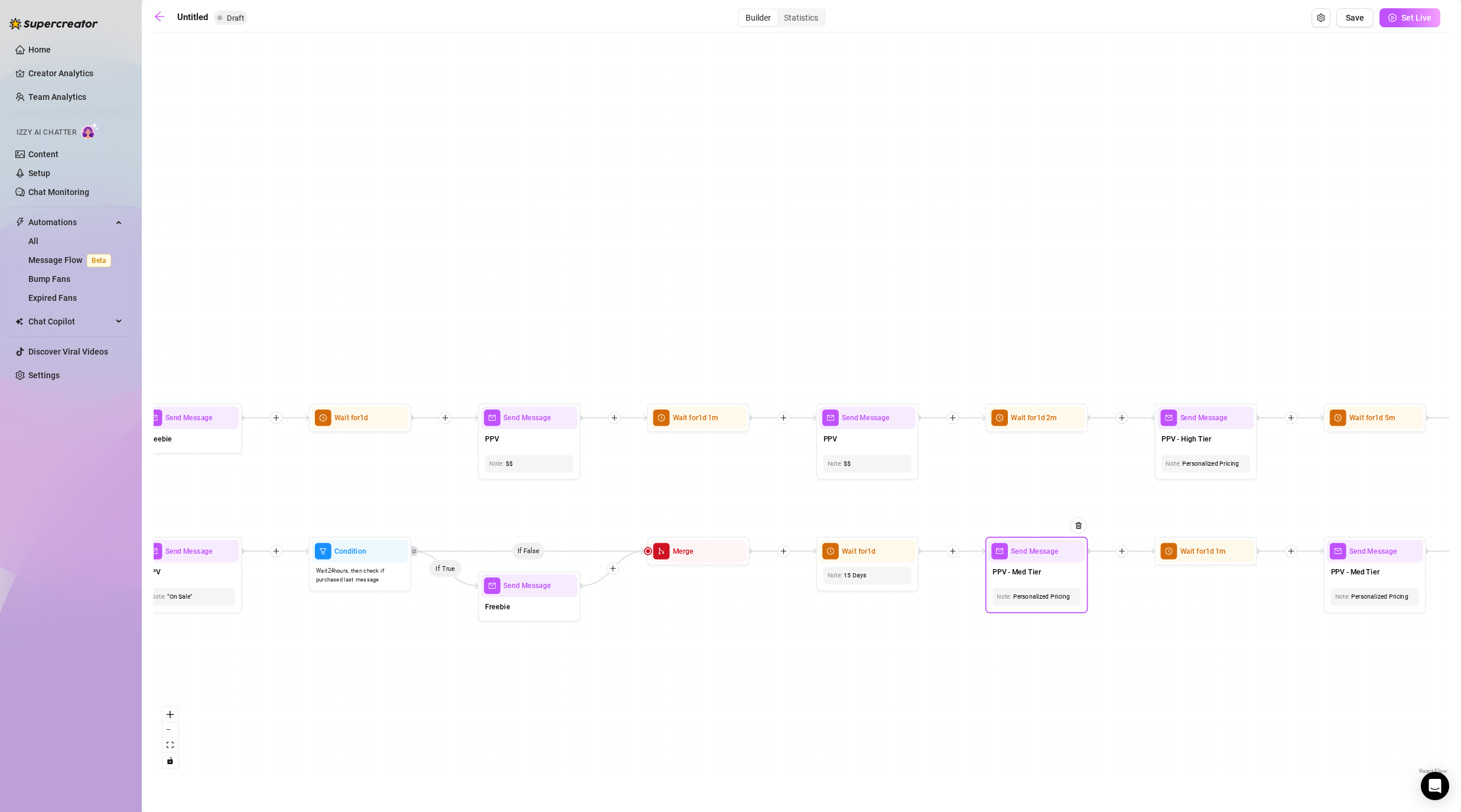
click at [757, 571] on span "PPV - Med Tier" at bounding box center [1017, 571] width 48 height 11
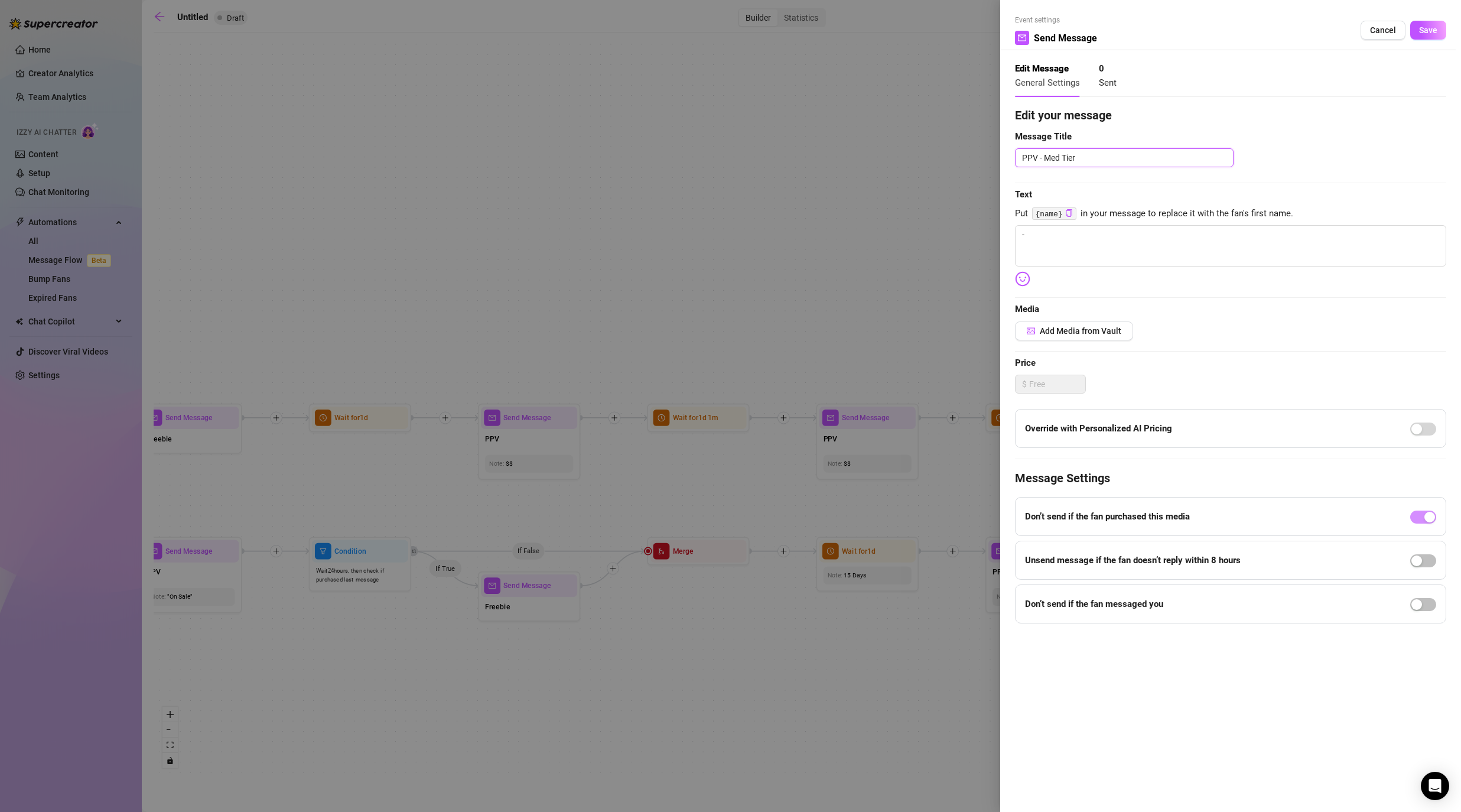
drag, startPoint x: 1039, startPoint y: 160, endPoint x: 1152, endPoint y: 160, distance: 113.0
click at [757, 160] on textarea "PPV - Med Tier" at bounding box center [1124, 157] width 219 height 19
click at [757, 32] on button "Save" at bounding box center [1428, 30] width 36 height 19
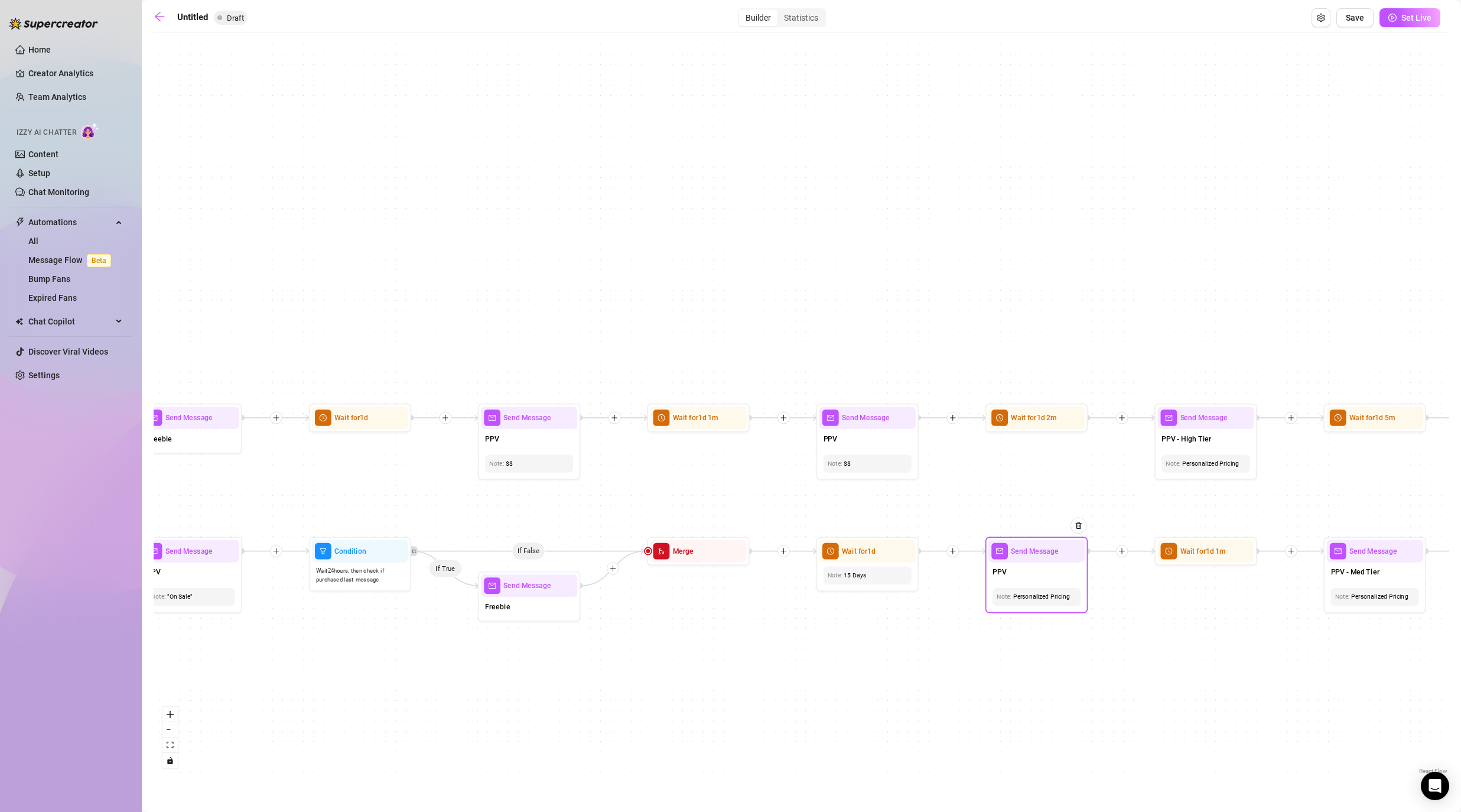
click at [757, 599] on div "Personalized Pricing" at bounding box center [1037, 597] width 80 height 10
click at [757, 599] on div "$$" at bounding box center [1037, 597] width 80 height 10
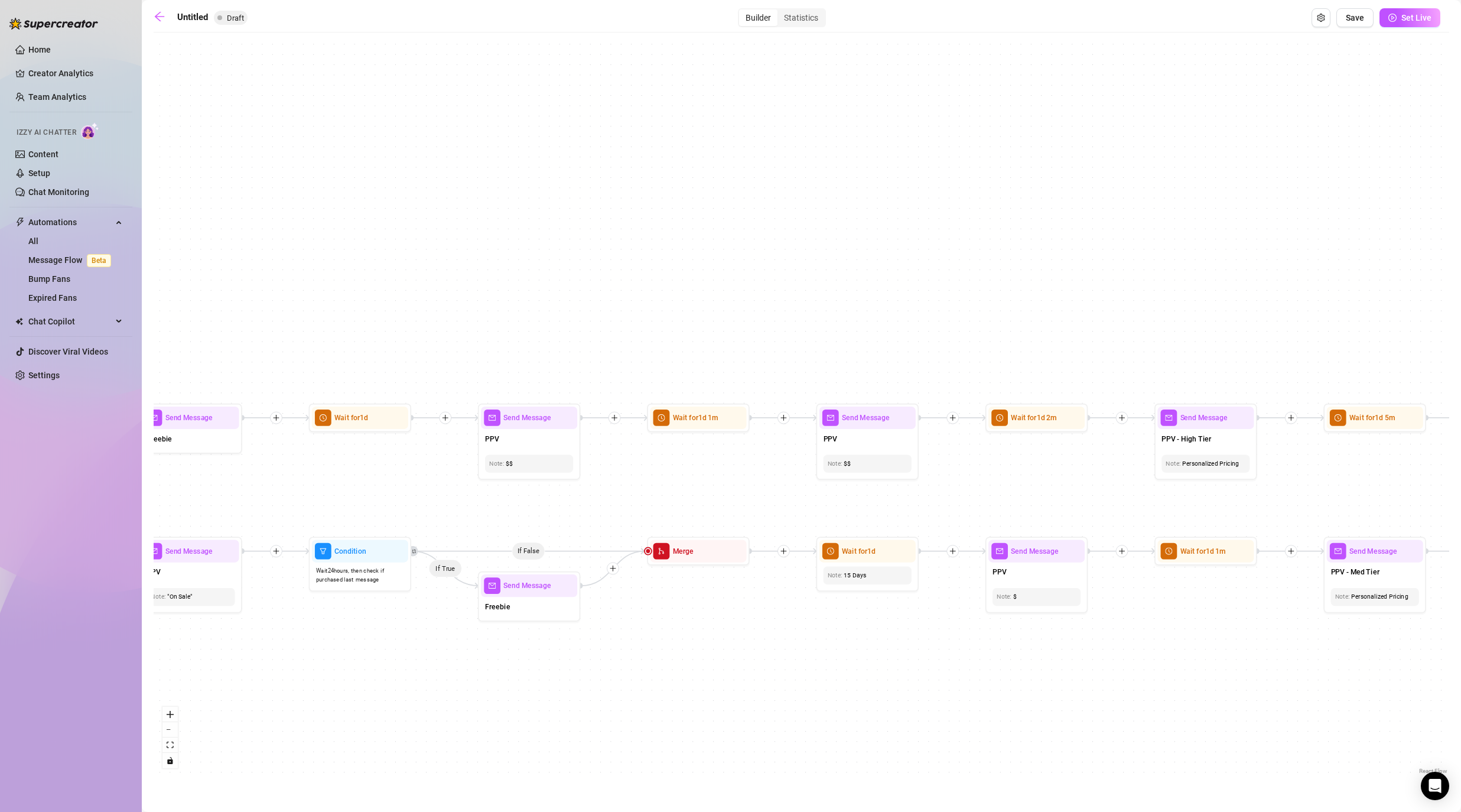
click at [757, 635] on div "If True If False If False If True If True If False If True If False If True If …" at bounding box center [801, 408] width 1296 height 738
click at [757, 464] on div "Personalized Pricing" at bounding box center [1206, 463] width 80 height 10
click at [757, 435] on span "PPV - High Tier" at bounding box center [1186, 438] width 50 height 11
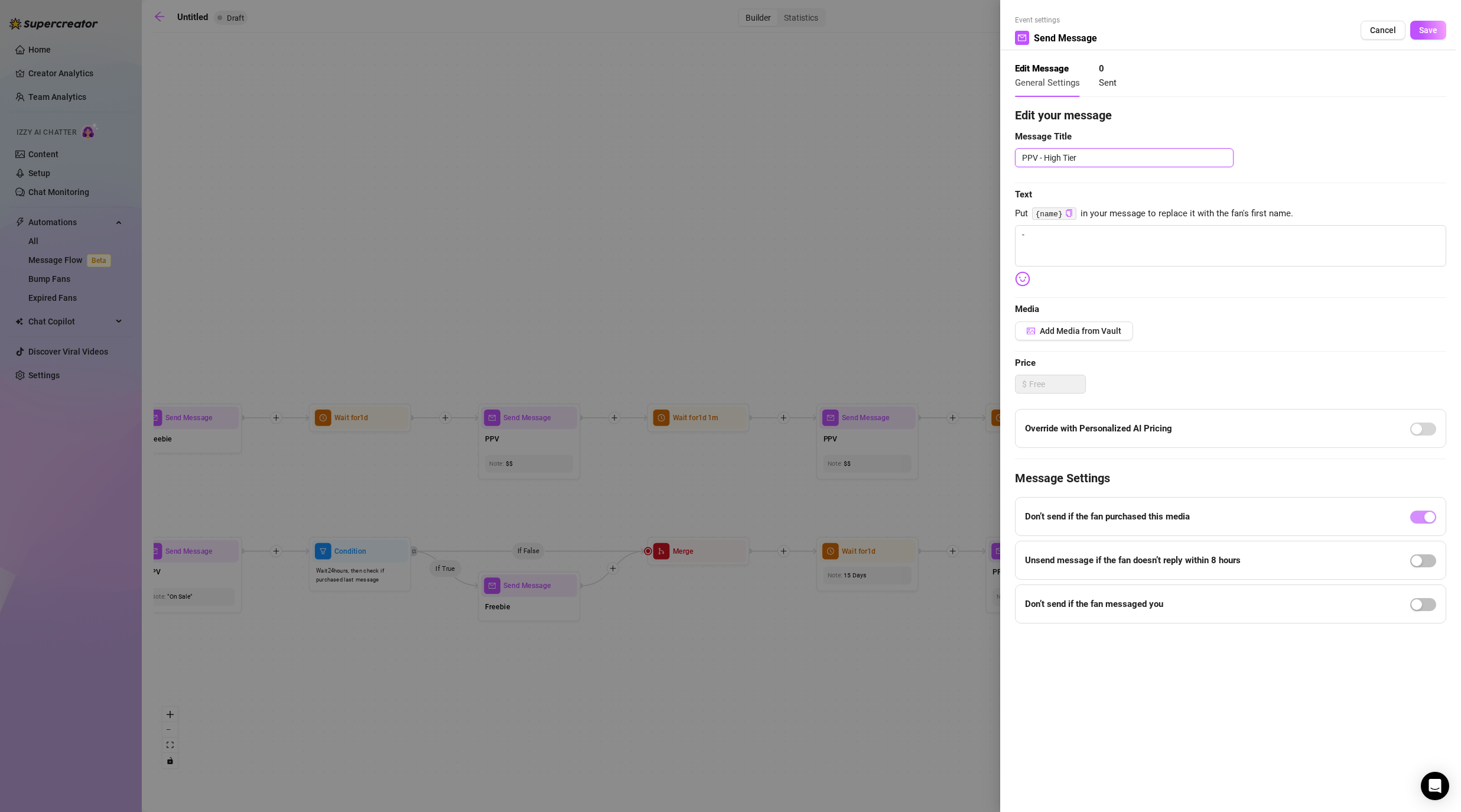
drag, startPoint x: 1042, startPoint y: 158, endPoint x: 1113, endPoint y: 158, distance: 71.0
click at [757, 158] on textarea "PPV - High Tier" at bounding box center [1124, 157] width 219 height 19
click at [757, 34] on span "Save" at bounding box center [1428, 30] width 18 height 10
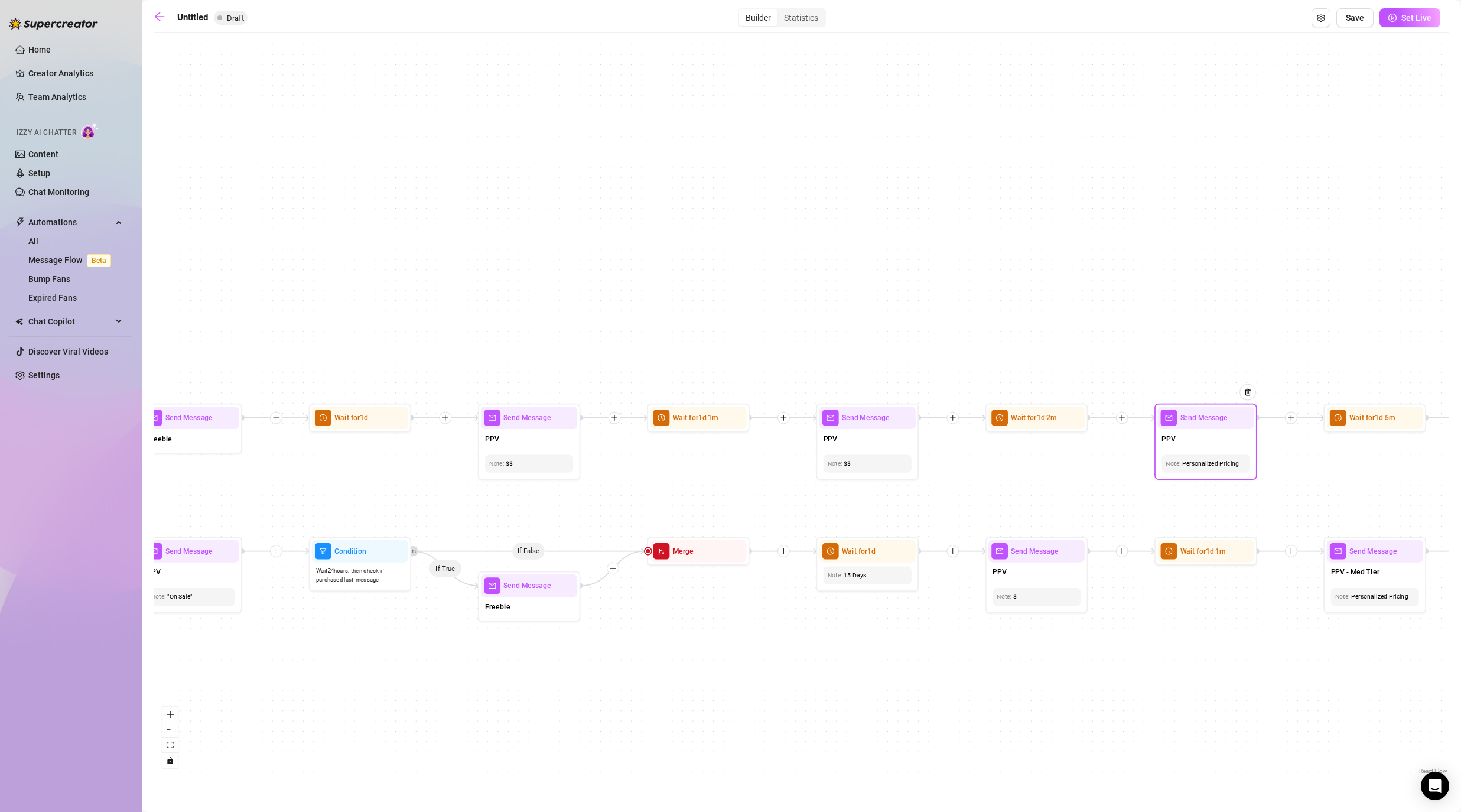
click at [757, 463] on div "Personalized Pricing" at bounding box center [1206, 463] width 80 height 10
click at [757, 482] on div "If True If False If False If True If True If False If True If False If True If …" at bounding box center [801, 408] width 1296 height 738
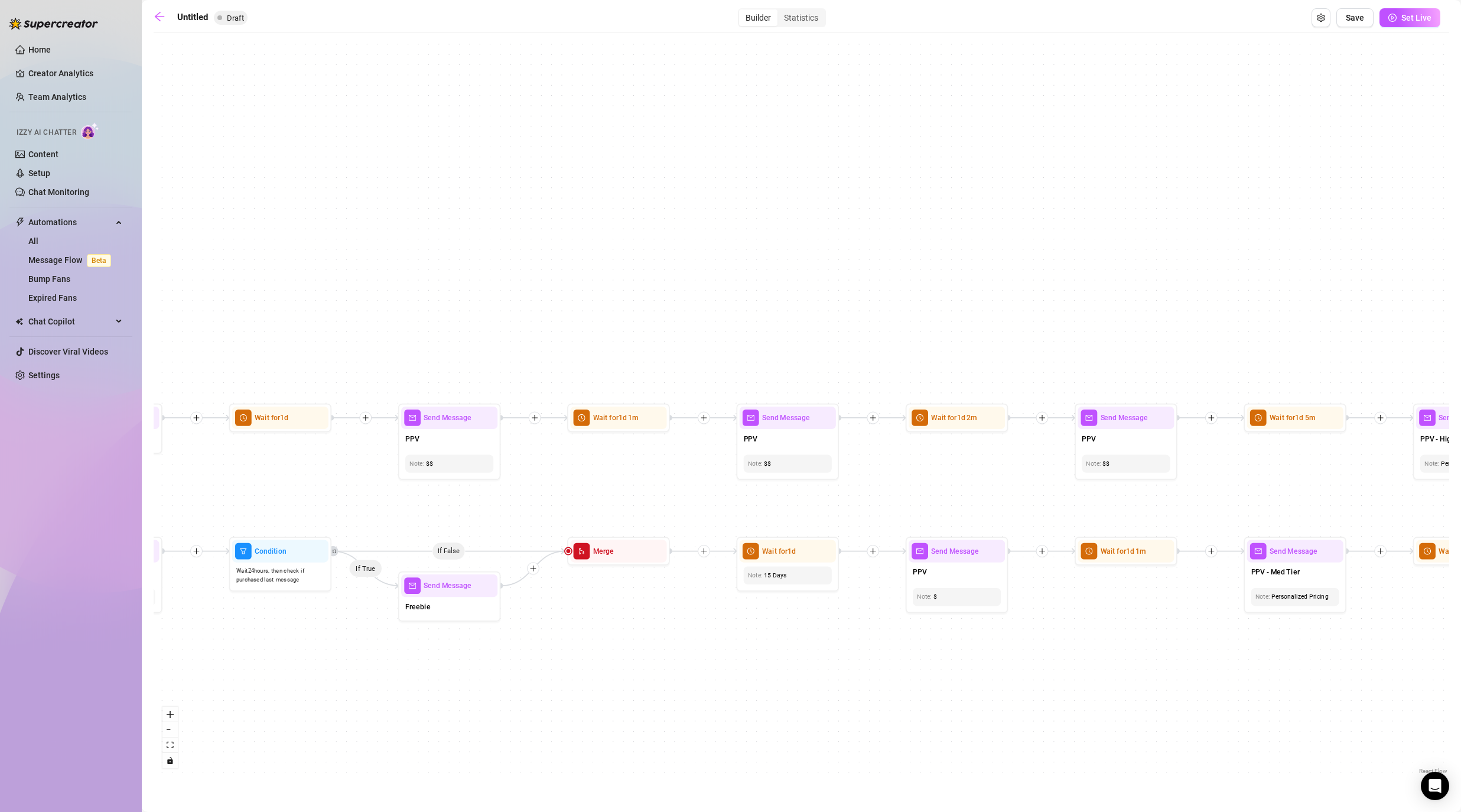
drag, startPoint x: 1351, startPoint y: 493, endPoint x: 1090, endPoint y: 493, distance: 261.0
click at [757, 493] on div "If True If False If False If True If True If False If True If False If True If …" at bounding box center [801, 408] width 1296 height 738
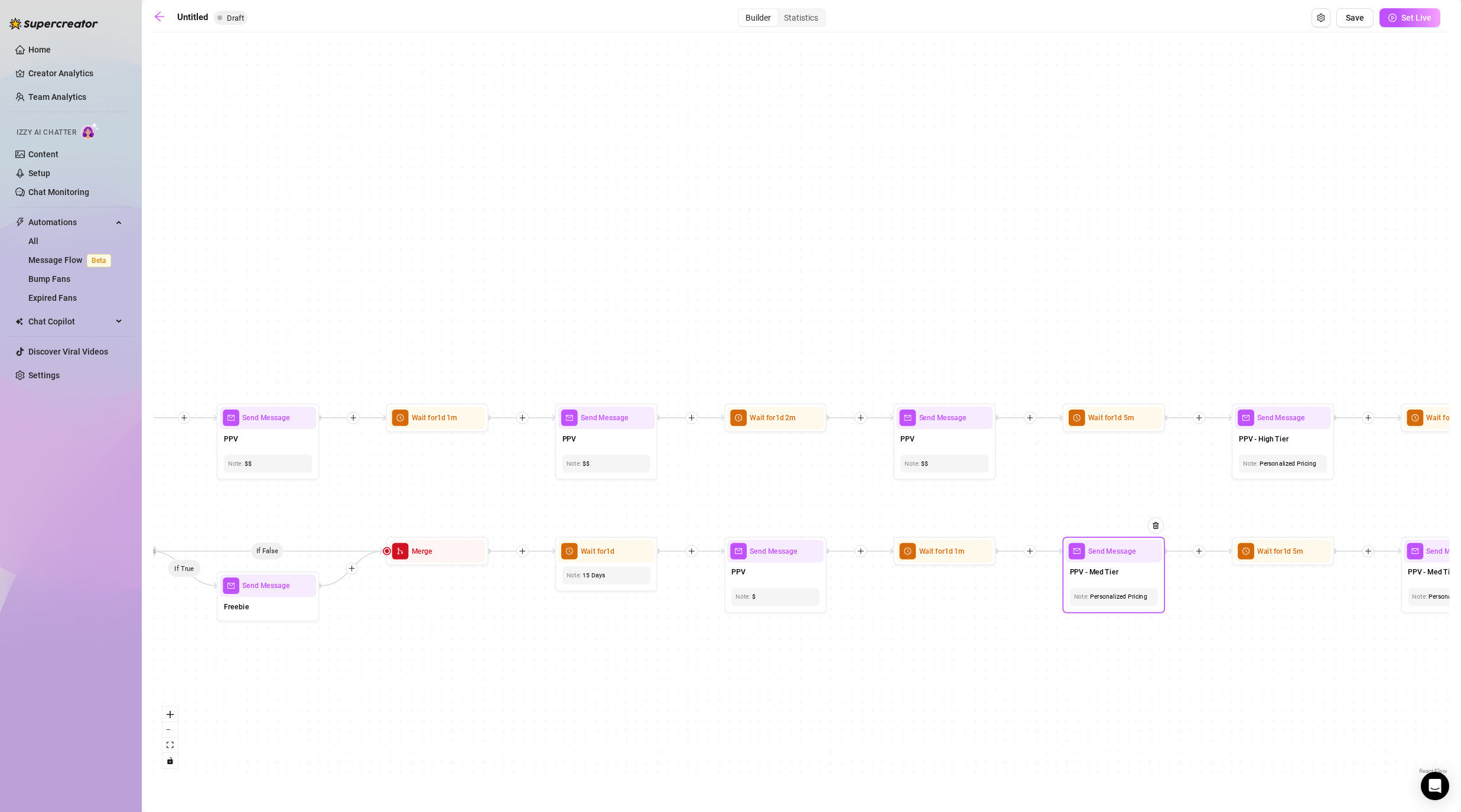
click at [757, 592] on div "Personalized Pricing" at bounding box center [1114, 597] width 80 height 10
click at [757, 569] on span "PPV - Med Tier" at bounding box center [1094, 571] width 48 height 11
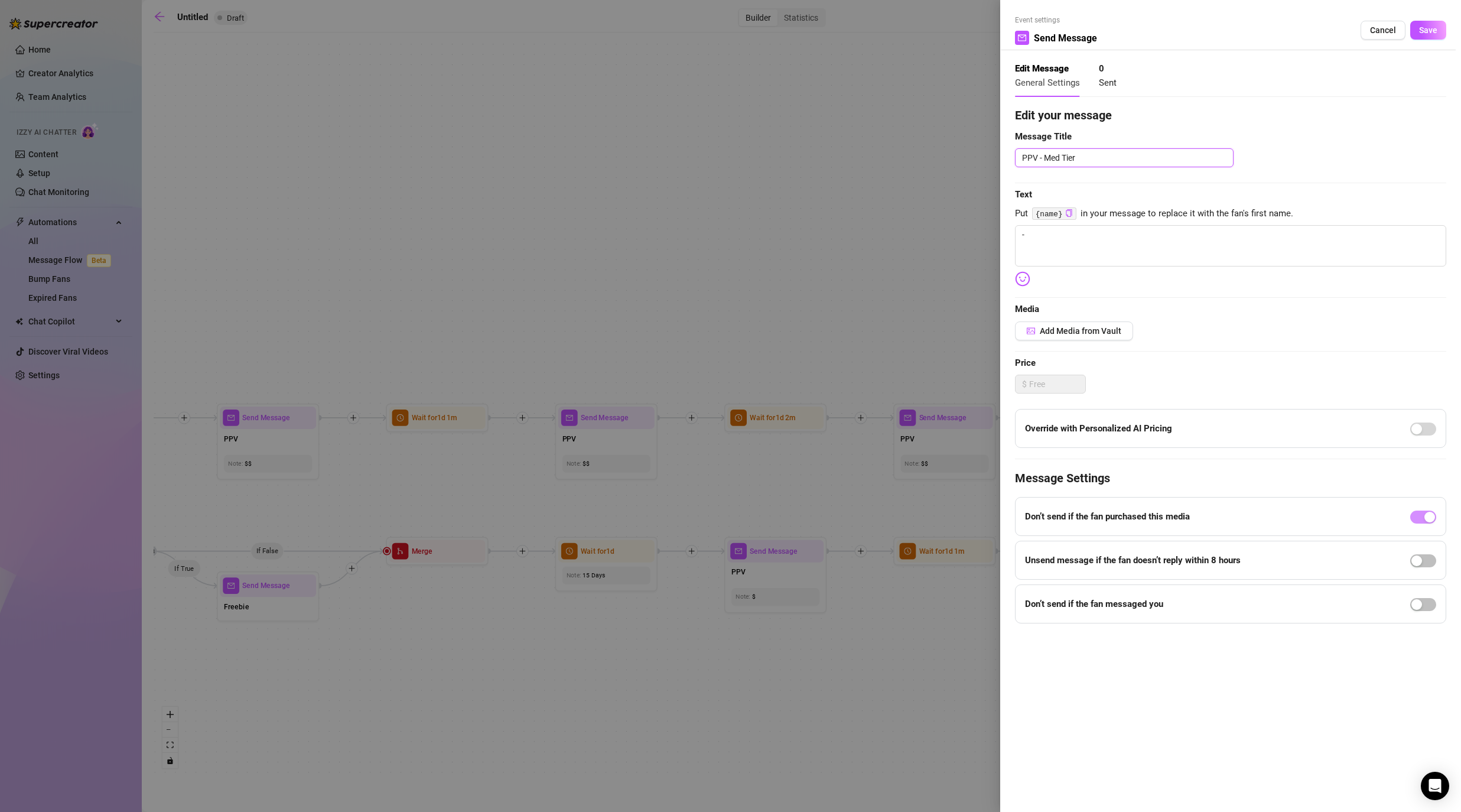
drag, startPoint x: 1039, startPoint y: 158, endPoint x: 1114, endPoint y: 158, distance: 75.0
click at [757, 158] on textarea "PPV - Med Tier" at bounding box center [1124, 157] width 219 height 19
click at [757, 28] on span "Save" at bounding box center [1428, 30] width 18 height 10
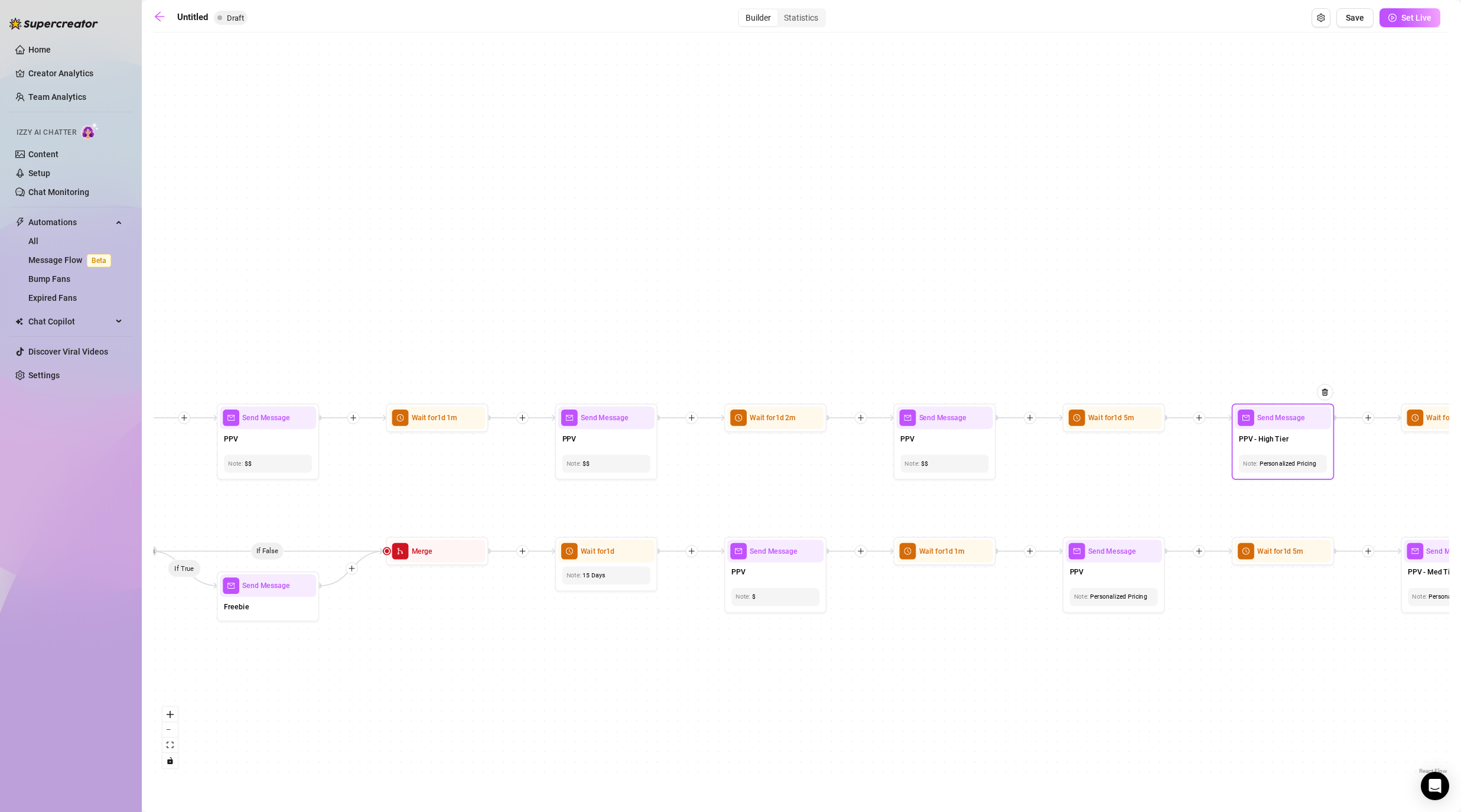
click at [757, 468] on div "Personalized Pricing" at bounding box center [1283, 463] width 80 height 10
click at [757, 590] on div "Note: Personalized Pricing" at bounding box center [1114, 596] width 88 height 17
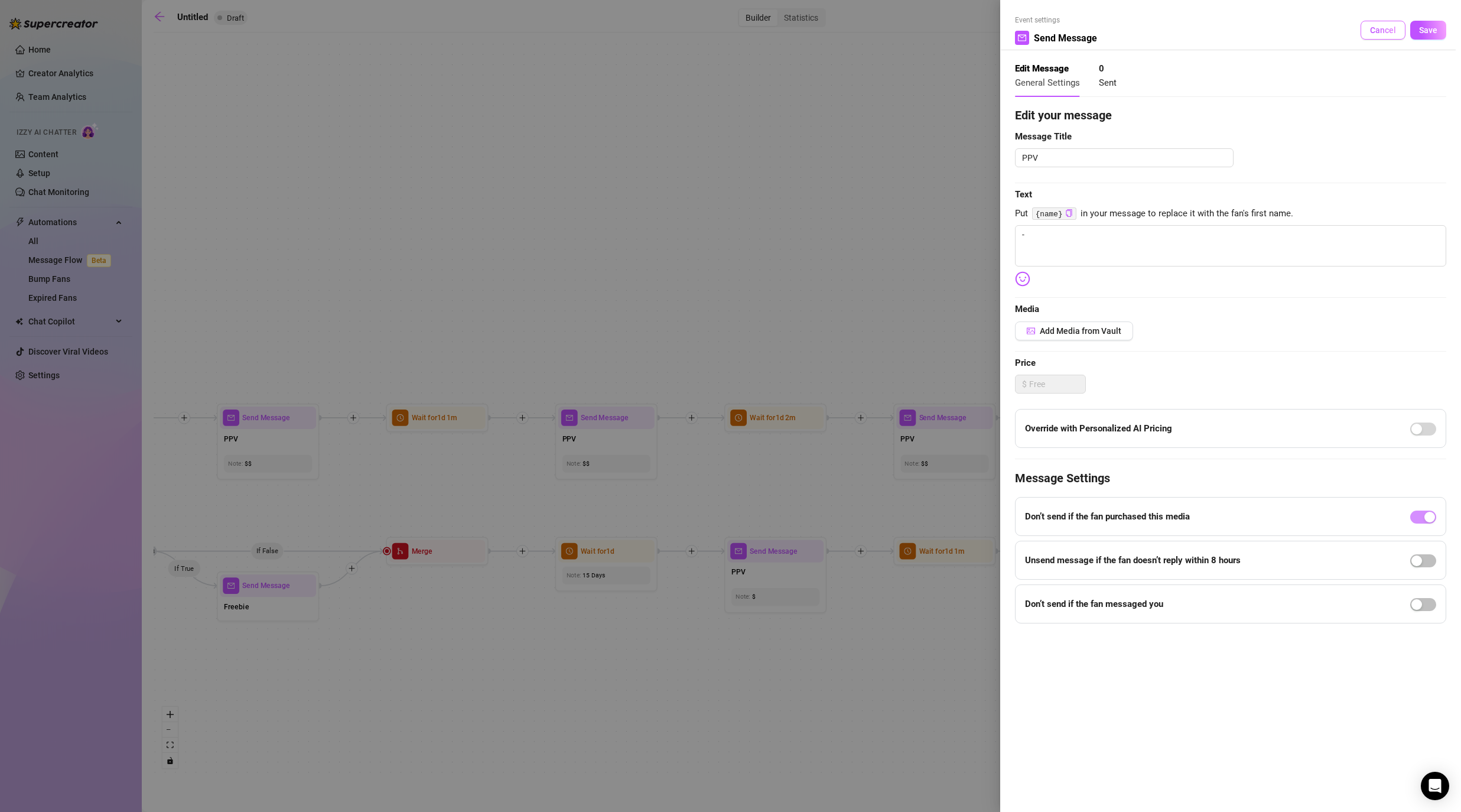
click at [757, 24] on button "Cancel" at bounding box center [1383, 30] width 45 height 19
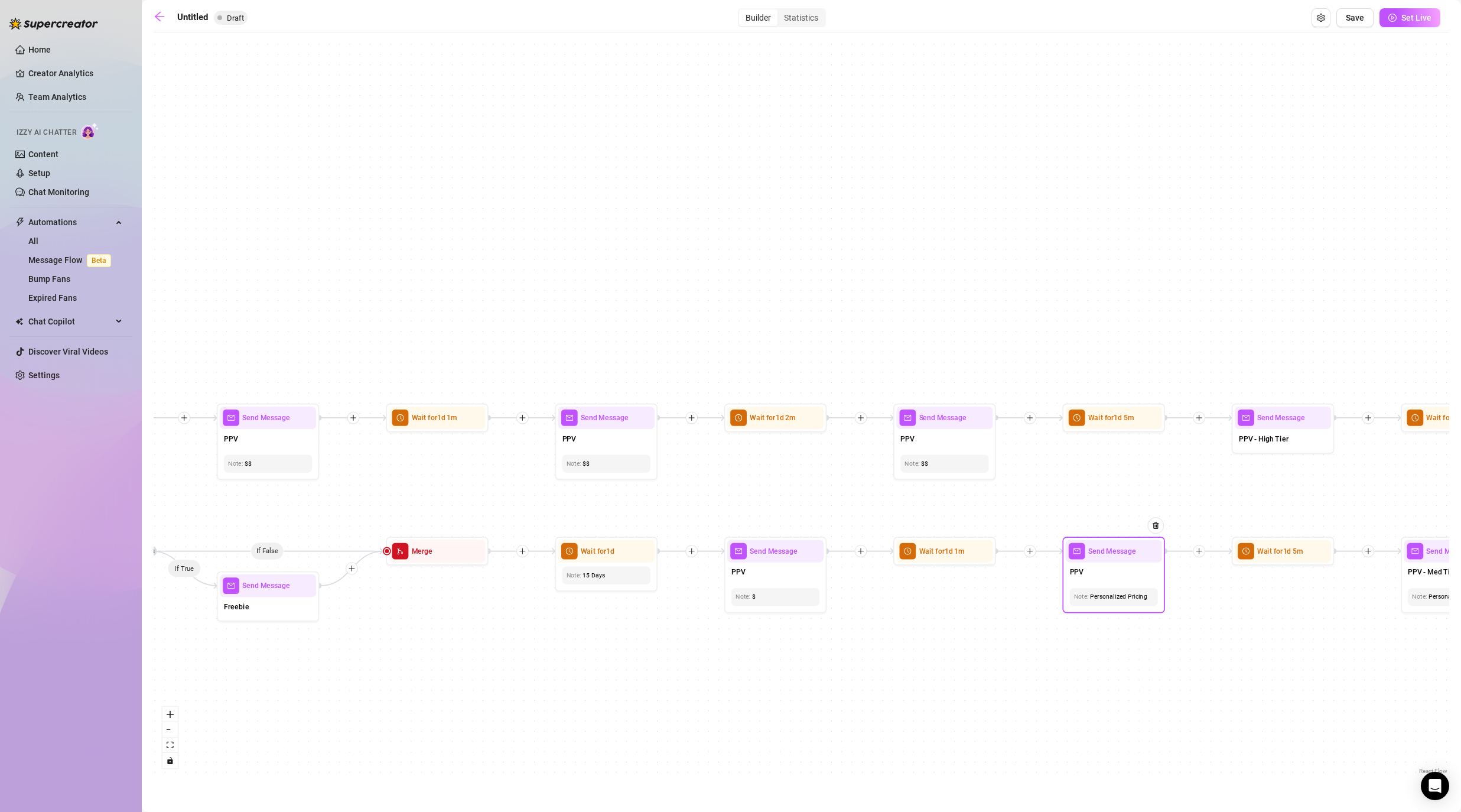
click at [757, 600] on div "Personalized Pricing" at bounding box center [1114, 597] width 80 height 10
click at [757, 622] on div "If True If False If False If True If True If False If True If False If True If …" at bounding box center [801, 408] width 1296 height 738
click at [757, 444] on span "PPV - High Tier" at bounding box center [1264, 438] width 50 height 11
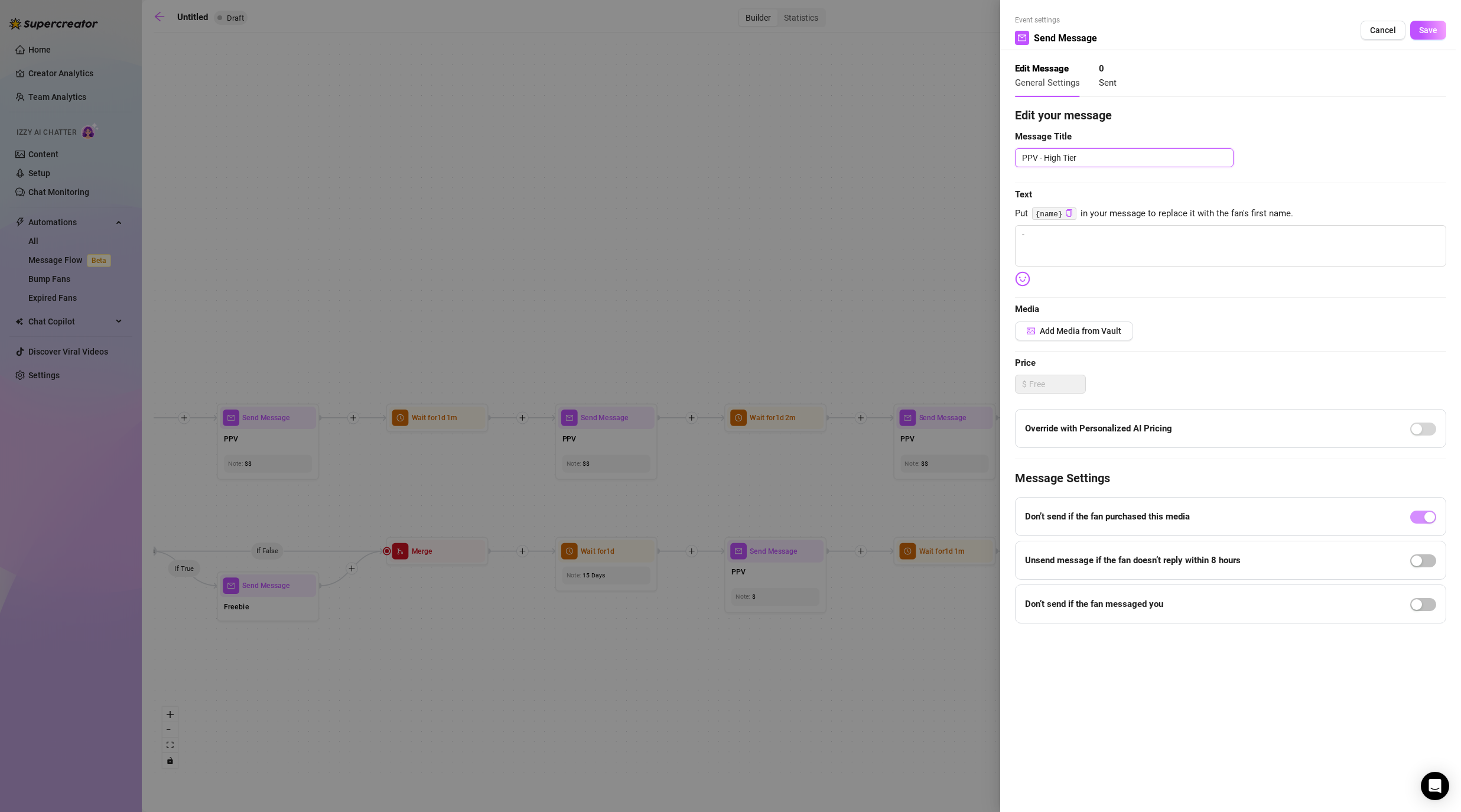
drag, startPoint x: 1040, startPoint y: 159, endPoint x: 1217, endPoint y: 159, distance: 177.0
click at [757, 159] on textarea "PPV - High Tier" at bounding box center [1124, 157] width 219 height 19
click at [757, 27] on span "Save" at bounding box center [1428, 30] width 18 height 10
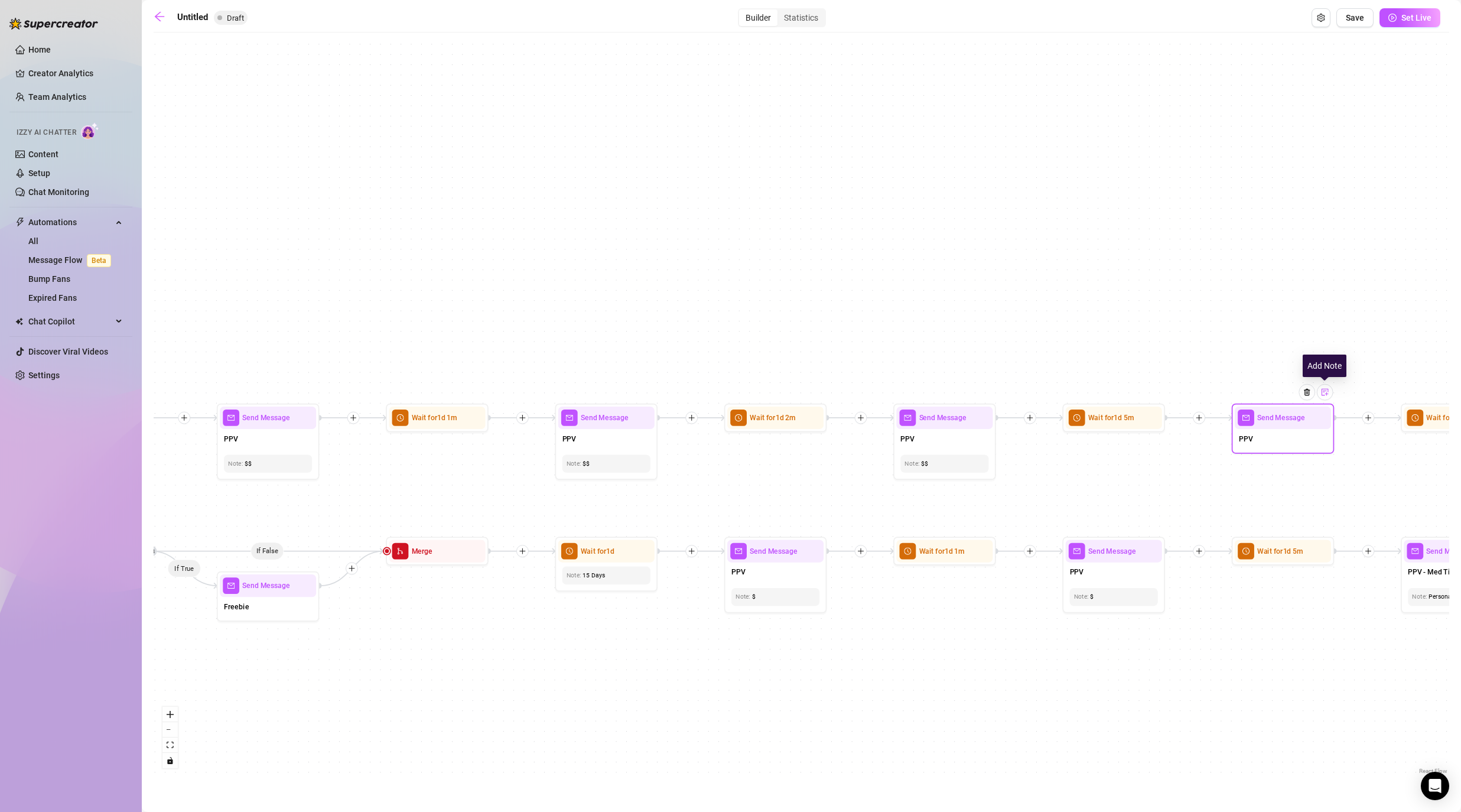
click at [757, 393] on img at bounding box center [1325, 392] width 8 height 8
click at [757, 460] on div "If True If False If False If True If True If False If True If False If True If …" at bounding box center [801, 408] width 1296 height 738
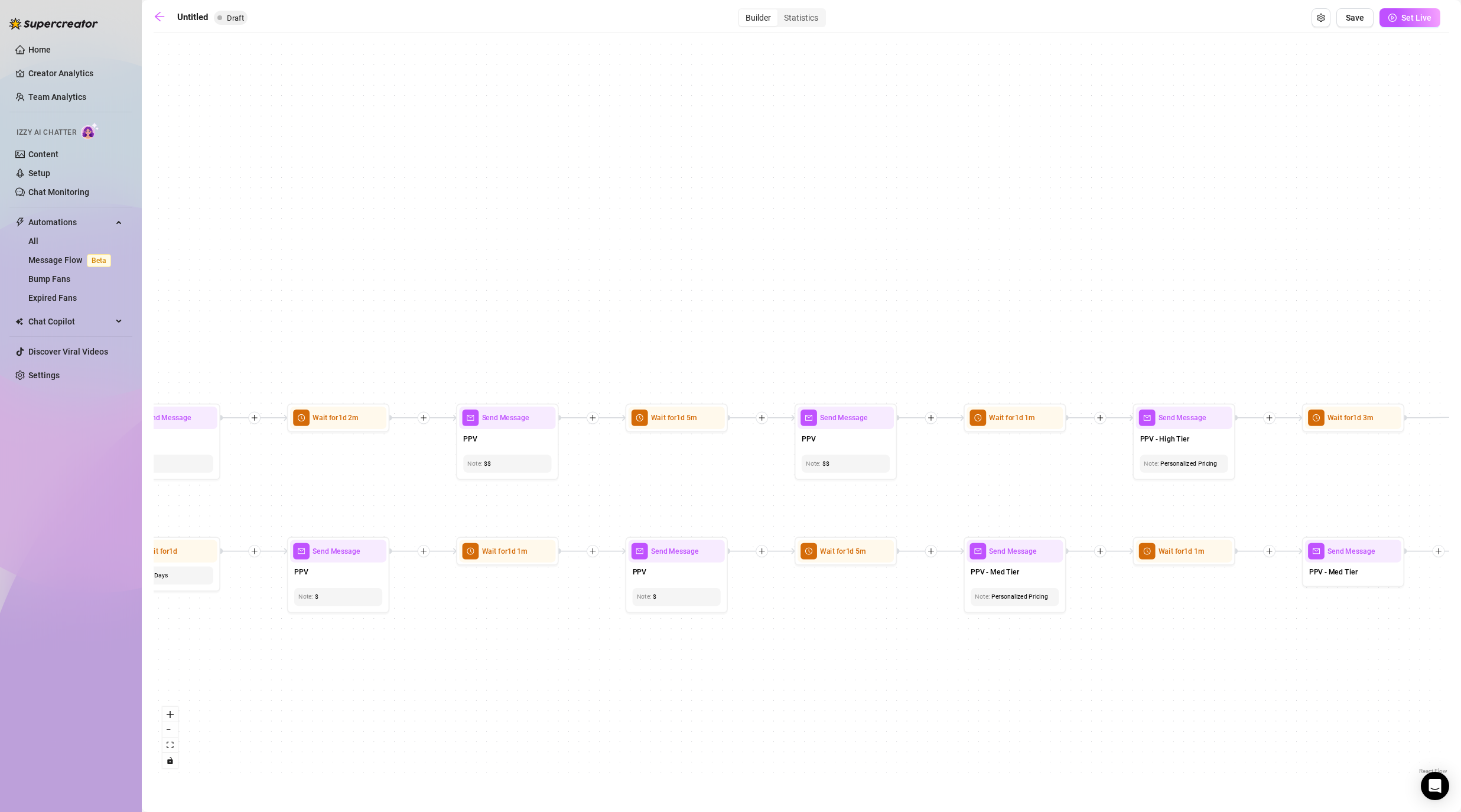
drag, startPoint x: 1389, startPoint y: 475, endPoint x: 924, endPoint y: 475, distance: 465.0
click at [757, 475] on div "If True If False If False If True If True If False If True If False If True If …" at bounding box center [801, 408] width 1296 height 738
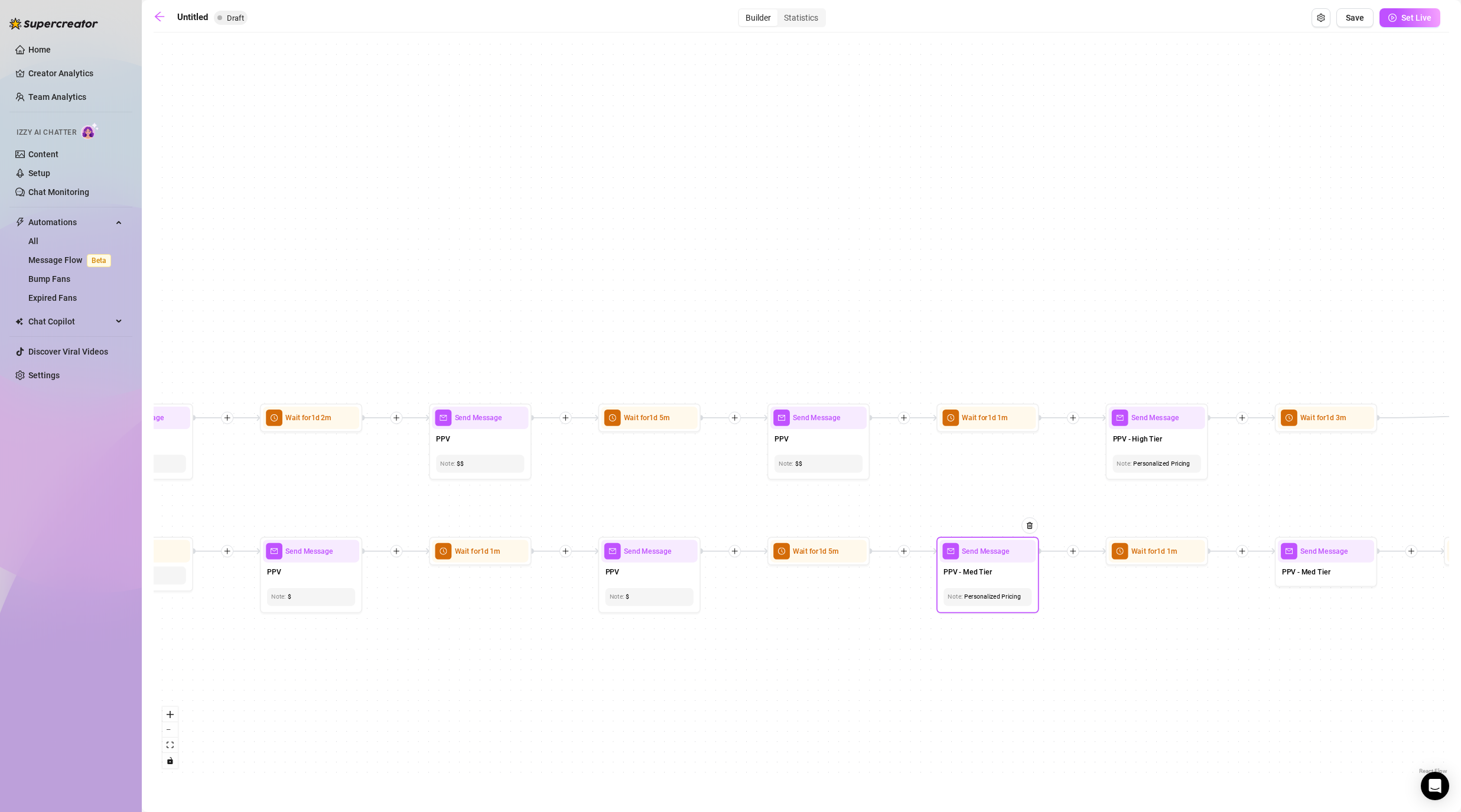
click at [757, 575] on span "PPV - Med Tier" at bounding box center [968, 571] width 48 height 11
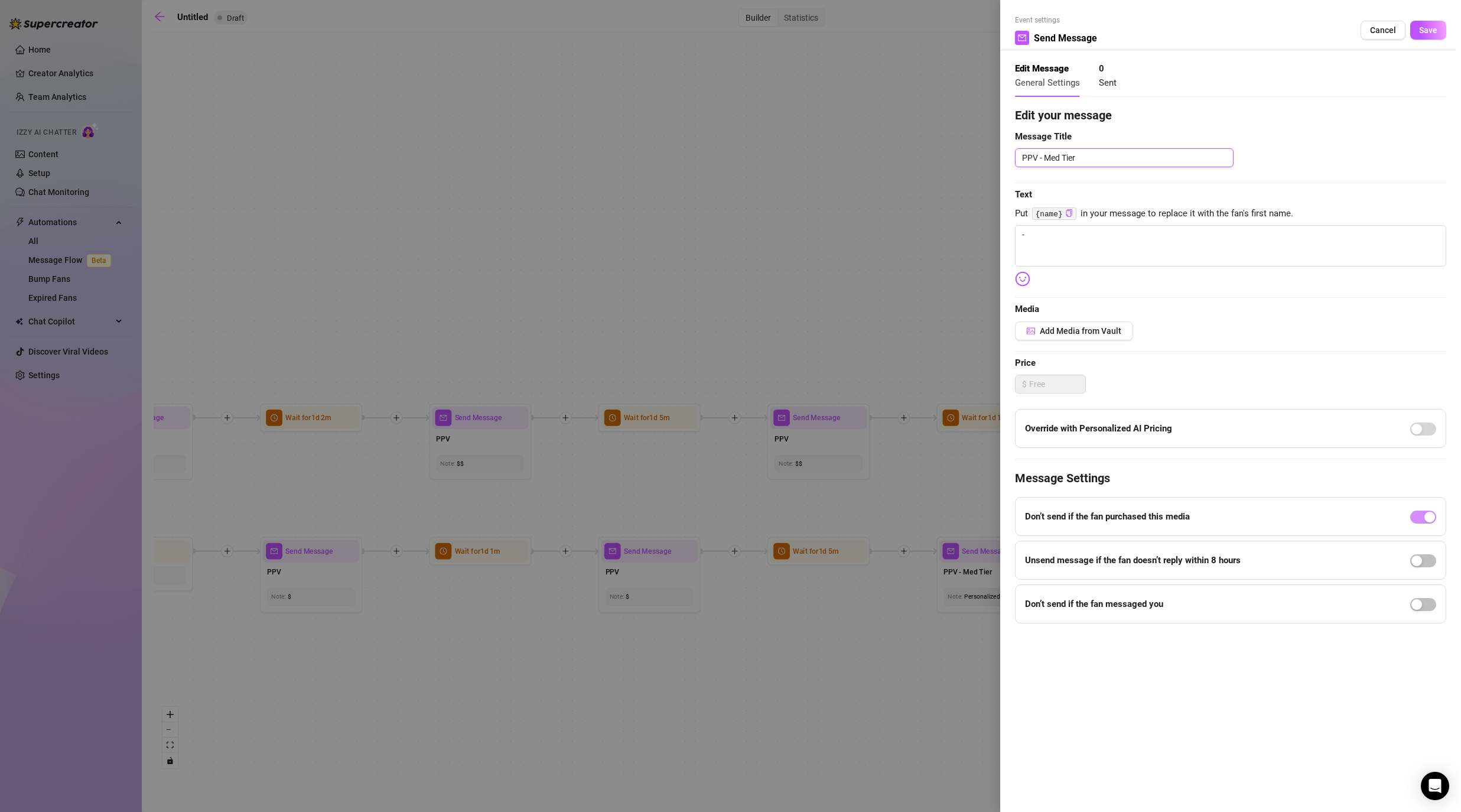
drag, startPoint x: 1042, startPoint y: 159, endPoint x: 1084, endPoint y: 158, distance: 42.0
click at [757, 158] on textarea "PPV - Med Tier" at bounding box center [1124, 157] width 219 height 19
click at [757, 34] on span "Save" at bounding box center [1428, 30] width 18 height 10
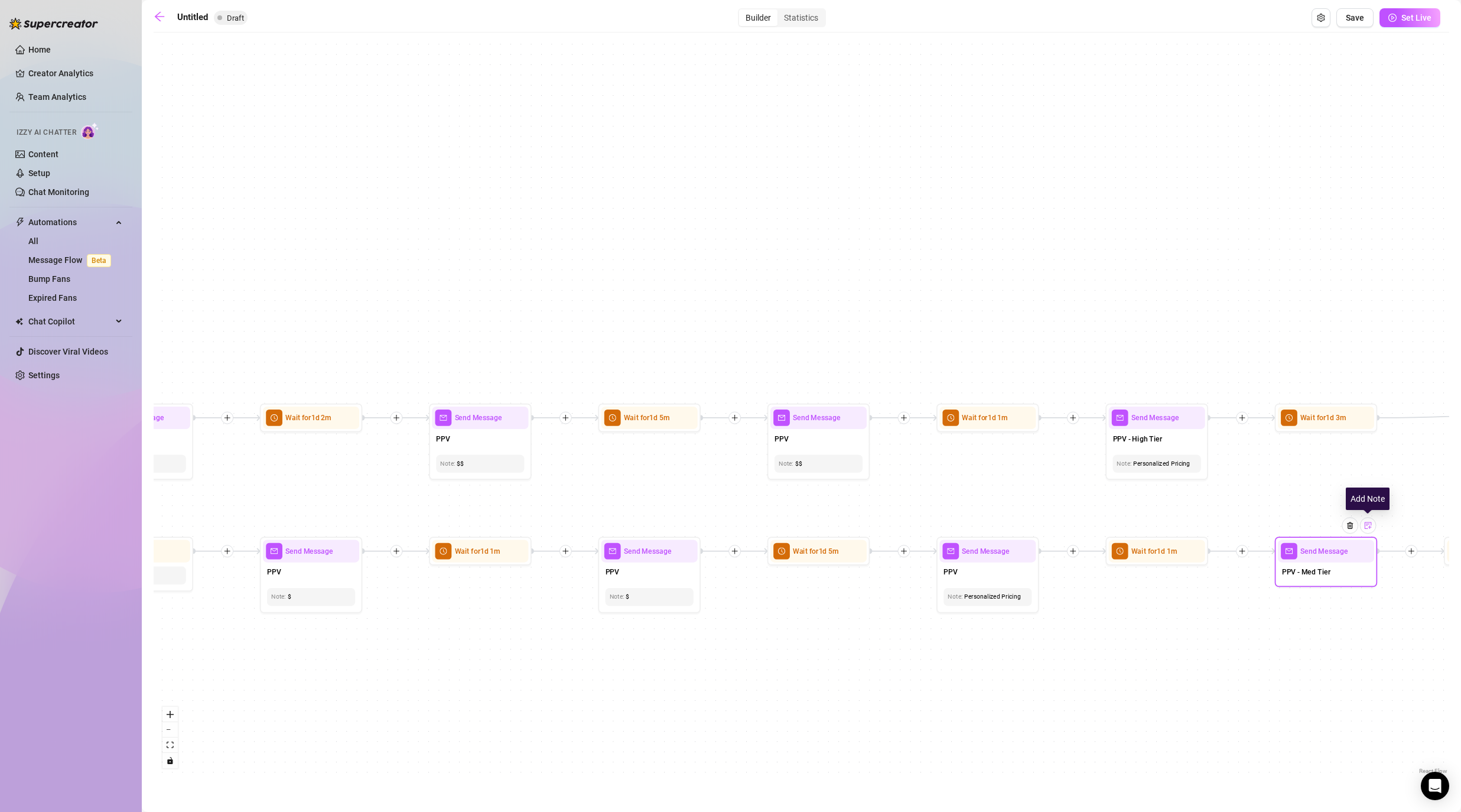
click at [757, 528] on img at bounding box center [1368, 525] width 8 height 8
click at [757, 649] on div "If True If False If False If True If True If False If True If False If True If …" at bounding box center [801, 408] width 1296 height 738
click at [757, 597] on div "Personalized Pricing" at bounding box center [988, 597] width 80 height 10
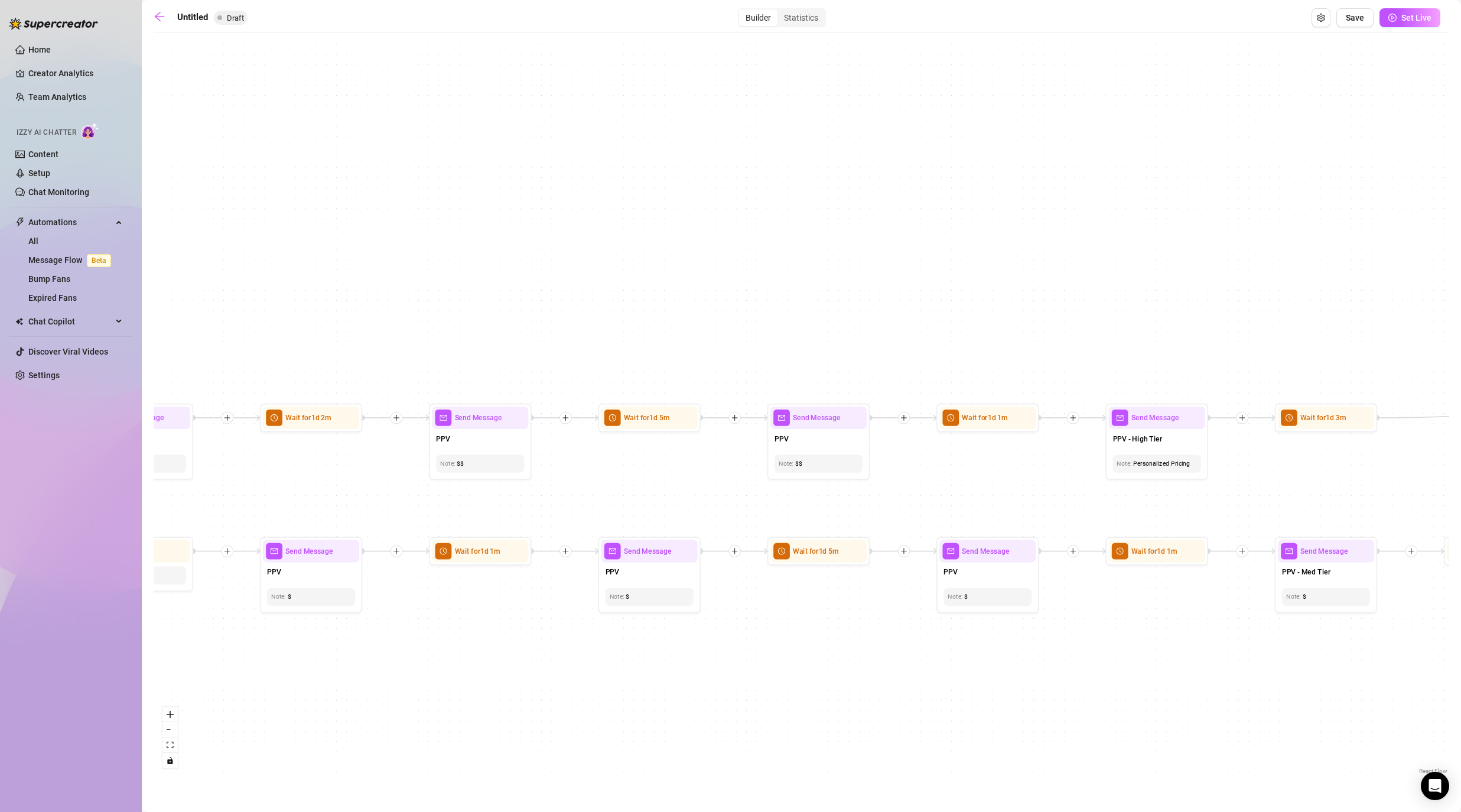
click at [757, 622] on div "If True If False If False If True If True If False If True If False If True If …" at bounding box center [801, 408] width 1296 height 738
click at [757, 445] on div "PPV - High Tier" at bounding box center [1157, 439] width 96 height 21
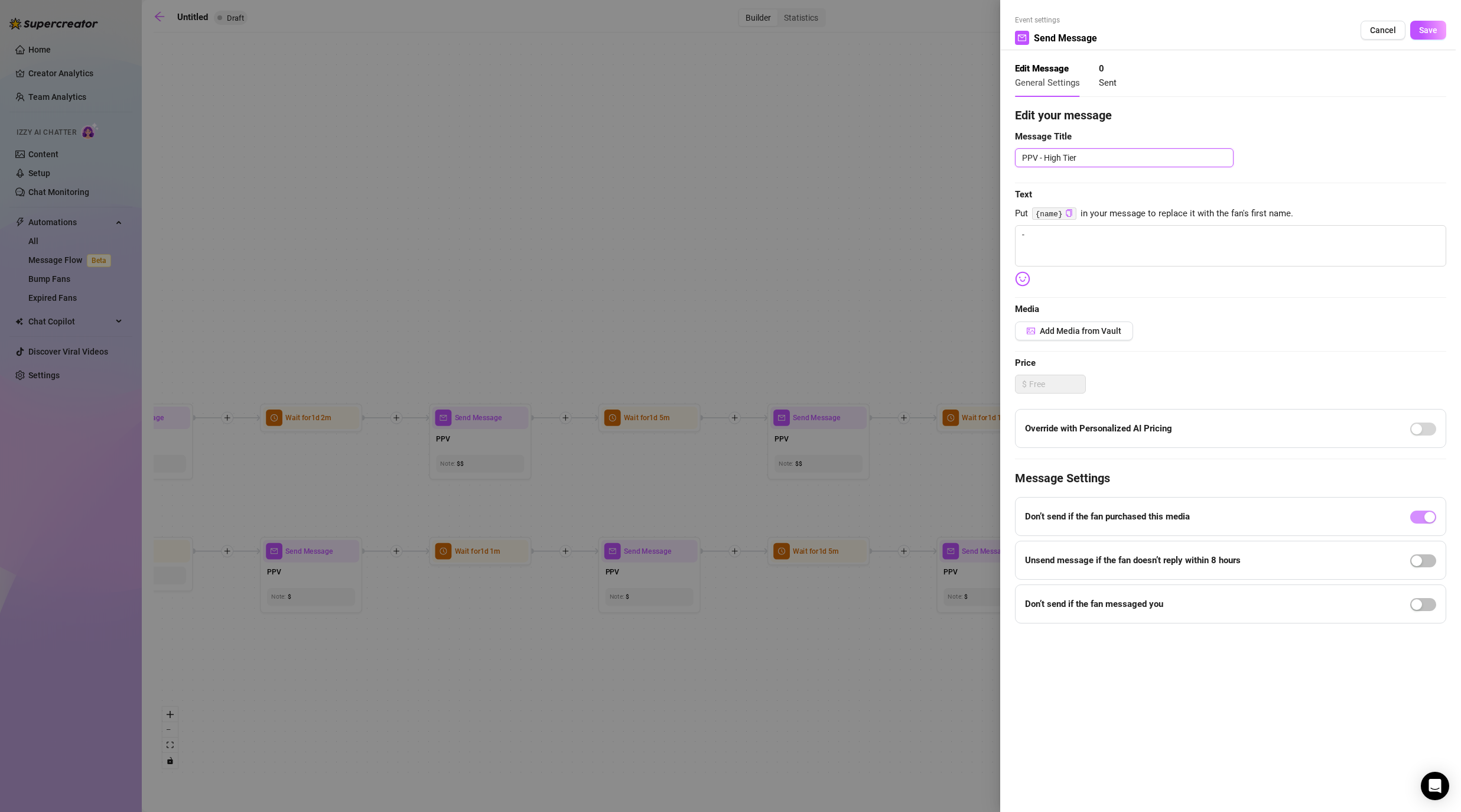
drag, startPoint x: 1041, startPoint y: 158, endPoint x: 1122, endPoint y: 158, distance: 81.0
click at [757, 158] on textarea "PPV - High Tier" at bounding box center [1124, 157] width 219 height 19
click at [757, 33] on span "Save" at bounding box center [1428, 30] width 18 height 10
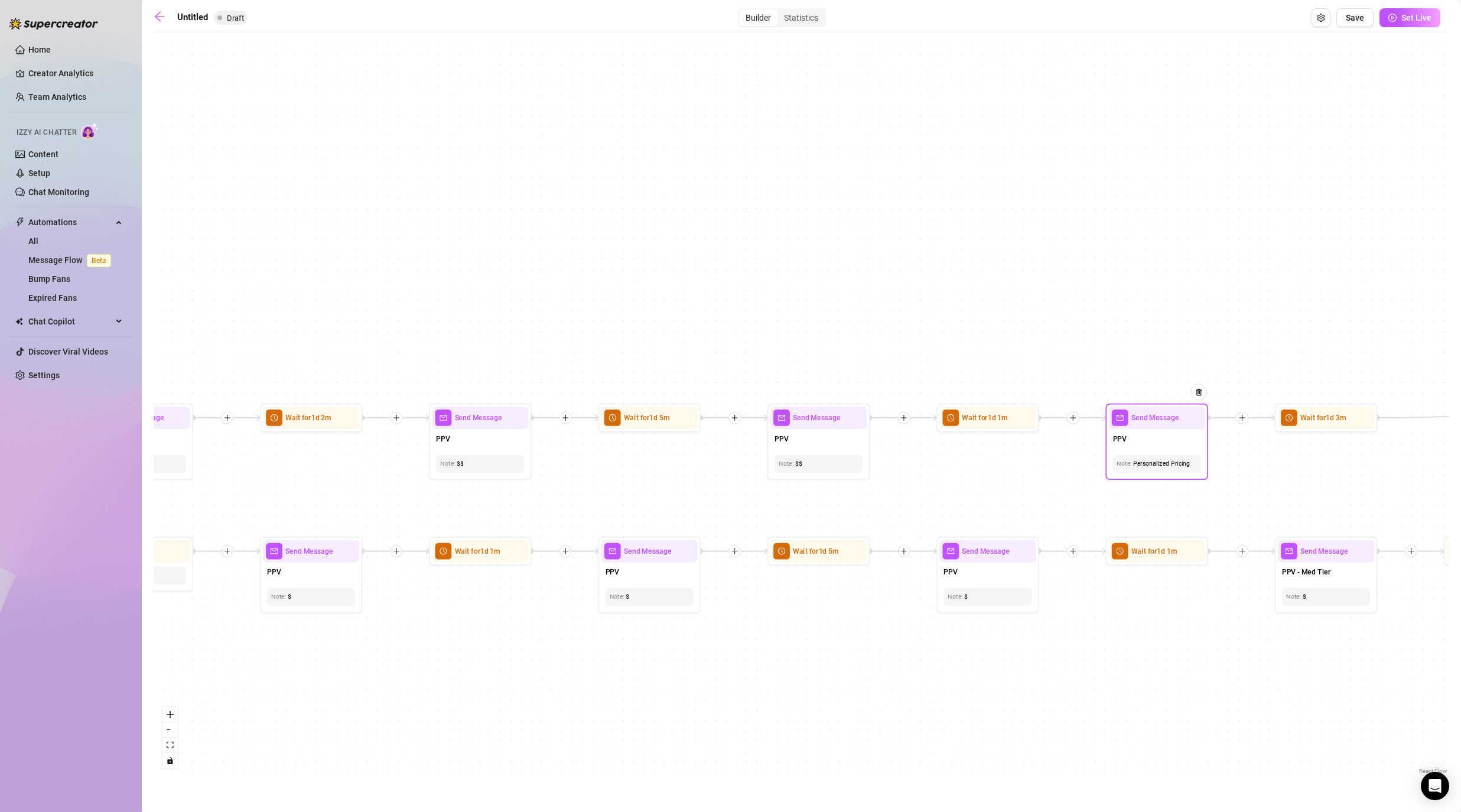
click at [757, 462] on div "Personalized Pricing" at bounding box center [1157, 463] width 80 height 10
click at [757, 486] on div "If True If False If False If True If True If False If True If False If True If …" at bounding box center [801, 408] width 1296 height 738
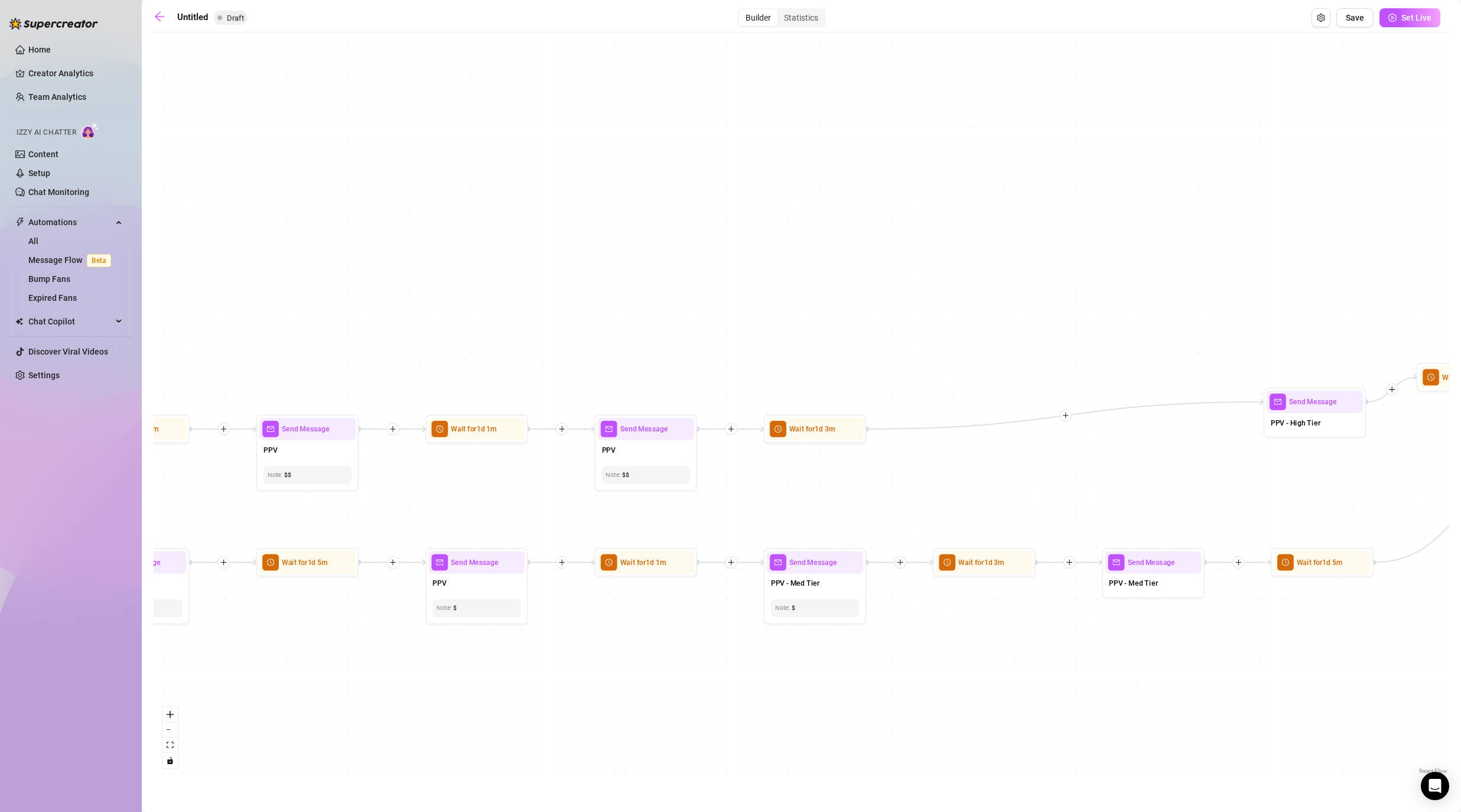
drag, startPoint x: 1364, startPoint y: 684, endPoint x: 833, endPoint y: 695, distance: 531.1
click at [757, 656] on div "If True If False If False If True If True If False If True If False If True If …" at bounding box center [801, 408] width 1296 height 738
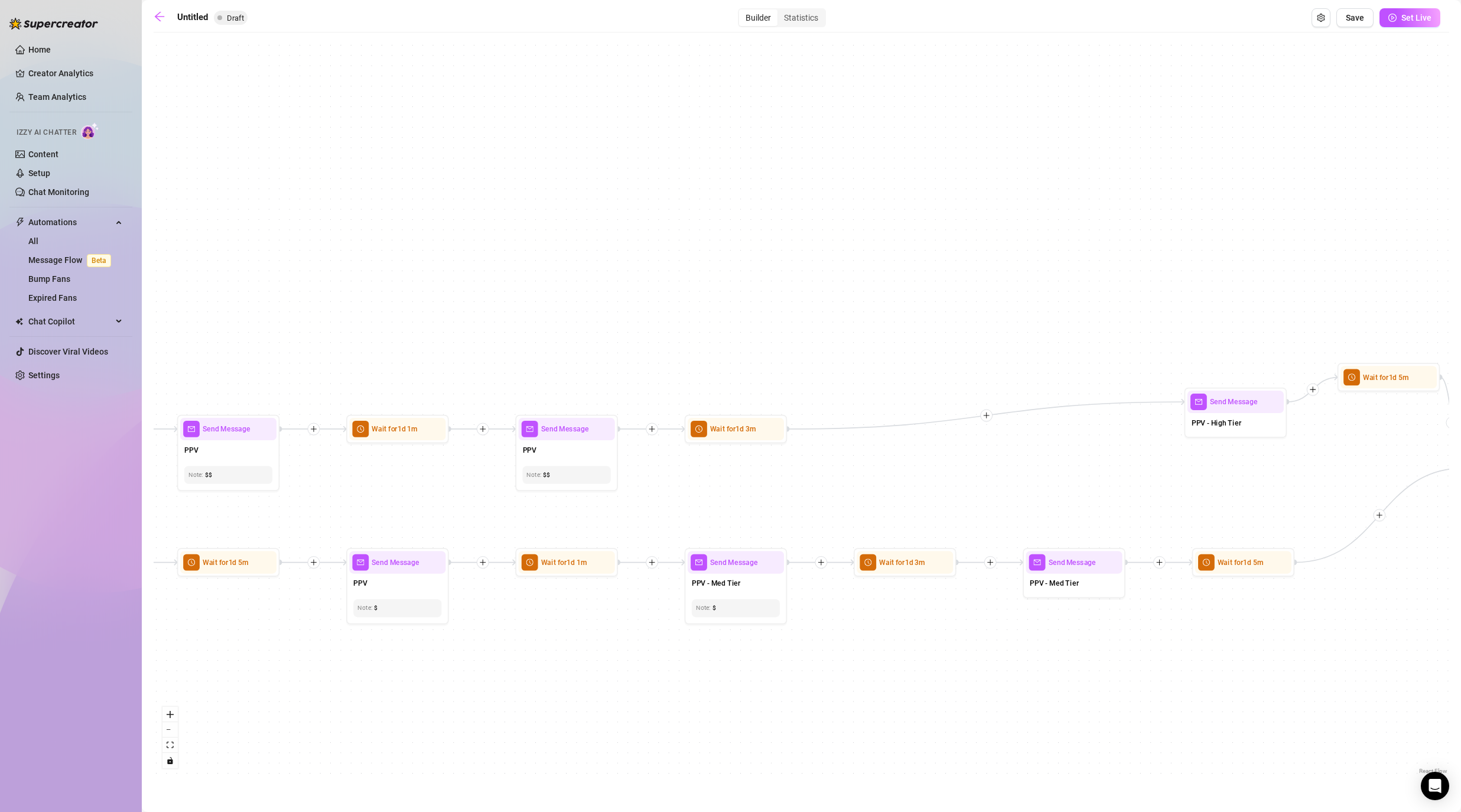
drag, startPoint x: 1104, startPoint y: 697, endPoint x: 881, endPoint y: 697, distance: 223.0
click at [757, 656] on div "If True If False If False If True If True If False If True If False If True If …" at bounding box center [801, 408] width 1296 height 738
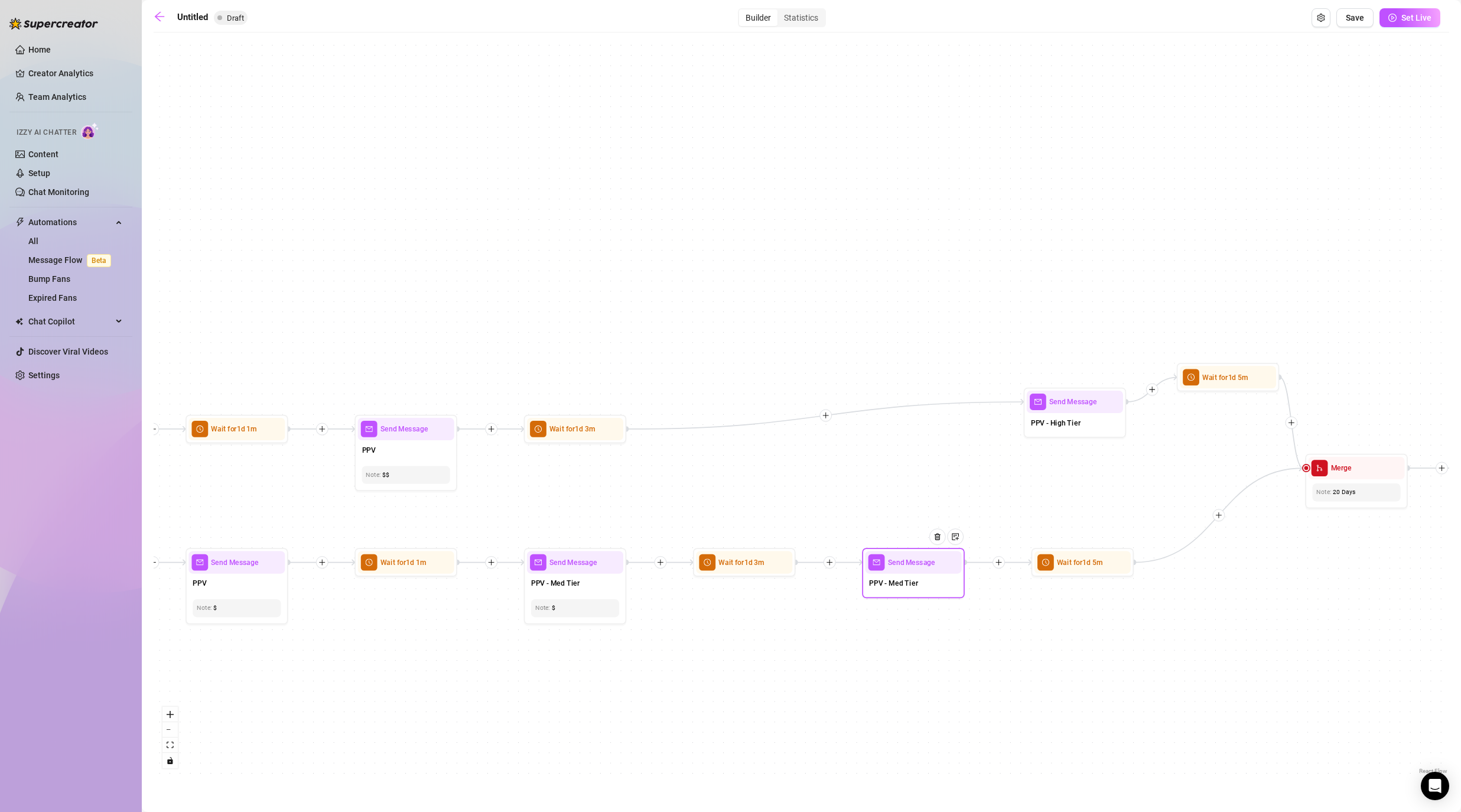
click at [757, 588] on span "PPV - Med Tier" at bounding box center [893, 583] width 48 height 11
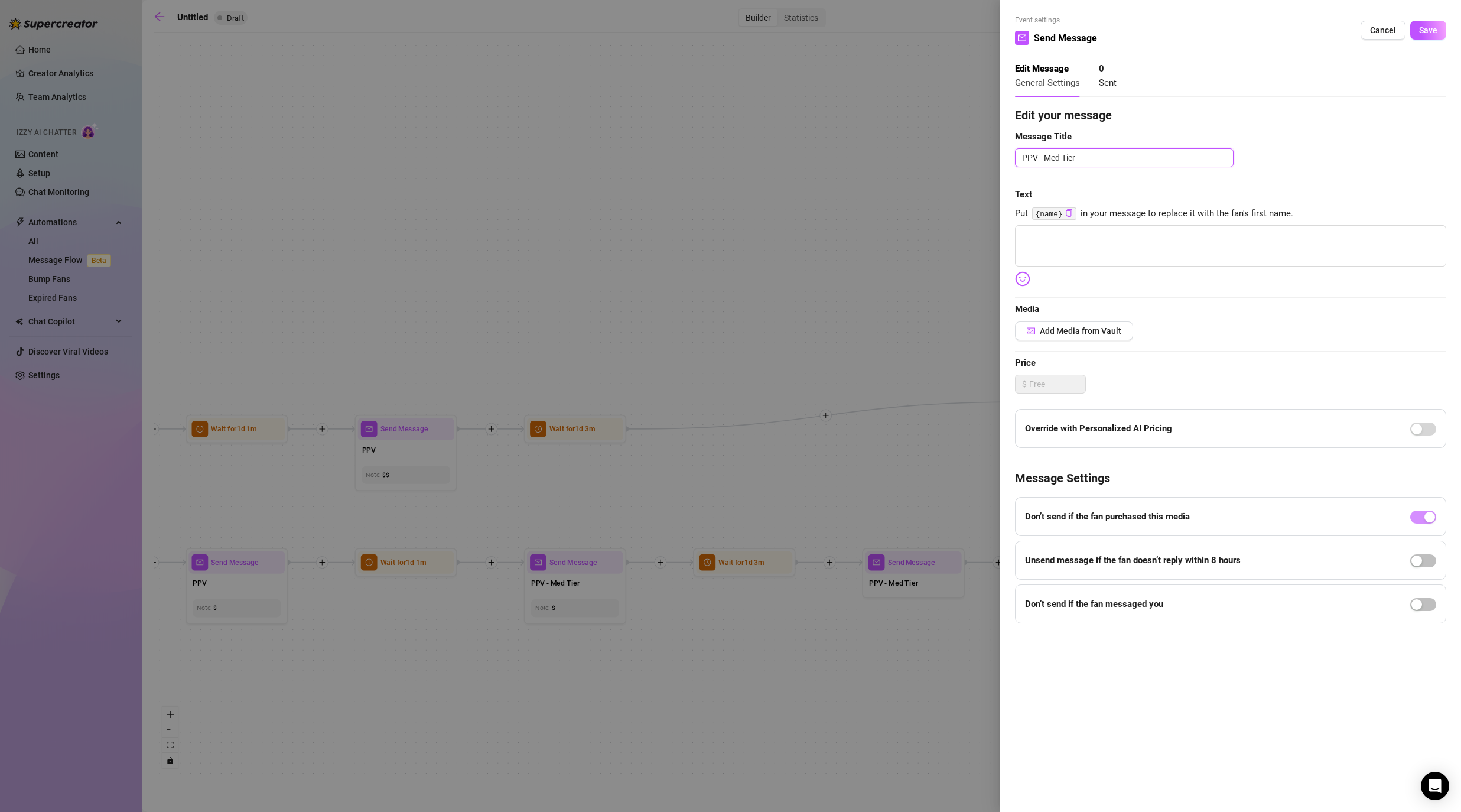
drag, startPoint x: 1041, startPoint y: 159, endPoint x: 1162, endPoint y: 159, distance: 121.0
click at [757, 159] on textarea "PPV - Med Tier" at bounding box center [1124, 157] width 219 height 19
click at [757, 32] on span "Save" at bounding box center [1428, 30] width 18 height 10
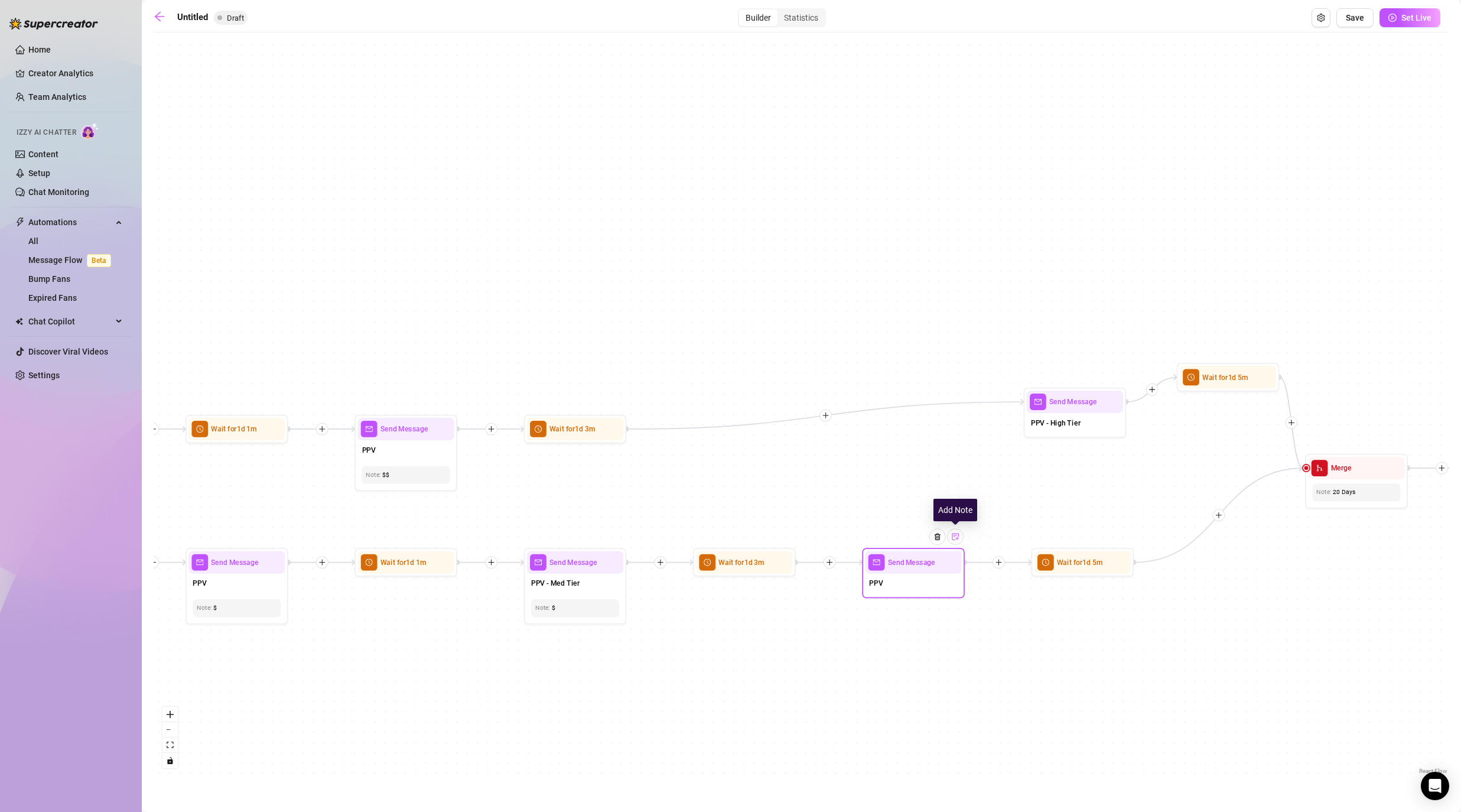
click at [757, 535] on img at bounding box center [955, 536] width 8 height 8
click at [757, 656] on div "If True If False If False If True If True If False If True If False If True If …" at bounding box center [801, 408] width 1296 height 738
click at [586, 602] on div "Note: $" at bounding box center [575, 608] width 88 height 17
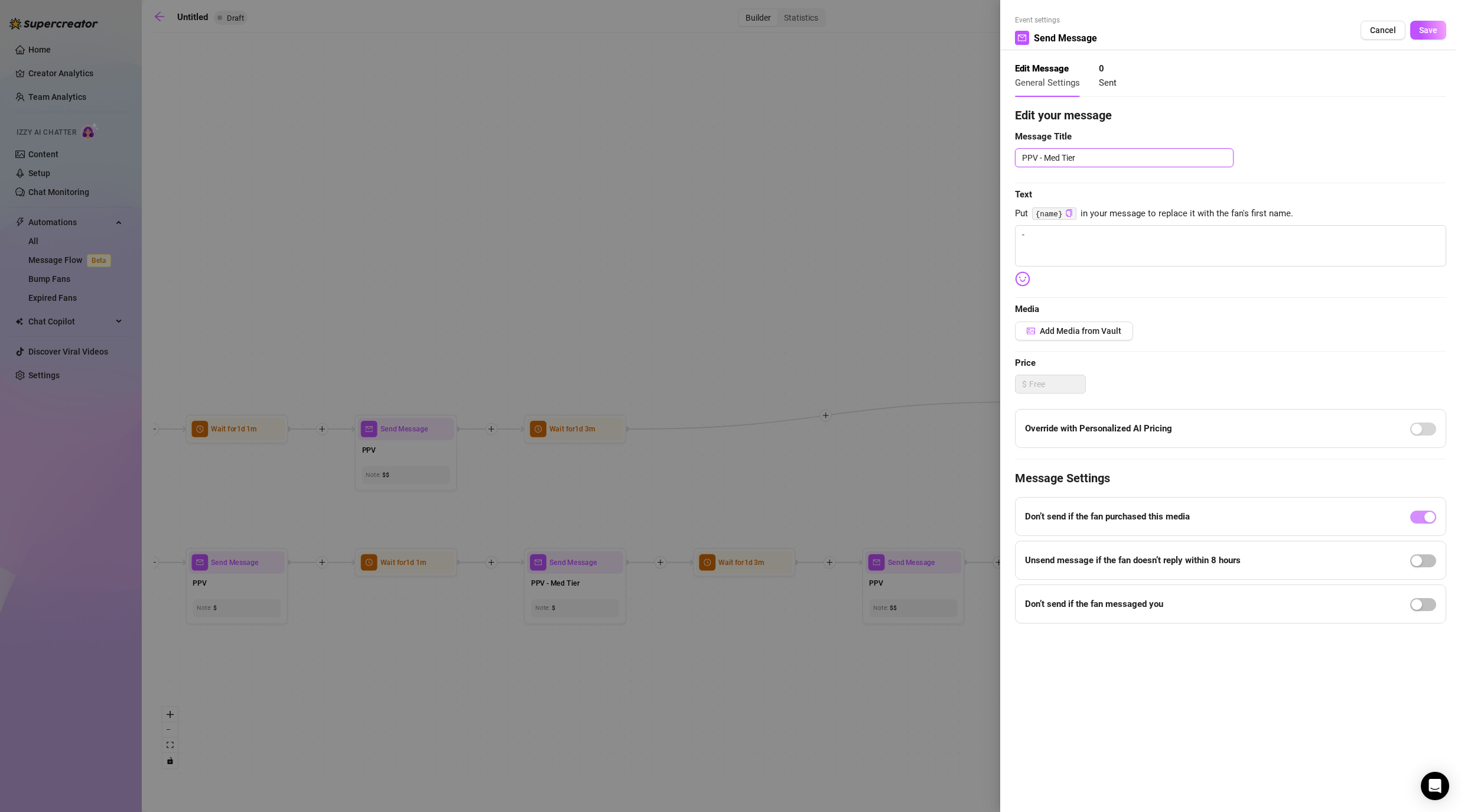
drag, startPoint x: 1042, startPoint y: 158, endPoint x: 1100, endPoint y: 158, distance: 58.0
click at [757, 158] on textarea "PPV - Med Tier" at bounding box center [1124, 157] width 219 height 19
click at [757, 28] on span "Save" at bounding box center [1428, 30] width 18 height 10
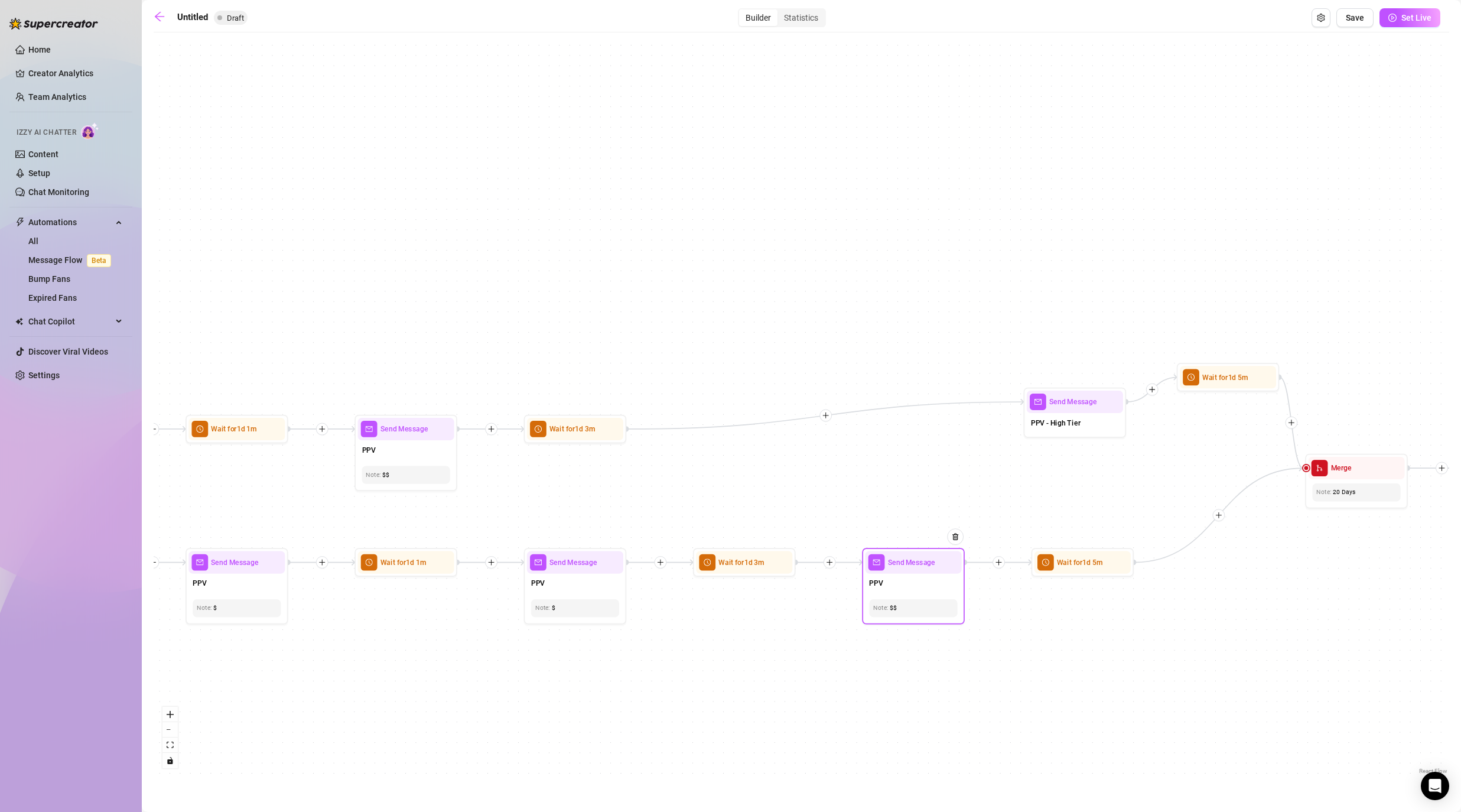
click at [757, 610] on div "$$" at bounding box center [913, 608] width 80 height 10
click at [757, 502] on div "If True If False If False If True If True If False If True If False If True If …" at bounding box center [801, 408] width 1296 height 738
click at [757, 435] on div "Send Message PPV - High Tier" at bounding box center [1075, 413] width 103 height 50
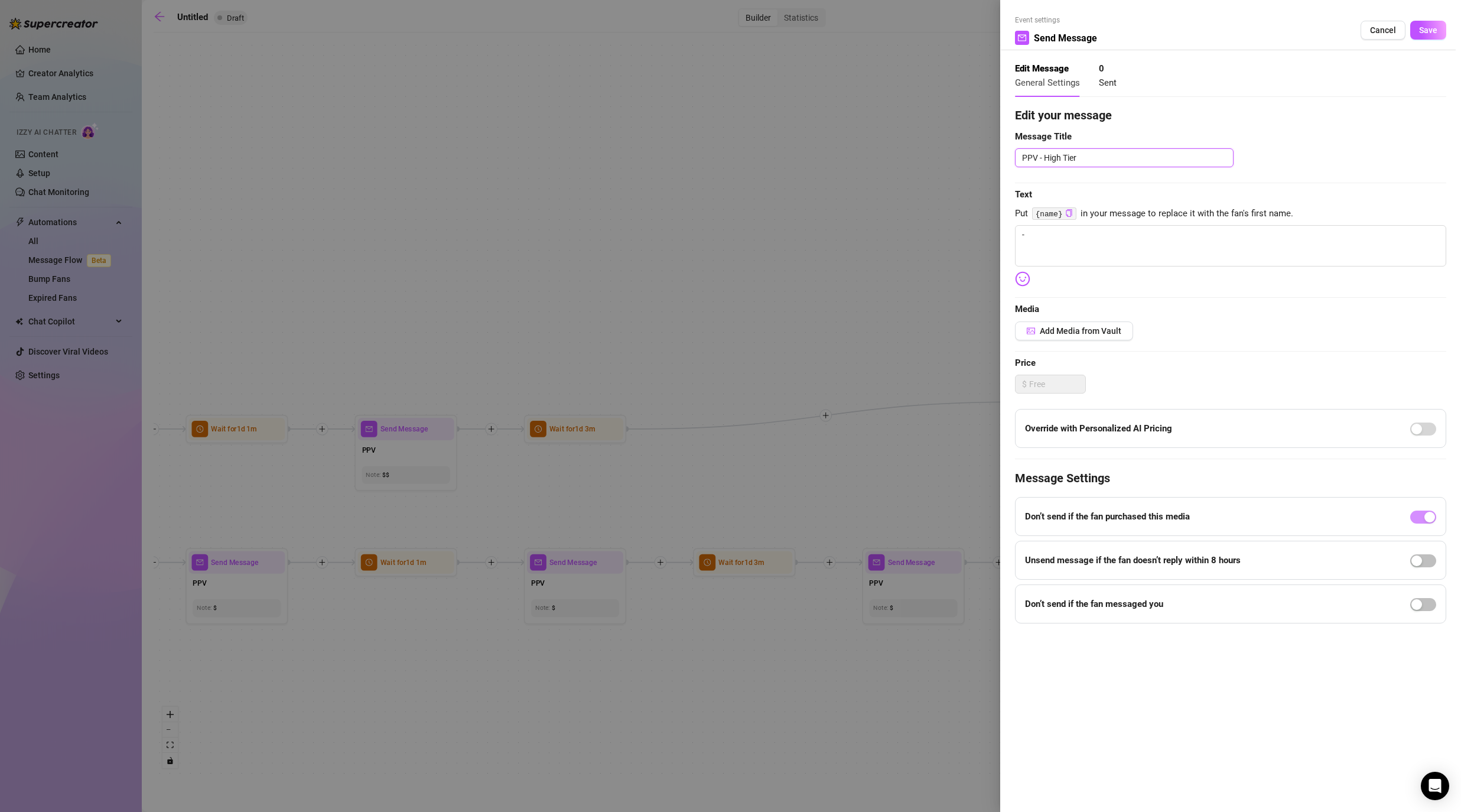
drag, startPoint x: 1039, startPoint y: 158, endPoint x: 1131, endPoint y: 158, distance: 92.0
click at [757, 158] on textarea "PPV - High Tier" at bounding box center [1124, 157] width 219 height 19
click at [757, 32] on span "Save" at bounding box center [1428, 30] width 18 height 10
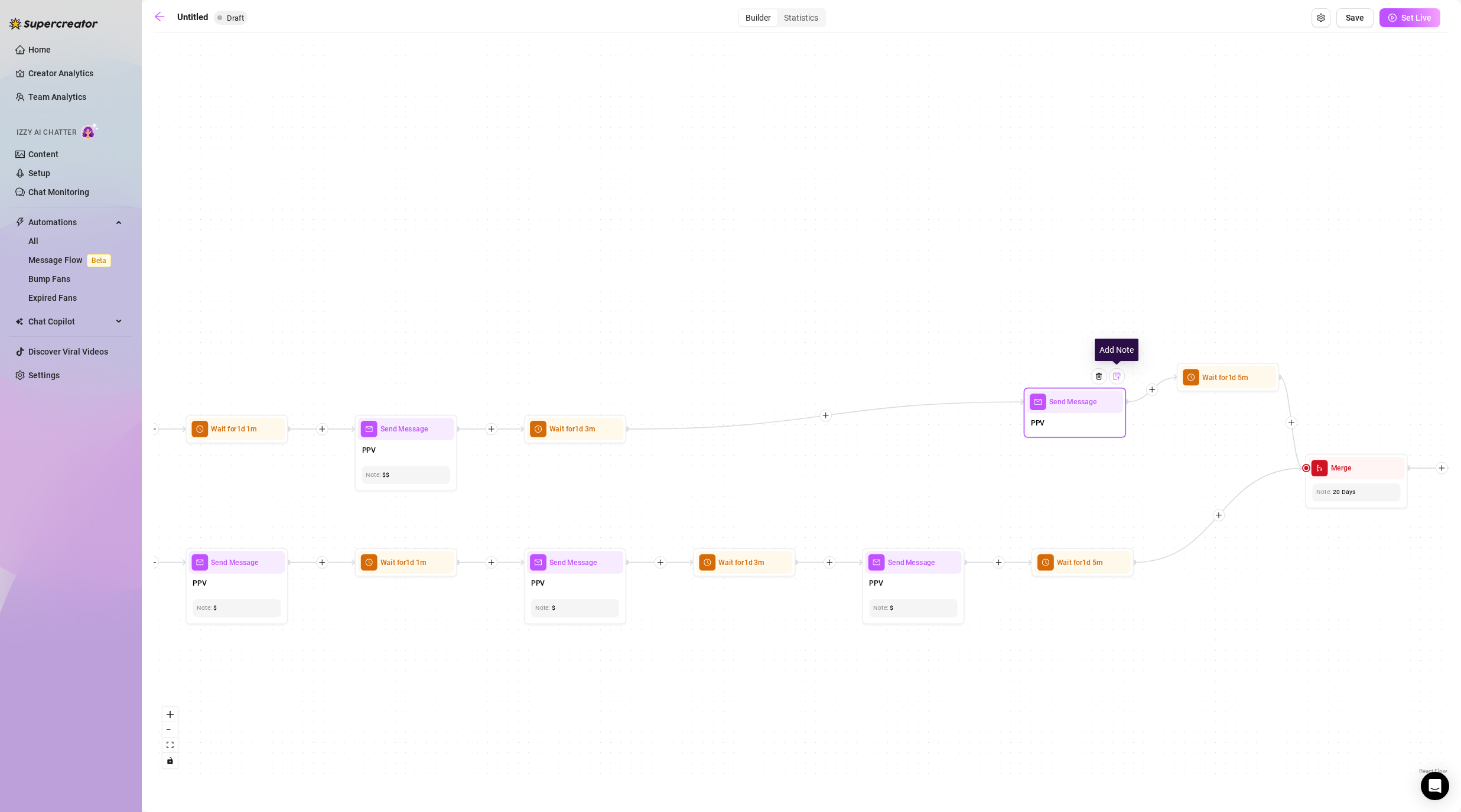
click at [757, 375] on img at bounding box center [1117, 376] width 8 height 8
click at [757, 463] on div "If True If False If False If True If True If False If True If False If True If …" at bounding box center [801, 408] width 1296 height 738
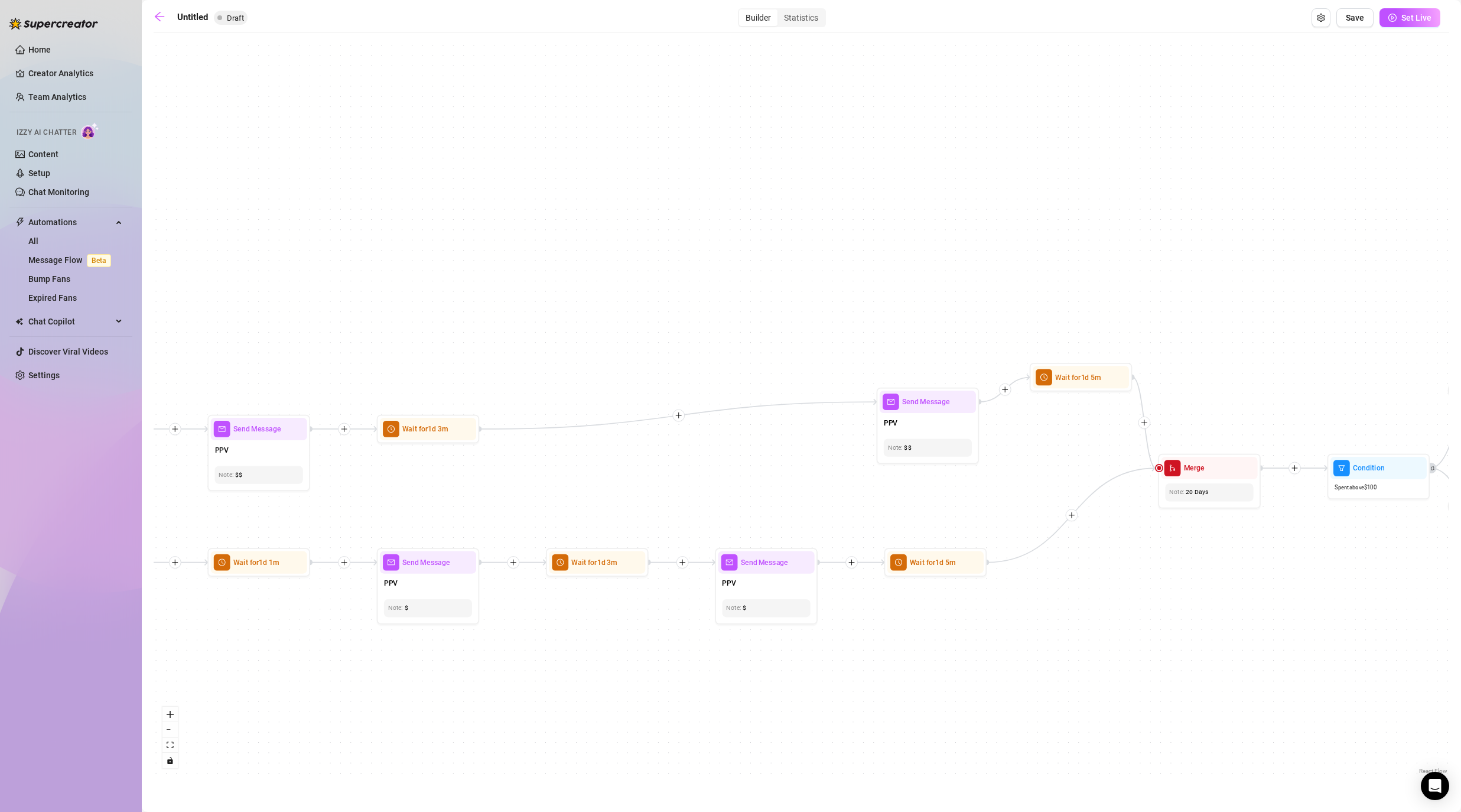
drag, startPoint x: 1317, startPoint y: 617, endPoint x: 866, endPoint y: 617, distance: 451.0
click at [757, 617] on div "If True If False If False If True If True If False If True If False If True If …" at bounding box center [801, 408] width 1296 height 738
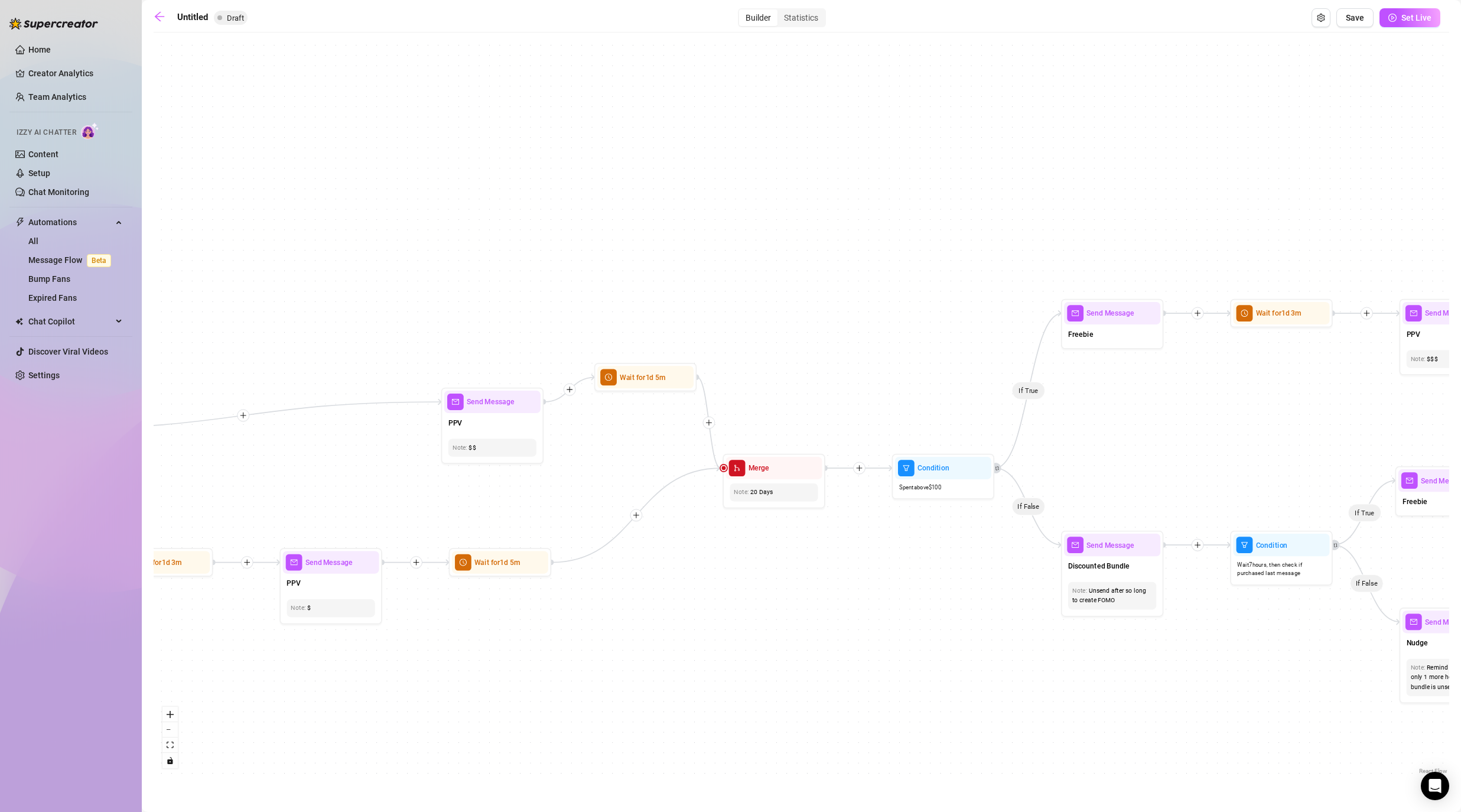
drag, startPoint x: 1080, startPoint y: 617, endPoint x: 688, endPoint y: 624, distance: 392.1
click at [688, 624] on div "If True If False If False If True If True If False If True If False If True If …" at bounding box center [801, 408] width 1296 height 738
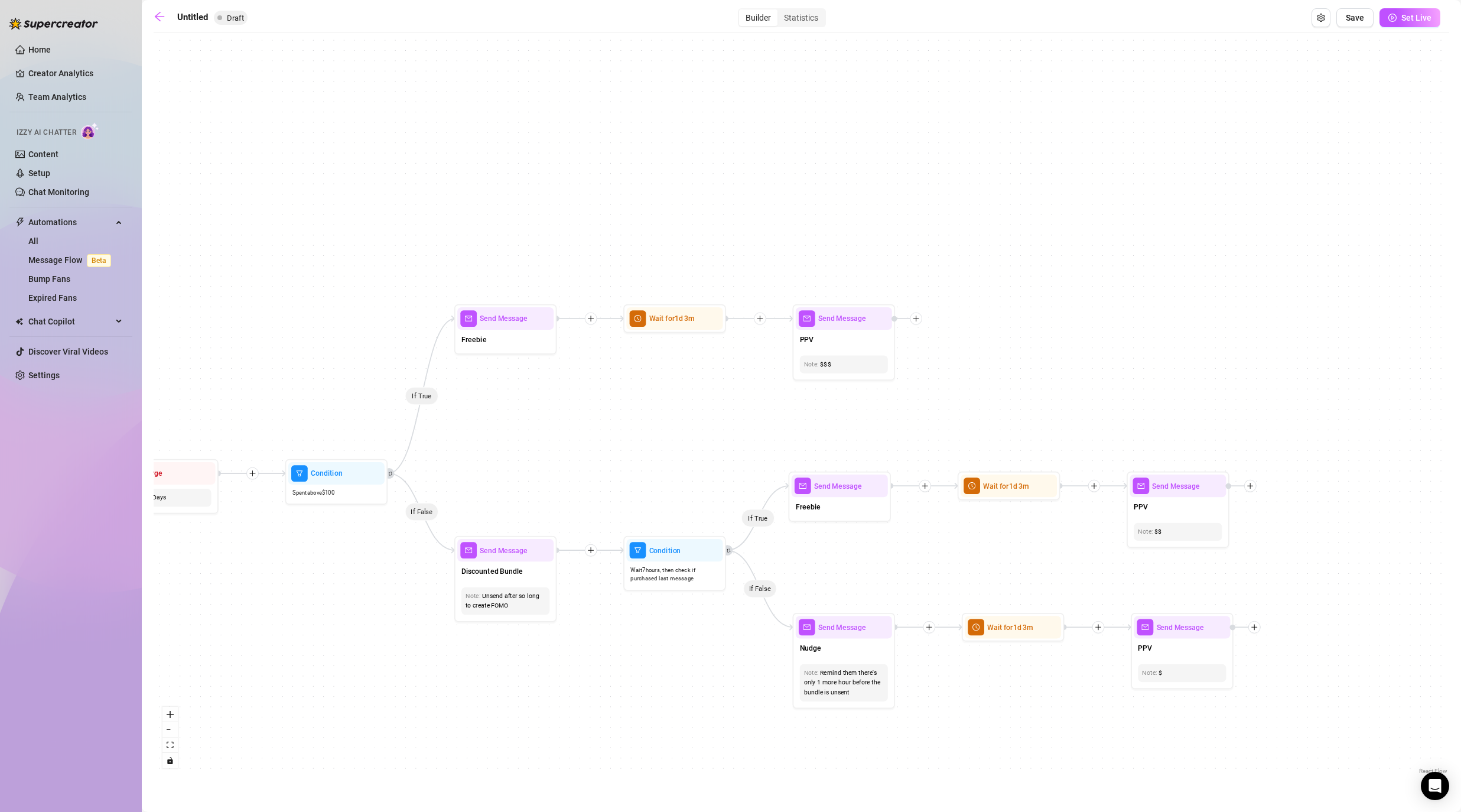
drag, startPoint x: 1318, startPoint y: 404, endPoint x: 968, endPoint y: 403, distance: 350.0
click at [757, 403] on div "If True If False If False If True If True If False If True If False If True If …" at bounding box center [801, 408] width 1296 height 738
click at [757, 317] on icon "plus" at bounding box center [911, 318] width 1 height 6
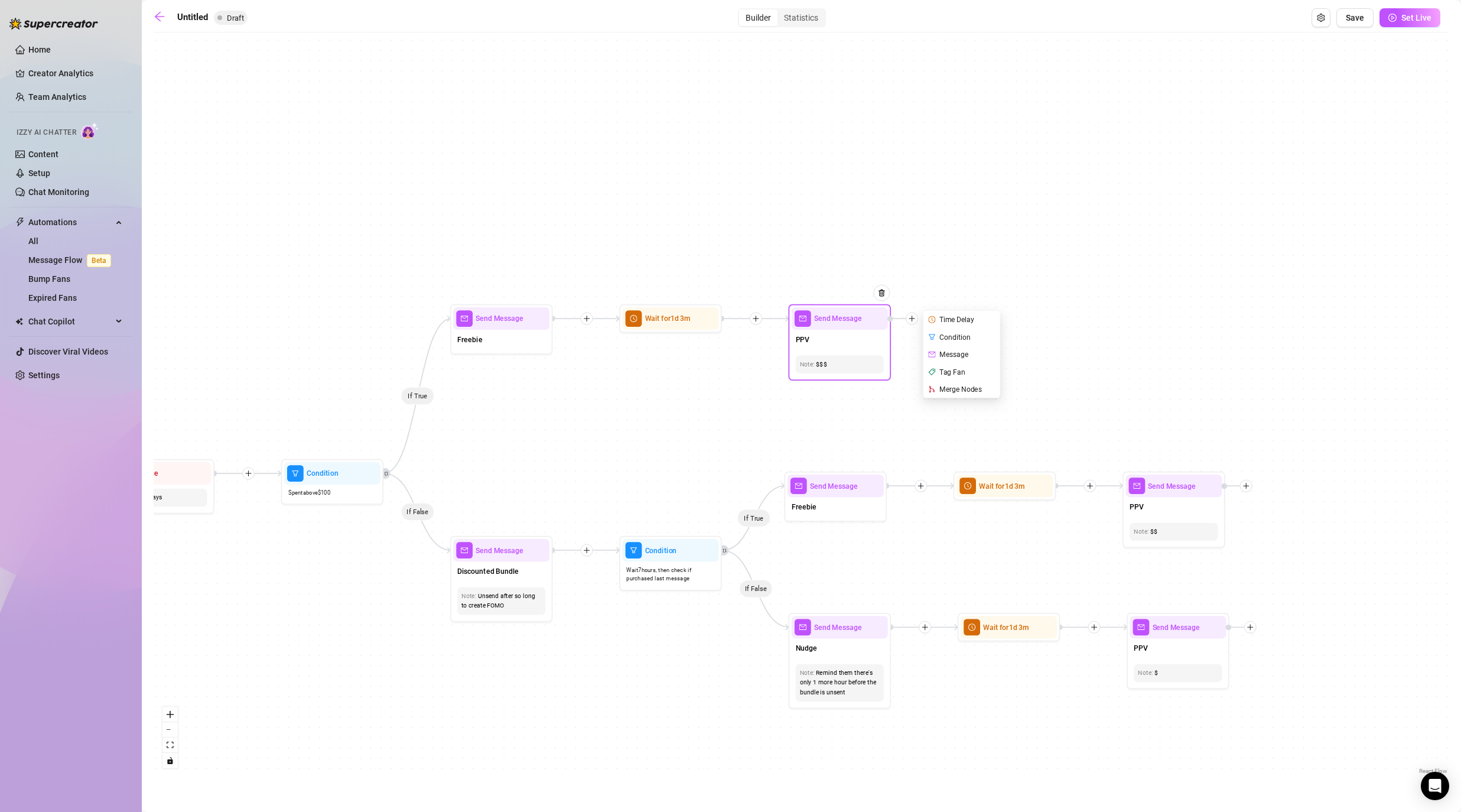
click at [757, 317] on div "Time Delay" at bounding box center [962, 319] width 75 height 17
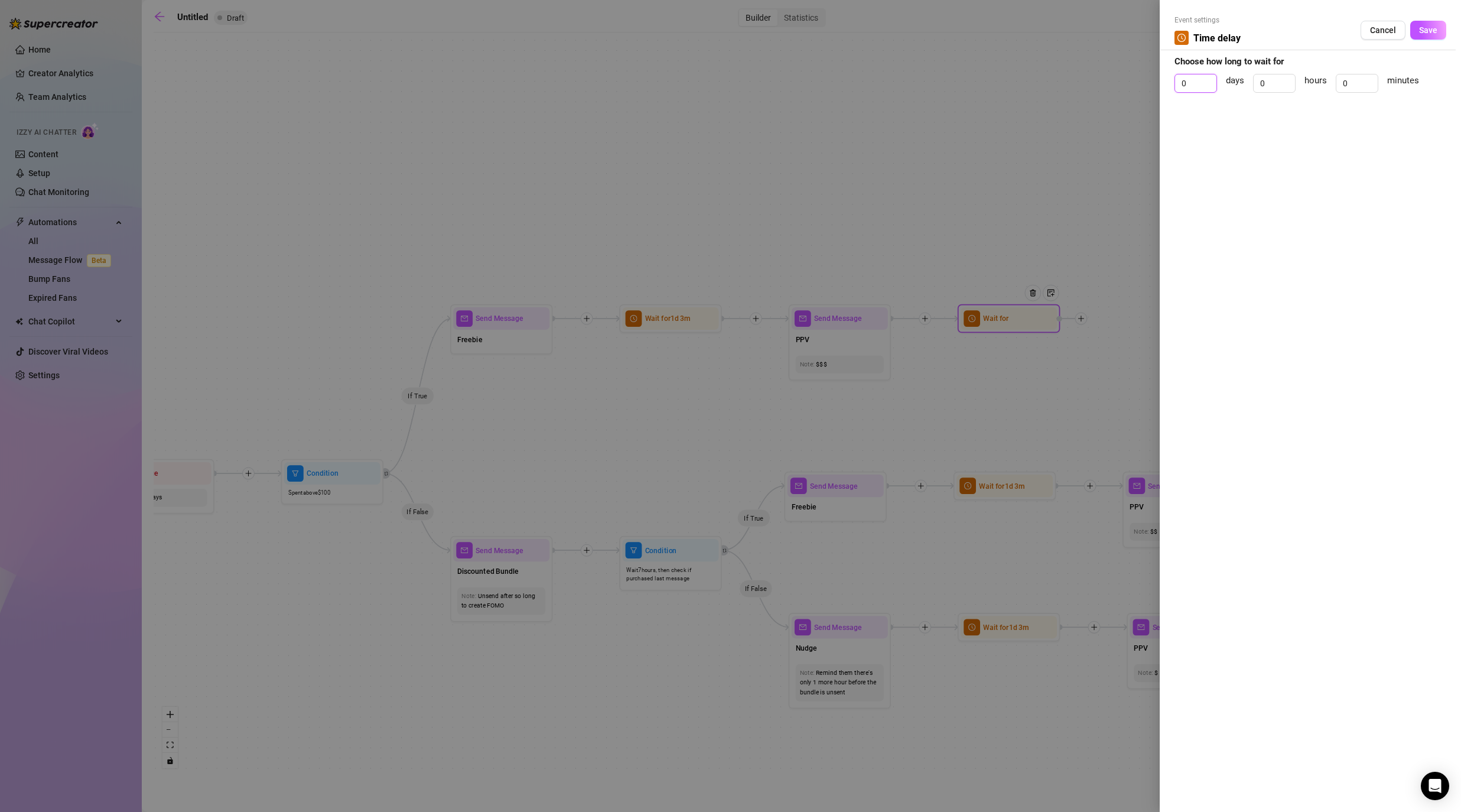
drag, startPoint x: 1200, startPoint y: 88, endPoint x: 1147, endPoint y: 74, distance: 54.8
click at [757, 79] on div "Event settings Time delay Cancel Save Choose how long to wait for 0 days 0 hour…" at bounding box center [730, 406] width 1461 height 812
drag, startPoint x: 1357, startPoint y: 89, endPoint x: 1318, endPoint y: 67, distance: 44.8
click at [757, 74] on div "1 days 0 hours 0 minutes" at bounding box center [1310, 88] width 272 height 30
click at [757, 32] on span "Save" at bounding box center [1428, 30] width 18 height 10
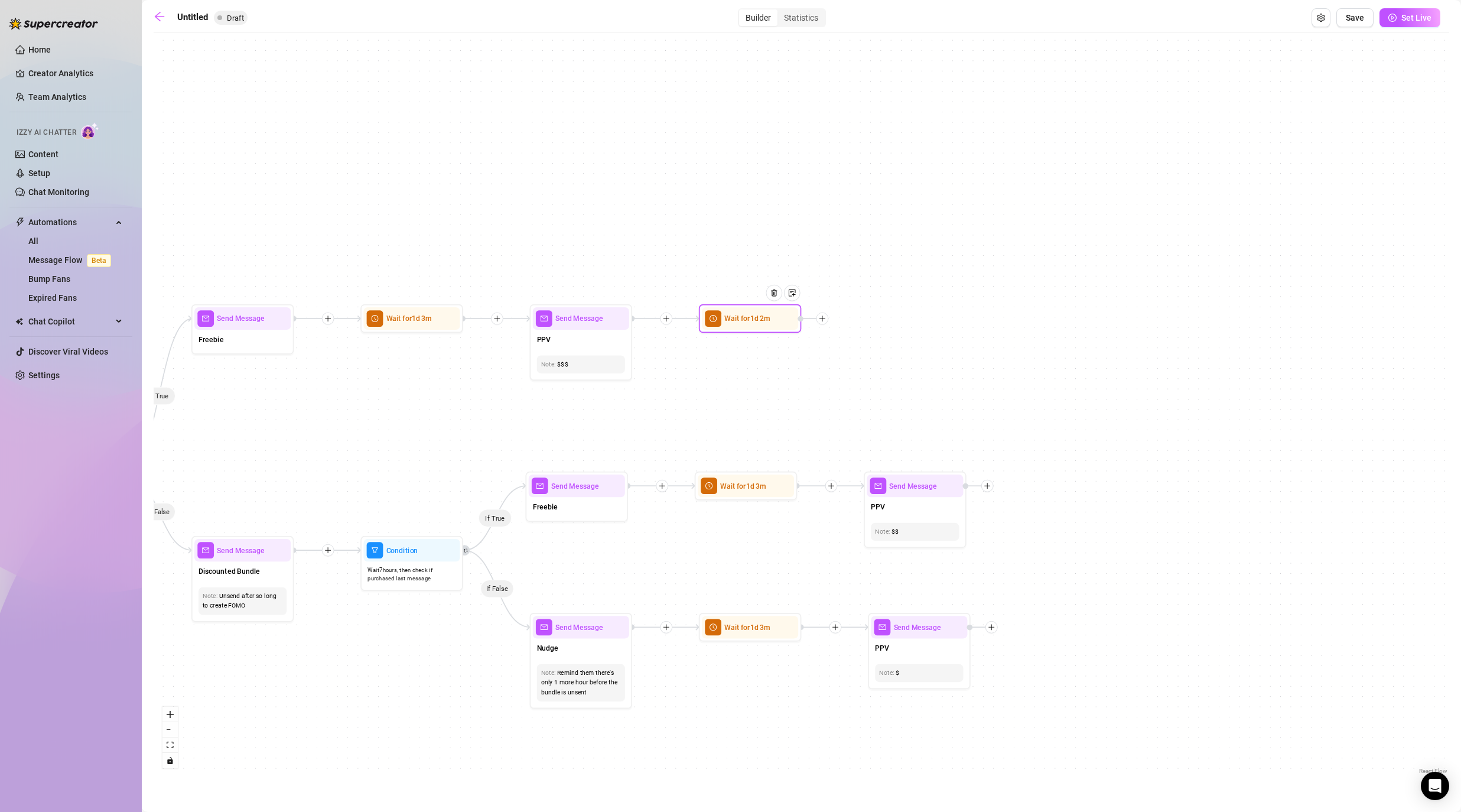
drag, startPoint x: 1311, startPoint y: 292, endPoint x: 978, endPoint y: 290, distance: 333.0
click at [757, 290] on div "If True If False If False If True If True If False If True If False If True If …" at bounding box center [801, 408] width 1296 height 738
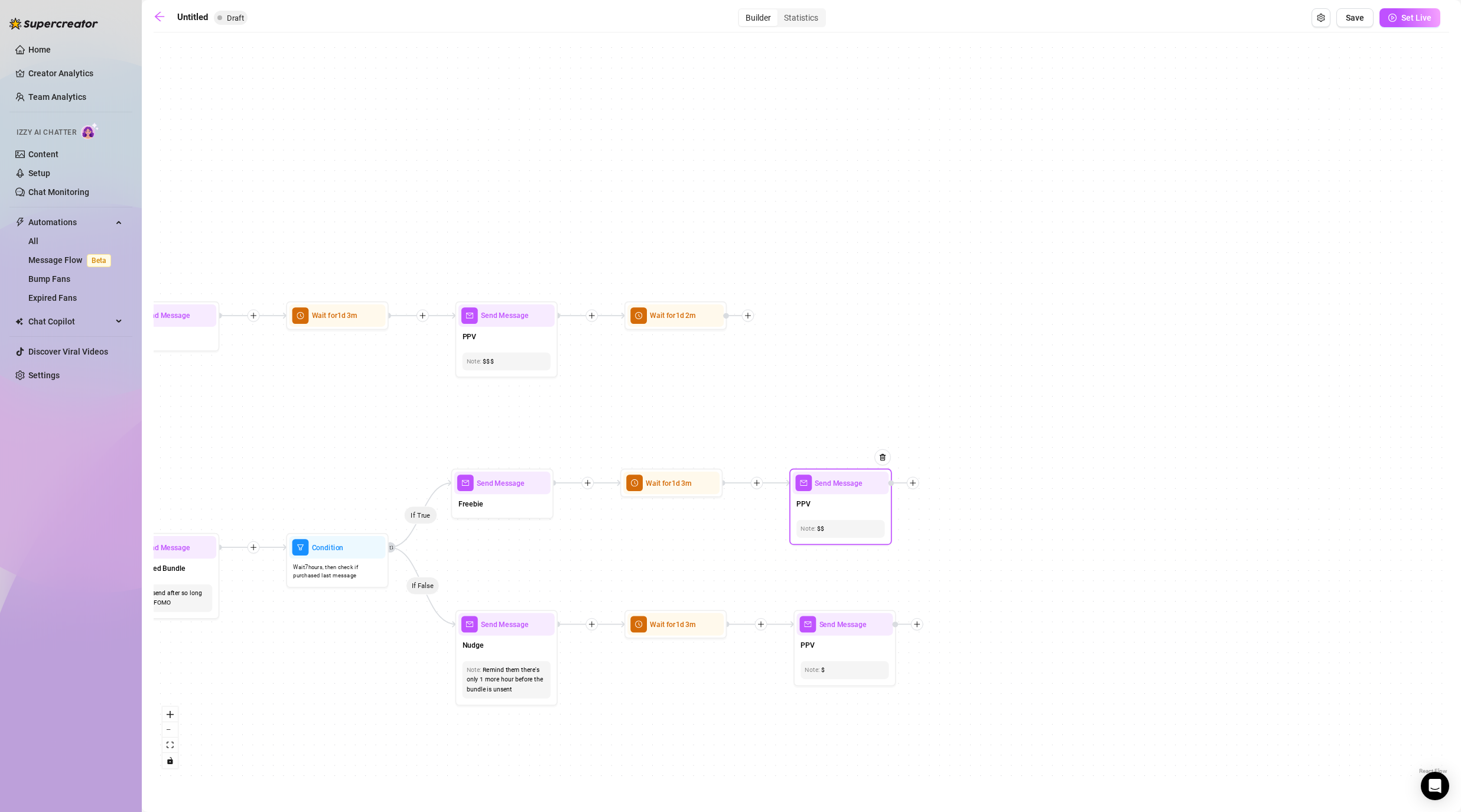
click at [757, 484] on icon "plus" at bounding box center [913, 482] width 7 height 7
click at [757, 477] on div "Time Delay" at bounding box center [964, 483] width 75 height 17
click at [757, 479] on div "Time Delay" at bounding box center [964, 483] width 75 height 17
click at [757, 482] on div "Time Delay" at bounding box center [964, 483] width 75 height 17
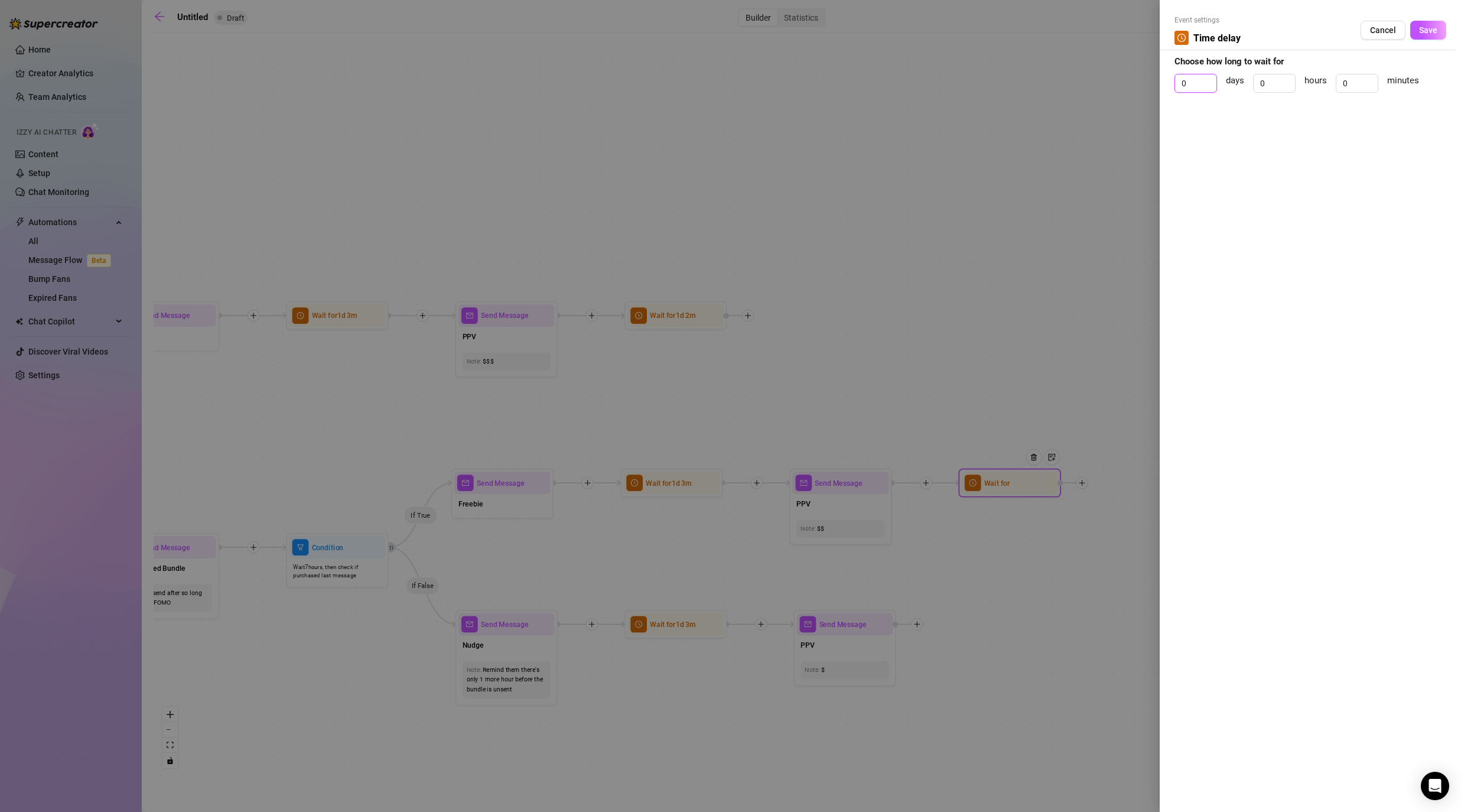
drag, startPoint x: 1193, startPoint y: 86, endPoint x: 1164, endPoint y: 74, distance: 31.4
click at [757, 80] on div "Event settings Time delay Cancel Save Choose how long to wait for 0 days 0 hour…" at bounding box center [1310, 406] width 301 height 812
drag, startPoint x: 1357, startPoint y: 86, endPoint x: 1323, endPoint y: 75, distance: 35.7
click at [757, 75] on div "1 days 0 hours 0 minutes" at bounding box center [1310, 88] width 272 height 30
click at [757, 30] on span "Save" at bounding box center [1428, 30] width 18 height 10
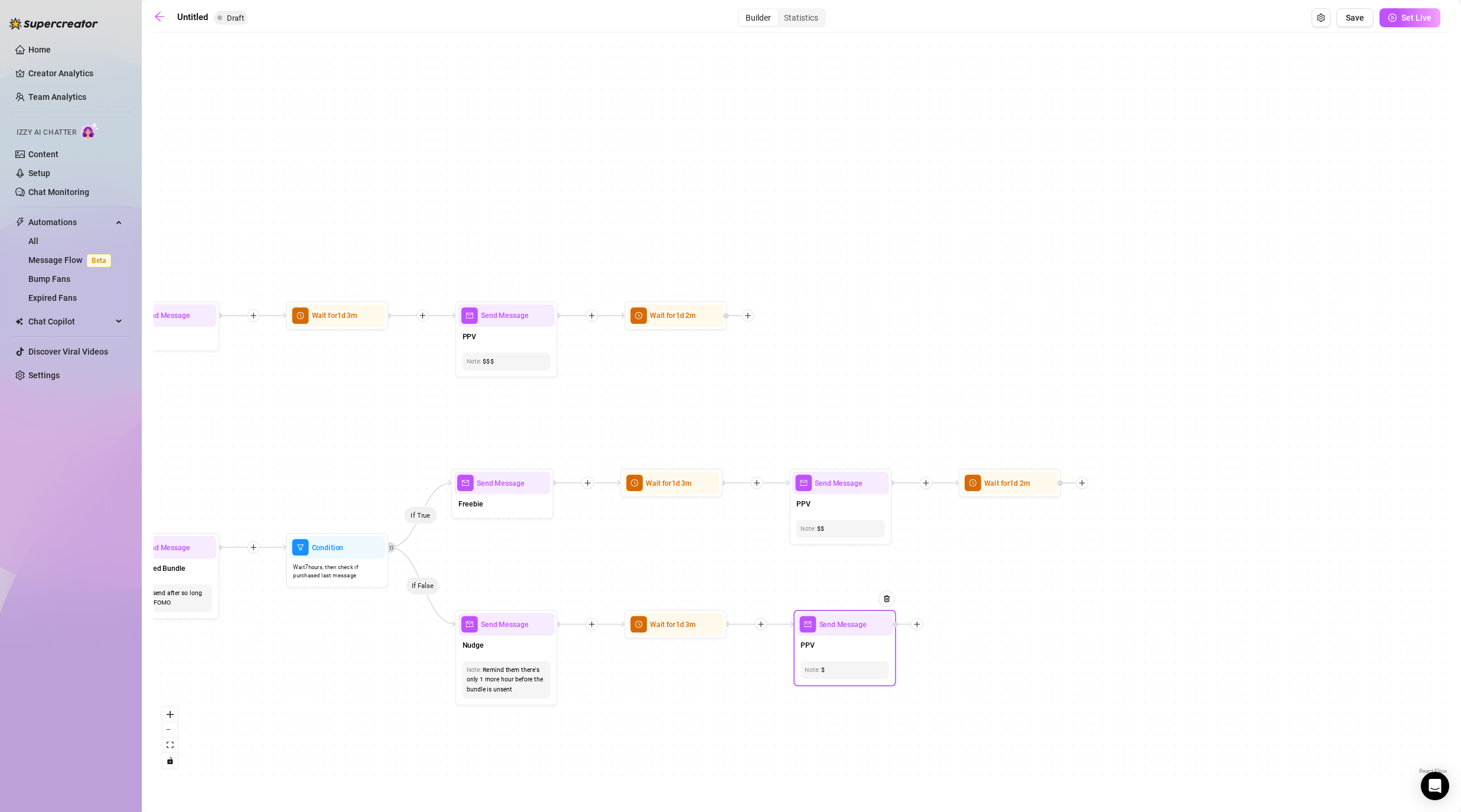
click at [757, 625] on icon "plus" at bounding box center [917, 624] width 7 height 7
click at [757, 625] on div "Time Delay" at bounding box center [968, 624] width 75 height 17
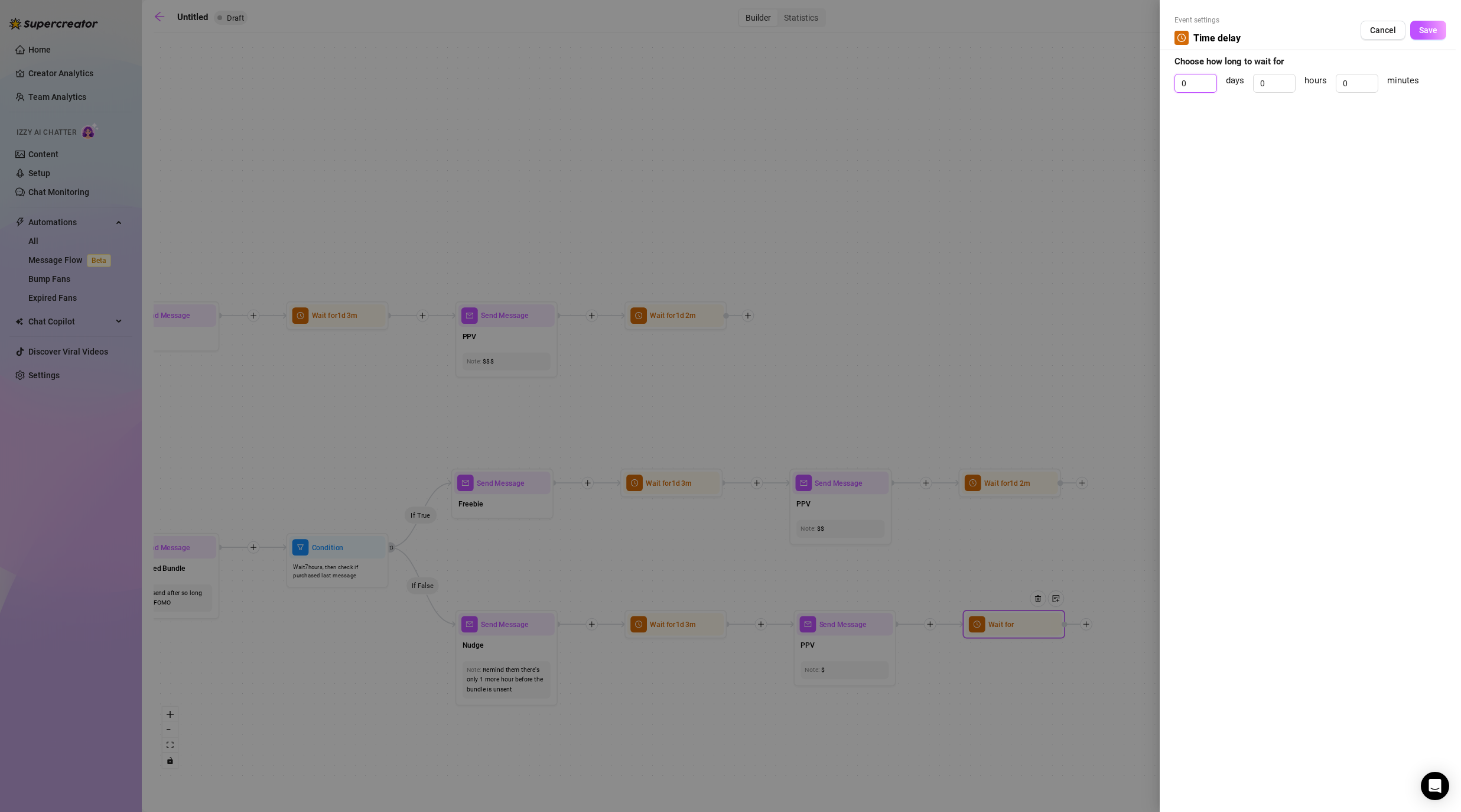
drag, startPoint x: 1189, startPoint y: 79, endPoint x: 1169, endPoint y: 72, distance: 21.2
click at [757, 75] on div "Event settings Time delay Cancel Save Choose how long to wait for 0 days 0 hour…" at bounding box center [1310, 406] width 301 height 812
drag, startPoint x: 1353, startPoint y: 85, endPoint x: 1311, endPoint y: 70, distance: 44.6
click at [757, 74] on div "1 days 0 hours 0 minutes" at bounding box center [1310, 88] width 272 height 30
click at [757, 34] on span "Save" at bounding box center [1428, 30] width 18 height 10
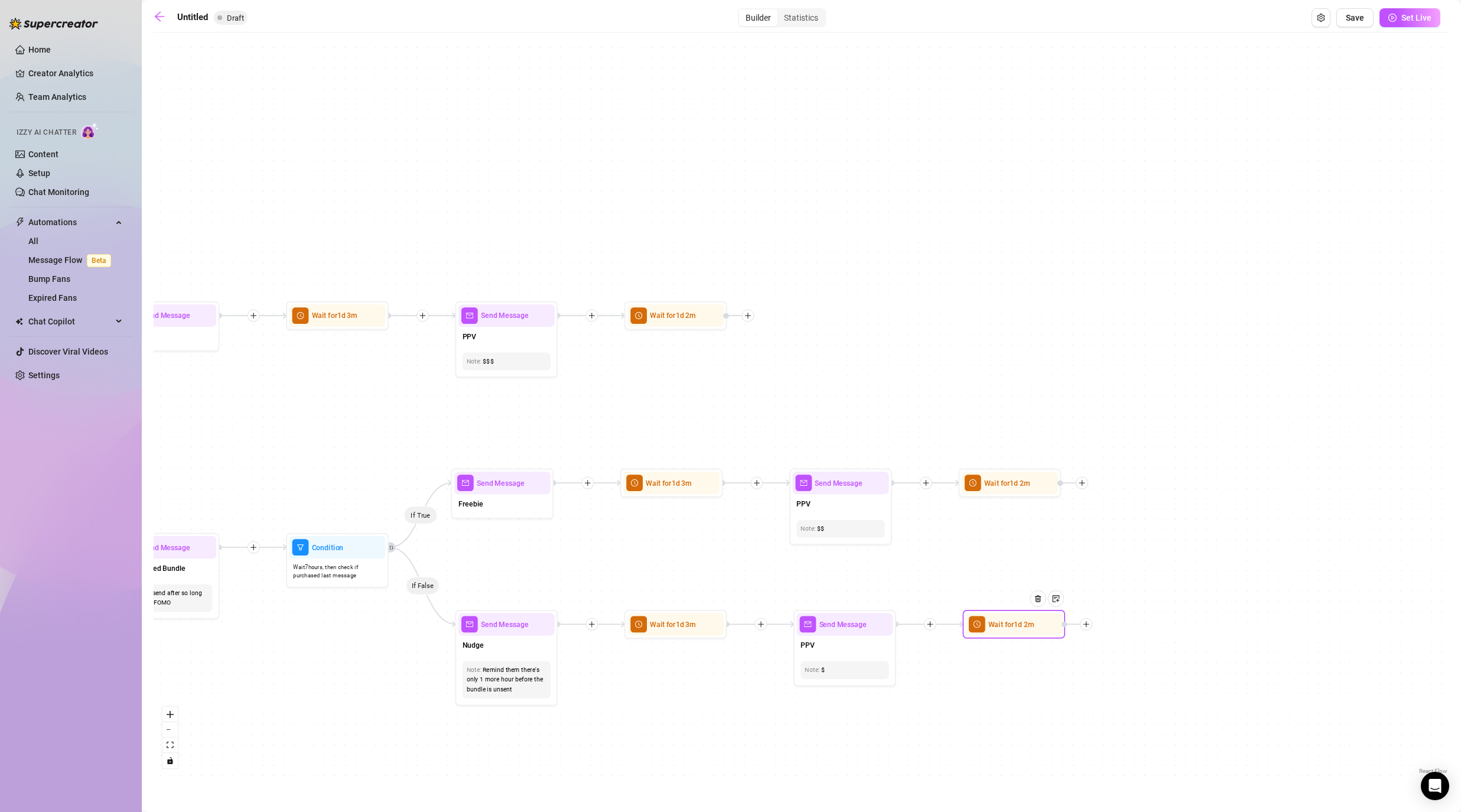
click at [757, 406] on div "If True If False If False If True If True If False If True If False If True If …" at bounding box center [801, 408] width 1296 height 738
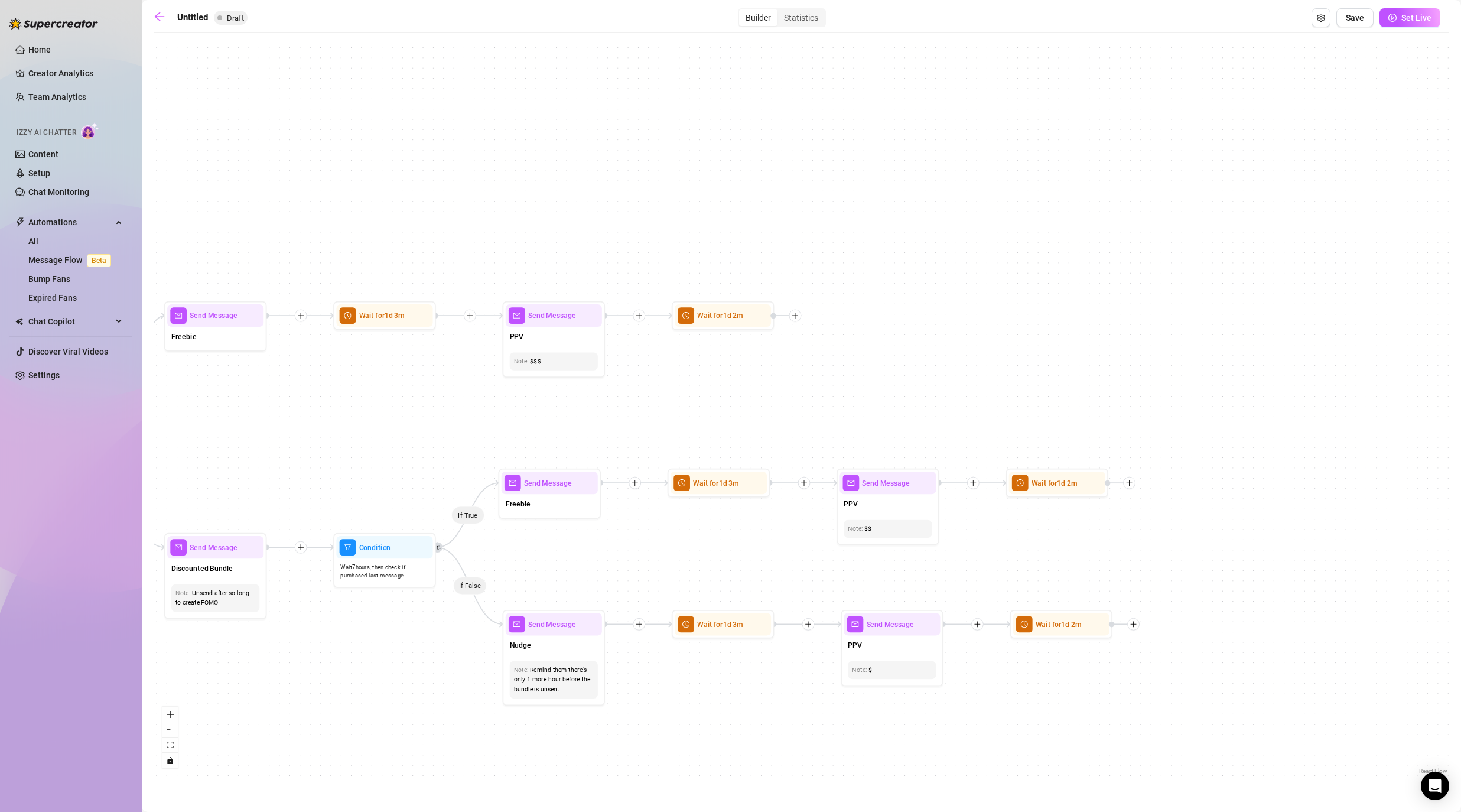
drag, startPoint x: 691, startPoint y: 390, endPoint x: 829, endPoint y: 390, distance: 138.0
click at [757, 390] on div "If True If False If False If True If True If False If True If False If True If …" at bounding box center [801, 408] width 1296 height 738
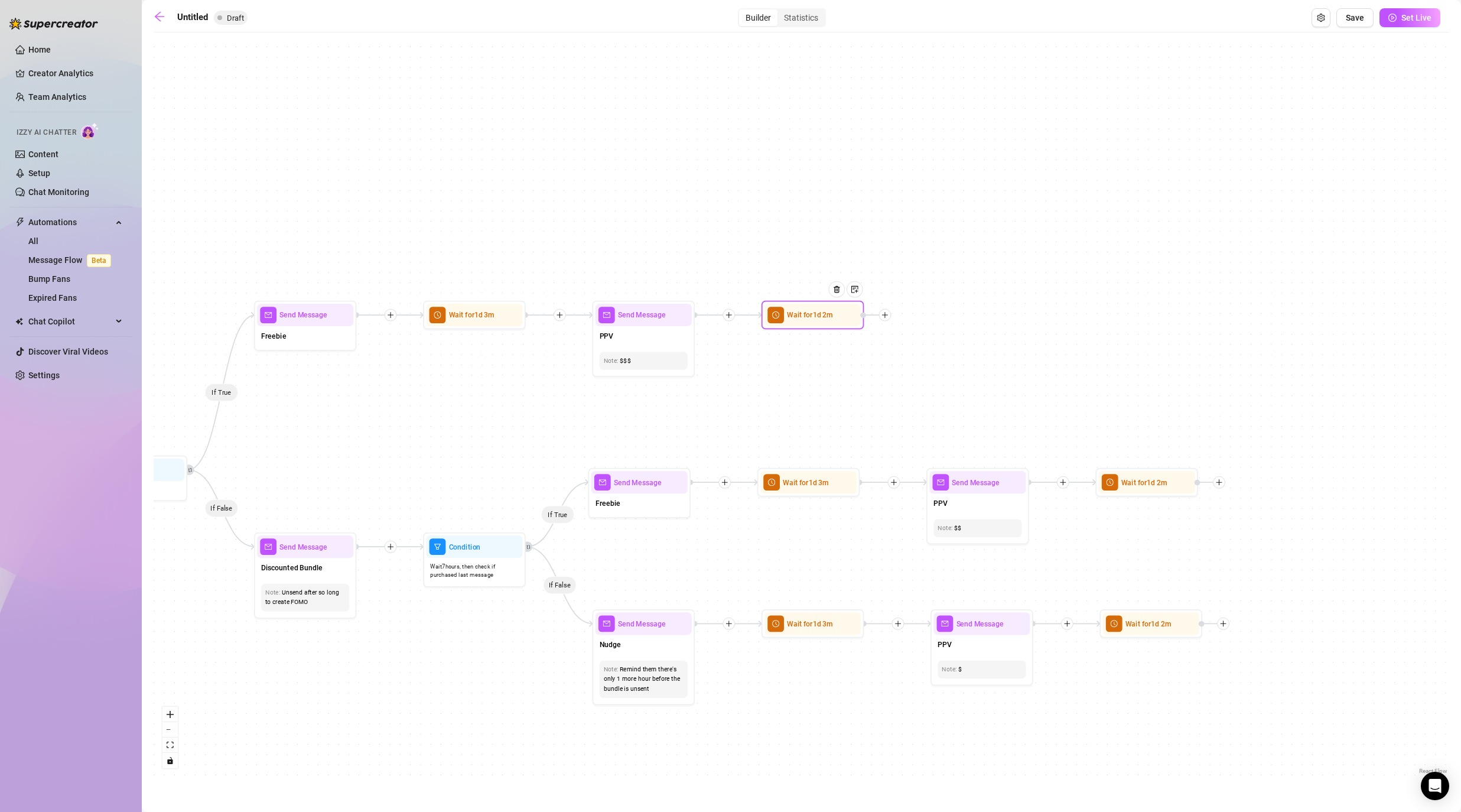
click at [757, 315] on icon "plus" at bounding box center [885, 315] width 6 height 1
click at [757, 345] on div "Message" at bounding box center [935, 350] width 75 height 17
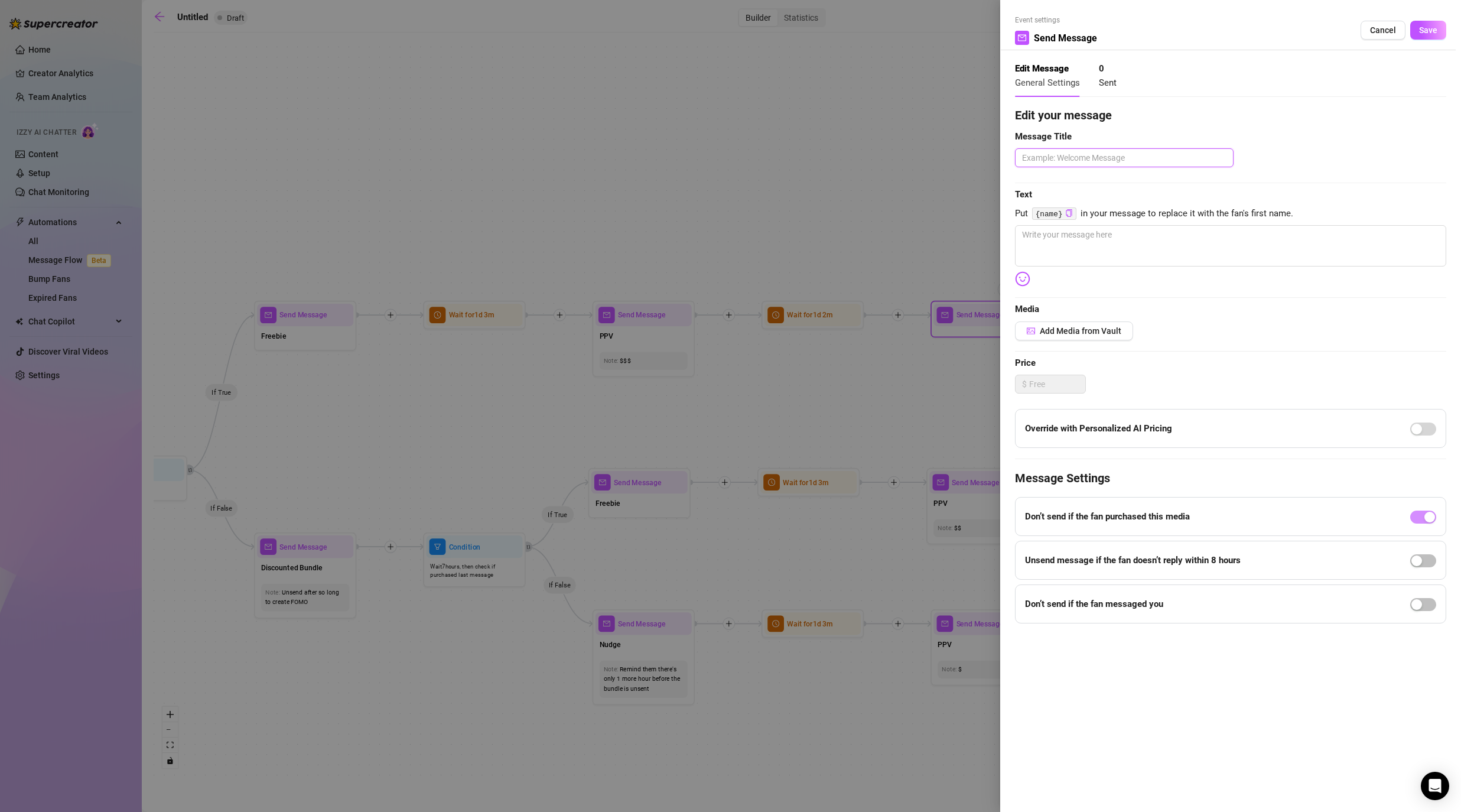
click at [757, 159] on textarea at bounding box center [1124, 157] width 219 height 19
click at [757, 233] on textarea at bounding box center [1231, 246] width 432 height 41
click at [757, 36] on button "Save" at bounding box center [1428, 30] width 36 height 19
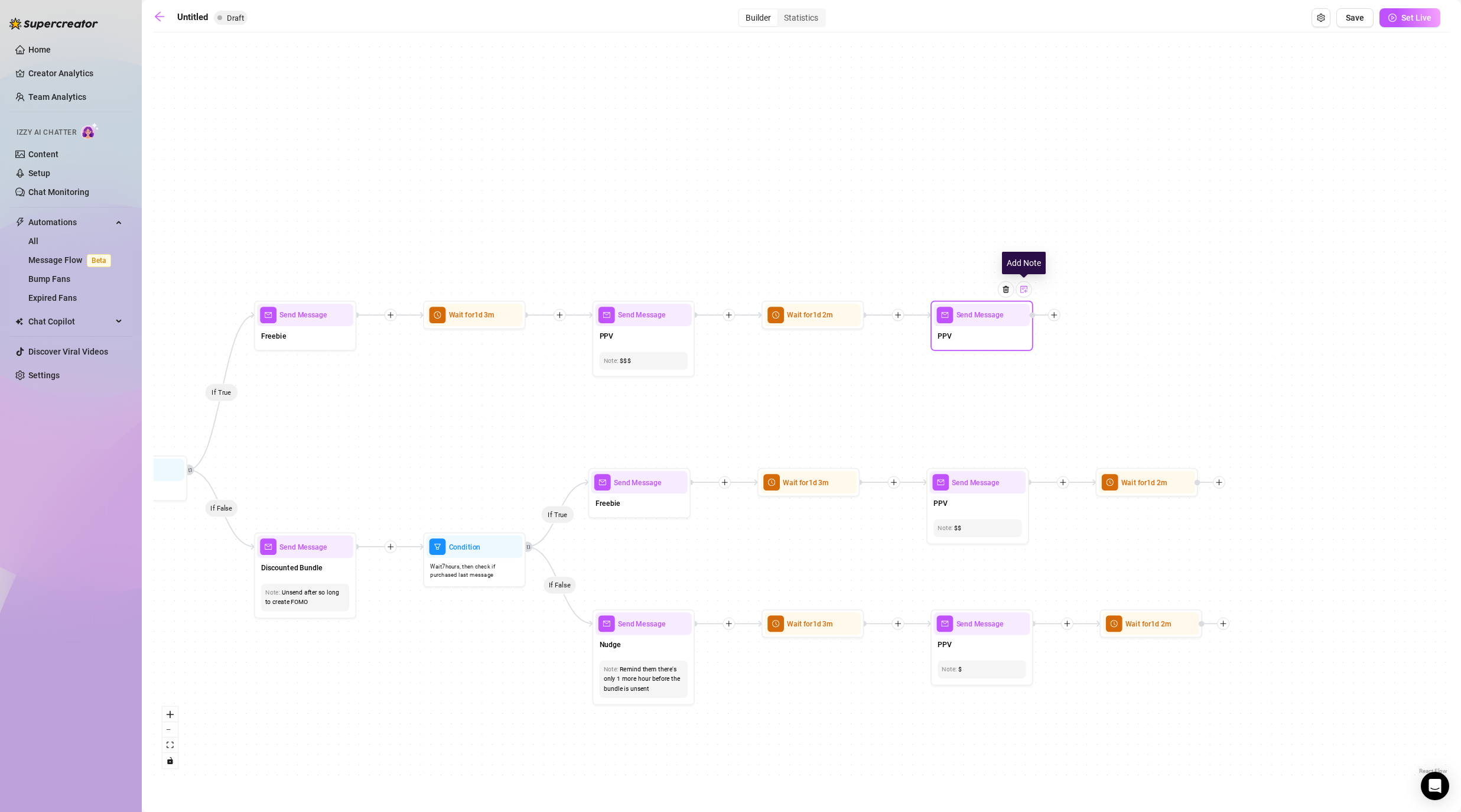
click at [757, 285] on img at bounding box center [1024, 289] width 8 height 8
click at [757, 363] on div "If True If False If False If True If True If False If True If False If True If …" at bounding box center [801, 408] width 1296 height 738
click at [757, 482] on icon "plus" at bounding box center [1218, 482] width 7 height 7
click at [757, 516] on div "Message" at bounding box center [1270, 518] width 75 height 17
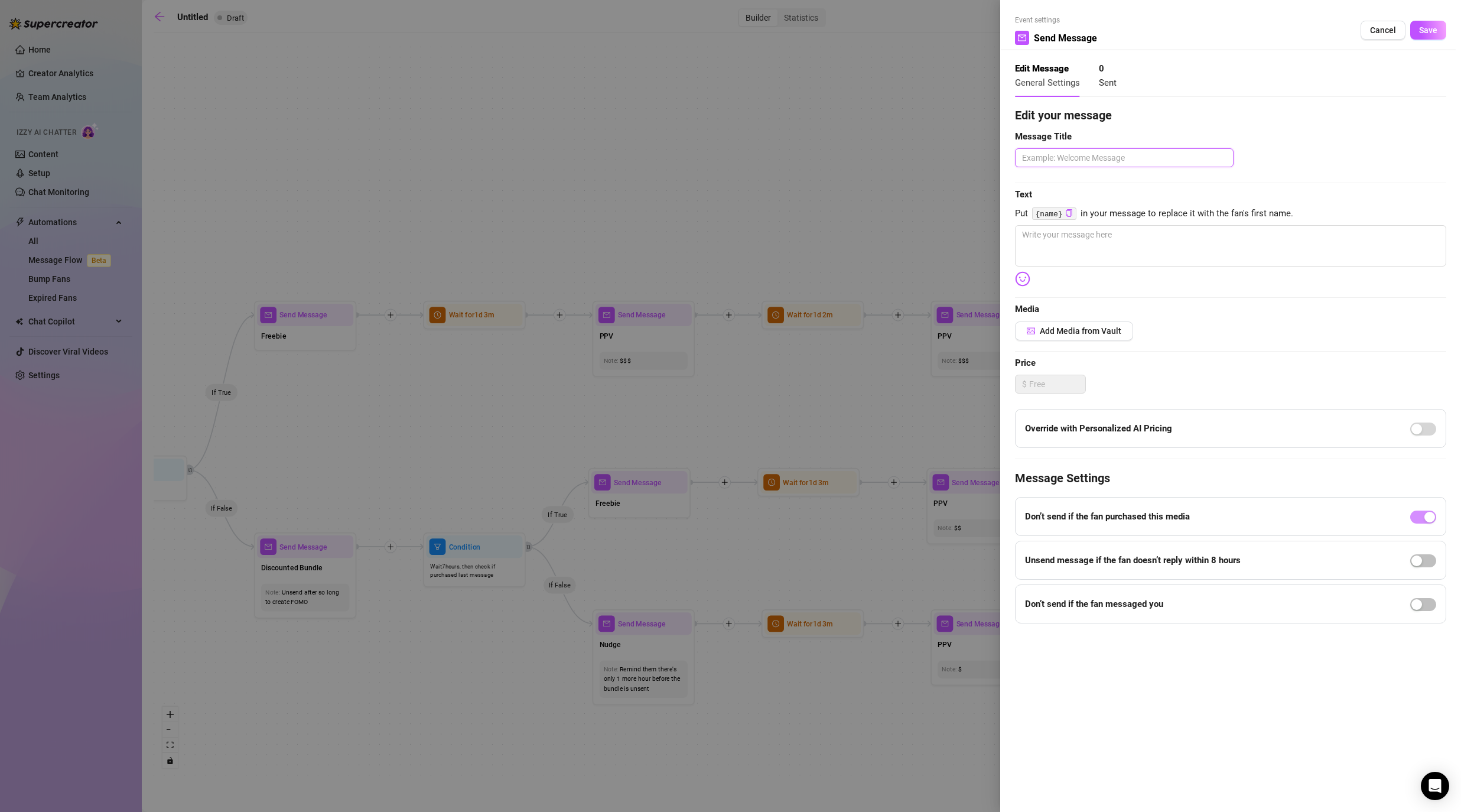
click at [757, 156] on textarea at bounding box center [1124, 157] width 219 height 19
click at [757, 239] on textarea at bounding box center [1231, 246] width 432 height 41
click at [757, 37] on button "Save" at bounding box center [1428, 30] width 36 height 19
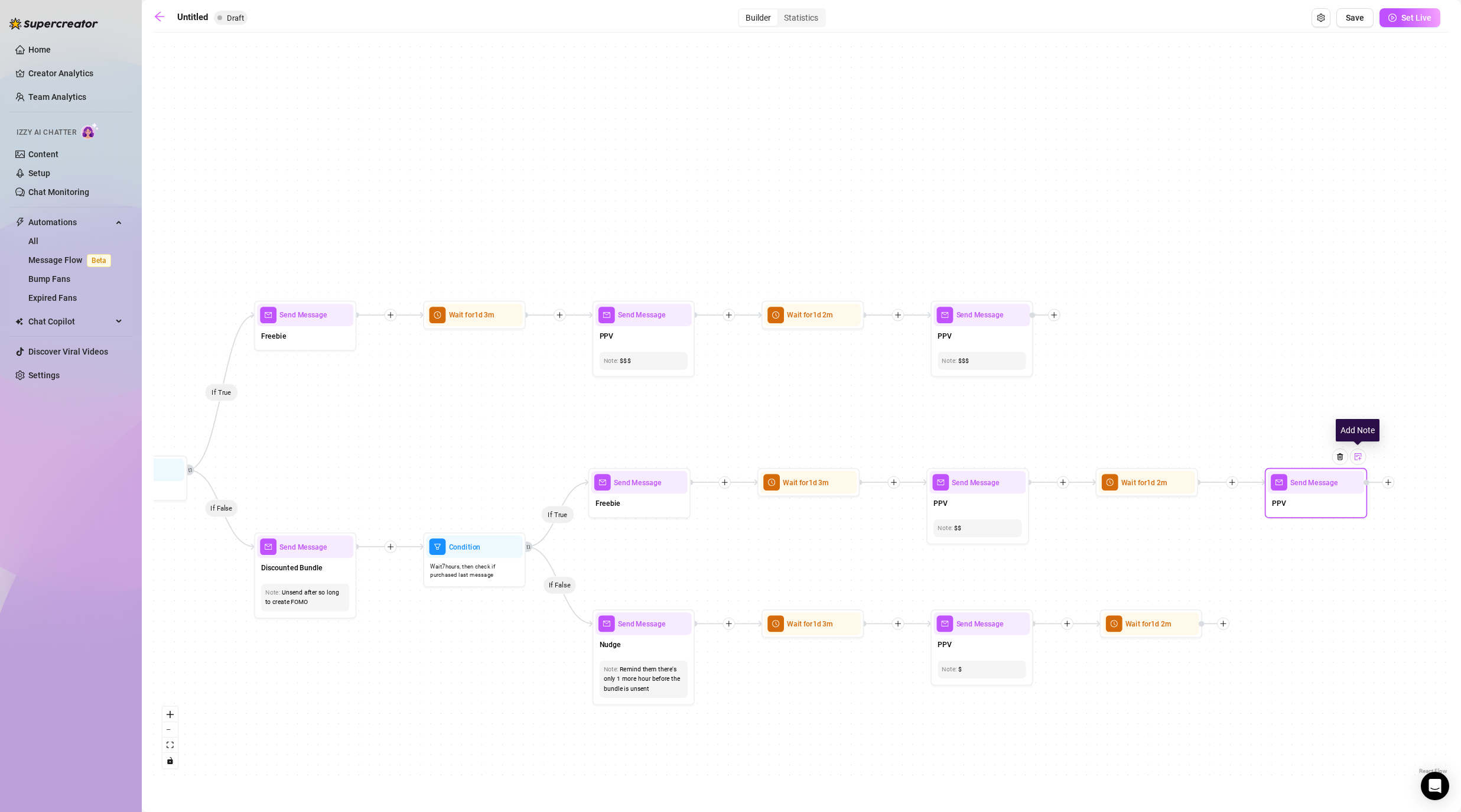
click at [757, 460] on img at bounding box center [1358, 457] width 8 height 8
click at [757, 554] on div "If True If False If False If True If True If False If True If False If True If …" at bounding box center [801, 408] width 1296 height 738
click at [757, 627] on div at bounding box center [1223, 623] width 12 height 12
click at [757, 655] on div "Message" at bounding box center [1274, 659] width 75 height 17
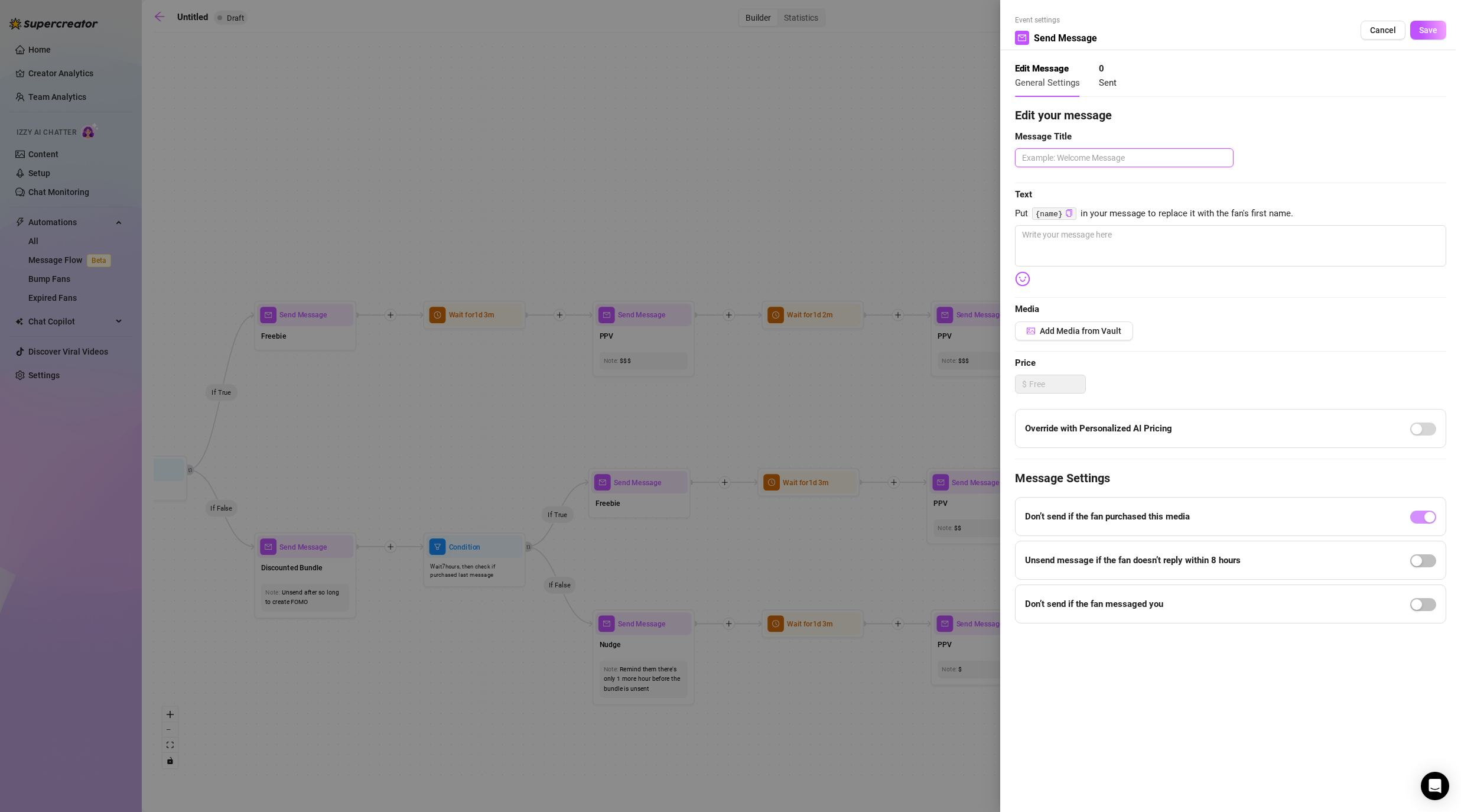
click at [757, 158] on textarea at bounding box center [1124, 157] width 219 height 19
click at [757, 249] on textarea at bounding box center [1231, 246] width 432 height 41
click at [757, 34] on span "Save" at bounding box center [1428, 30] width 18 height 10
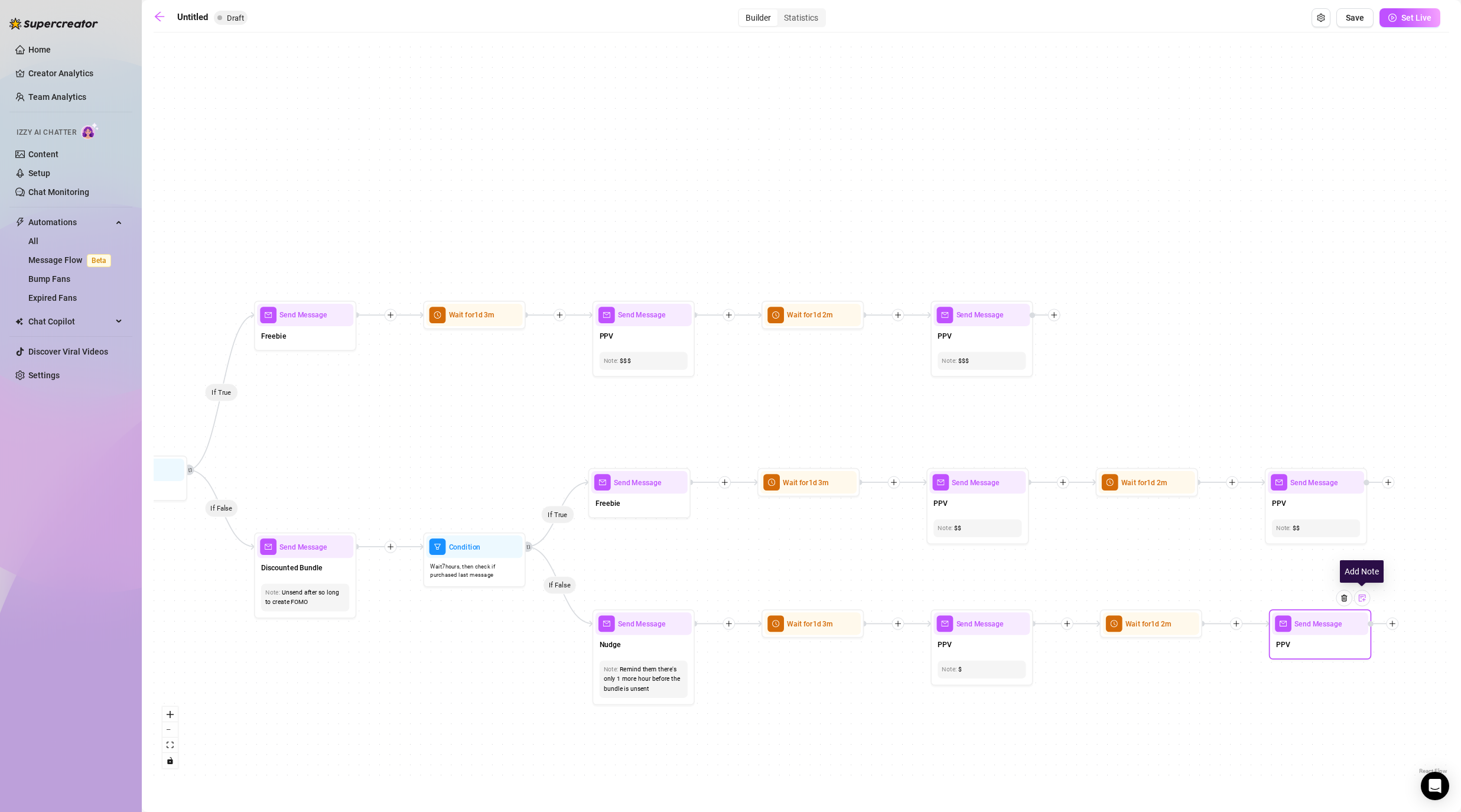
click at [757, 602] on div at bounding box center [1362, 598] width 17 height 17
click at [757, 656] on div "If True If False If False If True If True If False If True If False If True If …" at bounding box center [801, 408] width 1296 height 738
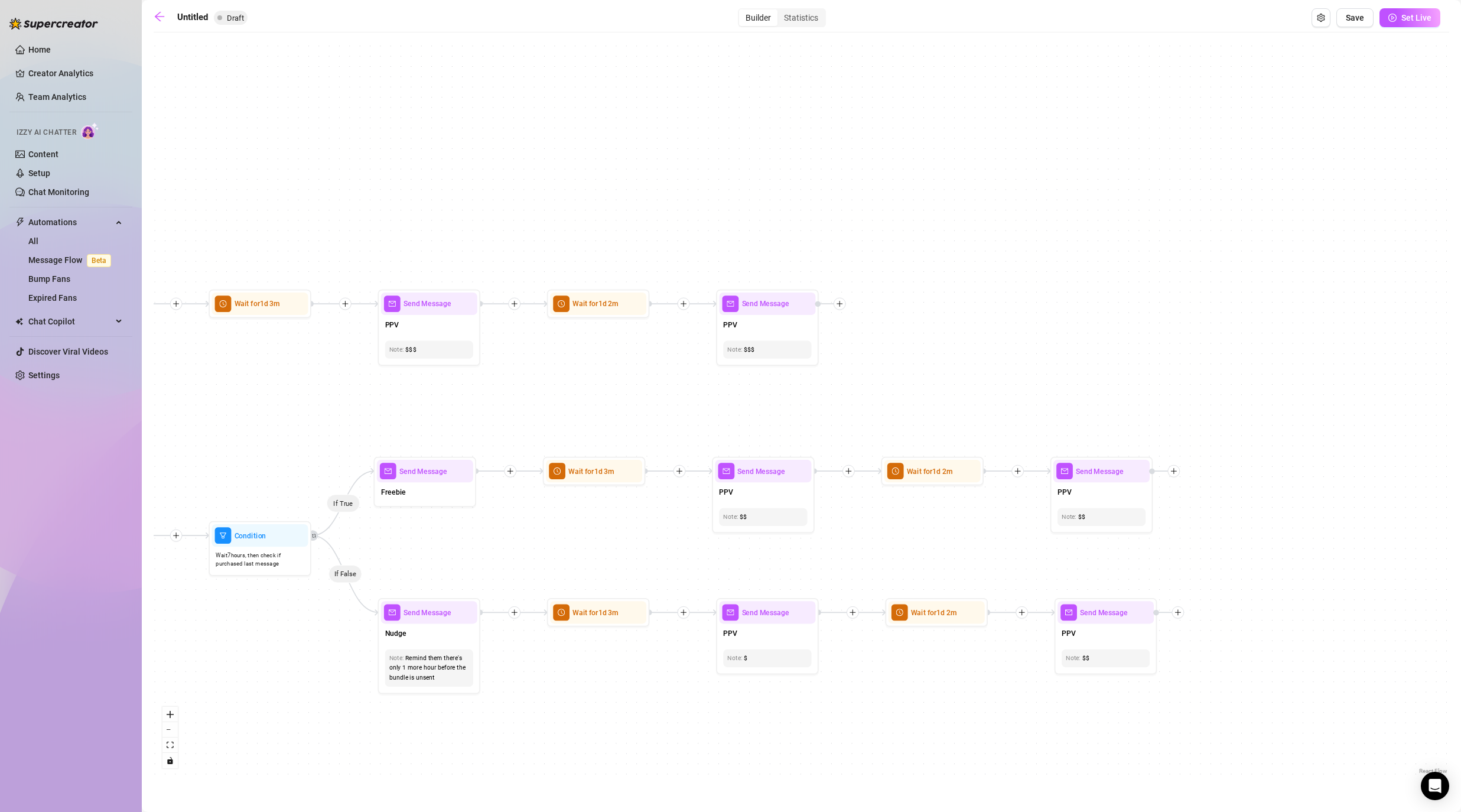
drag, startPoint x: 1369, startPoint y: 746, endPoint x: 1140, endPoint y: 735, distance: 229.3
click at [757, 656] on div "If True If False If False If True If True If False If True If False If True If …" at bounding box center [801, 408] width 1296 height 738
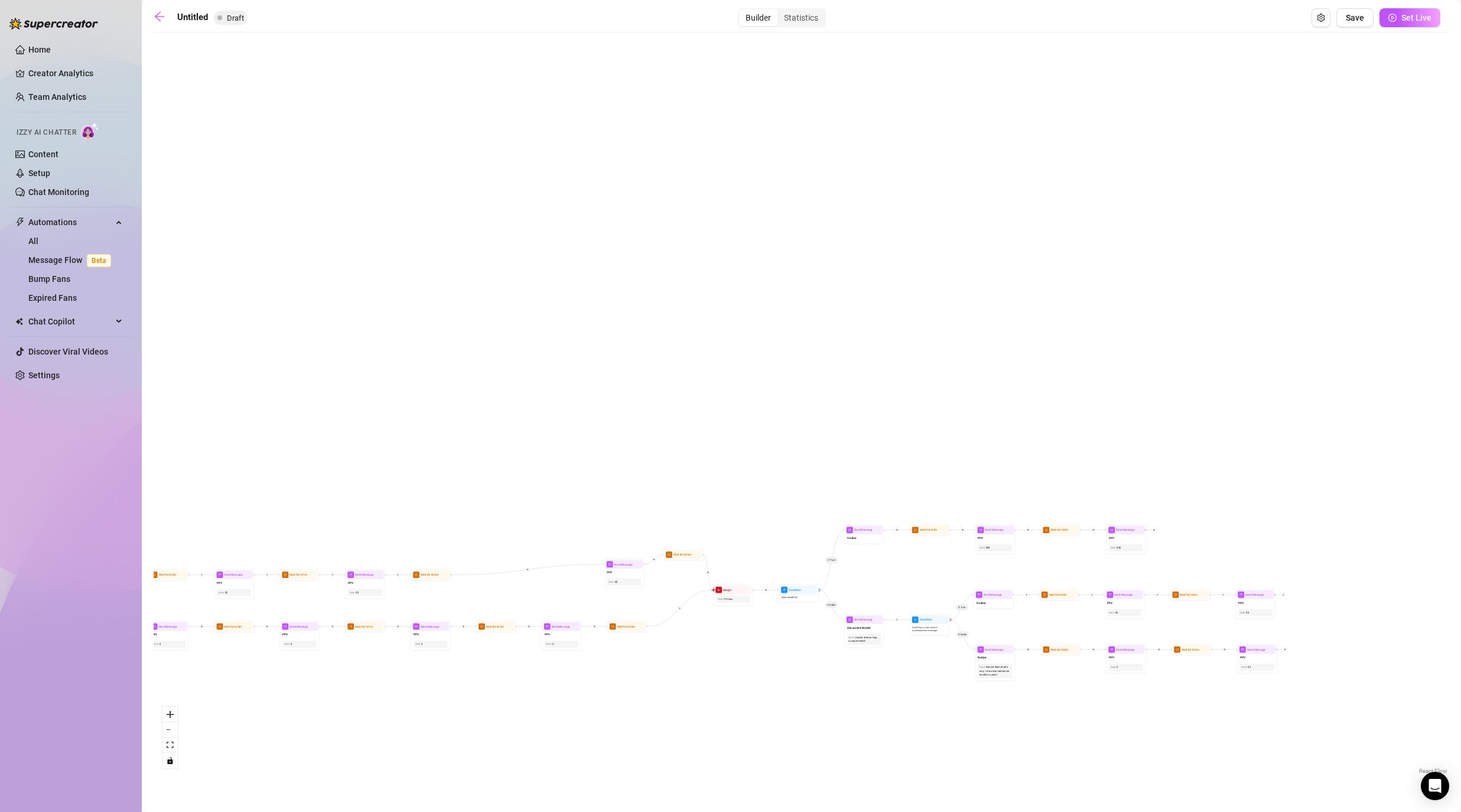
drag, startPoint x: 484, startPoint y: 744, endPoint x: 738, endPoint y: 690, distance: 259.7
click at [738, 656] on div "If True If False If False If True If True If False If True If False If True If …" at bounding box center [801, 408] width 1296 height 738
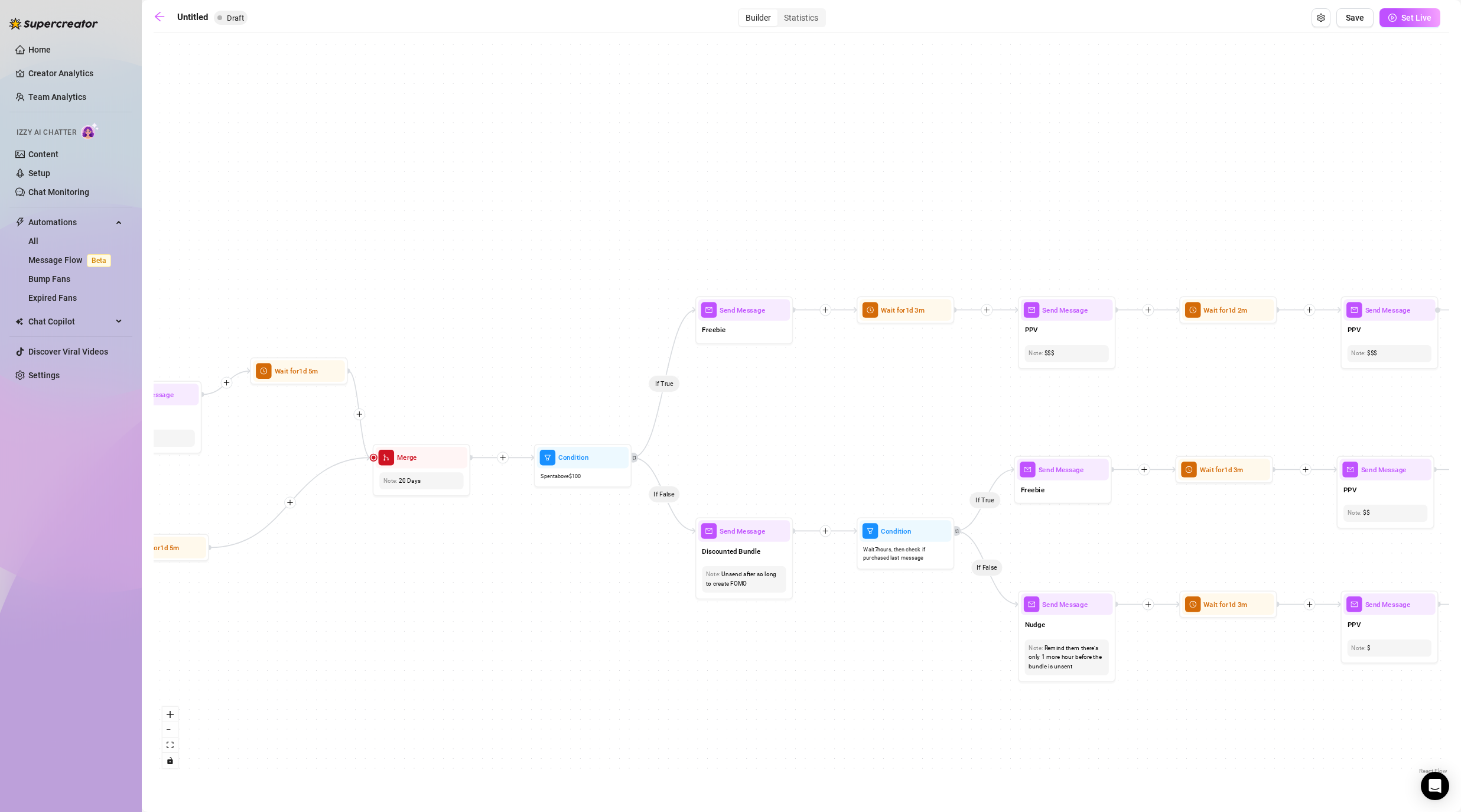
drag, startPoint x: 1153, startPoint y: 728, endPoint x: 750, endPoint y: 728, distance: 403.0
click at [750, 656] on div "If True If False If False If True If True If False If True If False If True If …" at bounding box center [801, 408] width 1296 height 738
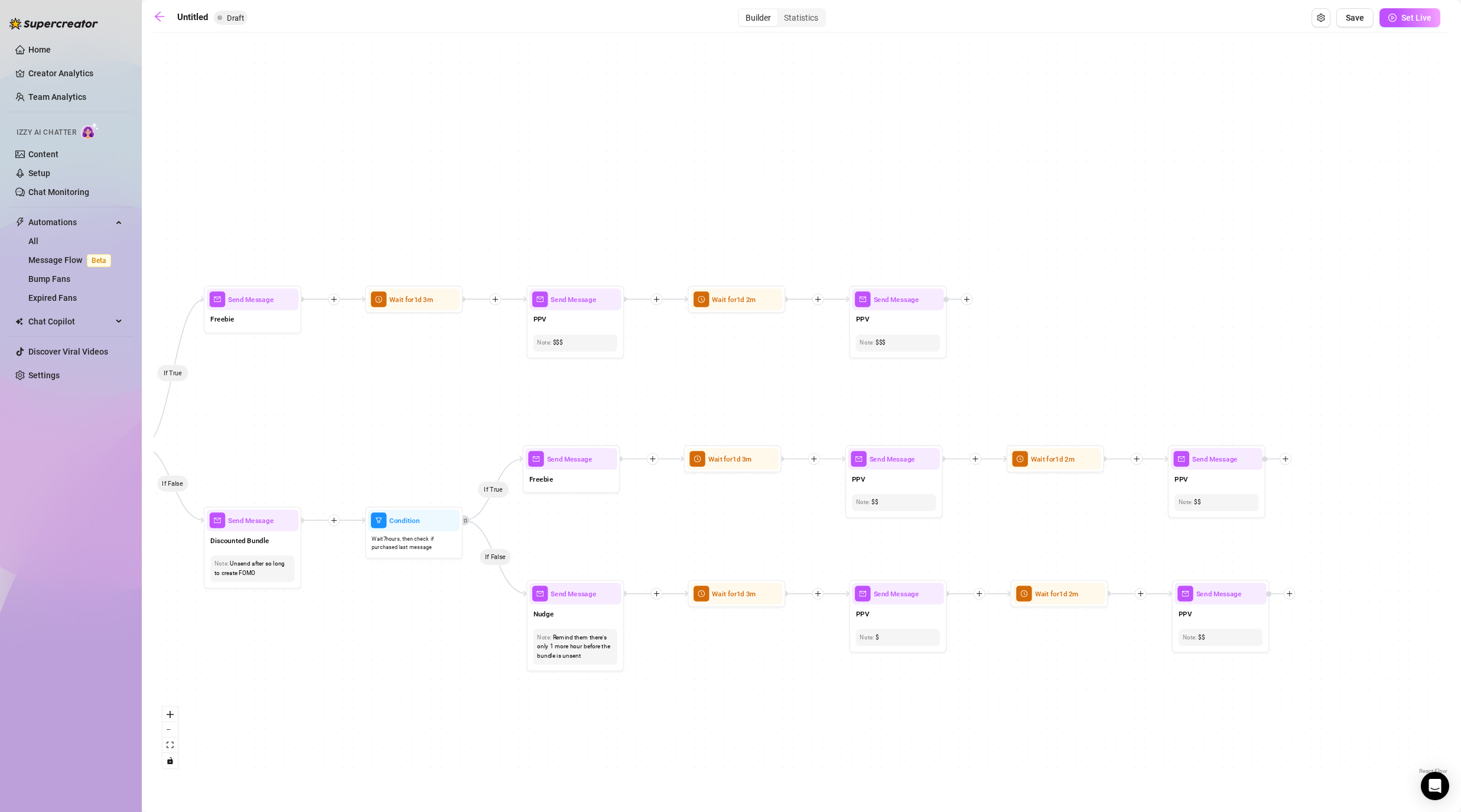
drag, startPoint x: 1234, startPoint y: 415, endPoint x: 824, endPoint y: 404, distance: 410.1
click at [757, 404] on div "If True If False If False If True If True If False If True If False If True If …" at bounding box center [801, 408] width 1296 height 738
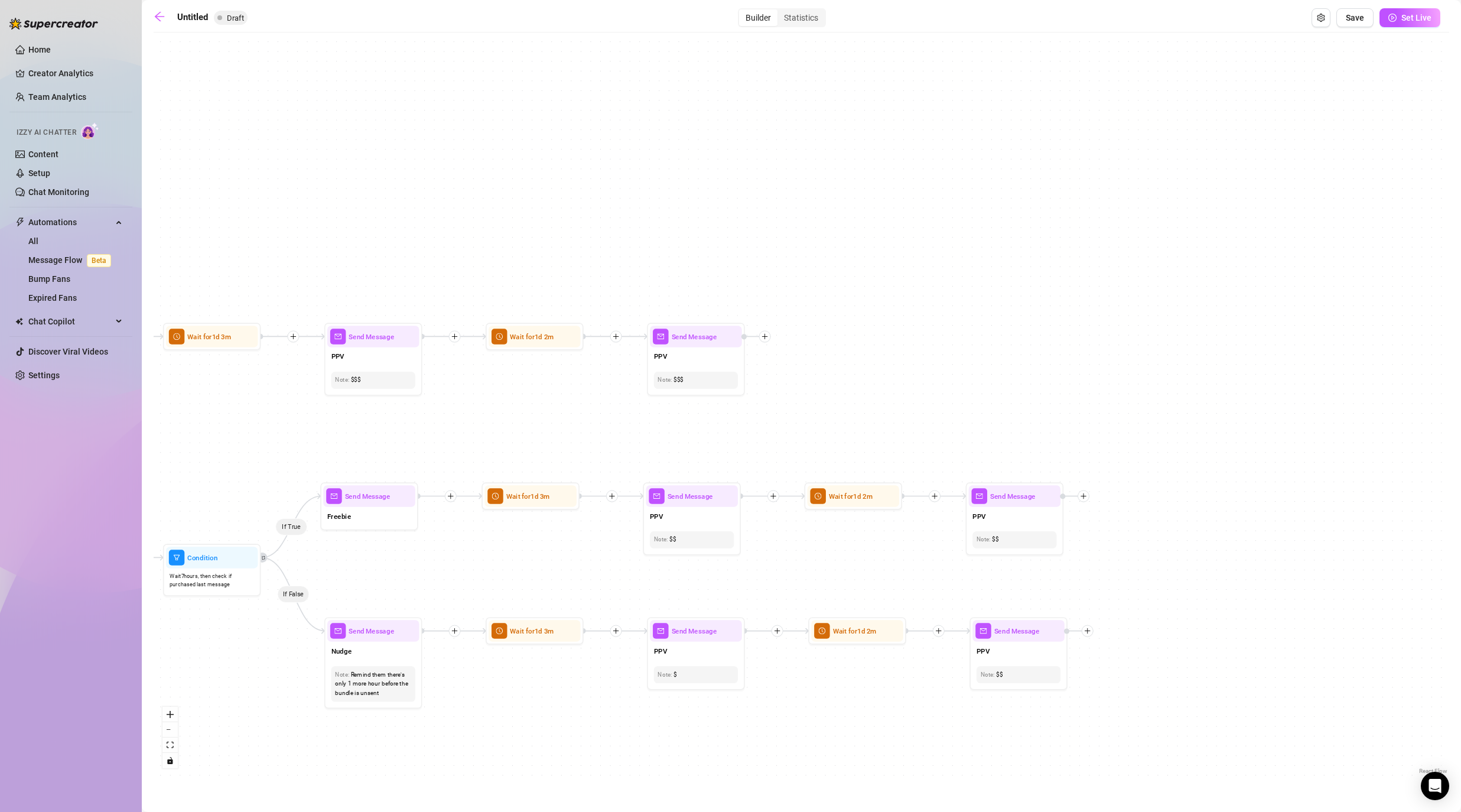
drag, startPoint x: 1149, startPoint y: 352, endPoint x: 948, endPoint y: 389, distance: 204.4
click at [757, 389] on div "If True If False If False If True If True If False If True If False If True If …" at bounding box center [801, 408] width 1296 height 738
click at [757, 340] on div at bounding box center [765, 336] width 12 height 12
click at [757, 335] on div "Time Delay" at bounding box center [813, 337] width 72 height 17
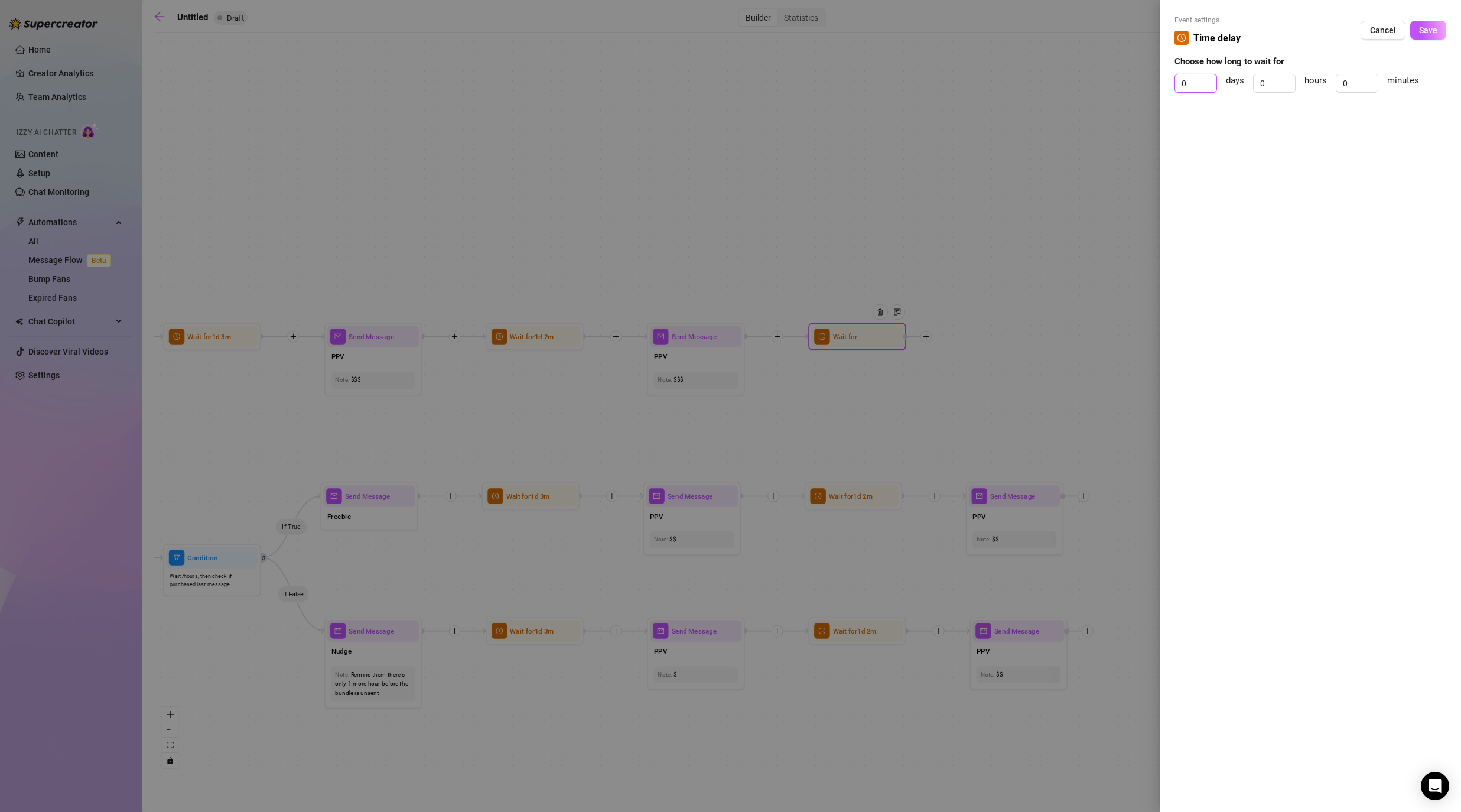
drag, startPoint x: 1191, startPoint y: 82, endPoint x: 1166, endPoint y: 82, distance: 25.0
click at [757, 82] on div "Event settings Time delay Cancel Save Choose how long to wait for 0 days 0 hour…" at bounding box center [1310, 406] width 301 height 812
drag, startPoint x: 1352, startPoint y: 81, endPoint x: 1332, endPoint y: 74, distance: 21.2
click at [757, 76] on div "1 days 0 hours 0 minutes" at bounding box center [1310, 88] width 272 height 30
click at [757, 32] on span "Save" at bounding box center [1428, 30] width 18 height 10
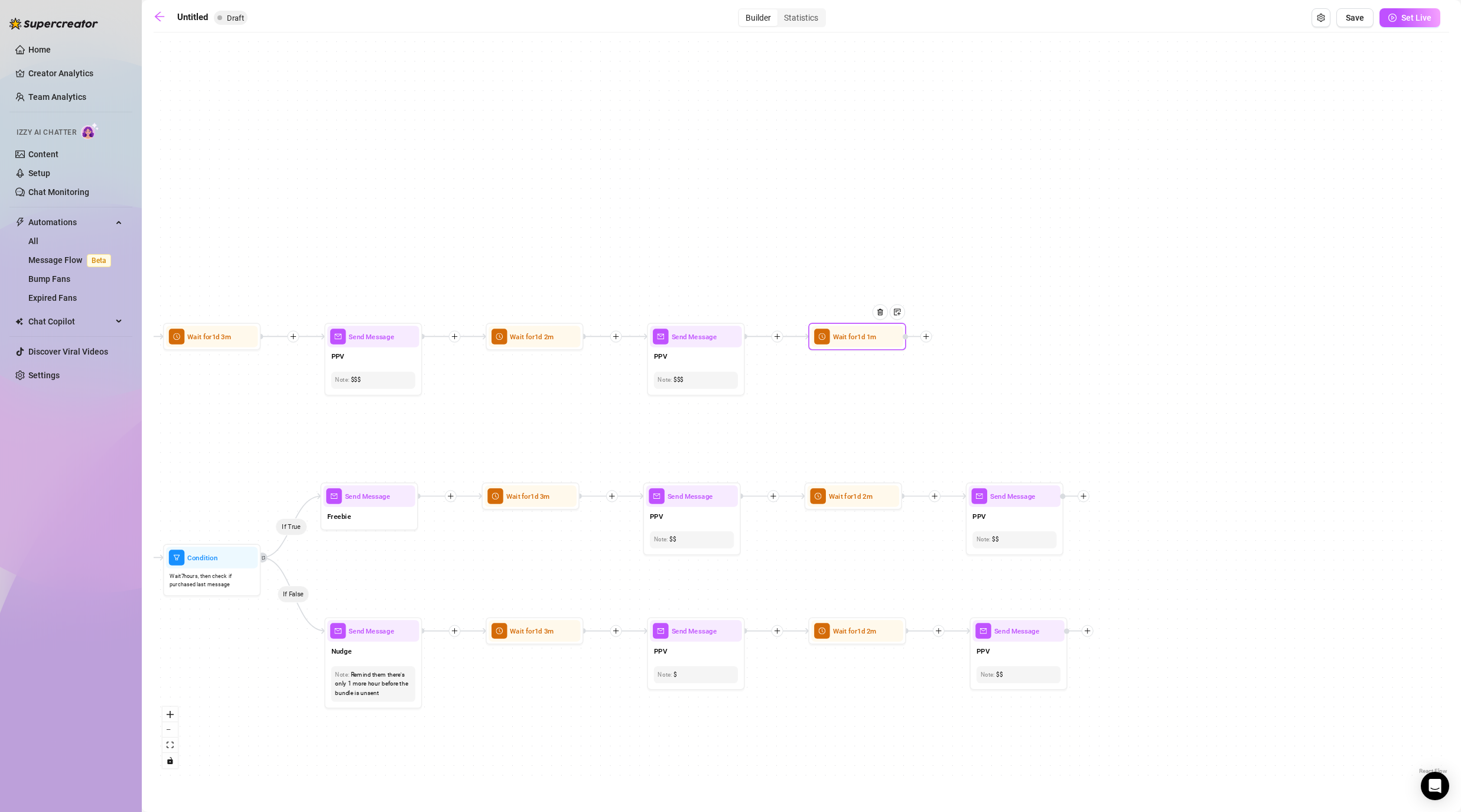
click at [757, 334] on icon "plus" at bounding box center [926, 337] width 7 height 7
click at [757, 370] on div "Message" at bounding box center [974, 370] width 72 height 17
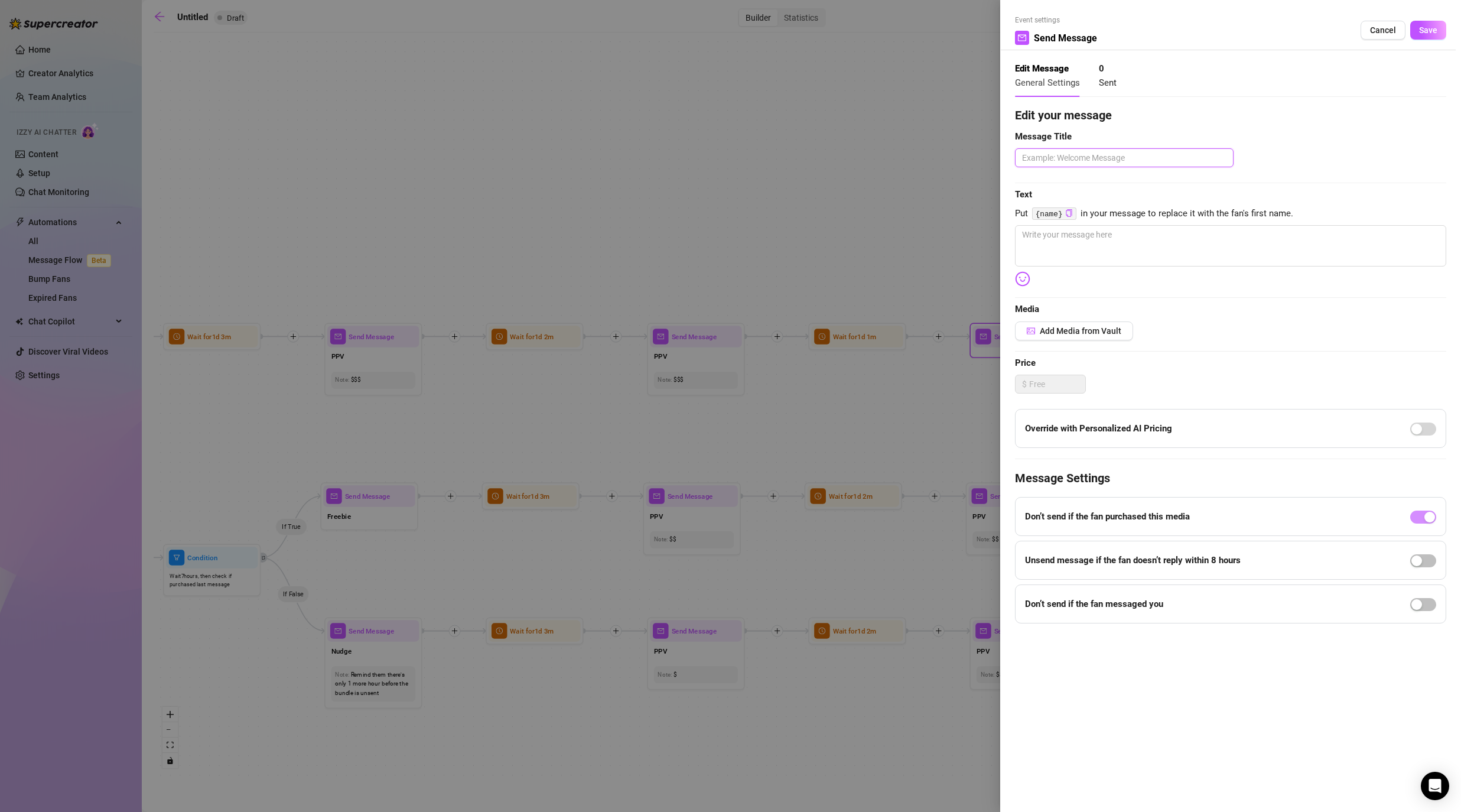
click at [757, 161] on textarea at bounding box center [1124, 157] width 219 height 19
click at [757, 239] on textarea at bounding box center [1231, 246] width 432 height 41
click at [757, 37] on button "Save" at bounding box center [1428, 30] width 36 height 19
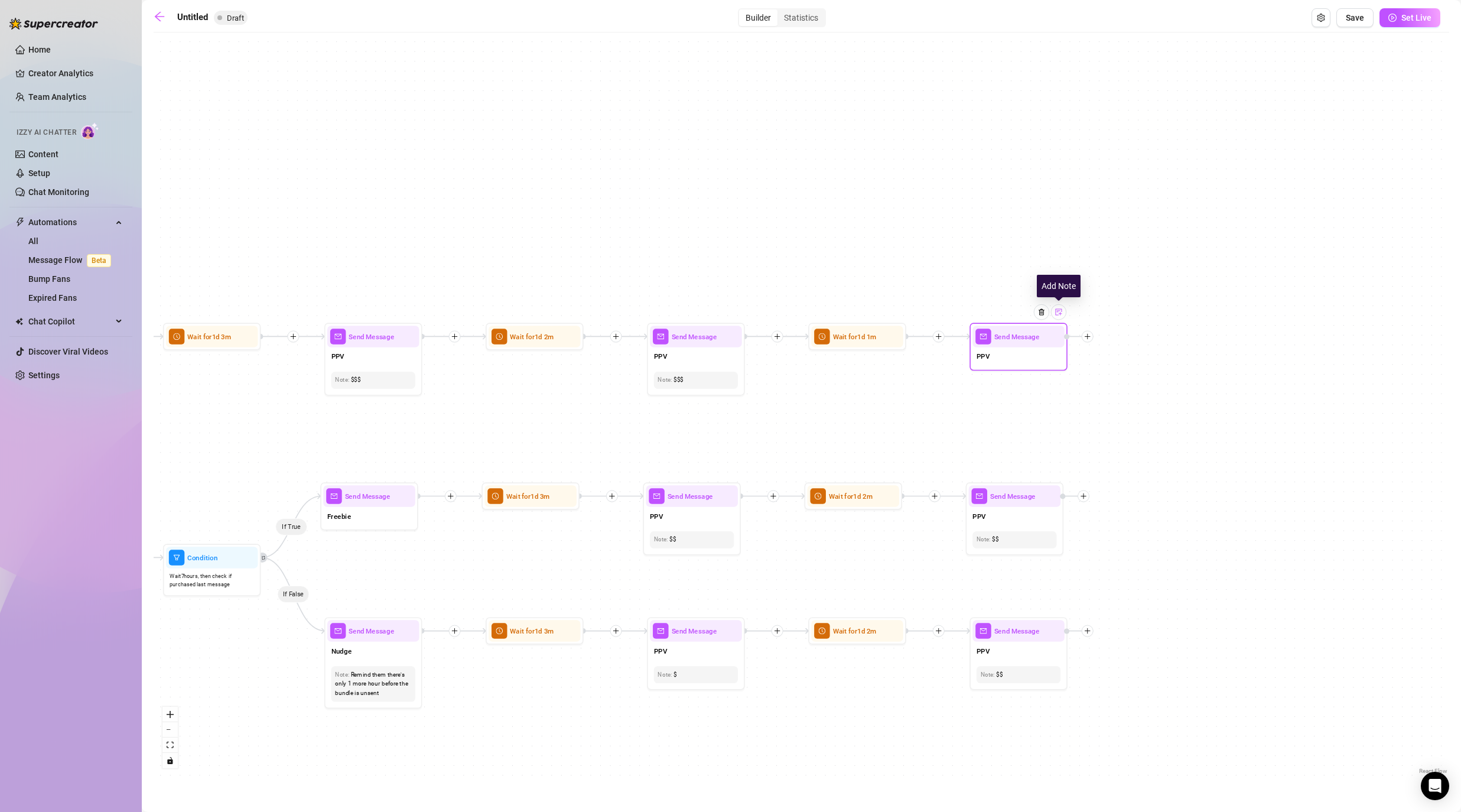
click at [757, 315] on div at bounding box center [1058, 312] width 15 height 15
click at [757, 392] on div "If True If False If False If True If True If False If True If False If True If …" at bounding box center [801, 408] width 1296 height 738
click at [757, 492] on div at bounding box center [1084, 496] width 12 height 12
click at [757, 497] on div "Time Delay" at bounding box center [1132, 497] width 72 height 17
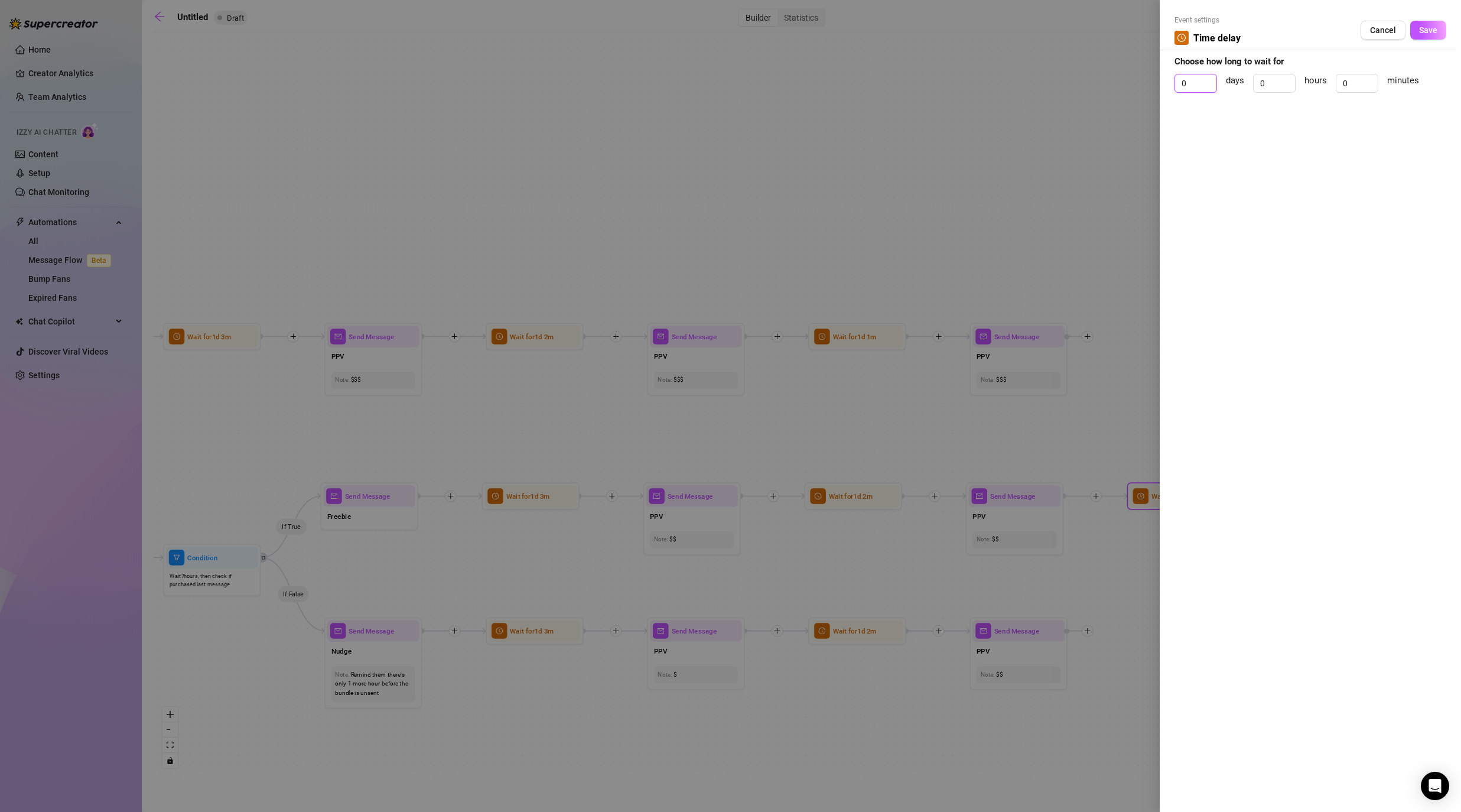
drag, startPoint x: 1190, startPoint y: 84, endPoint x: 1129, endPoint y: 71, distance: 62.4
click at [757, 83] on div "Event settings Time delay Cancel Save Choose how long to wait for 0 days 0 hour…" at bounding box center [730, 406] width 1461 height 812
drag, startPoint x: 1354, startPoint y: 88, endPoint x: 1322, endPoint y: 79, distance: 33.2
click at [757, 82] on div "1 days 0 hours 0 minutes" at bounding box center [1310, 88] width 272 height 30
click at [757, 28] on span "Save" at bounding box center [1428, 30] width 18 height 10
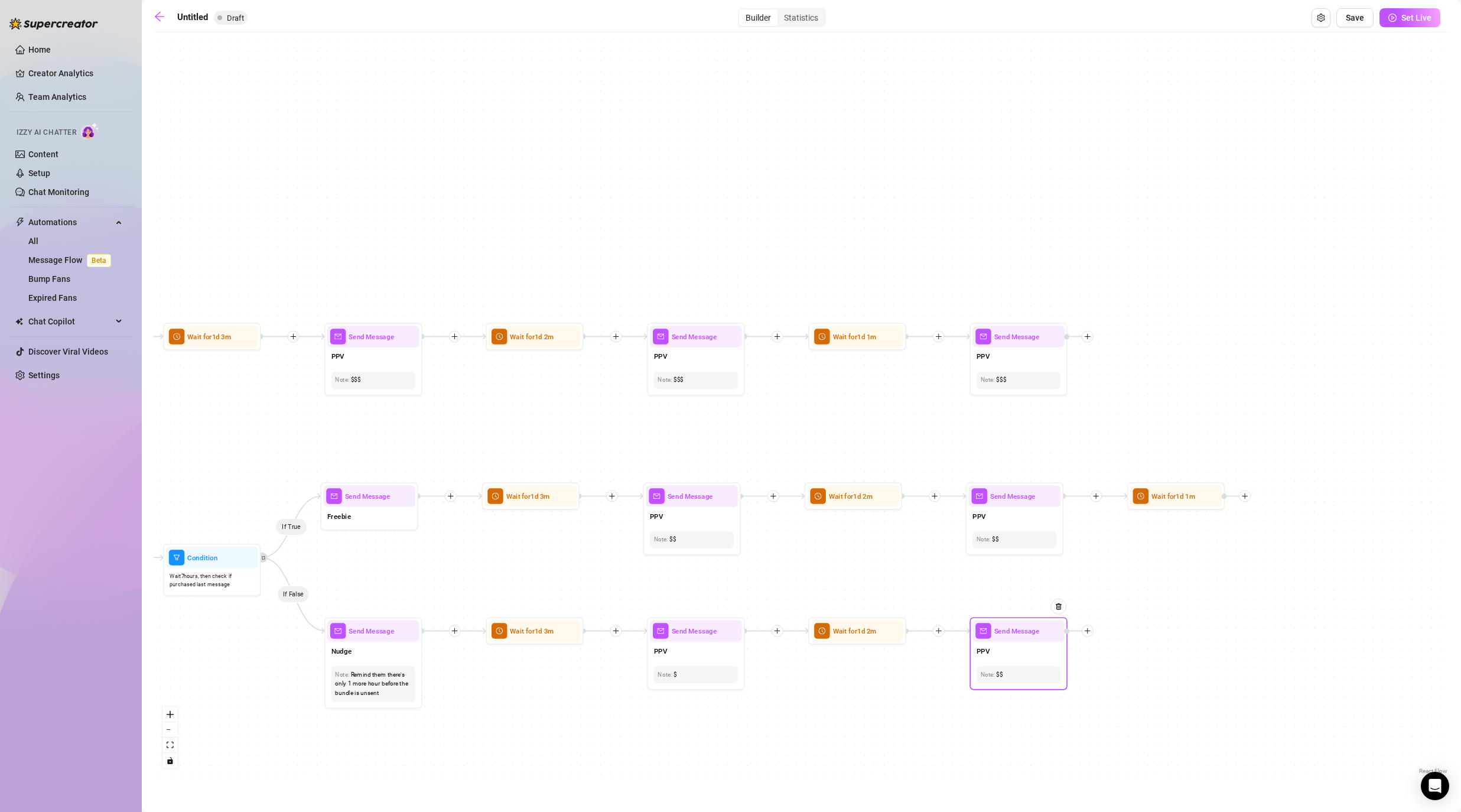
click at [757, 629] on icon "plus" at bounding box center [1088, 631] width 7 height 7
click at [757, 631] on div "Time Delay" at bounding box center [1135, 631] width 72 height 17
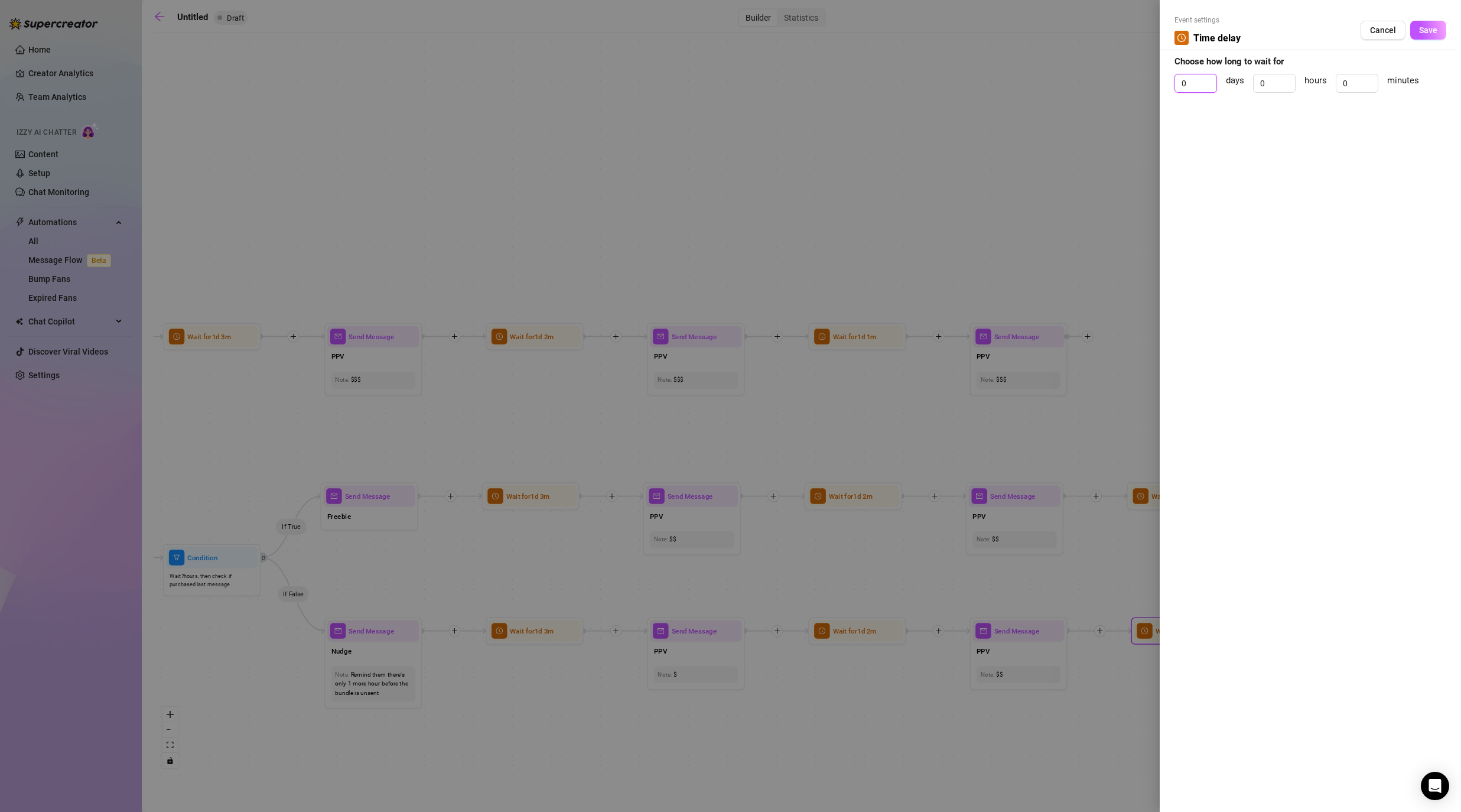
drag, startPoint x: 1189, startPoint y: 88, endPoint x: 1114, endPoint y: 52, distance: 83.2
click at [757, 61] on div "Event settings Time delay Cancel Save Choose how long to wait for 0 days 0 hour…" at bounding box center [730, 406] width 1461 height 812
drag, startPoint x: 1358, startPoint y: 84, endPoint x: 1321, endPoint y: 82, distance: 37.1
click at [757, 83] on div "1 days 0 hours 0 minutes" at bounding box center [1310, 88] width 272 height 30
click at [757, 31] on button "Save" at bounding box center [1428, 30] width 36 height 19
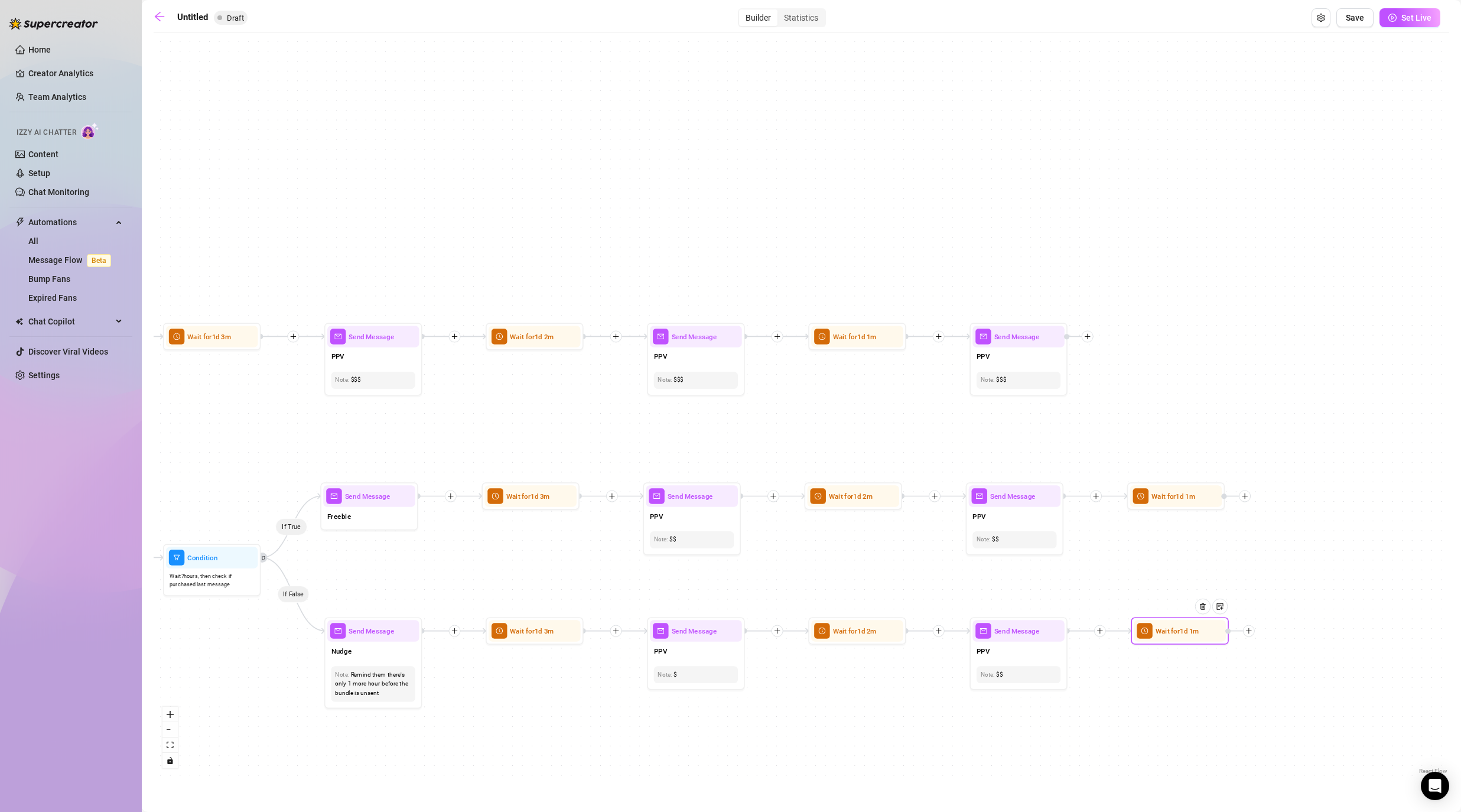
drag, startPoint x: 1322, startPoint y: 541, endPoint x: 1171, endPoint y: 541, distance: 151.0
click at [757, 541] on div "If True If False If False If True If True If False If True If False If True If …" at bounding box center [801, 408] width 1296 height 738
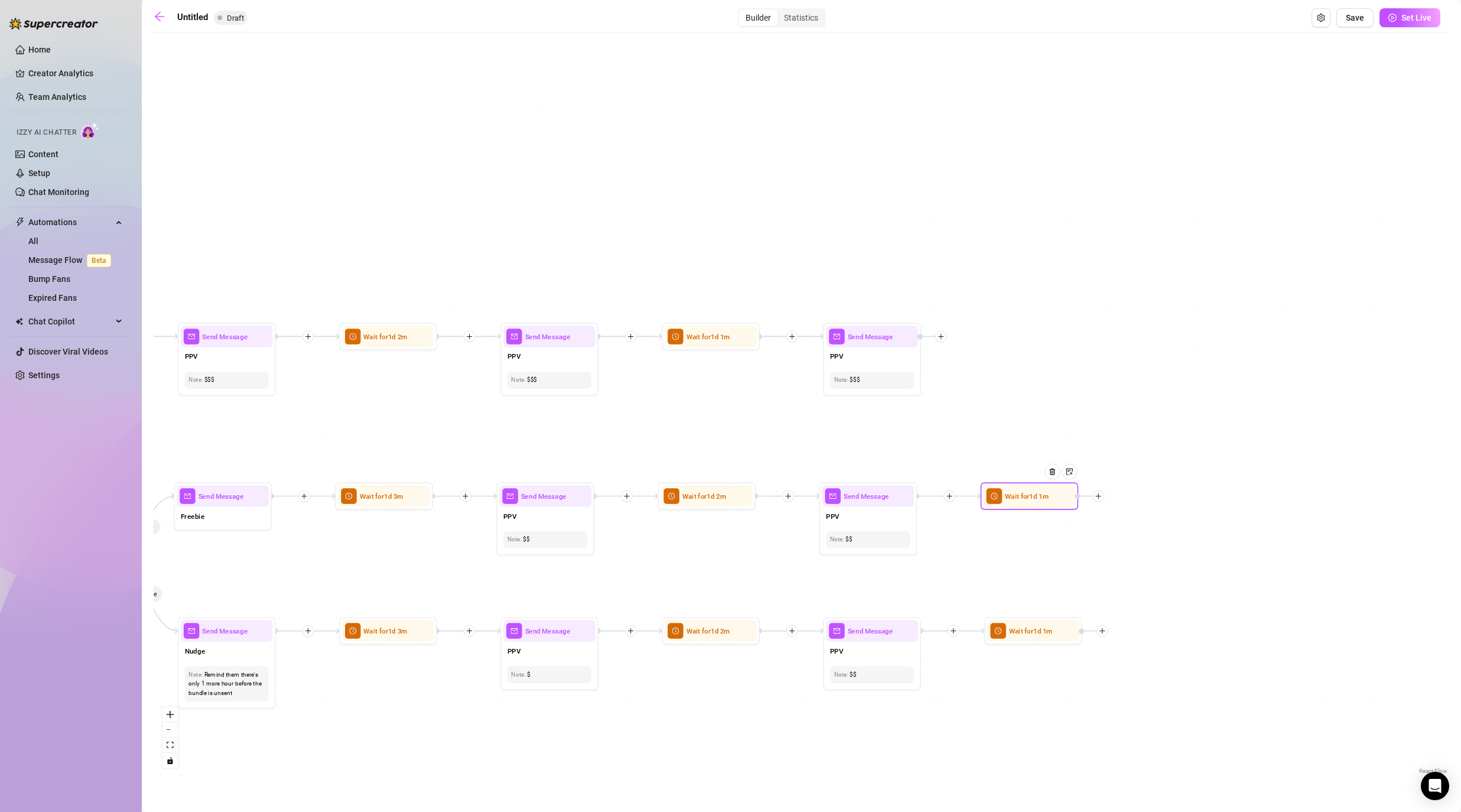
click at [757, 500] on div at bounding box center [1098, 496] width 12 height 12
click at [757, 528] on div "Message" at bounding box center [1147, 530] width 72 height 17
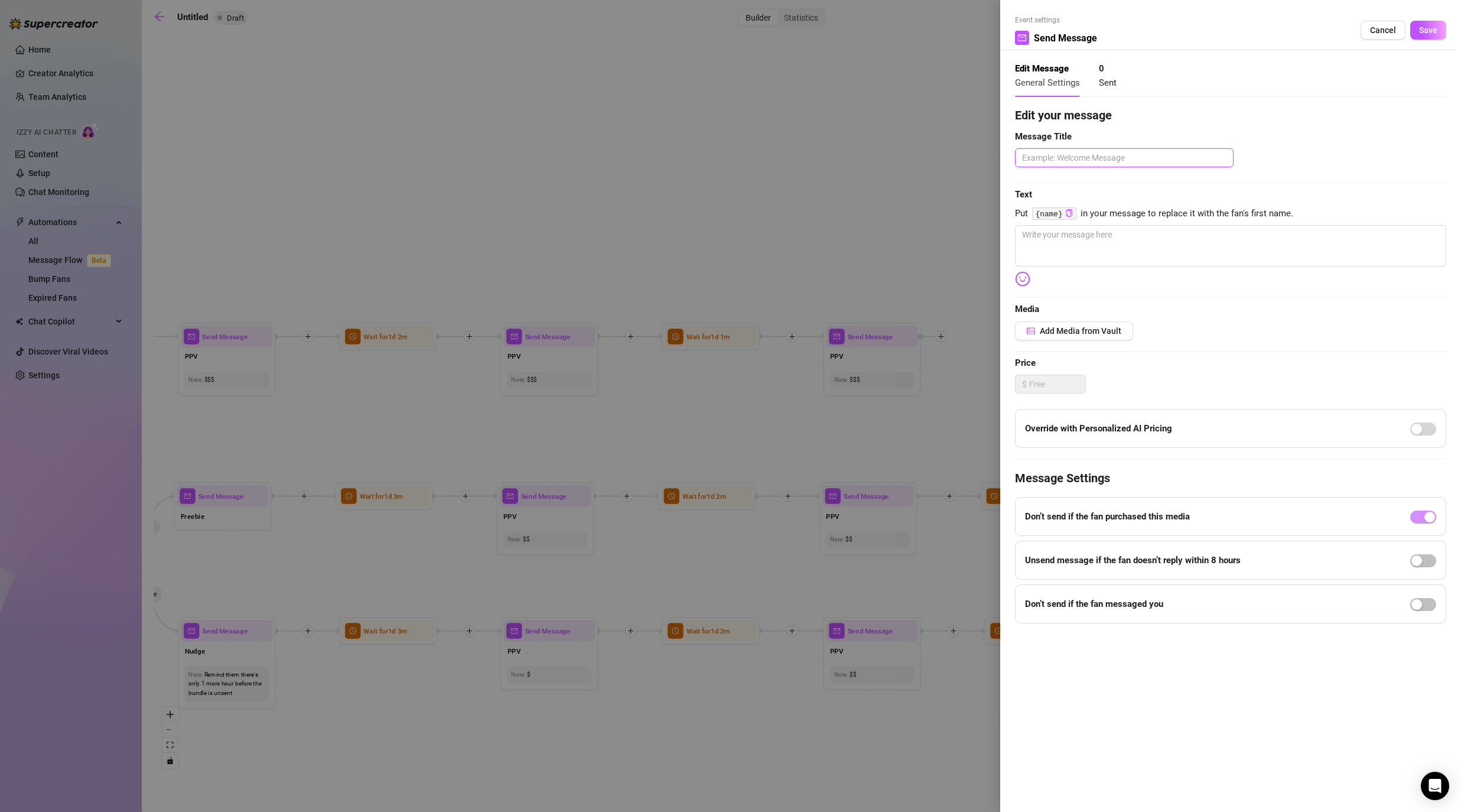
click at [757, 161] on textarea at bounding box center [1124, 157] width 219 height 19
click at [757, 258] on textarea at bounding box center [1231, 246] width 432 height 41
click at [757, 38] on button "Save" at bounding box center [1428, 30] width 36 height 19
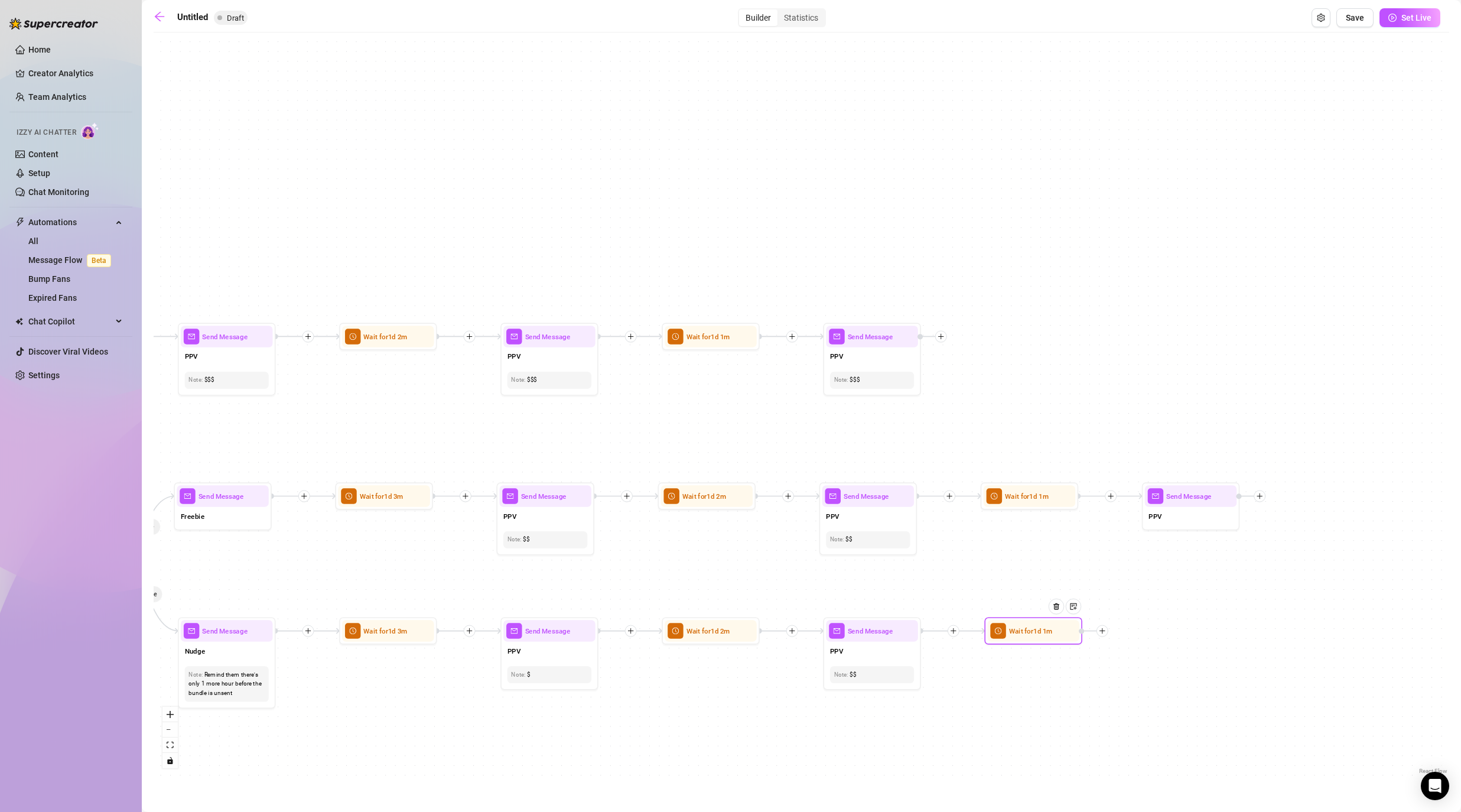
click at [757, 633] on icon "plus" at bounding box center [1102, 631] width 7 height 7
click at [757, 656] on div "Message" at bounding box center [1150, 665] width 72 height 17
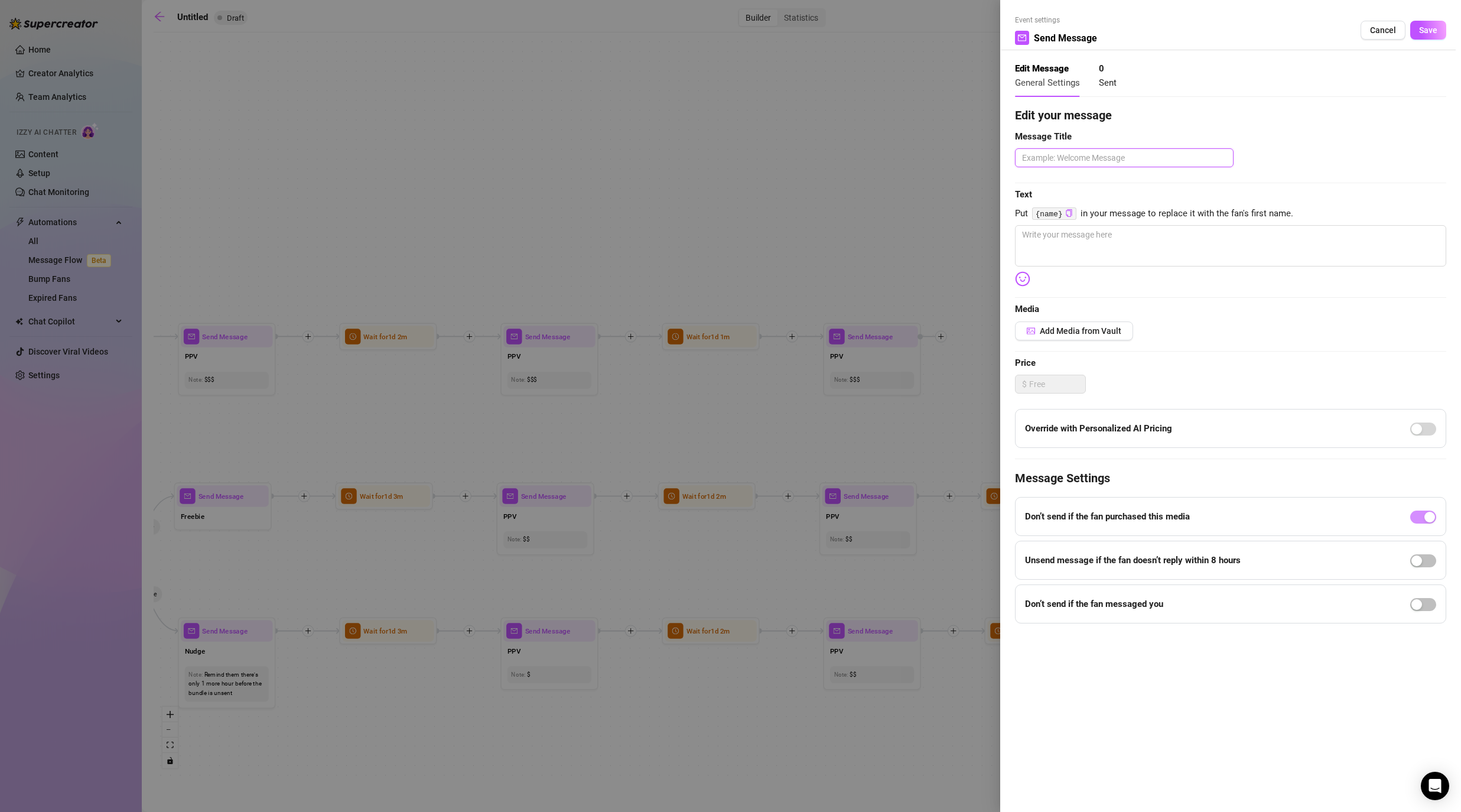
click at [757, 161] on textarea at bounding box center [1124, 157] width 219 height 19
click at [757, 251] on textarea at bounding box center [1231, 246] width 432 height 41
click at [757, 32] on span "Save" at bounding box center [1428, 30] width 18 height 10
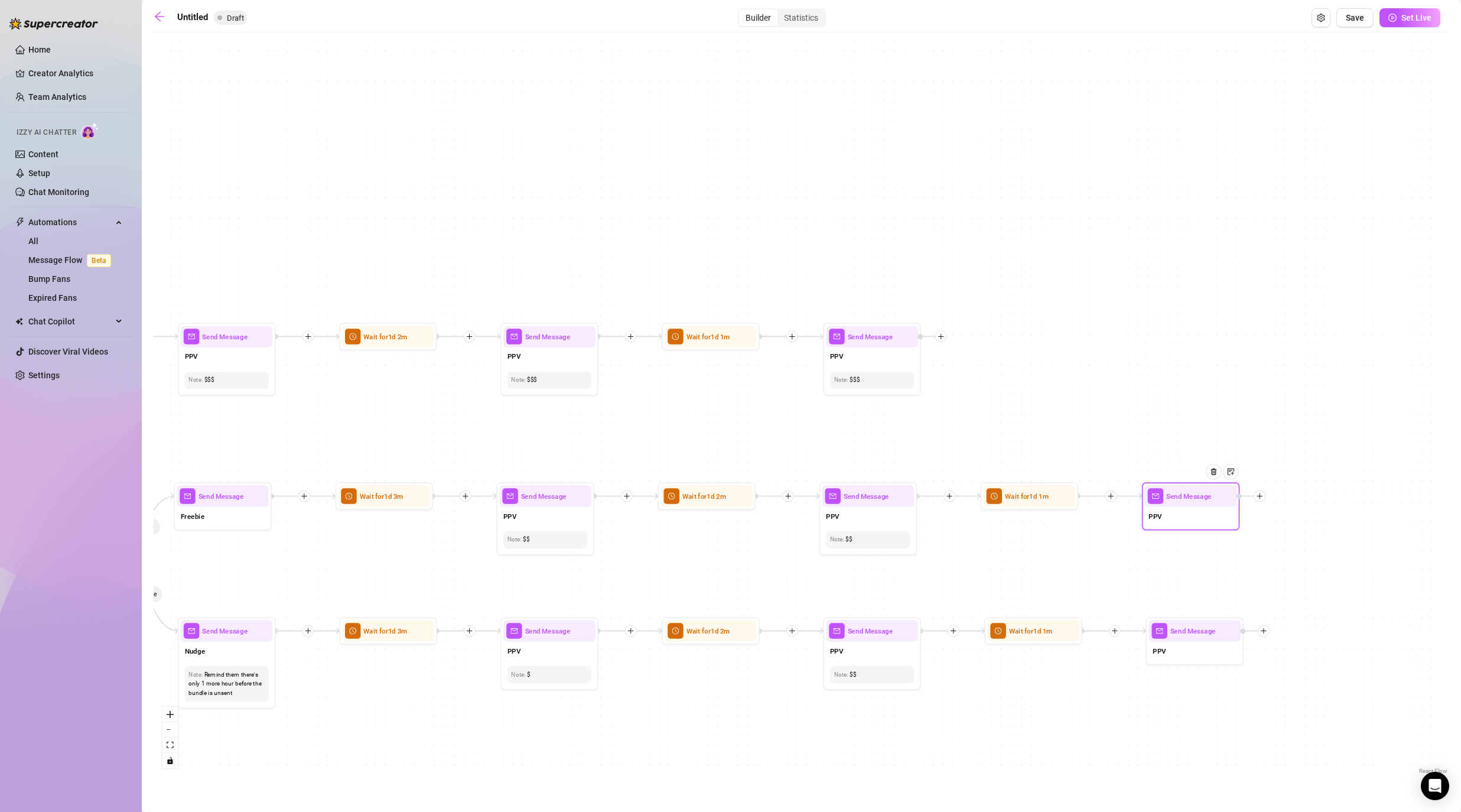
click at [757, 479] on div at bounding box center [1218, 478] width 43 height 50
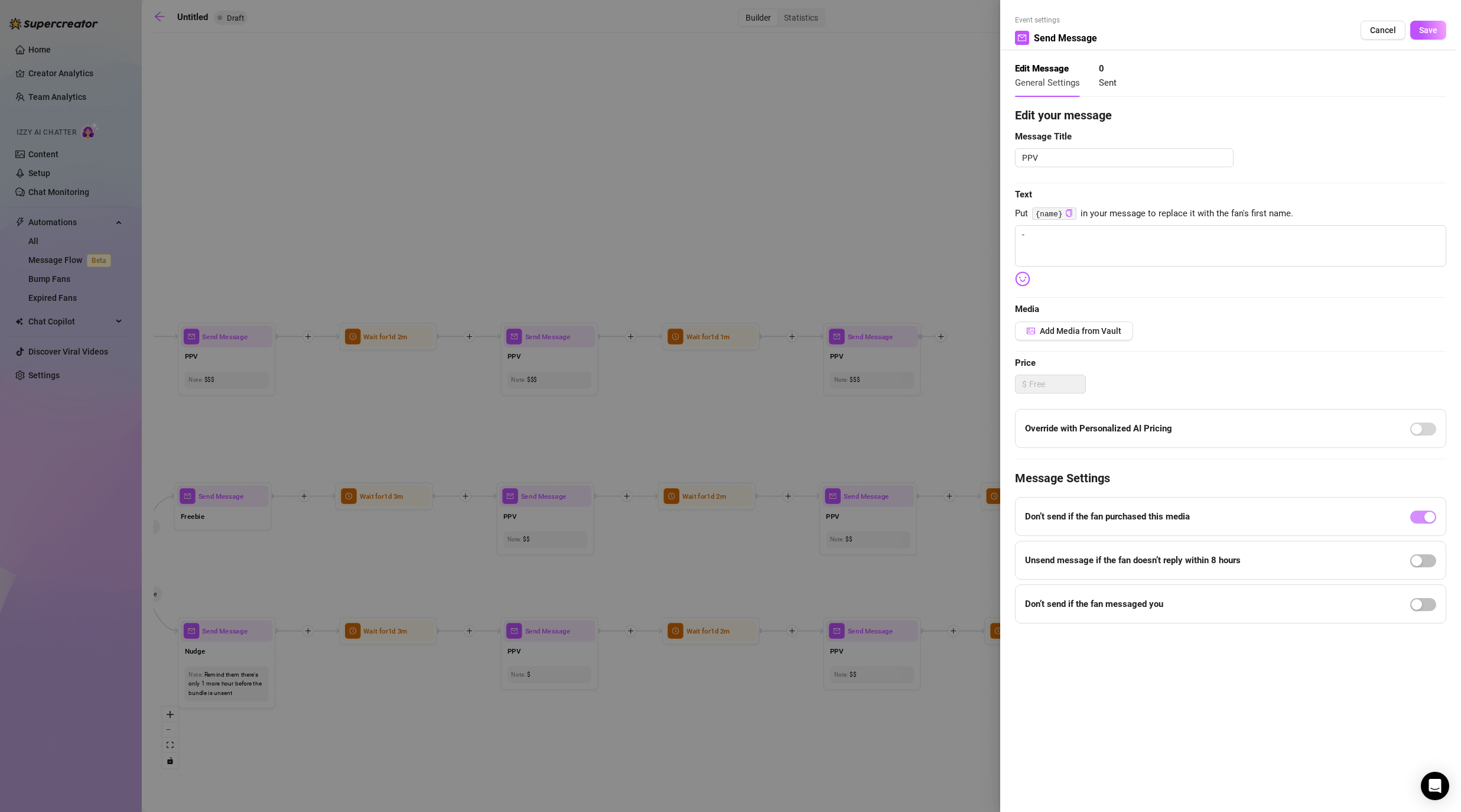
click at [757, 40] on div "Event settings Send Message Cancel Save" at bounding box center [1231, 32] width 432 height 35
click at [757, 28] on span "Cancel" at bounding box center [1383, 30] width 26 height 10
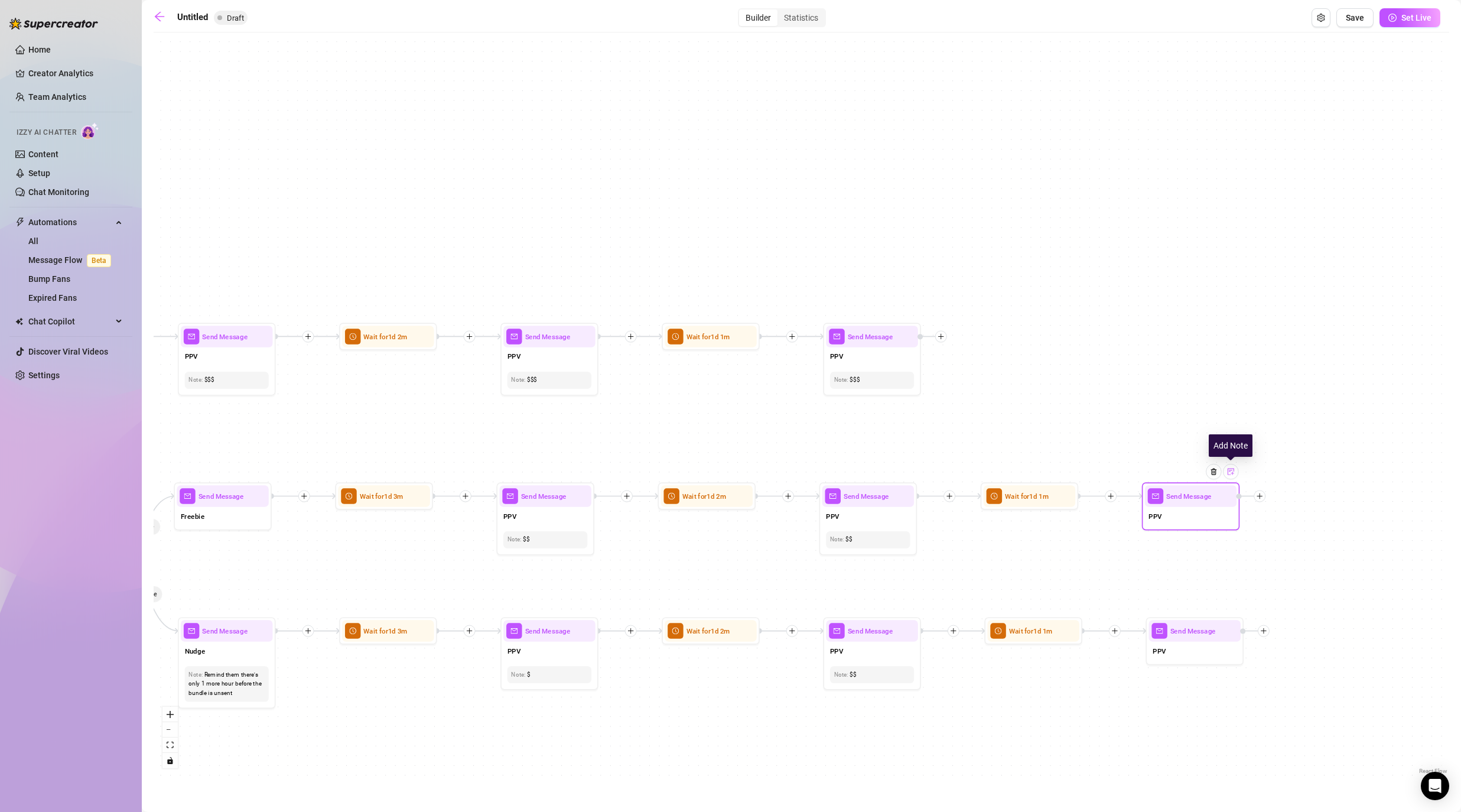
click at [757, 470] on img at bounding box center [1231, 471] width 8 height 8
click at [757, 524] on div "If True If False If False If True If True If False If True If False If True If …" at bounding box center [801, 408] width 1296 height 738
click at [757, 606] on img at bounding box center [1235, 606] width 8 height 8
click at [757, 605] on div "If True If False If False If True If True If False If True If False If True If …" at bounding box center [801, 408] width 1296 height 738
click at [757, 337] on icon "plus" at bounding box center [941, 337] width 7 height 7
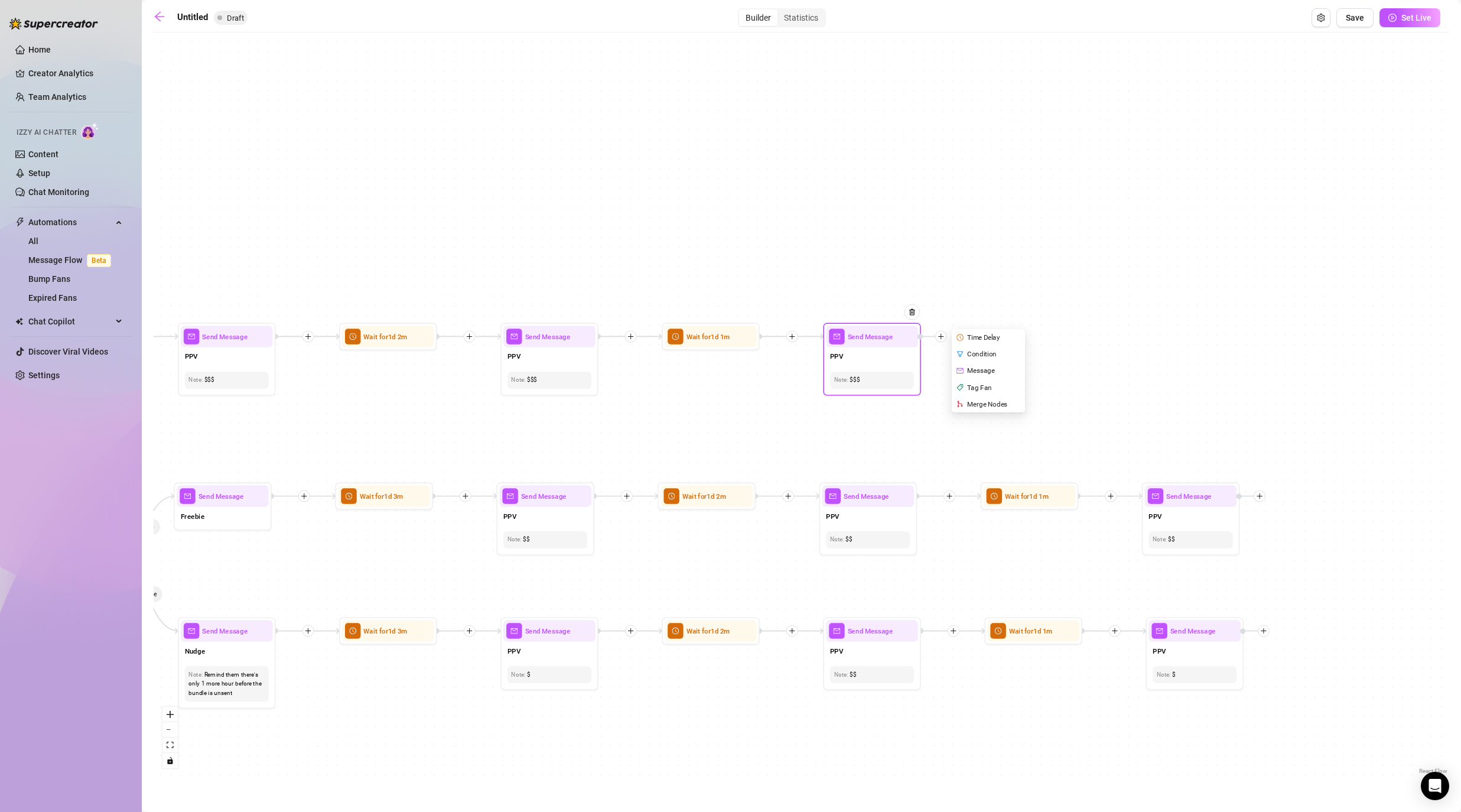
click at [757, 338] on div "Time Delay" at bounding box center [989, 337] width 72 height 17
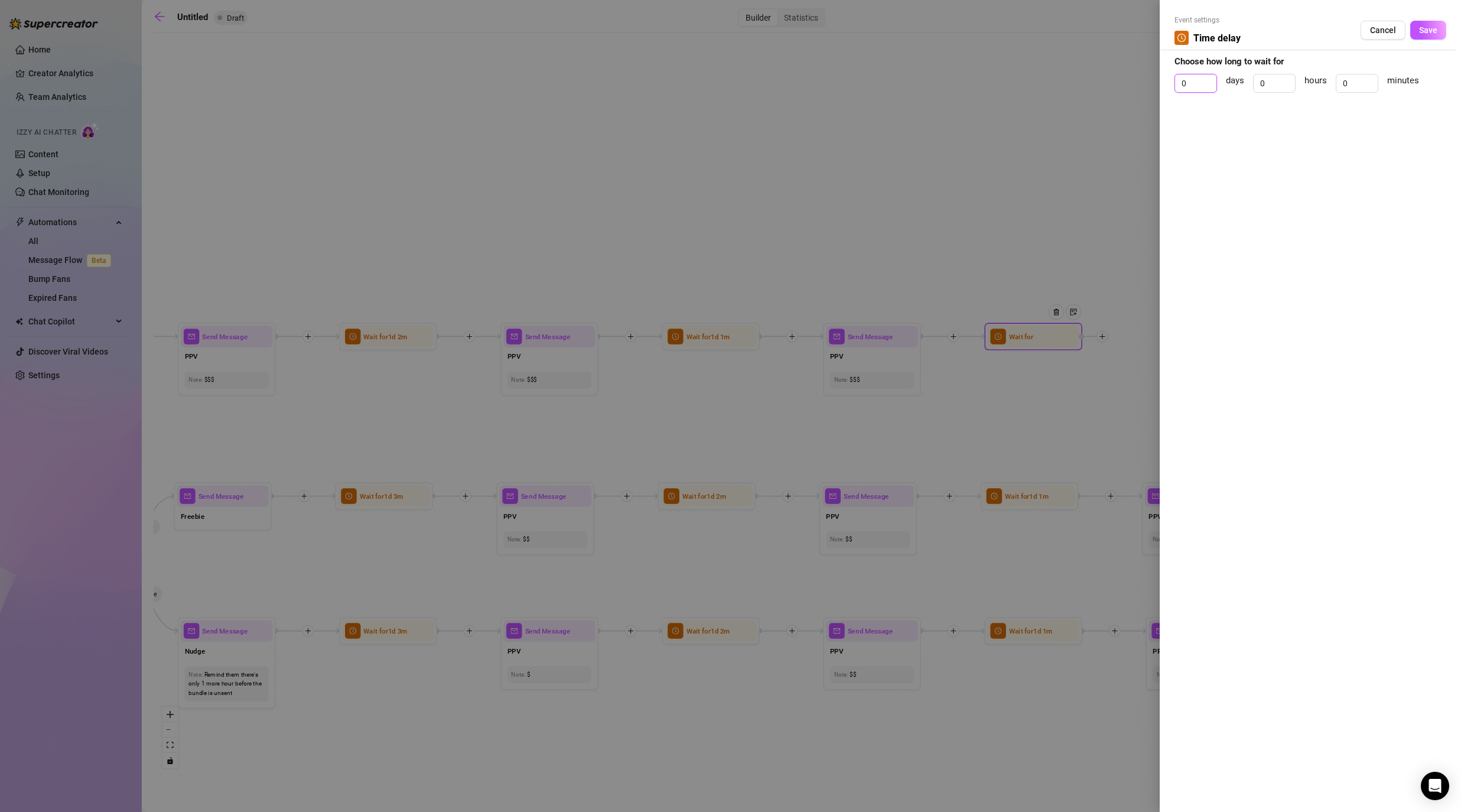
drag, startPoint x: 1189, startPoint y: 84, endPoint x: 1158, endPoint y: 69, distance: 34.4
click at [757, 79] on div "Event settings Time delay Cancel Save Choose how long to wait for 0 days 0 hour…" at bounding box center [1310, 406] width 301 height 812
drag, startPoint x: 1357, startPoint y: 85, endPoint x: 1294, endPoint y: 65, distance: 66.1
click at [757, 75] on div "1 days 0 hours 0 minutes" at bounding box center [1310, 88] width 272 height 30
click at [757, 28] on span "Save" at bounding box center [1428, 30] width 18 height 10
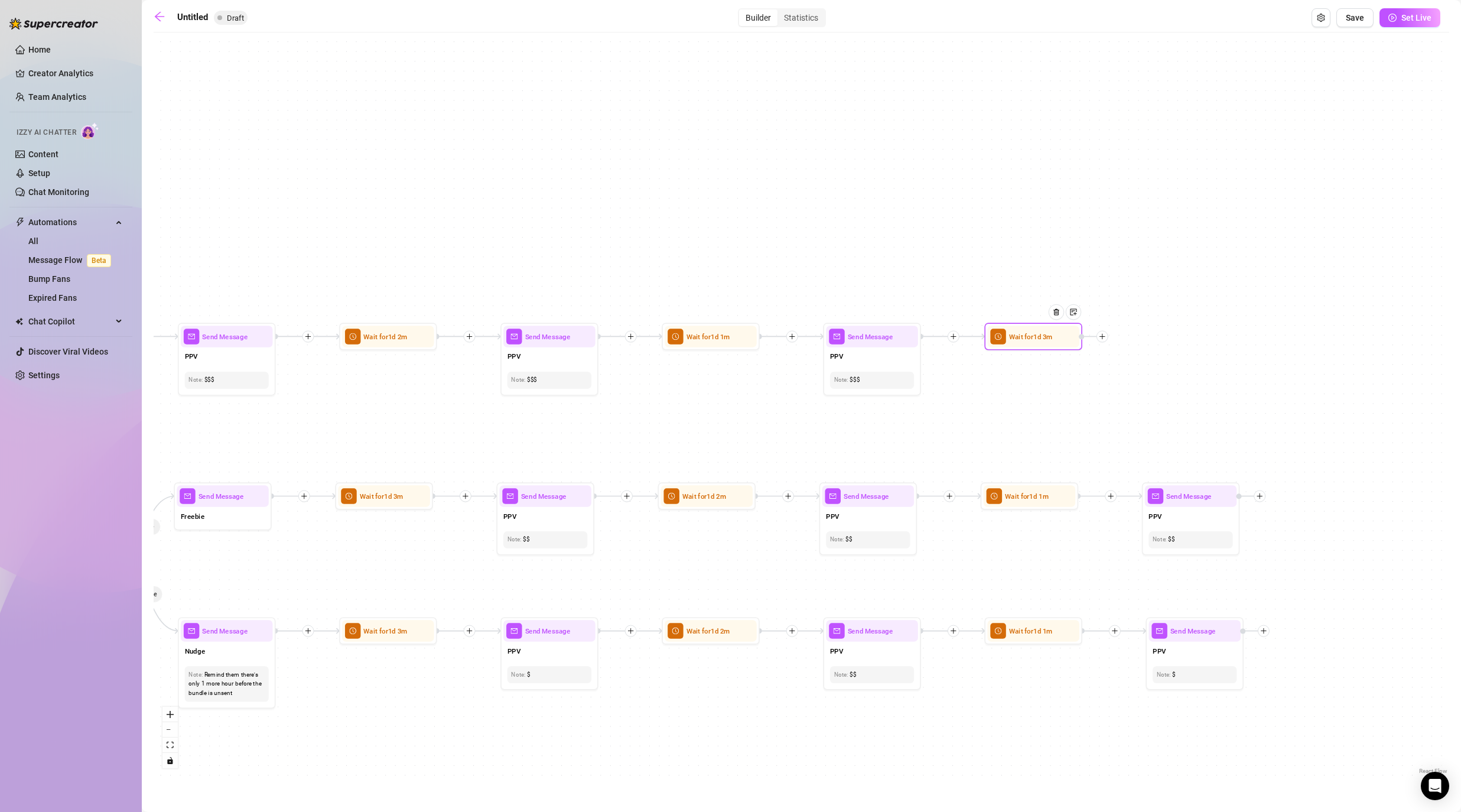
click at [757, 334] on icon "plus" at bounding box center [1102, 337] width 7 height 7
click at [757, 371] on div "Message" at bounding box center [1150, 370] width 72 height 17
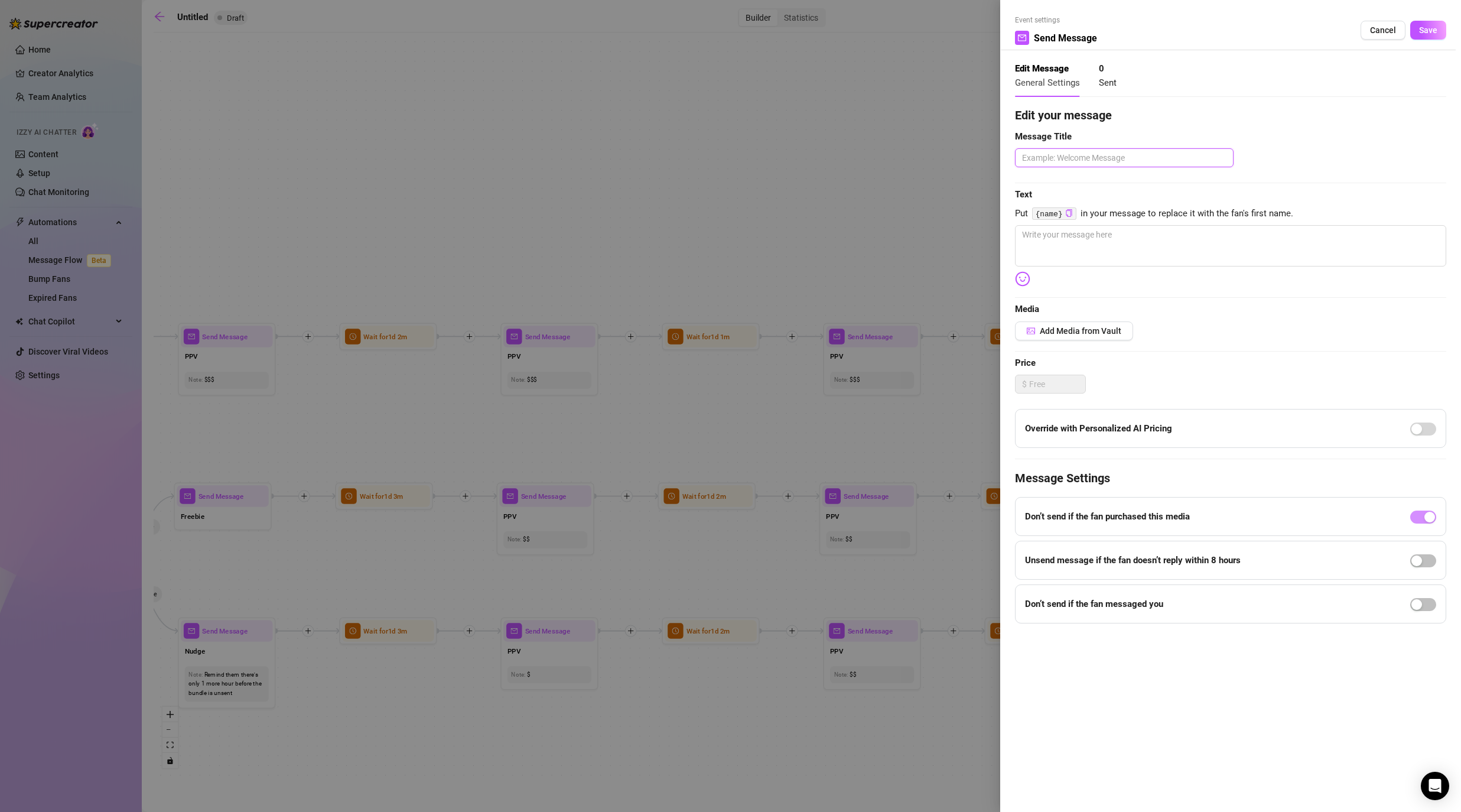
click at [757, 158] on textarea at bounding box center [1124, 157] width 219 height 19
click at [757, 250] on textarea at bounding box center [1231, 246] width 432 height 41
click at [757, 32] on span "Save" at bounding box center [1428, 30] width 18 height 10
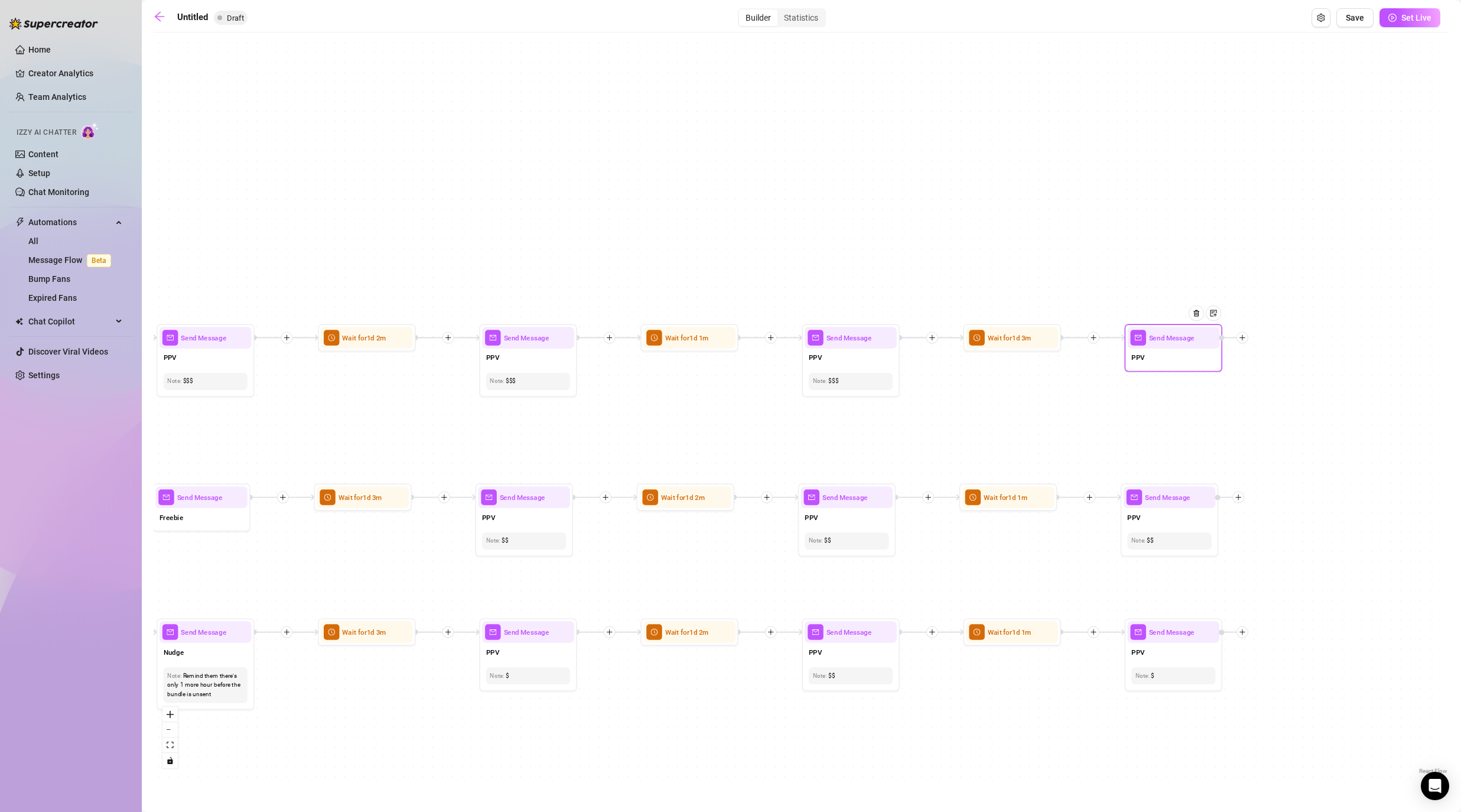
drag, startPoint x: 1315, startPoint y: 462, endPoint x: 1253, endPoint y: 453, distance: 62.6
click at [757, 455] on div "If True If False If False If True If True If False If True If False If True If …" at bounding box center [801, 408] width 1296 height 738
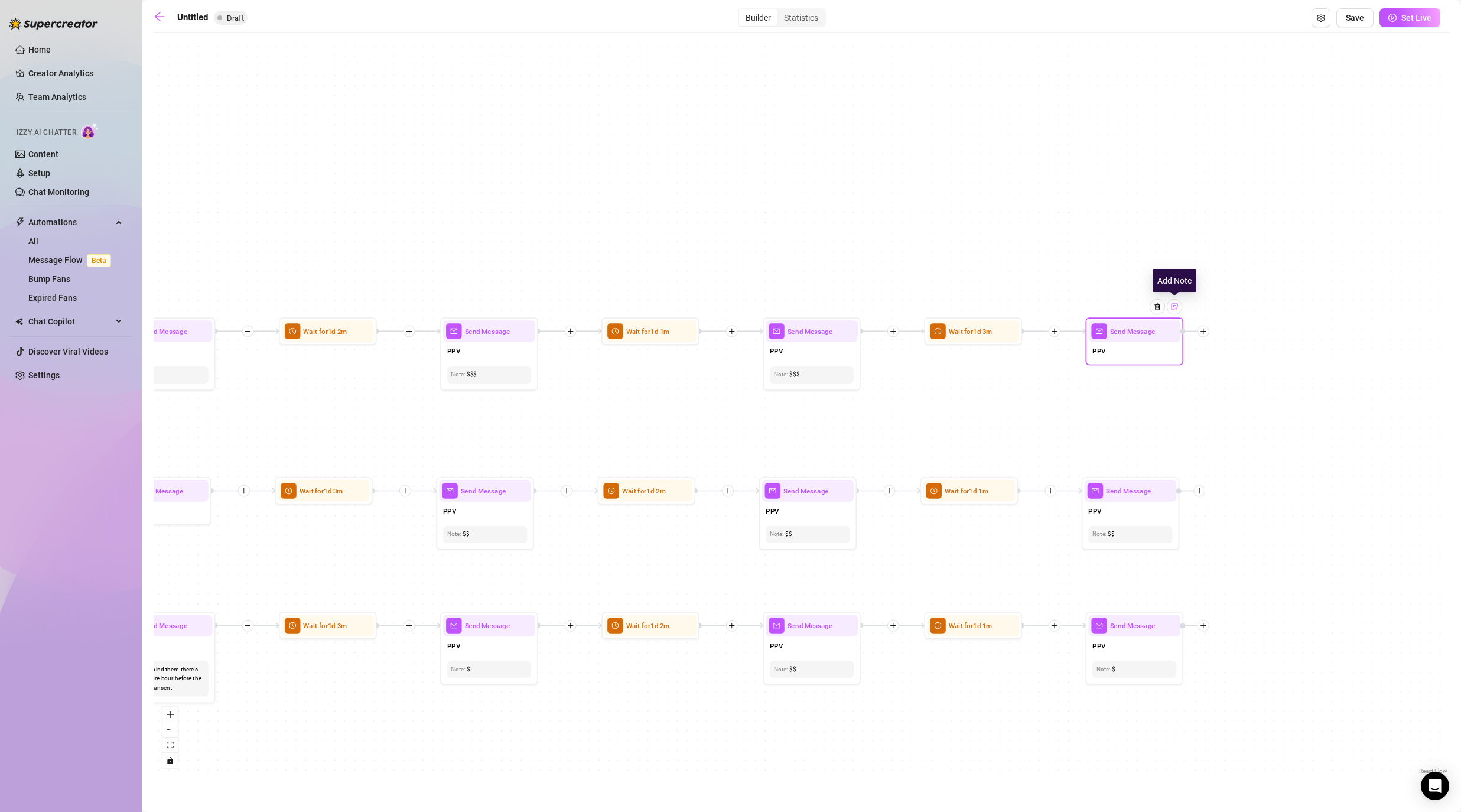
click at [757, 308] on img at bounding box center [1174, 306] width 8 height 8
click at [757, 395] on div "If True If False If False If True If True If False If True If False If True If …" at bounding box center [801, 408] width 1296 height 738
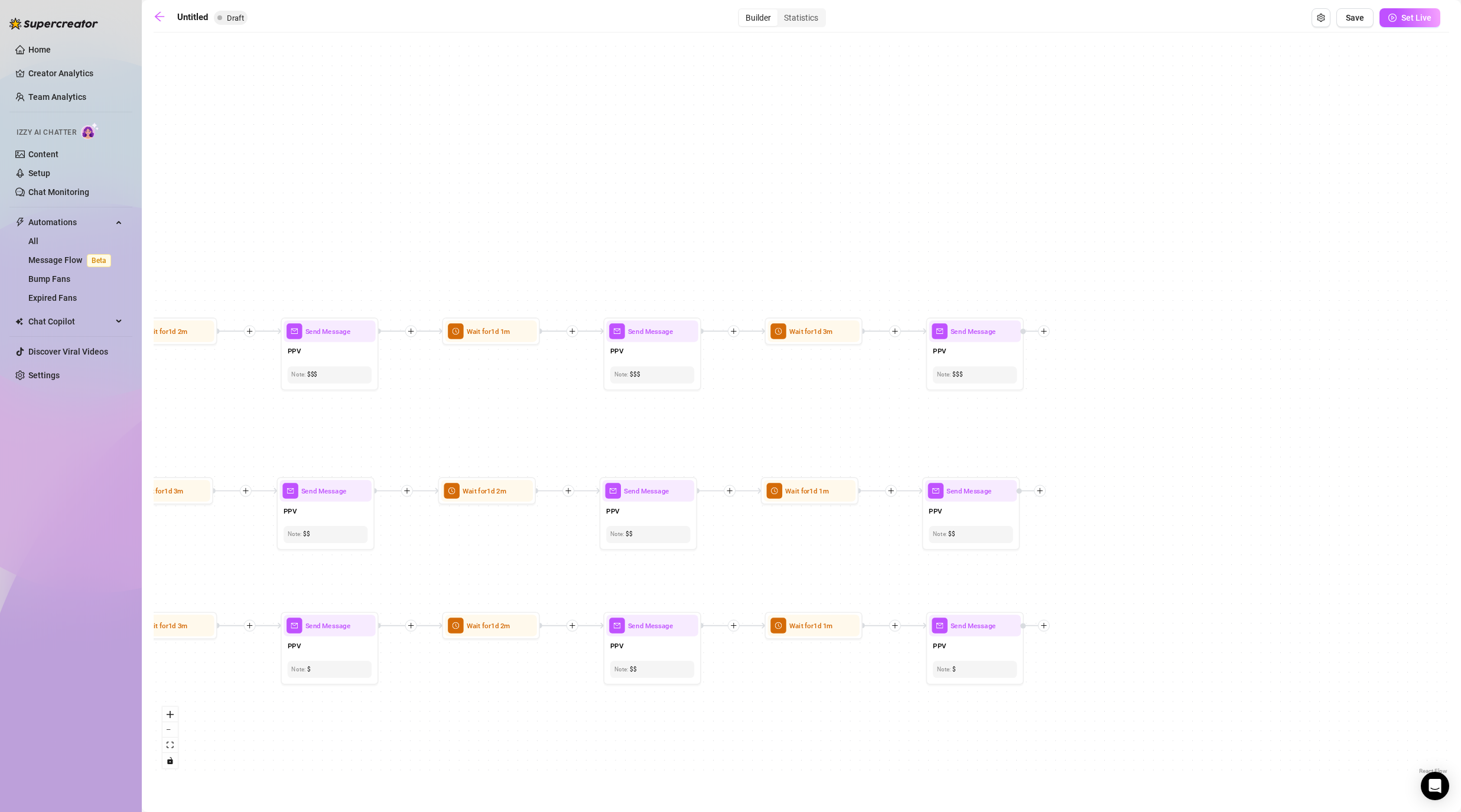
drag, startPoint x: 1266, startPoint y: 519, endPoint x: 1089, endPoint y: 519, distance: 177.0
click at [757, 519] on div "If True If False If False If True If True If False If True If False If True If …" at bounding box center [801, 408] width 1296 height 738
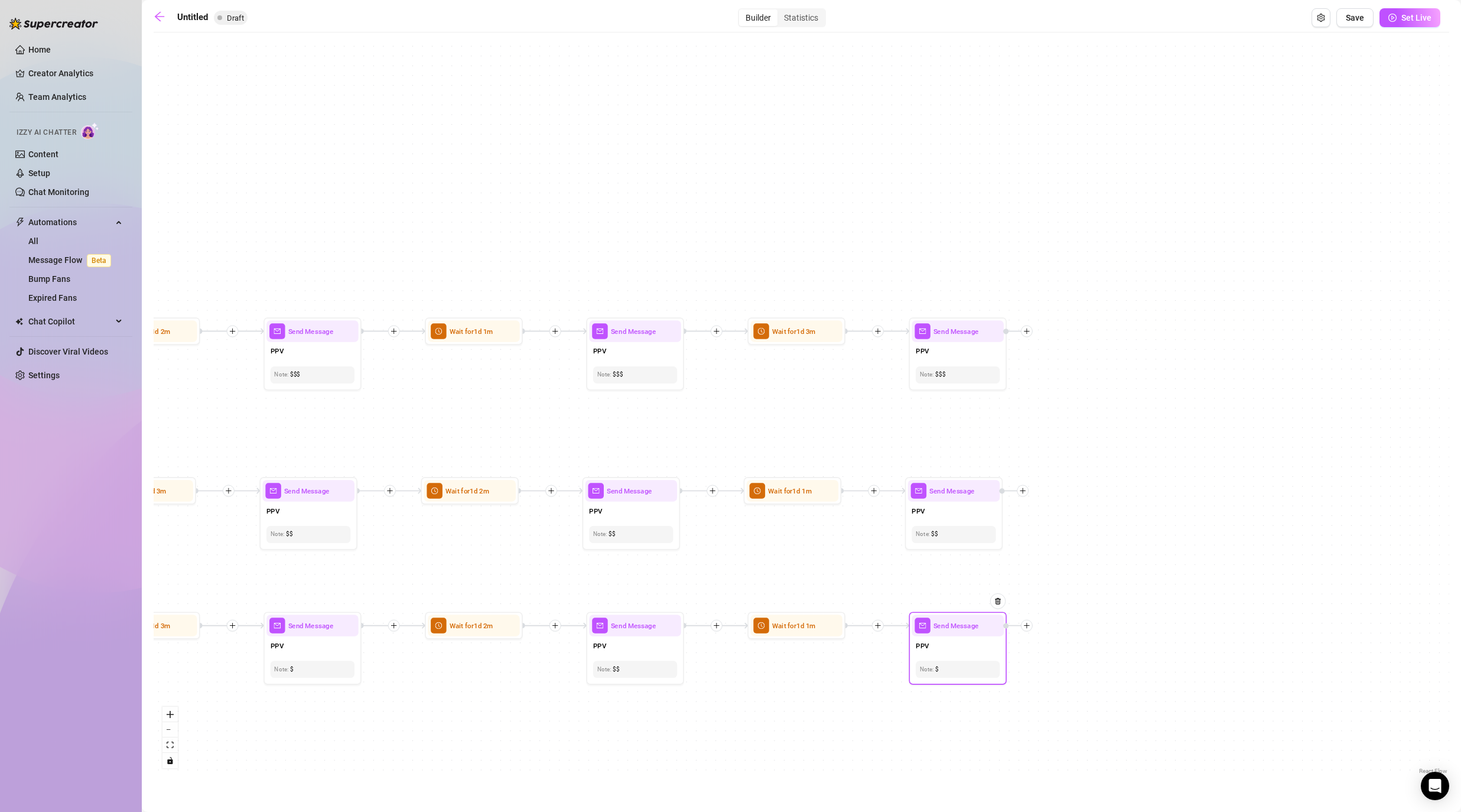
click at [757, 626] on icon "plus" at bounding box center [1026, 625] width 7 height 7
click at [757, 626] on div "Time Delay" at bounding box center [1075, 626] width 72 height 17
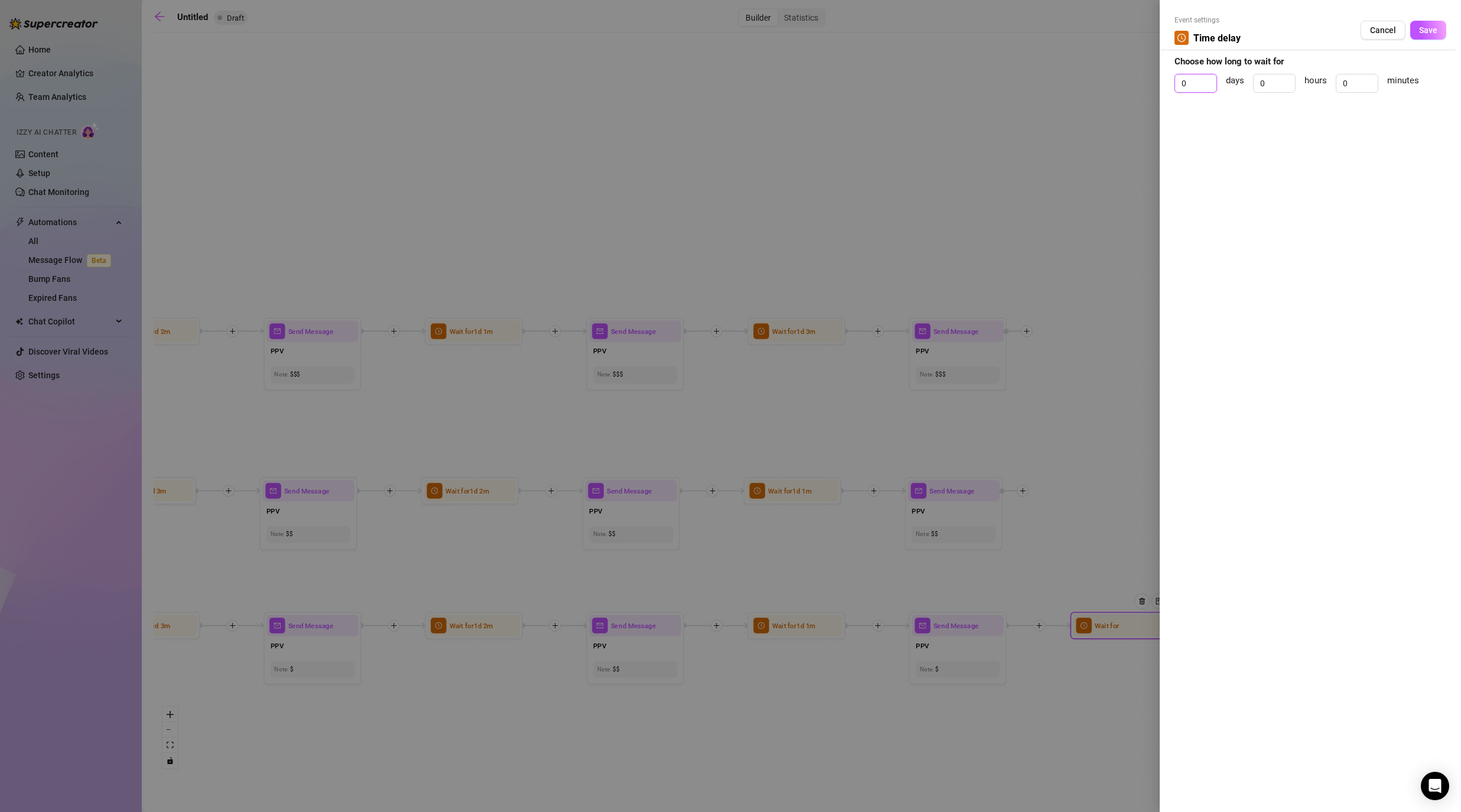
drag, startPoint x: 1191, startPoint y: 86, endPoint x: 1161, endPoint y: 69, distance: 34.5
click at [757, 71] on div "Event settings Time delay Cancel Save Choose how long to wait for 0 days 0 hour…" at bounding box center [1310, 406] width 301 height 812
drag, startPoint x: 1340, startPoint y: 84, endPoint x: 1318, endPoint y: 79, distance: 22.6
click at [757, 79] on div "1 days 0 hours 0 minutes" at bounding box center [1310, 88] width 272 height 30
click at [757, 28] on span "Save" at bounding box center [1428, 30] width 18 height 10
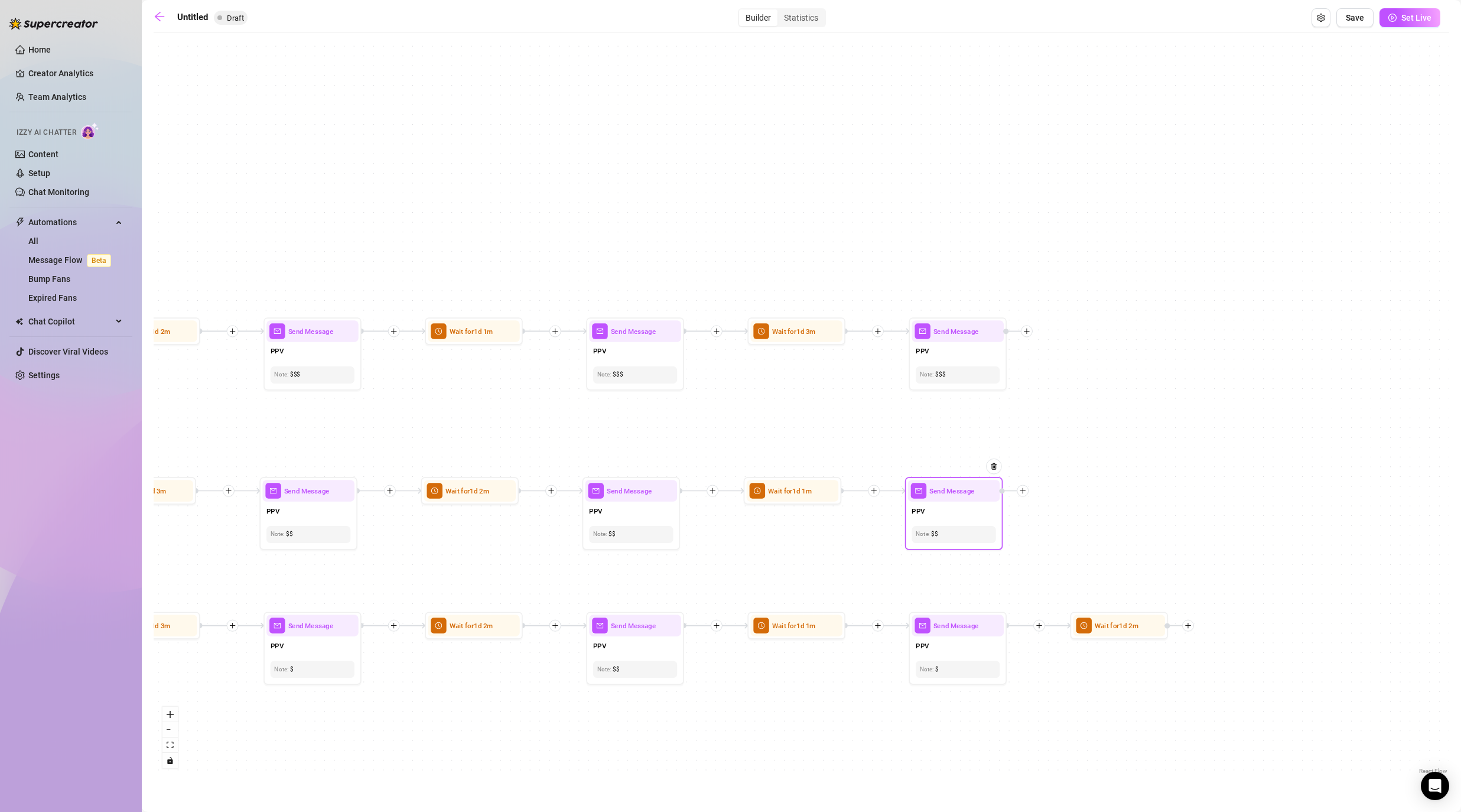
click at [757, 488] on icon "plus" at bounding box center [1022, 491] width 7 height 7
click at [757, 488] on div "Time Delay" at bounding box center [1071, 491] width 72 height 17
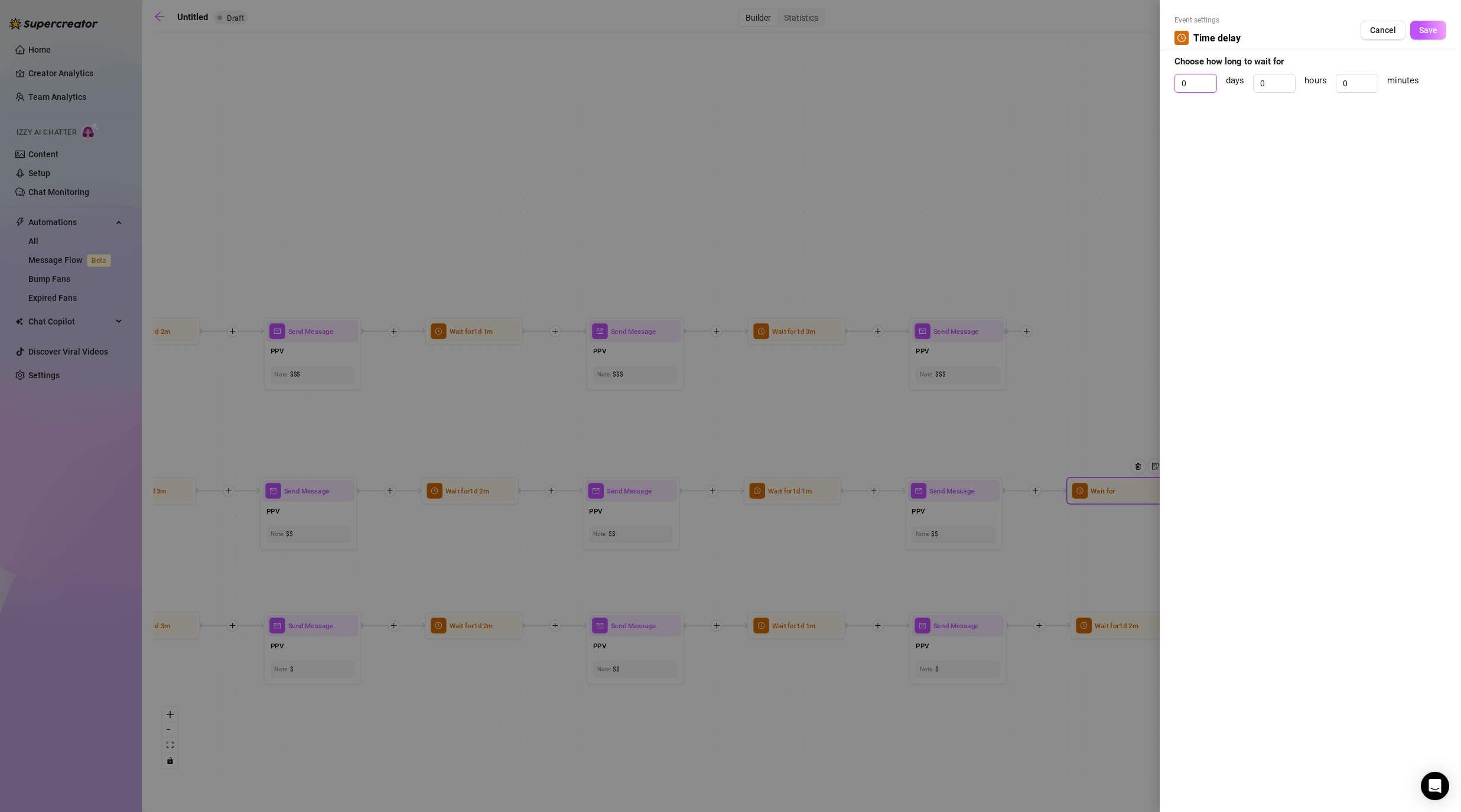
drag, startPoint x: 1185, startPoint y: 87, endPoint x: 1158, endPoint y: 72, distance: 30.9
click at [757, 75] on div "Event settings Time delay Cancel Save Choose how long to wait for 0 days 0 hour…" at bounding box center [1310, 406] width 301 height 812
drag, startPoint x: 1353, startPoint y: 86, endPoint x: 1326, endPoint y: 80, distance: 27.7
click at [757, 84] on div "1 days 0 hours 0 minutes" at bounding box center [1310, 88] width 272 height 30
click at [757, 32] on span "Save" at bounding box center [1428, 30] width 18 height 10
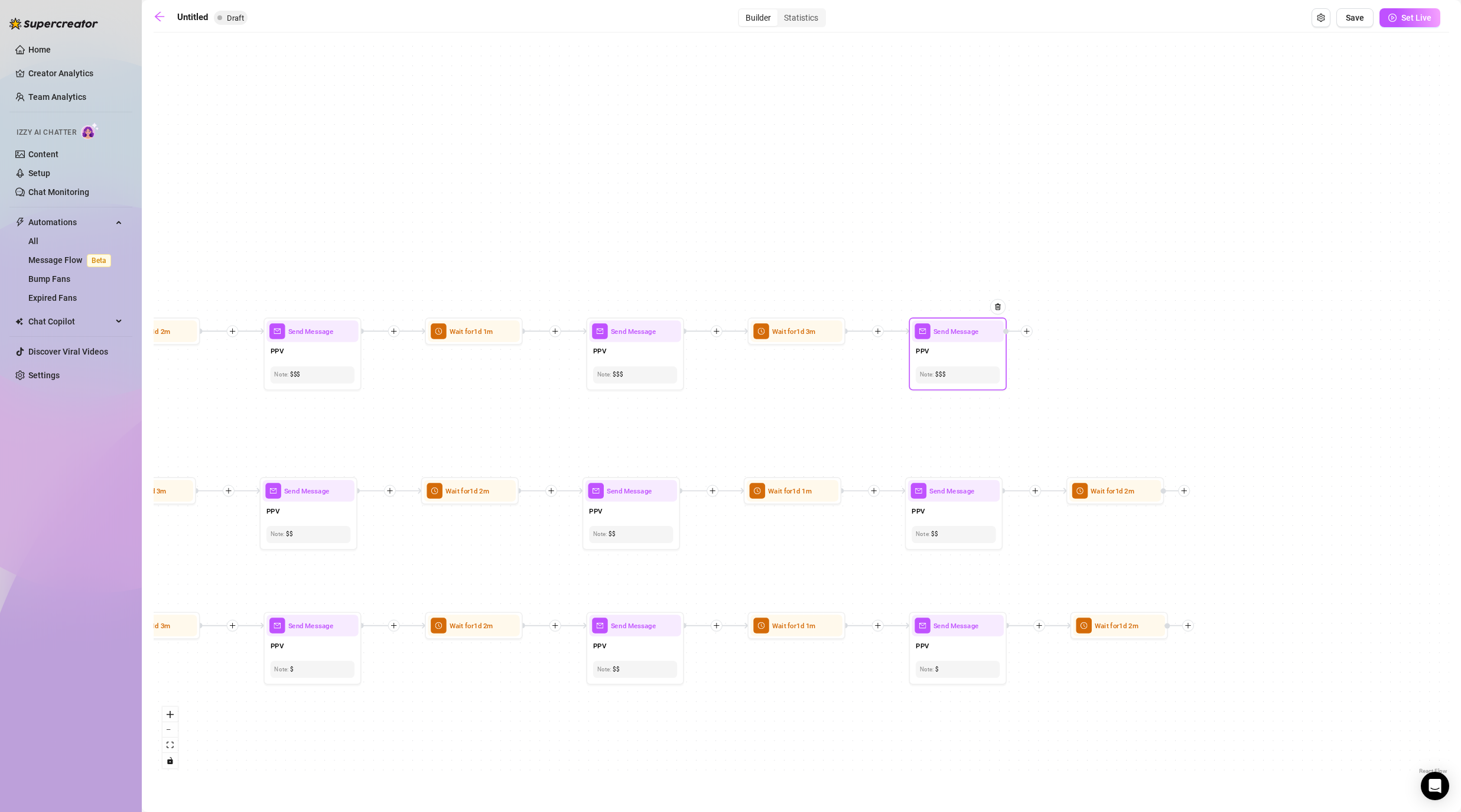
click at [757, 336] on div at bounding box center [1027, 331] width 12 height 12
click at [757, 338] on div "Time Delay" at bounding box center [1075, 332] width 72 height 17
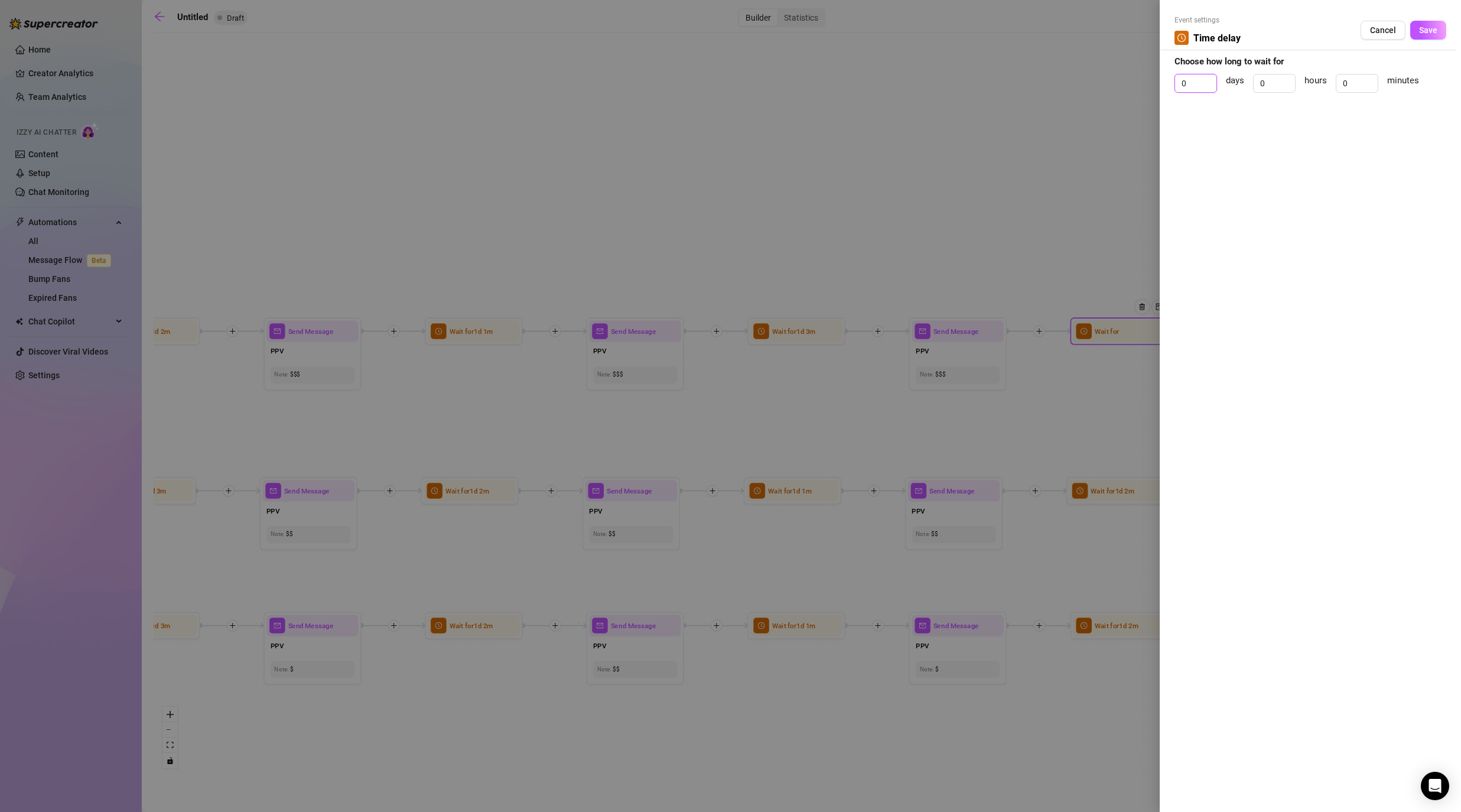
drag, startPoint x: 1191, startPoint y: 85, endPoint x: 1143, endPoint y: 59, distance: 54.6
click at [757, 74] on div "Event settings Time delay Cancel Save Choose how long to wait for 0 days 0 hour…" at bounding box center [730, 406] width 1461 height 812
drag, startPoint x: 1352, startPoint y: 84, endPoint x: 1303, endPoint y: 77, distance: 49.5
click at [757, 81] on div "1 days 0 hours 0 minutes" at bounding box center [1310, 88] width 272 height 30
click at [757, 30] on span "Save" at bounding box center [1428, 30] width 18 height 10
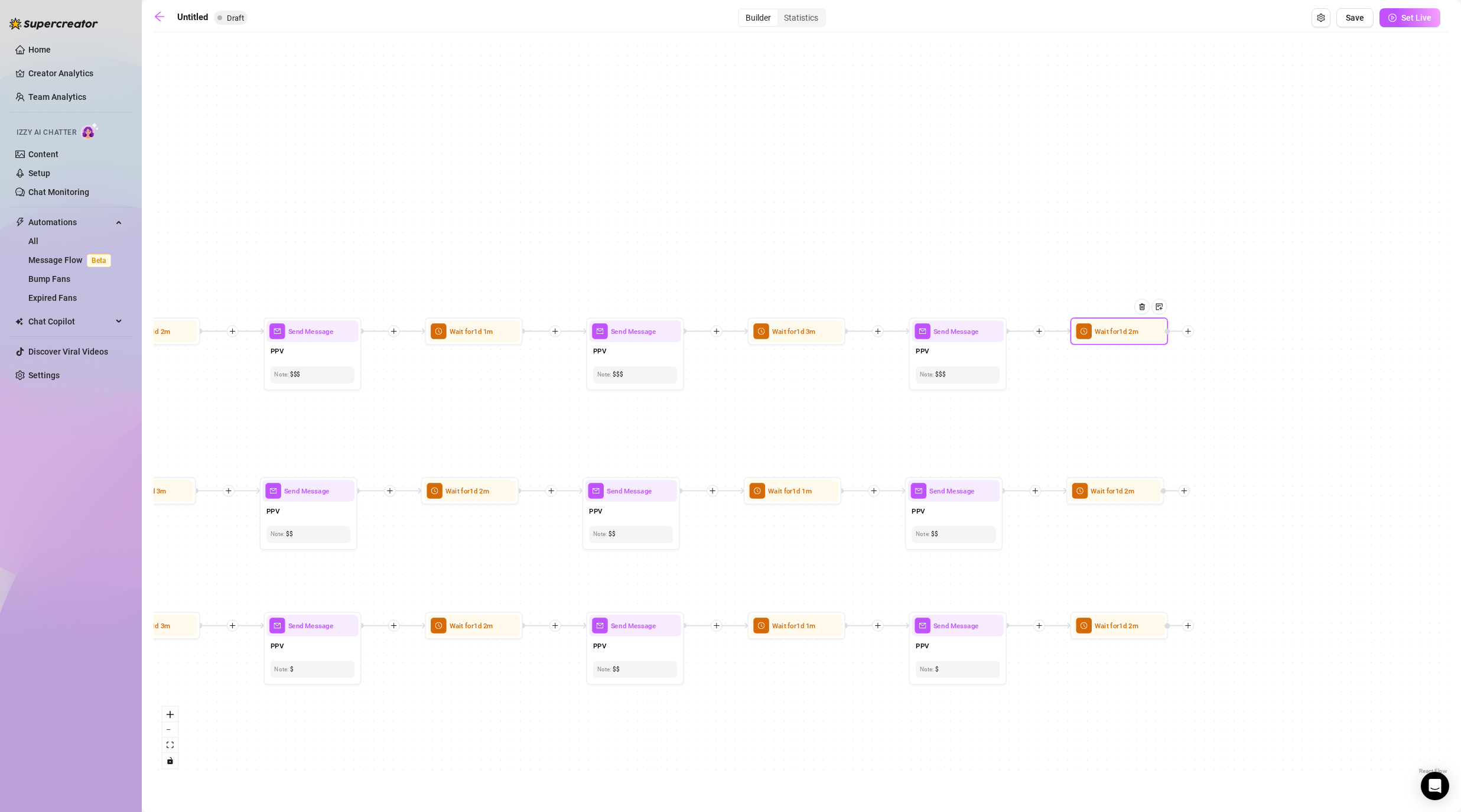
click at [757, 332] on icon "plus" at bounding box center [1188, 331] width 7 height 7
click at [757, 368] on div "Message" at bounding box center [1237, 365] width 72 height 17
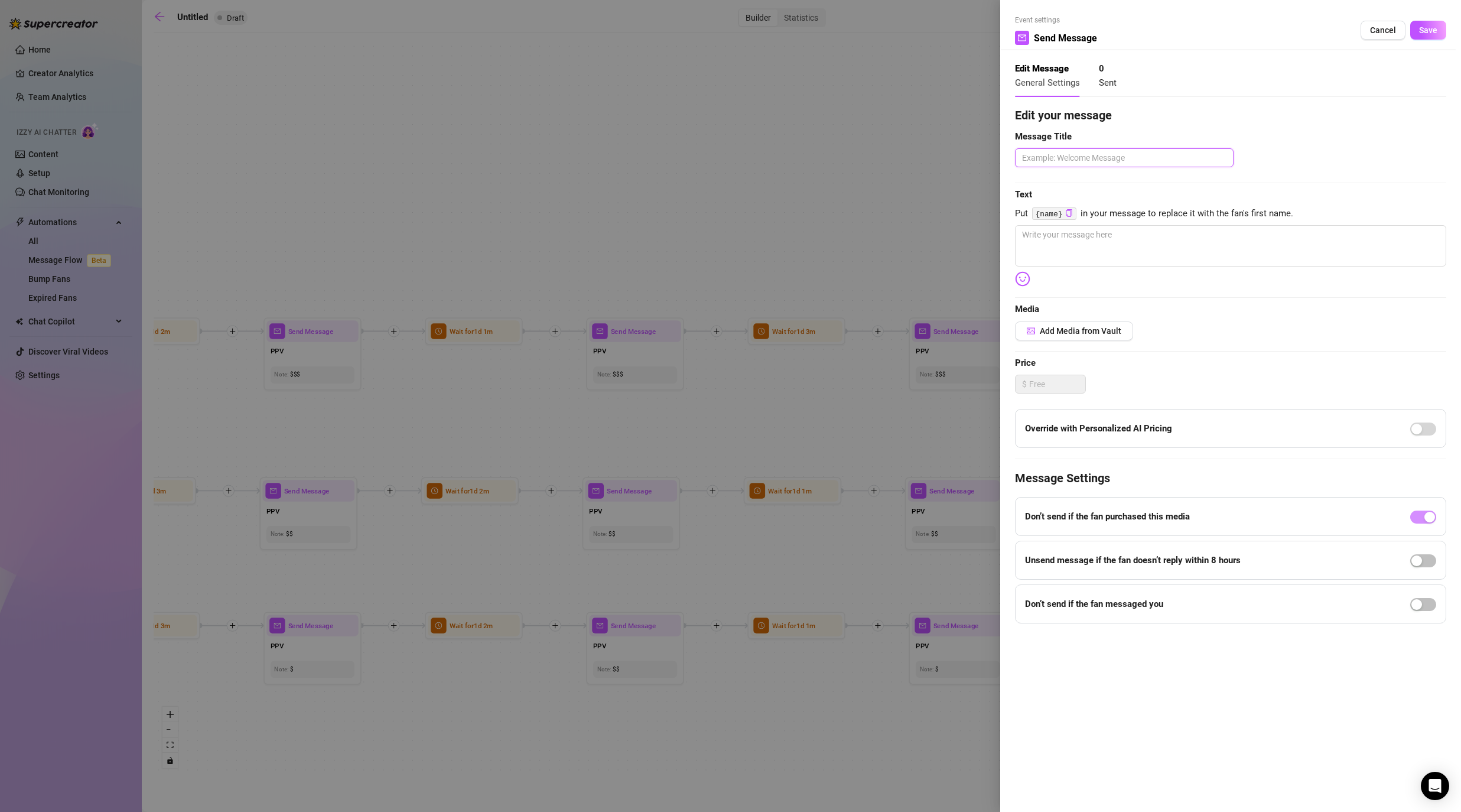
click at [757, 155] on textarea at bounding box center [1124, 157] width 219 height 19
click at [757, 244] on textarea at bounding box center [1231, 246] width 432 height 41
click at [757, 37] on button "Save" at bounding box center [1428, 30] width 36 height 19
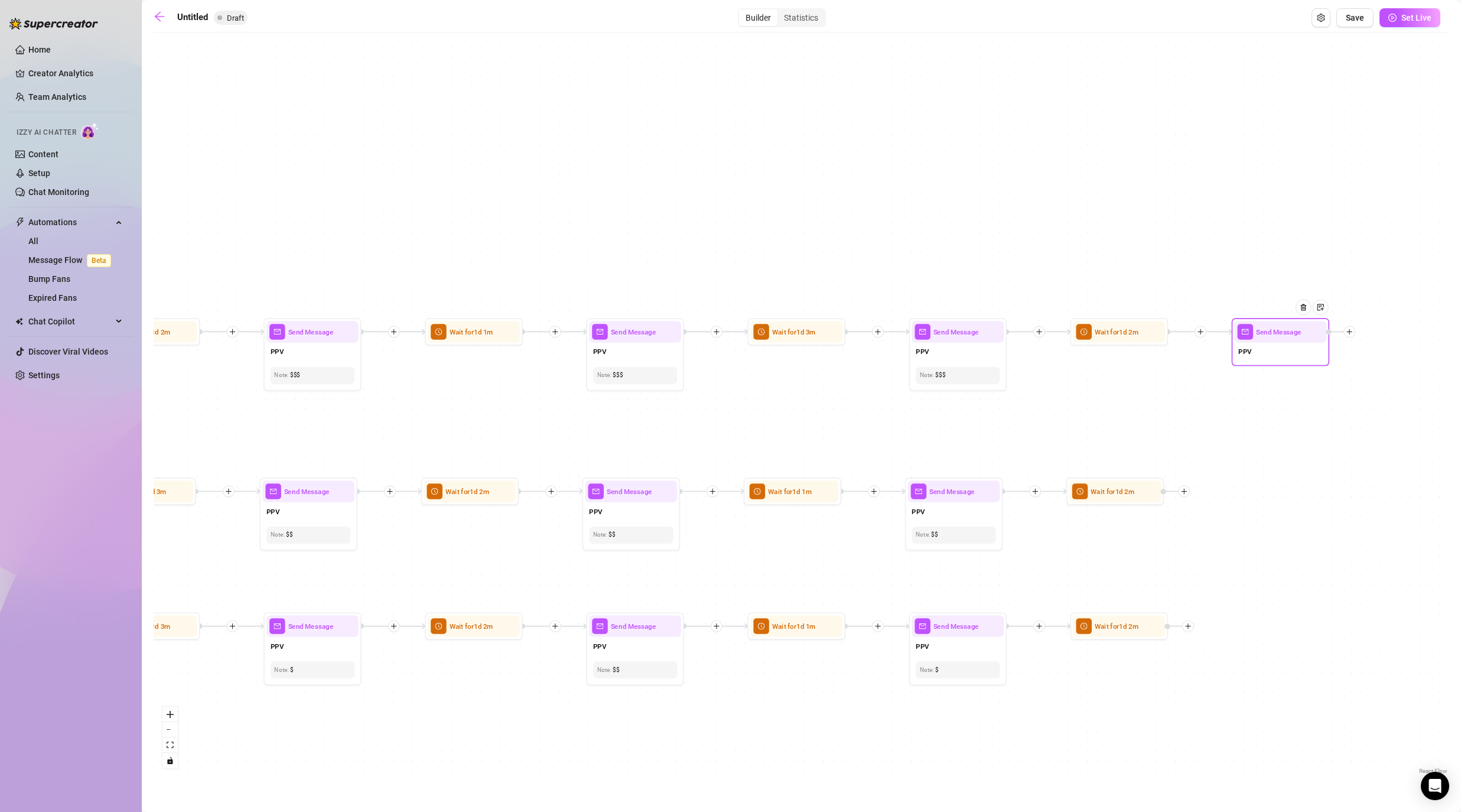
drag, startPoint x: 1366, startPoint y: 433, endPoint x: 1197, endPoint y: 433, distance: 169.0
click at [757, 433] on div "If True If False If False If True If True If False If True If False If True If …" at bounding box center [801, 408] width 1296 height 738
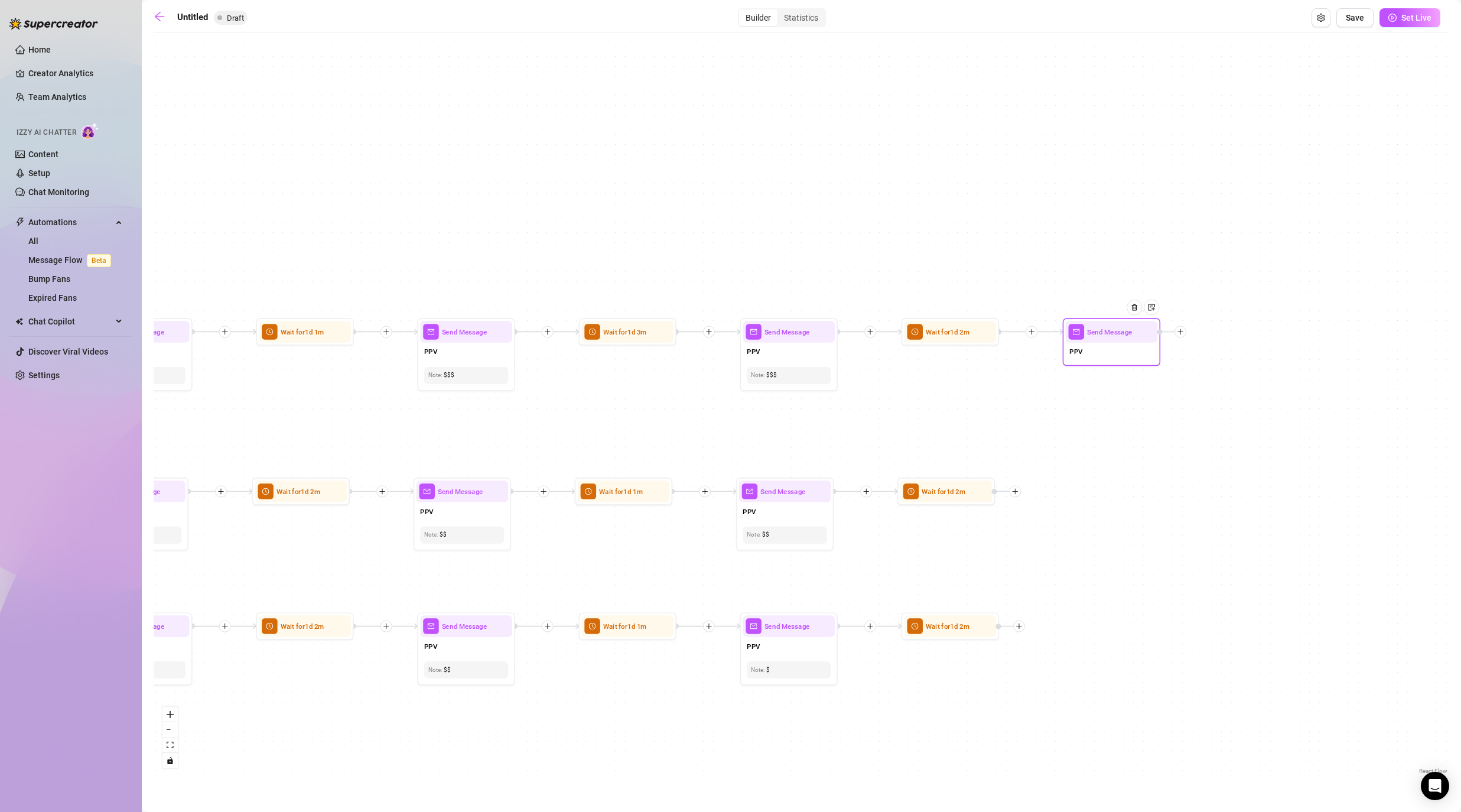
click at [757, 313] on div at bounding box center [1138, 314] width 43 height 50
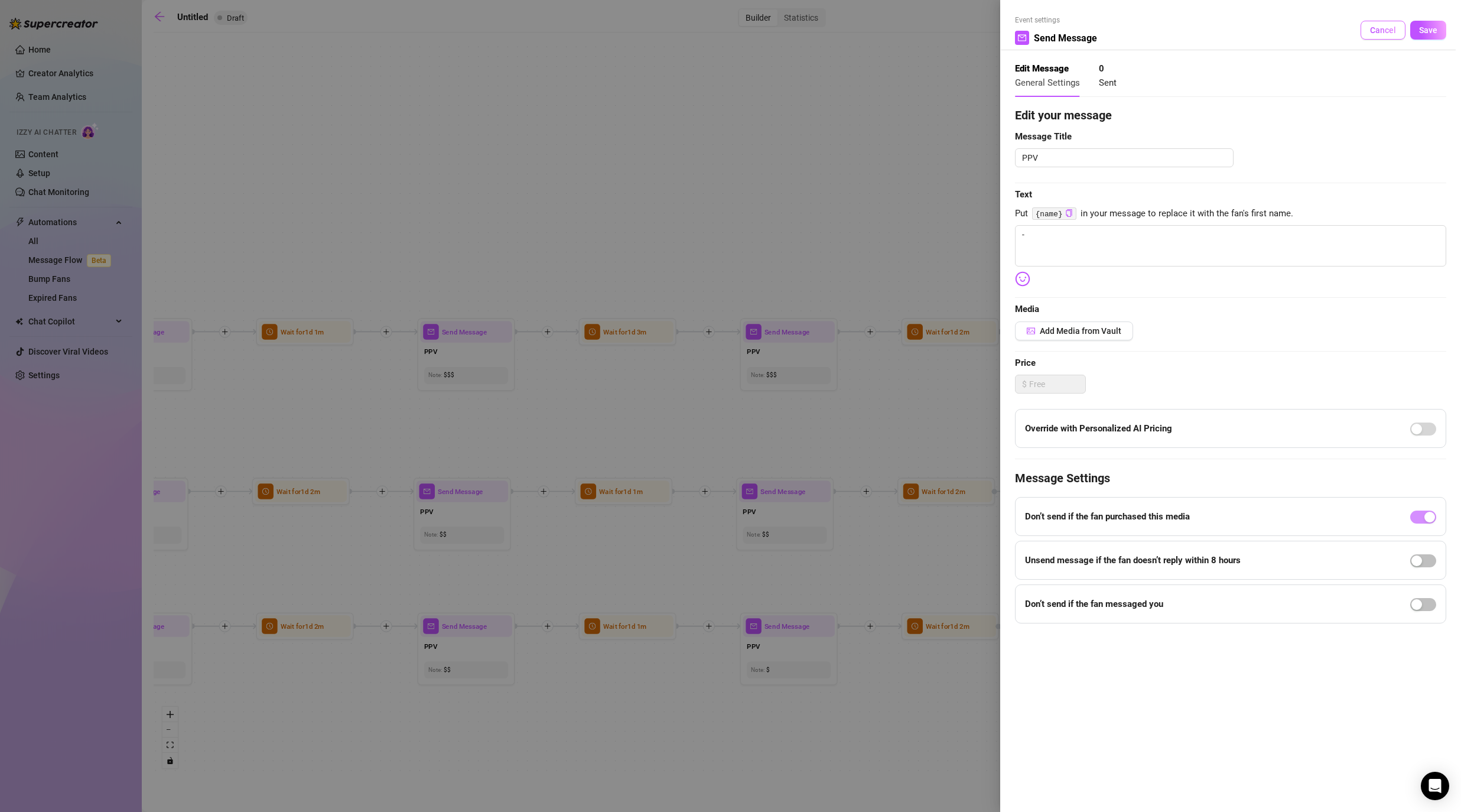
click at [757, 26] on span "Cancel" at bounding box center [1383, 30] width 26 height 10
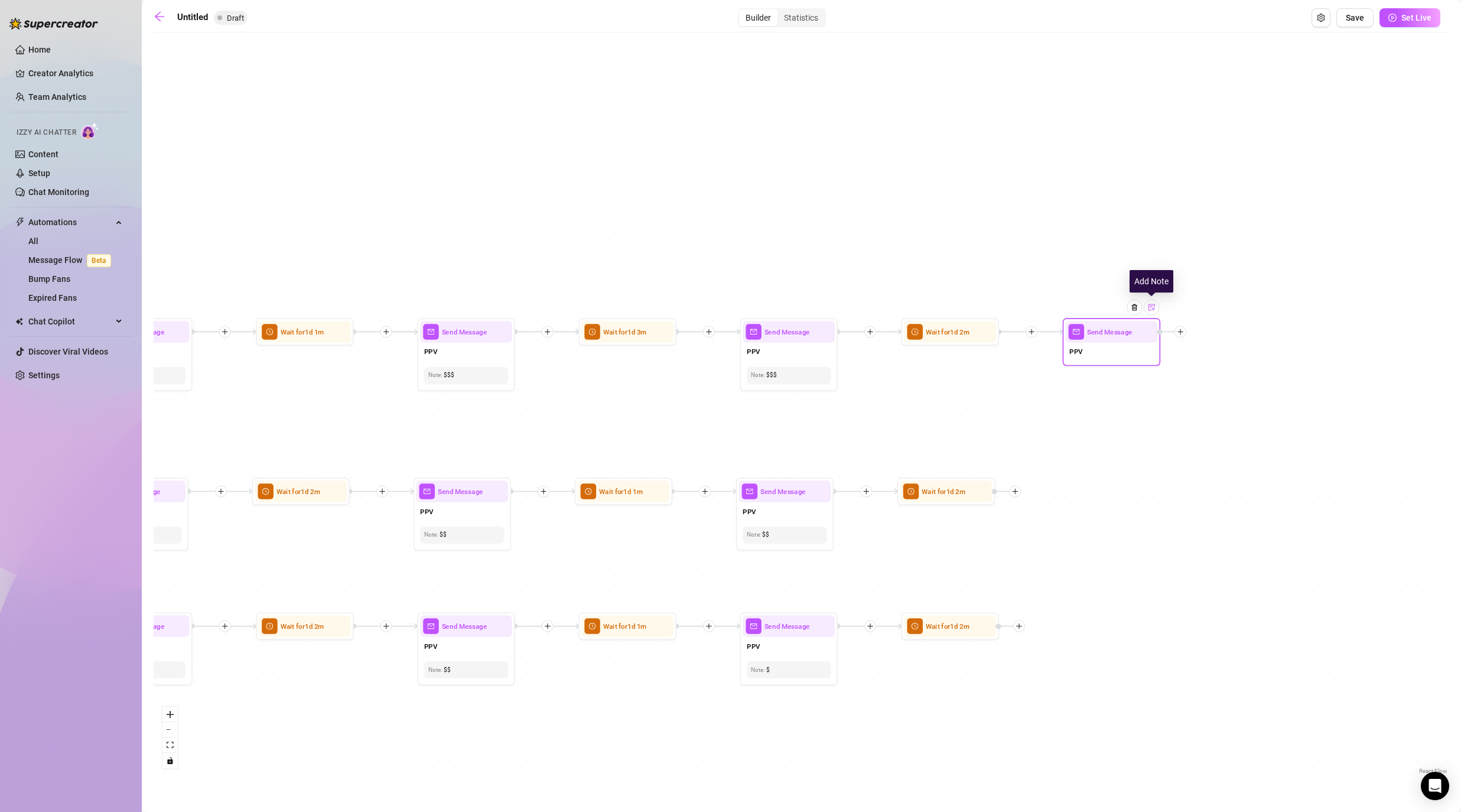
click at [757, 308] on img at bounding box center [1152, 307] width 8 height 8
click at [757, 444] on div "If True If False If False If True If True If False If True If False If True If …" at bounding box center [801, 408] width 1296 height 738
click at [757, 488] on div at bounding box center [1015, 491] width 12 height 12
click at [757, 522] on div "Message" at bounding box center [1064, 525] width 72 height 17
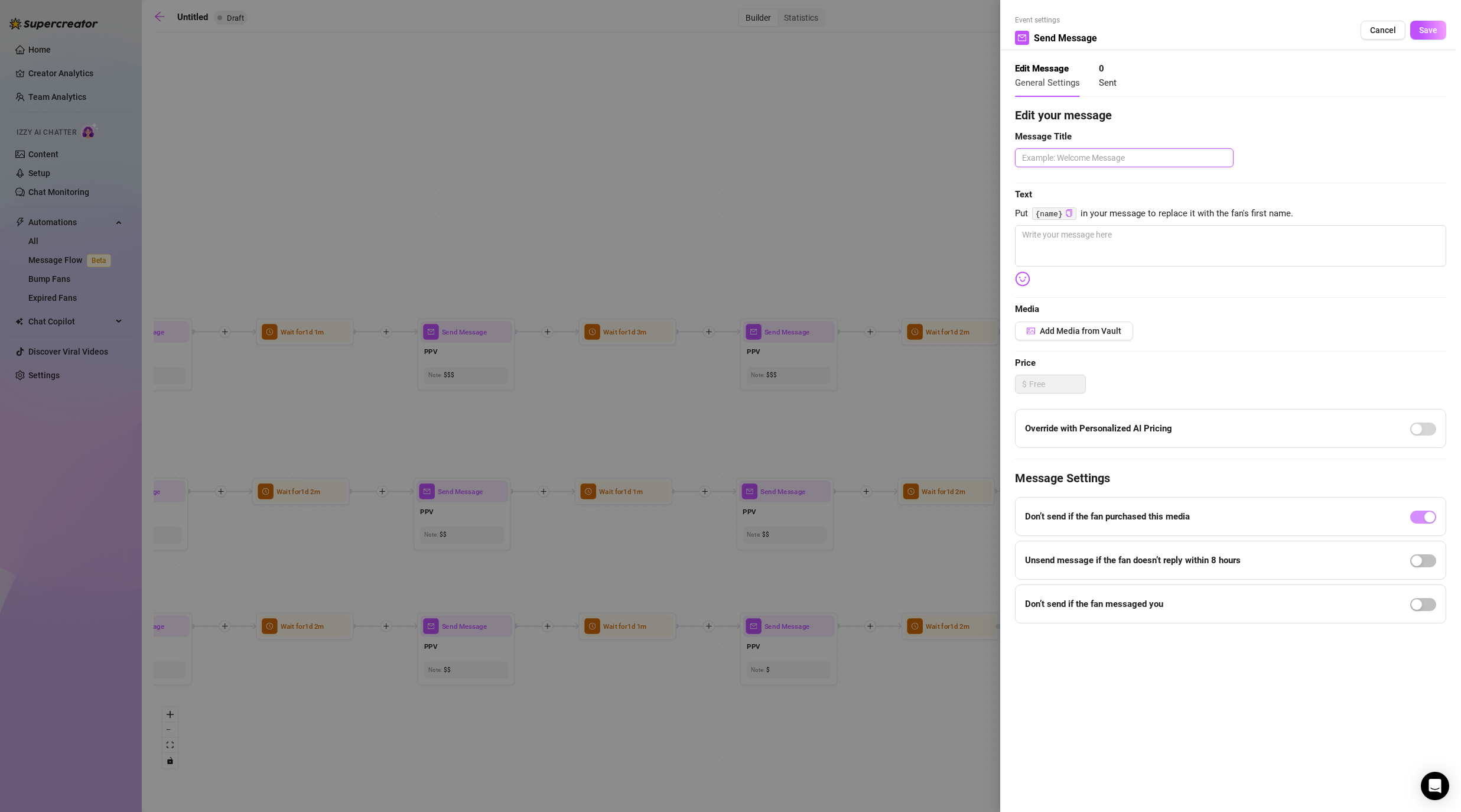
click at [757, 150] on textarea at bounding box center [1124, 157] width 219 height 19
click at [757, 241] on textarea at bounding box center [1231, 246] width 432 height 41
click at [757, 36] on button "Save" at bounding box center [1428, 30] width 36 height 19
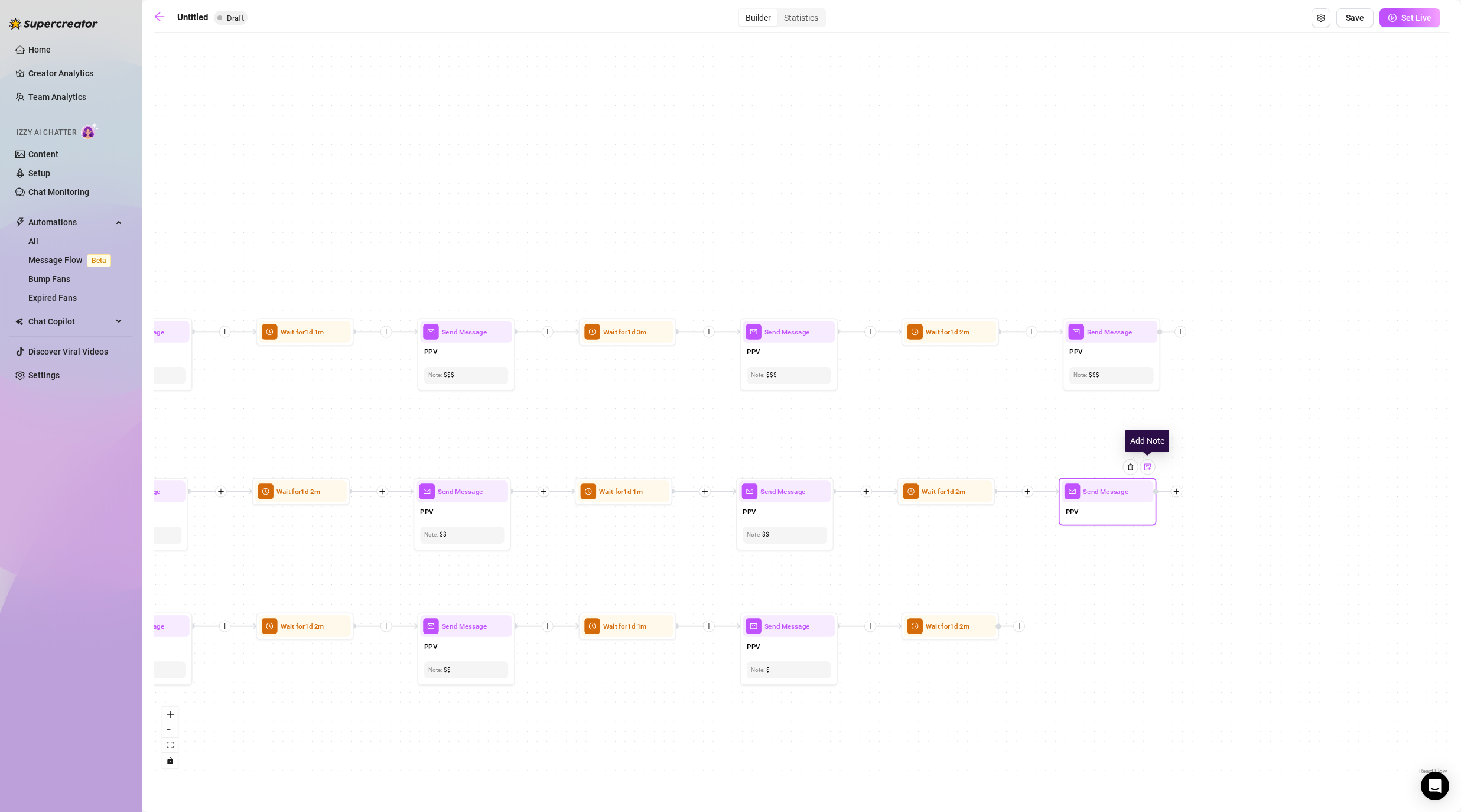
click at [757, 473] on div at bounding box center [1148, 467] width 15 height 15
click at [757, 598] on div "If True If False If False If True If True If False If True If False If True If …" at bounding box center [801, 408] width 1296 height 738
click at [757, 628] on icon "plus" at bounding box center [1019, 626] width 7 height 7
click at [757, 656] on div "Message" at bounding box center [1068, 660] width 72 height 17
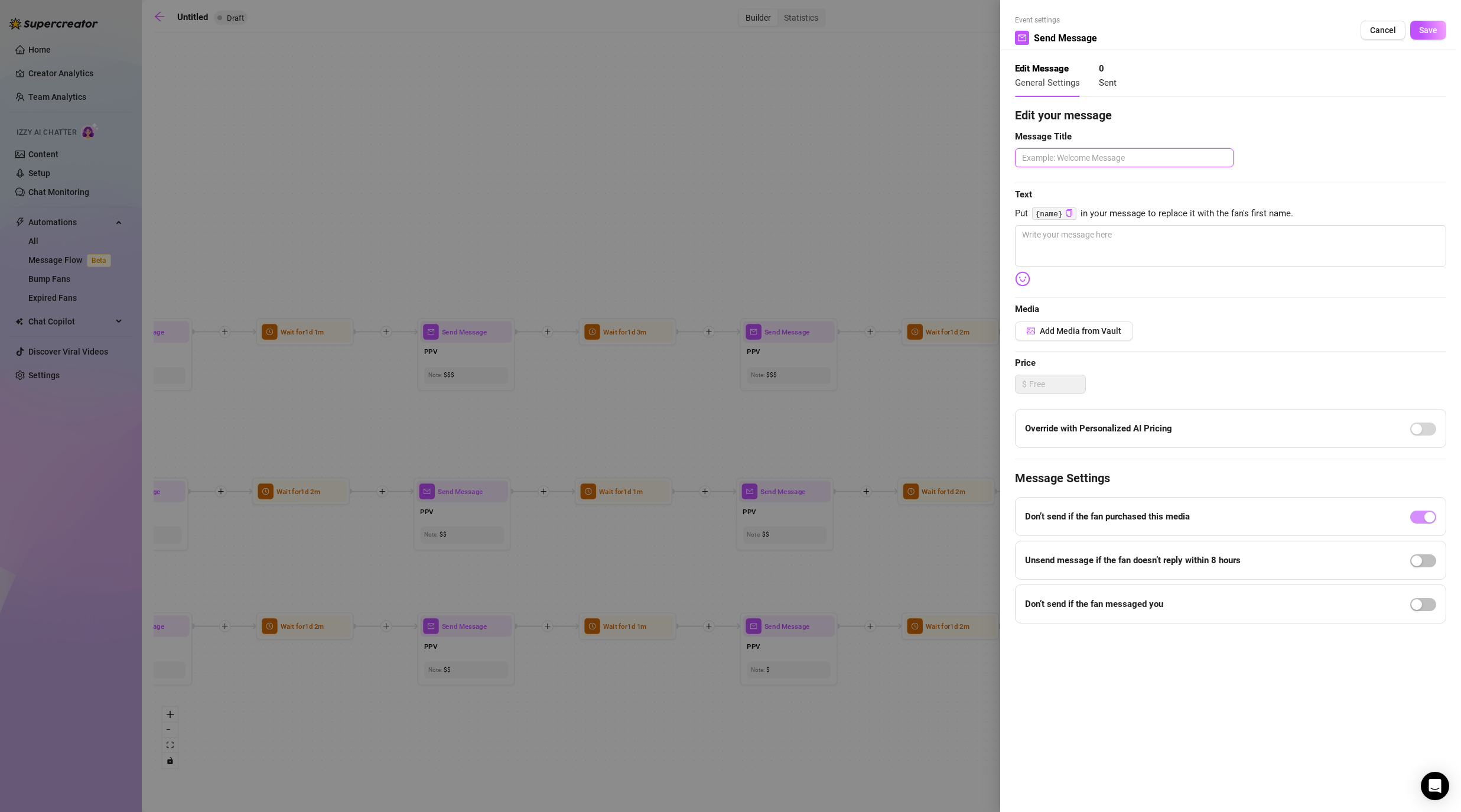
click at [757, 163] on textarea at bounding box center [1124, 157] width 219 height 19
click at [757, 243] on textarea at bounding box center [1231, 246] width 432 height 41
click at [757, 31] on span "Save" at bounding box center [1428, 30] width 18 height 10
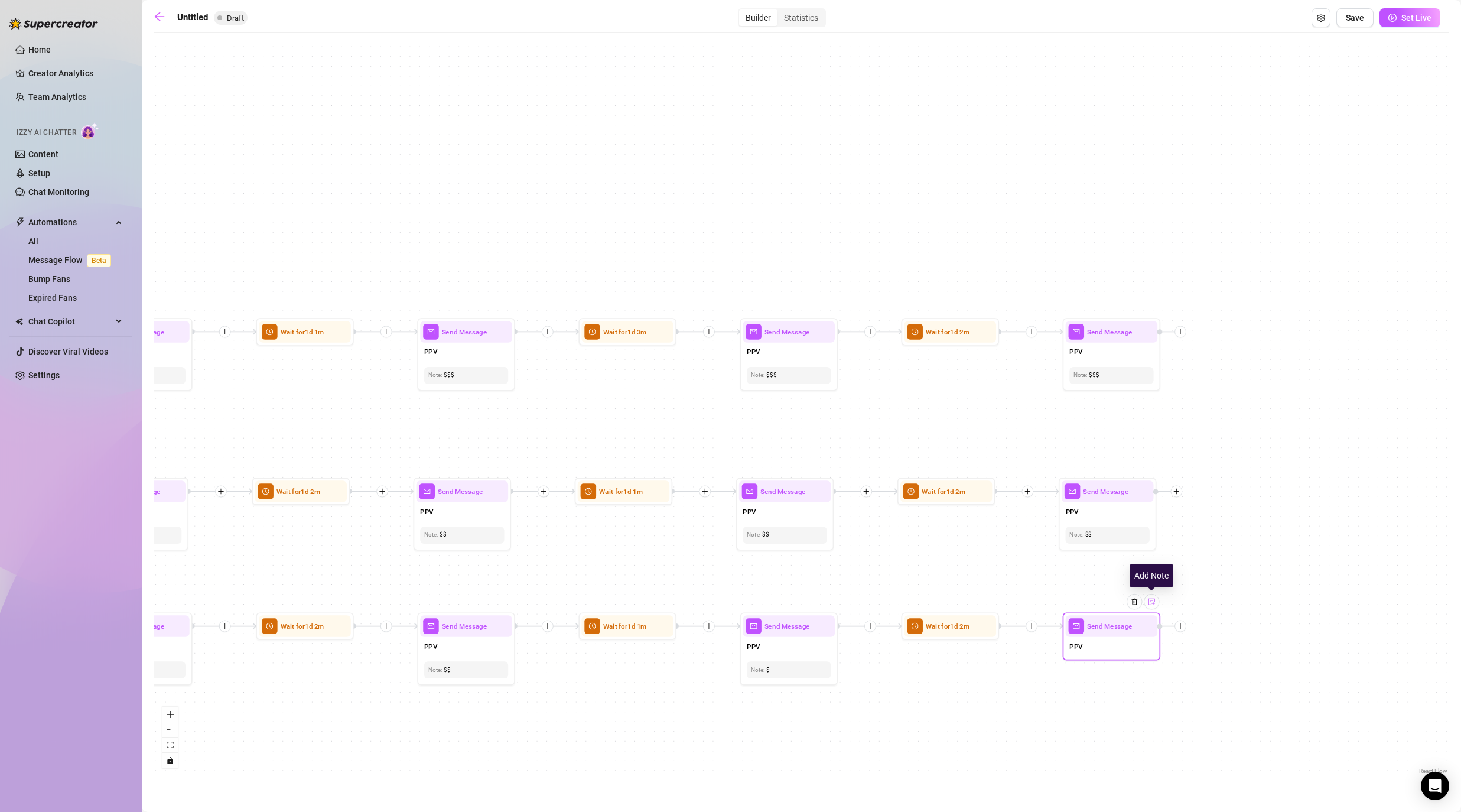
click at [757, 608] on div at bounding box center [1151, 602] width 15 height 15
click at [757, 656] on div "If True If False If False If True If True If False If True If False If True If …" at bounding box center [801, 408] width 1296 height 738
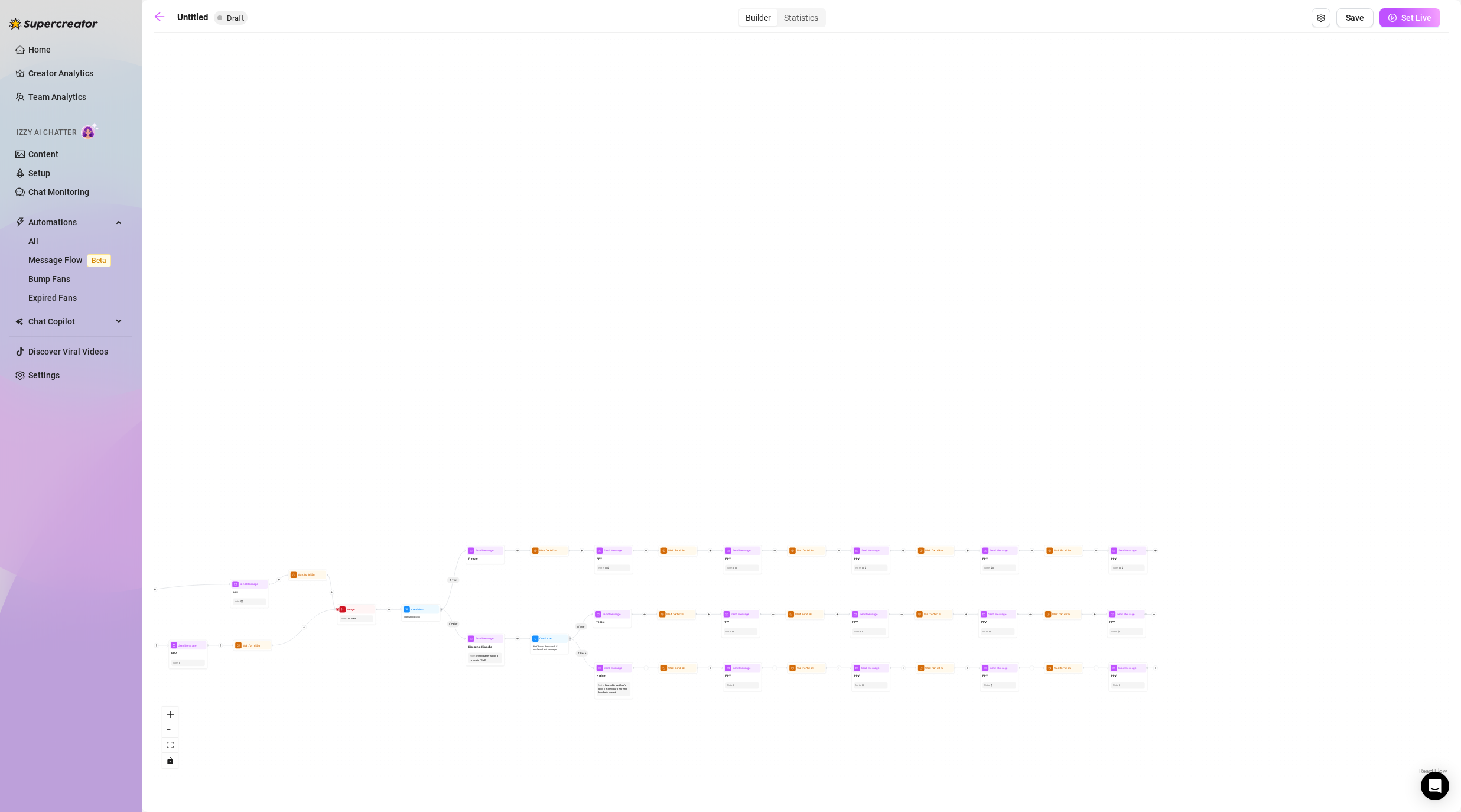
drag, startPoint x: 954, startPoint y: 748, endPoint x: 1041, endPoint y: 748, distance: 87.0
click at [757, 656] on div "If True If False If False If True If True If False If True If False If True If …" at bounding box center [801, 408] width 1296 height 738
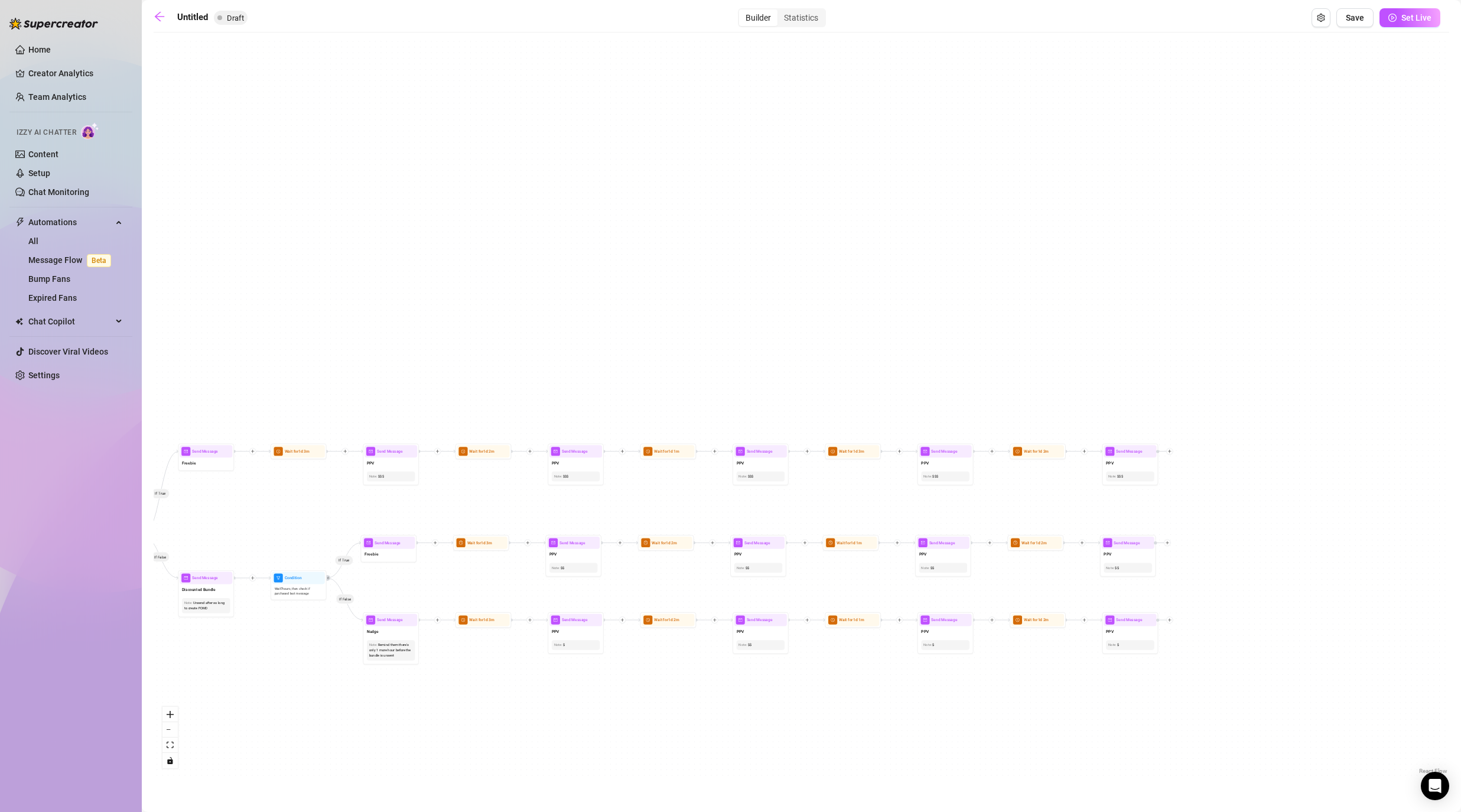
drag, startPoint x: 1380, startPoint y: 427, endPoint x: 1148, endPoint y: 402, distance: 233.3
click at [757, 402] on div "If True If False If False If True If True If False If True If False If True If …" at bounding box center [801, 408] width 1296 height 738
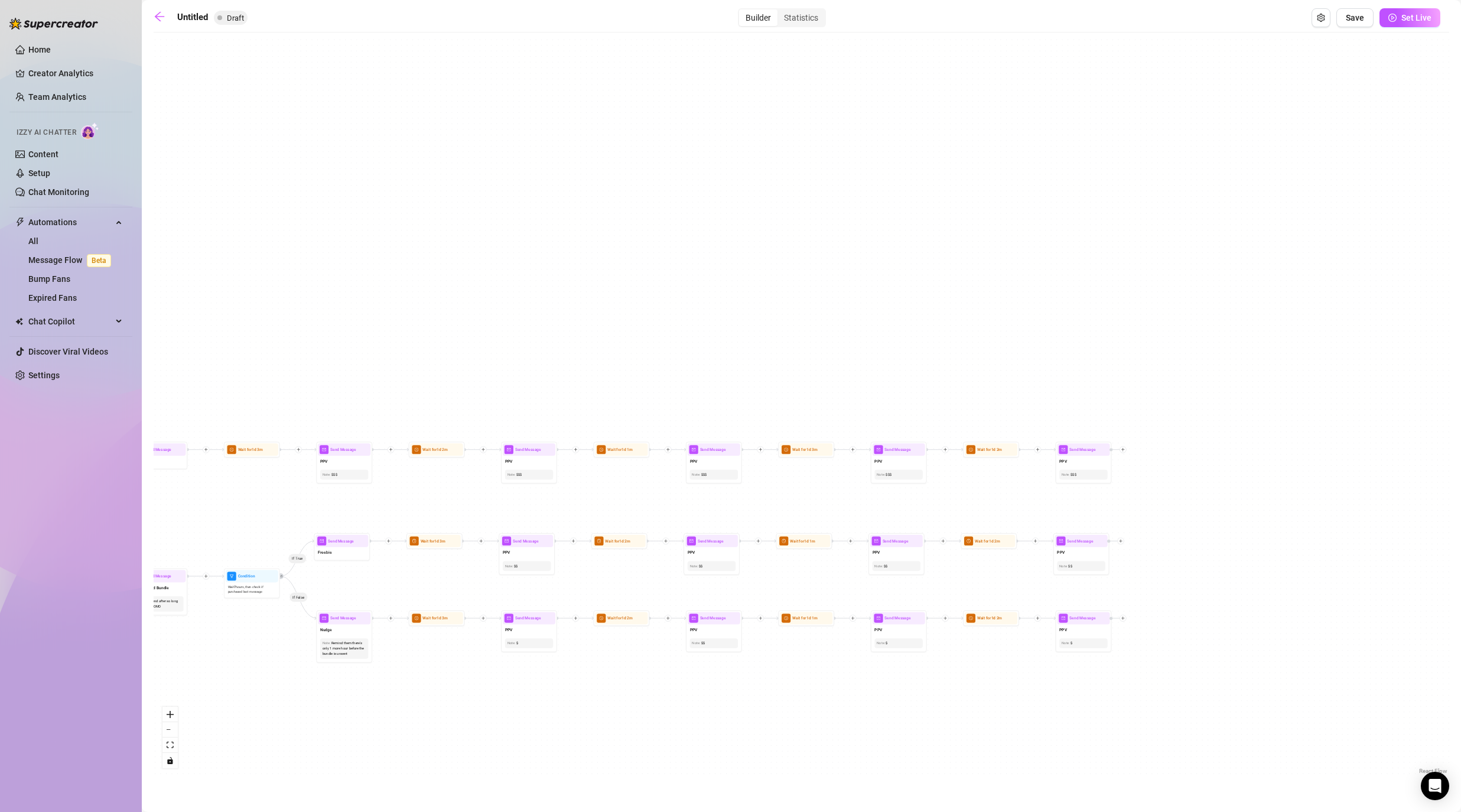
drag, startPoint x: 1269, startPoint y: 512, endPoint x: 1223, endPoint y: 511, distance: 46.0
click at [757, 511] on div "If True If False If False If True If True If False If True If False If True If …" at bounding box center [801, 408] width 1296 height 738
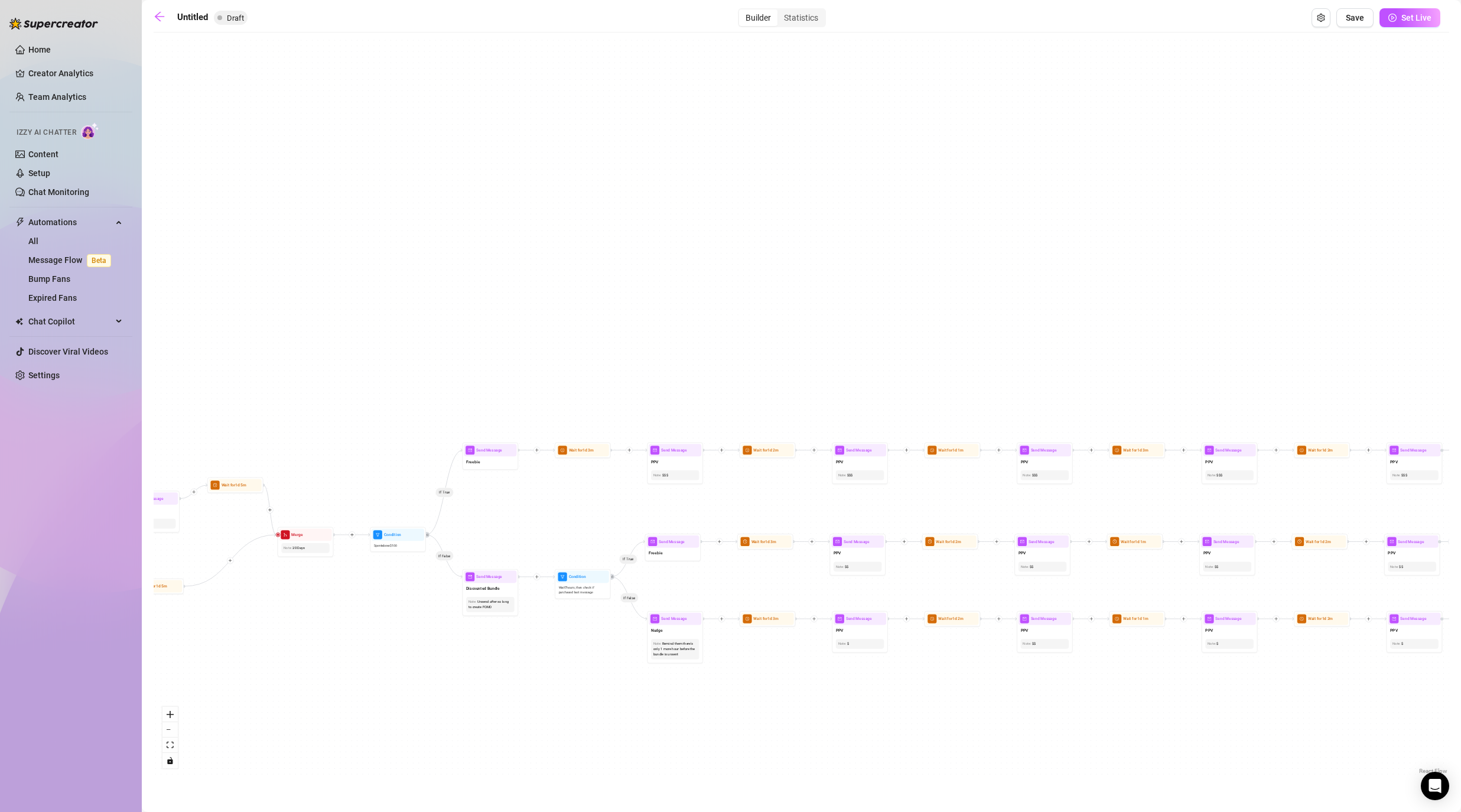
drag, startPoint x: 748, startPoint y: 733, endPoint x: 1079, endPoint y: 733, distance: 331.0
click at [757, 656] on div "If True If False If False If True If True If False If True If False If True If …" at bounding box center [801, 408] width 1296 height 738
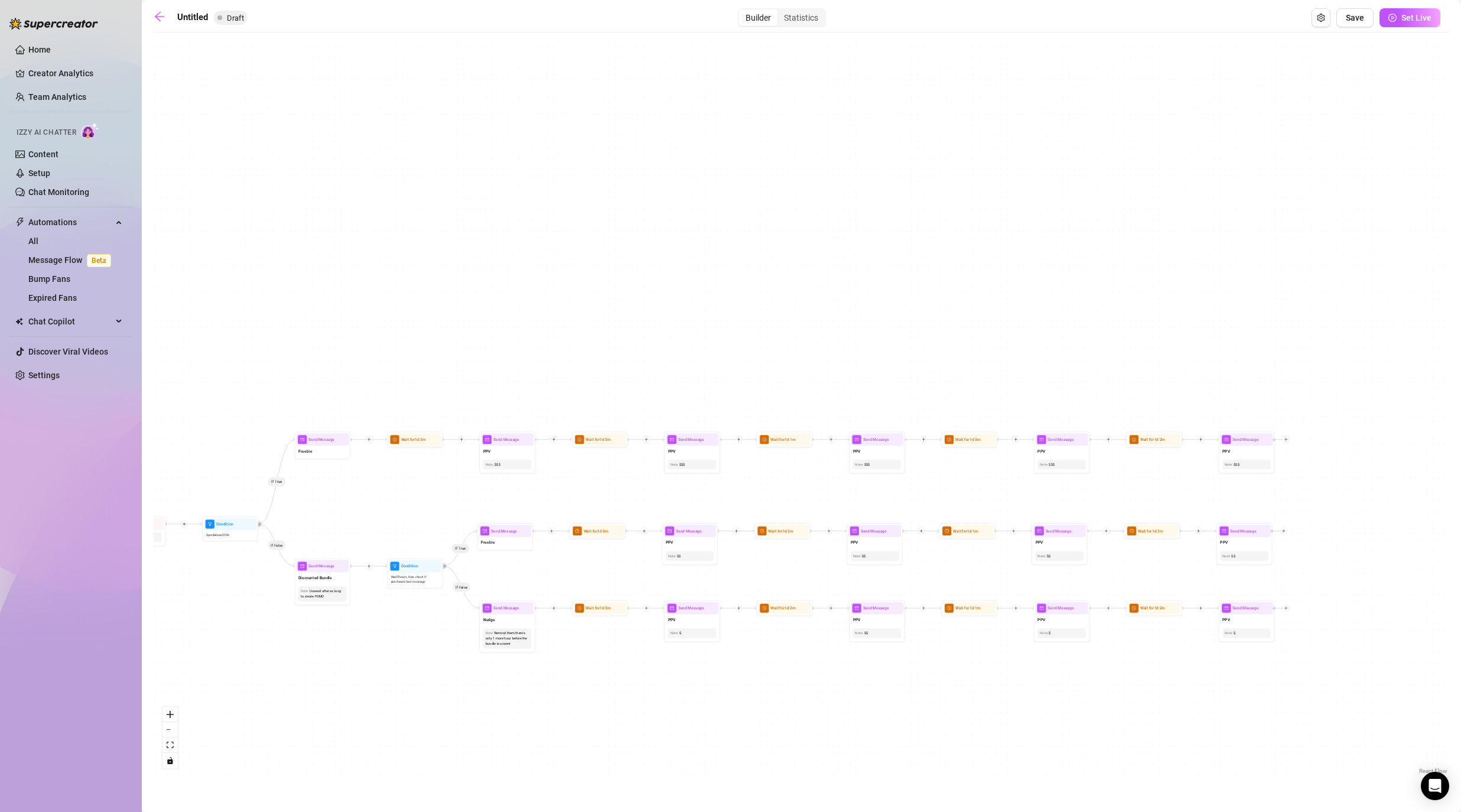
drag, startPoint x: 1133, startPoint y: 735, endPoint x: 957, endPoint y: 721, distance: 176.6
click at [757, 656] on div "If True If False If False If True If True If False If True If False If True If …" at bounding box center [801, 408] width 1296 height 738
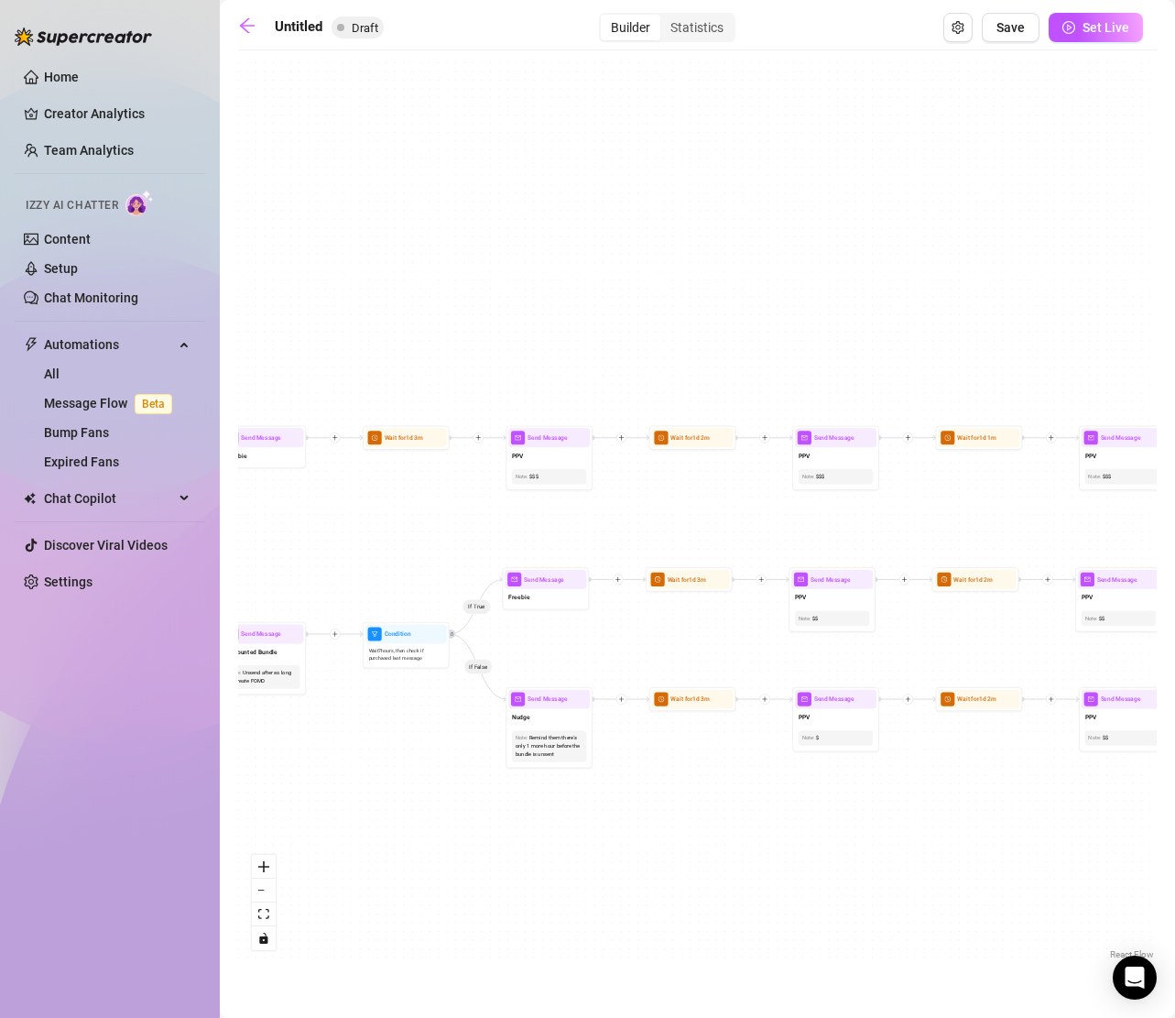
drag, startPoint x: 947, startPoint y: 367, endPoint x: 722, endPoint y: 117, distance: 336.6
click at [722, 117] on div "If True If False If False If True If True If False If True If False If True If …" at bounding box center [697, 512] width 919 height 904
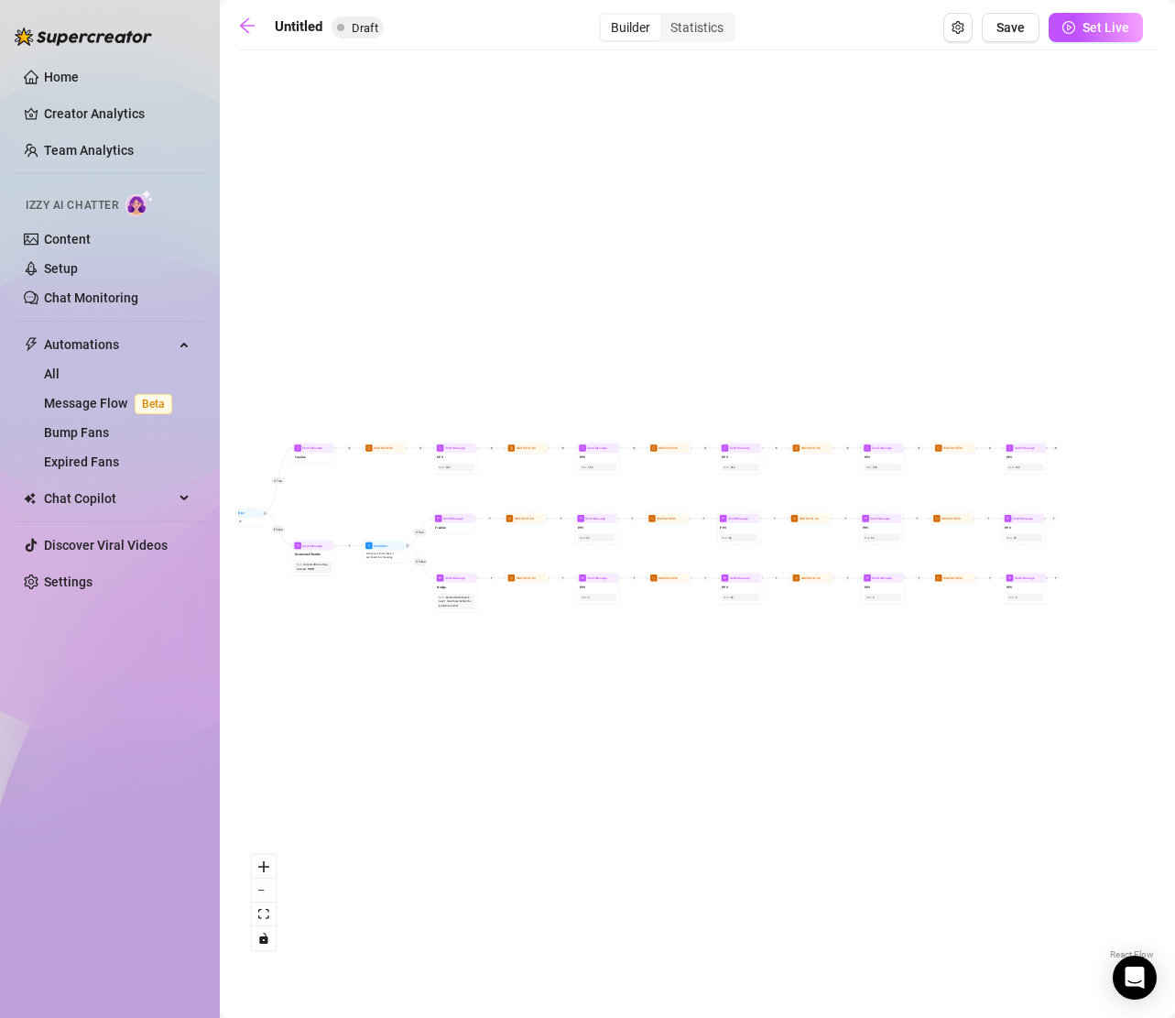
drag, startPoint x: 1032, startPoint y: 695, endPoint x: 586, endPoint y: 695, distance: 446.1
click at [586, 695] on div "If True If False If False If True If True If False If True If False If True If …" at bounding box center [697, 512] width 919 height 904
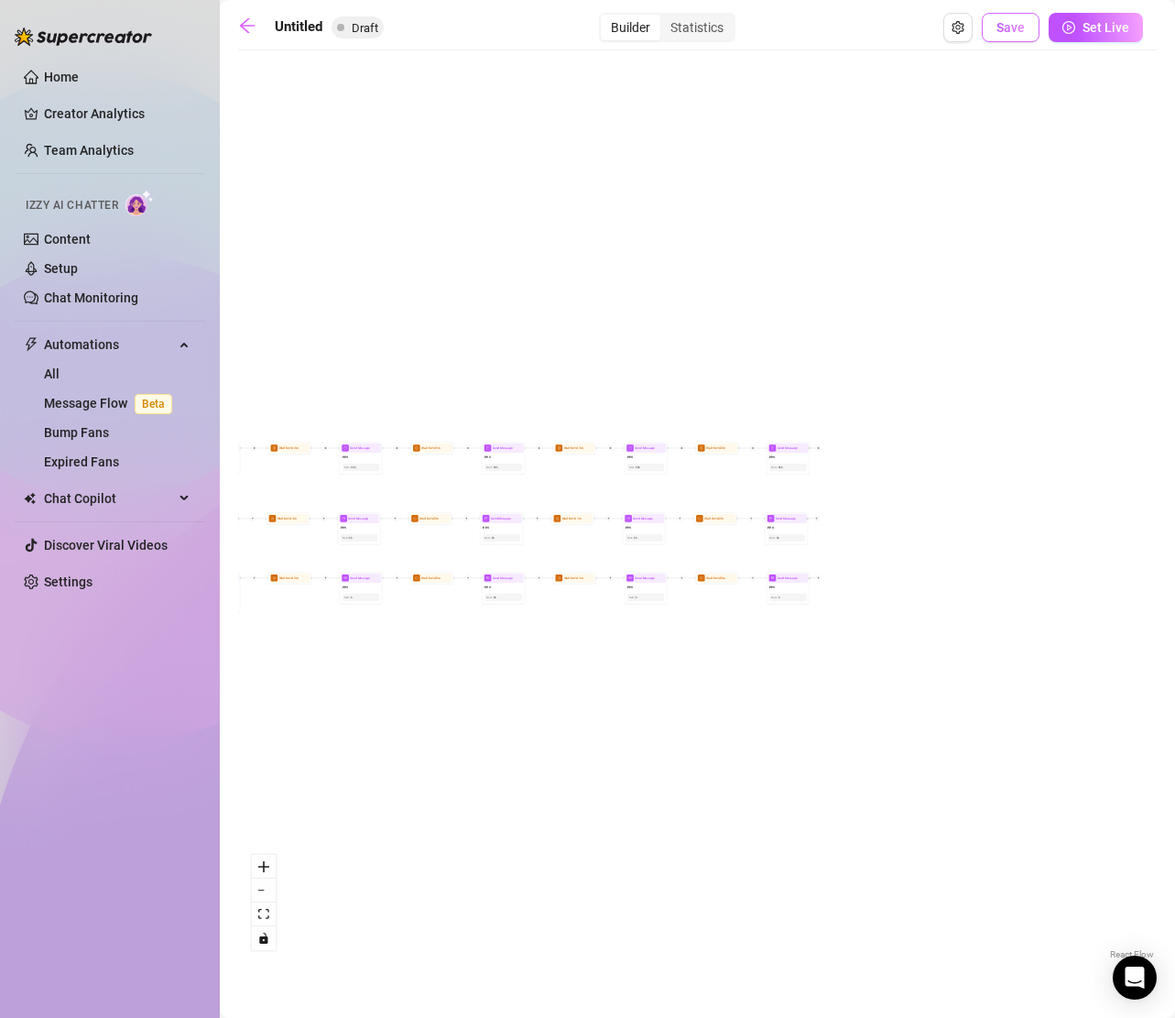
click at [1016, 37] on button "Save" at bounding box center [1011, 27] width 58 height 29
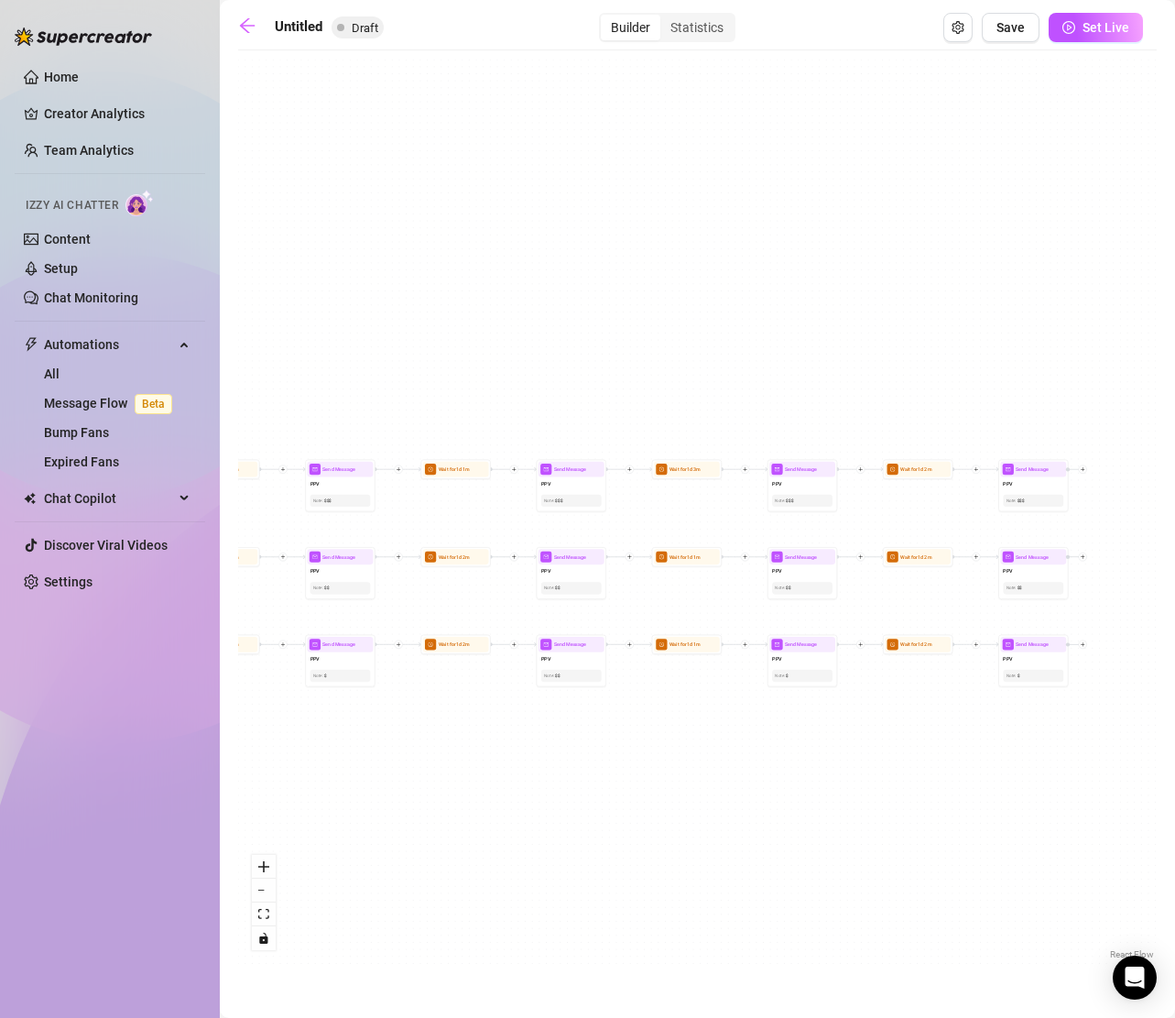
drag, startPoint x: 412, startPoint y: 376, endPoint x: 906, endPoint y: 746, distance: 617.5
click at [906, 746] on div "If True If False If True If False If True If False If True If False If True If …" at bounding box center [697, 512] width 919 height 904
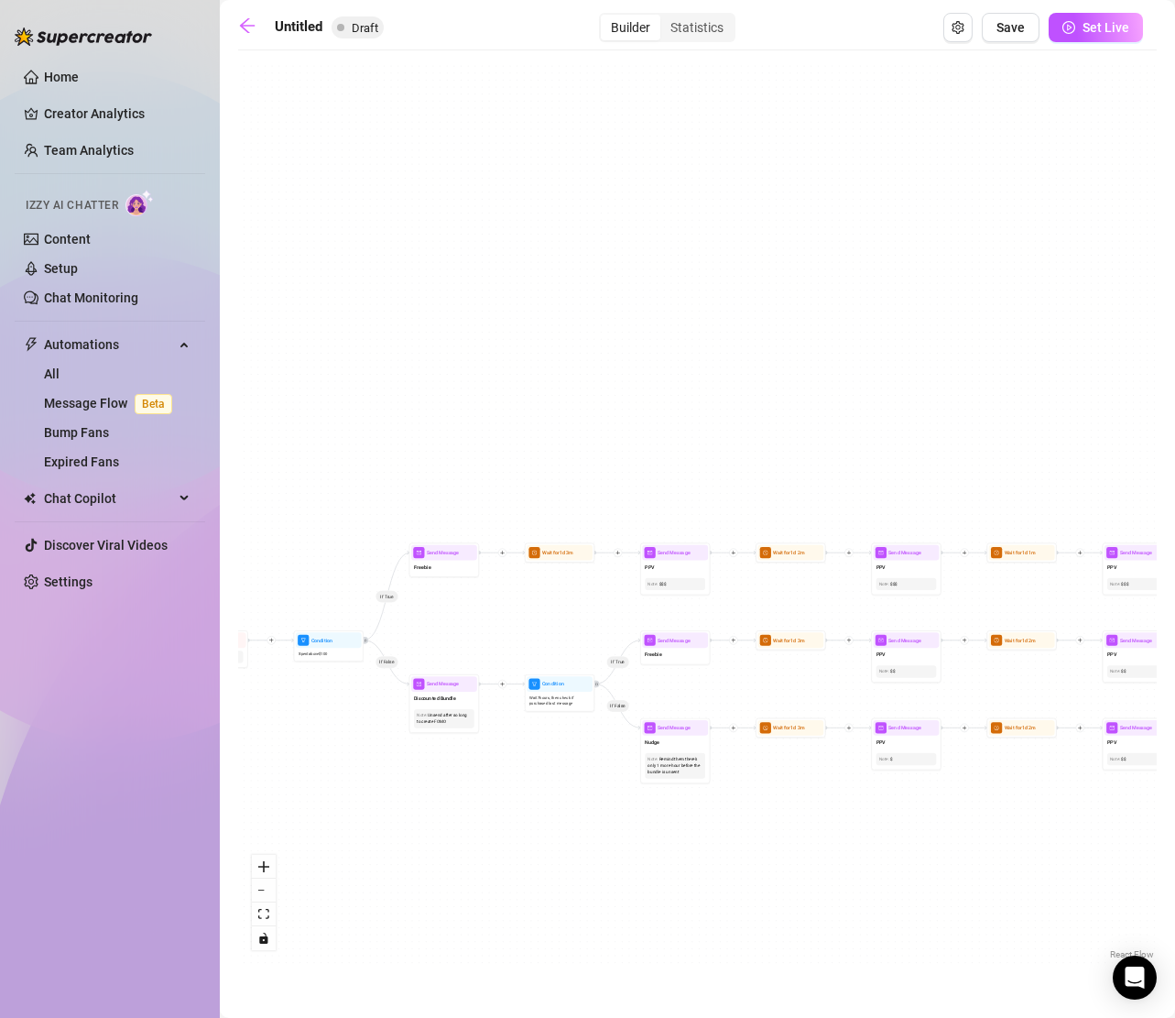
drag, startPoint x: 426, startPoint y: 745, endPoint x: 1036, endPoint y: 820, distance: 614.6
click at [1036, 820] on div "If True If False If True If False If True If False If True If False If True If …" at bounding box center [697, 512] width 919 height 904
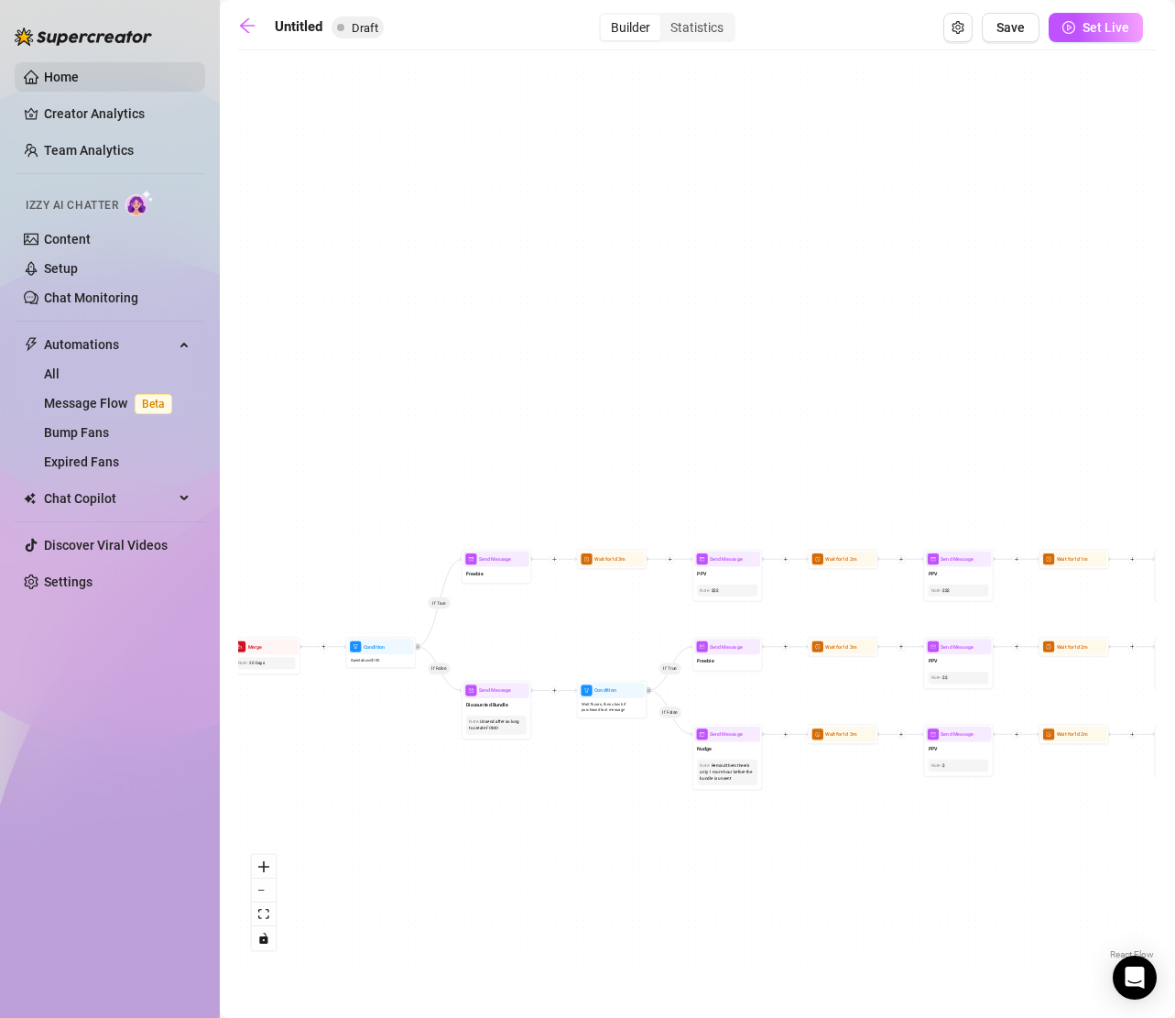
click at [79, 75] on link "Home" at bounding box center [61, 77] width 35 height 15
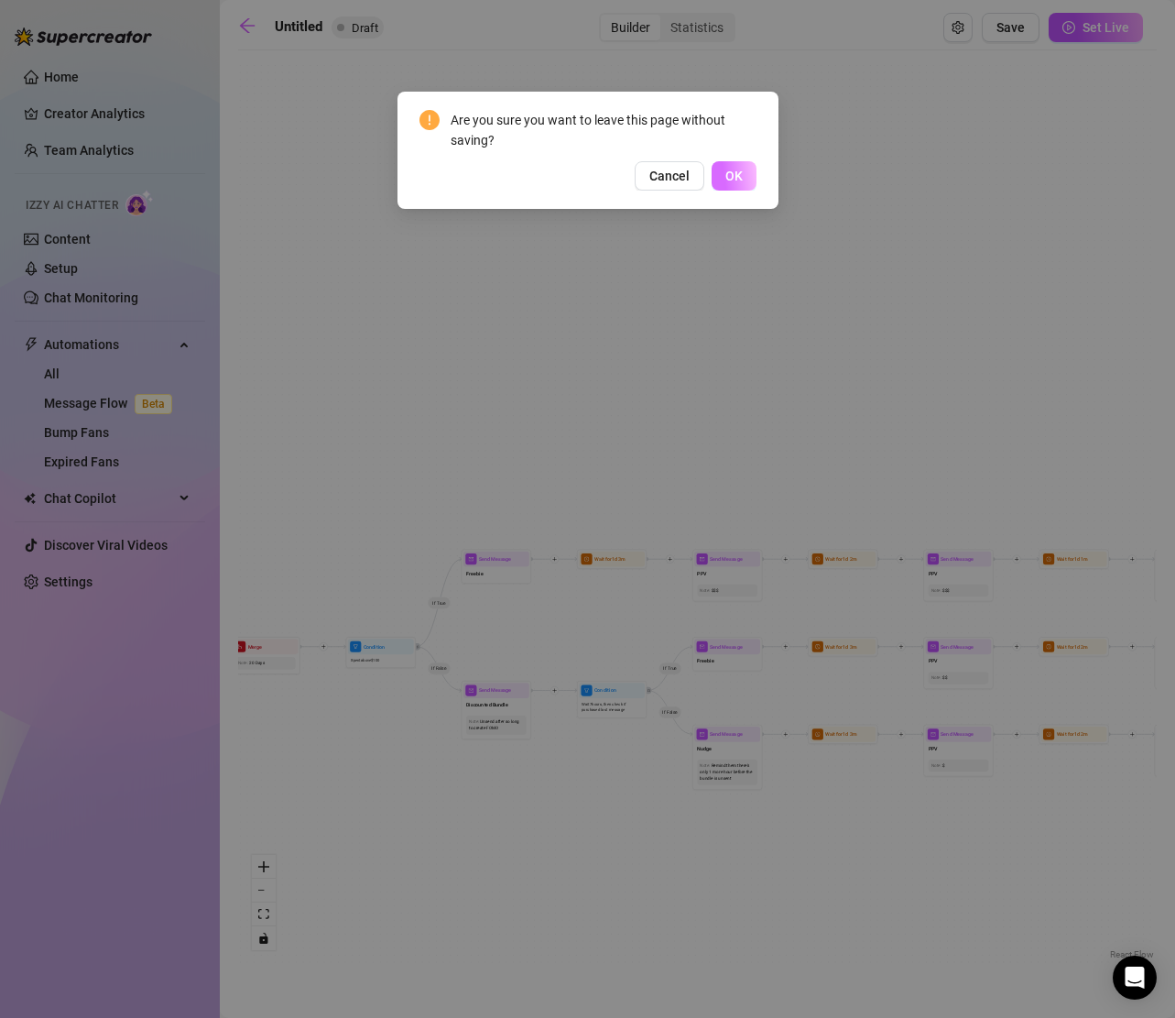
click at [725, 186] on button "OK" at bounding box center [734, 175] width 45 height 29
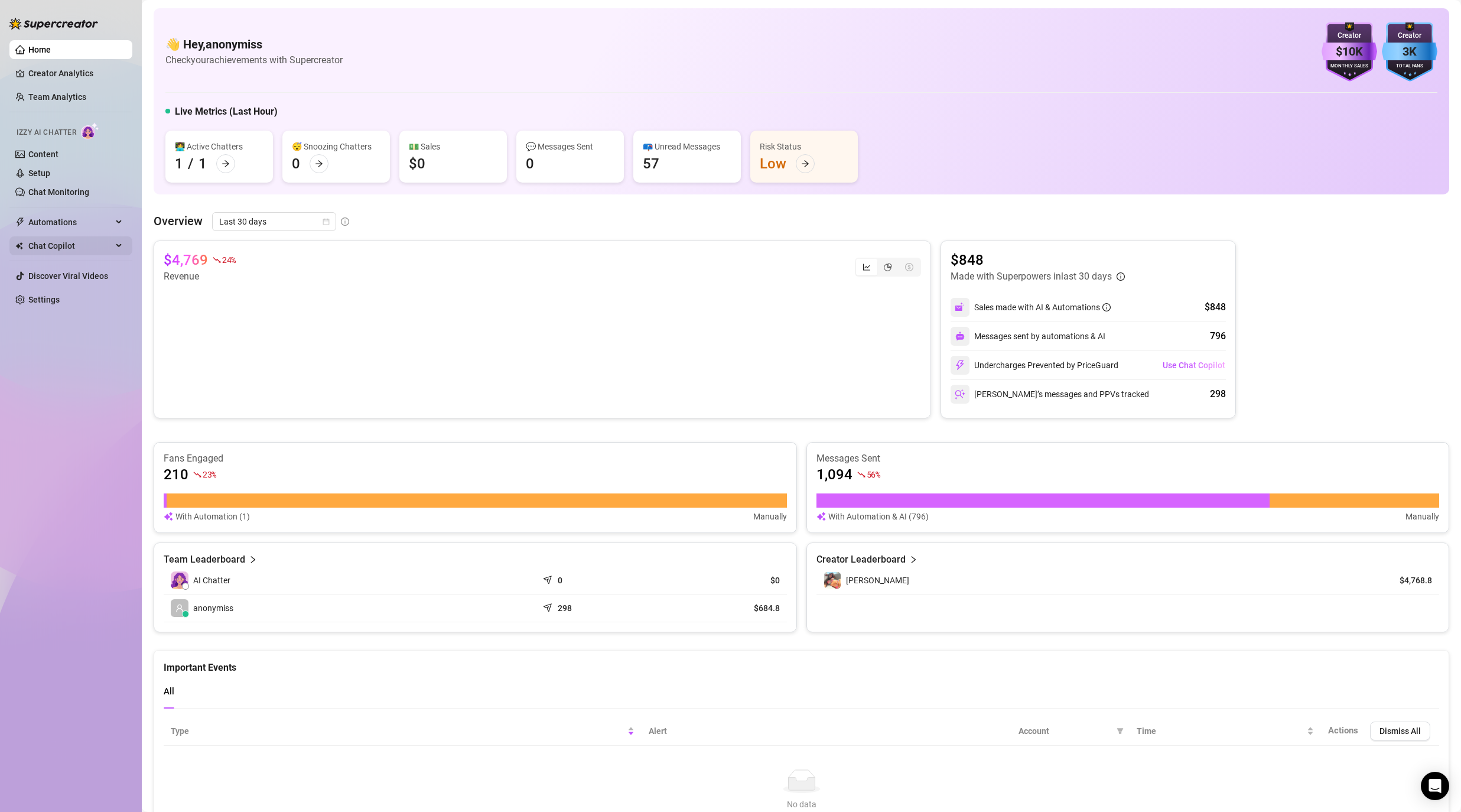
click at [103, 243] on span "Chat Copilot" at bounding box center [70, 245] width 84 height 19
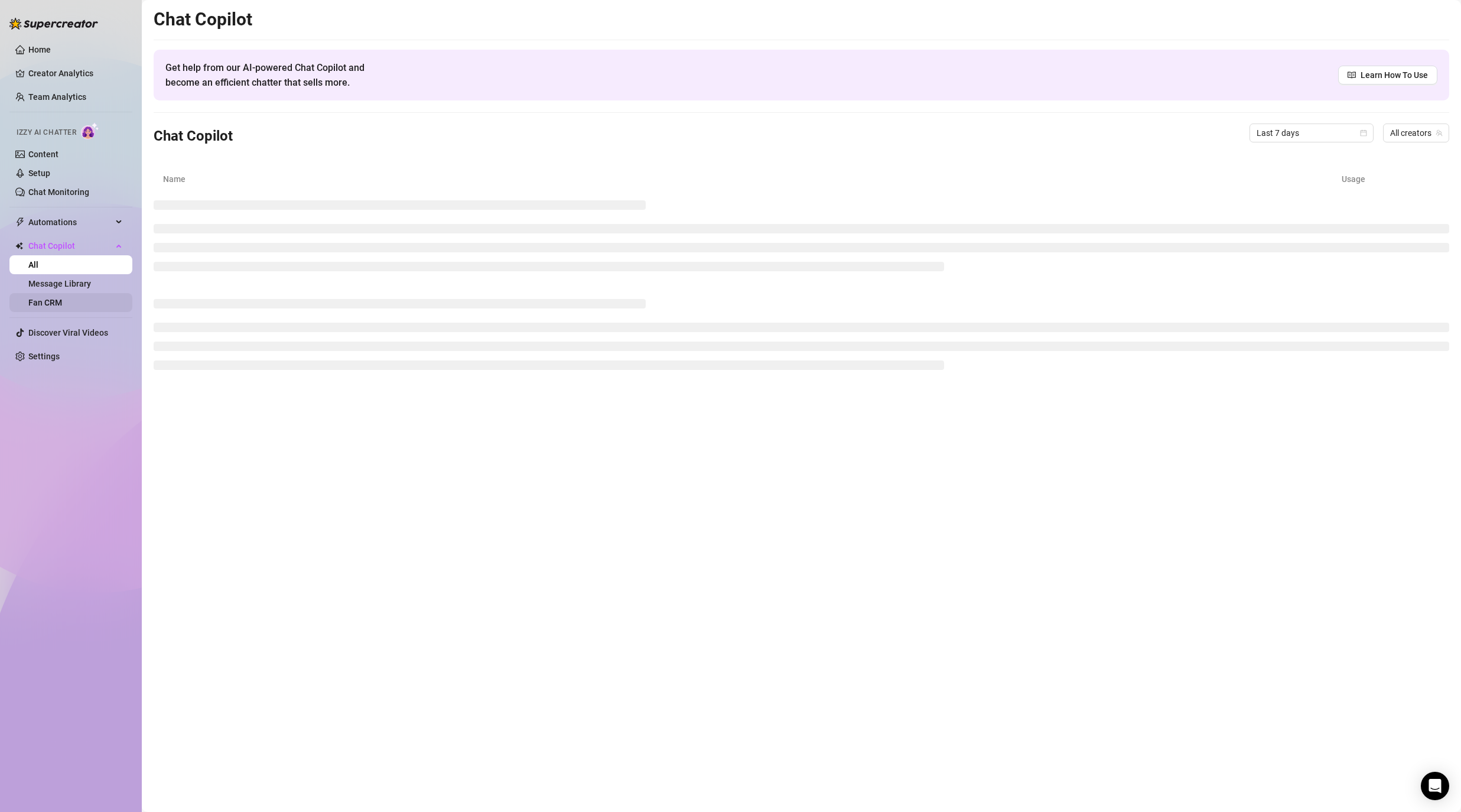
click at [55, 299] on link "Fan CRM" at bounding box center [45, 302] width 34 height 10
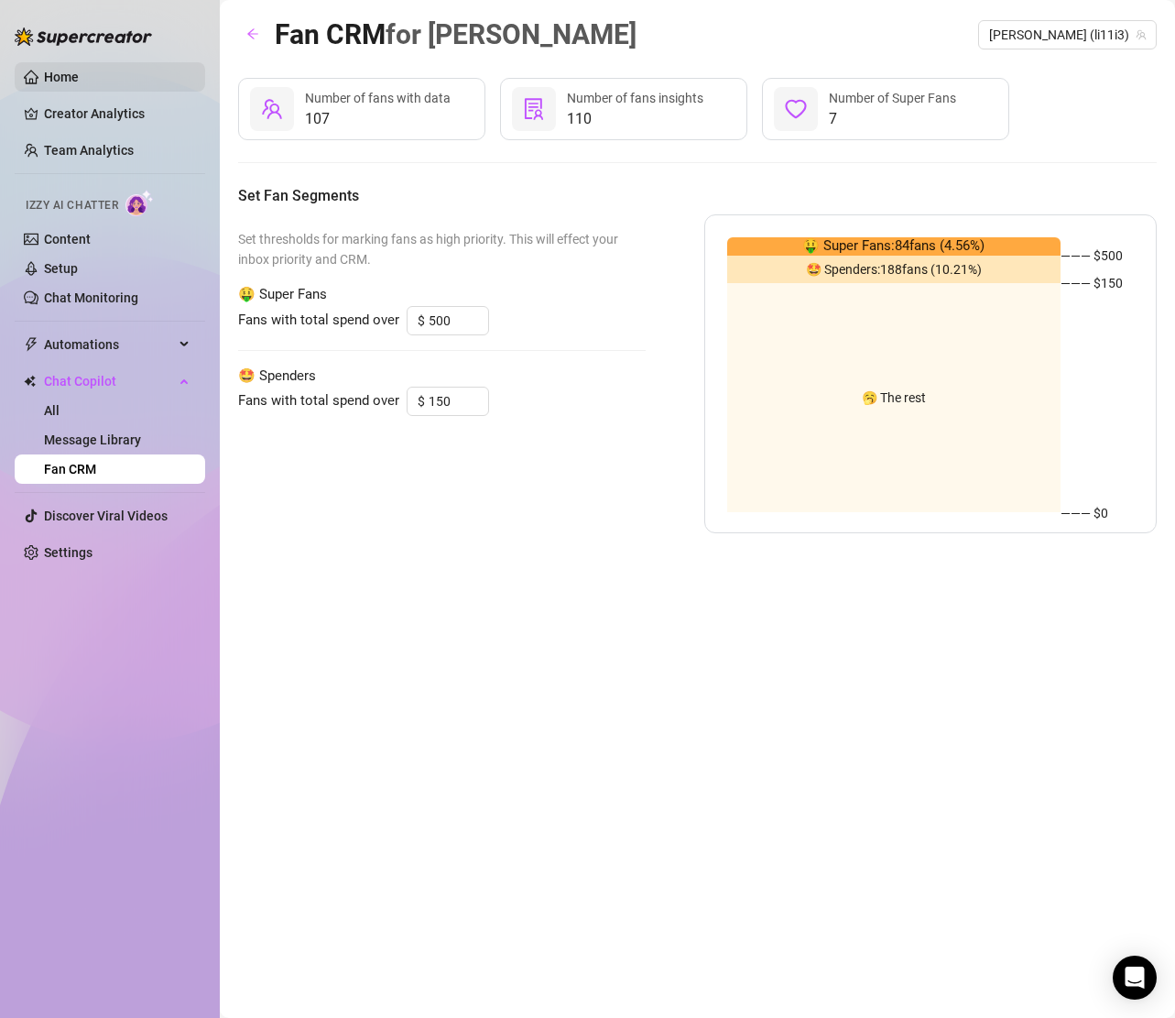
click at [60, 74] on link "Home" at bounding box center [61, 77] width 35 height 15
